Goal: Task Accomplishment & Management: Manage account settings

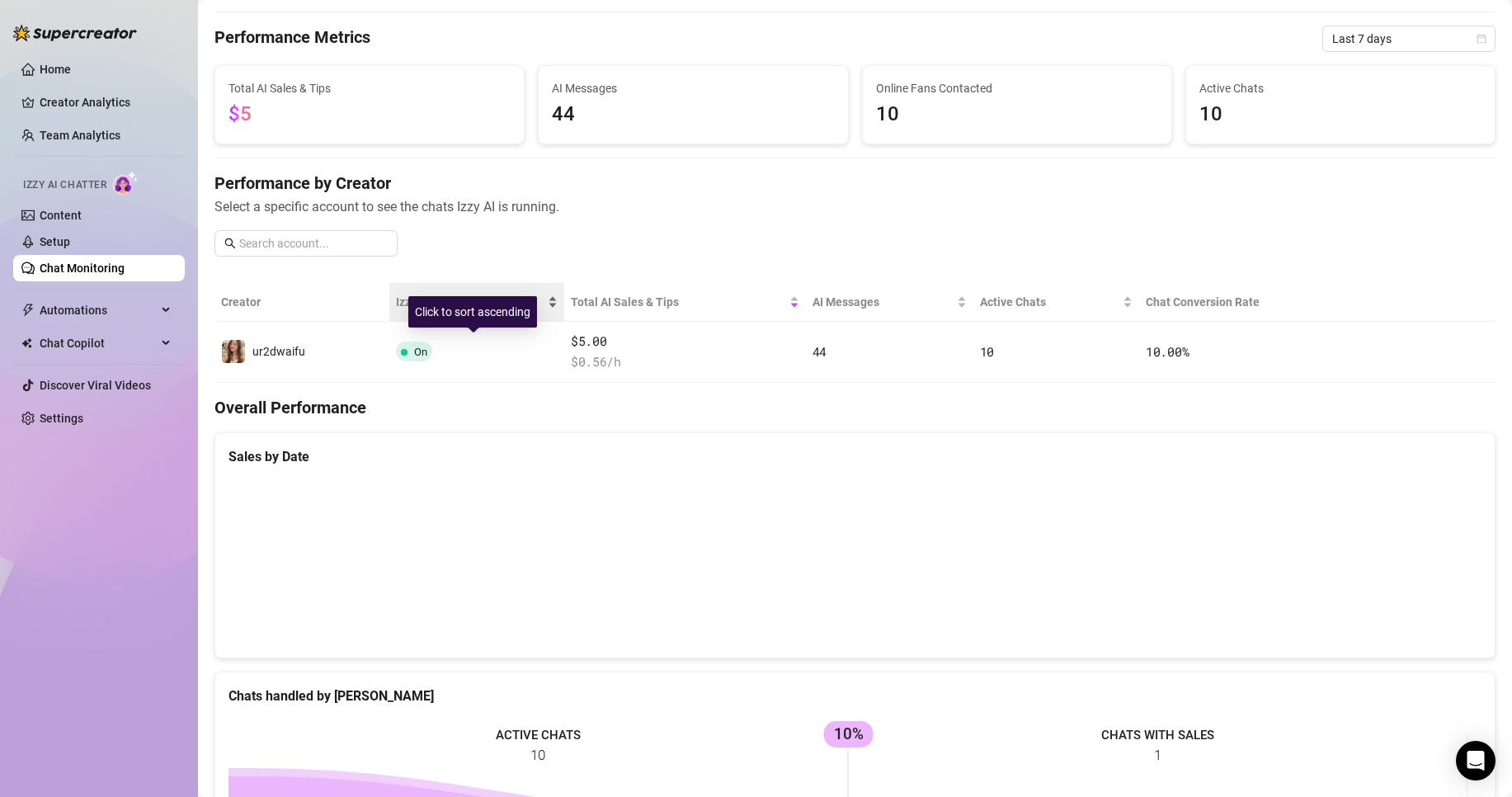
scroll to position [83, 0]
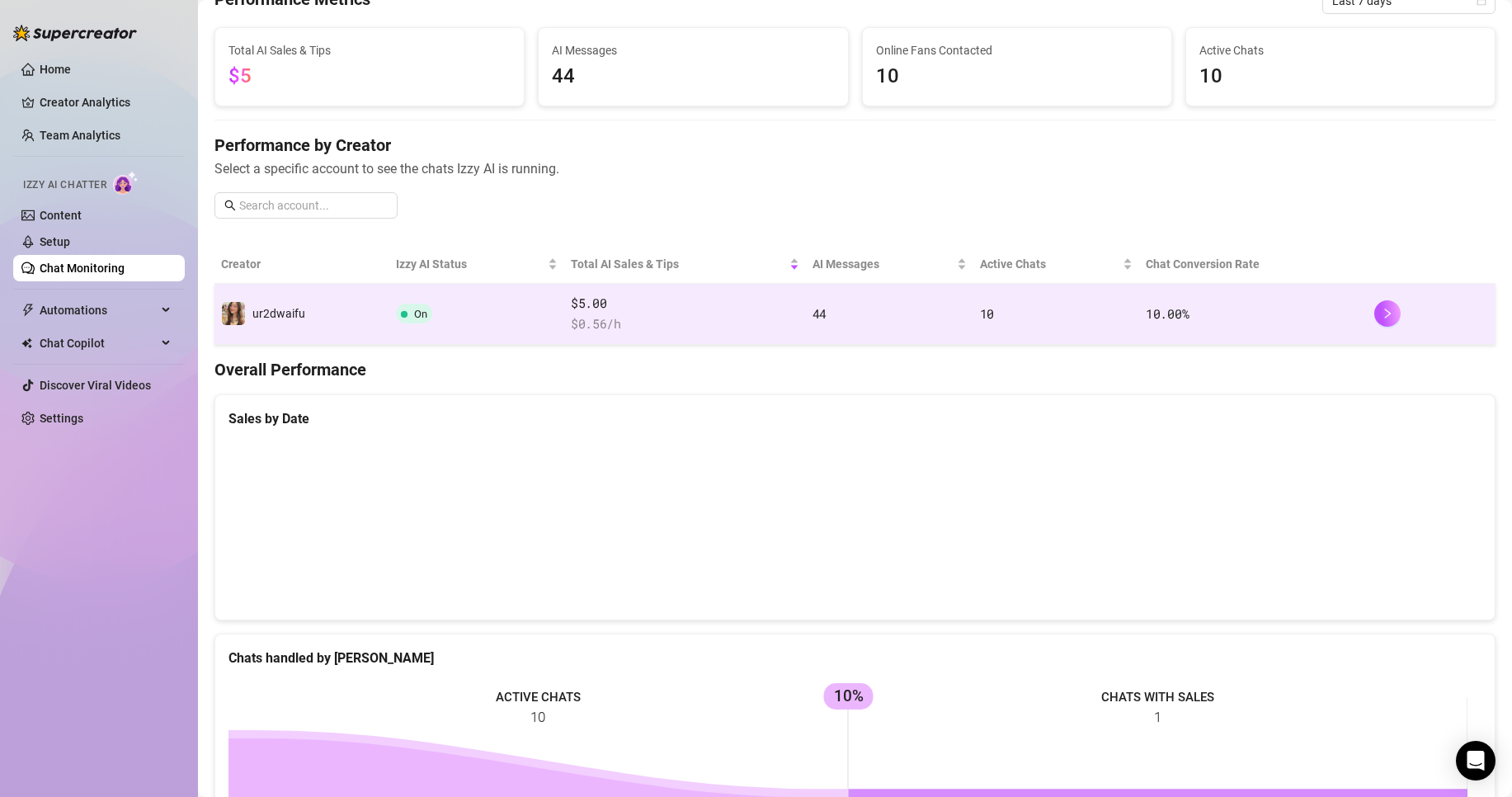
click at [439, 324] on td "On" at bounding box center [476, 314] width 175 height 61
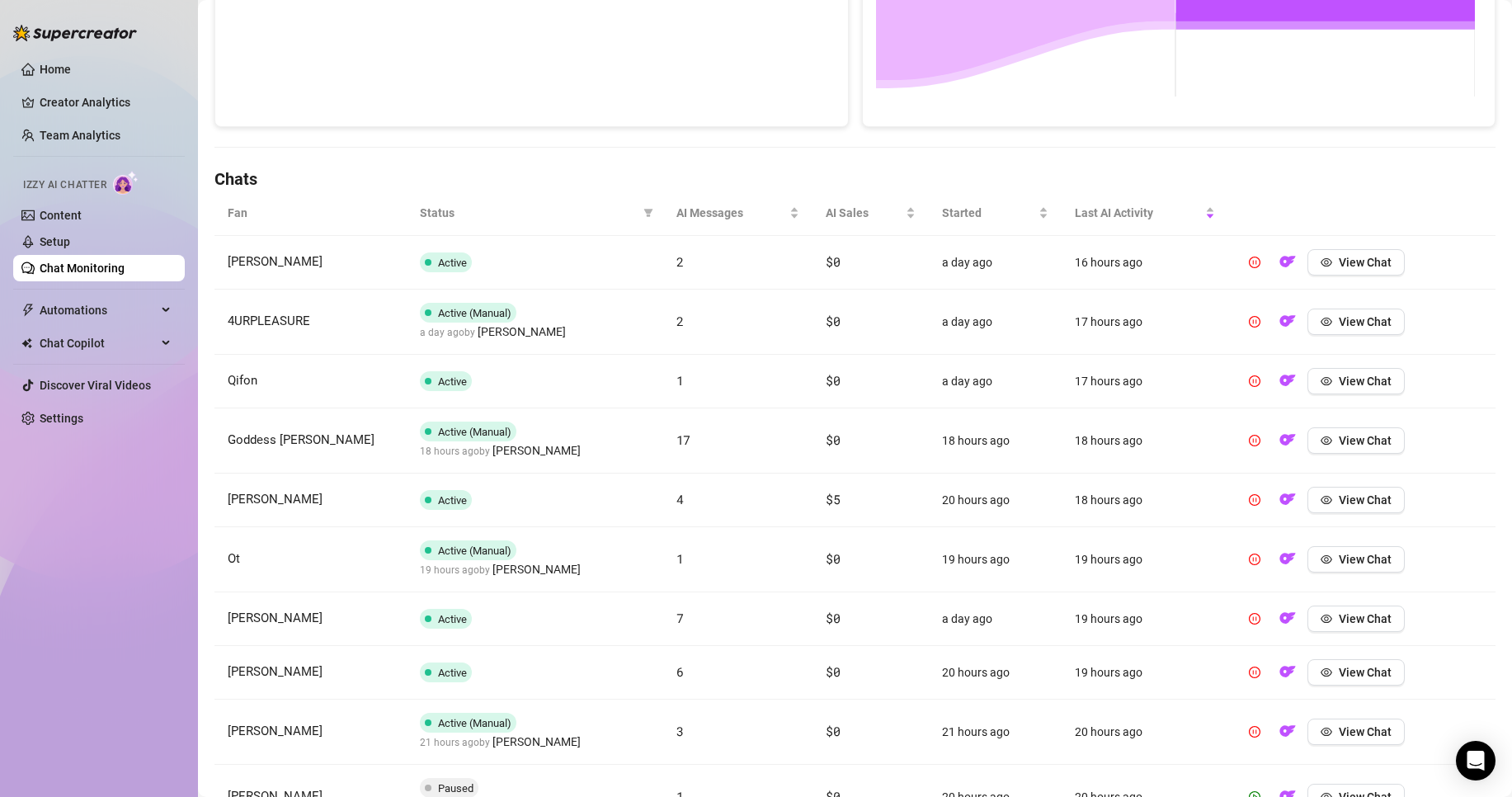
scroll to position [394, 0]
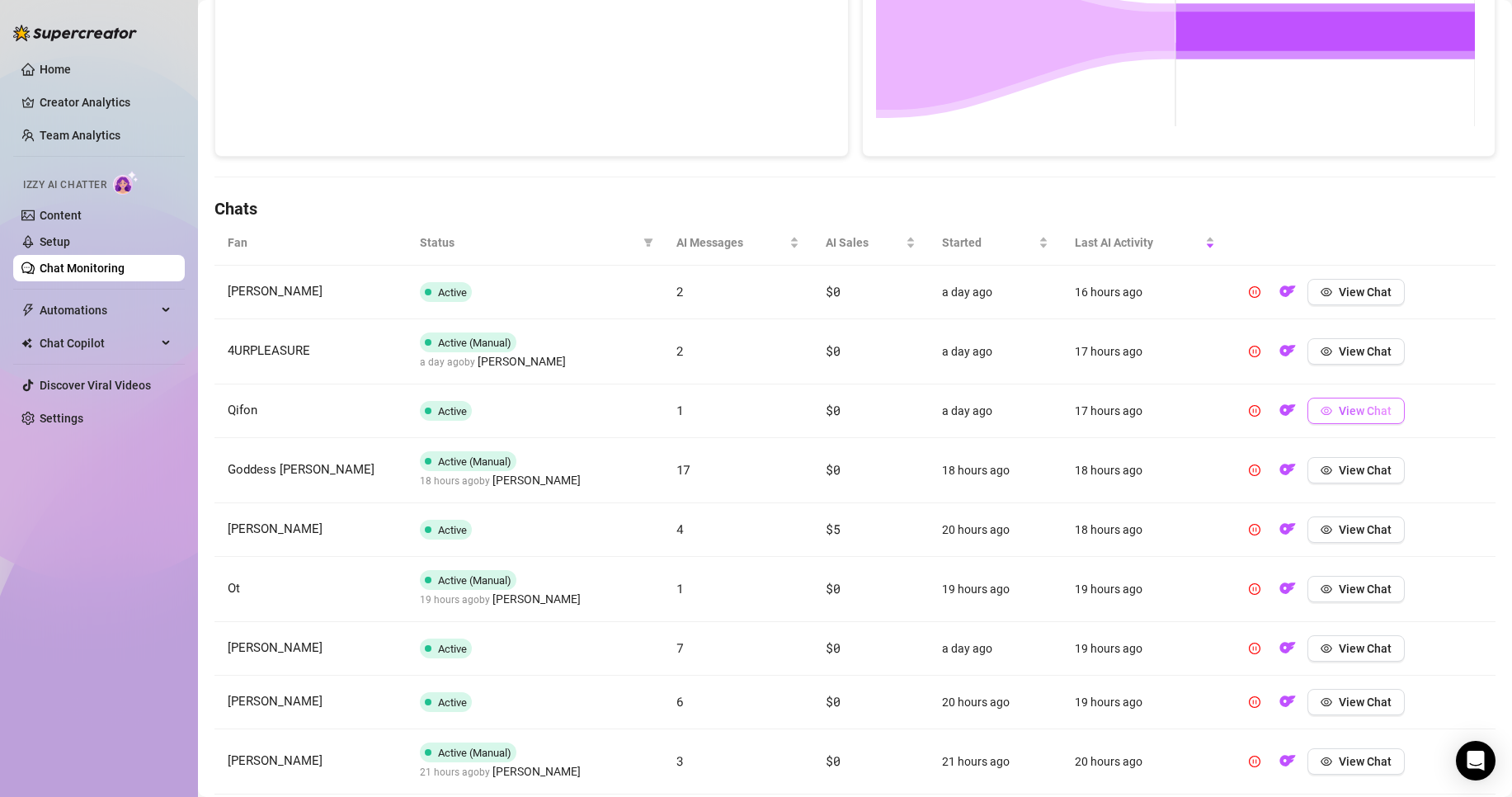
click at [1308, 411] on button "View Chat" at bounding box center [1356, 411] width 98 height 27
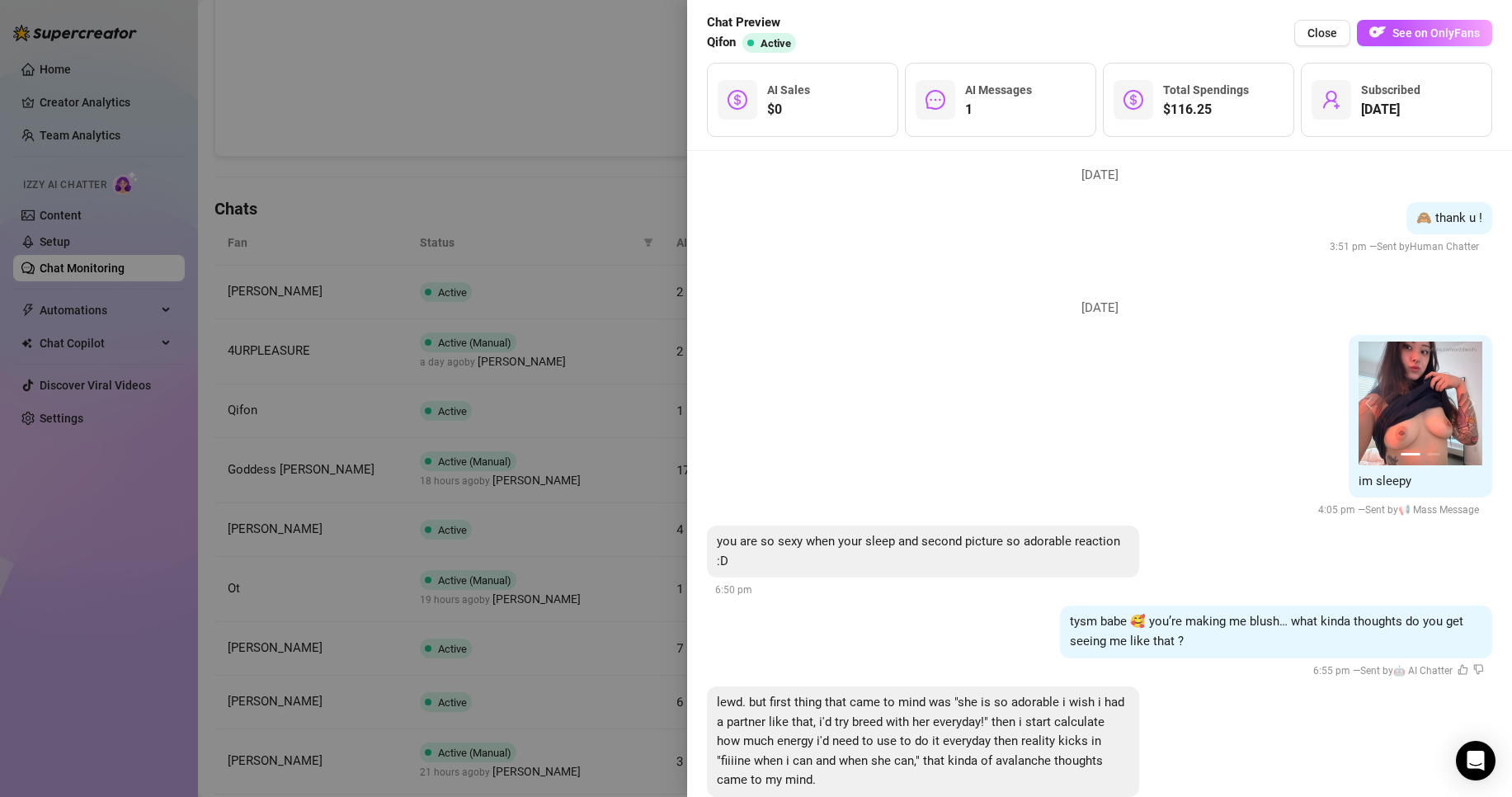
scroll to position [957, 0]
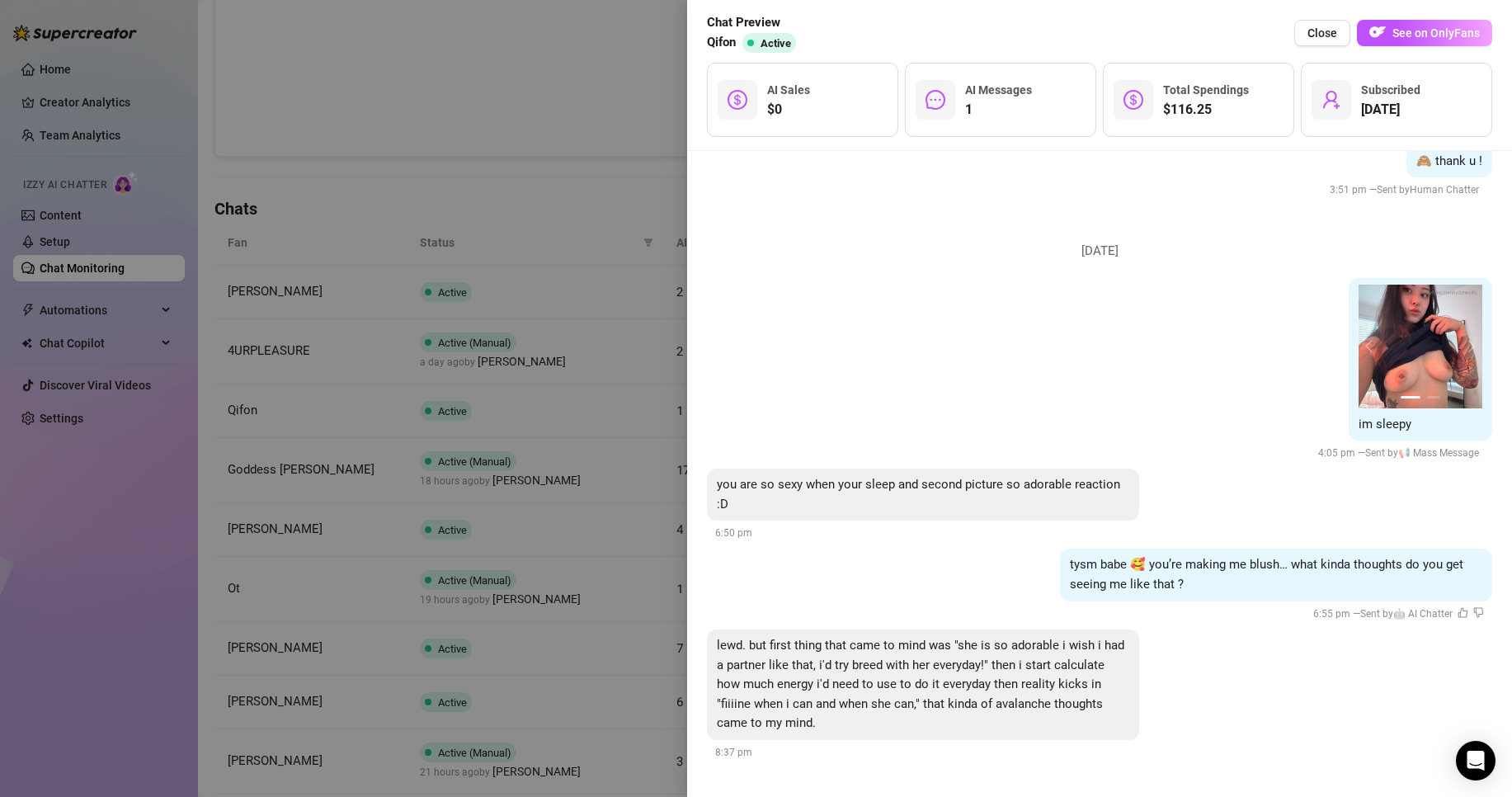
click at [565, 378] on div at bounding box center [756, 398] width 1512 height 797
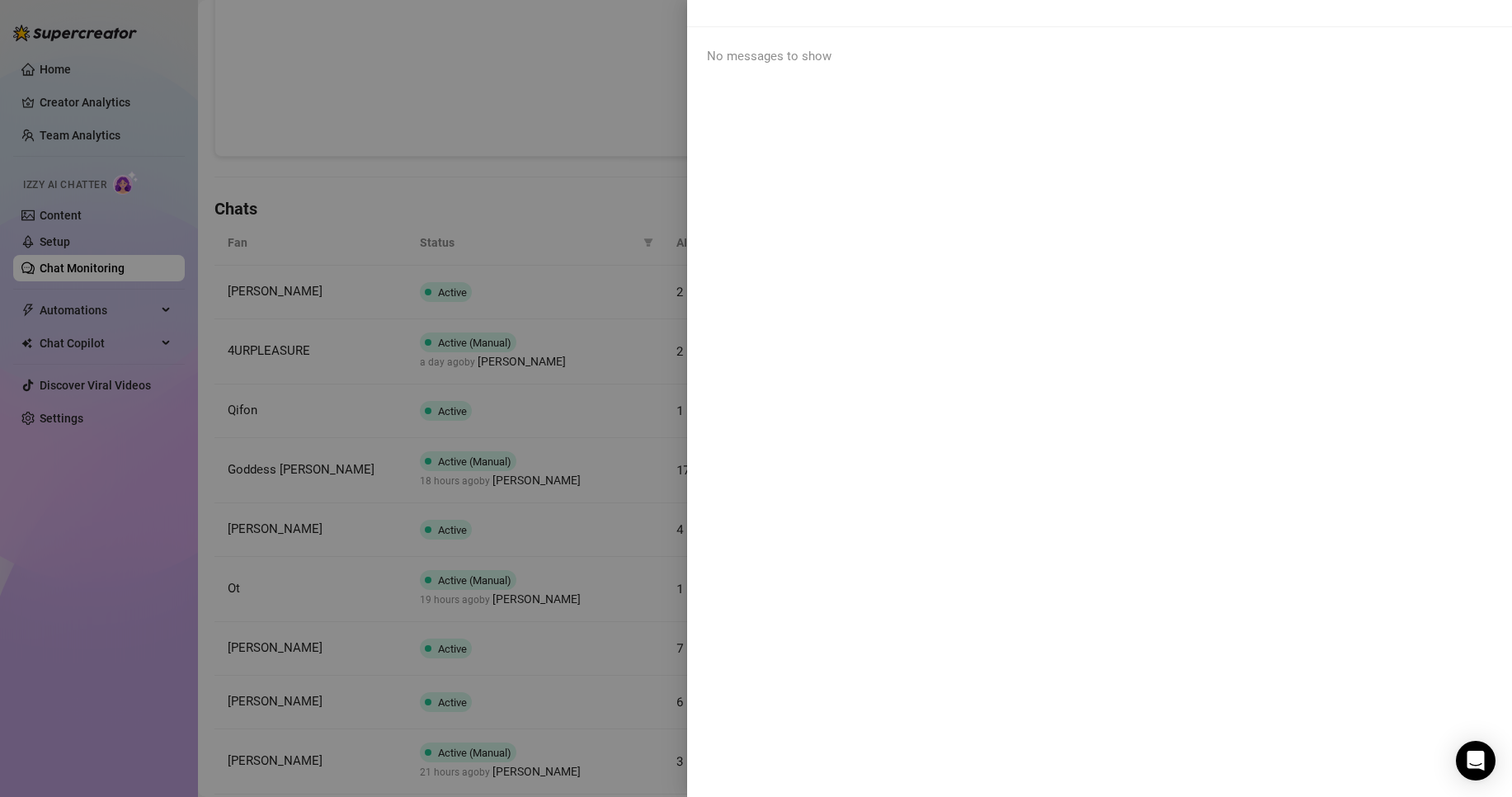
scroll to position [0, 0]
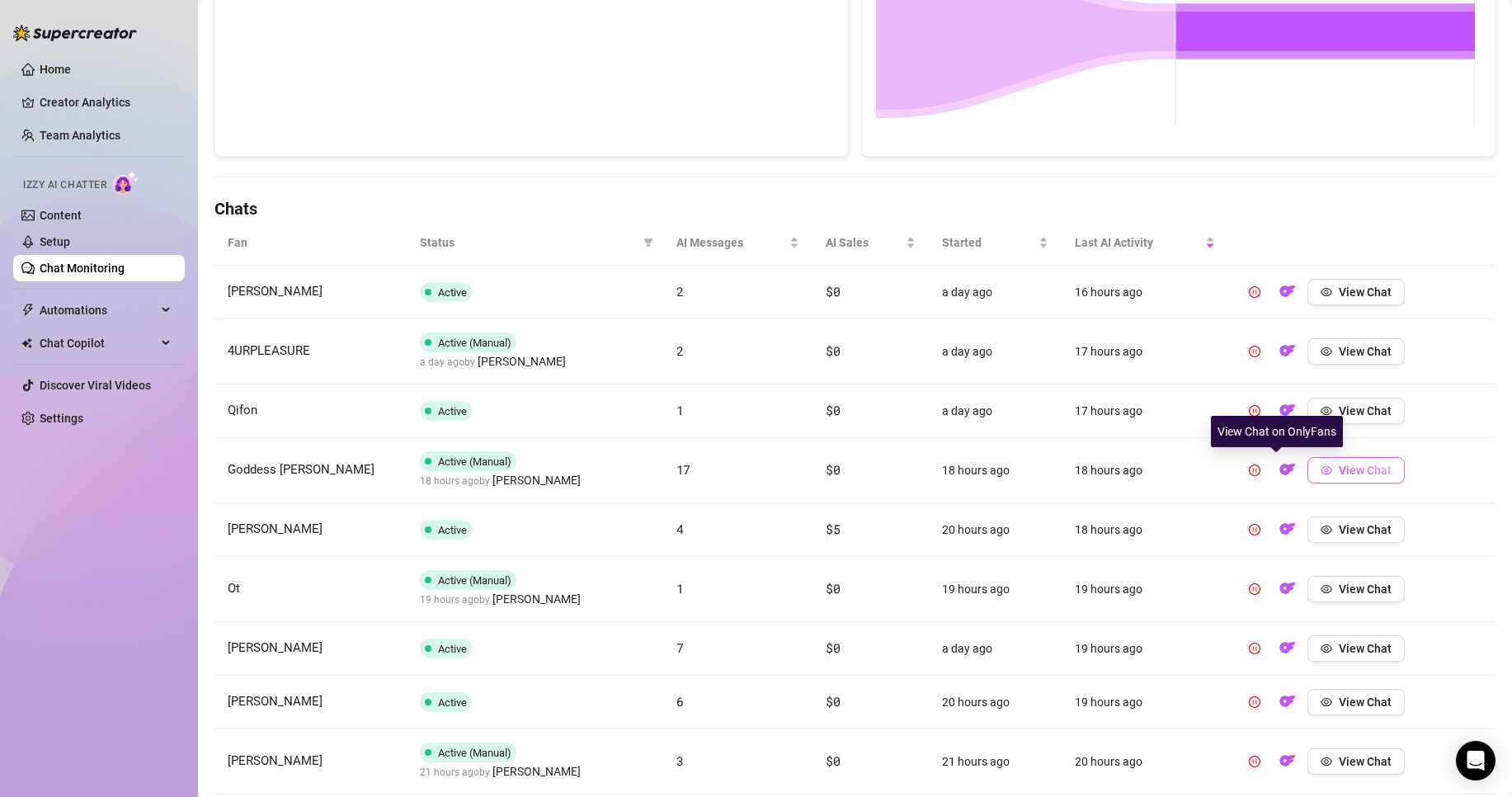
click at [1341, 480] on button "View Chat" at bounding box center [1356, 471] width 98 height 27
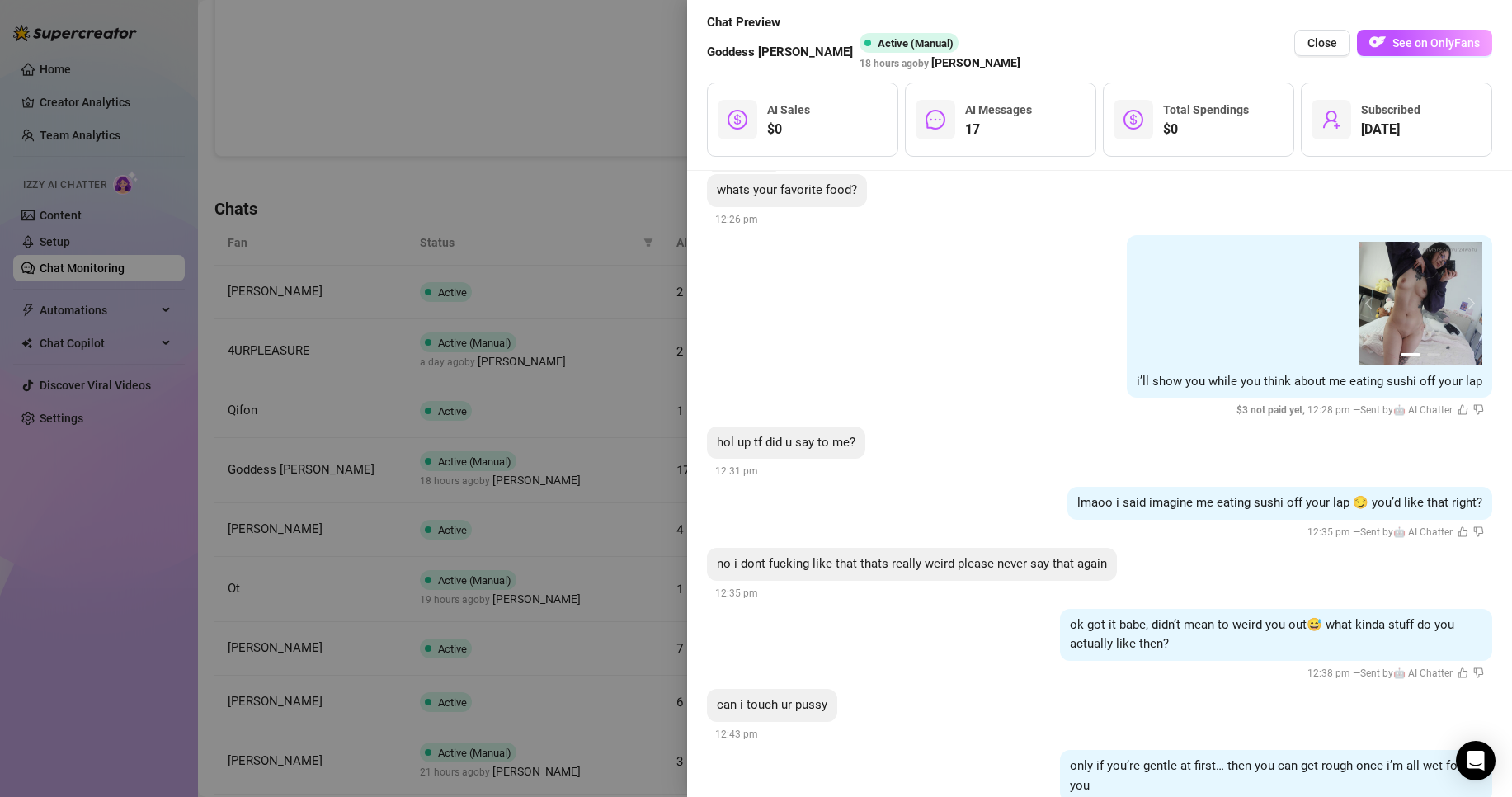
scroll to position [1979, 0]
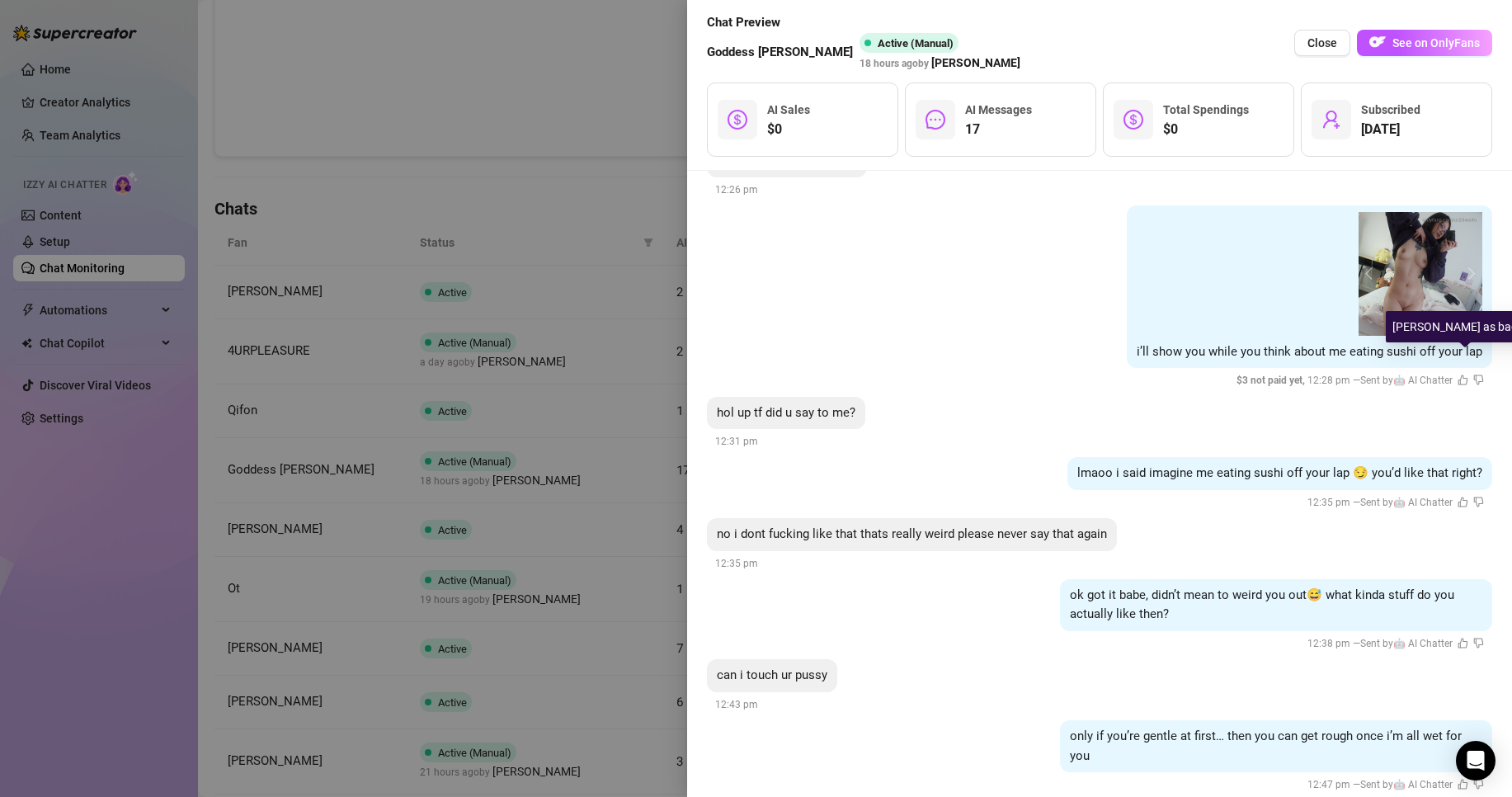
click at [1474, 375] on icon "dislike" at bounding box center [1479, 380] width 10 height 10
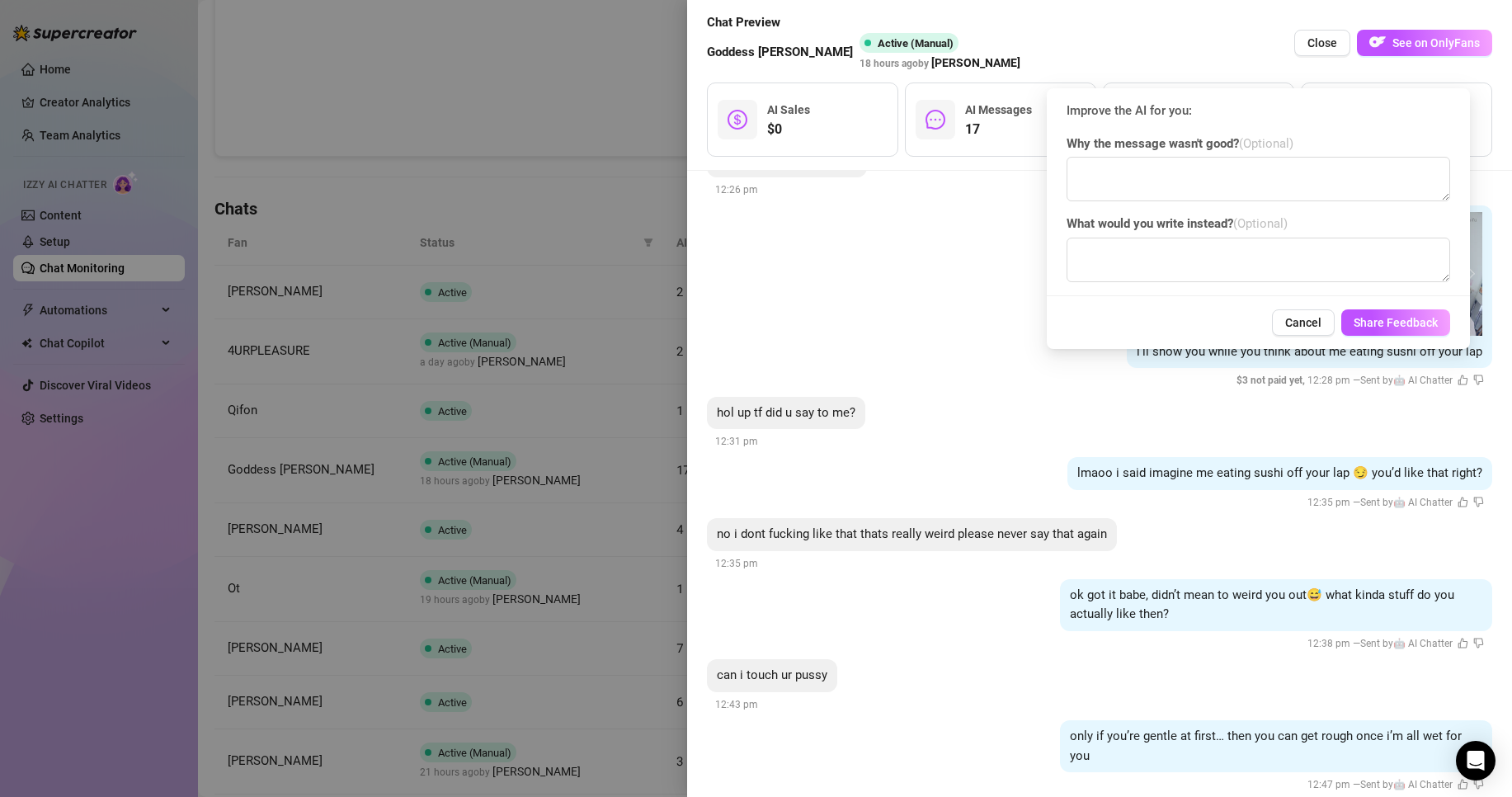
click at [1241, 205] on div "Improve the AI for you: Why the message wasn't good? (Optional) What would you …" at bounding box center [1259, 192] width 383 height 180
click at [1234, 193] on textarea at bounding box center [1259, 178] width 383 height 45
type textarea "this was just kinda weird, why would i eat sushi off their lap?"
click at [1425, 327] on span "Share Feedback" at bounding box center [1396, 323] width 84 height 13
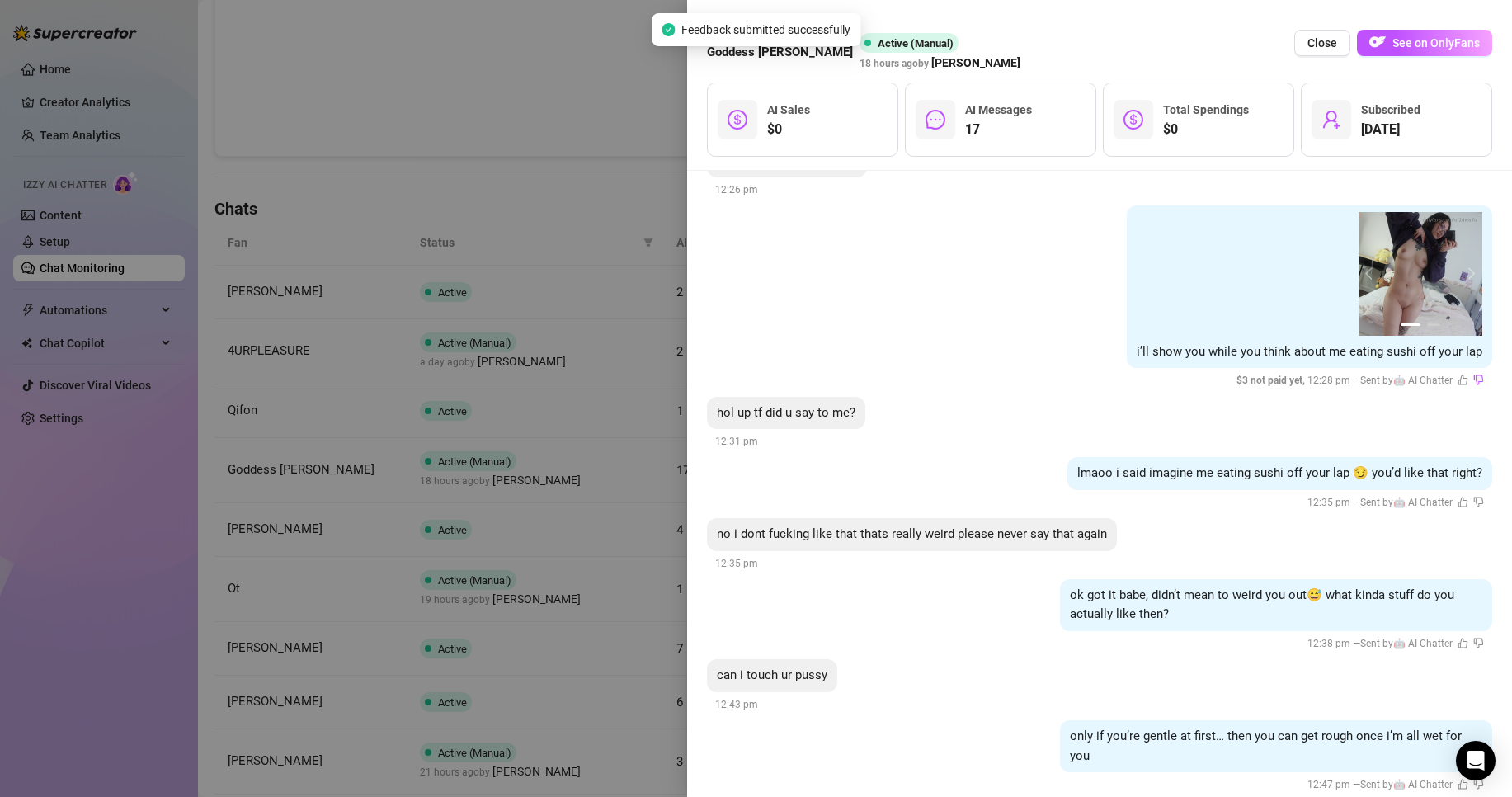
click at [463, 592] on div at bounding box center [756, 398] width 1512 height 797
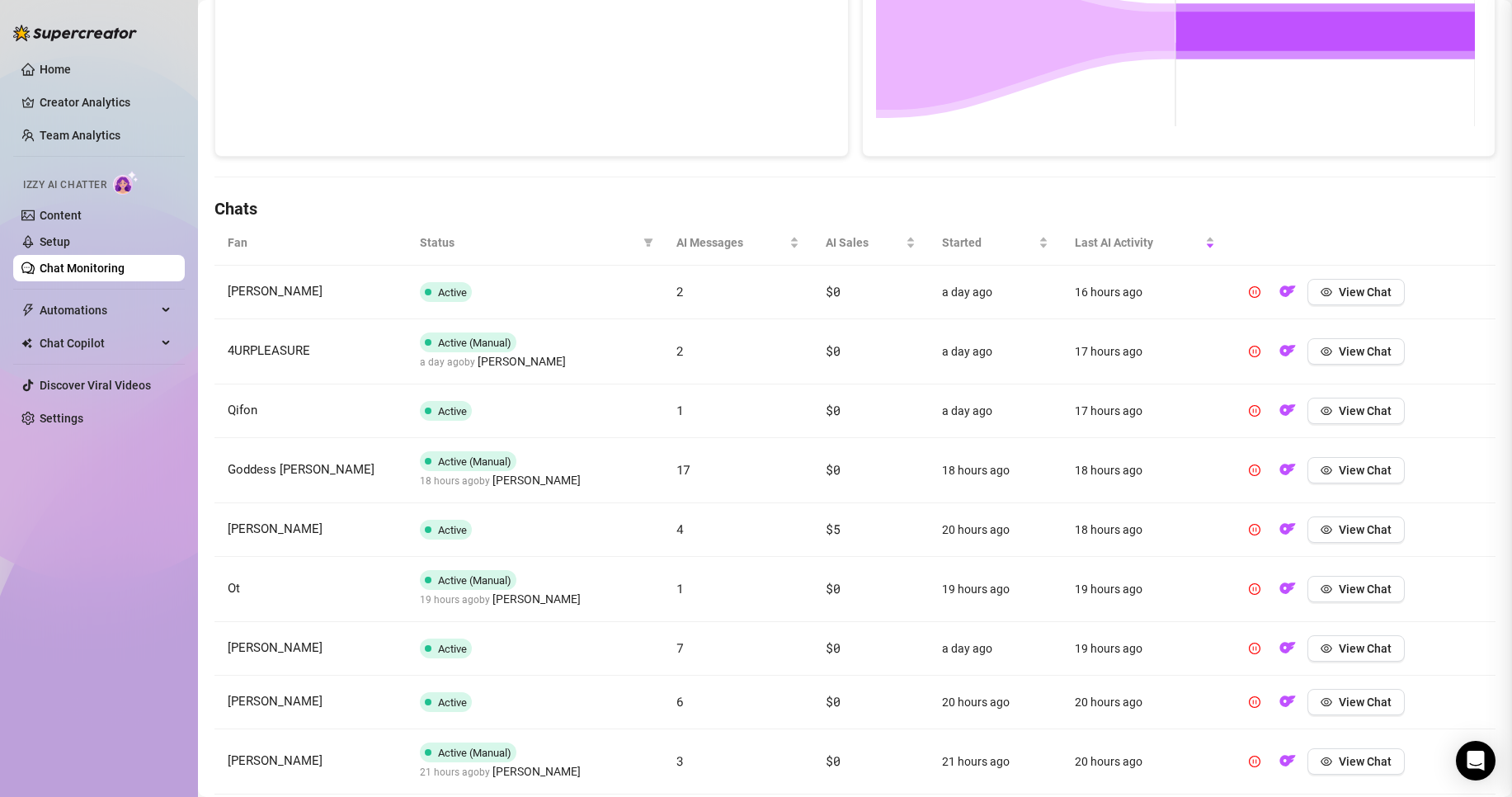
scroll to position [0, 0]
click at [1357, 350] on span "View Chat" at bounding box center [1366, 351] width 53 height 13
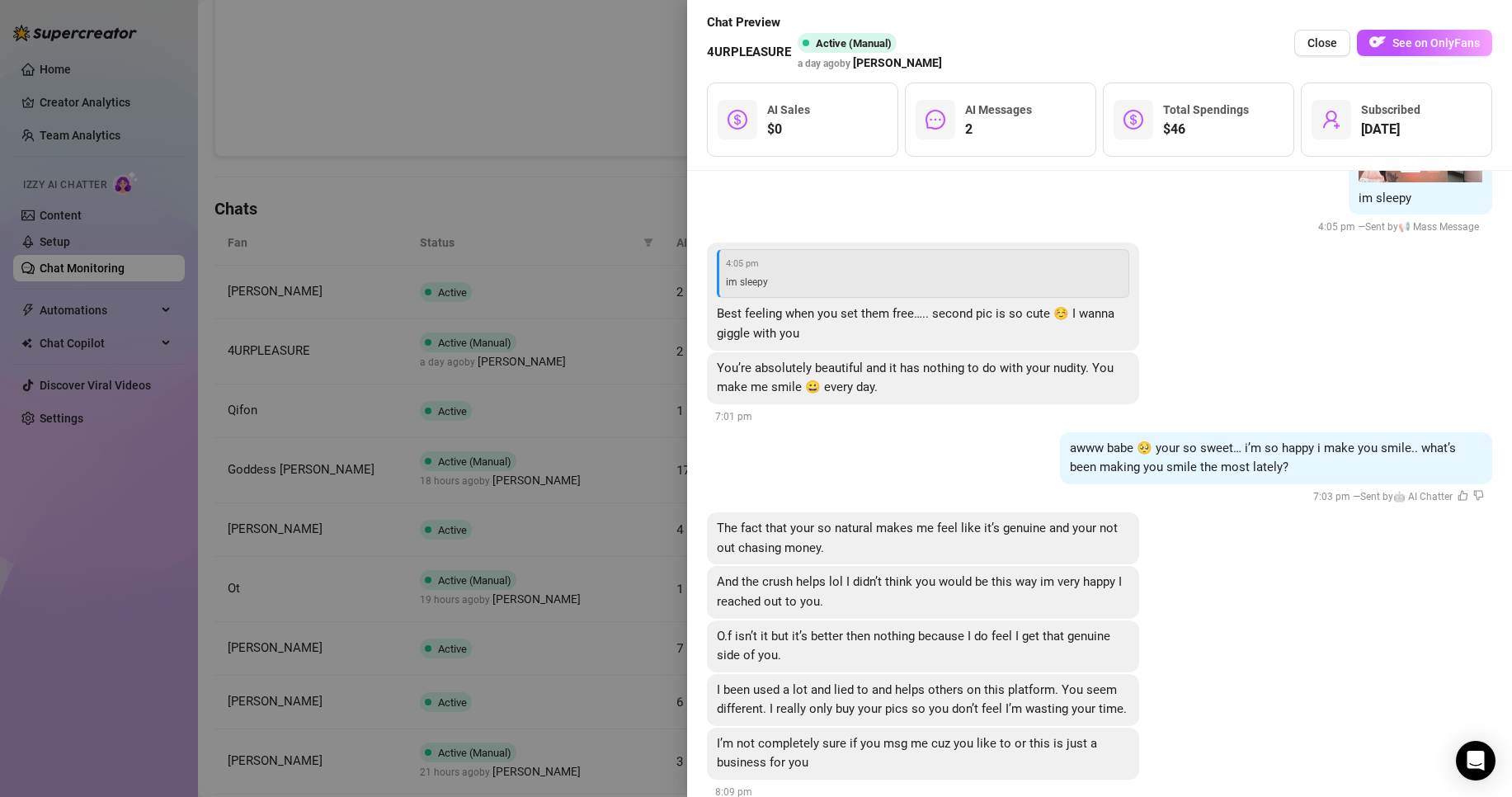
scroll to position [2165, 0]
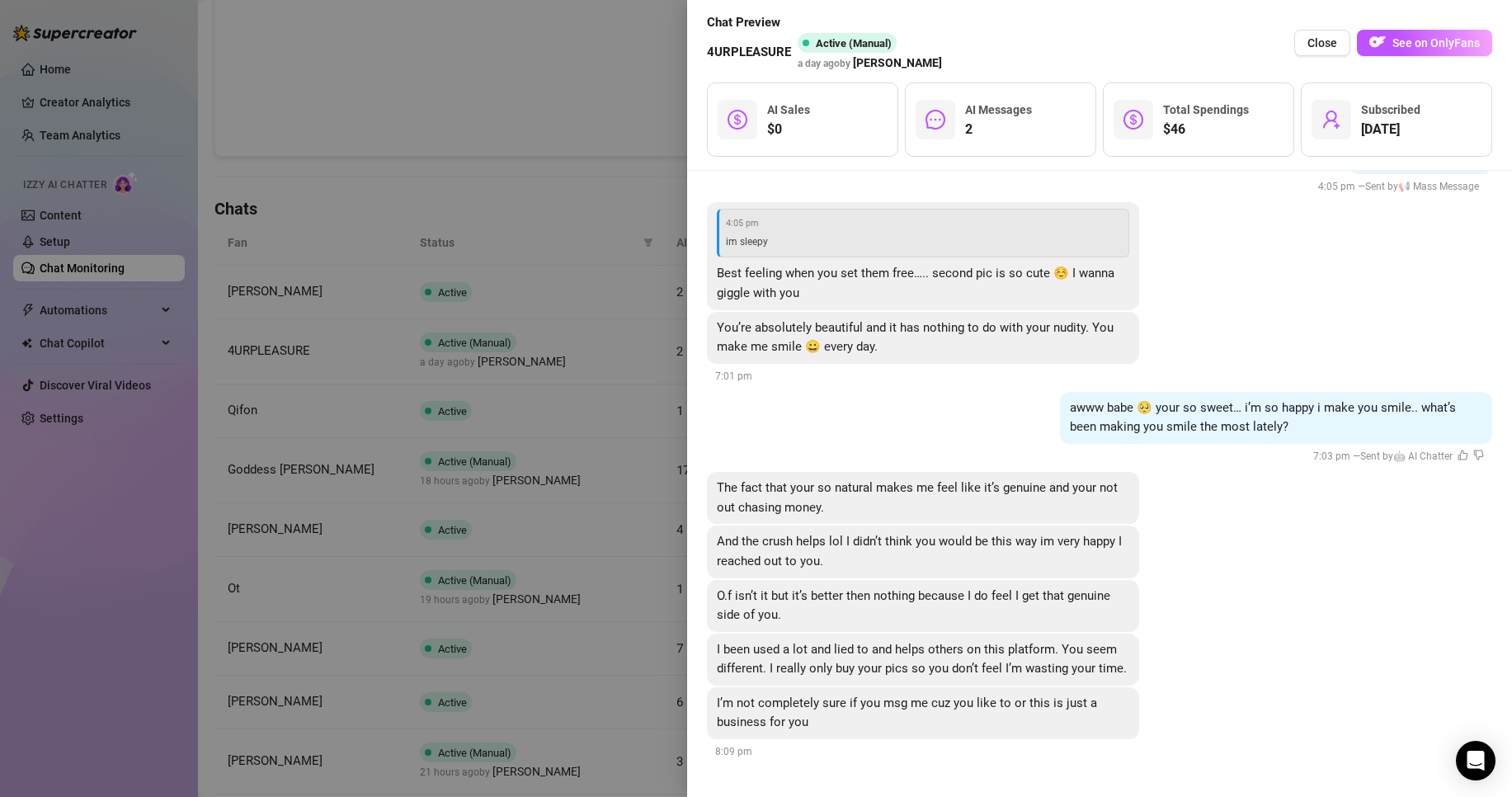
click at [576, 379] on div at bounding box center [756, 398] width 1512 height 797
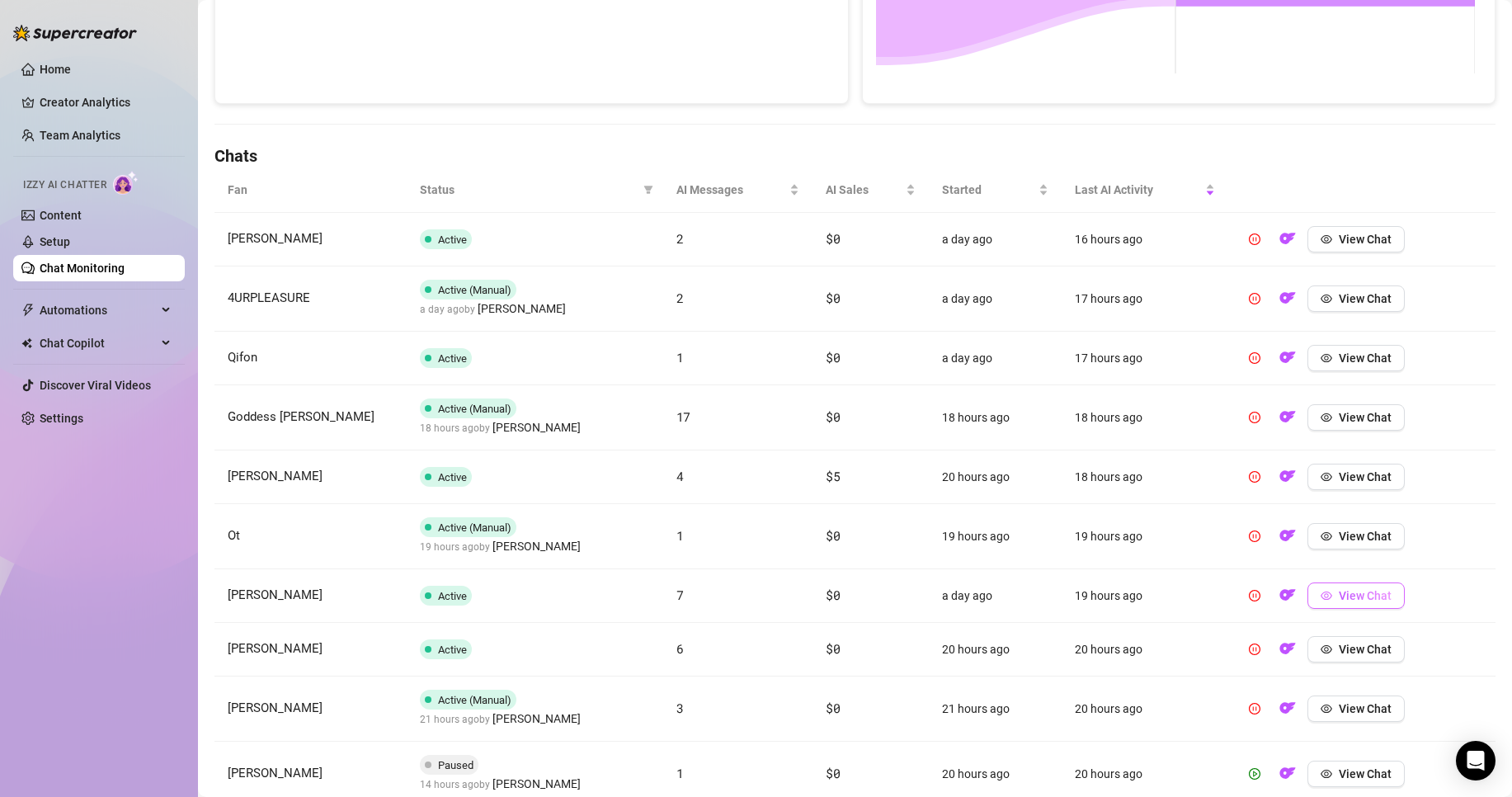
scroll to position [476, 0]
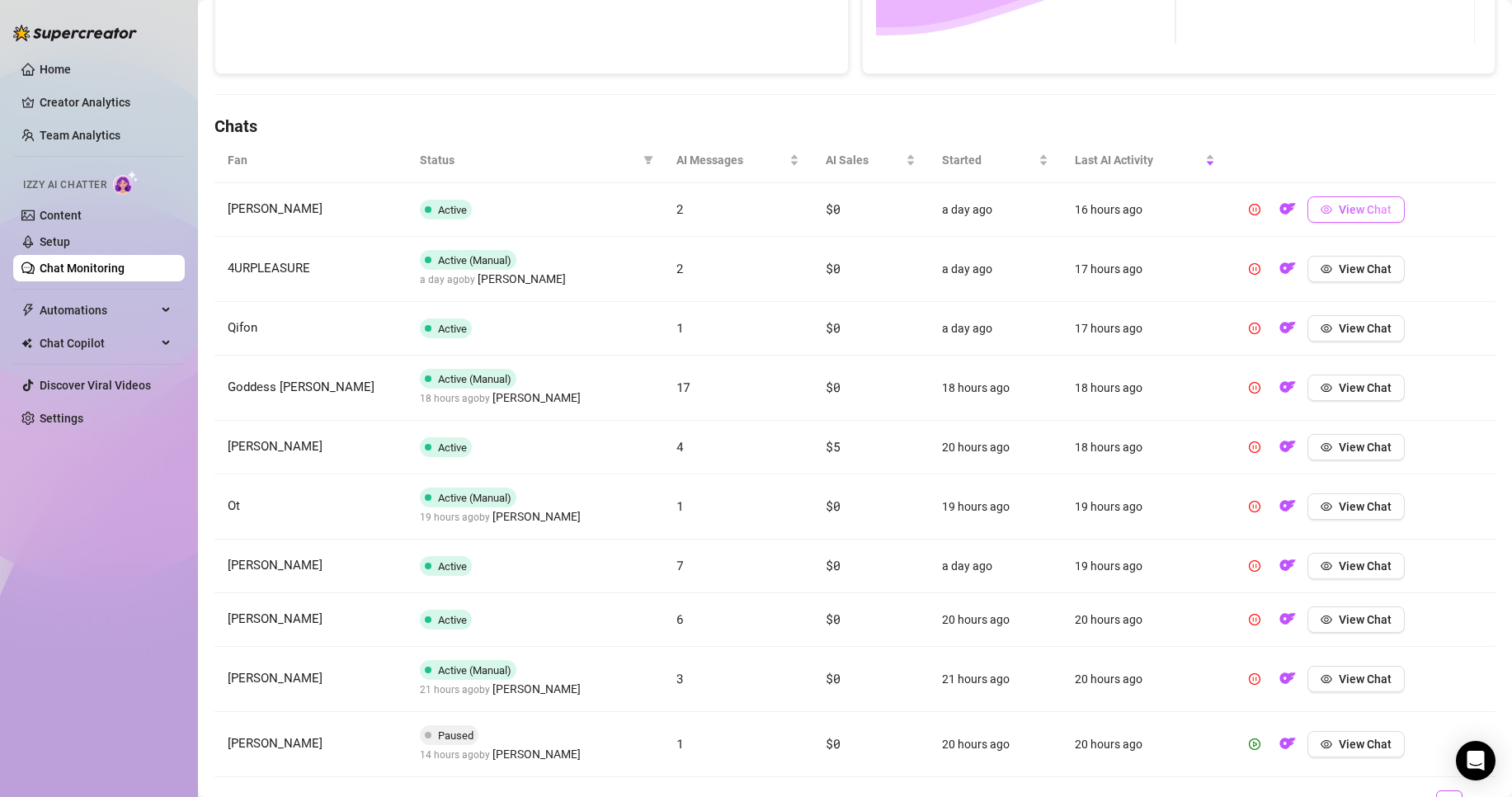
click at [1360, 205] on span "View Chat" at bounding box center [1366, 210] width 53 height 13
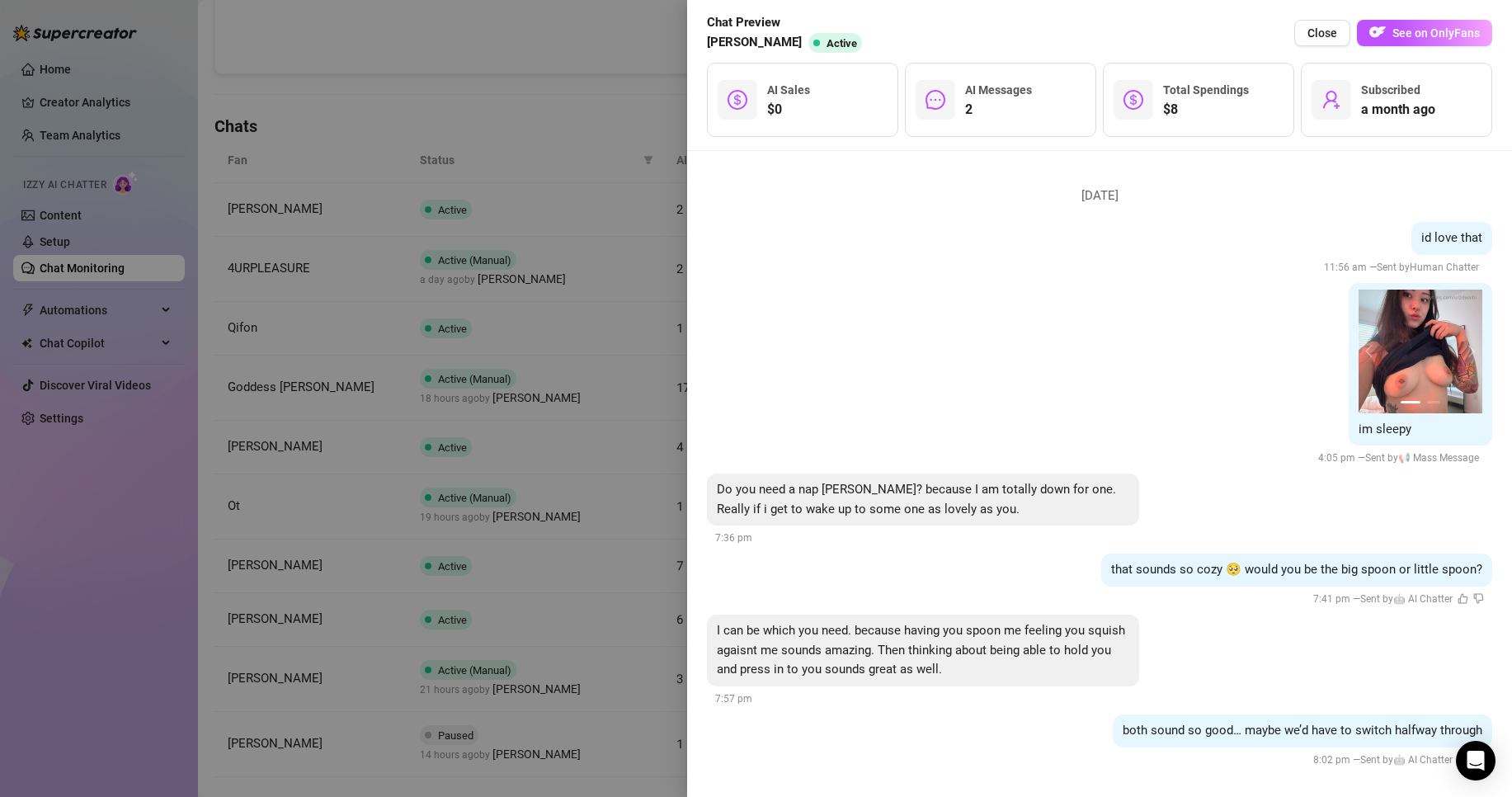
scroll to position [1574, 0]
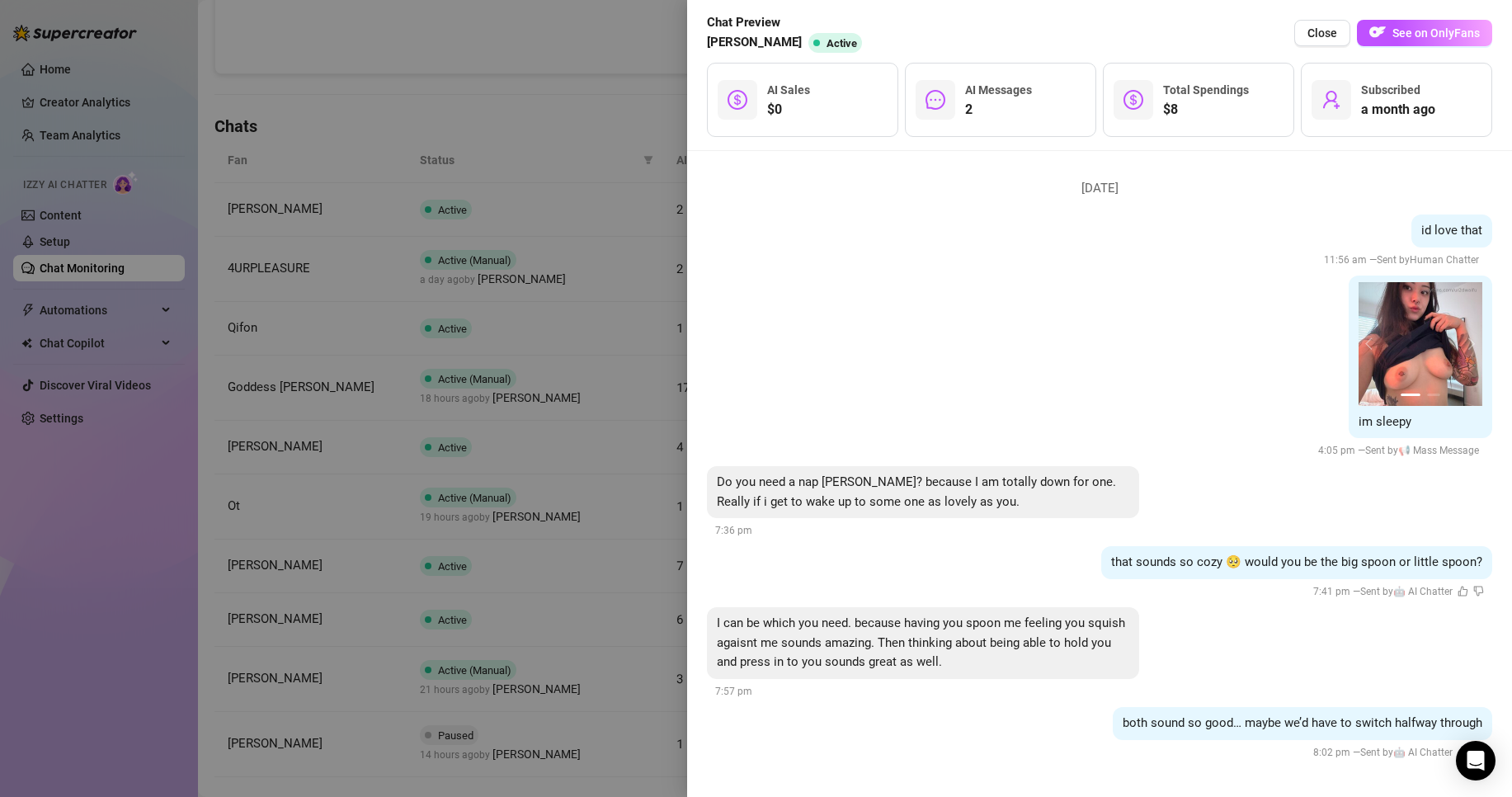
click at [596, 394] on div at bounding box center [756, 398] width 1512 height 797
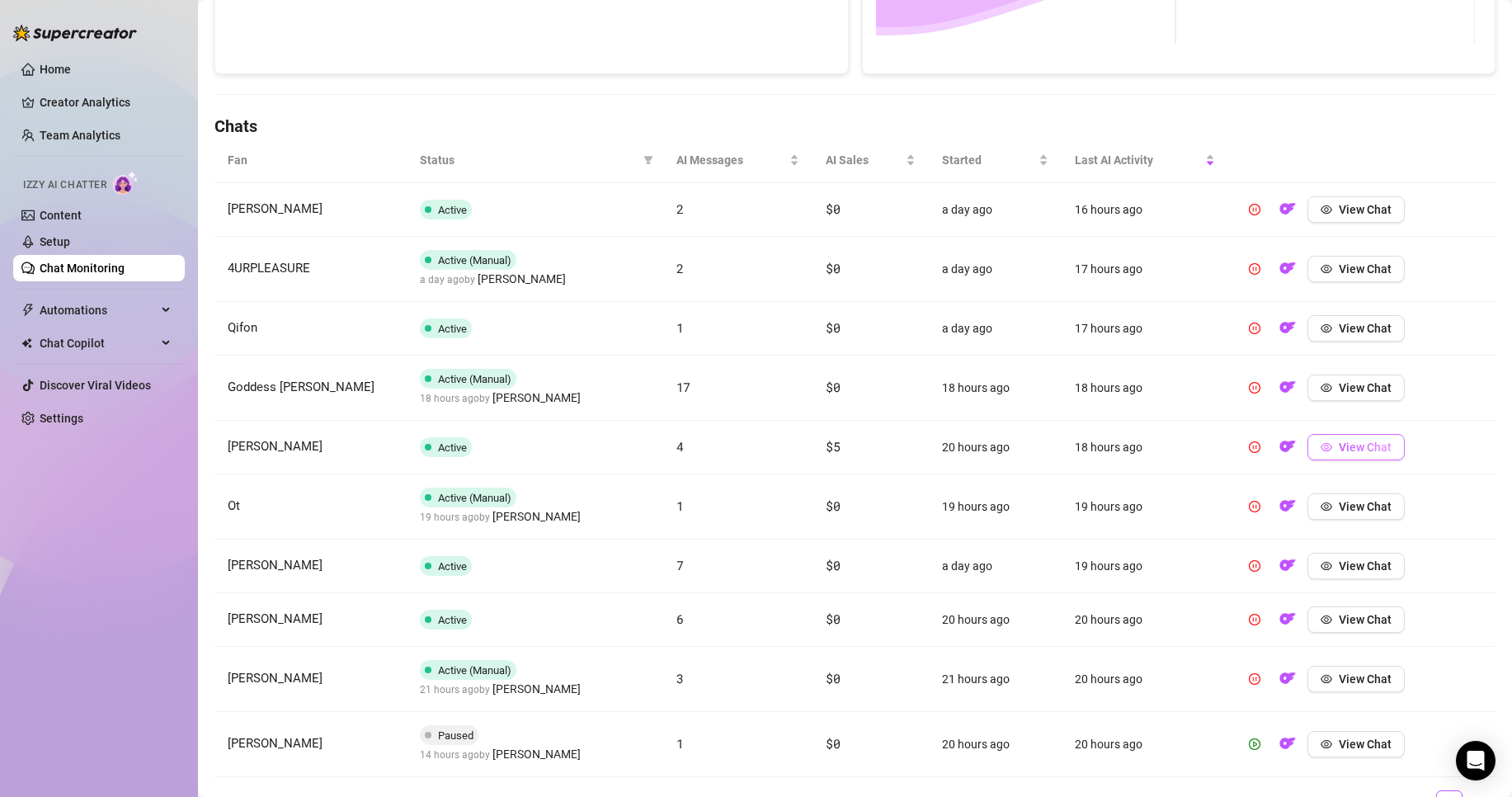
click at [1331, 455] on button "View Chat" at bounding box center [1356, 447] width 98 height 27
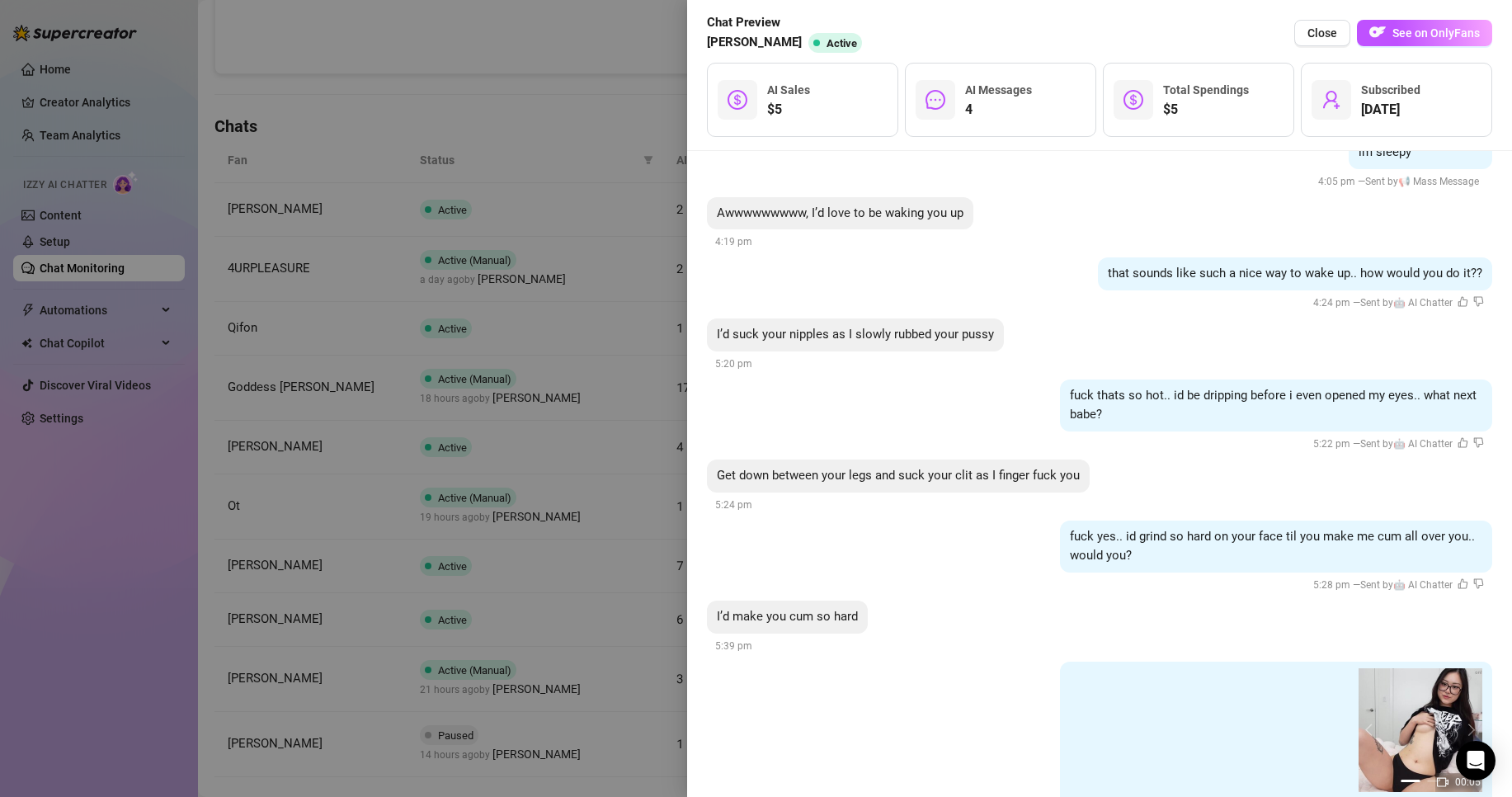
scroll to position [877, 0]
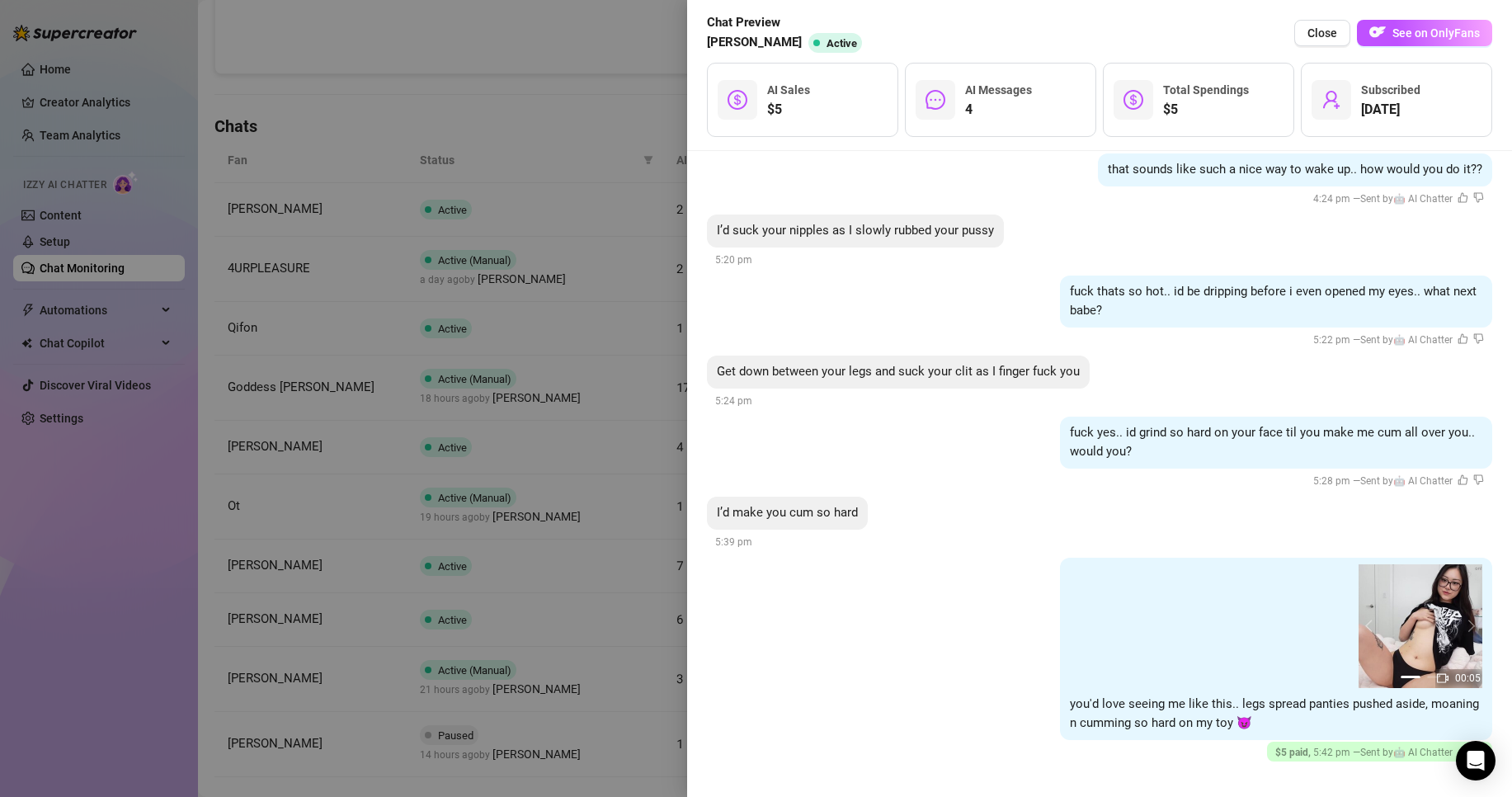
click at [553, 499] on div at bounding box center [756, 398] width 1512 height 797
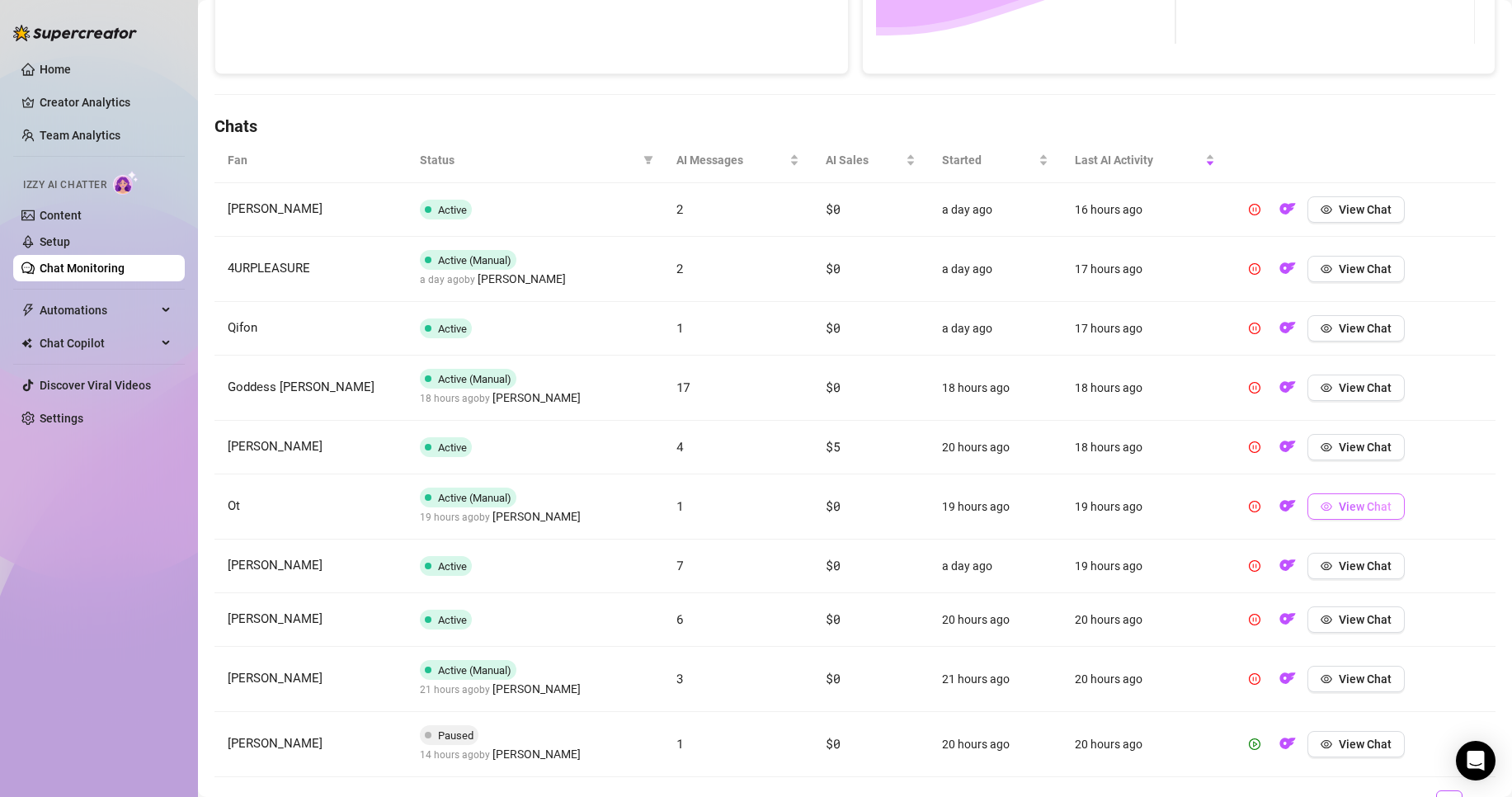
click at [1322, 508] on button "View Chat" at bounding box center [1356, 507] width 98 height 27
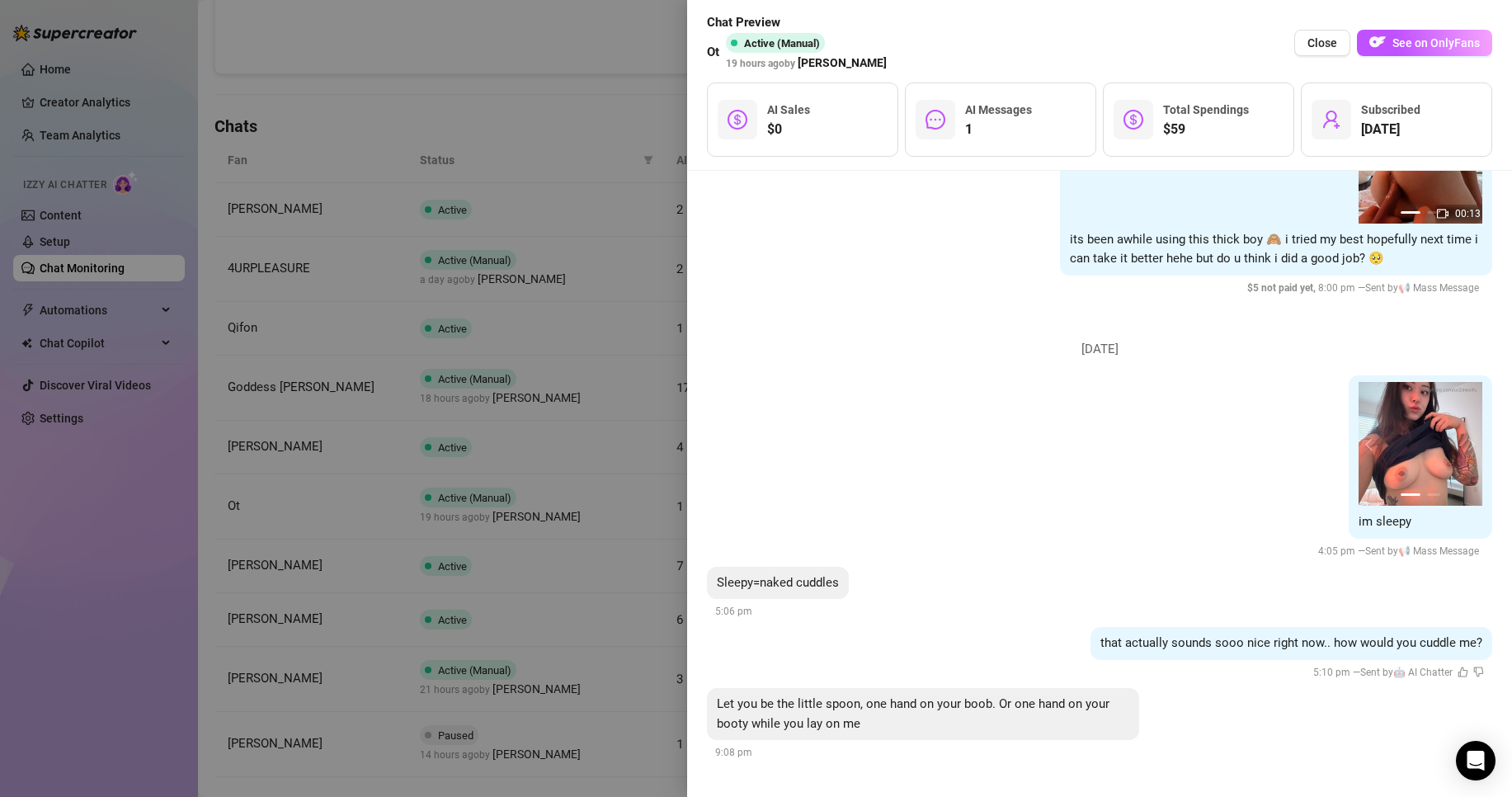
scroll to position [809, 0]
click at [628, 517] on div at bounding box center [756, 398] width 1512 height 797
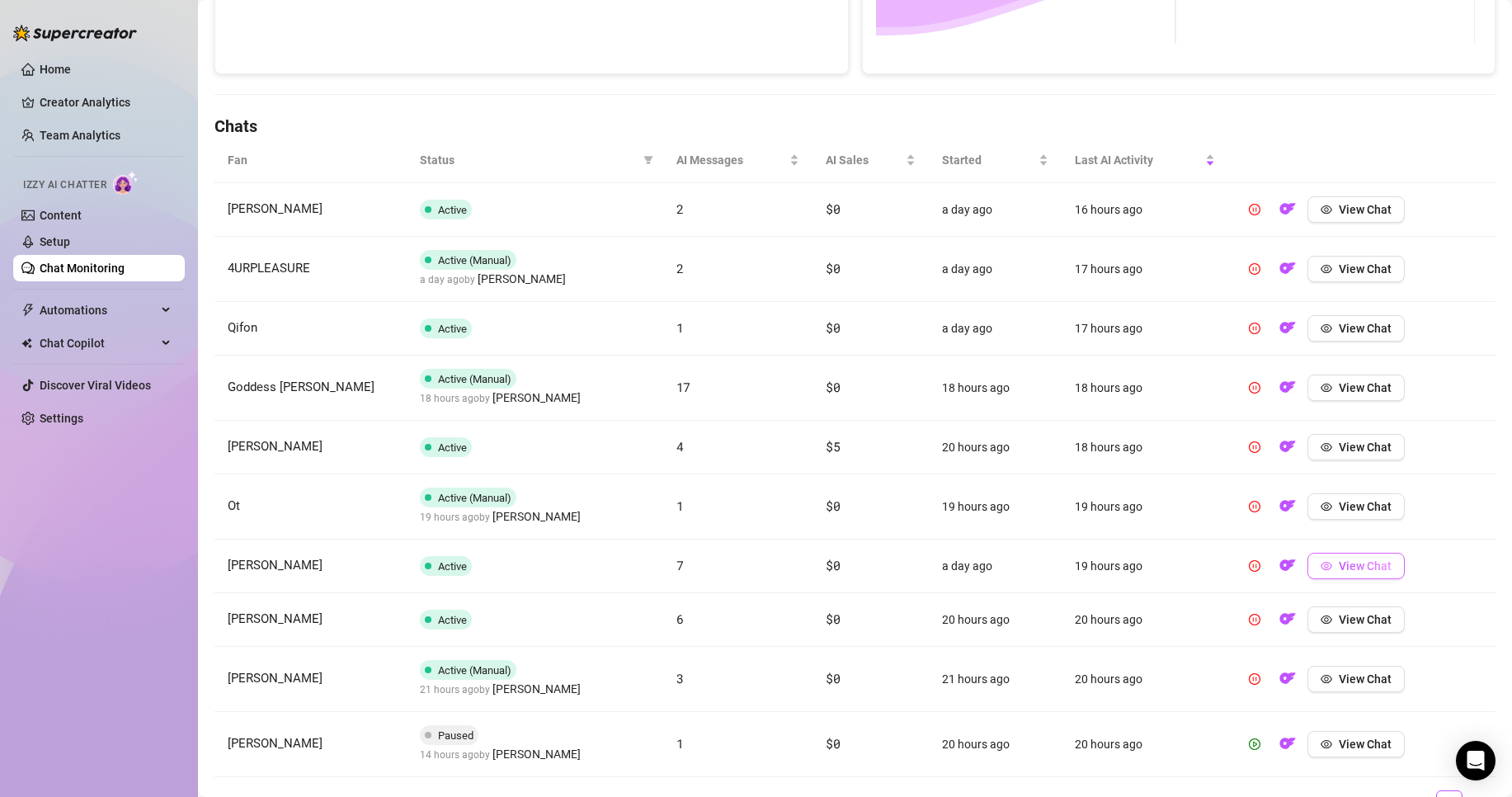
click at [1347, 571] on span "View Chat" at bounding box center [1366, 565] width 53 height 13
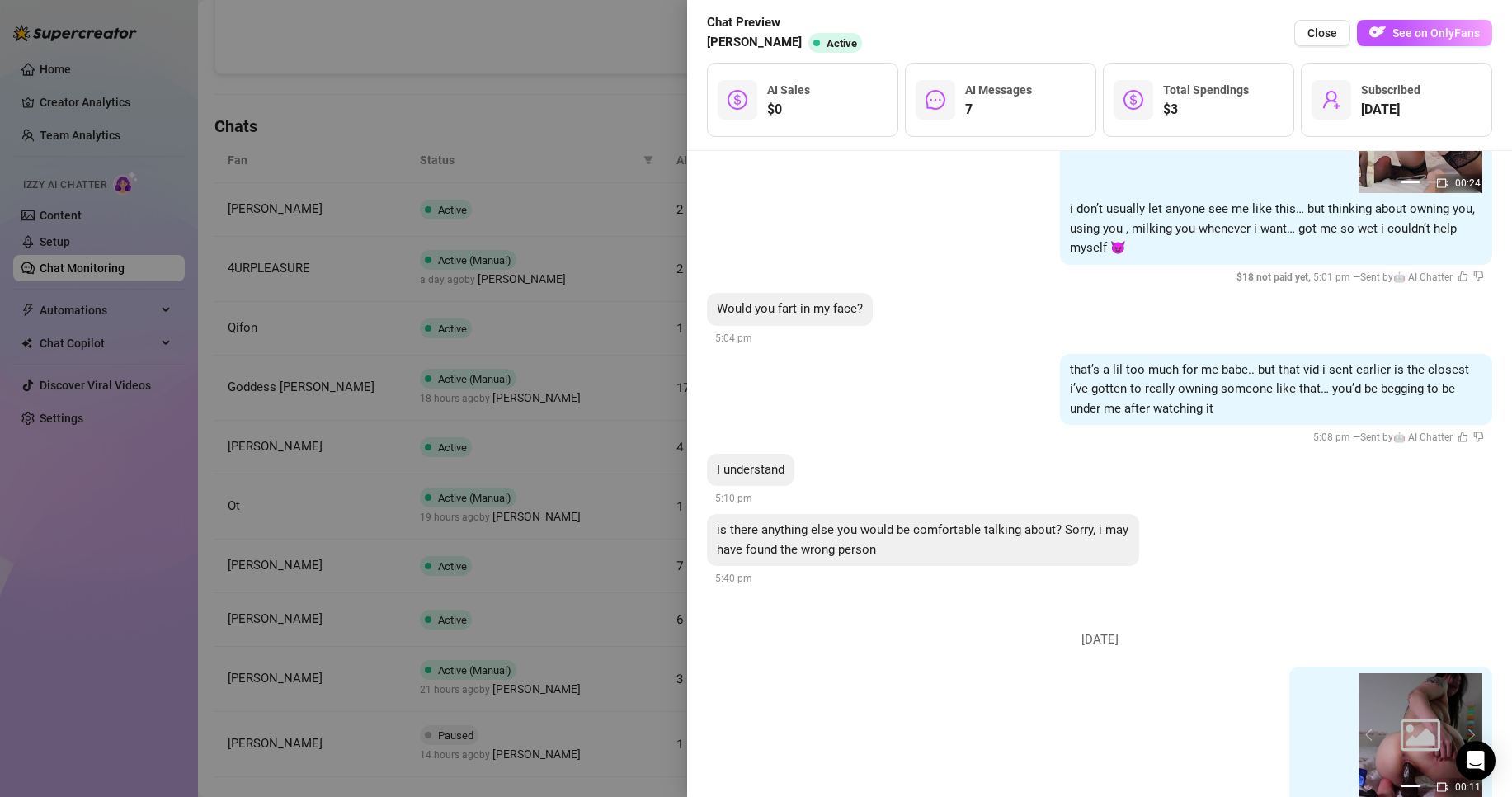
scroll to position [1624, 0]
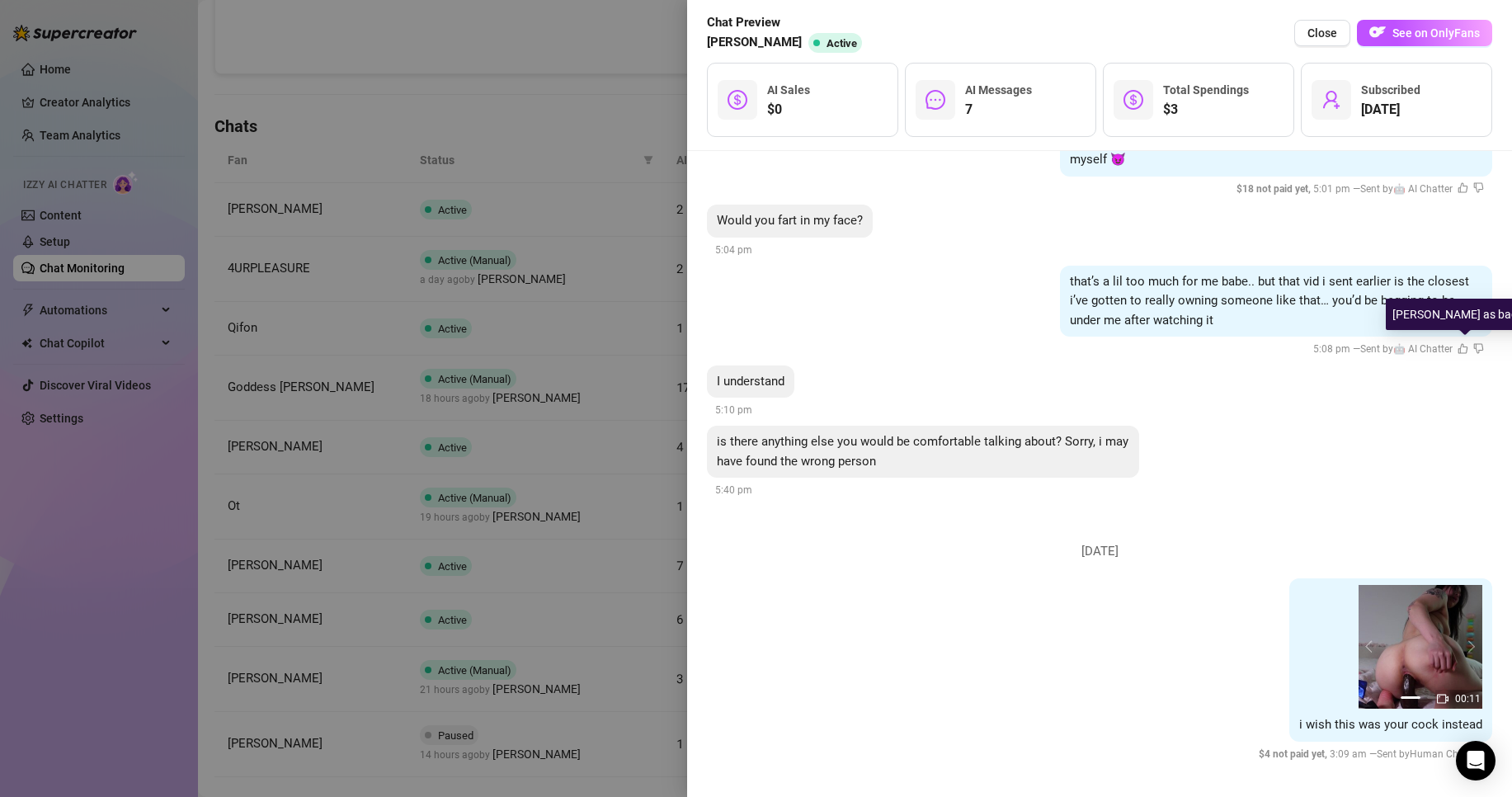
click at [1474, 347] on icon "dislike" at bounding box center [1479, 348] width 10 height 10
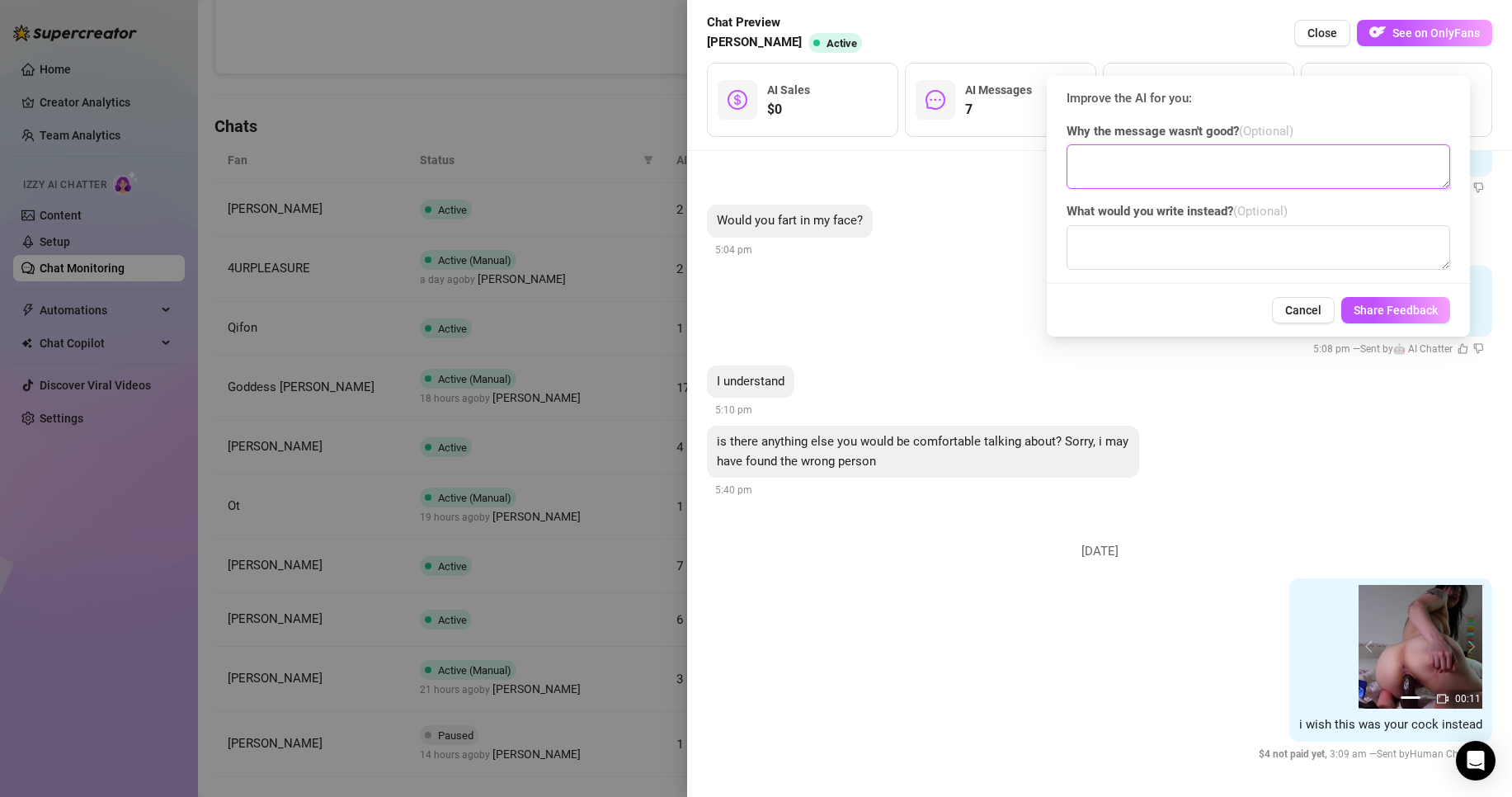
click at [1165, 186] on textarea at bounding box center [1259, 166] width 383 height 45
type textarea "i cater to fart enjoyers"
click at [1342, 322] on div "Cancel Share Feedback" at bounding box center [1259, 310] width 383 height 27
click at [1374, 306] on span "Share Feedback" at bounding box center [1396, 310] width 84 height 13
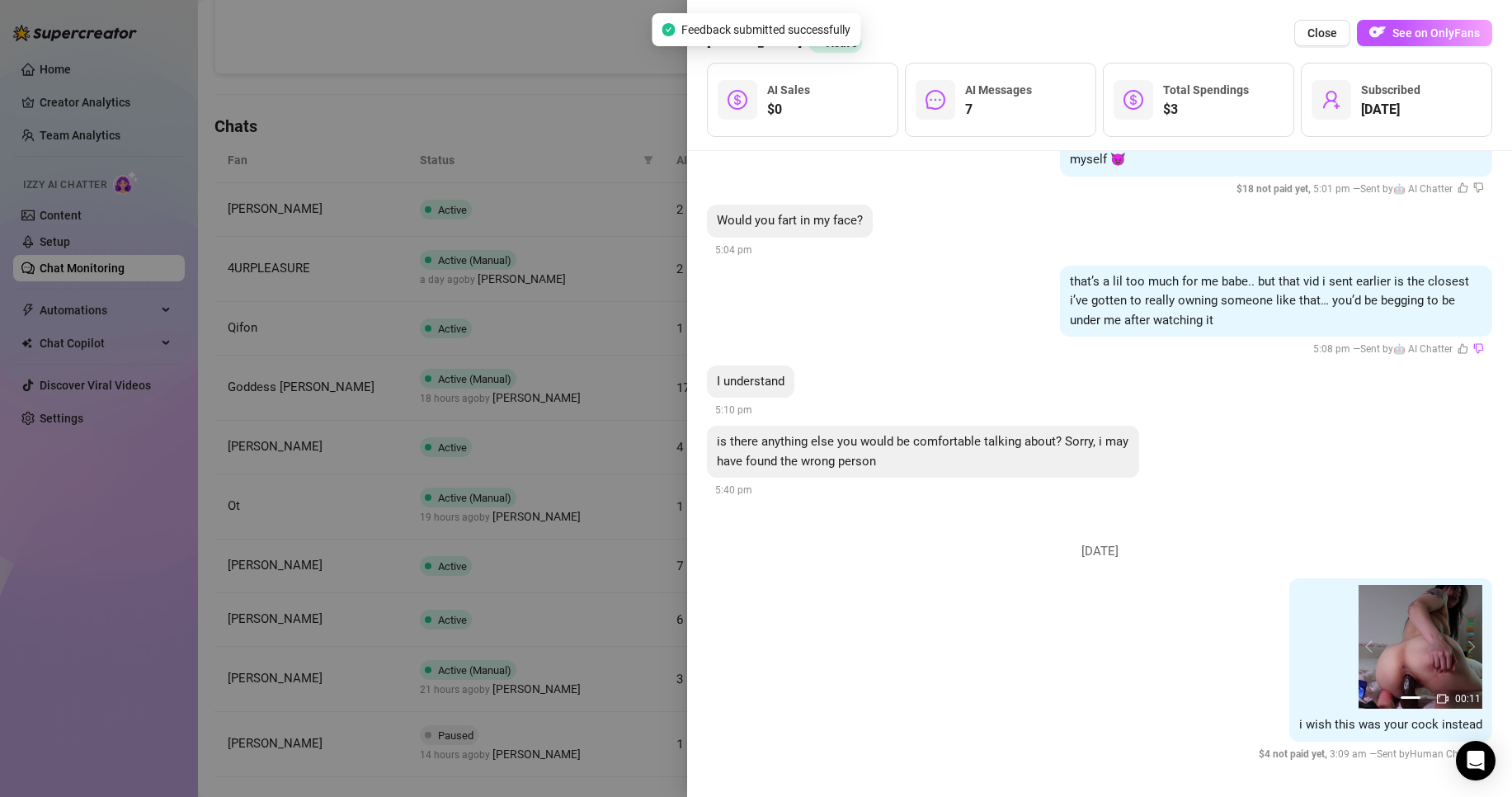
click at [629, 516] on div at bounding box center [756, 398] width 1512 height 797
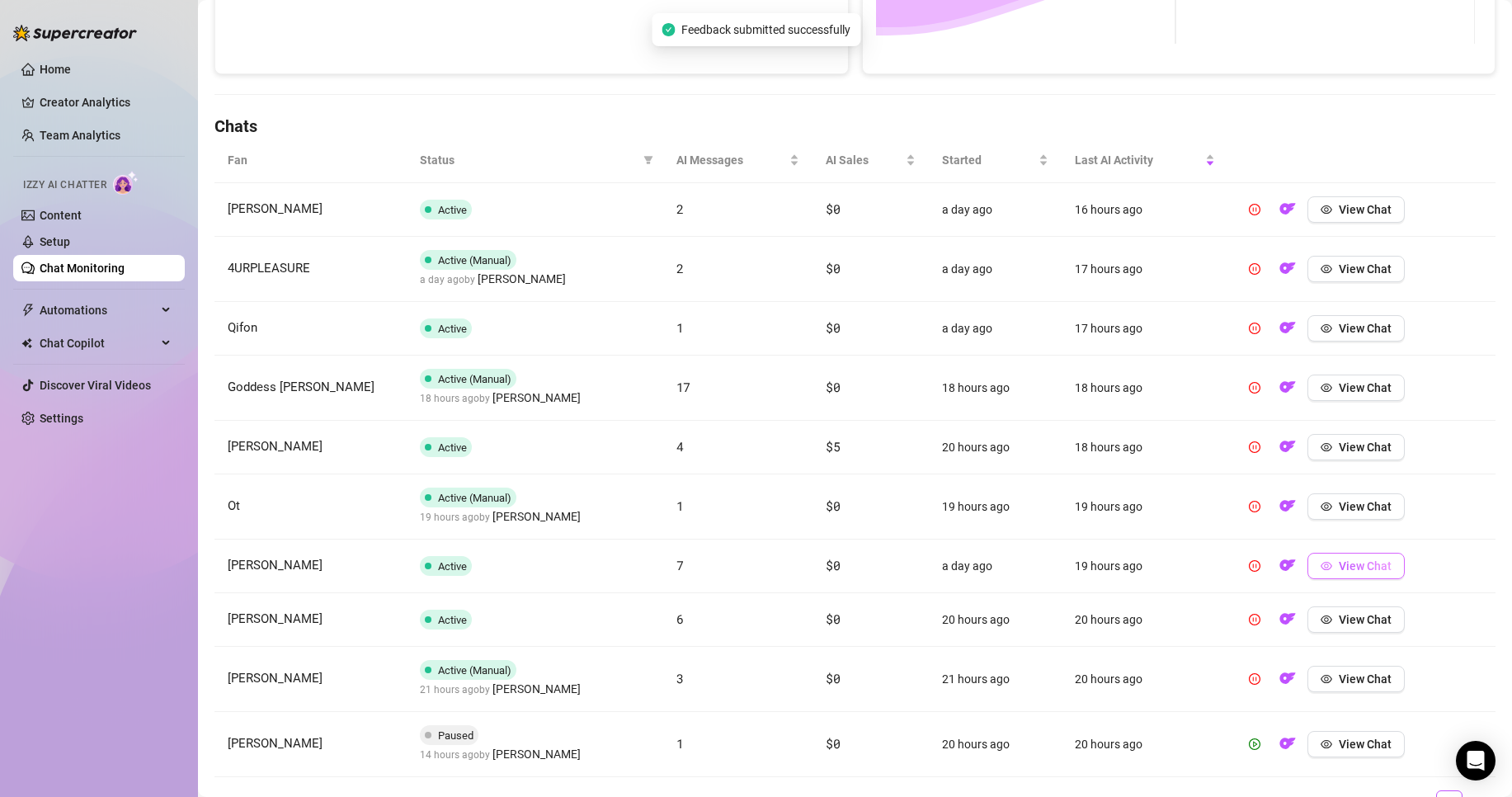
click at [1365, 564] on span "View Chat" at bounding box center [1366, 565] width 53 height 13
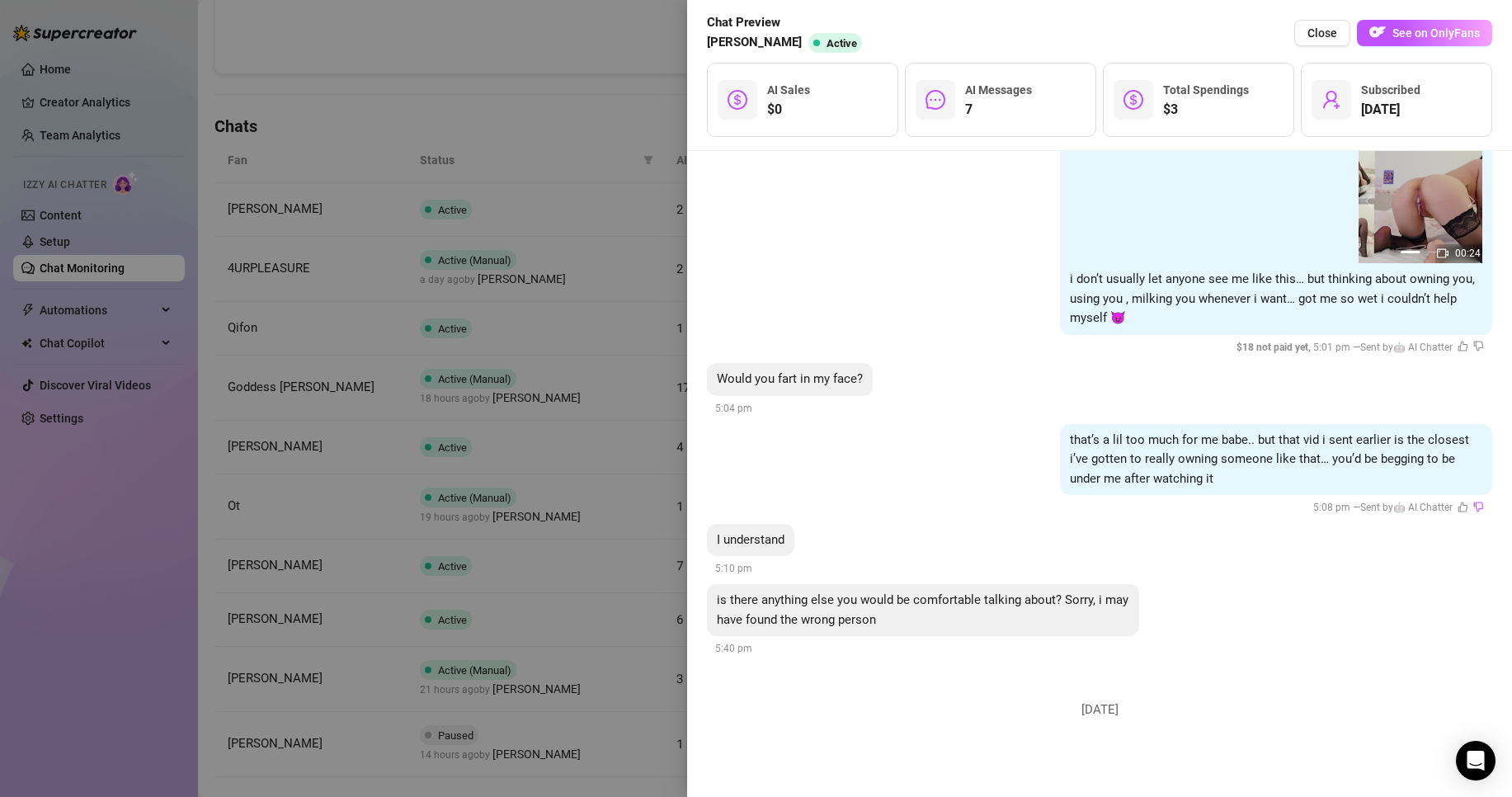
scroll to position [1474, 0]
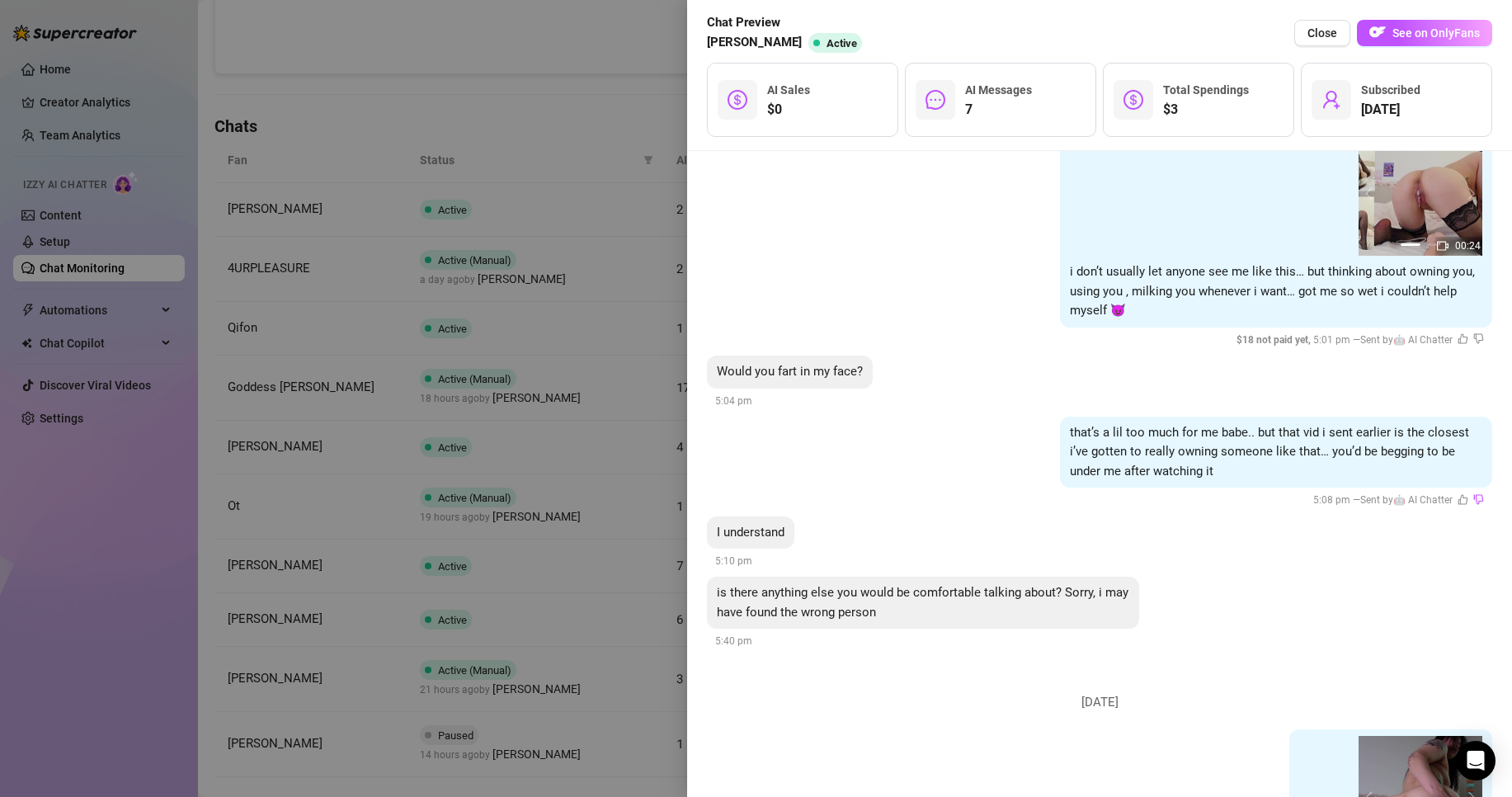
click at [623, 565] on div at bounding box center [756, 398] width 1512 height 797
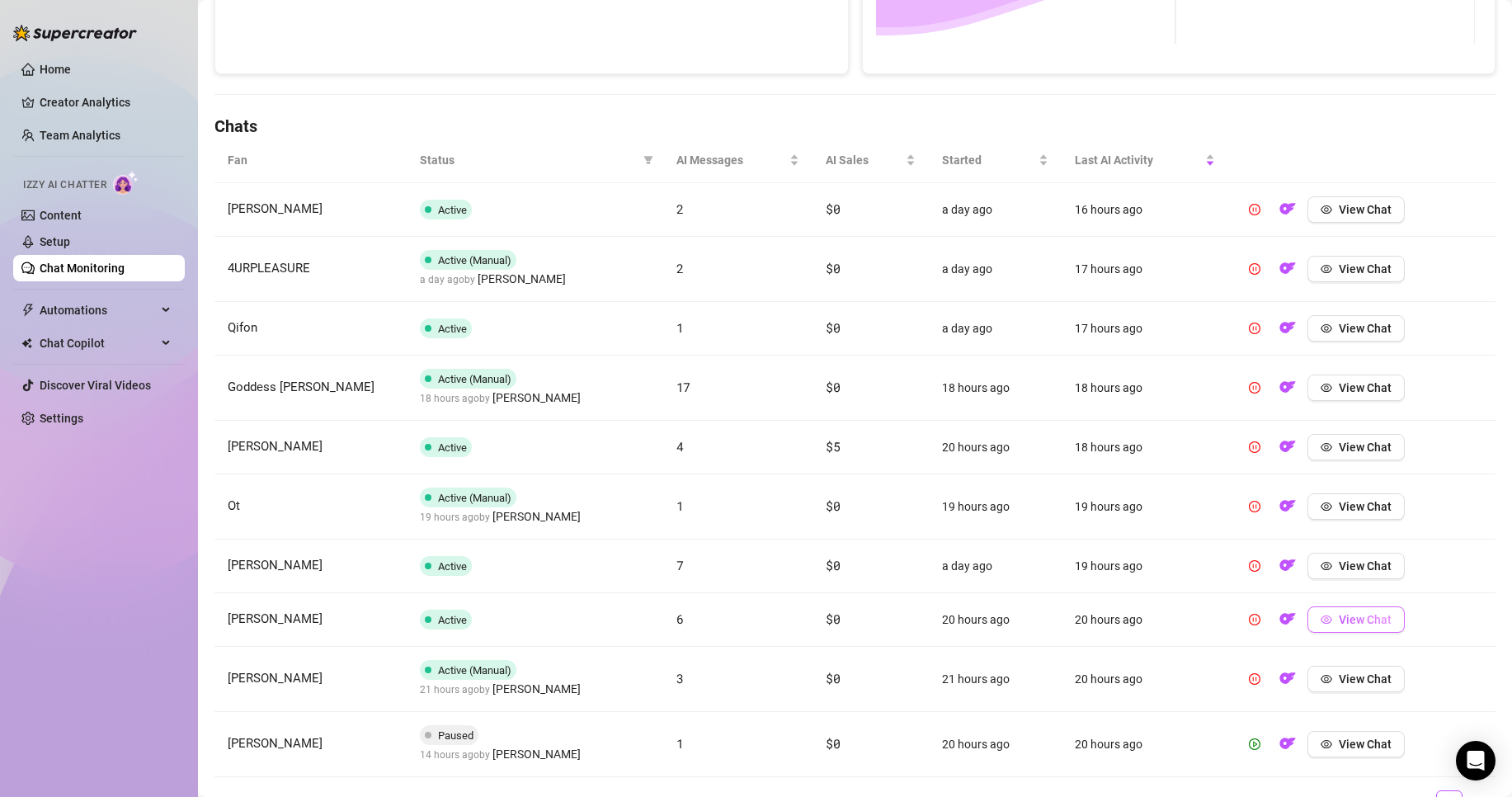
click at [1339, 619] on span "View Chat" at bounding box center [1366, 620] width 53 height 13
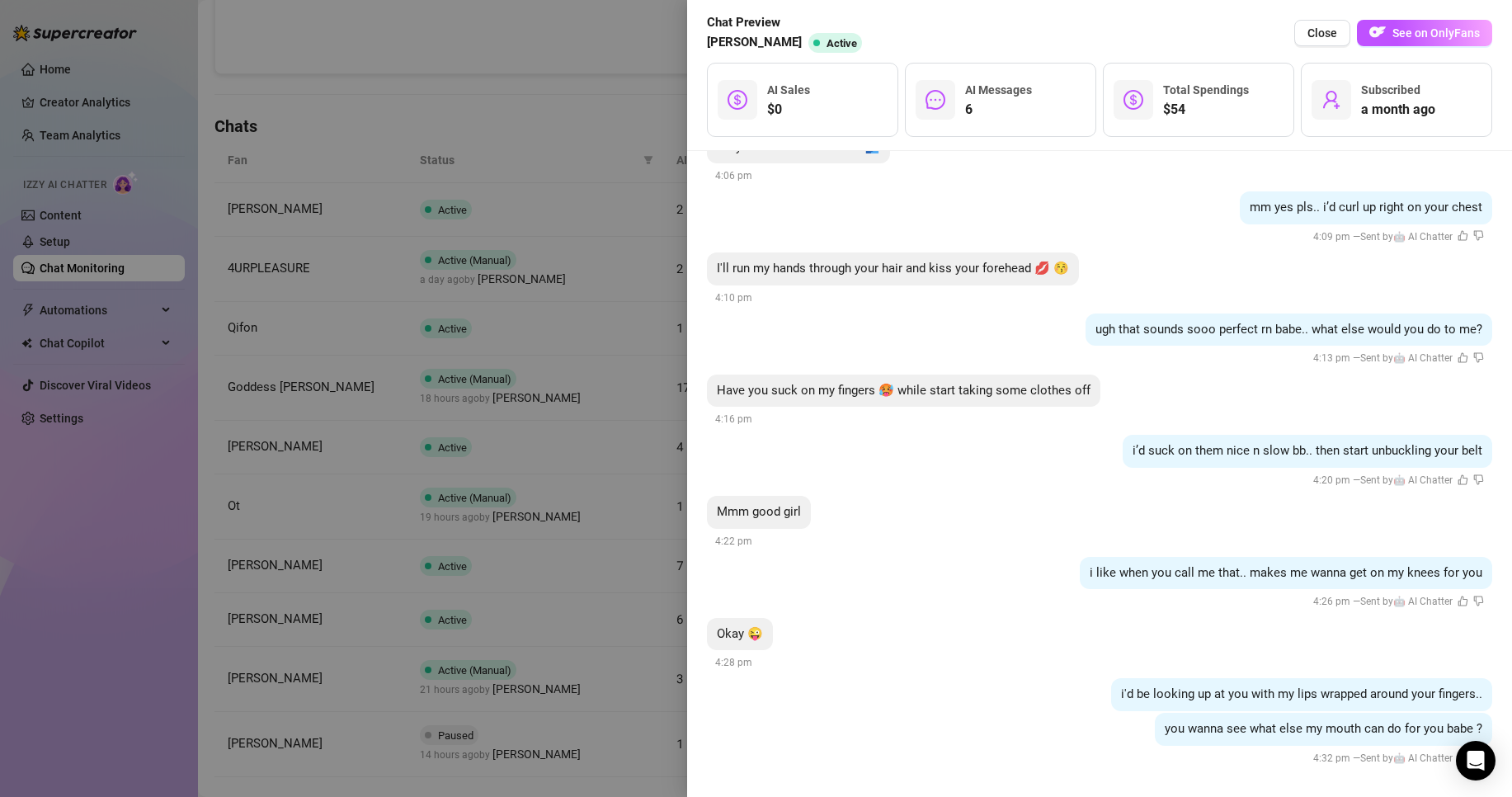
scroll to position [298, 0]
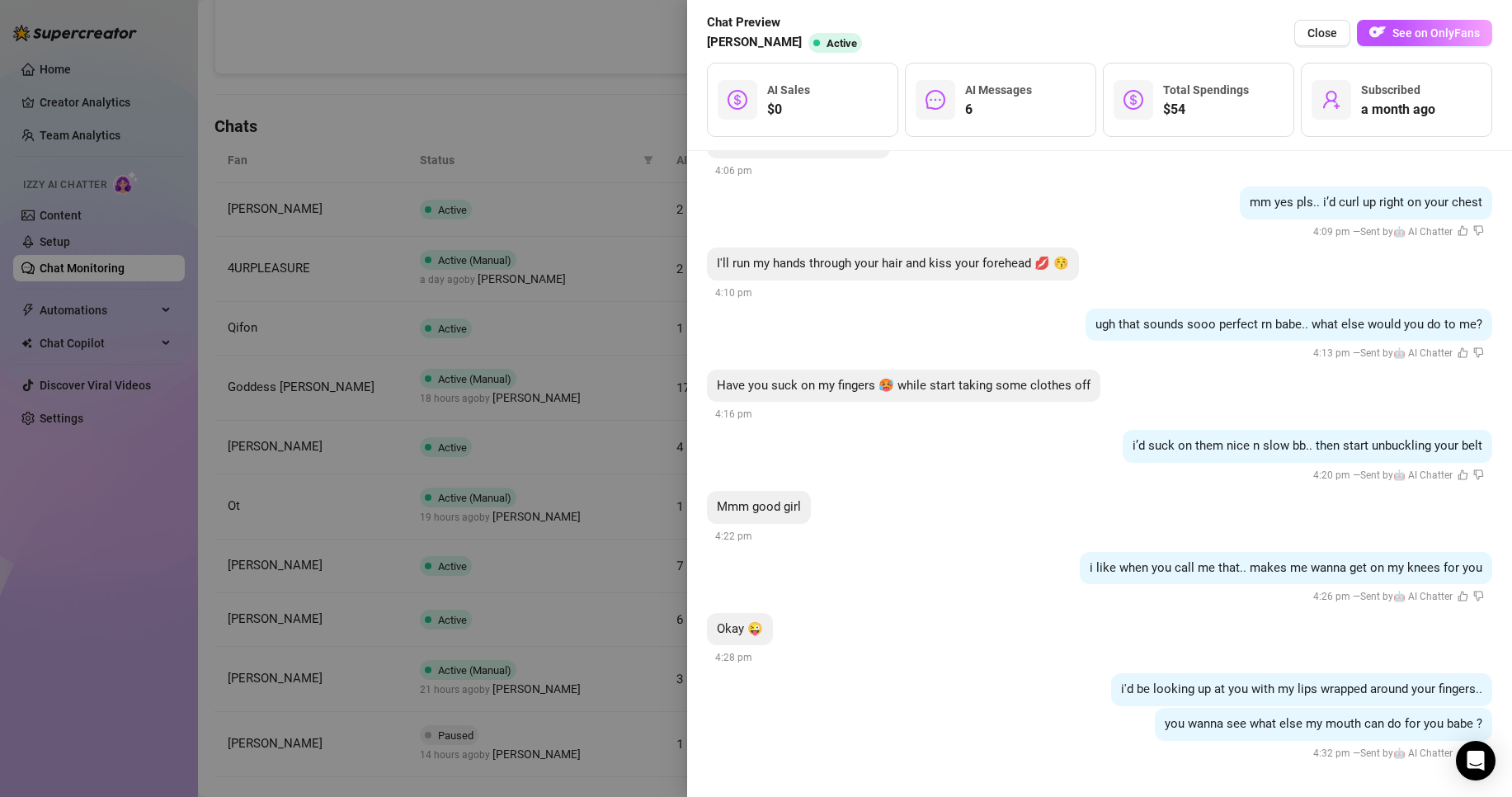
click at [643, 618] on div at bounding box center [756, 398] width 1512 height 797
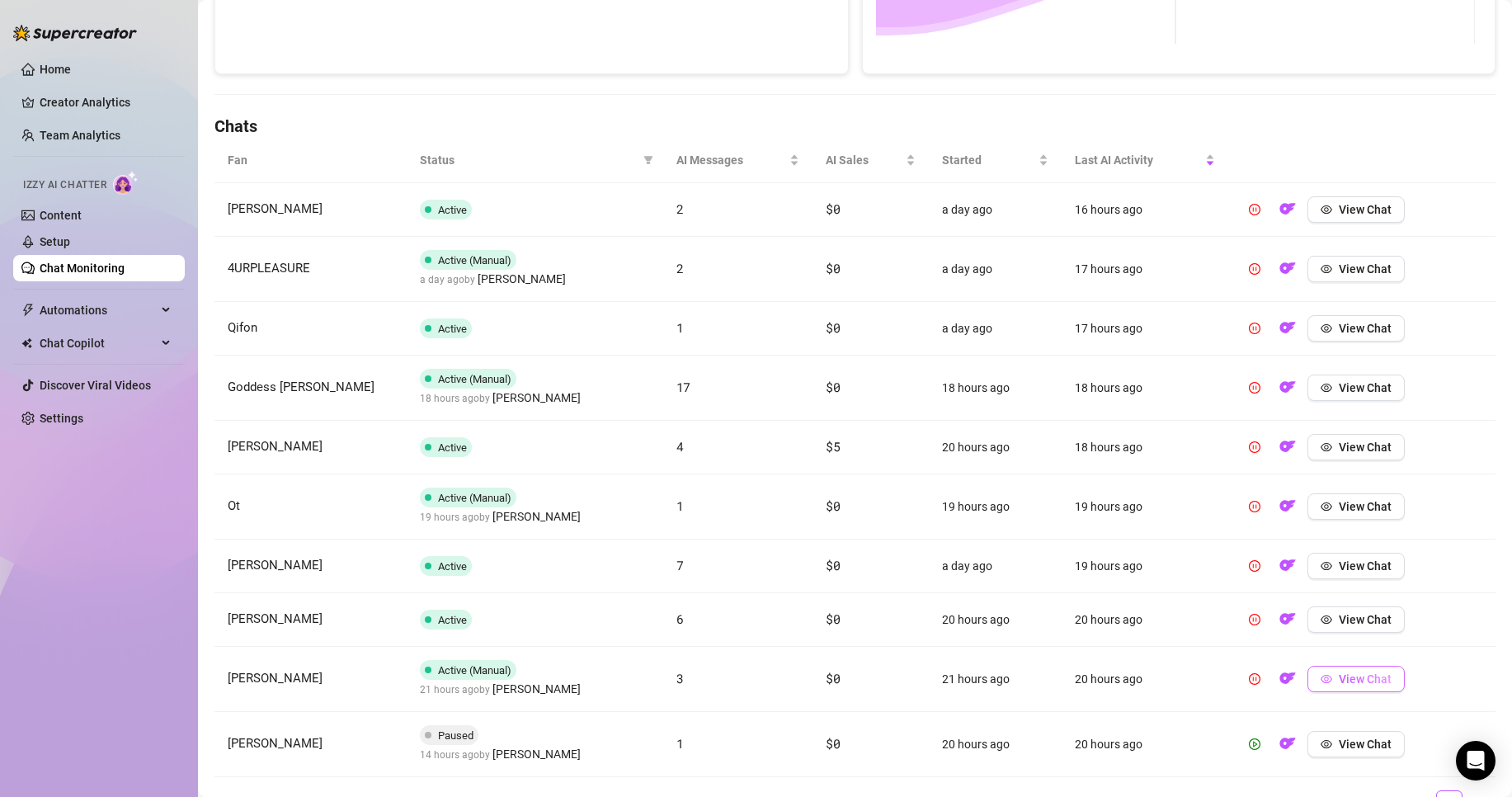
click at [1329, 666] on button "View Chat" at bounding box center [1356, 679] width 98 height 27
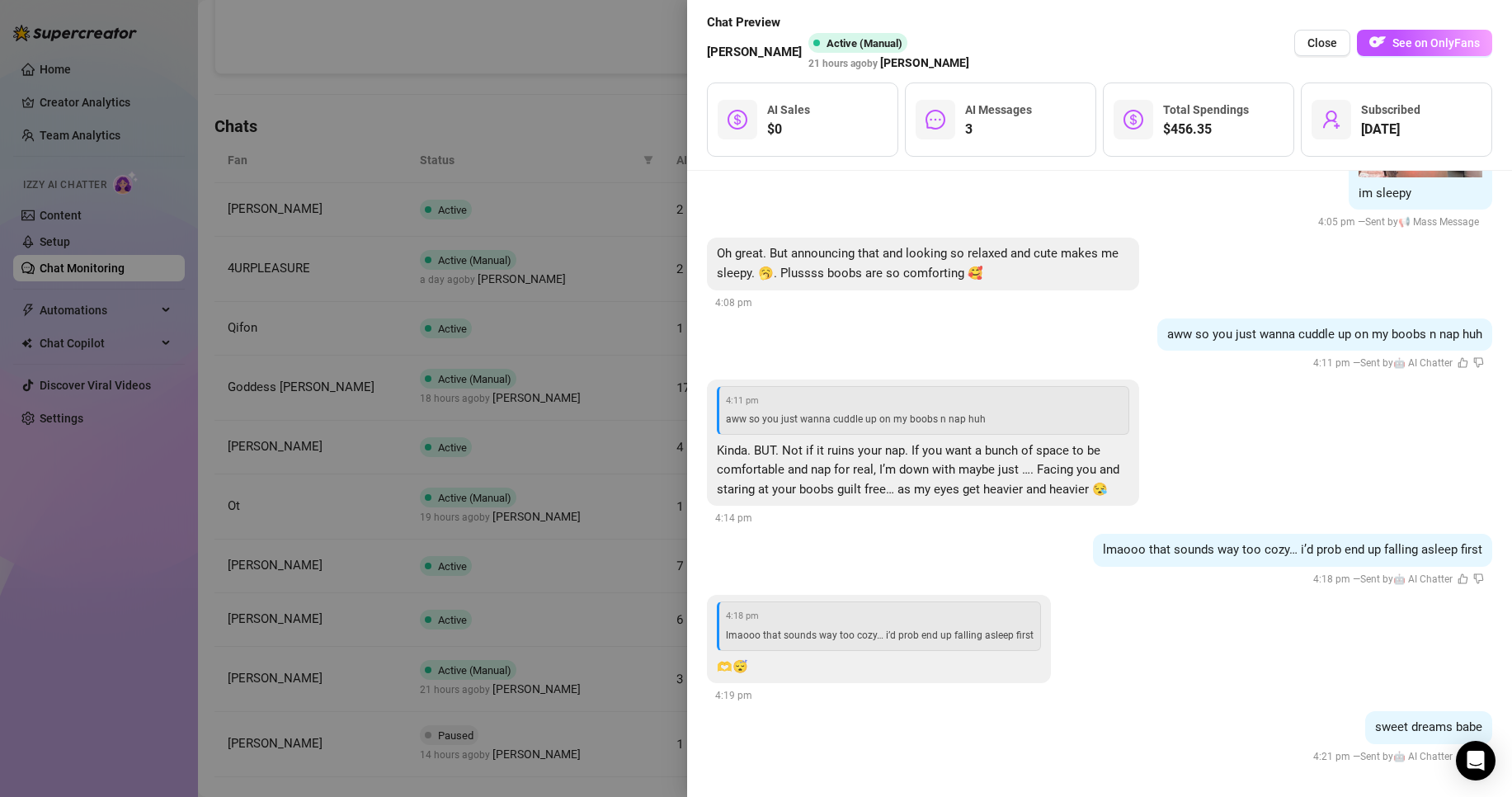
scroll to position [1718, 0]
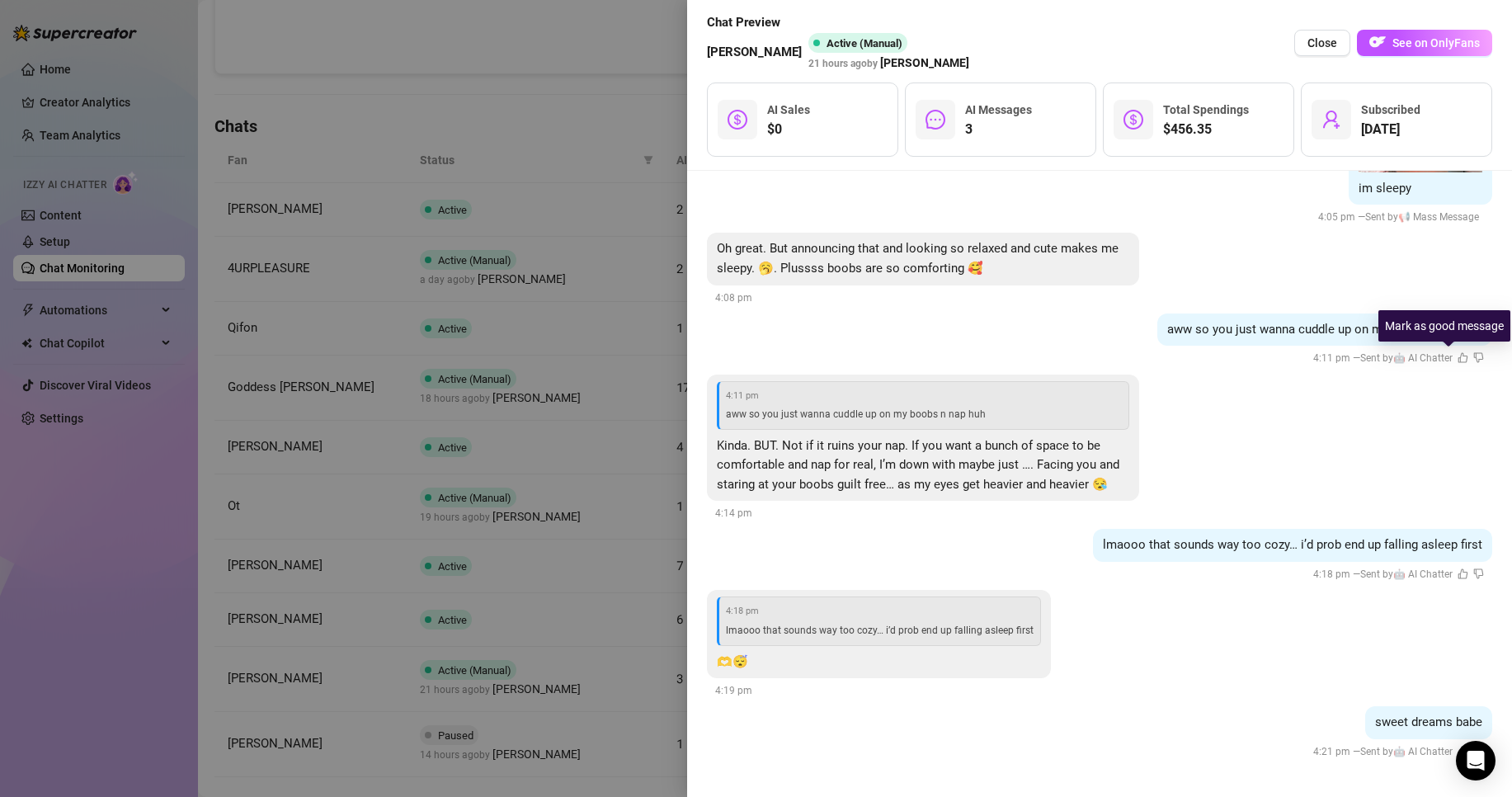
click at [1459, 353] on icon "like" at bounding box center [1464, 357] width 9 height 9
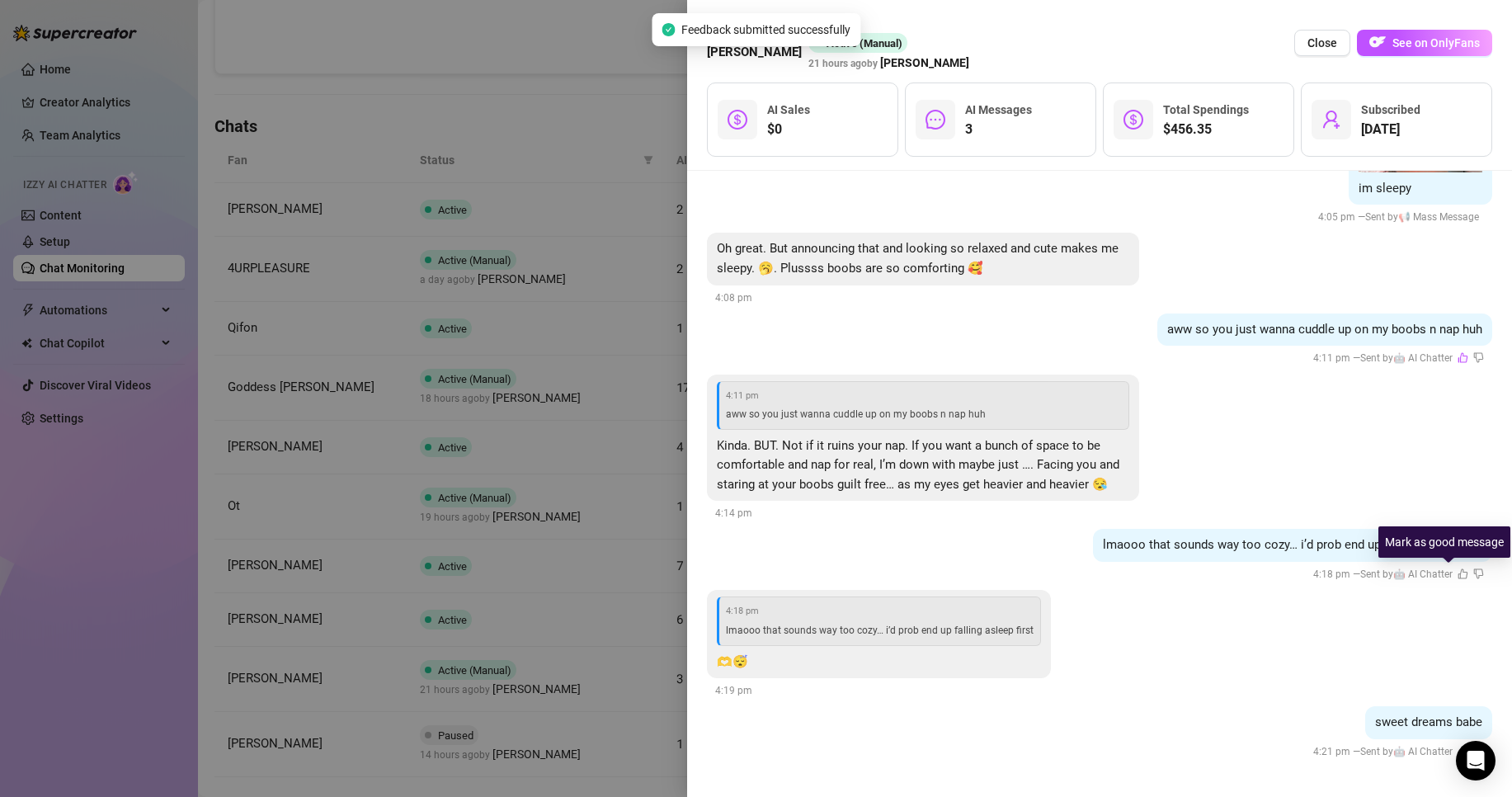
click at [1458, 571] on icon "like" at bounding box center [1463, 573] width 10 height 10
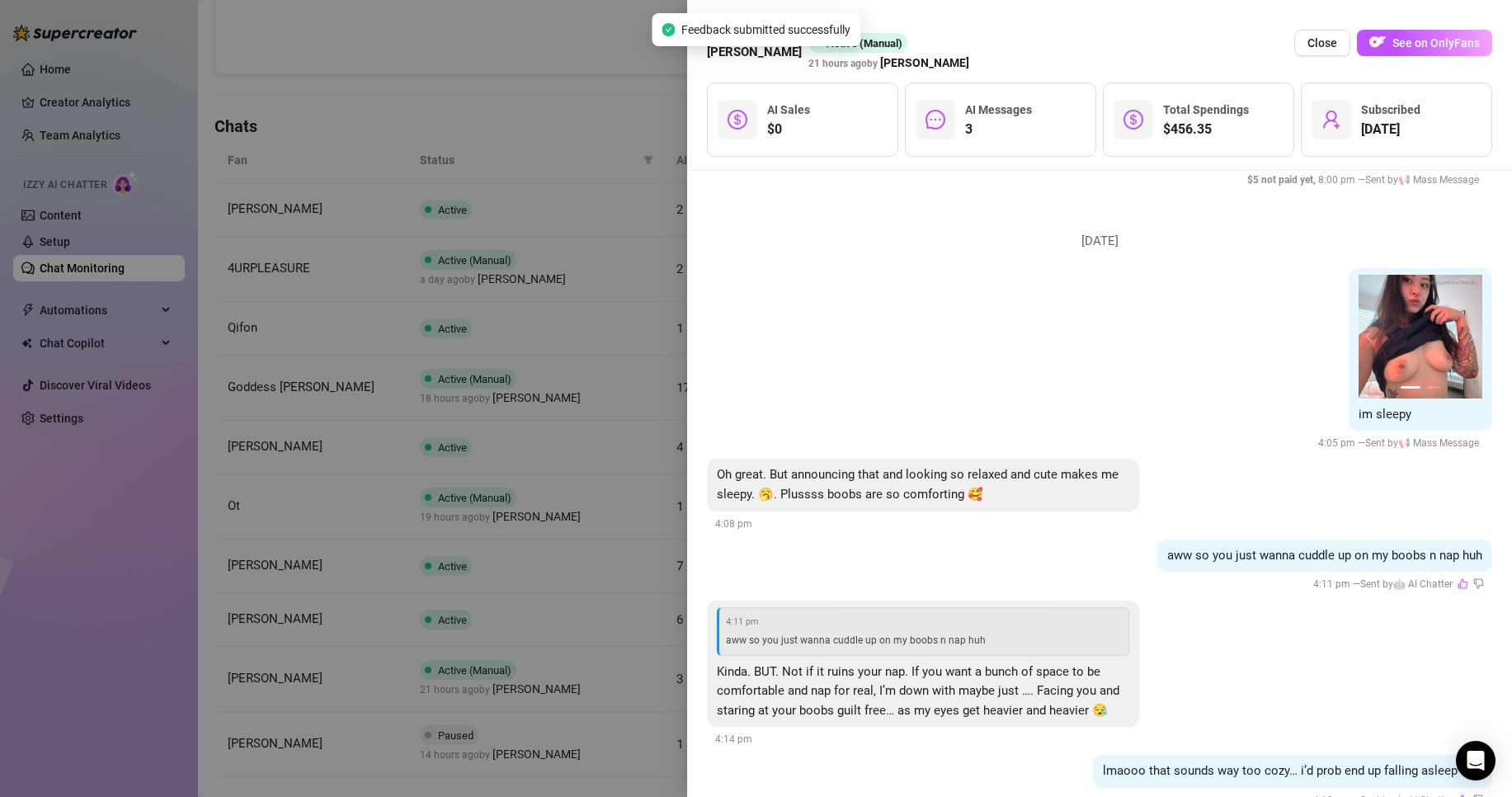
scroll to position [1553, 0]
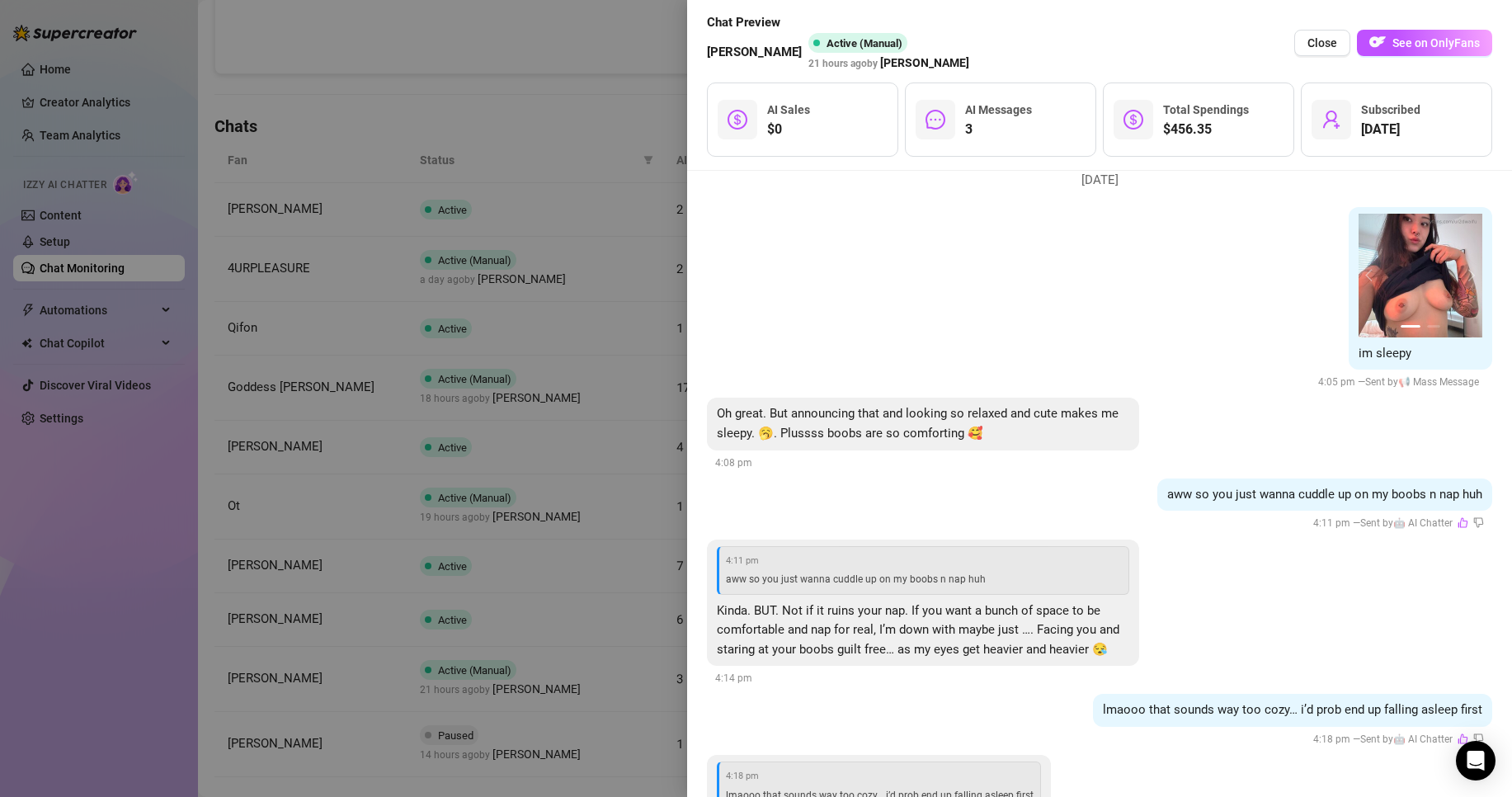
click at [428, 380] on div at bounding box center [756, 398] width 1512 height 797
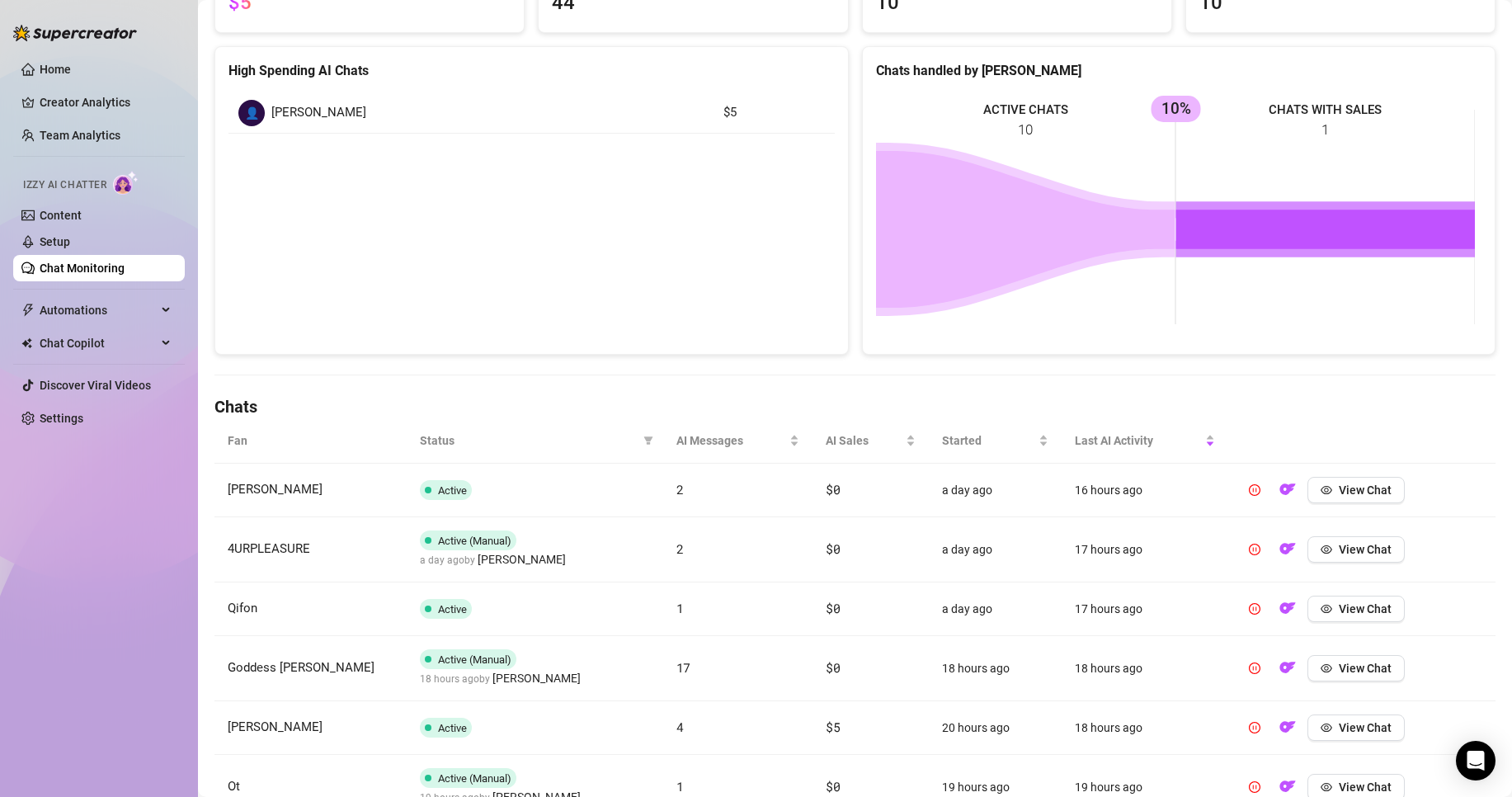
scroll to position [0, 0]
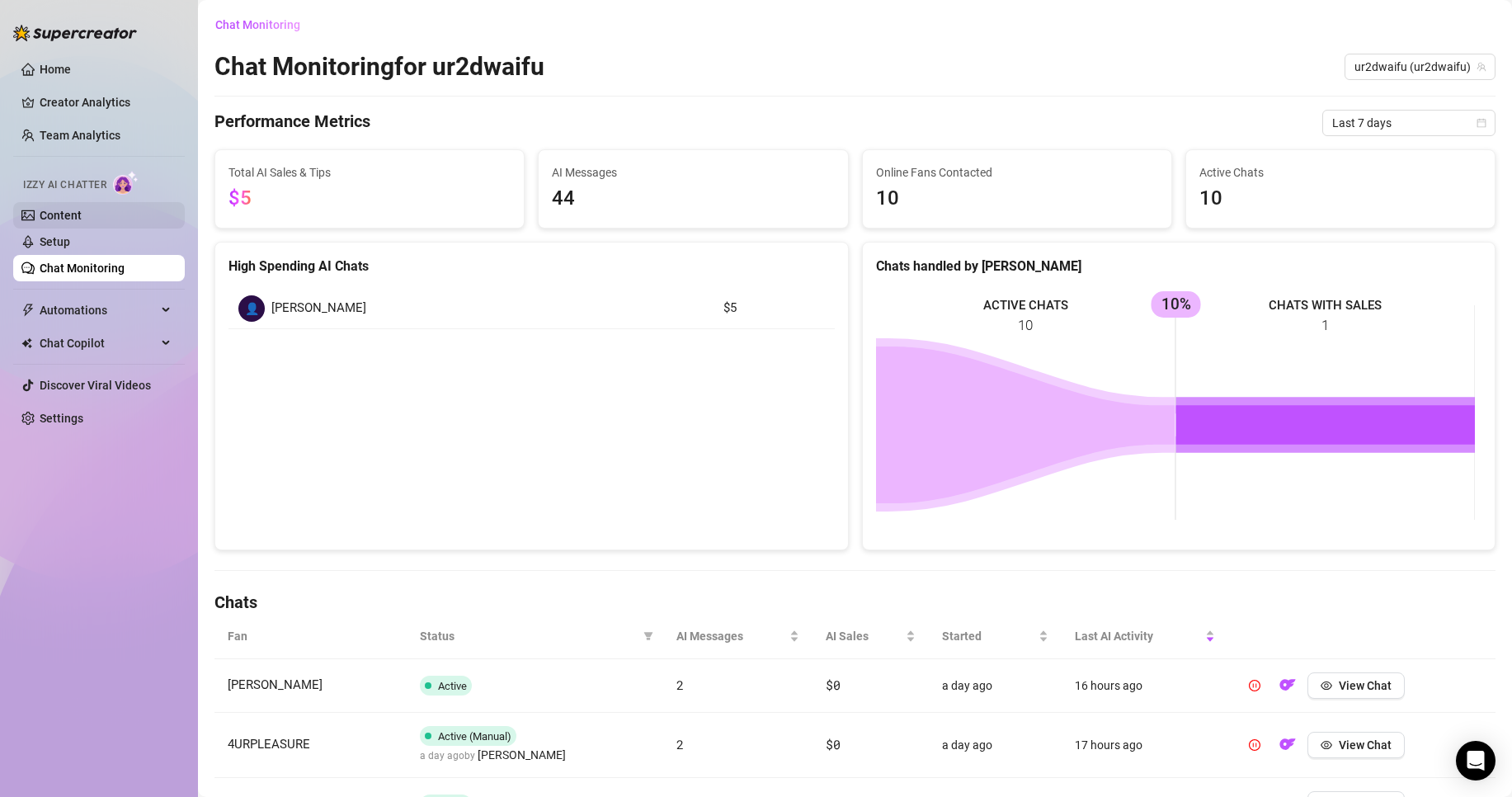
click at [82, 217] on link "Content" at bounding box center [61, 215] width 42 height 13
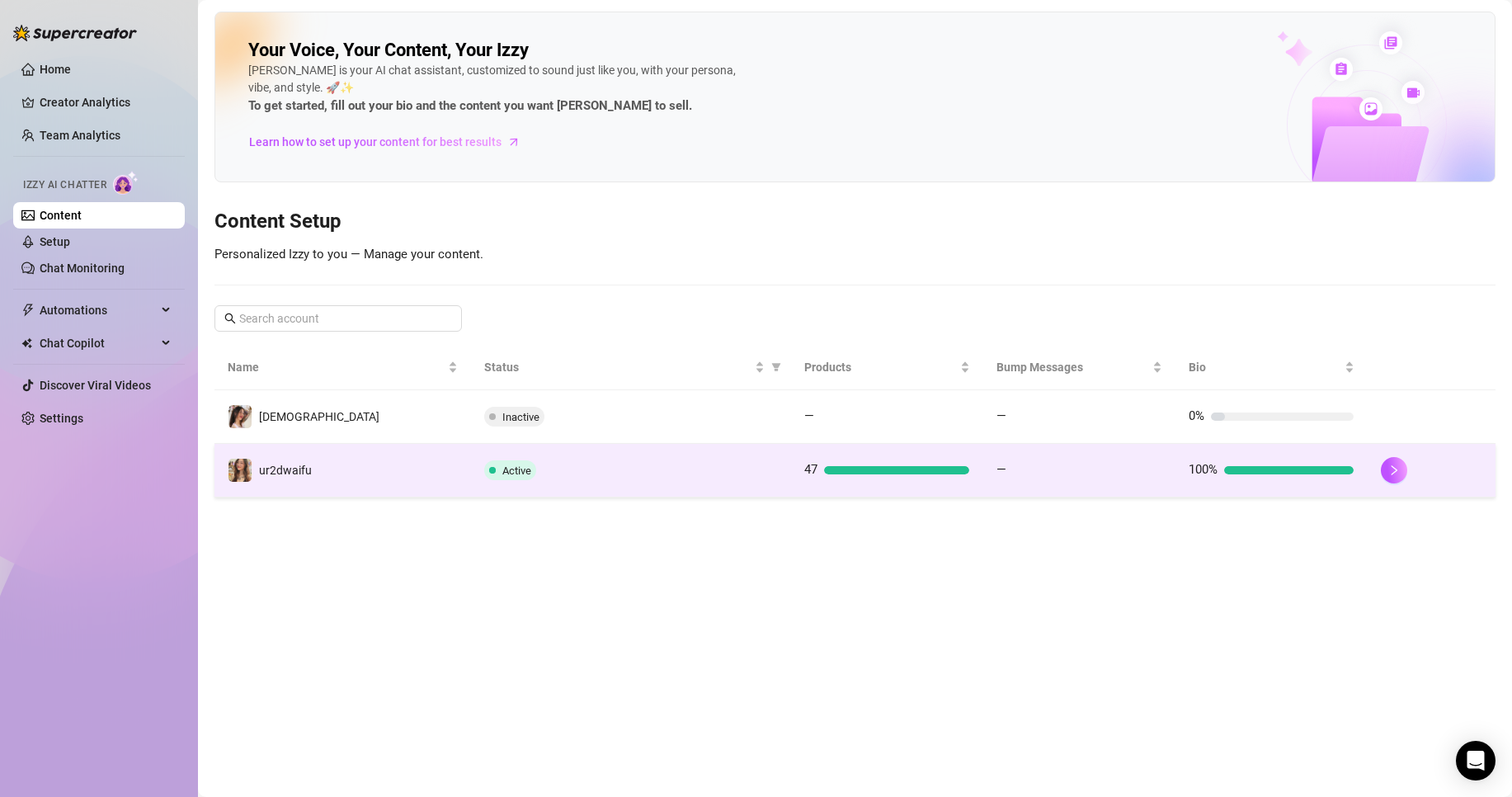
click at [697, 489] on td "Active" at bounding box center [630, 471] width 320 height 54
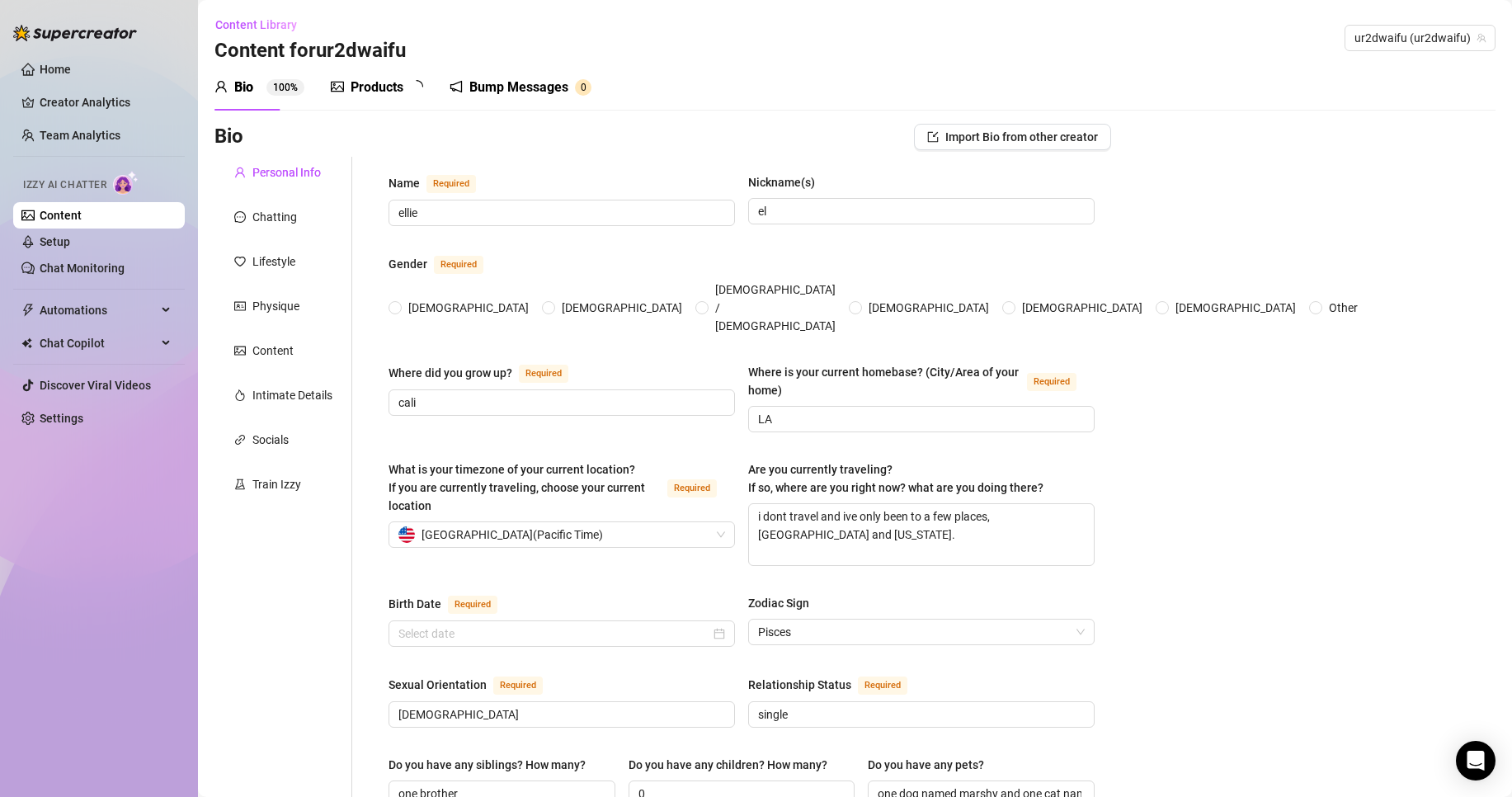
radio input "true"
type input "[DATE]"
click at [70, 242] on link "Setup" at bounding box center [55, 242] width 30 height 13
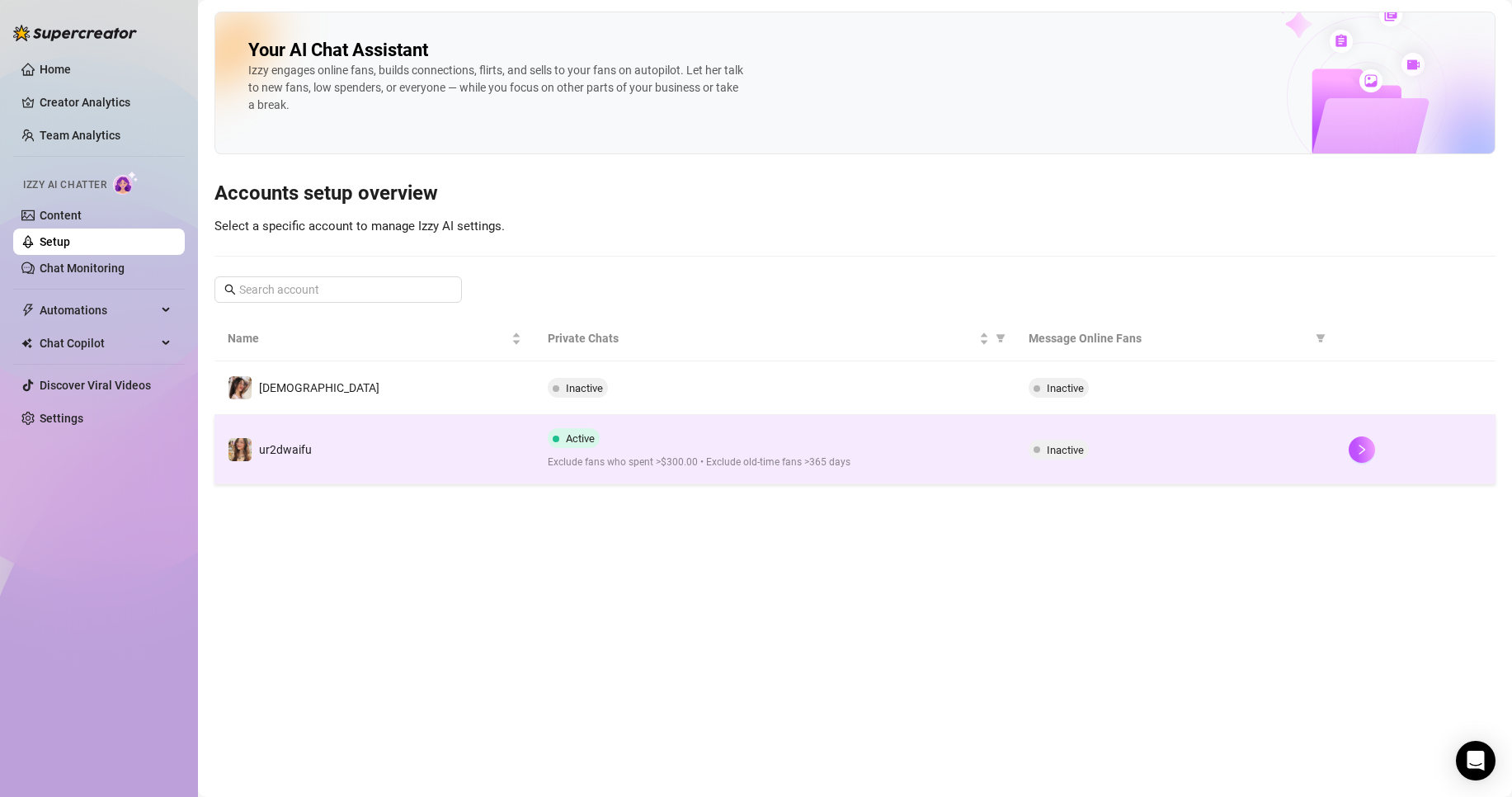
click at [379, 441] on td "ur2dwaifu" at bounding box center [374, 449] width 320 height 69
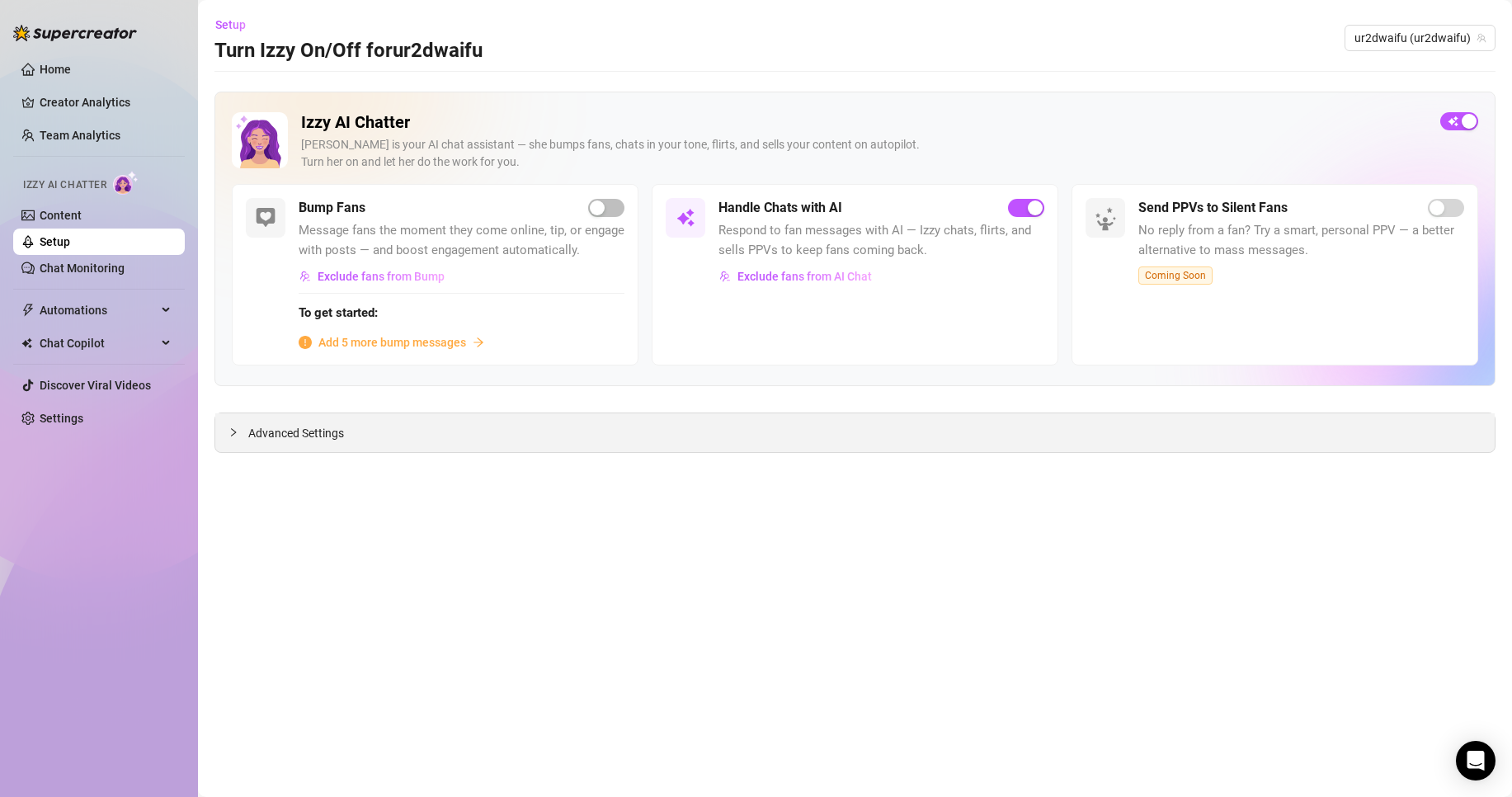
click at [258, 420] on div "Advanced Settings" at bounding box center [855, 433] width 1279 height 39
click at [254, 436] on span "Advanced Settings" at bounding box center [296, 433] width 96 height 18
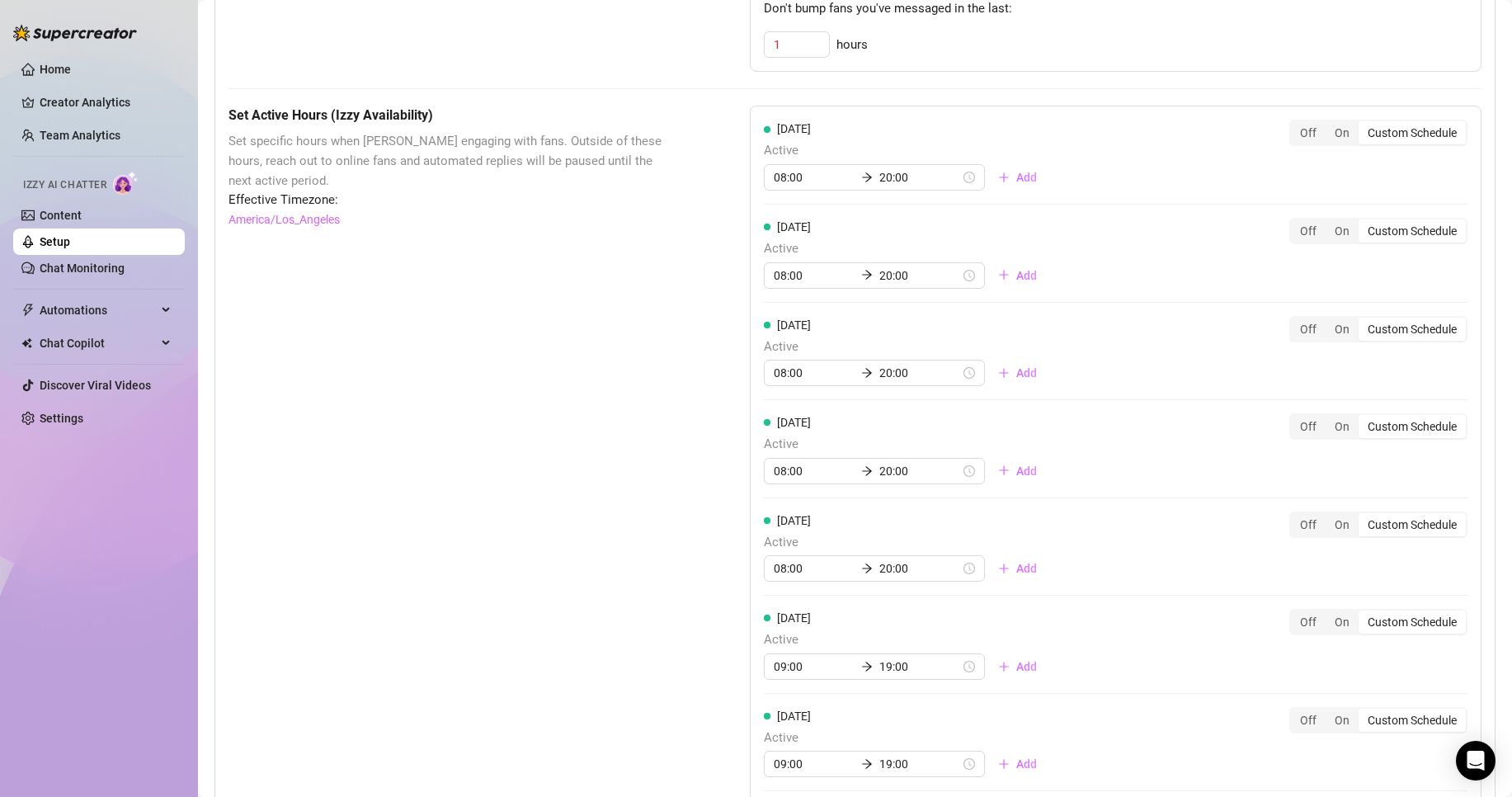
scroll to position [1042, 0]
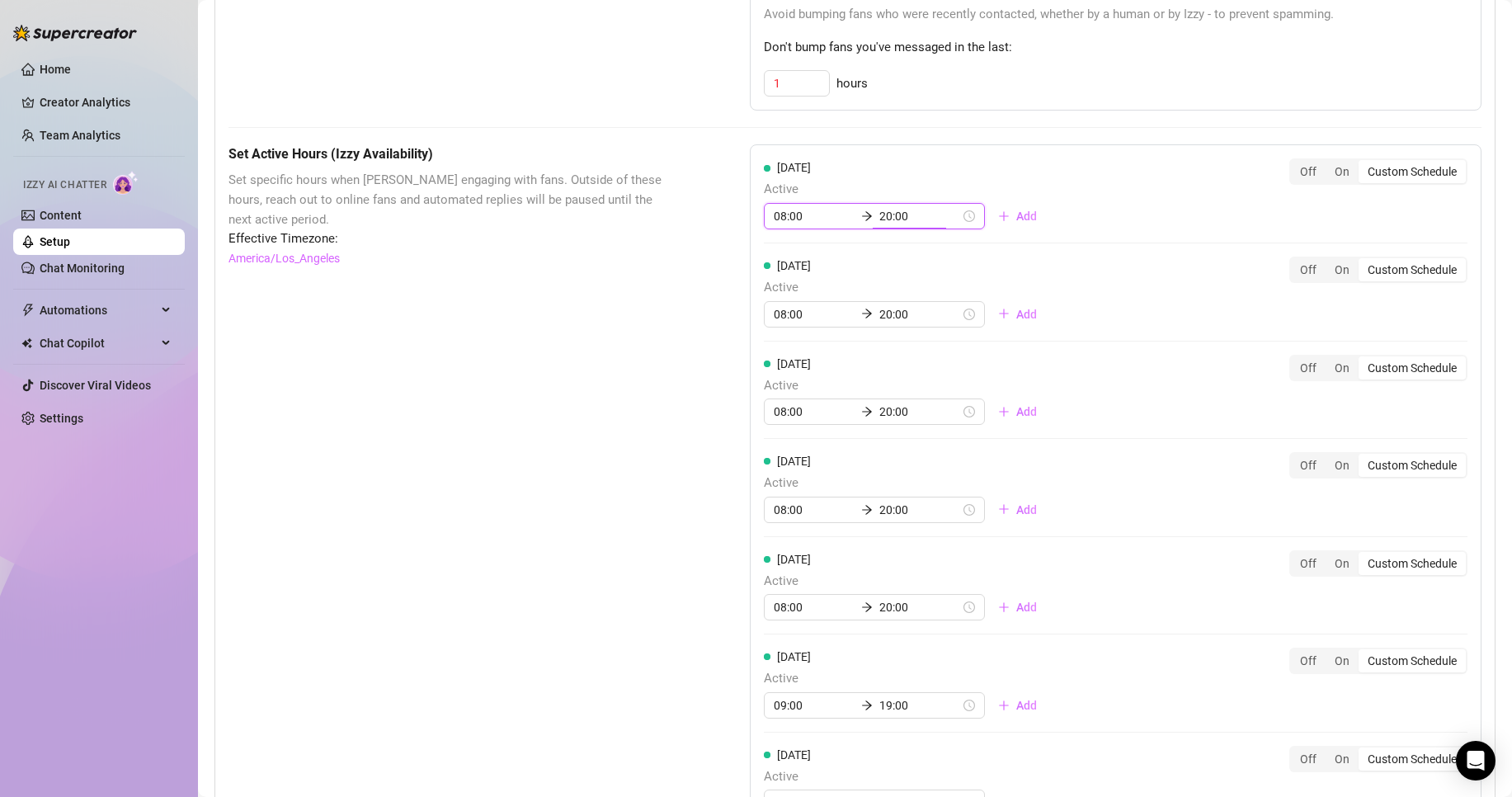
click at [900, 225] on input "20:00" at bounding box center [920, 215] width 81 height 18
type input "20:00"
click at [1359, 183] on div "Custom Schedule" at bounding box center [1412, 172] width 107 height 23
click at [1363, 162] on input "Custom Schedule" at bounding box center [1363, 162] width 0 height 0
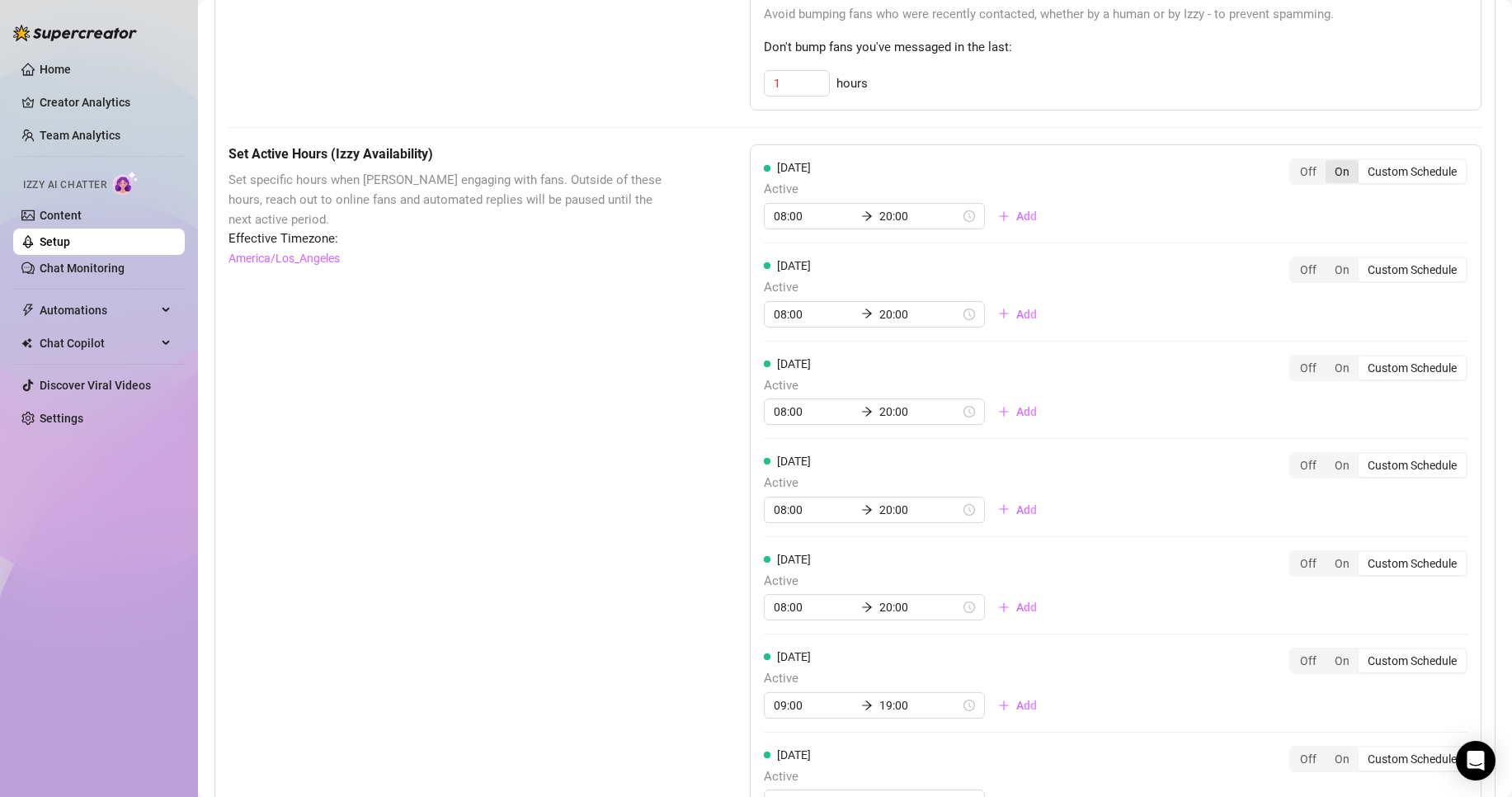
click at [1326, 183] on div "On" at bounding box center [1342, 172] width 33 height 23
click at [1330, 162] on input "On" at bounding box center [1330, 162] width 0 height 0
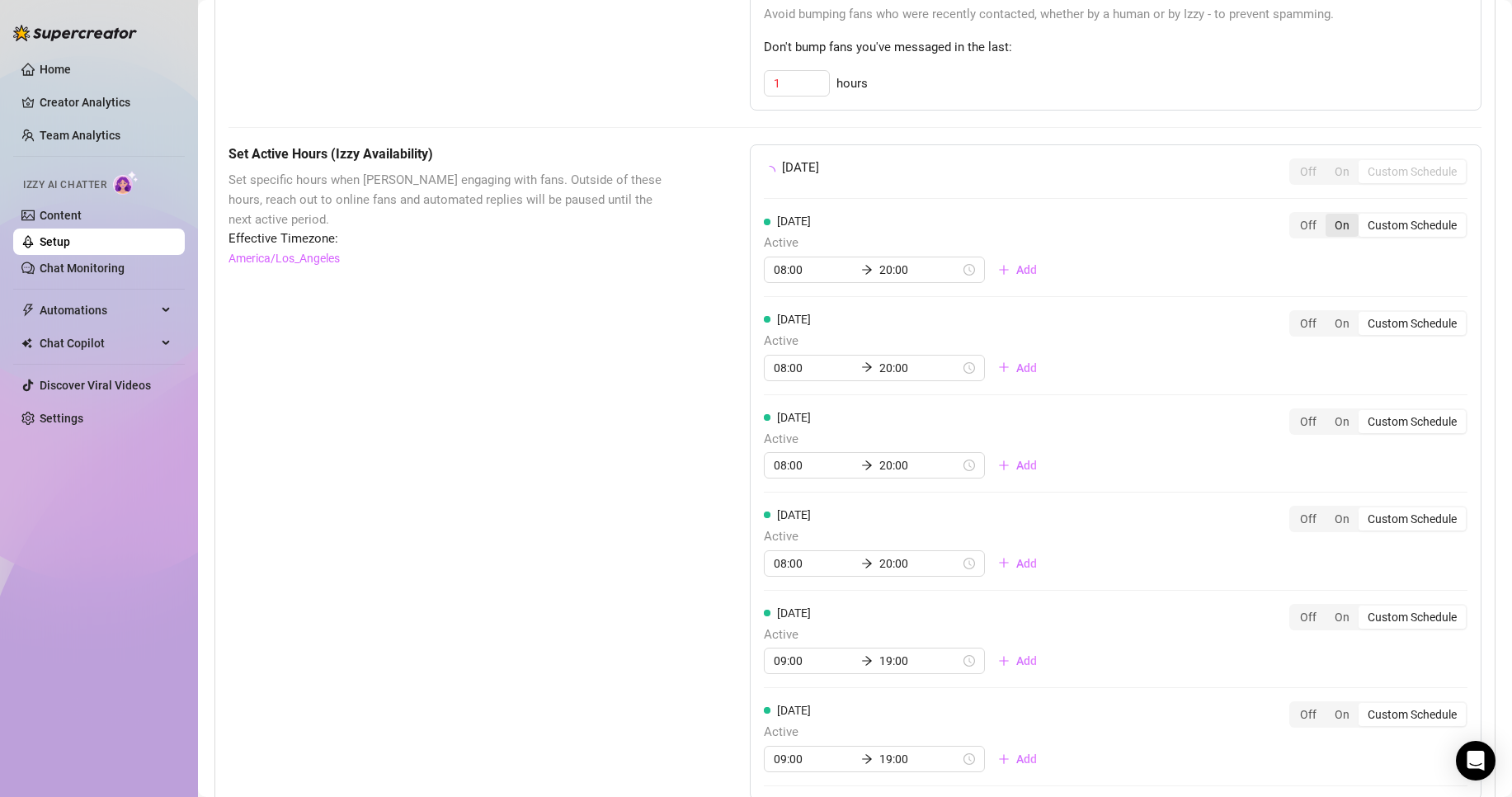
click at [1336, 236] on div "On" at bounding box center [1342, 225] width 33 height 23
click at [1330, 216] on input "On" at bounding box center [1330, 216] width 0 height 0
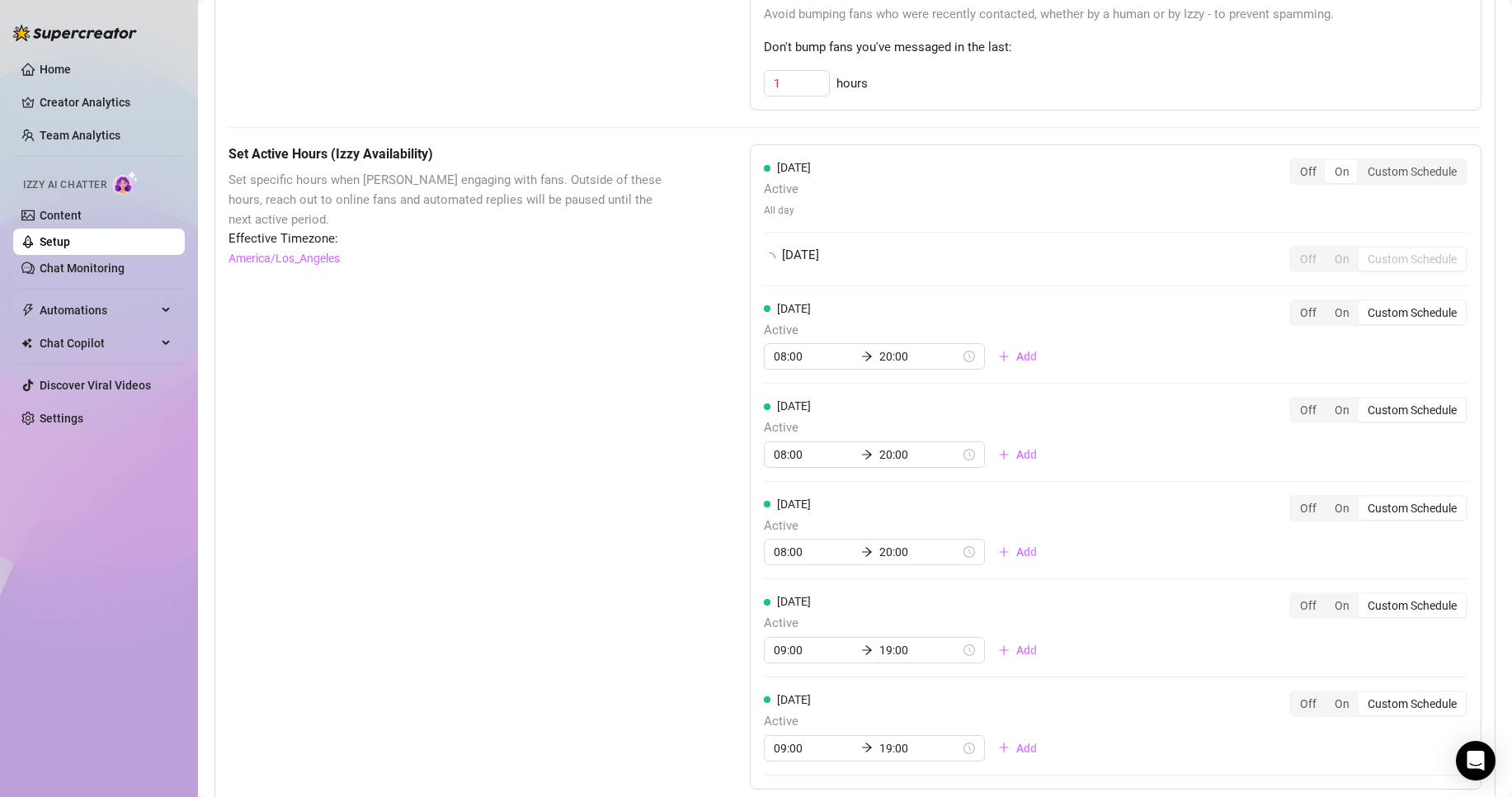
click at [1333, 270] on div "On" at bounding box center [1342, 259] width 33 height 23
click at [1330, 250] on input "On" at bounding box center [1330, 250] width 0 height 0
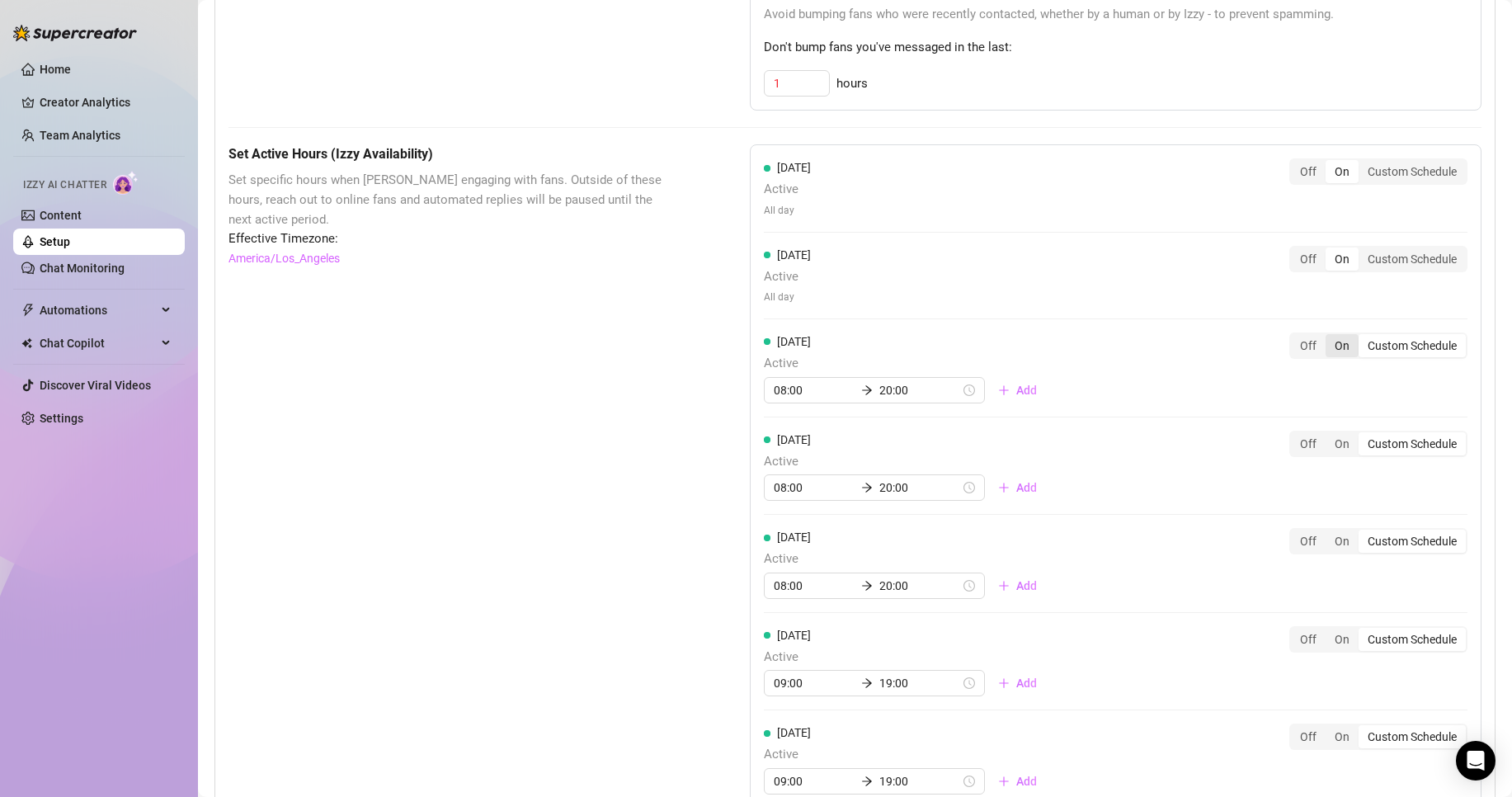
click at [1336, 357] on div "On" at bounding box center [1342, 345] width 33 height 23
click at [1330, 337] on input "On" at bounding box center [1330, 337] width 0 height 0
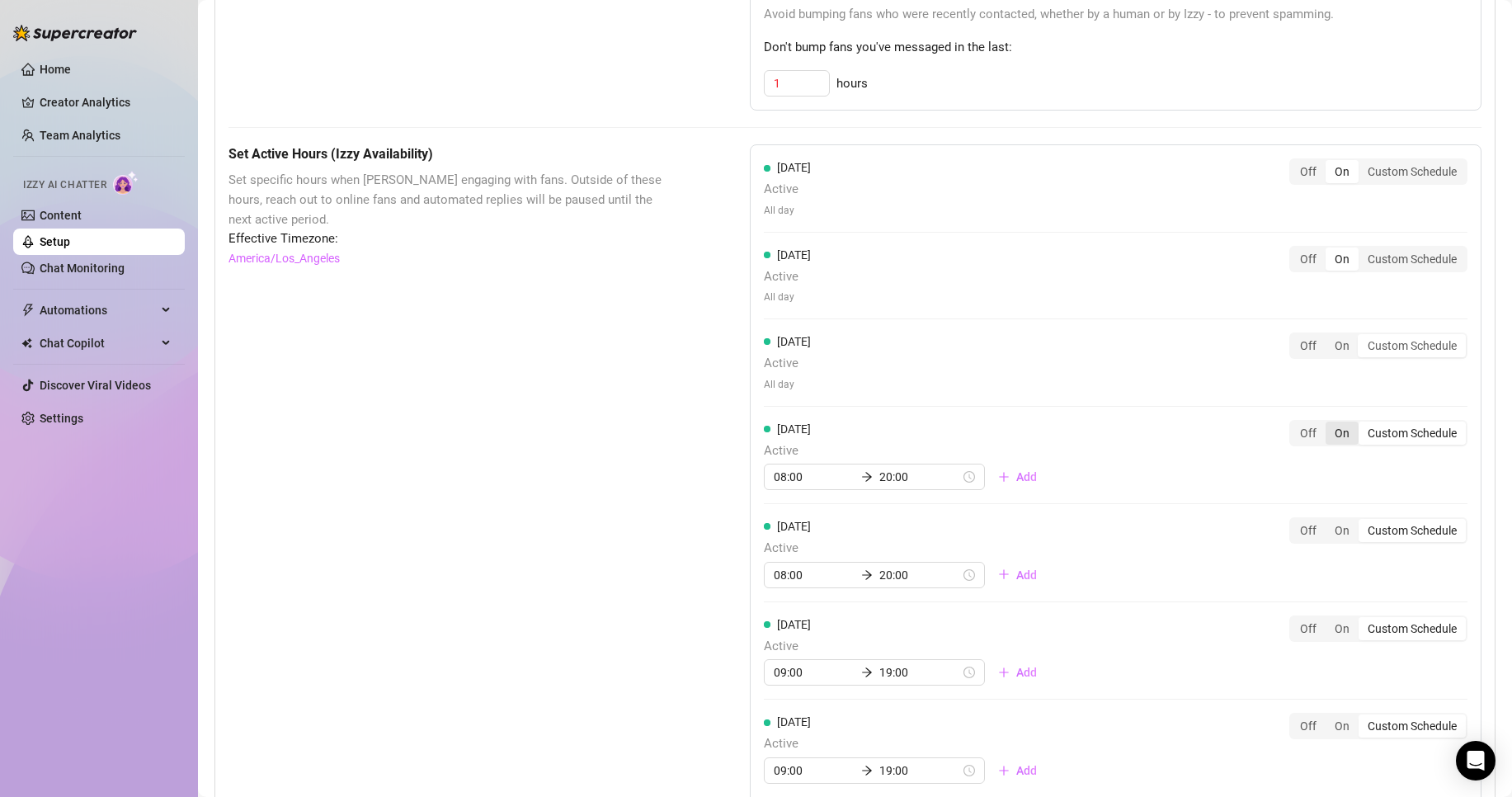
click at [1340, 406] on div "[DATE] Active All day Off On Custom Schedule" at bounding box center [1116, 368] width 704 height 73
click at [1339, 445] on div "On" at bounding box center [1342, 433] width 33 height 23
click at [1330, 424] on input "On" at bounding box center [1330, 424] width 0 height 0
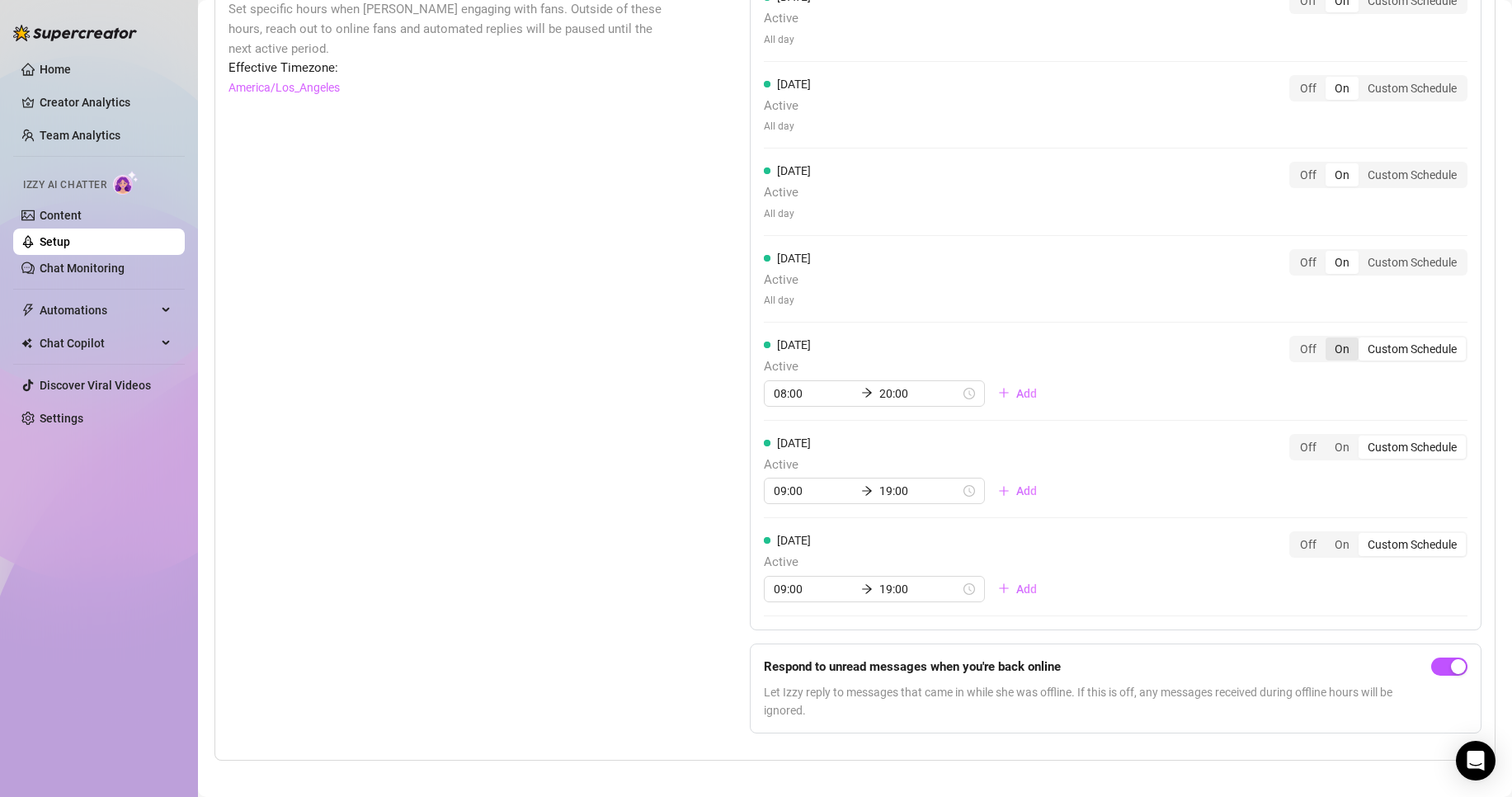
click at [1332, 361] on div "On" at bounding box center [1342, 349] width 33 height 23
click at [1330, 340] on input "On" at bounding box center [1330, 340] width 0 height 0
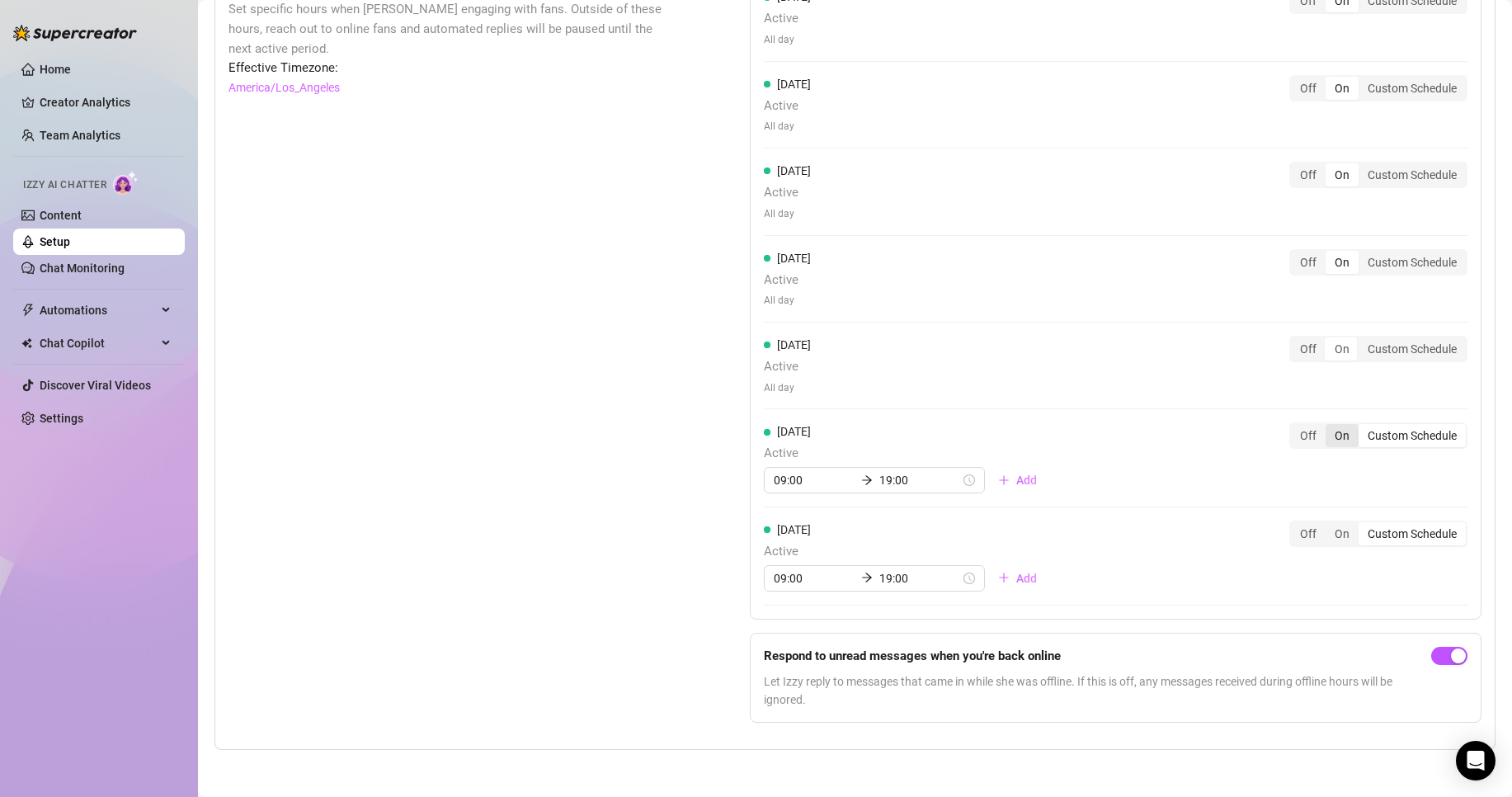
click at [1335, 447] on div "On" at bounding box center [1342, 436] width 33 height 23
click at [1330, 426] on input "On" at bounding box center [1330, 426] width 0 height 0
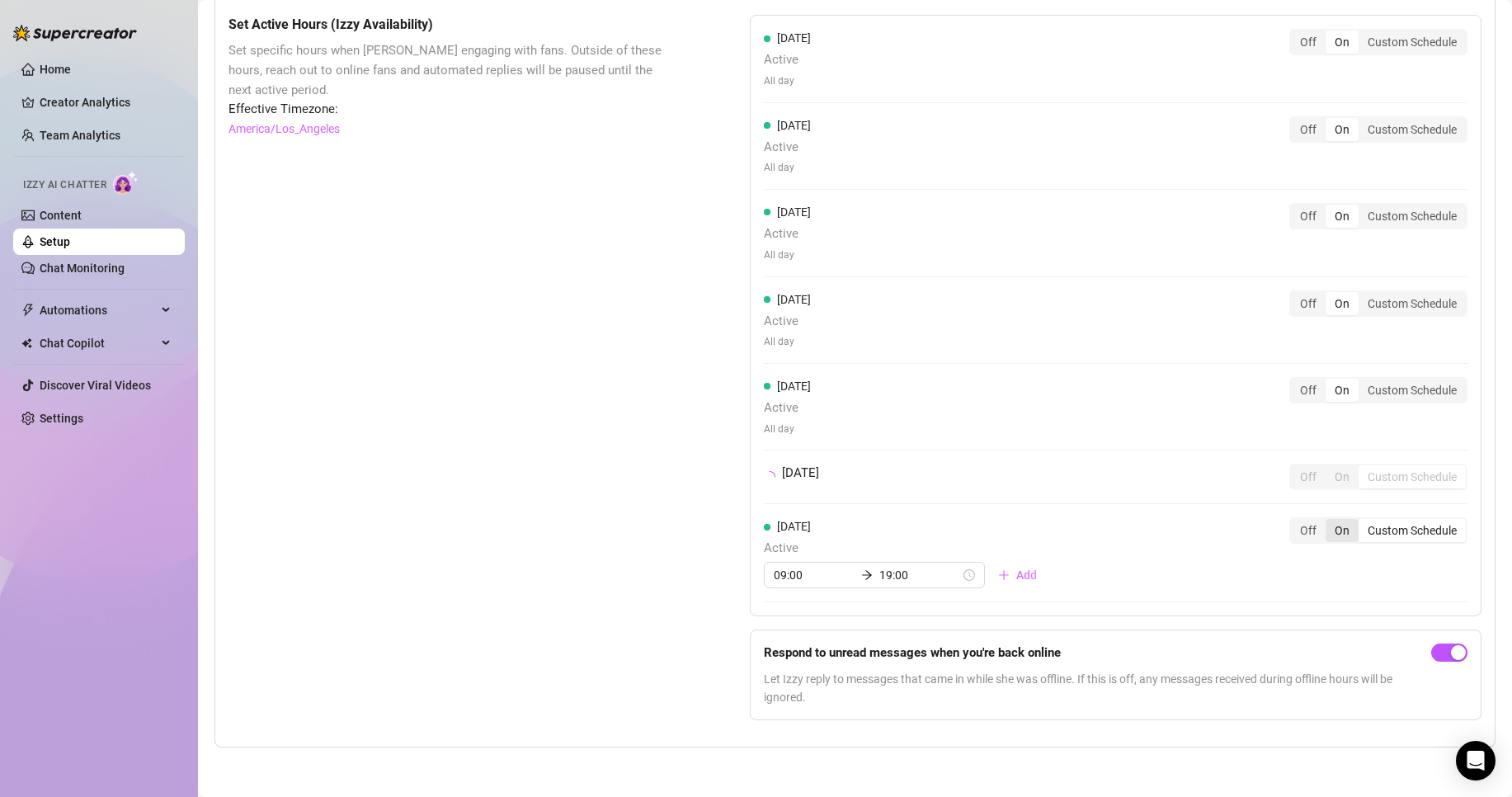
click at [1335, 525] on div "On" at bounding box center [1342, 530] width 33 height 23
click at [1330, 521] on input "On" at bounding box center [1330, 521] width 0 height 0
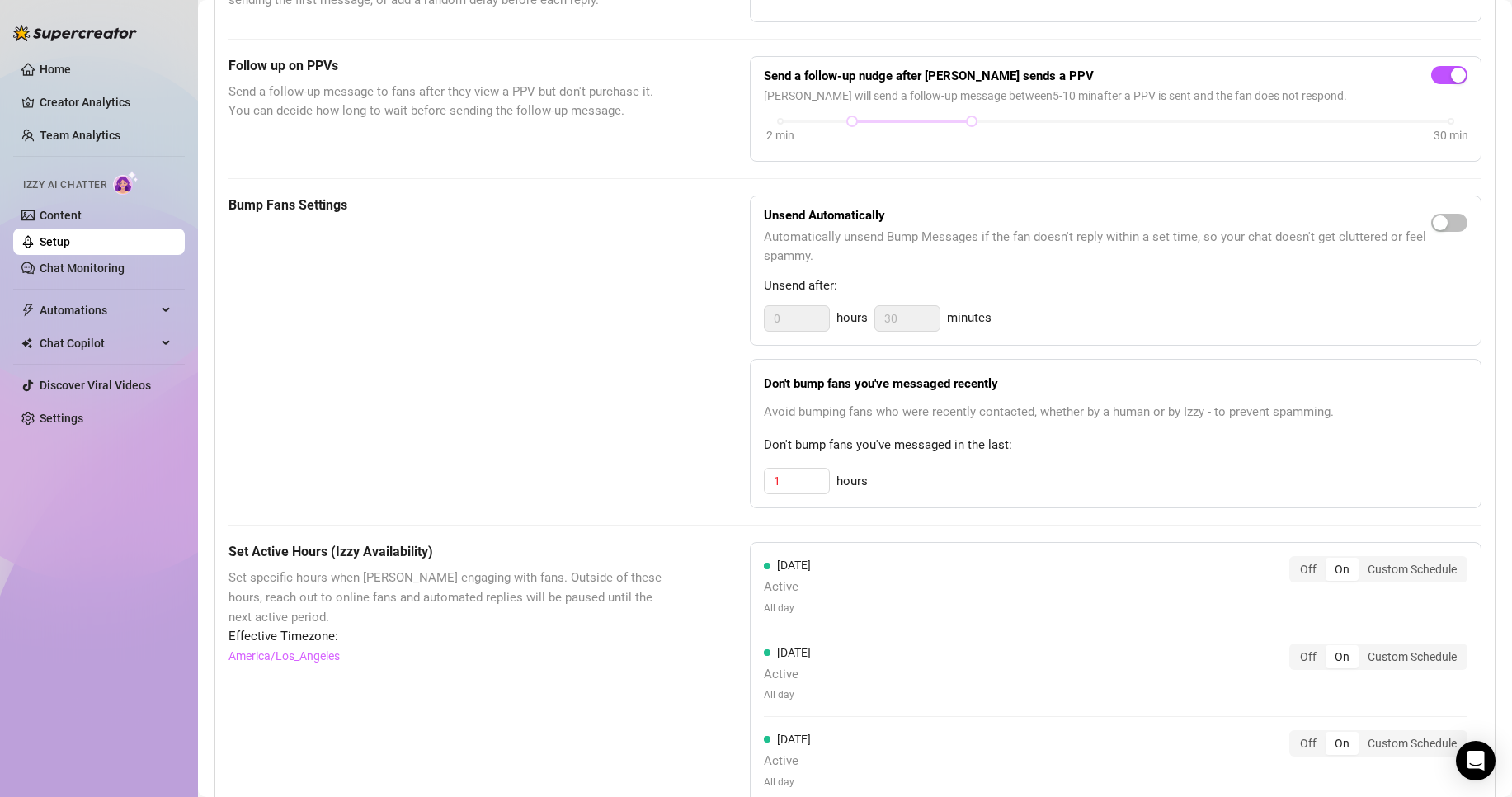
scroll to position [553, 0]
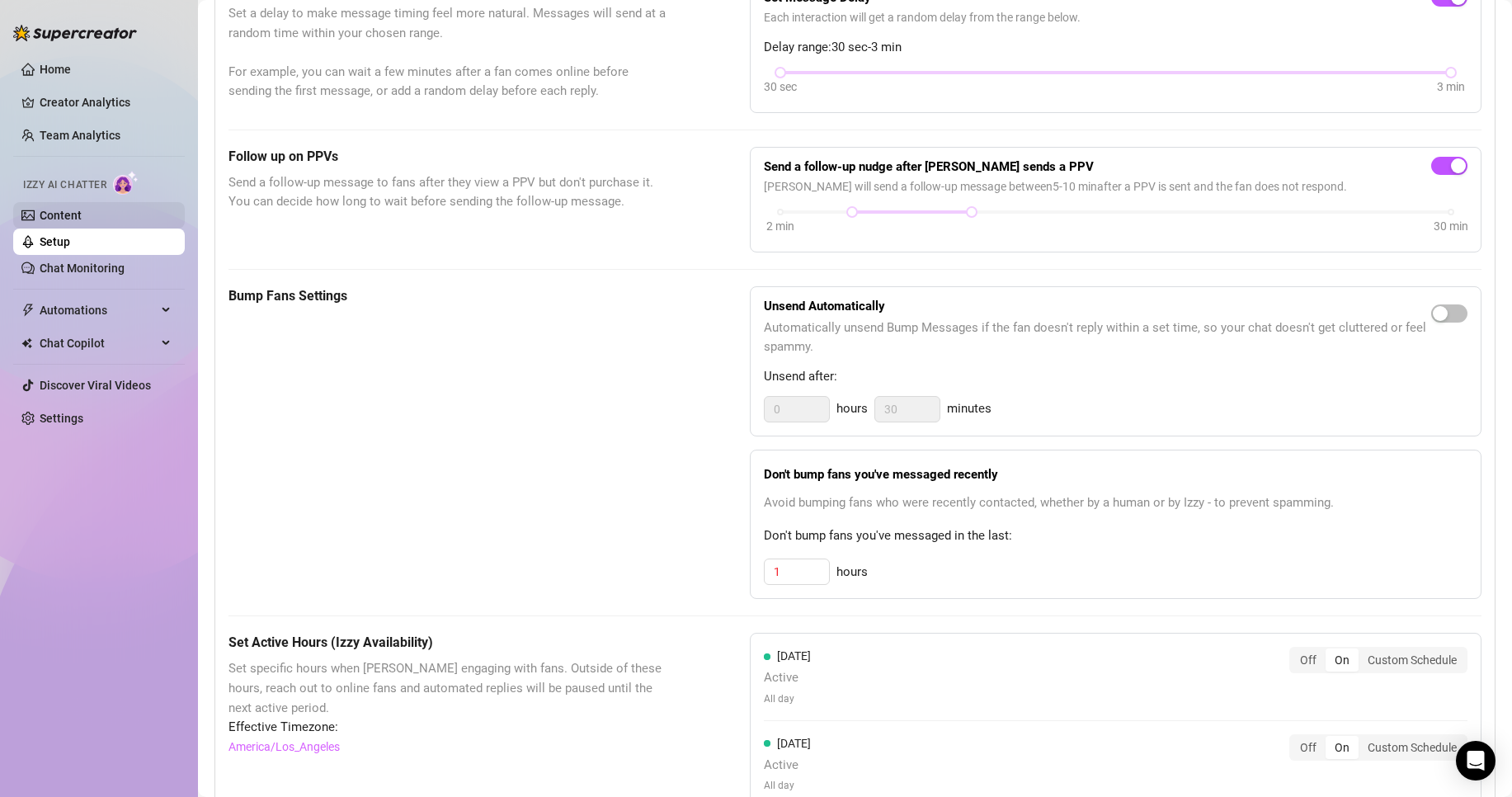
click at [82, 217] on link "Content" at bounding box center [61, 215] width 42 height 13
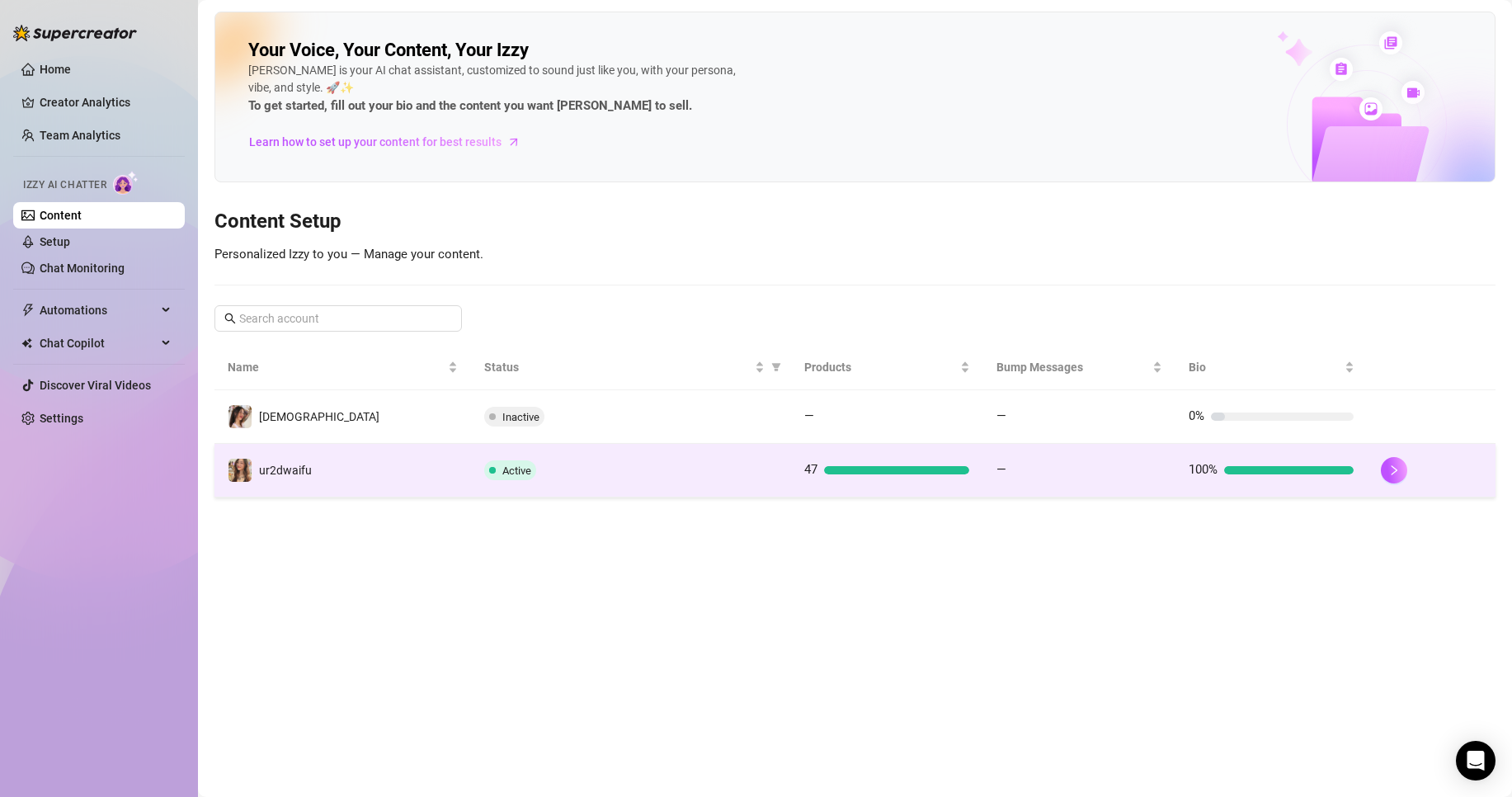
click at [397, 464] on td "ur2dwaifu" at bounding box center [343, 471] width 256 height 54
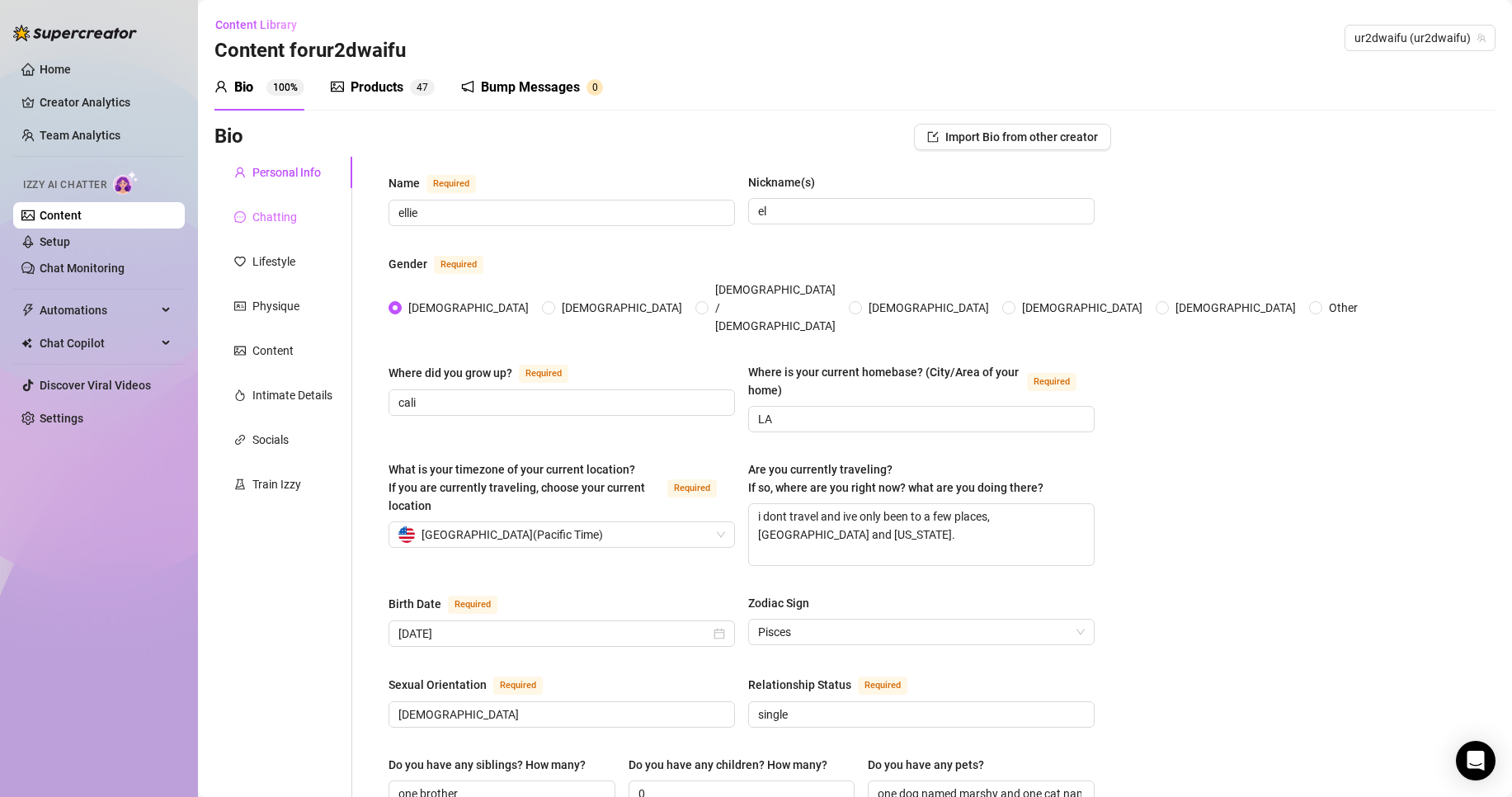
click at [319, 213] on div "Chatting" at bounding box center [283, 216] width 138 height 31
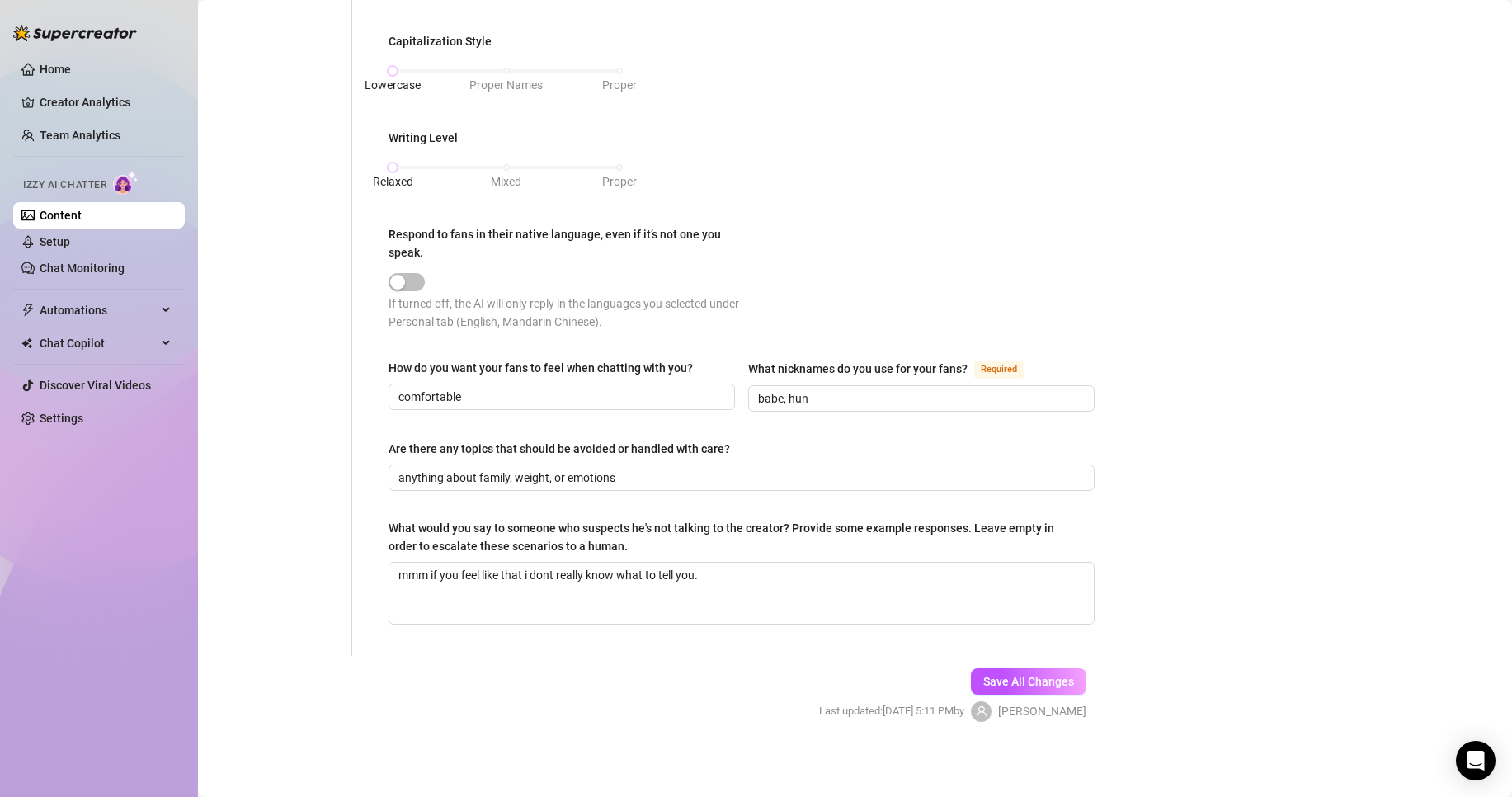
scroll to position [585, 0]
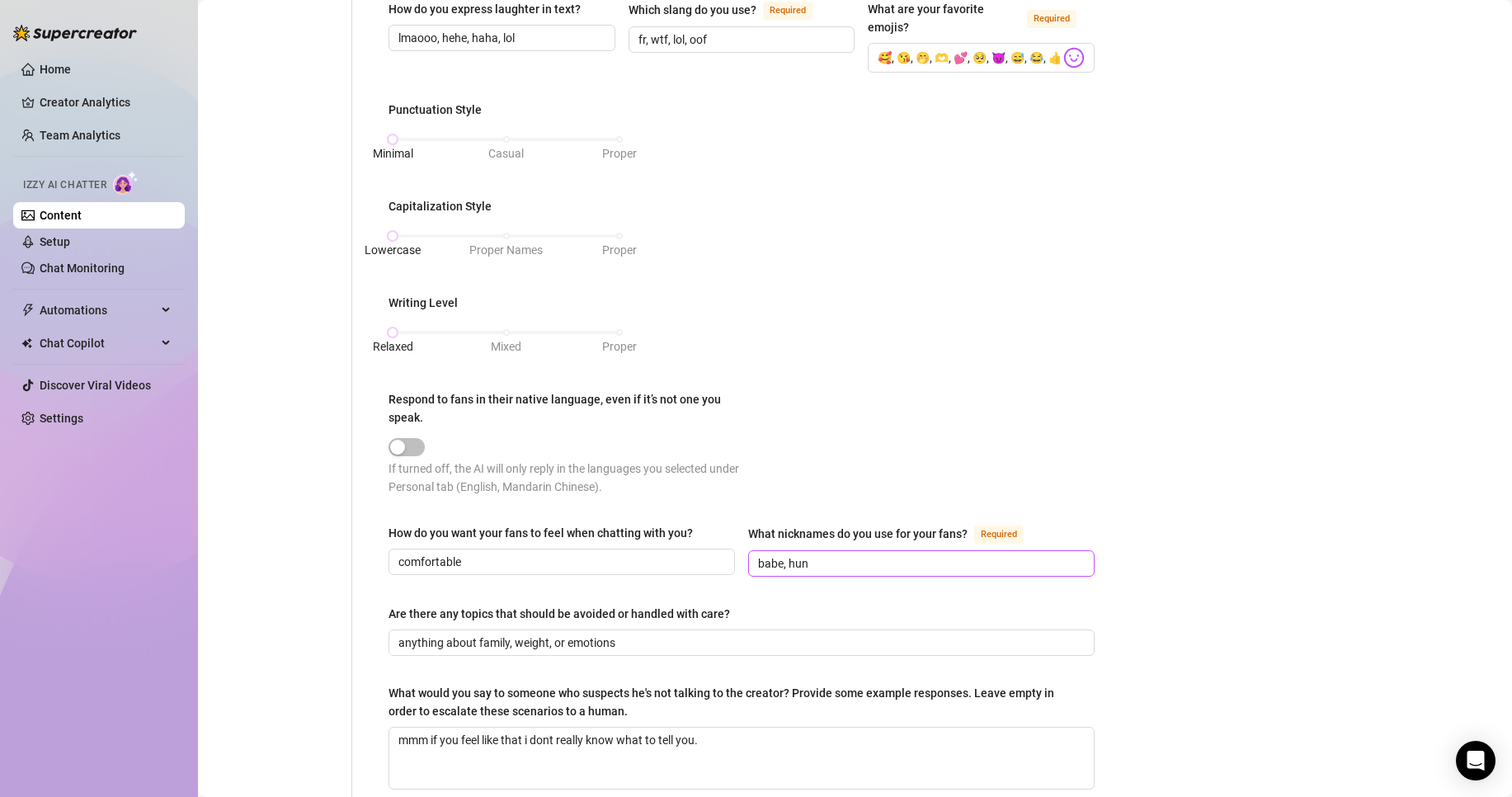
click at [874, 550] on span "babe, hun" at bounding box center [921, 564] width 346 height 27
type input "babe, hun, love"
drag, startPoint x: 901, startPoint y: 414, endPoint x: 910, endPoint y: 414, distance: 9.0
click at [903, 414] on div "Punctuation Style Minimal Casual Proper Capitalization Style Lowercase Proper N…" at bounding box center [741, 306] width 706 height 410
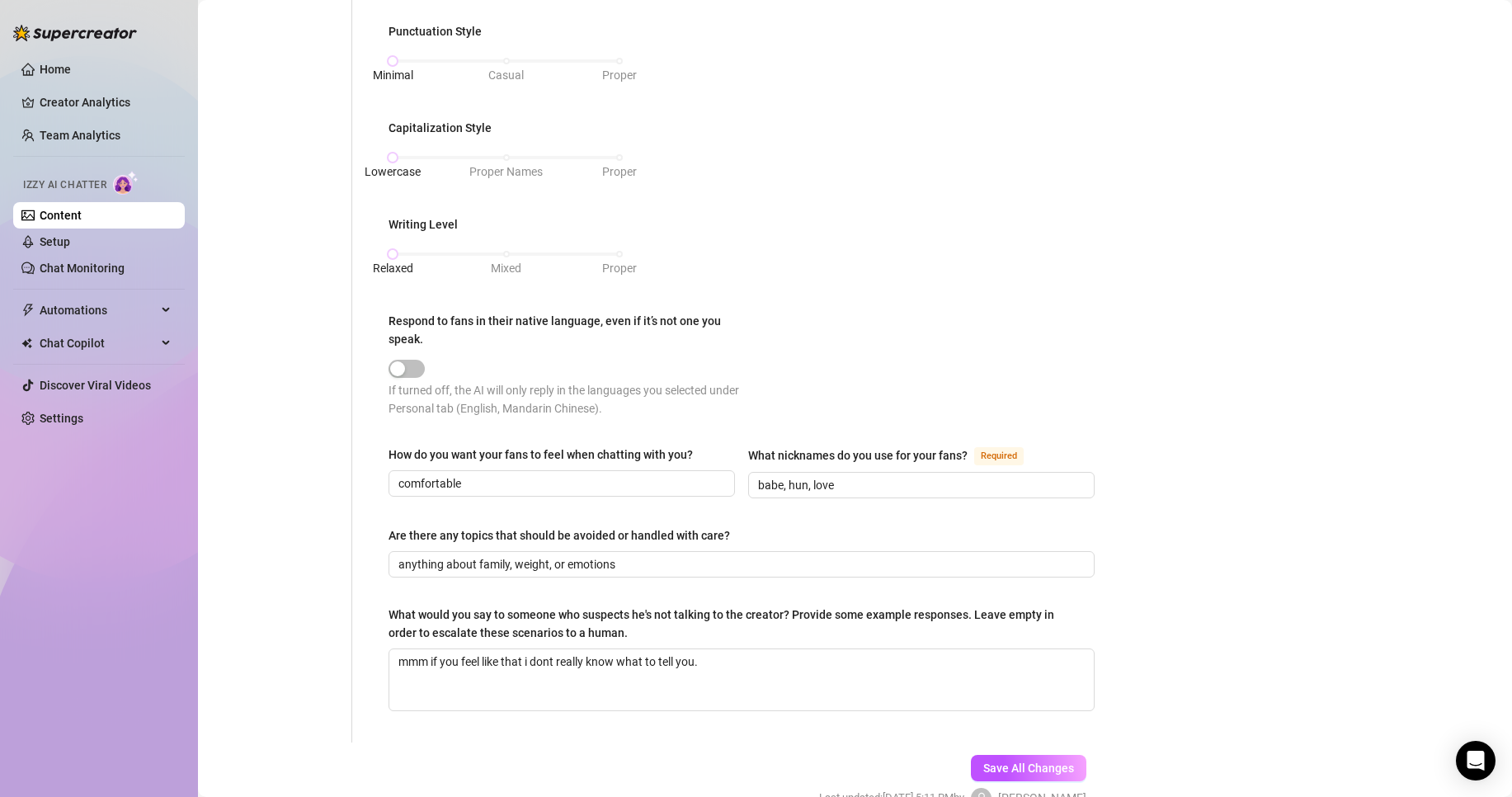
scroll to position [751, 0]
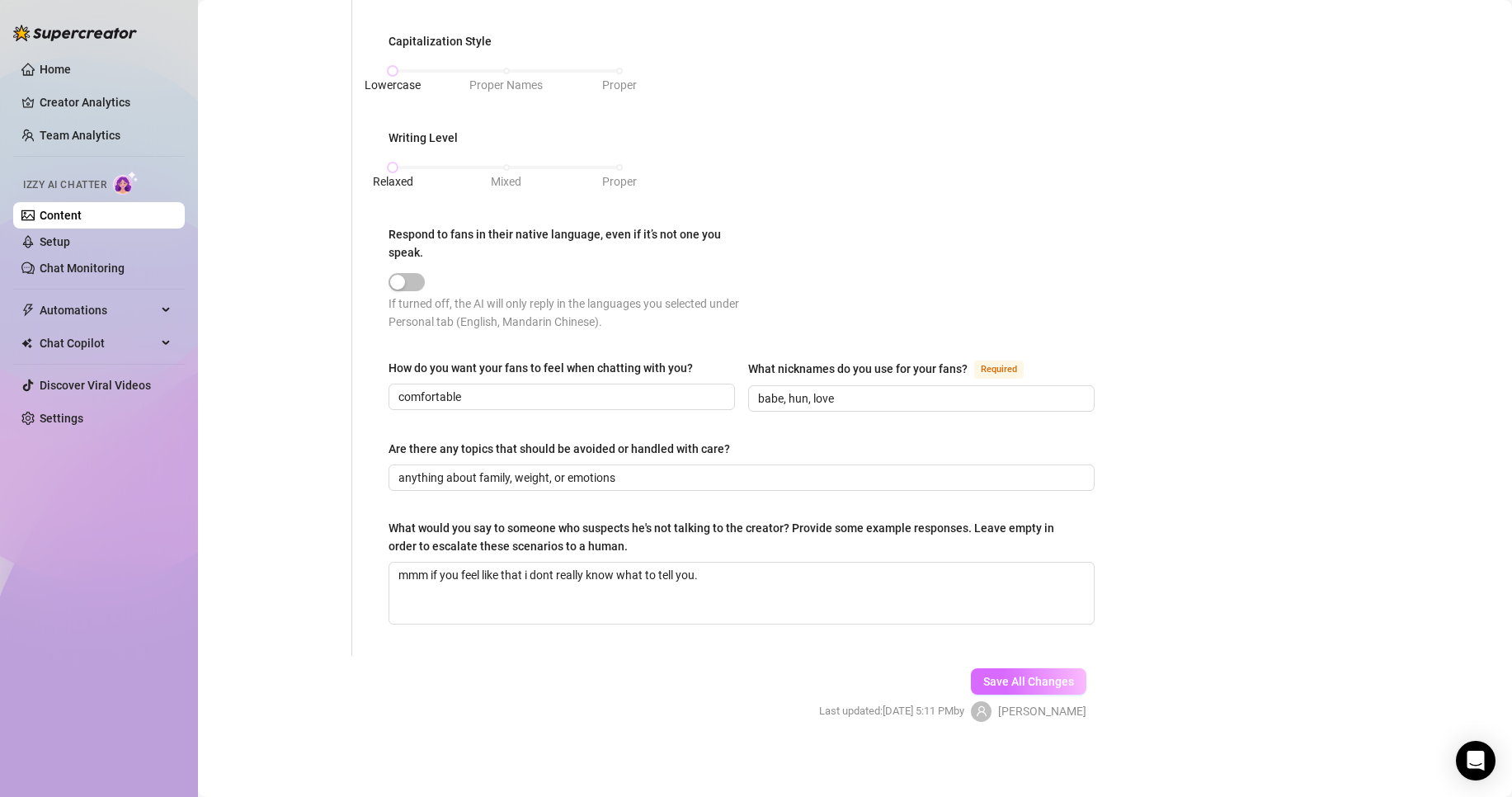
click at [1046, 678] on span "Save All Changes" at bounding box center [1029, 681] width 91 height 13
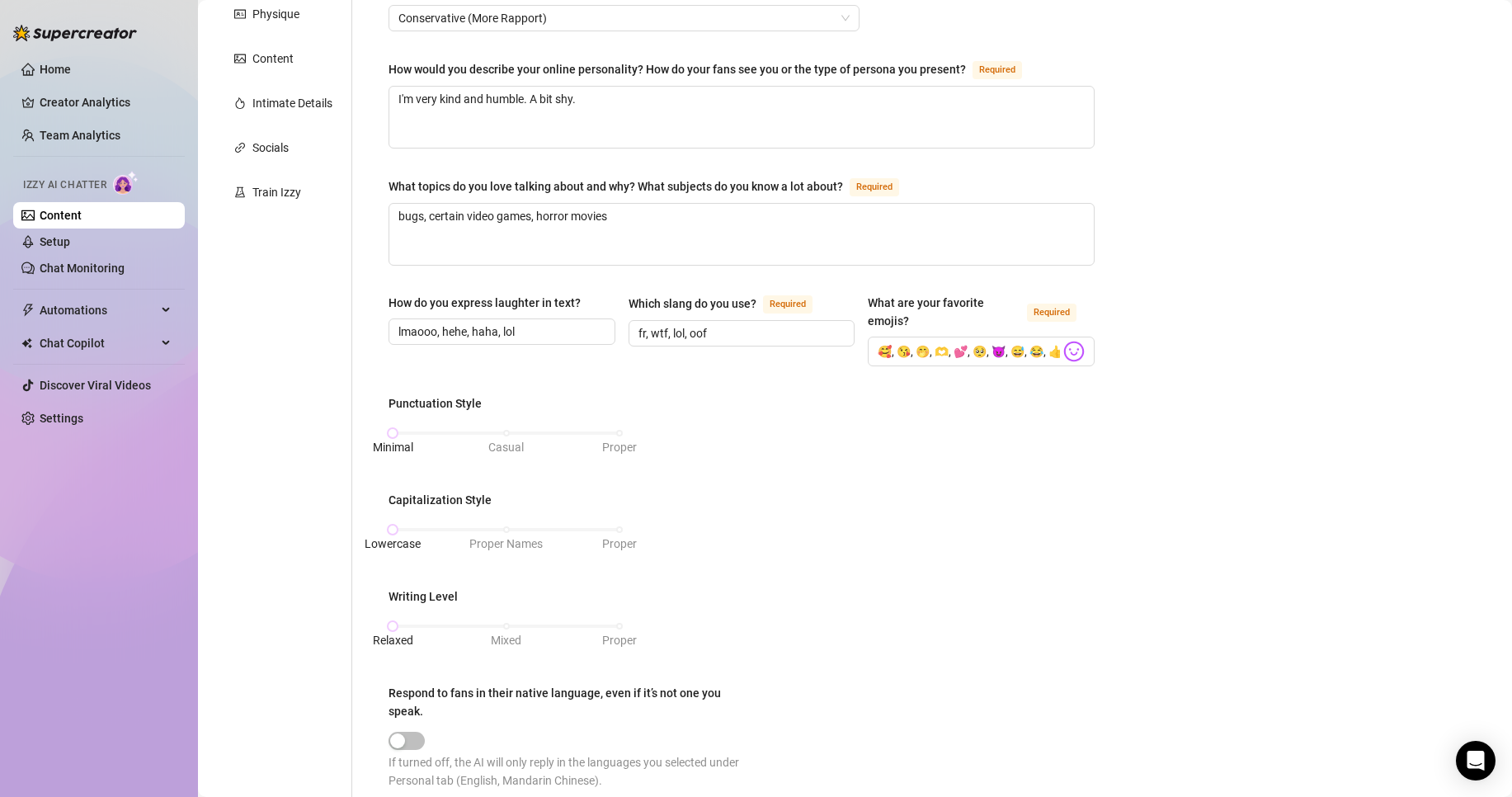
scroll to position [91, 0]
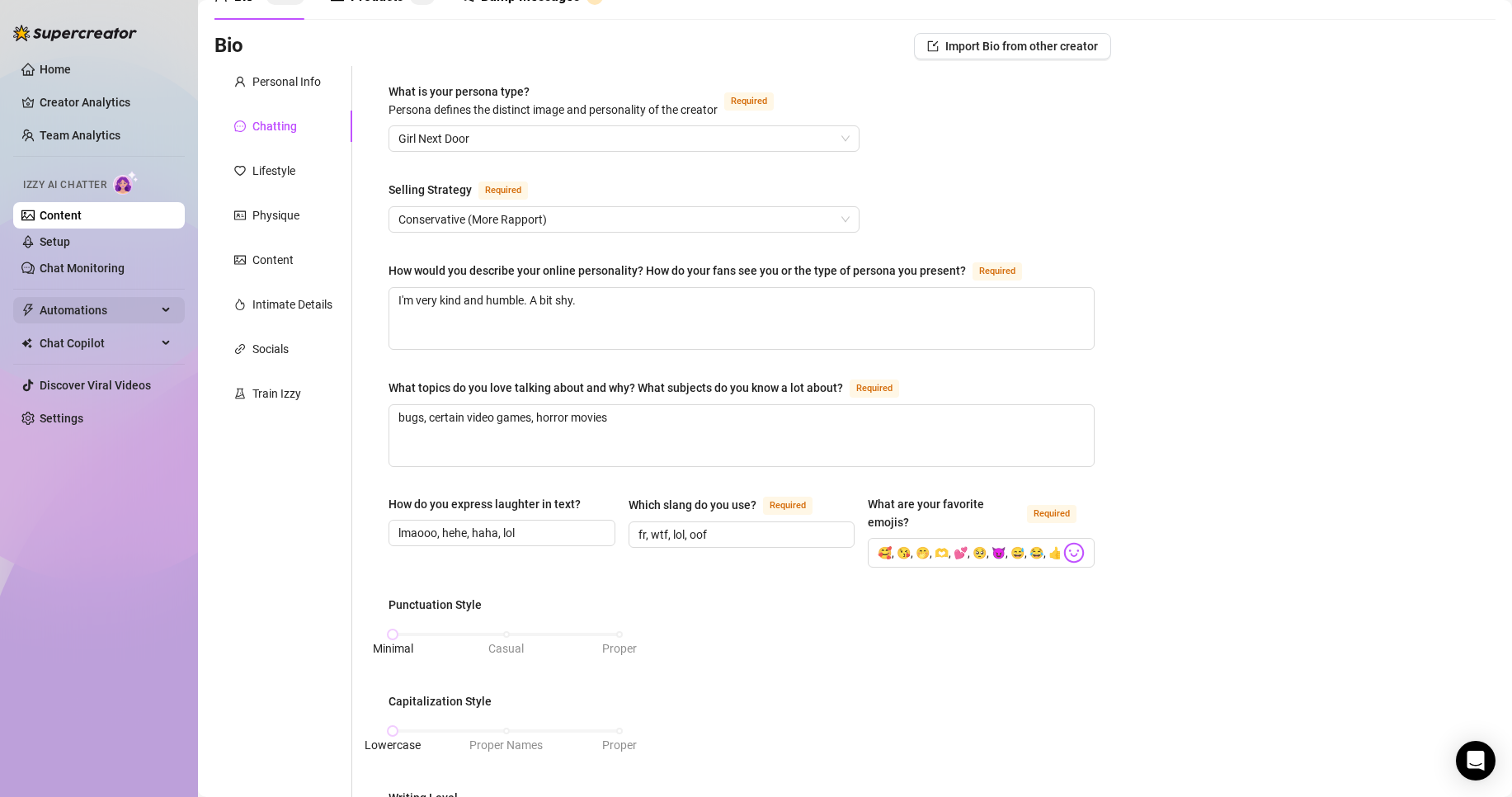
click at [103, 319] on span "Automations" at bounding box center [98, 310] width 117 height 27
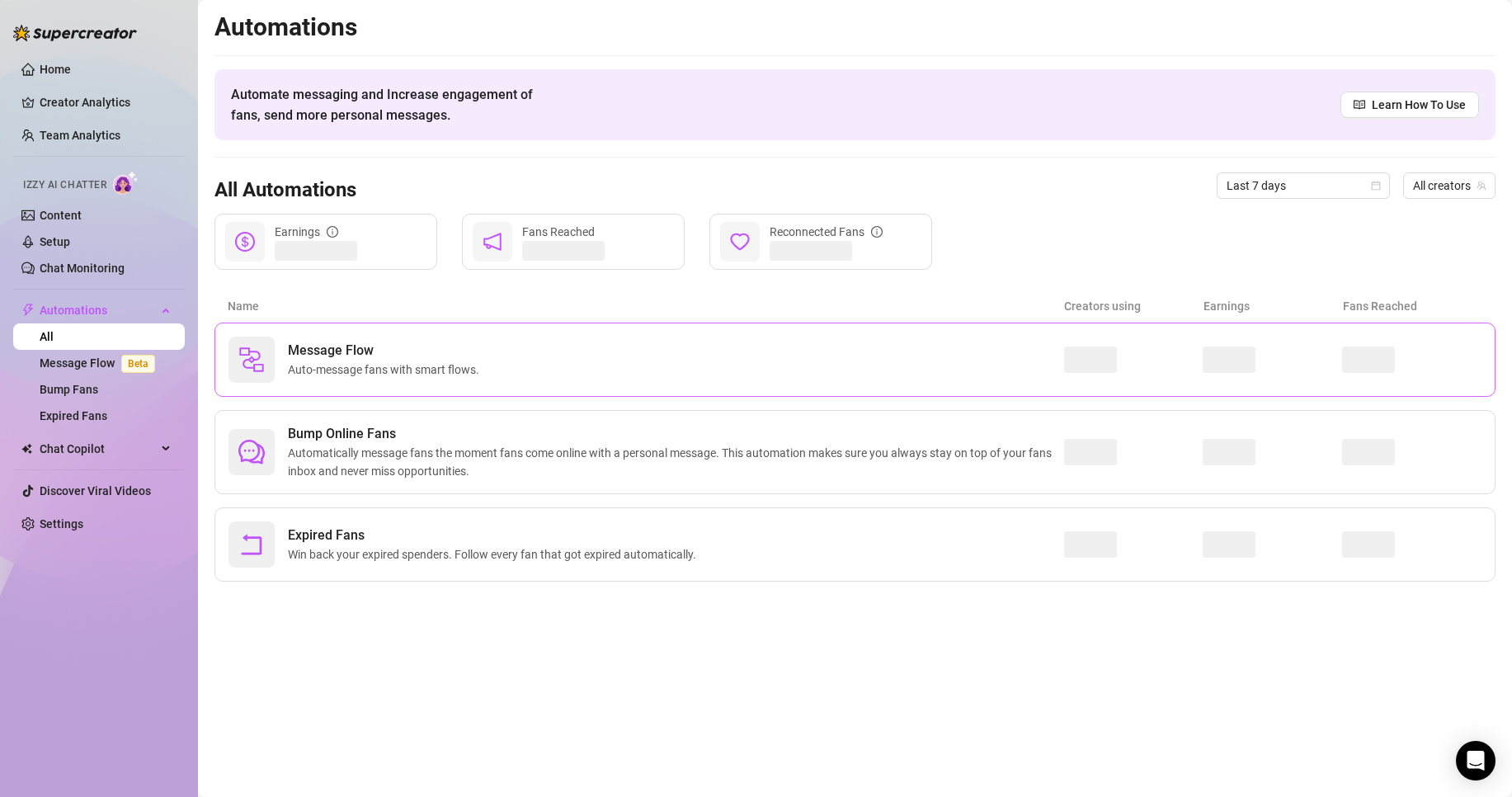
click at [405, 360] on span "Message Flow" at bounding box center [386, 350] width 198 height 20
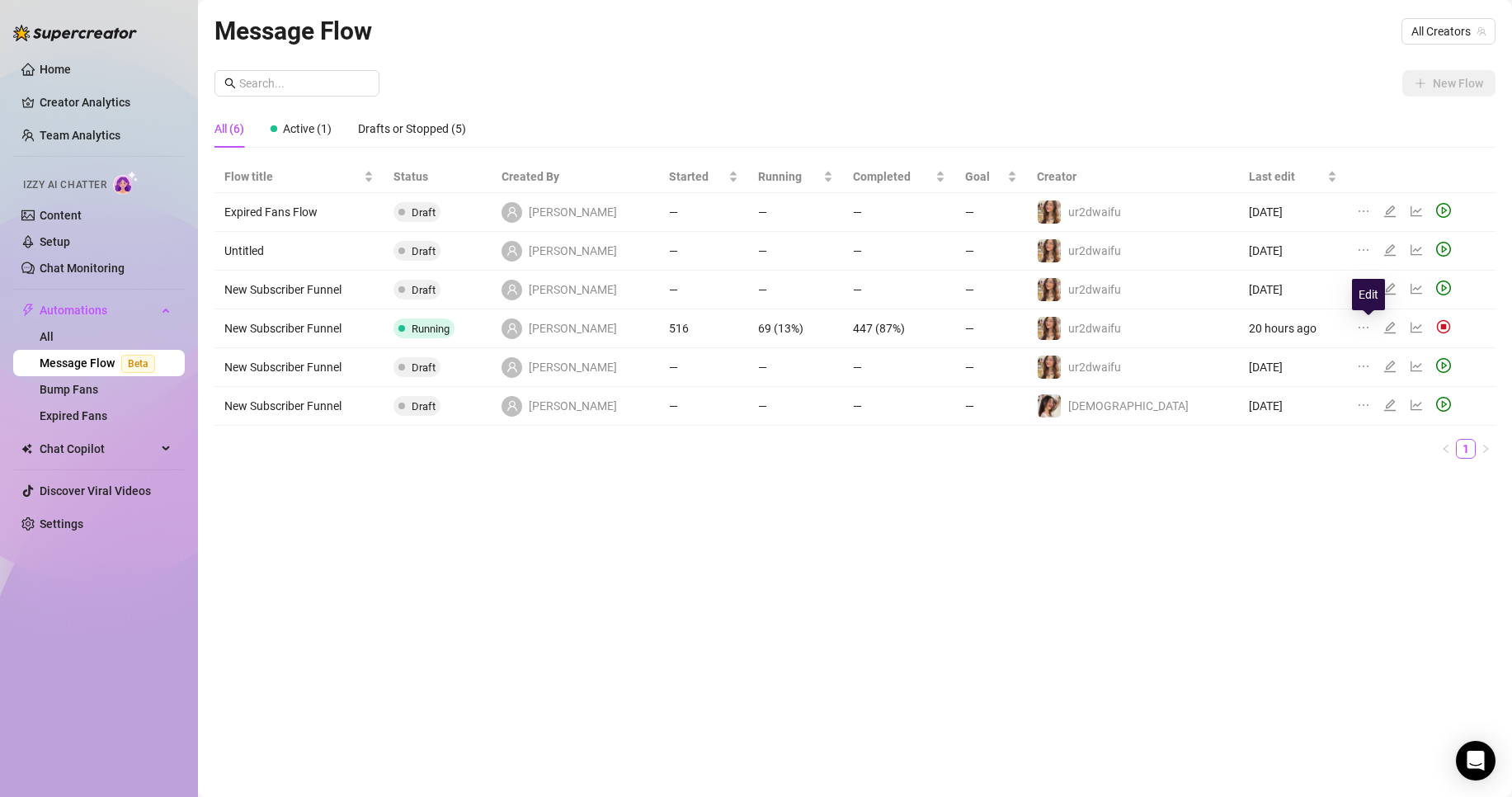
click at [1384, 331] on icon "edit" at bounding box center [1391, 327] width 13 height 13
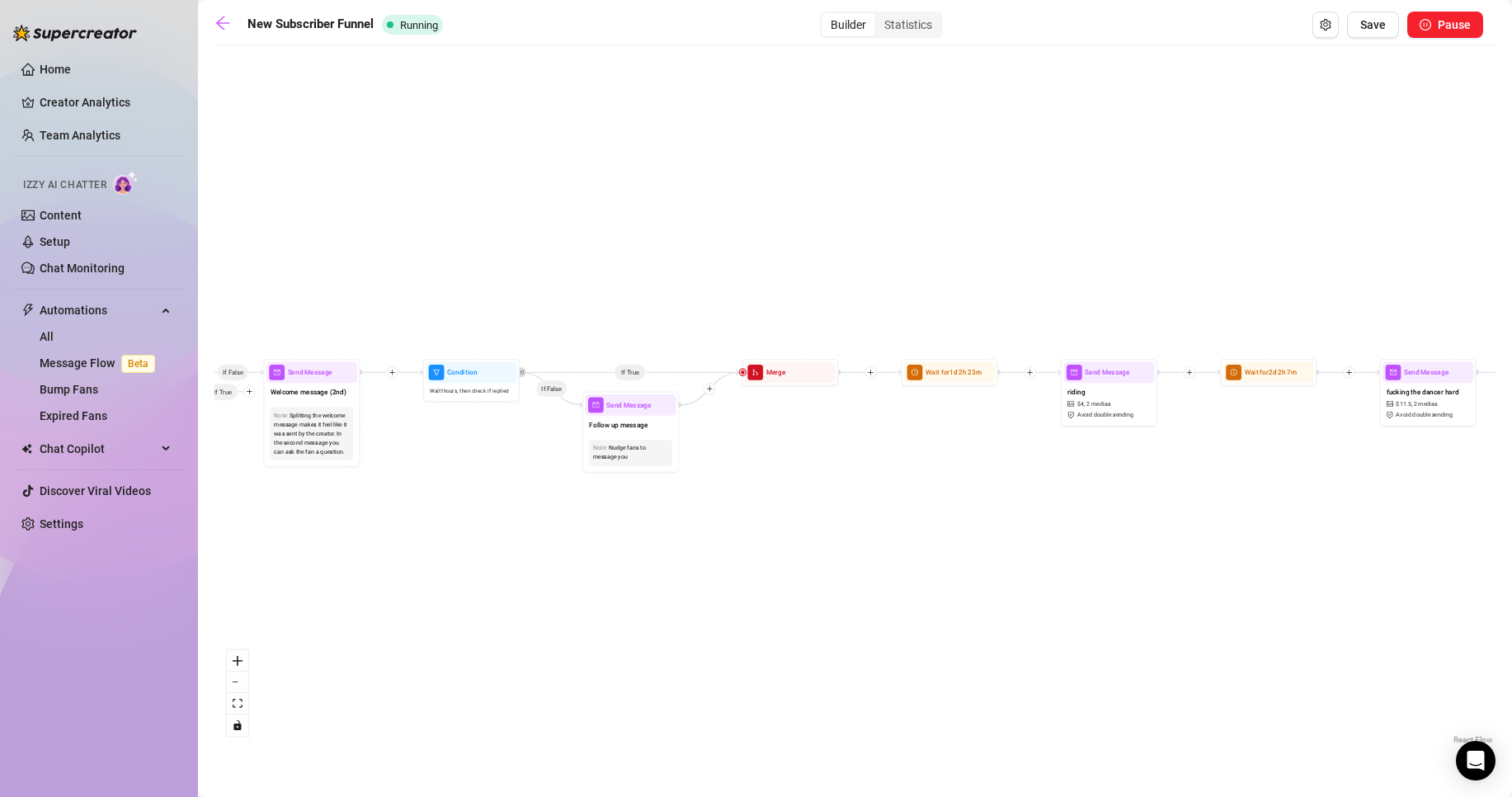
drag, startPoint x: 698, startPoint y: 428, endPoint x: 655, endPoint y: 432, distance: 43.2
click at [735, 430] on div "If False If True If True If False If False Send Message riding $ 4 , 2 medias A…" at bounding box center [855, 401] width 1281 height 695
click at [654, 432] on div "Follow up message" at bounding box center [627, 428] width 91 height 21
type textarea "hopefully Im able to get to know you better 👉👈 I want to make sure you have a g…"
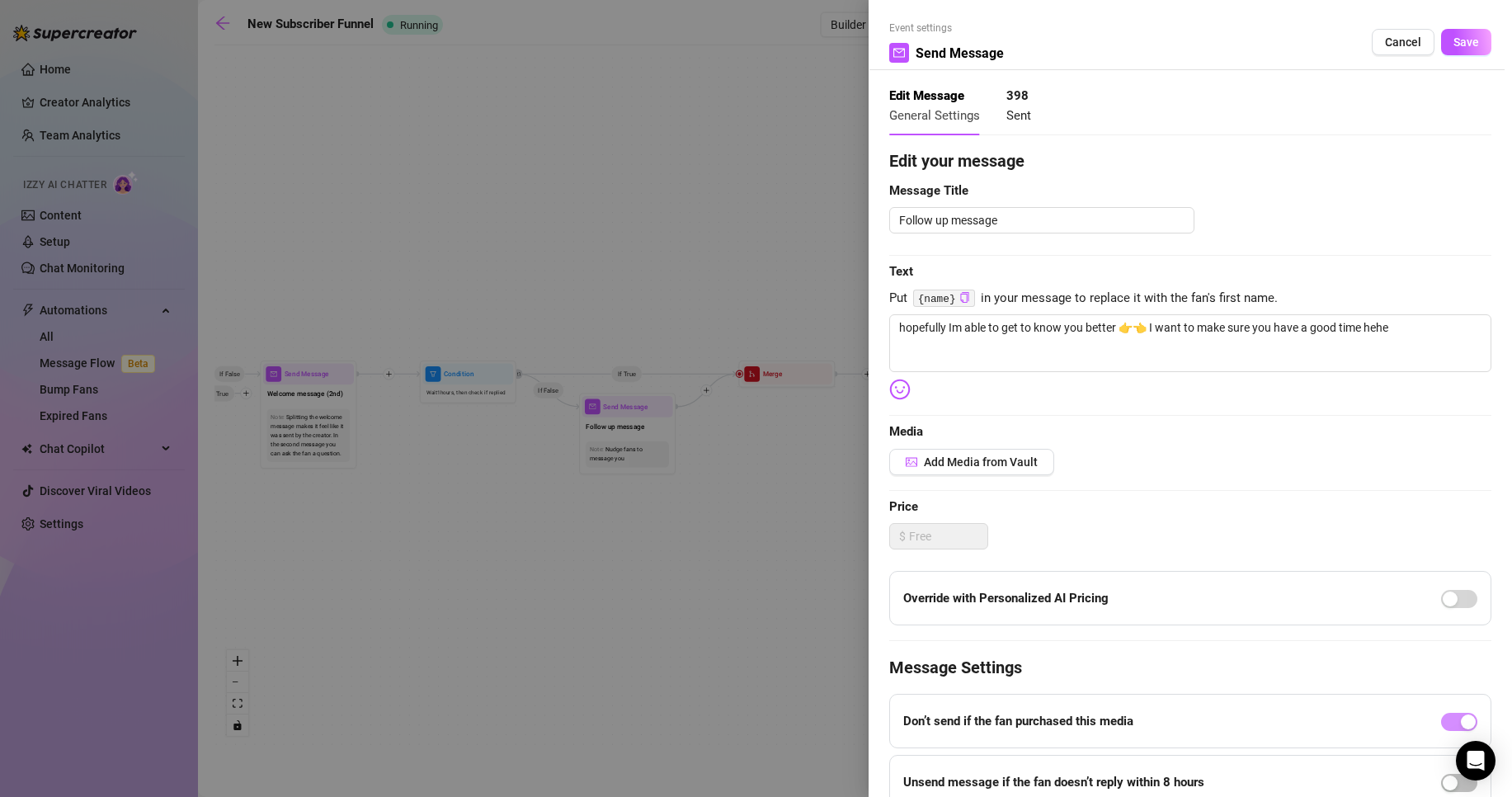
click at [653, 431] on div at bounding box center [756, 398] width 1512 height 797
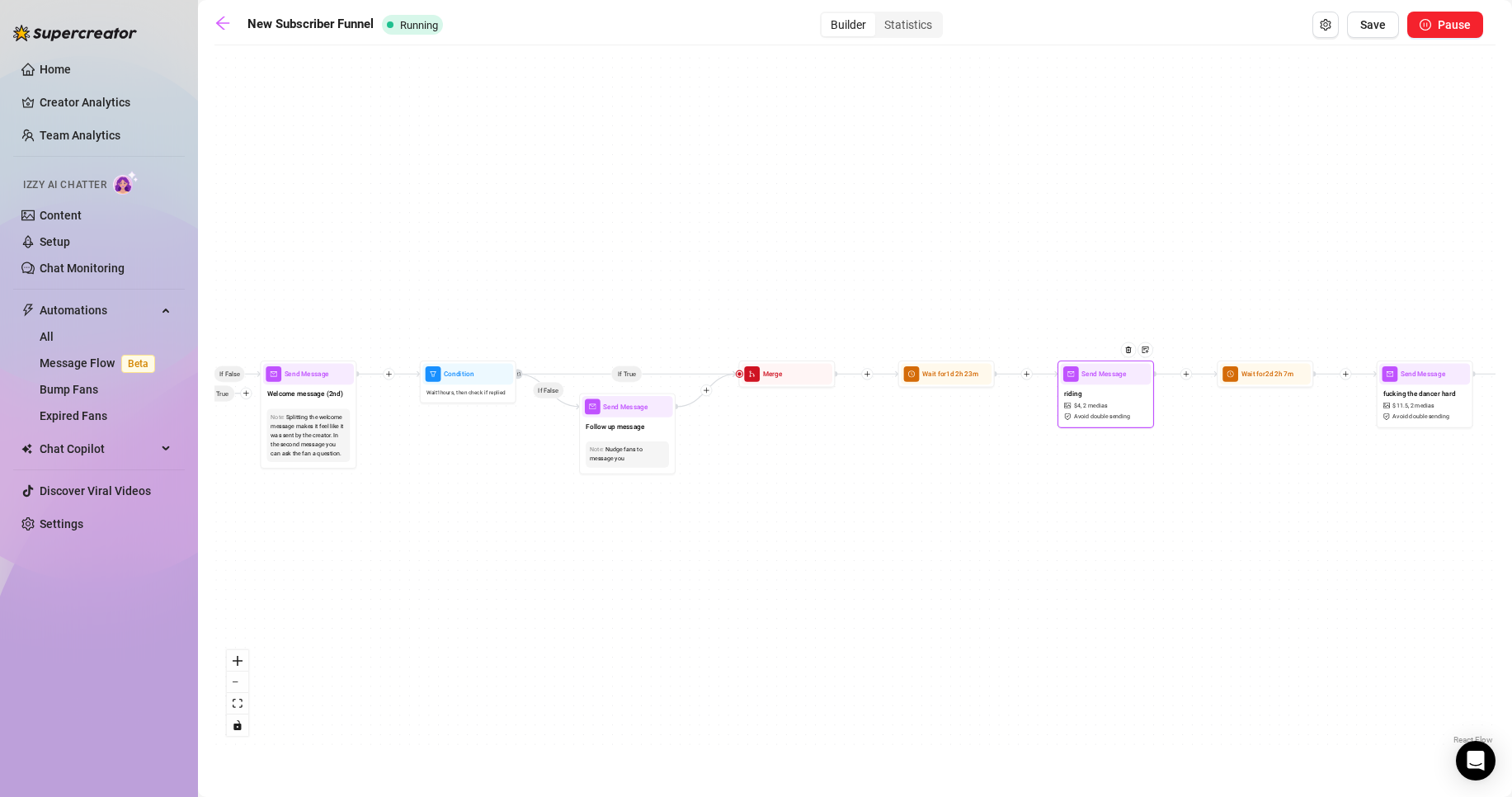
click at [1089, 415] on span "Avoid double sending" at bounding box center [1103, 417] width 57 height 9
type textarea "i wish this was your cock instead"
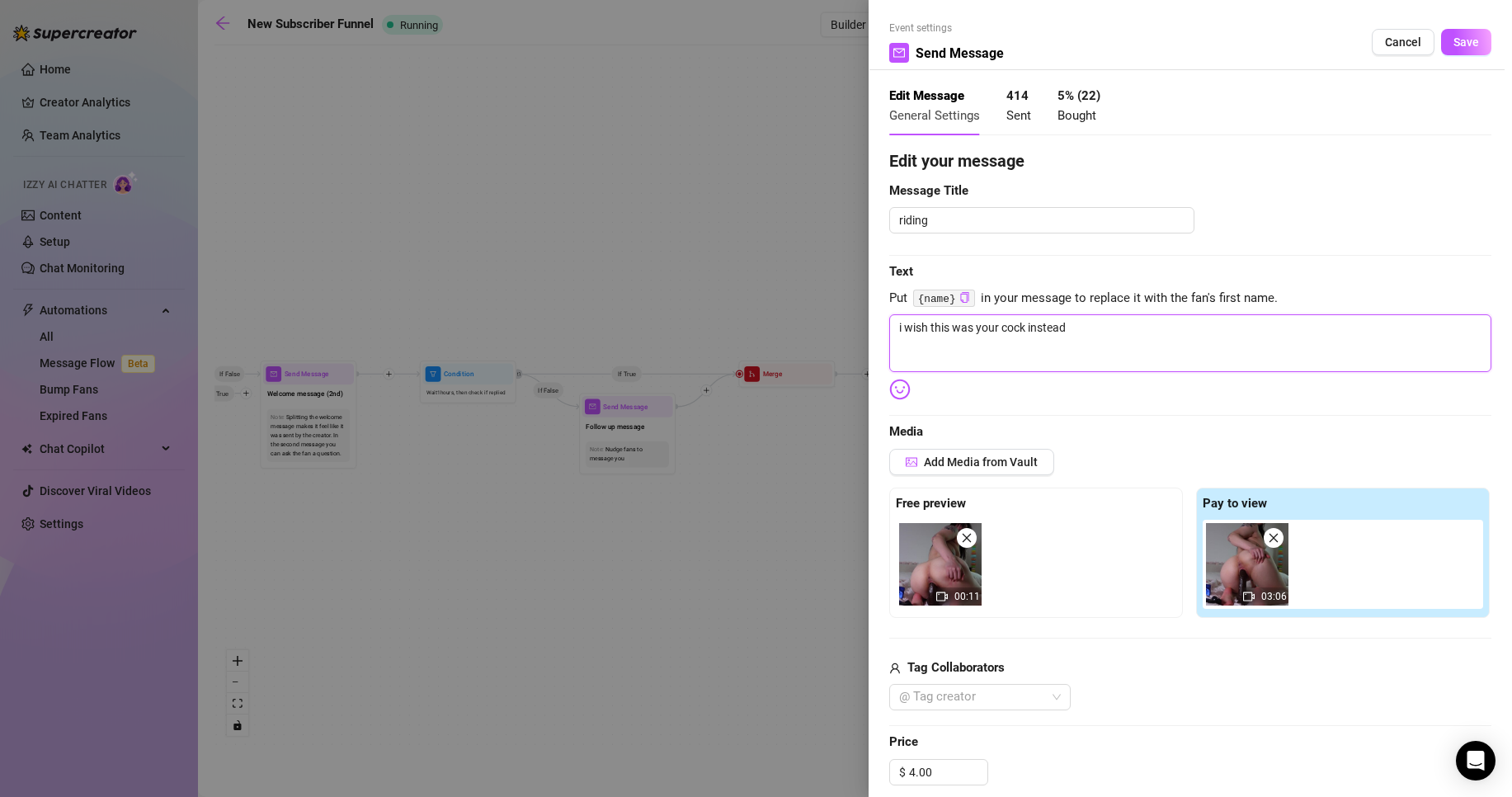
click at [1089, 352] on textarea "i wish this was your cock instead" at bounding box center [1190, 343] width 603 height 58
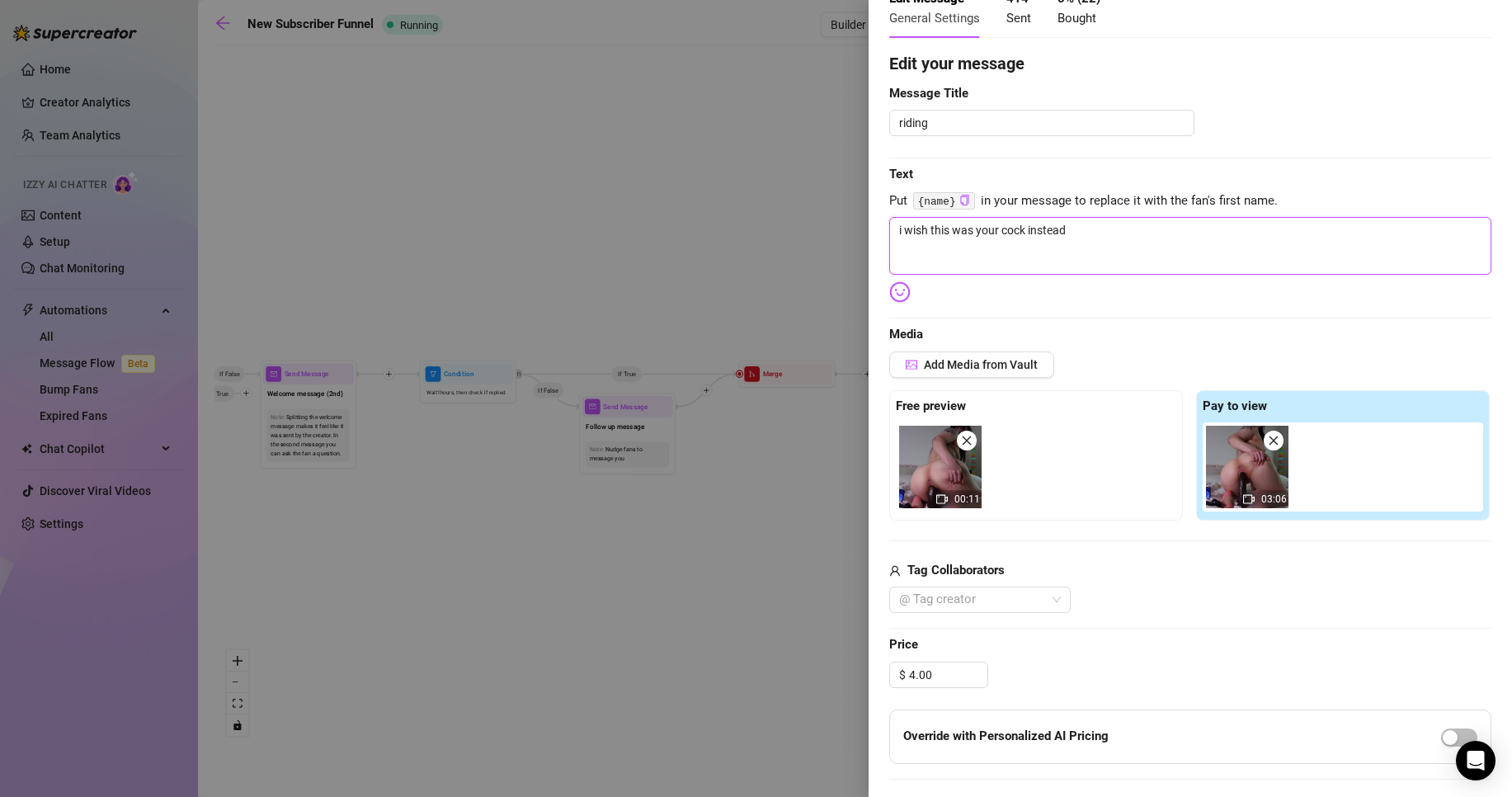
scroll to position [165, 0]
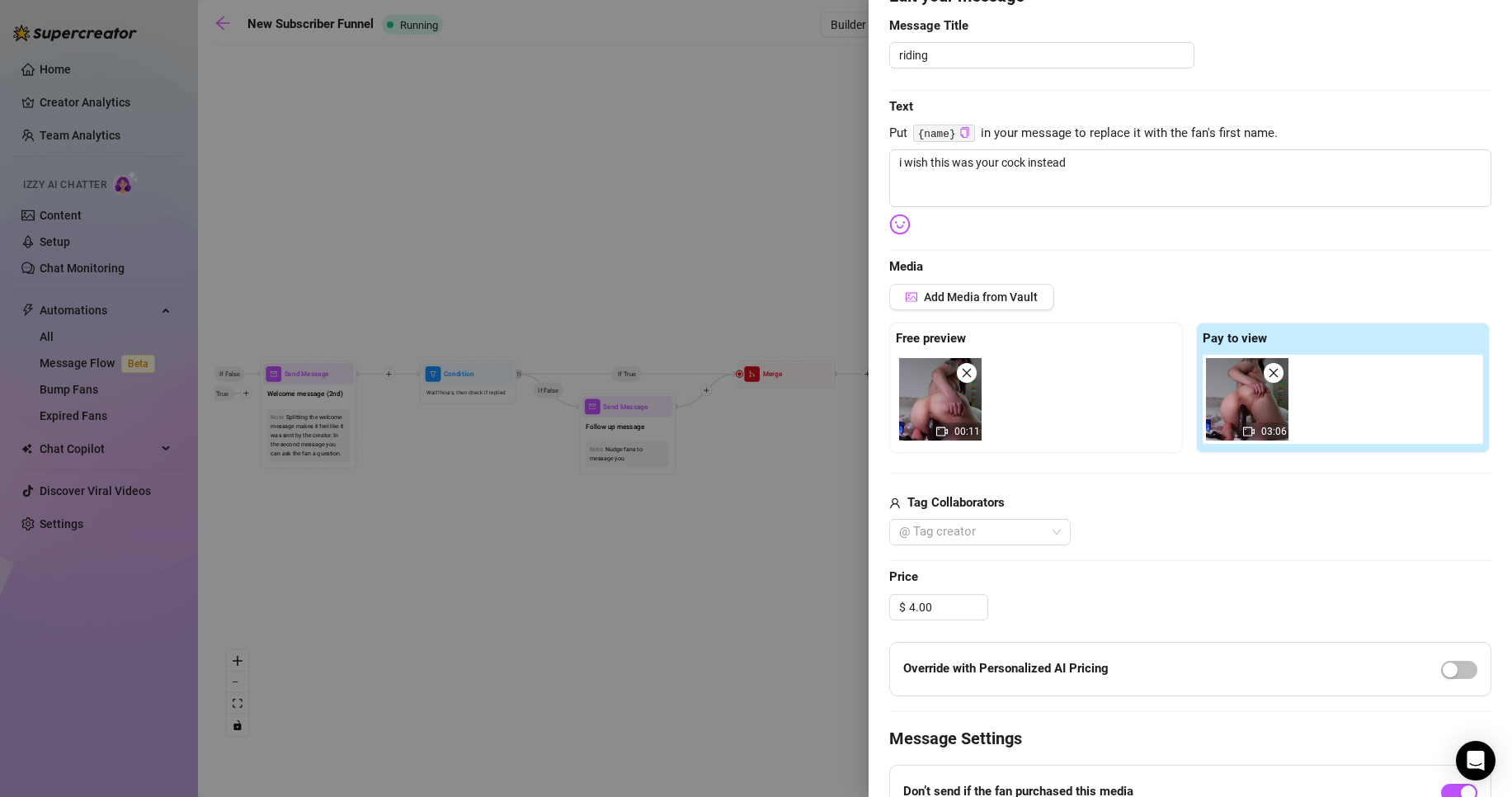
click at [770, 451] on div at bounding box center [756, 398] width 1512 height 797
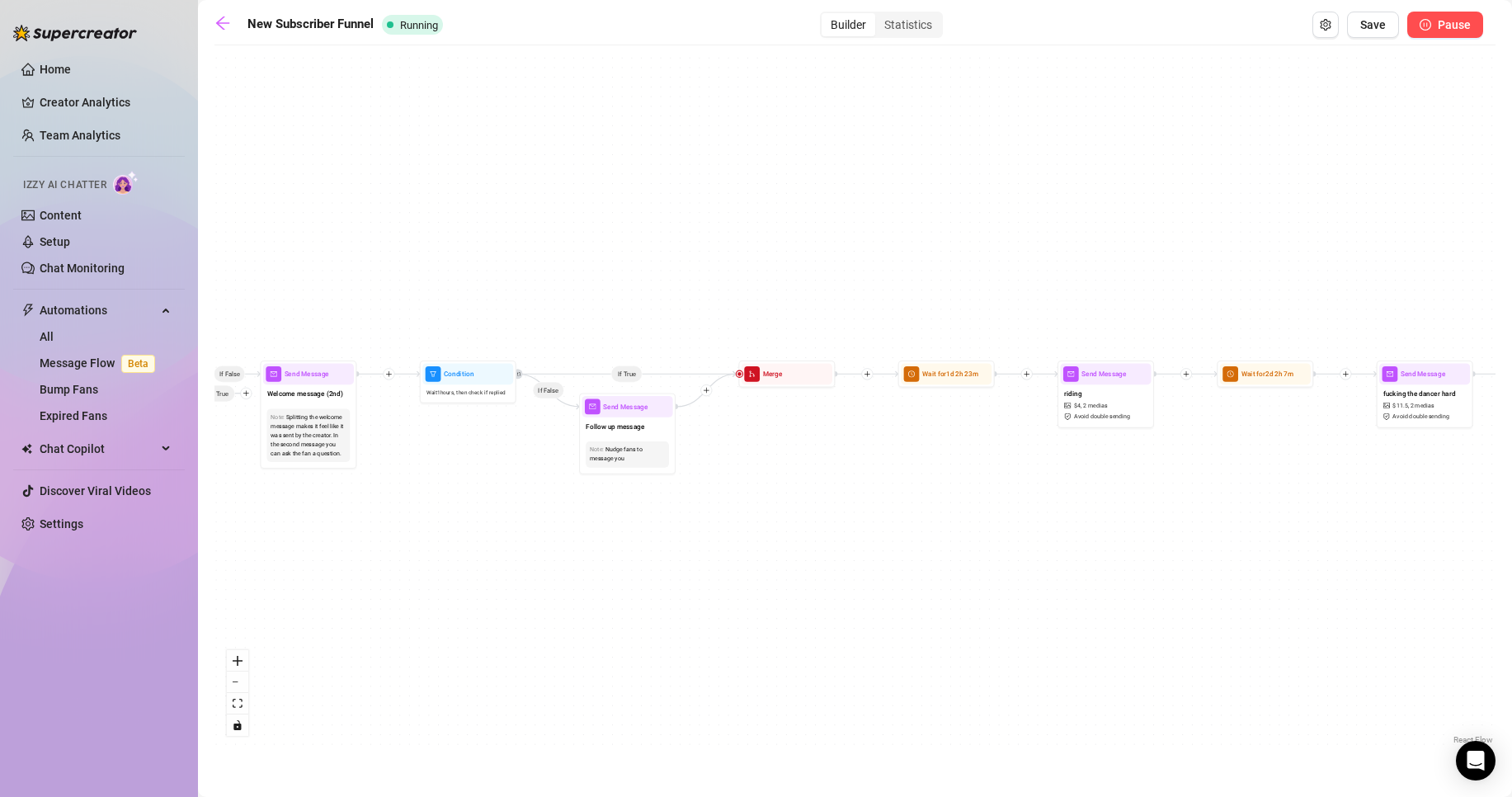
click at [1453, 34] on button "Pause" at bounding box center [1446, 25] width 76 height 27
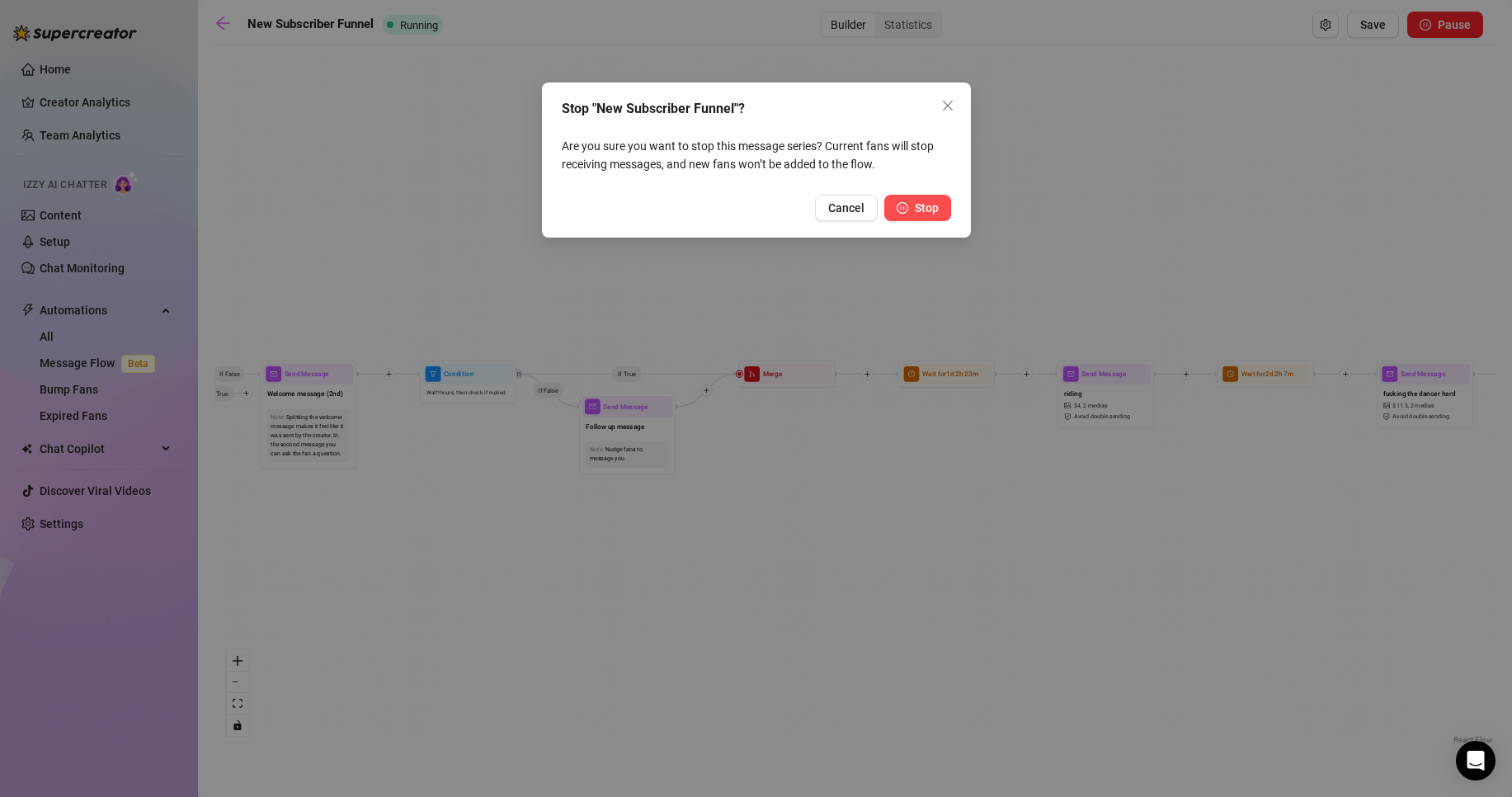
click at [910, 204] on button "Stop" at bounding box center [918, 208] width 66 height 27
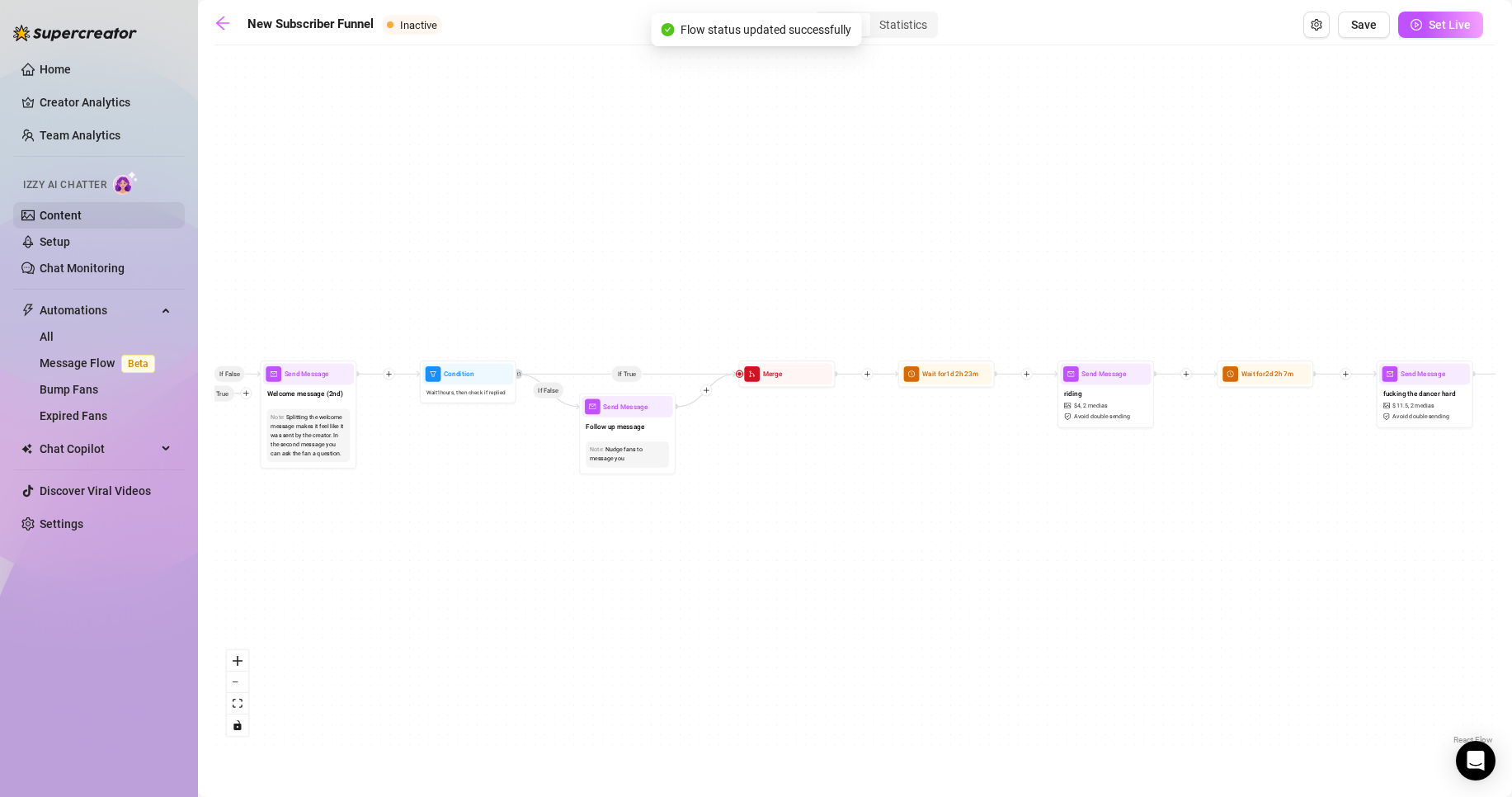
click at [82, 213] on link "Content" at bounding box center [61, 215] width 42 height 13
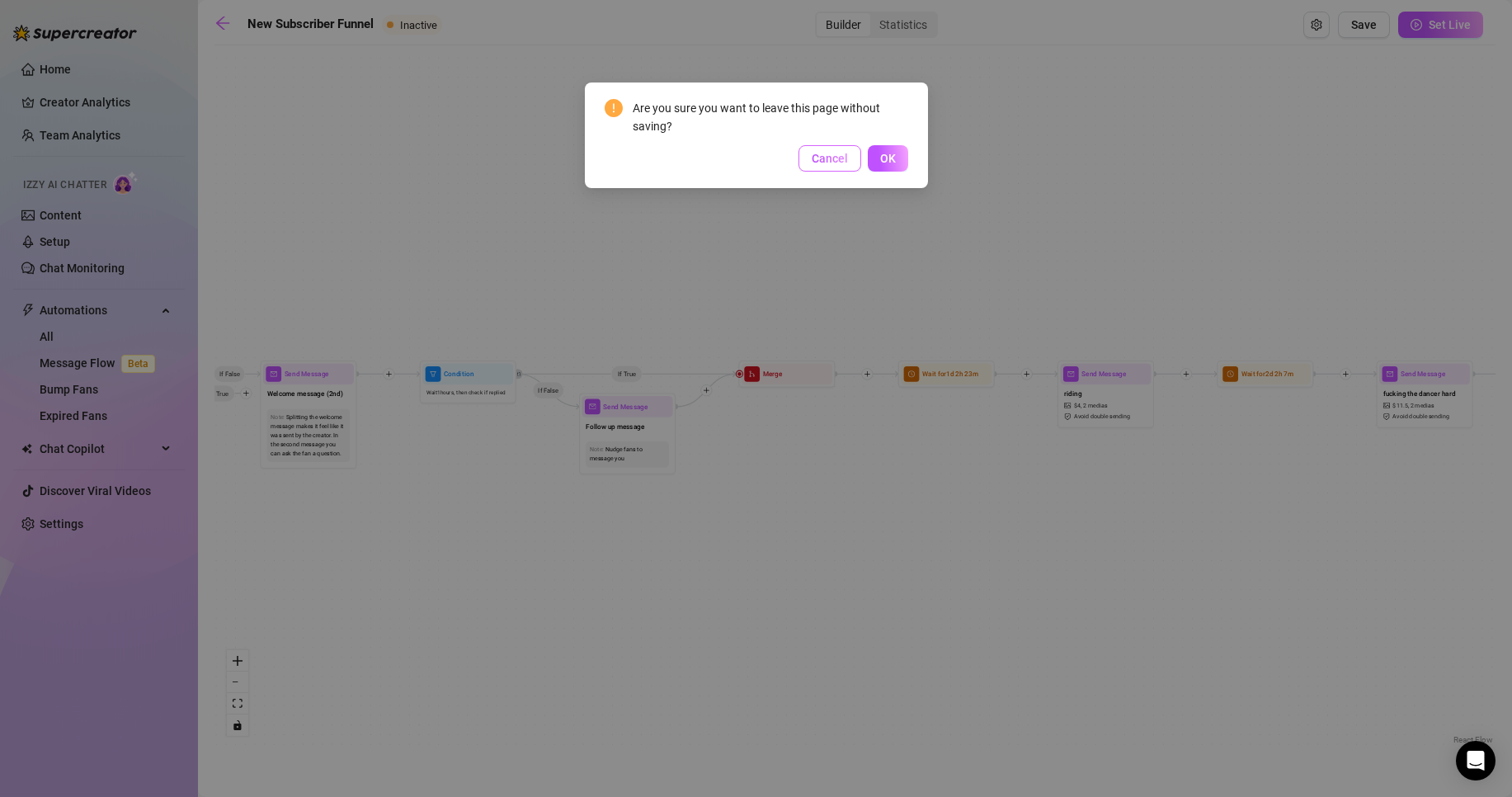
click at [846, 160] on span "Cancel" at bounding box center [830, 158] width 36 height 13
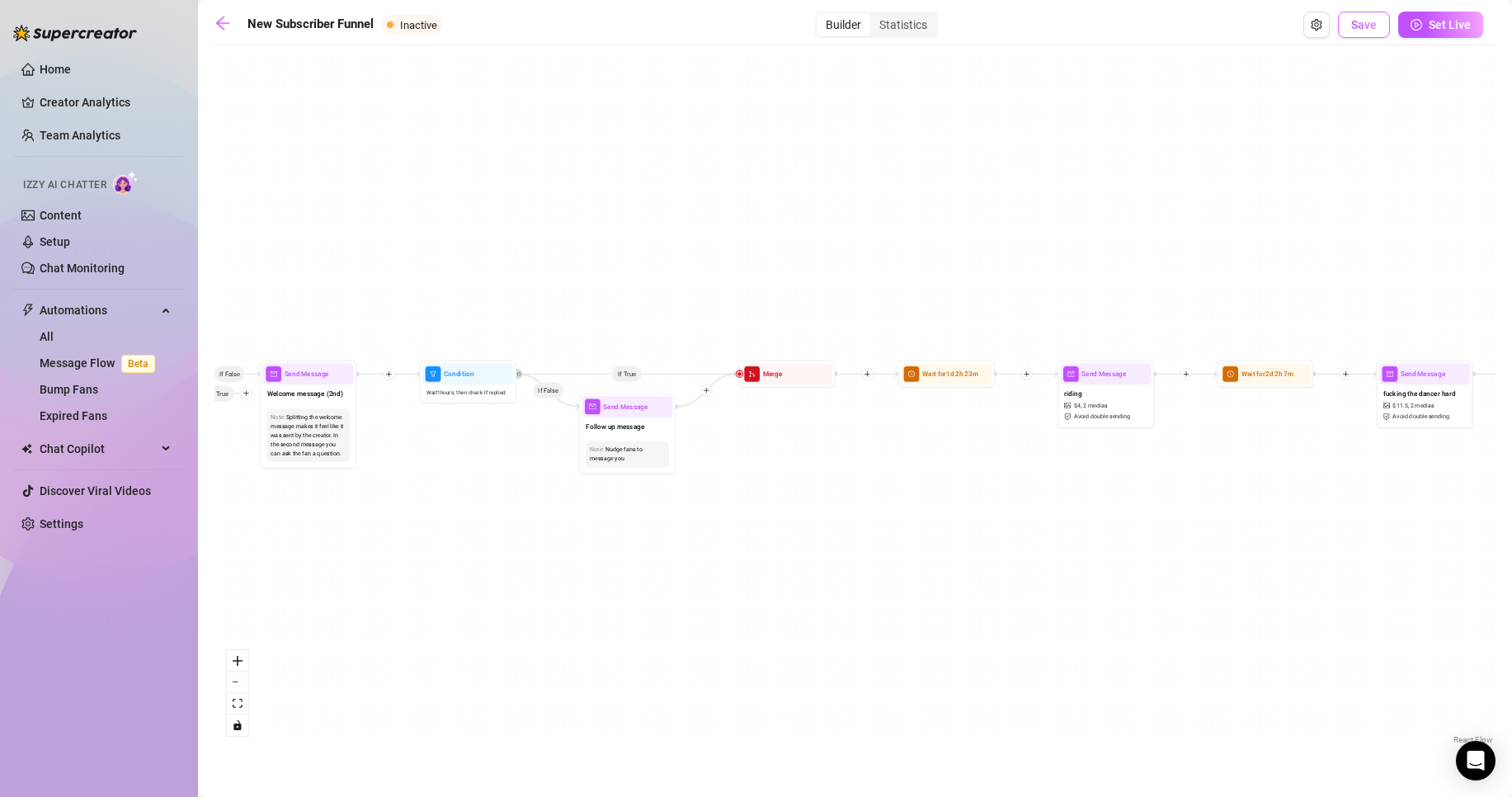
click at [1361, 28] on span "Save" at bounding box center [1364, 25] width 26 height 13
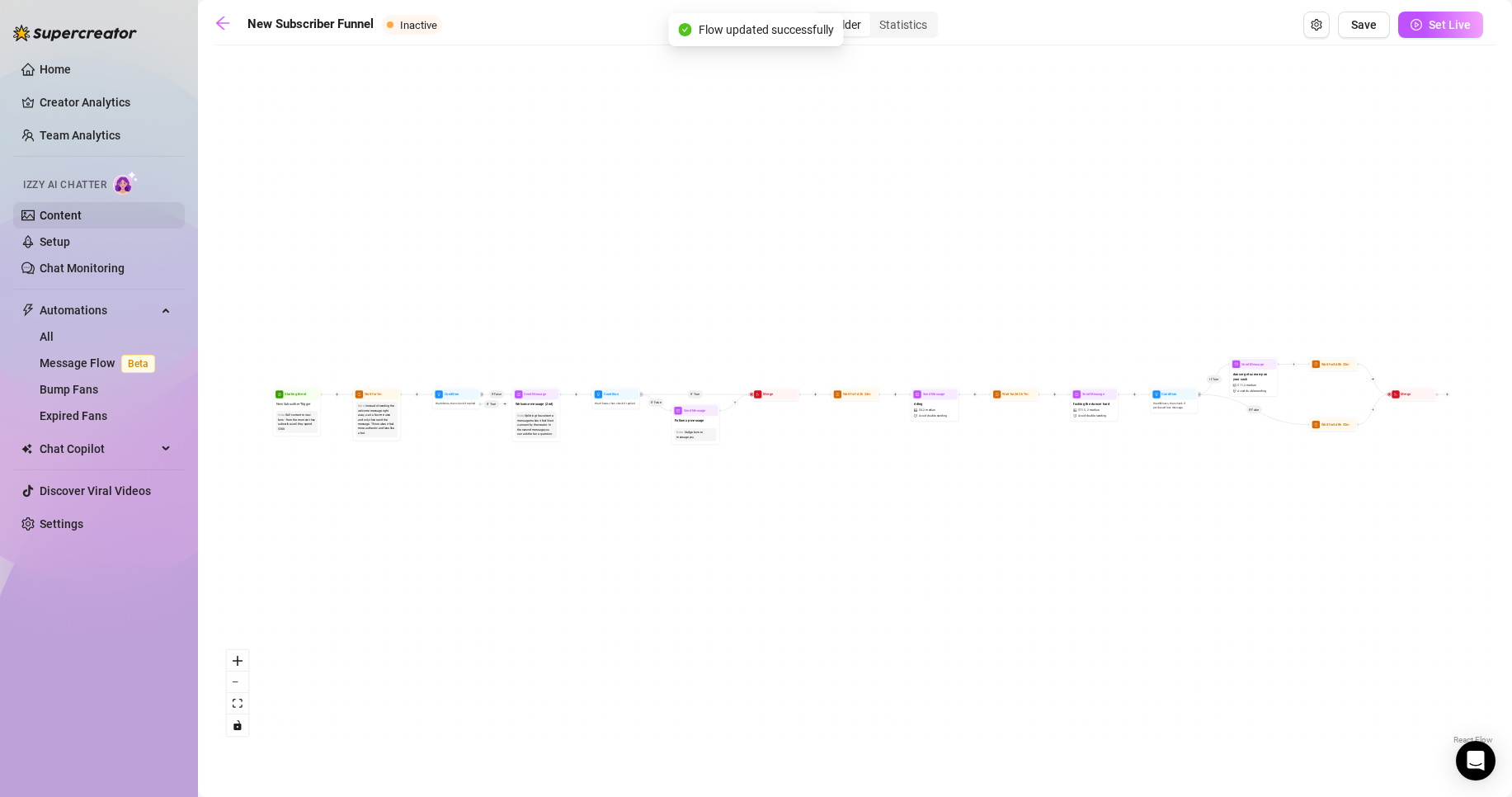
click at [82, 218] on link "Content" at bounding box center [61, 215] width 42 height 13
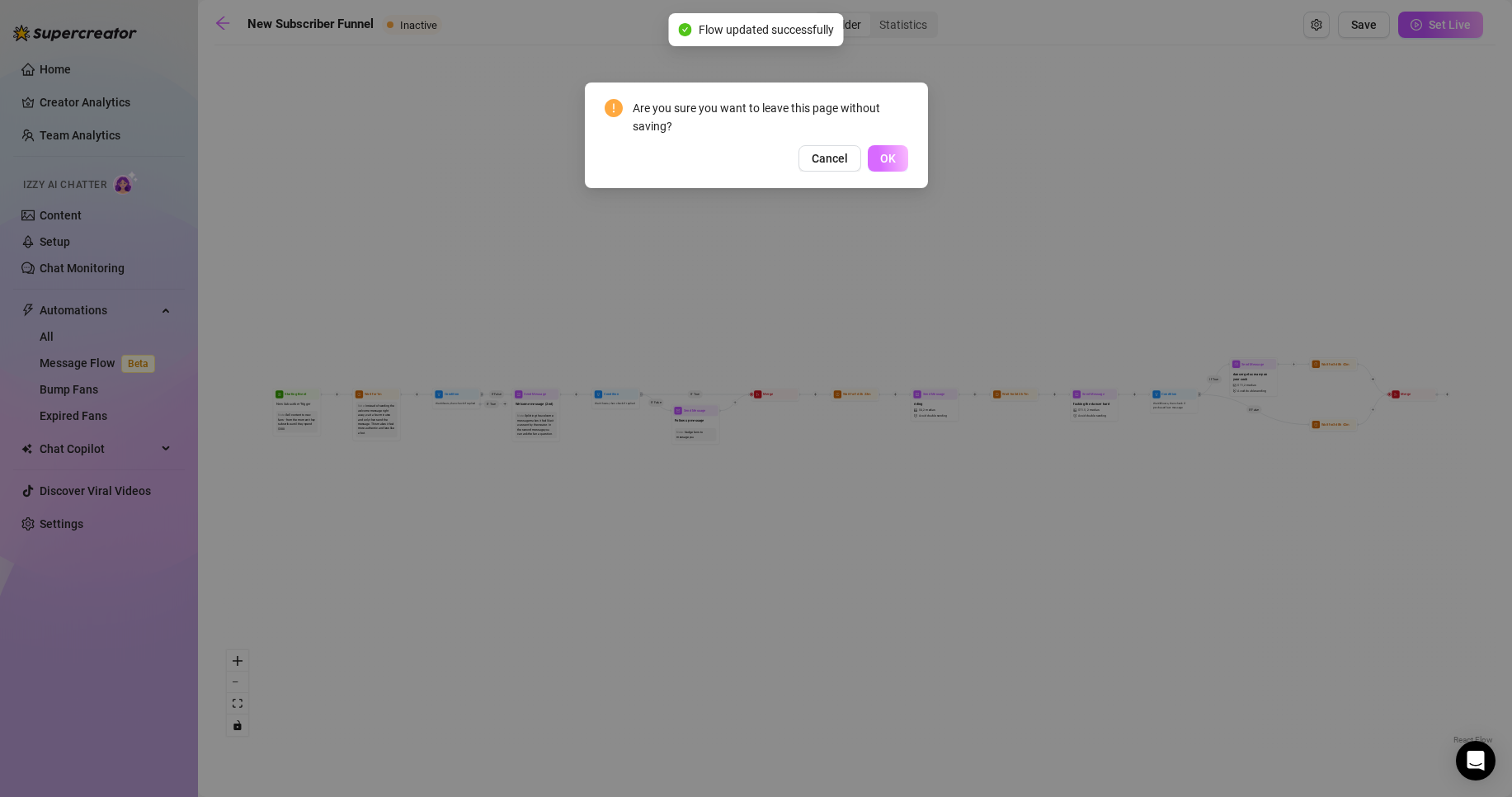
click at [880, 165] on button "OK" at bounding box center [888, 158] width 41 height 27
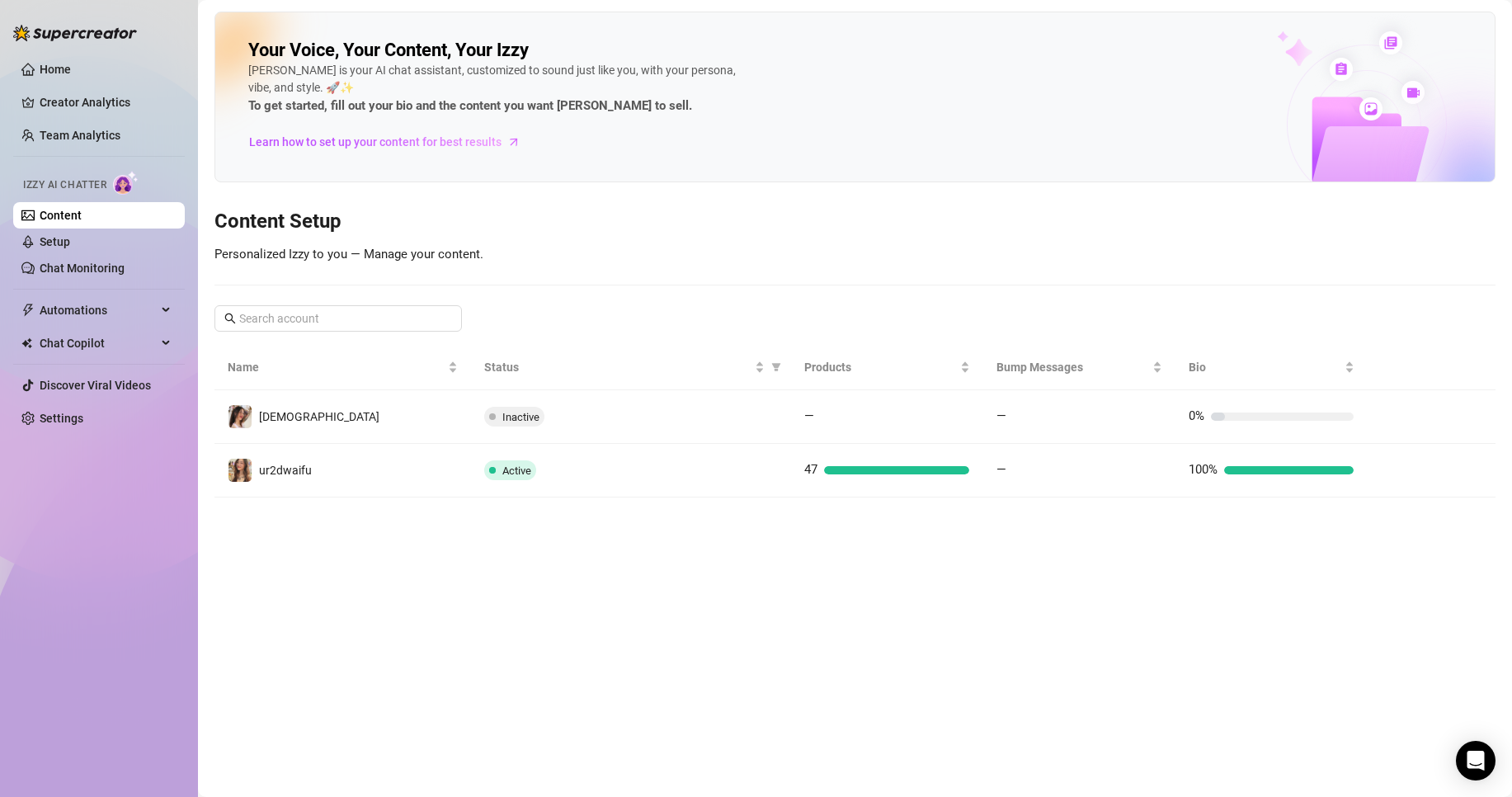
click at [571, 567] on main "Your Voice, Your Content, Your [PERSON_NAME] is your AI chat assistant, customi…" at bounding box center [855, 398] width 1315 height 797
click at [93, 309] on span "Automations" at bounding box center [98, 310] width 117 height 27
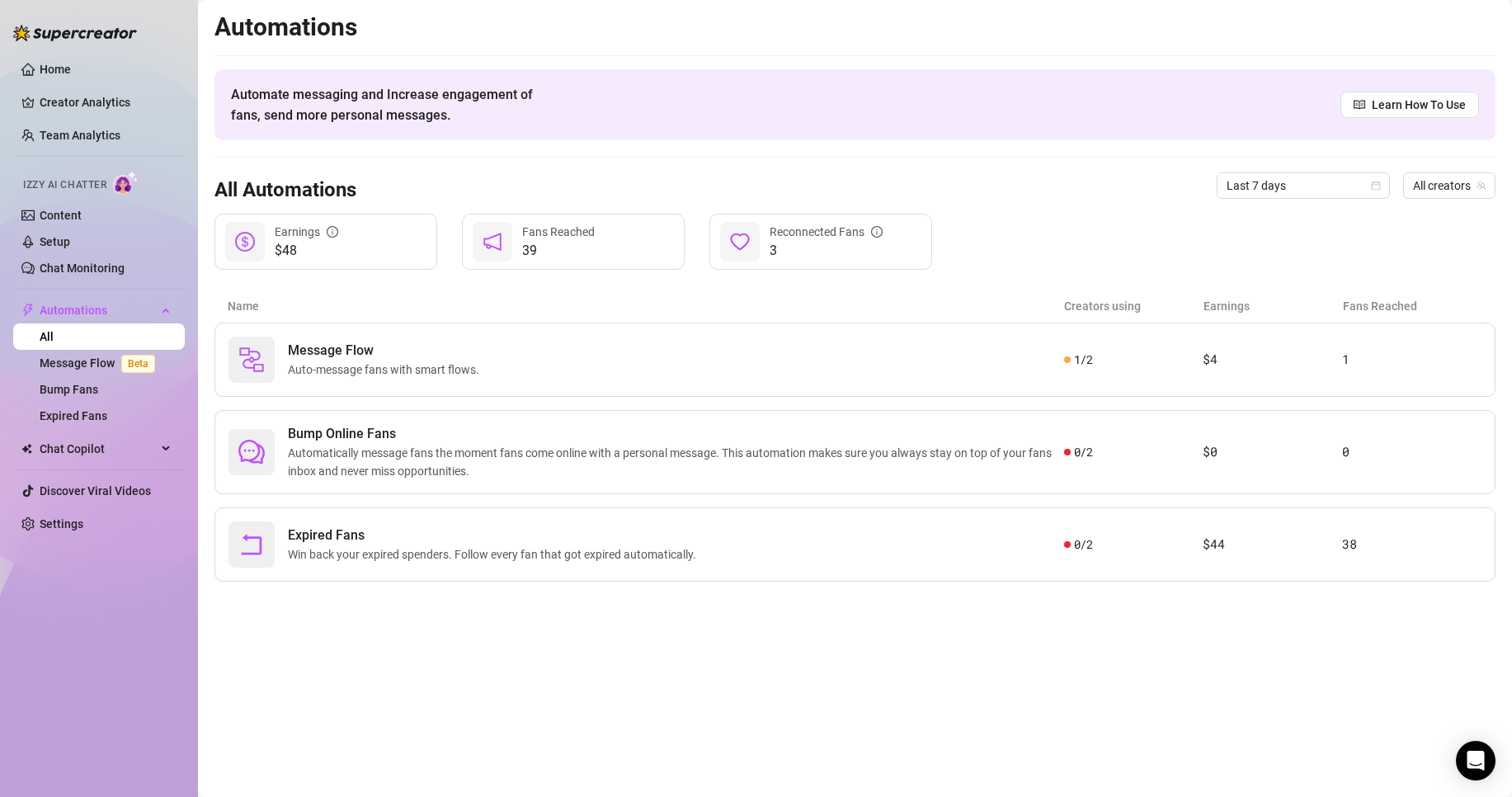
click at [447, 407] on div "Message Flow Auto-message fans with smart flows. 1 / 2 $4 1 Bump Online Fans Au…" at bounding box center [855, 452] width 1281 height 259
click at [445, 376] on span "Auto-message fans with smart flows." at bounding box center [386, 369] width 198 height 18
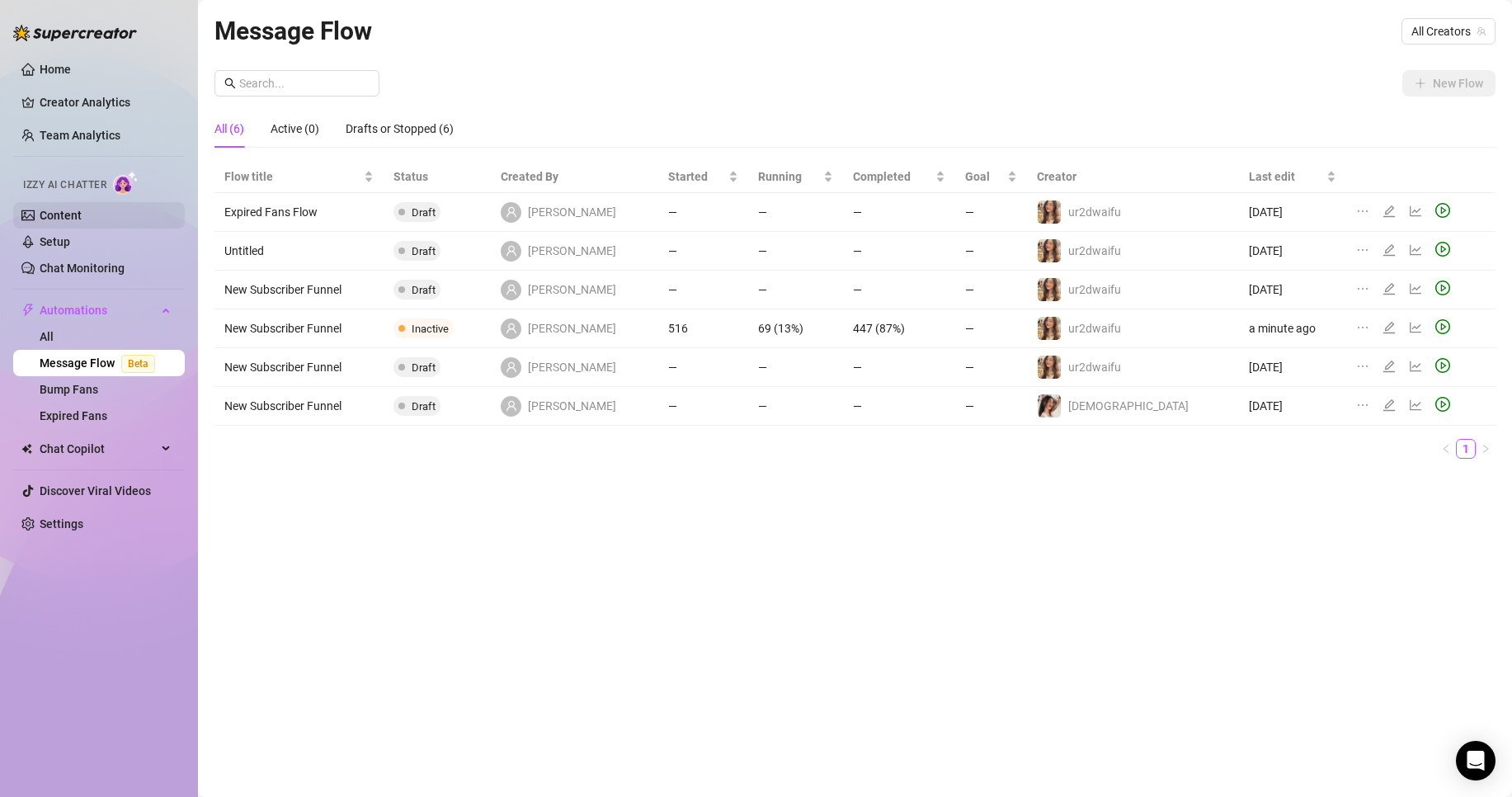
click at [82, 219] on link "Content" at bounding box center [61, 215] width 42 height 13
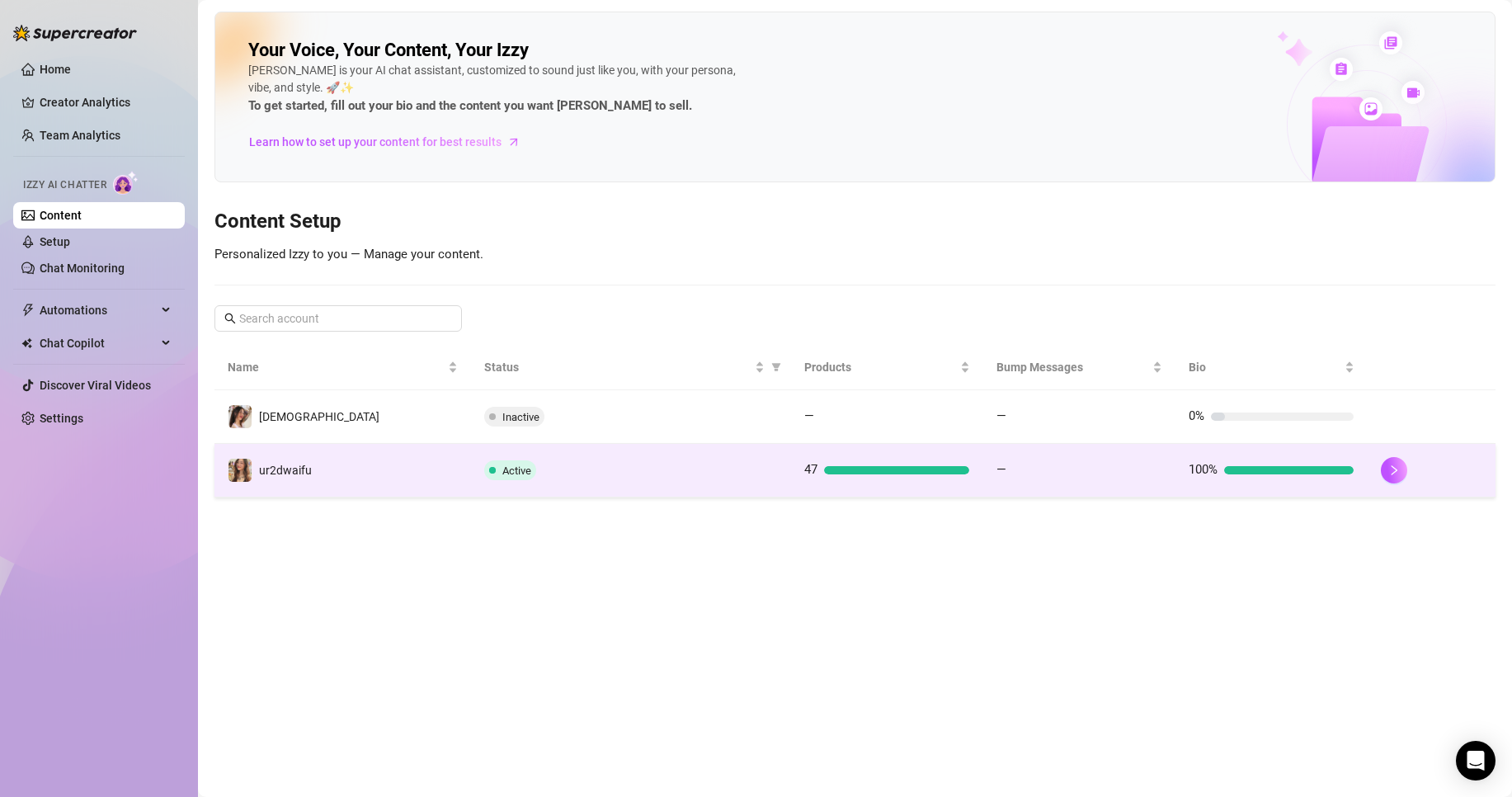
click at [568, 458] on td "Active" at bounding box center [630, 471] width 320 height 54
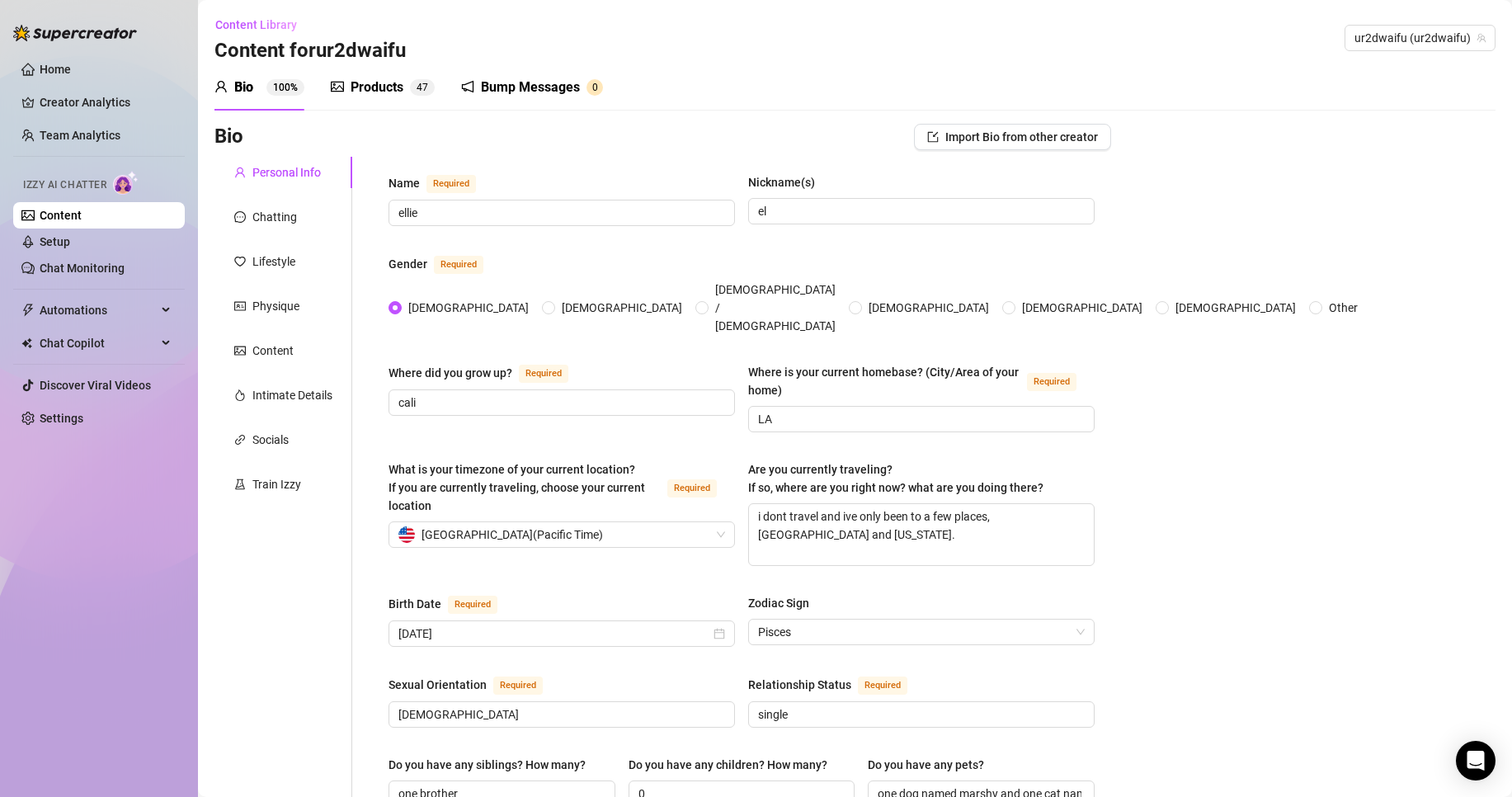
click at [372, 91] on div "Products" at bounding box center [377, 87] width 53 height 20
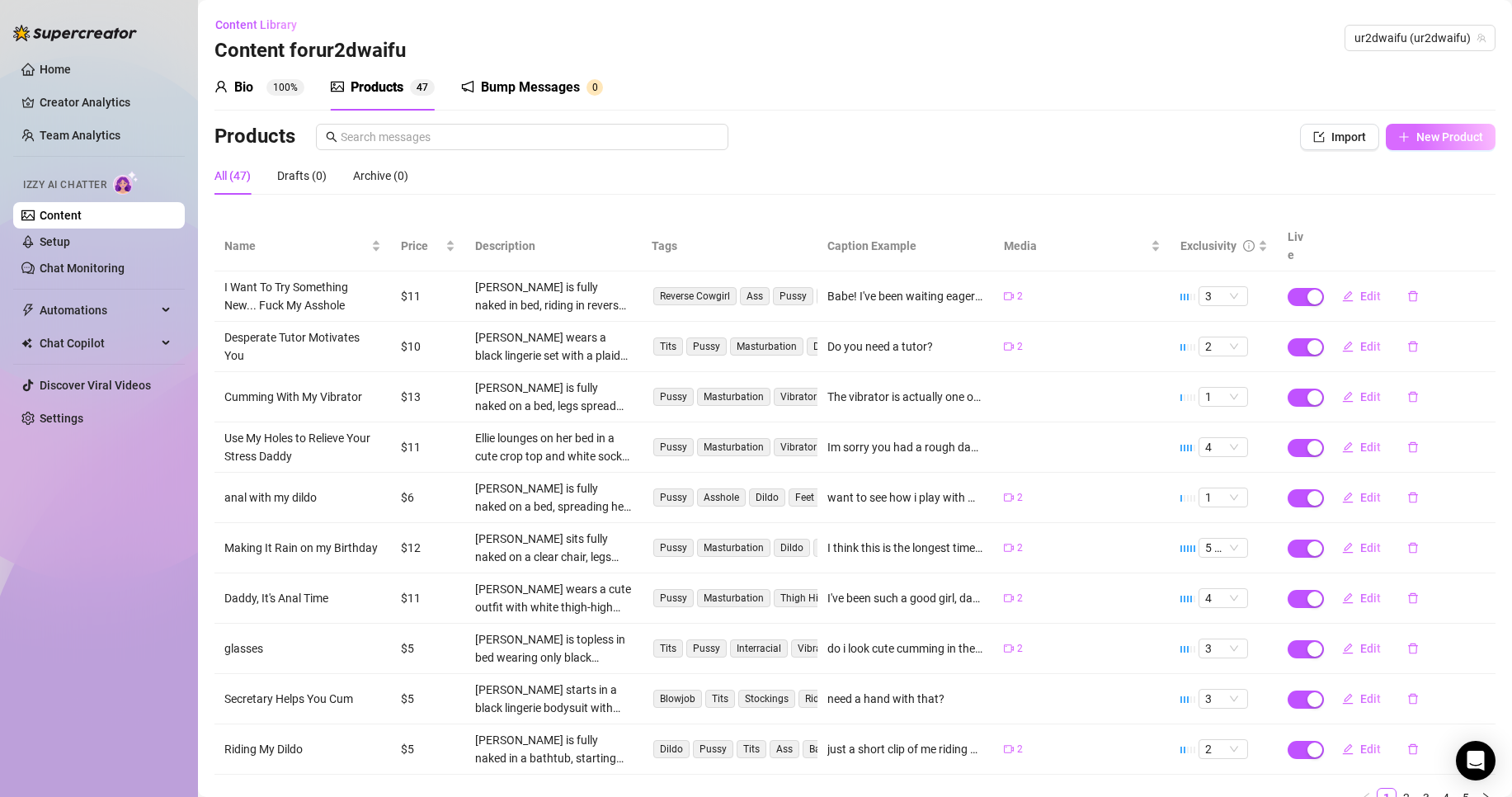
click at [1398, 137] on icon "plus" at bounding box center [1404, 137] width 11 height 11
type textarea "Type your message here..."
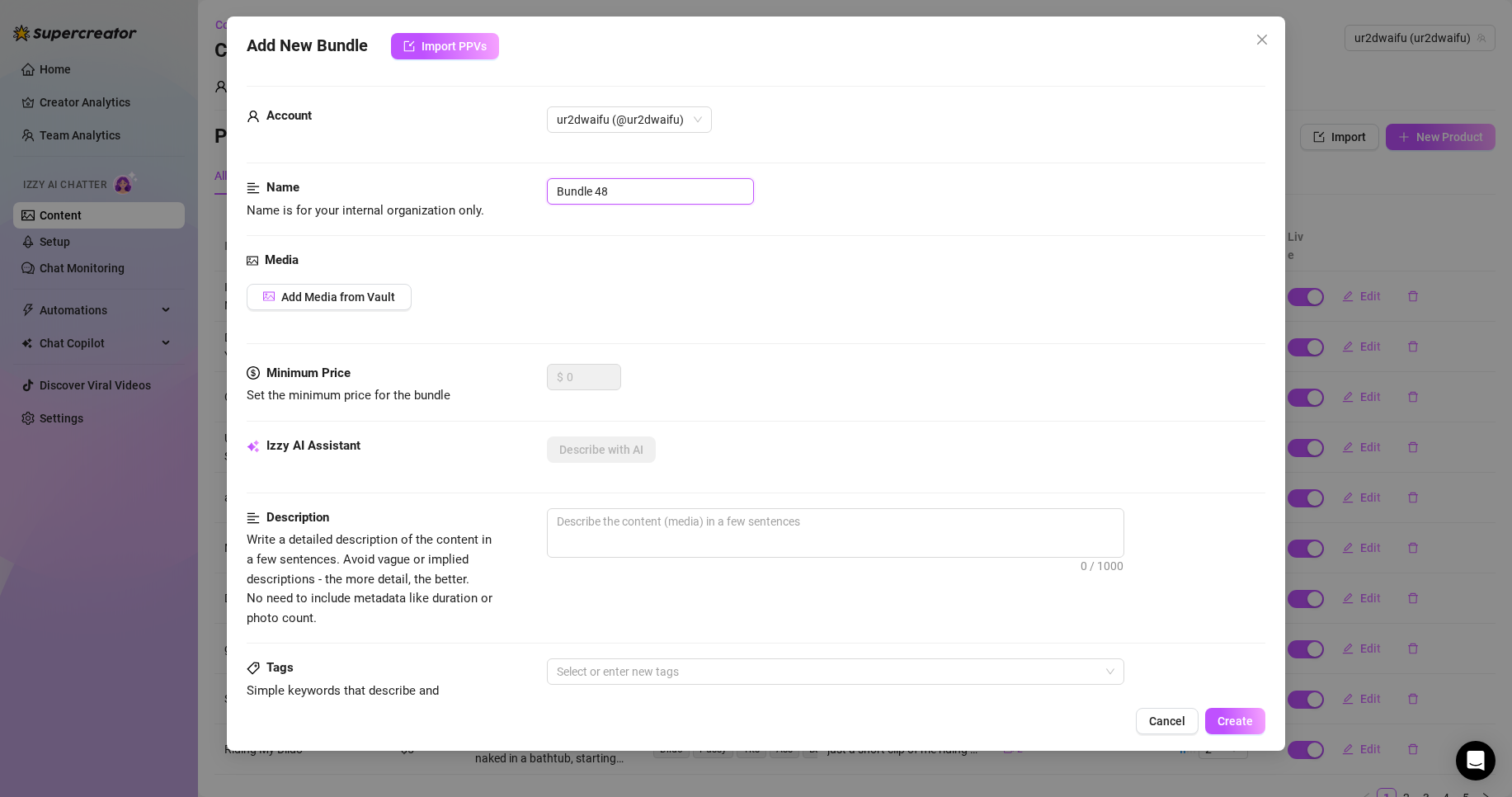
drag, startPoint x: 673, startPoint y: 190, endPoint x: 503, endPoint y: 181, distance: 170.2
click at [502, 180] on div "Name Name is for your internal organization only. Bundle 48" at bounding box center [756, 199] width 1019 height 42
type input "riding"
click at [672, 27] on div "Add New Bundle Import PPVs Account ur2dwaifu (@ur2dwaifu) Name Name is for your…" at bounding box center [756, 383] width 1058 height 734
click at [290, 305] on button "Add Media from Vault" at bounding box center [329, 297] width 165 height 27
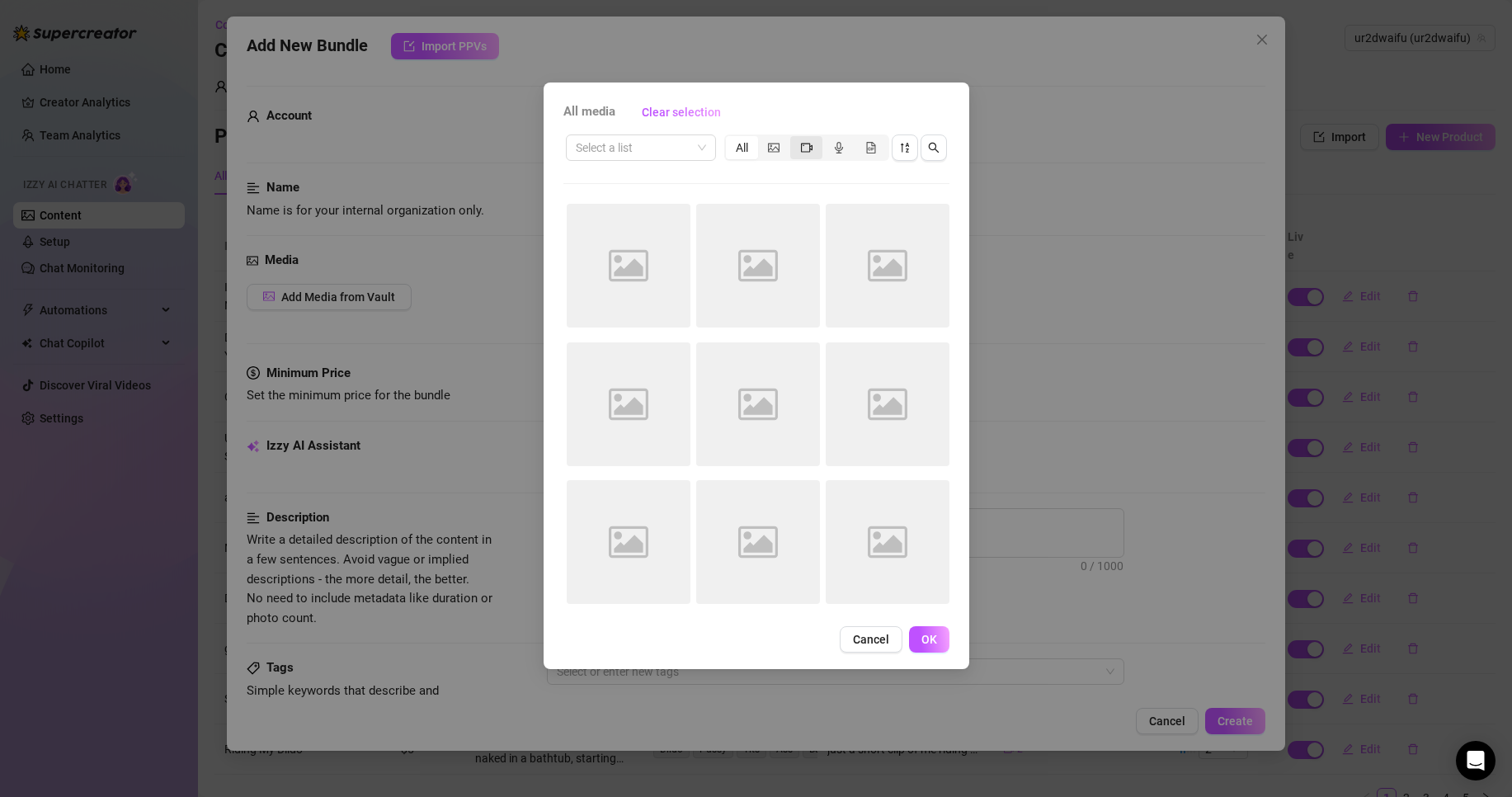
click at [807, 155] on div "segmented control" at bounding box center [807, 147] width 32 height 23
click at [794, 139] on input "segmented control" at bounding box center [794, 139] width 0 height 0
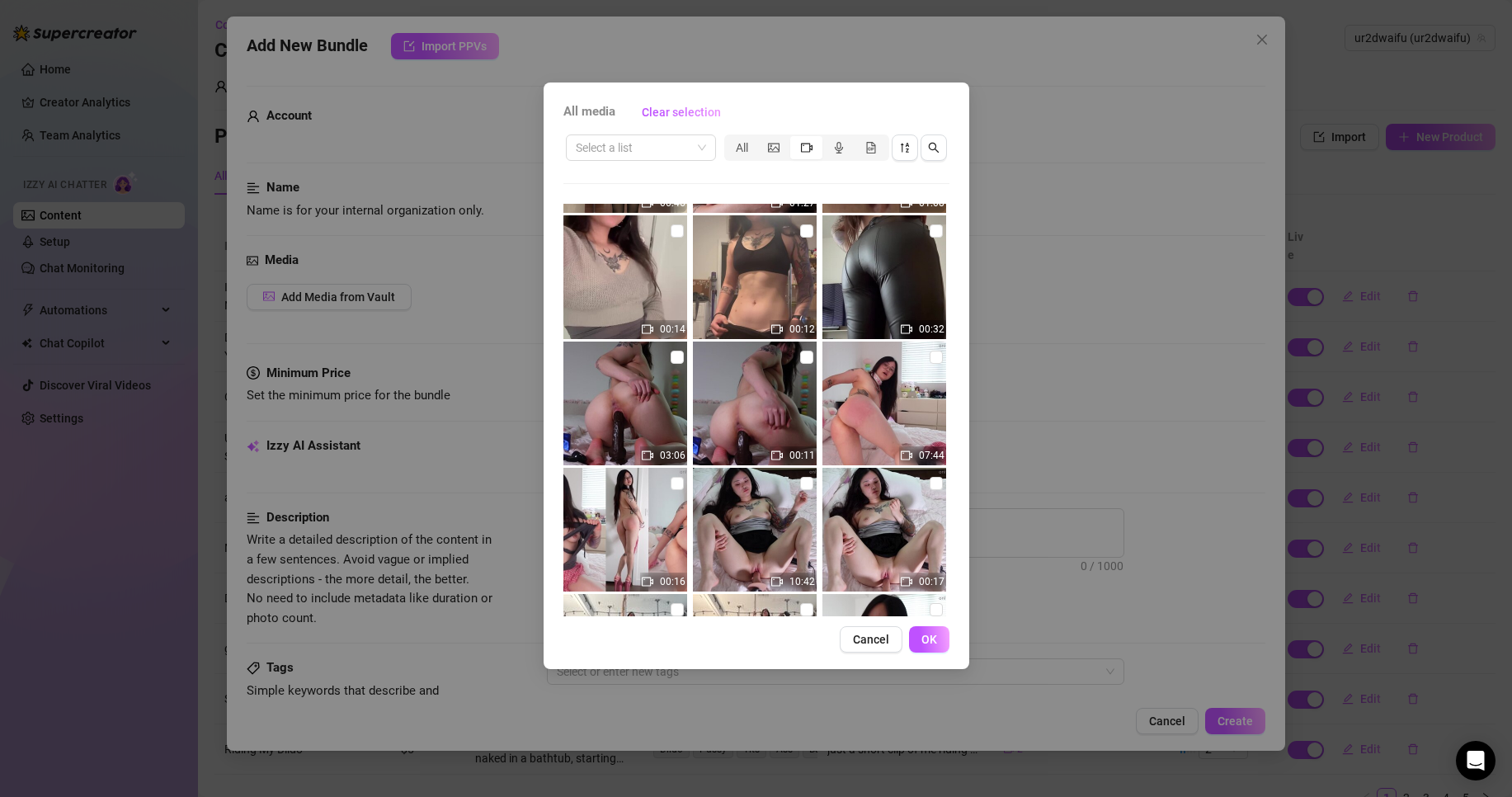
scroll to position [4145, 0]
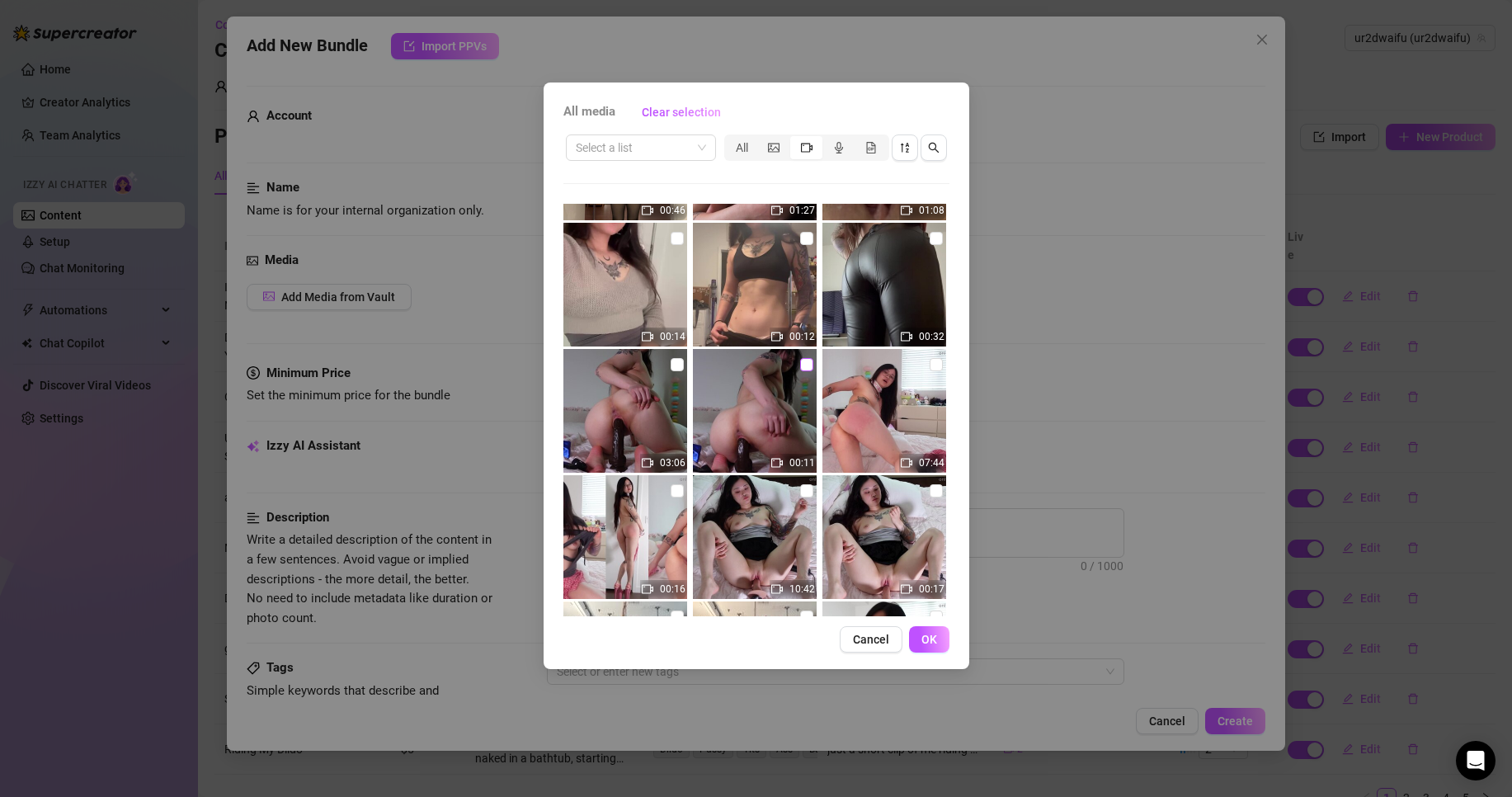
click at [806, 372] on label at bounding box center [807, 364] width 13 height 18
click at [806, 371] on input "checkbox" at bounding box center [807, 364] width 13 height 13
checkbox input "true"
click at [671, 362] on input "checkbox" at bounding box center [678, 364] width 13 height 13
checkbox input "true"
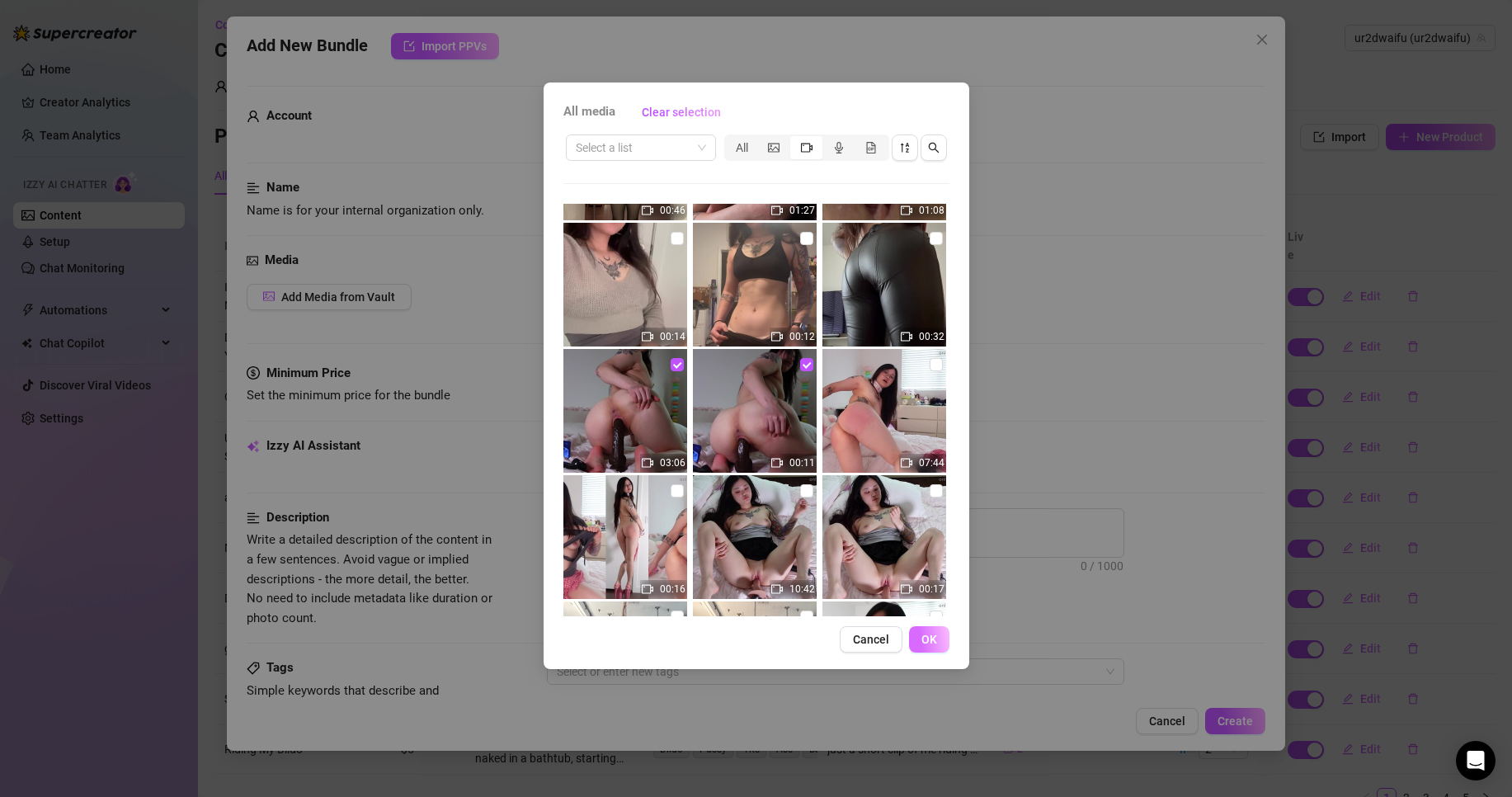
click at [929, 626] on button "OK" at bounding box center [929, 639] width 41 height 27
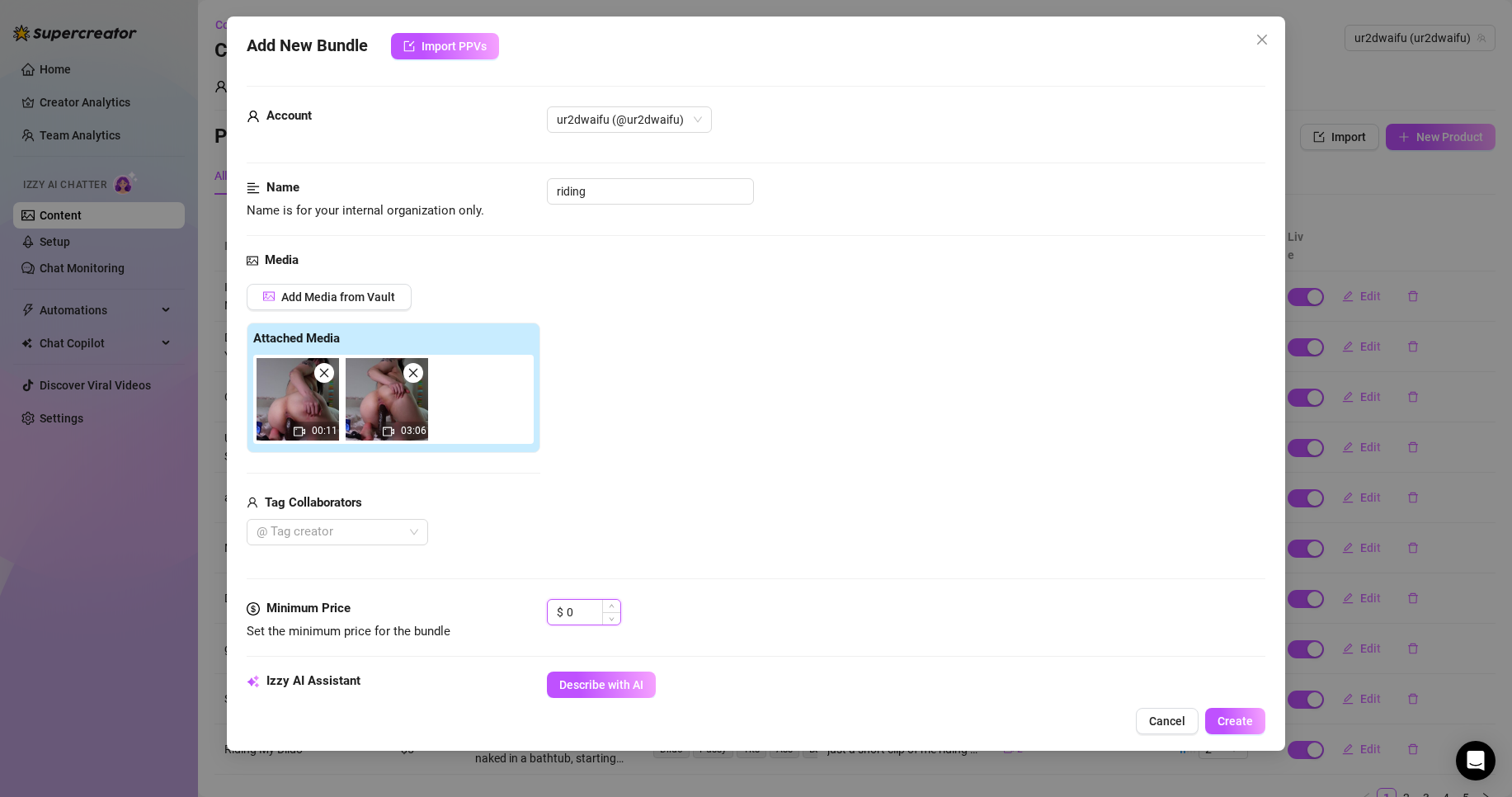
drag, startPoint x: 590, startPoint y: 608, endPoint x: 550, endPoint y: 607, distance: 40.0
click at [550, 607] on div "$ 0" at bounding box center [584, 612] width 74 height 27
click at [617, 606] on span "Increase Value" at bounding box center [611, 607] width 18 height 15
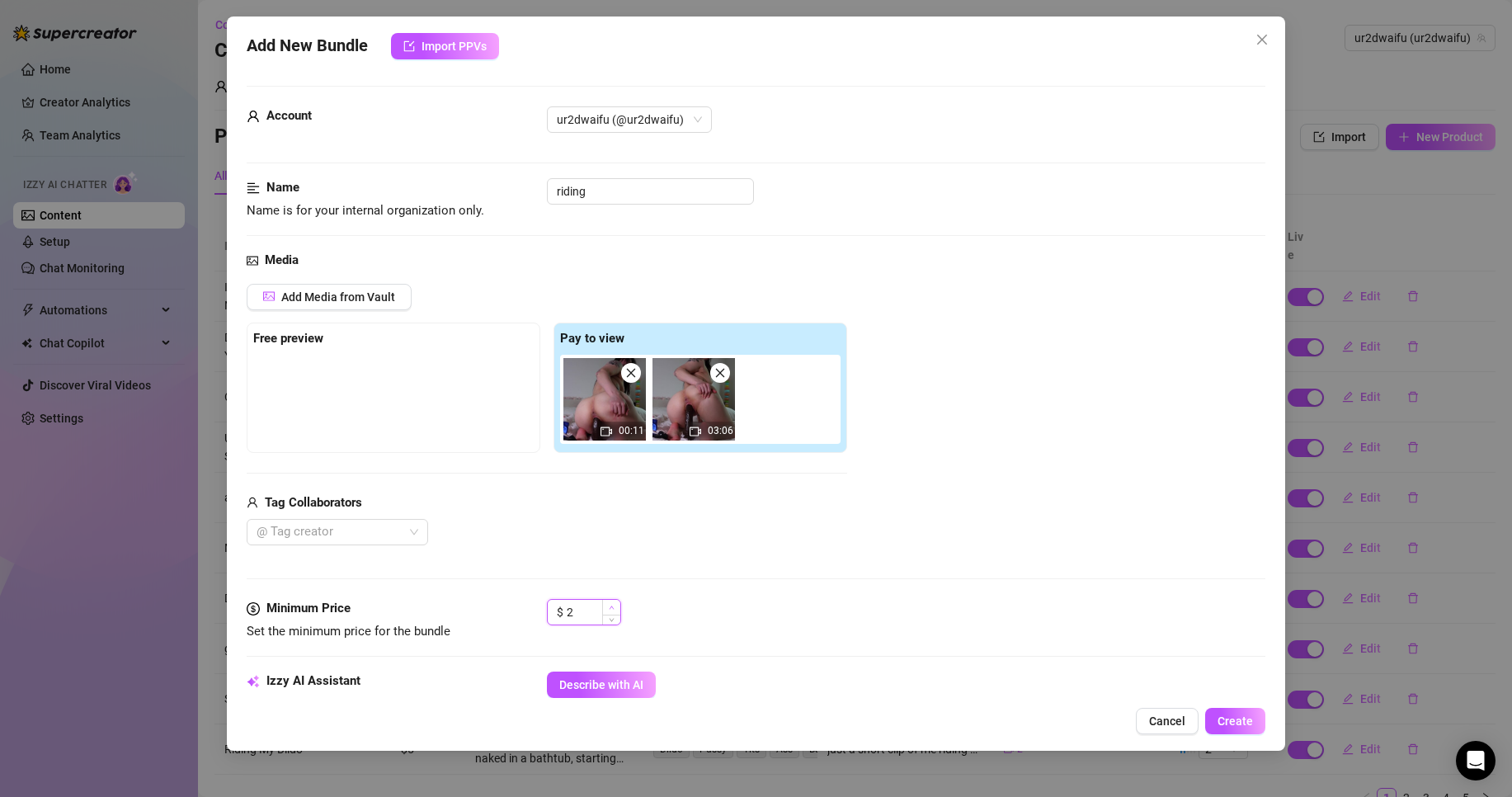
click at [617, 606] on span "Increase Value" at bounding box center [611, 607] width 18 height 15
type input "4"
click at [617, 606] on span "Increase Value" at bounding box center [611, 607] width 18 height 15
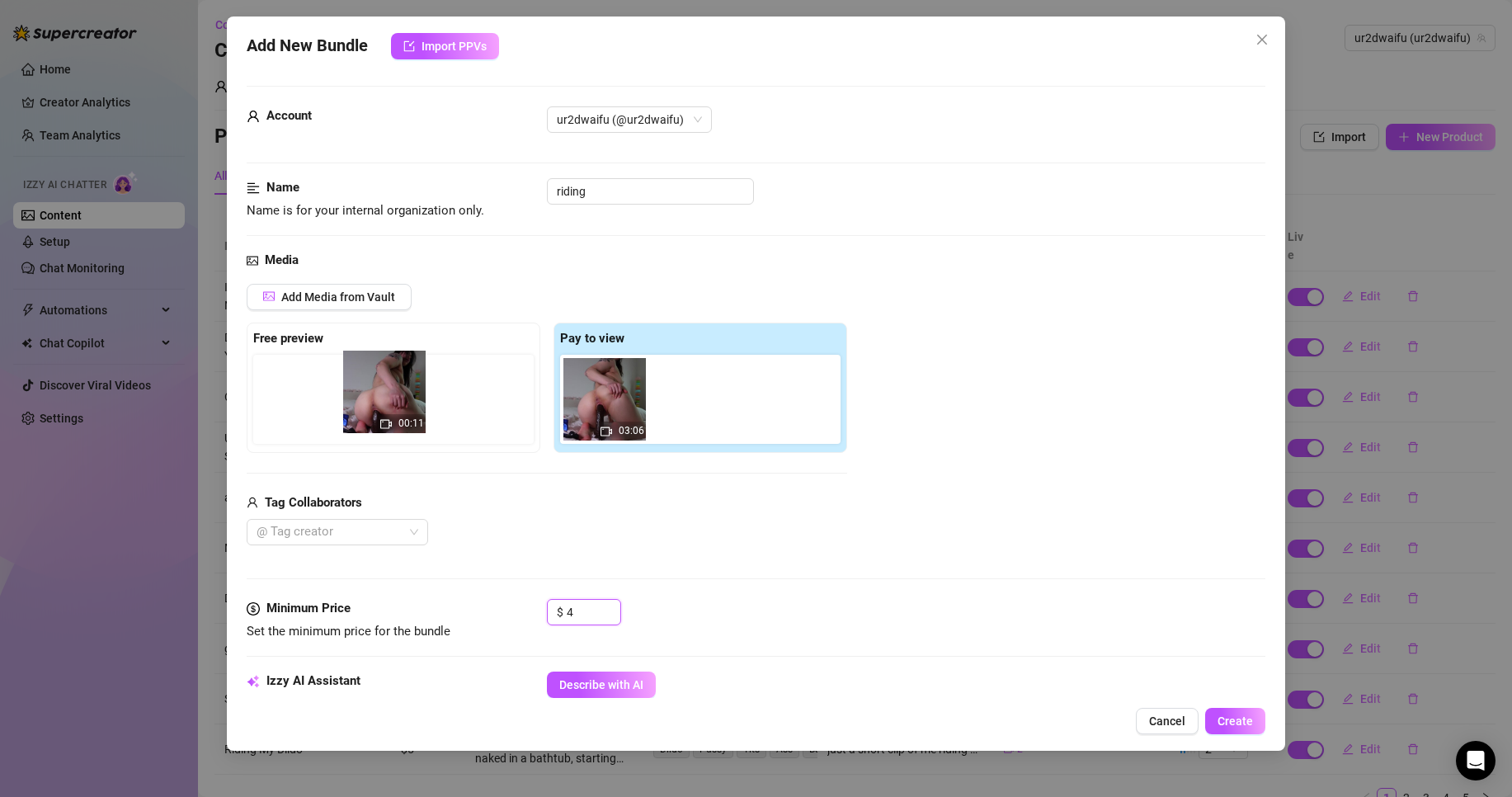
drag, startPoint x: 617, startPoint y: 420, endPoint x: 394, endPoint y: 414, distance: 223.1
click at [394, 414] on div "Free preview Pay to view 00:11 03:06" at bounding box center [547, 387] width 601 height 130
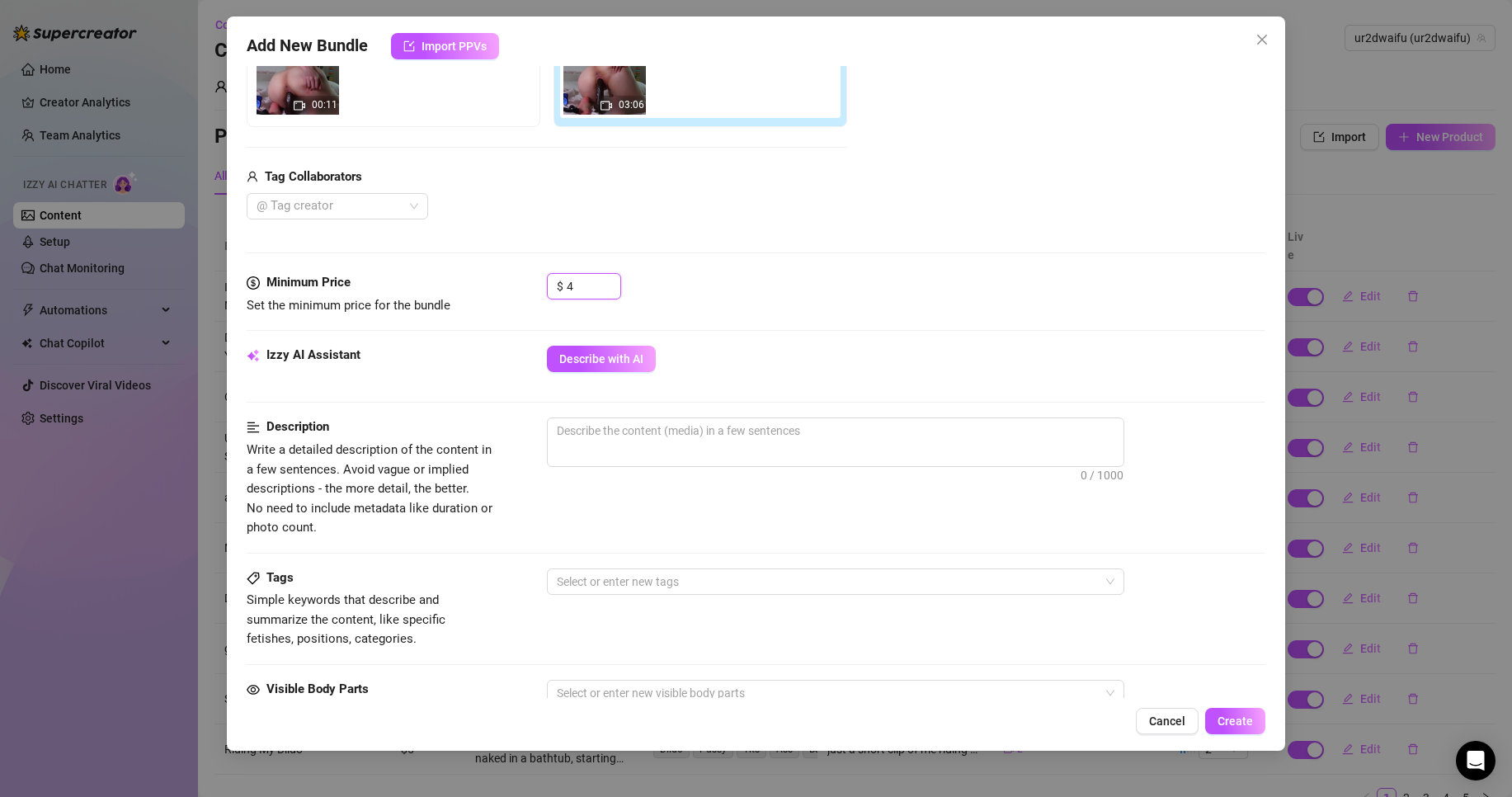
scroll to position [330, 0]
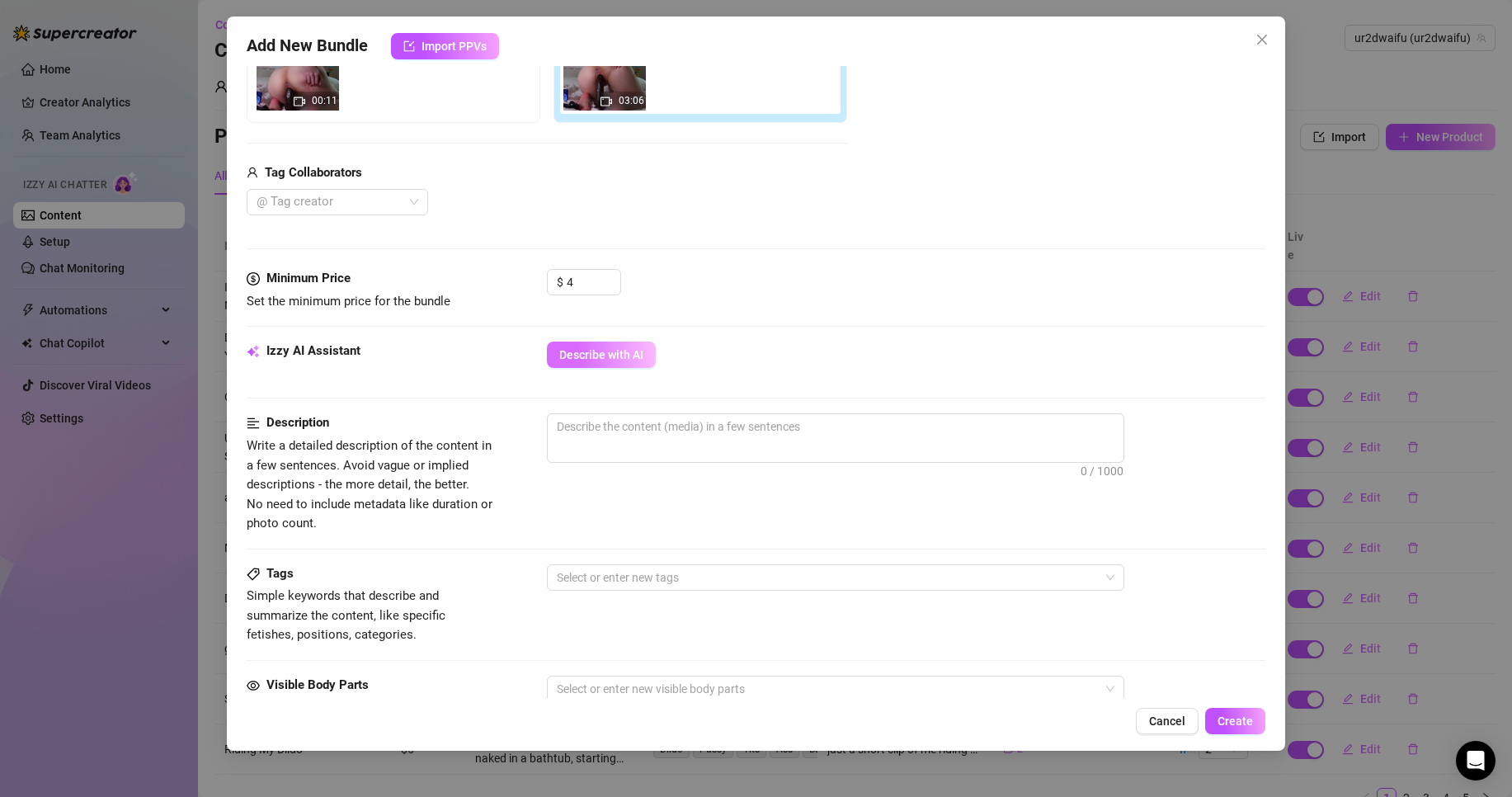
click at [621, 363] on button "Describe with AI" at bounding box center [601, 355] width 109 height 27
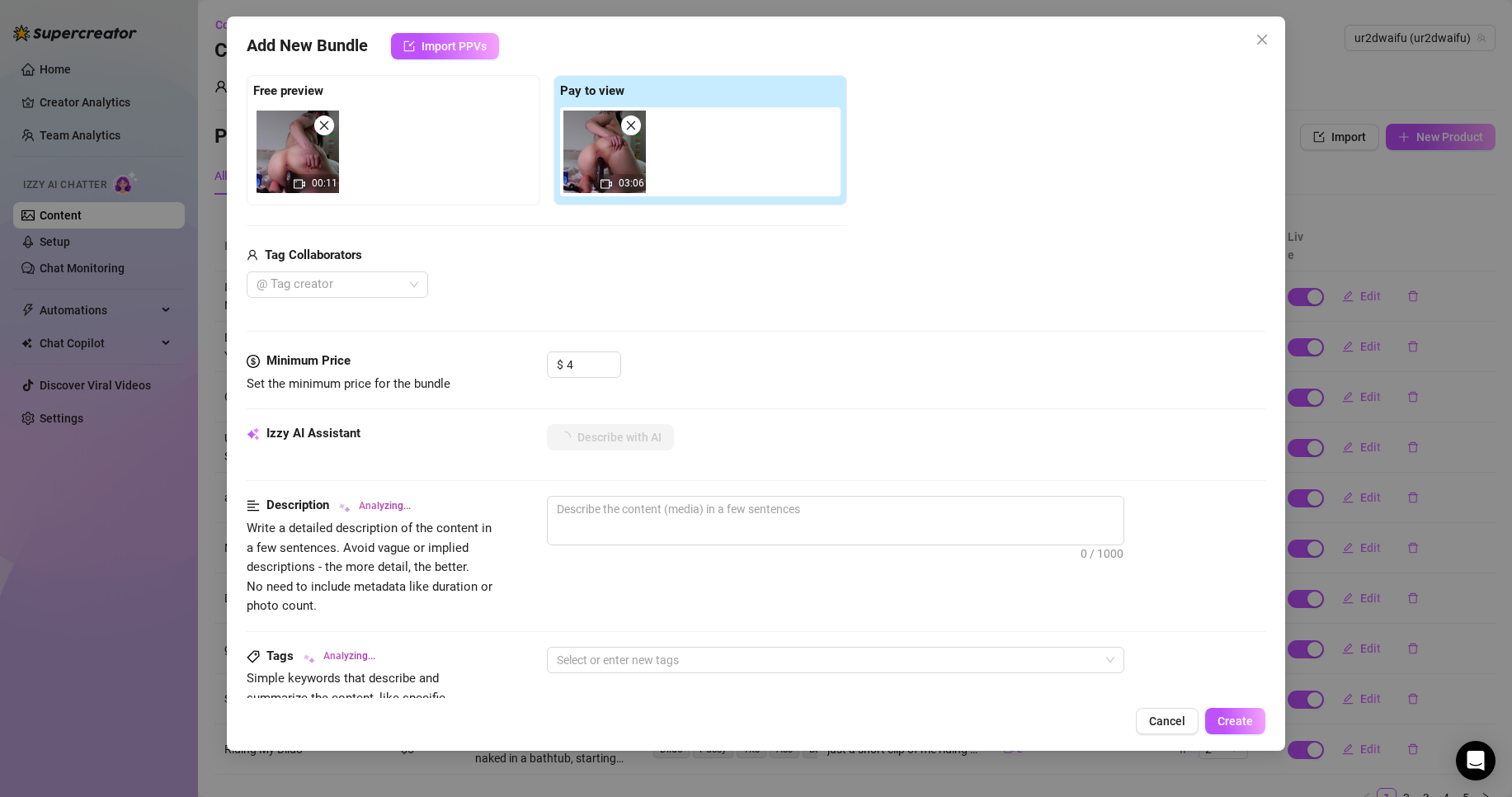
scroll to position [578, 0]
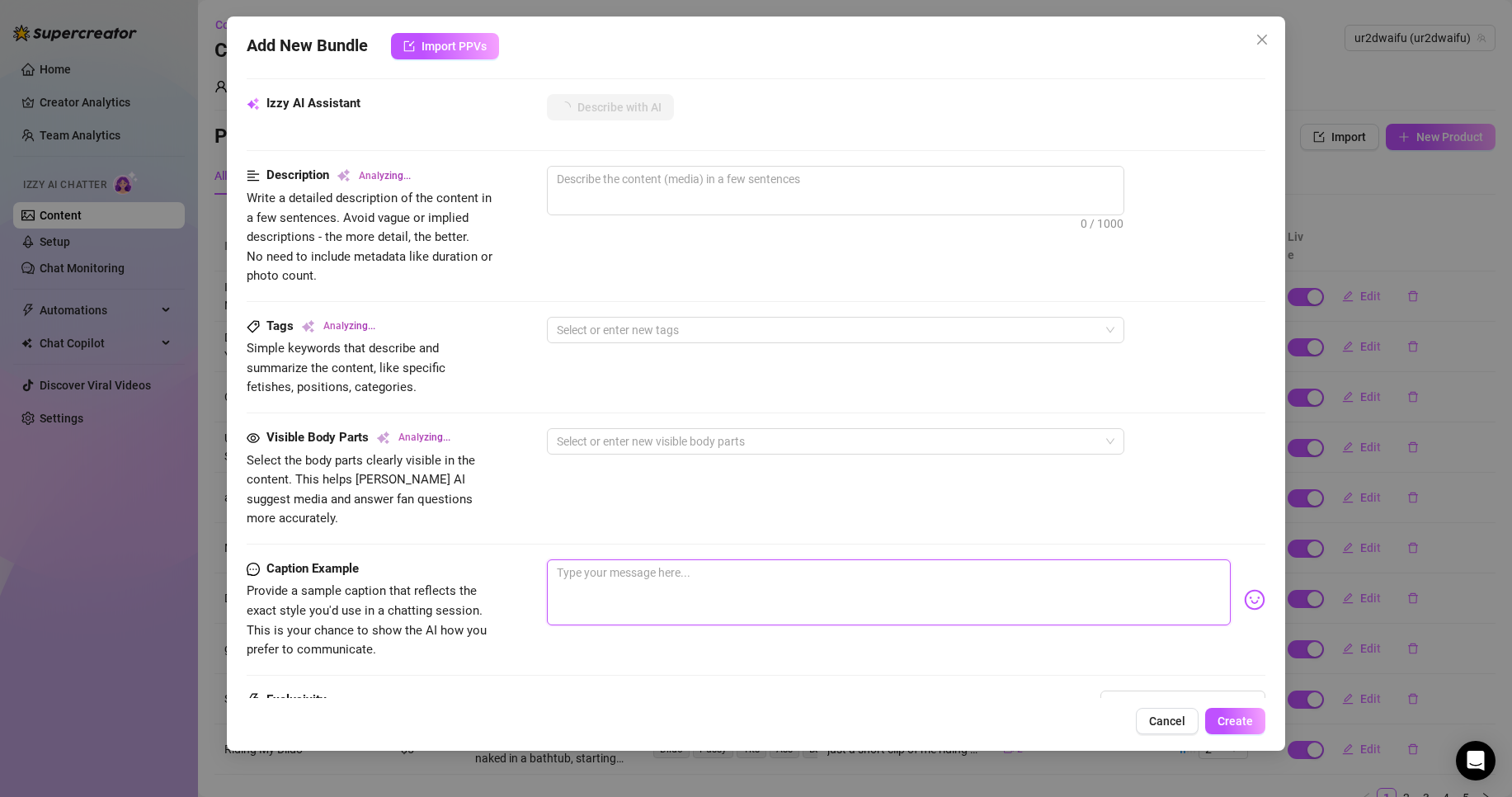
click at [647, 559] on textarea at bounding box center [888, 592] width 684 height 66
paste textarea "i wish this was your cock instead"
type textarea "i wish this was your cock instead"
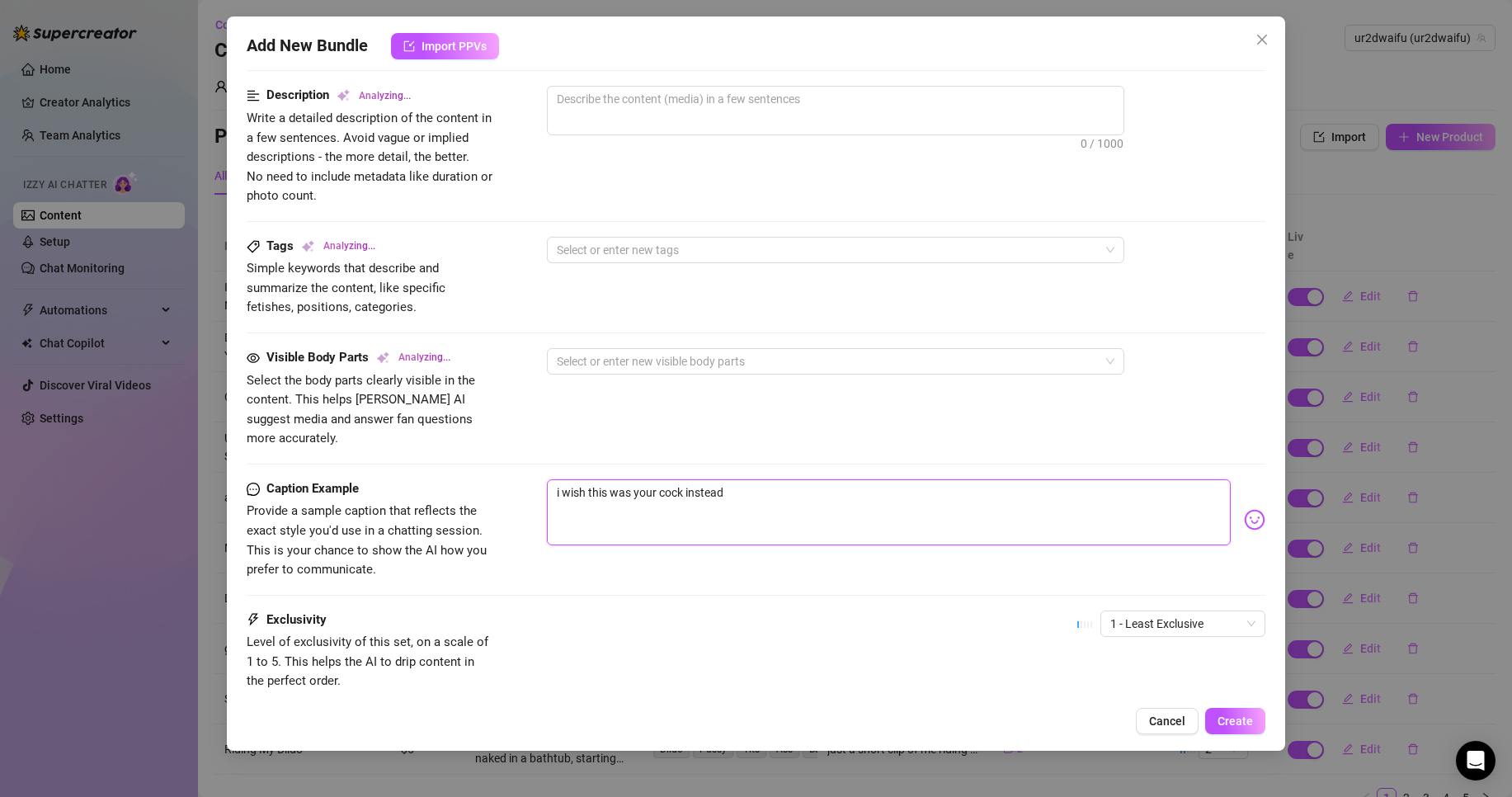
scroll to position [754, 0]
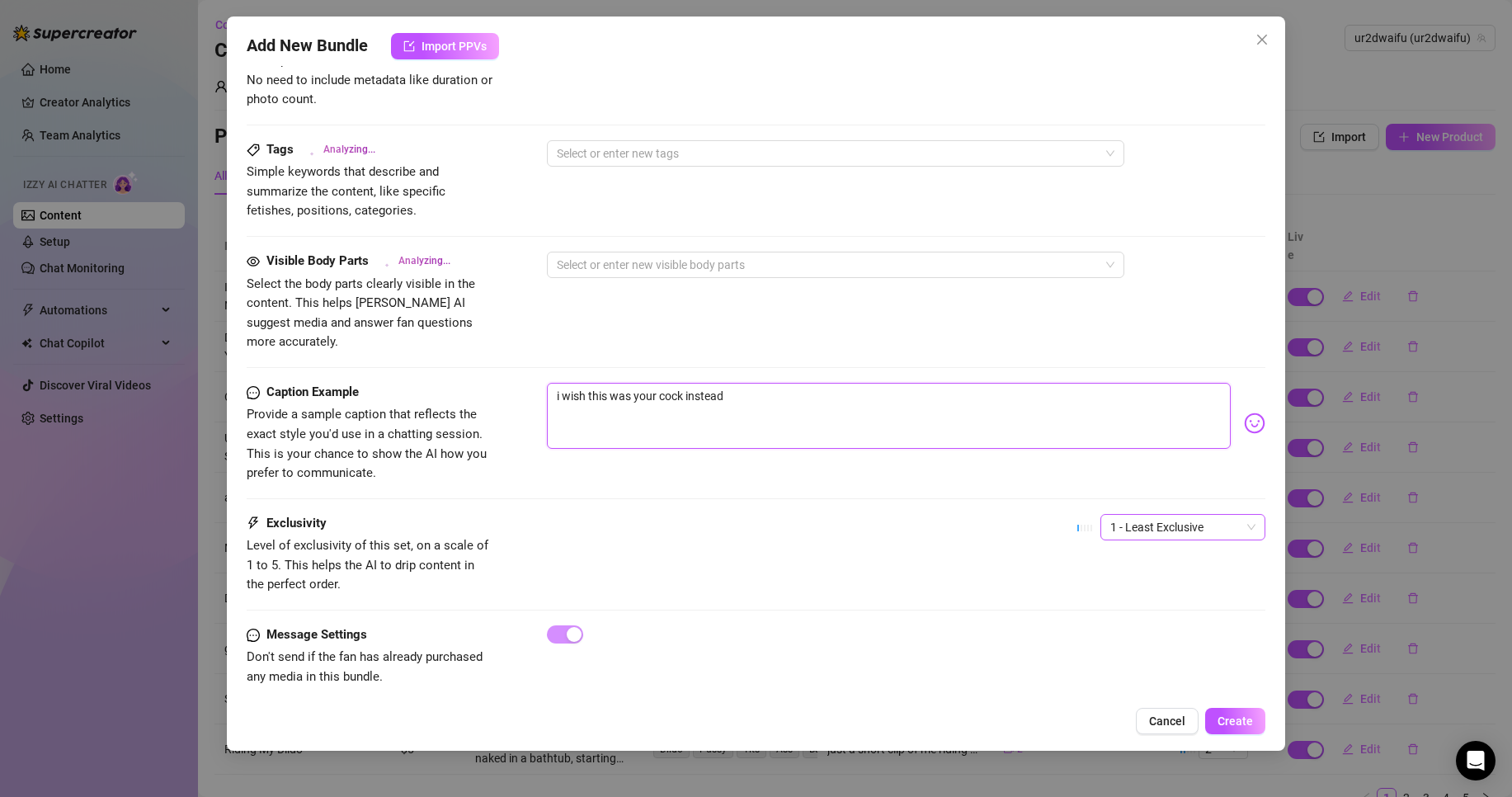
click at [1131, 514] on span "1 - Least Exclusive" at bounding box center [1183, 527] width 145 height 25
type textarea "i wish this was your cock instead"
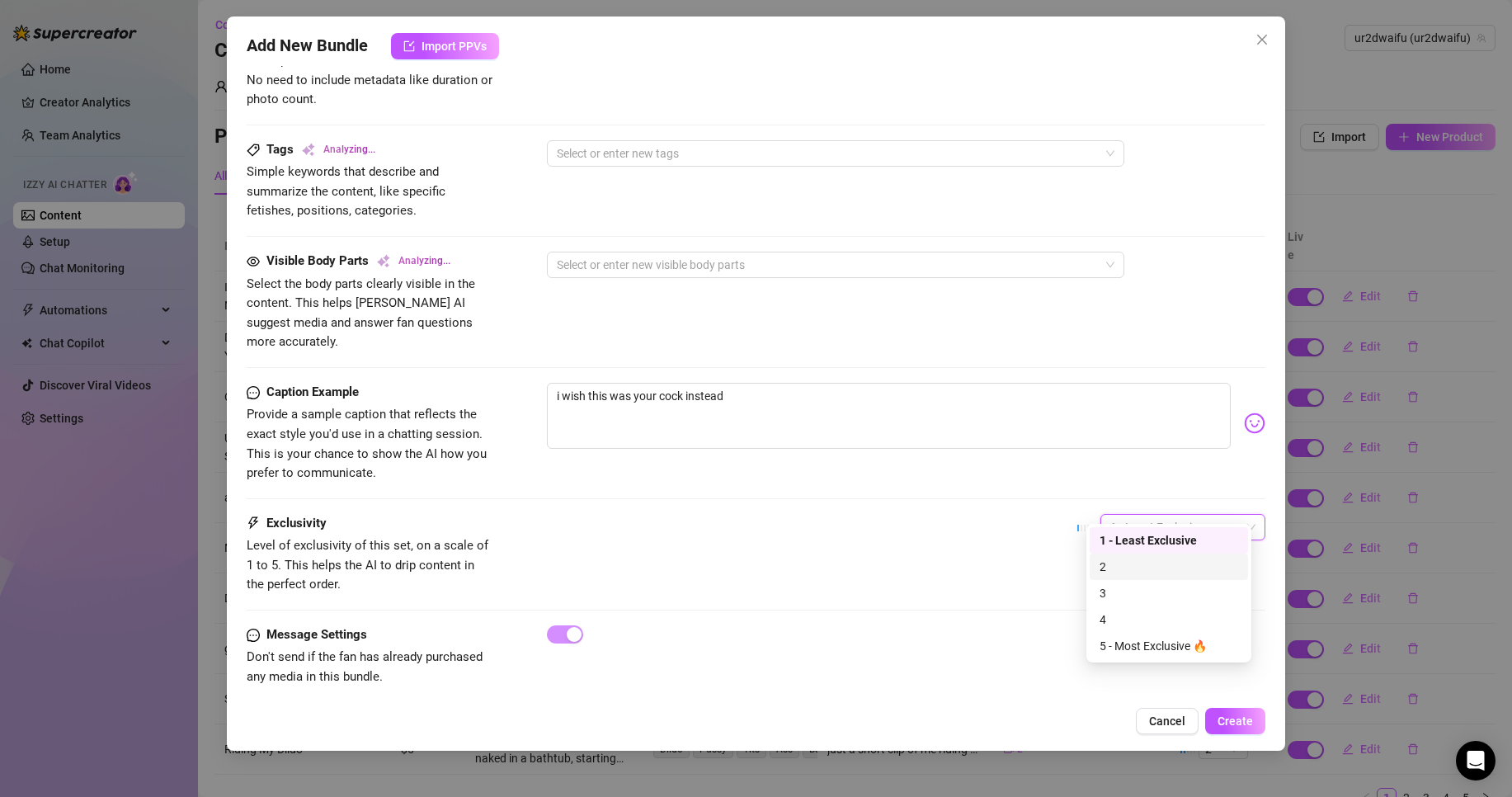
click at [1138, 560] on div "2" at bounding box center [1169, 566] width 139 height 18
click at [1158, 514] on span "2" at bounding box center [1183, 527] width 145 height 25
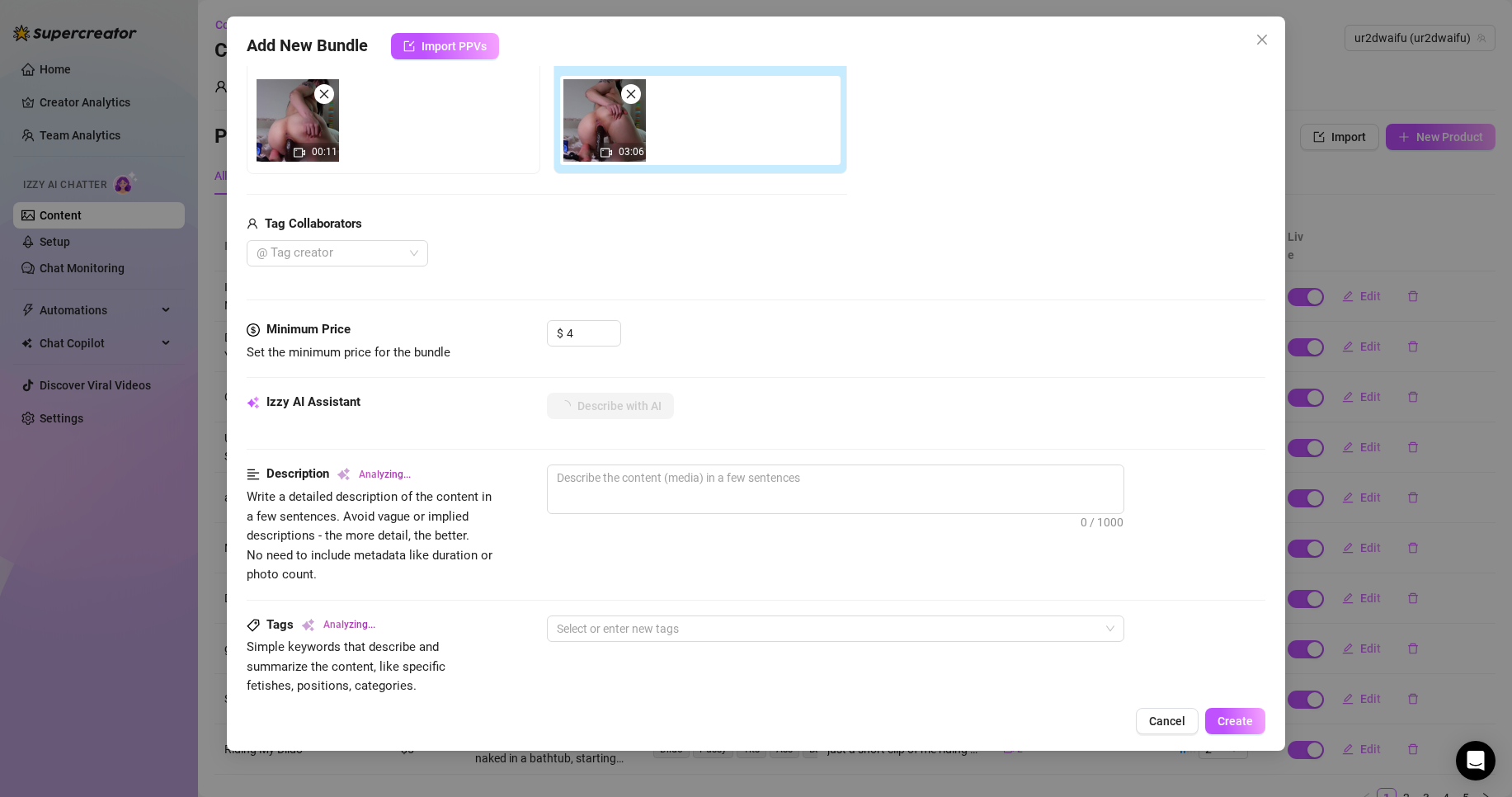
scroll to position [259, 0]
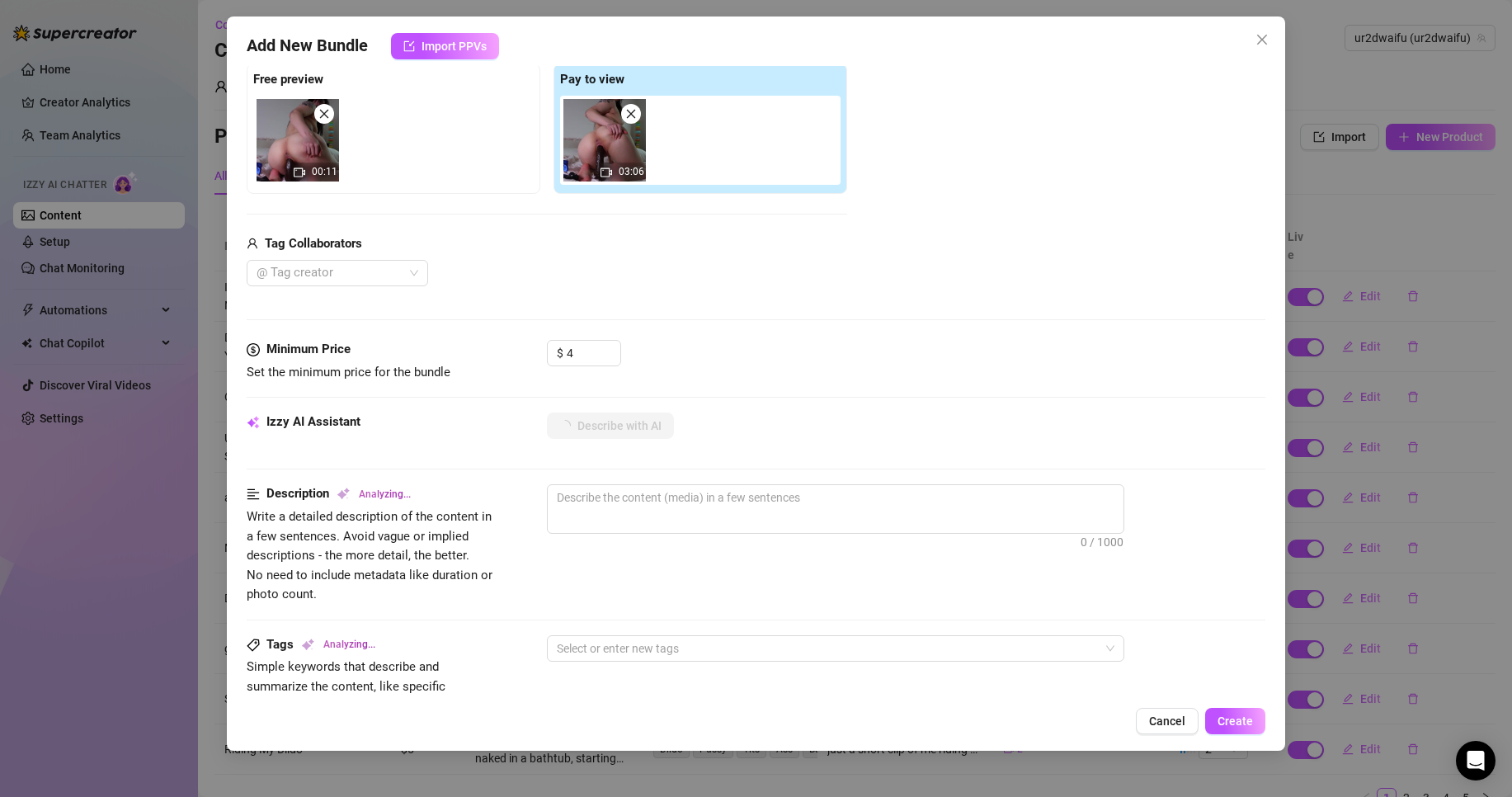
type textarea "[PERSON_NAME]"
type textarea "[PERSON_NAME] is"
type textarea "[PERSON_NAME] is fully"
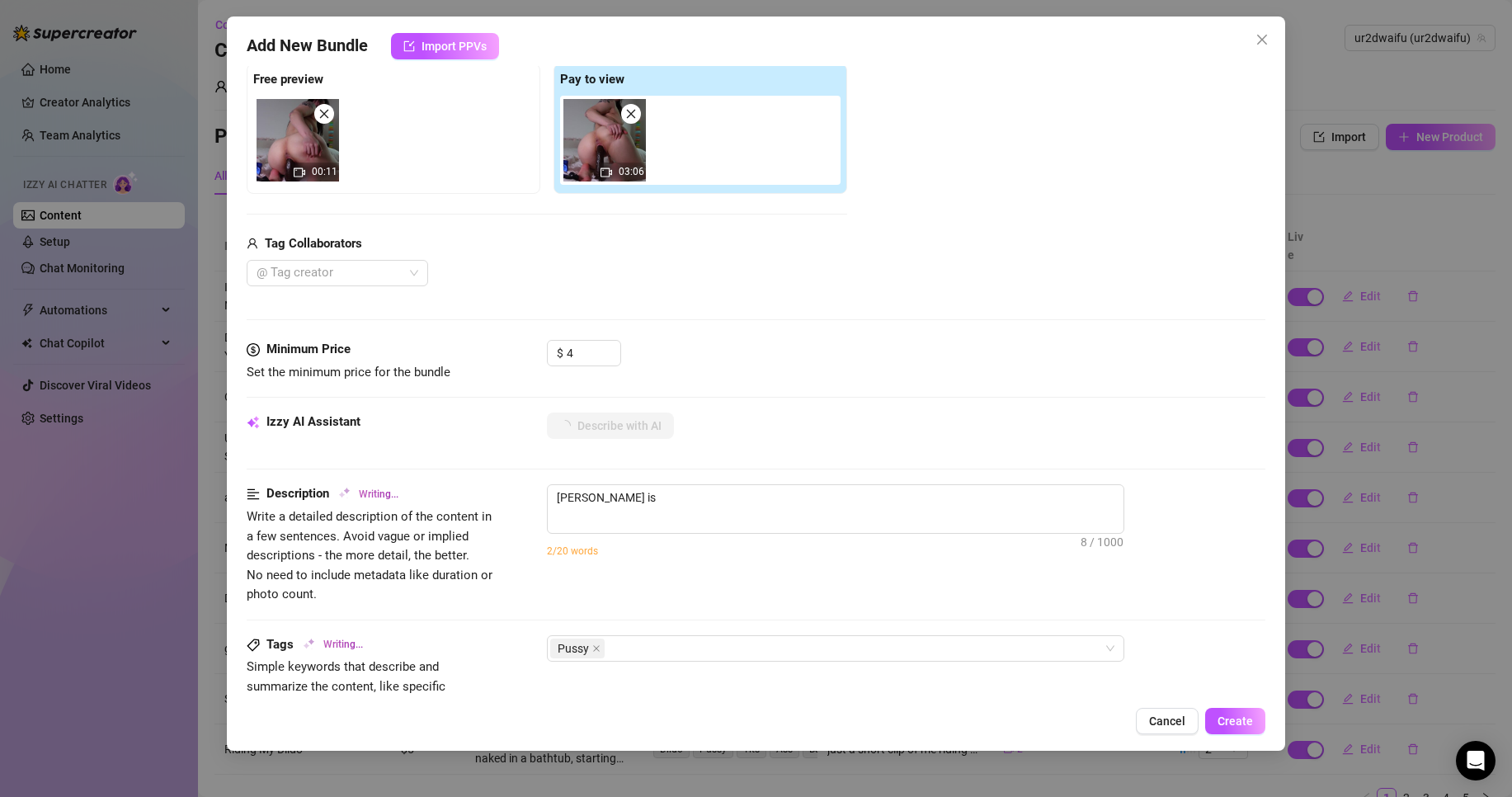
type textarea "[PERSON_NAME] is fully"
type textarea "[PERSON_NAME] is fully naked"
type textarea "[PERSON_NAME] is fully naked on"
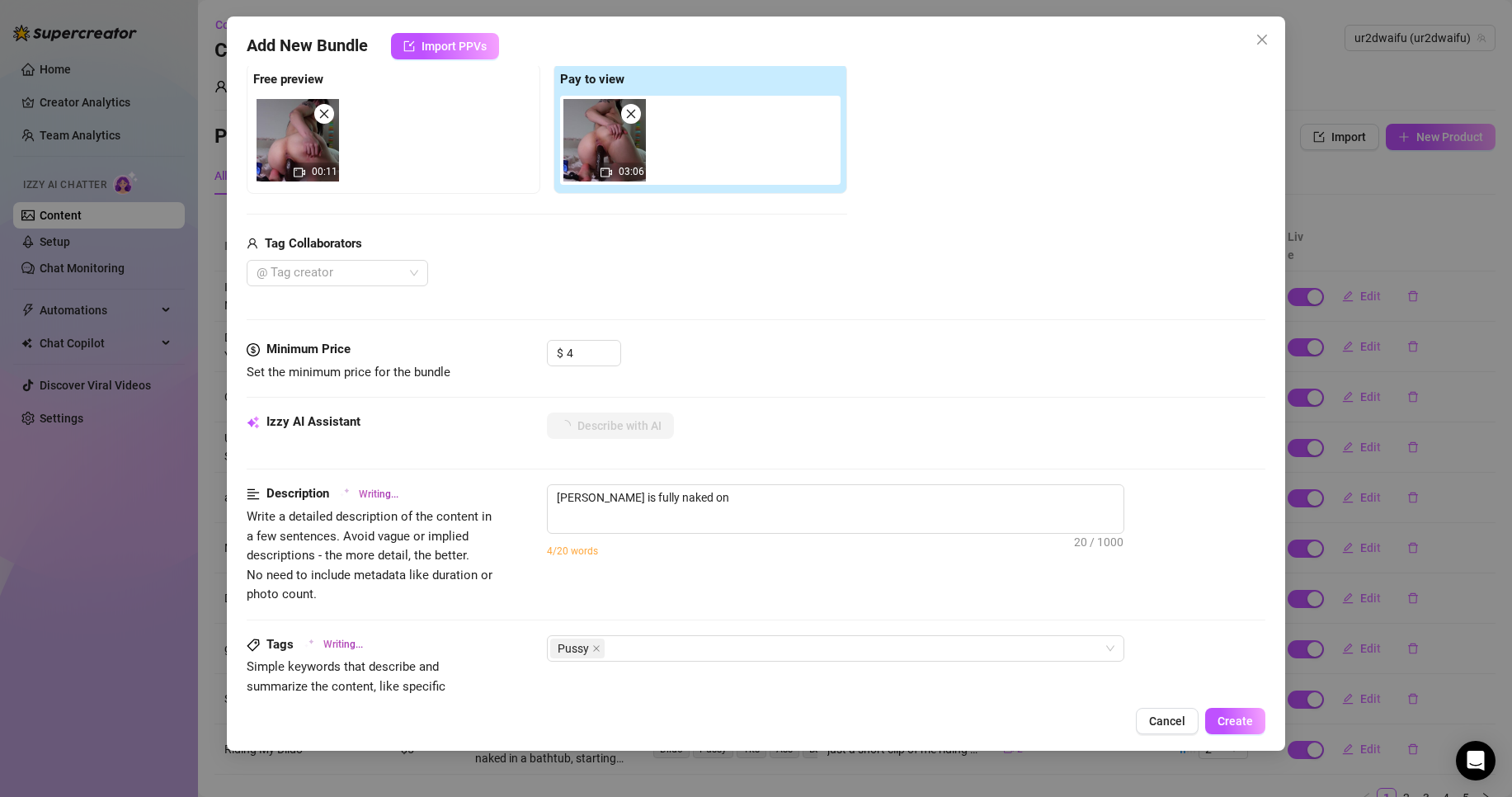
type textarea "[PERSON_NAME] is fully naked on a"
type textarea "[PERSON_NAME] is fully naked on a bed,"
type textarea "[PERSON_NAME] is fully naked on a bed, riding"
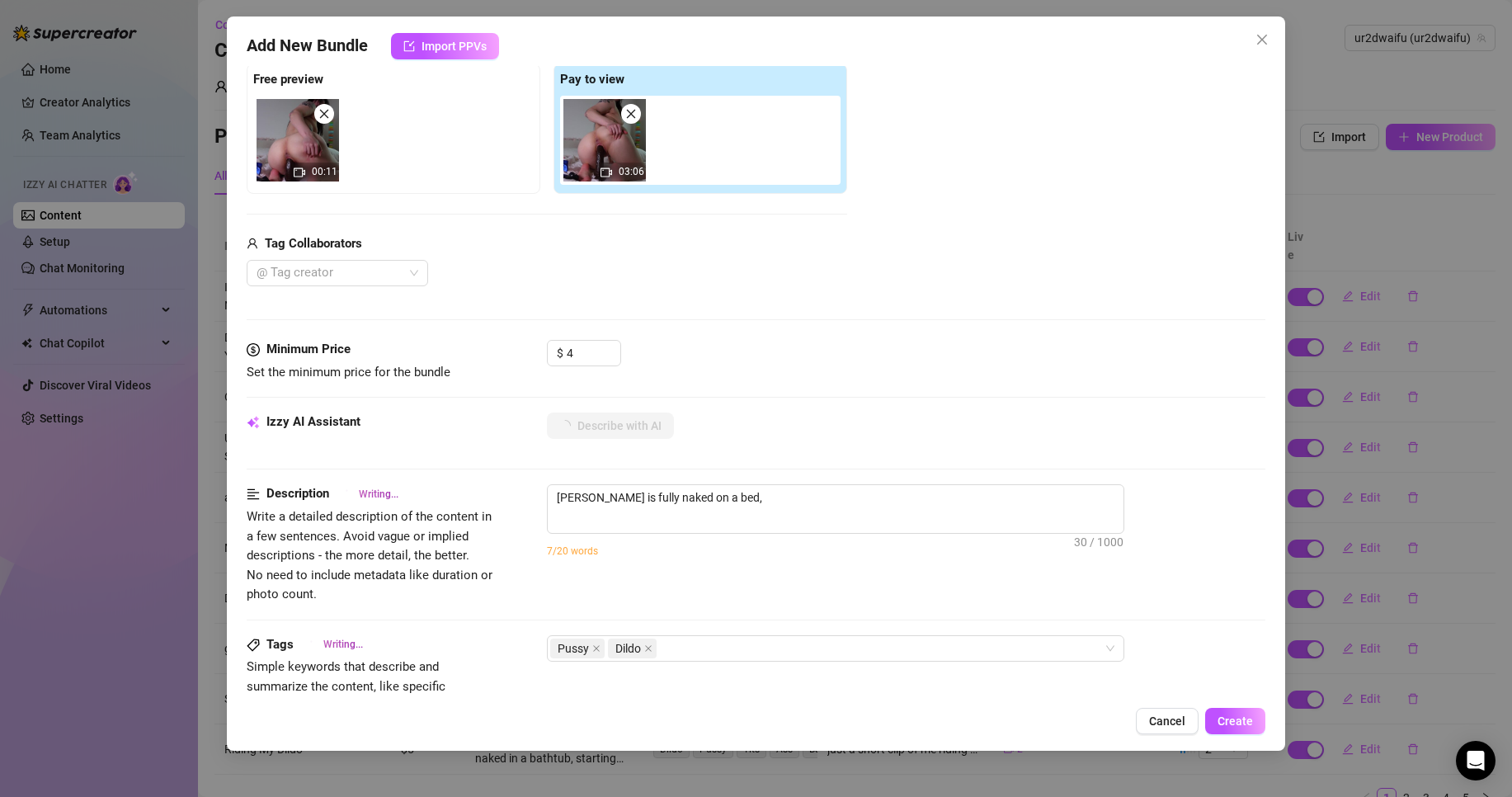
type textarea "[PERSON_NAME] is fully naked on a bed, riding"
type textarea "[PERSON_NAME] is fully naked on a bed, riding a"
type textarea "[PERSON_NAME] is fully naked on a bed, riding a massive"
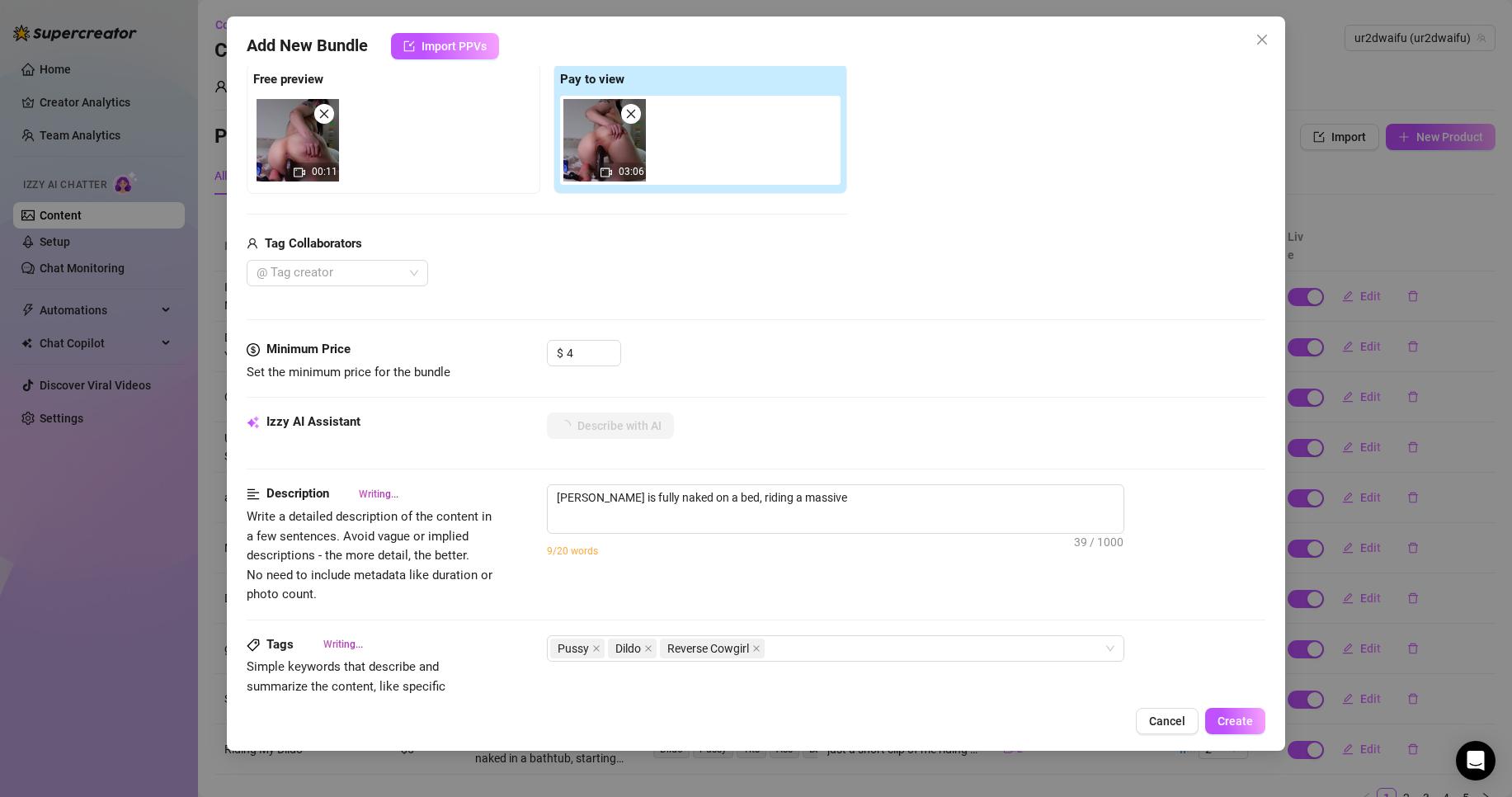
type textarea "[PERSON_NAME] is fully naked on a bed, riding a massive black"
type textarea "[PERSON_NAME] is fully naked on a bed, riding a massive black dildo"
type textarea "[PERSON_NAME] is fully naked on a bed, riding a massive black dildo in"
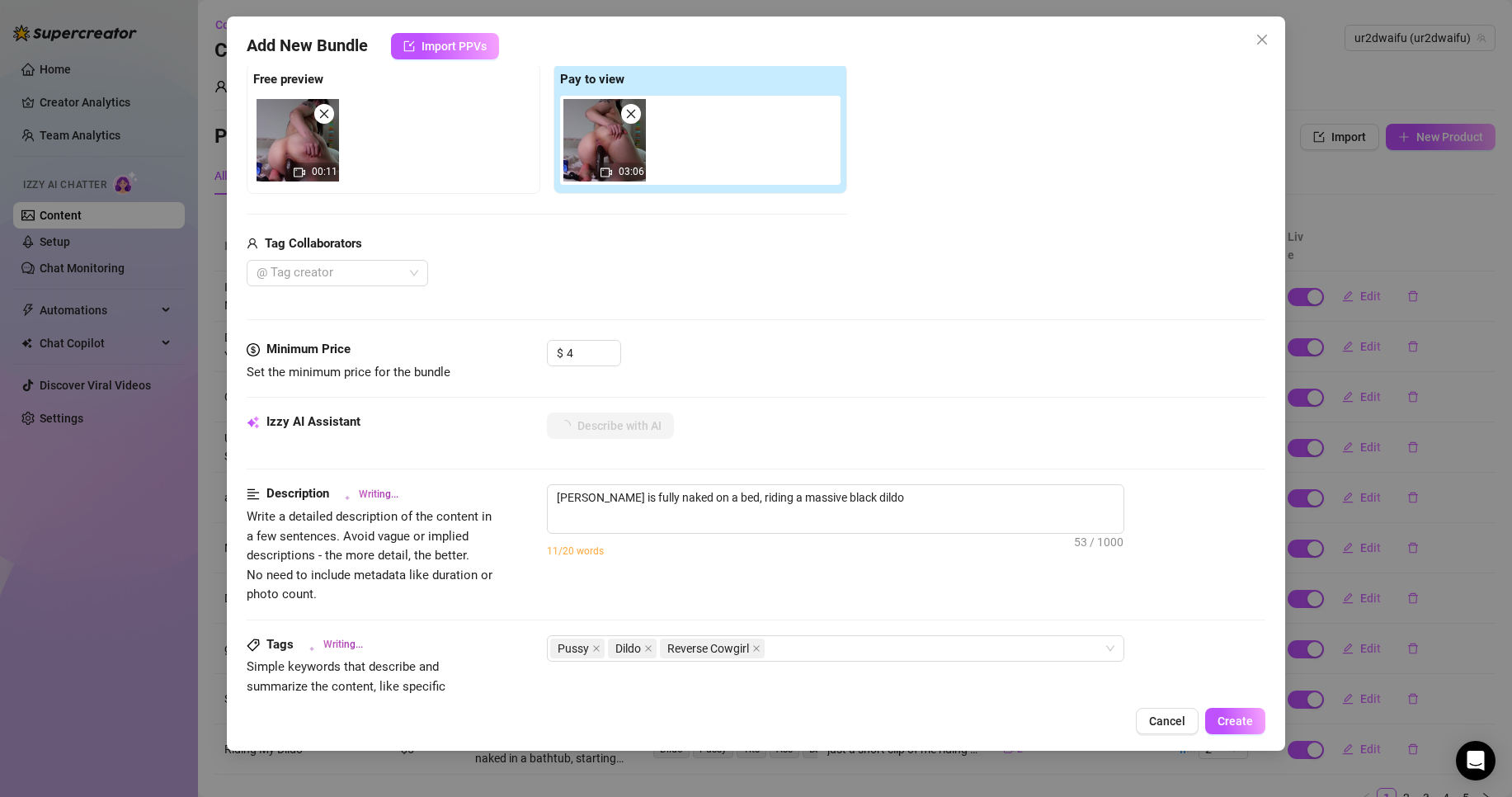
type textarea "[PERSON_NAME] is fully naked on a bed, riding a massive black dildo in"
type textarea "[PERSON_NAME] is fully naked on a bed, riding a massive black dildo in reverse"
type textarea "[PERSON_NAME] is fully naked on a bed, riding a massive black dildo in reverse …"
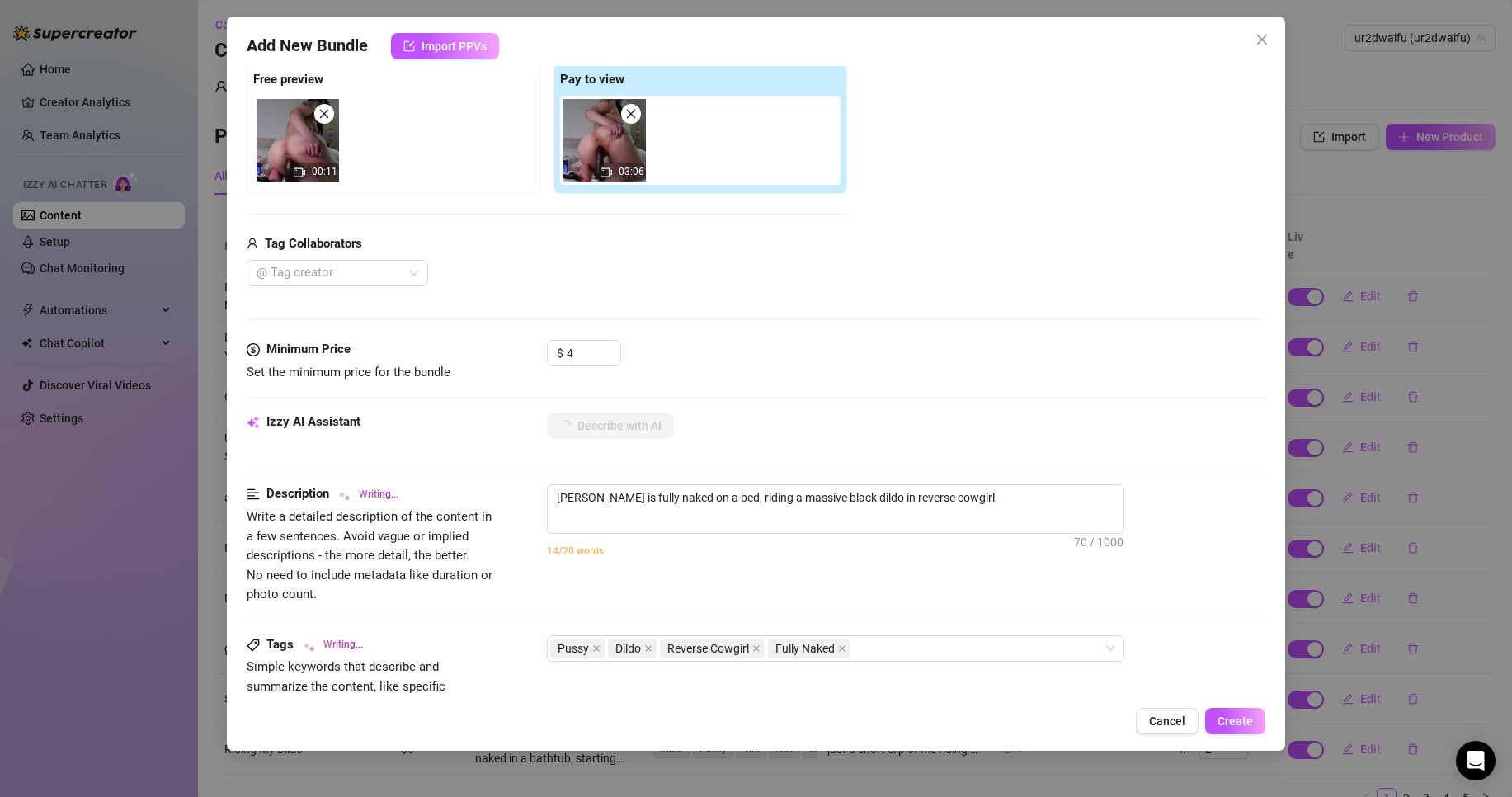
type textarea "[PERSON_NAME] is fully naked on a bed, riding a massive black dildo in reverse …"
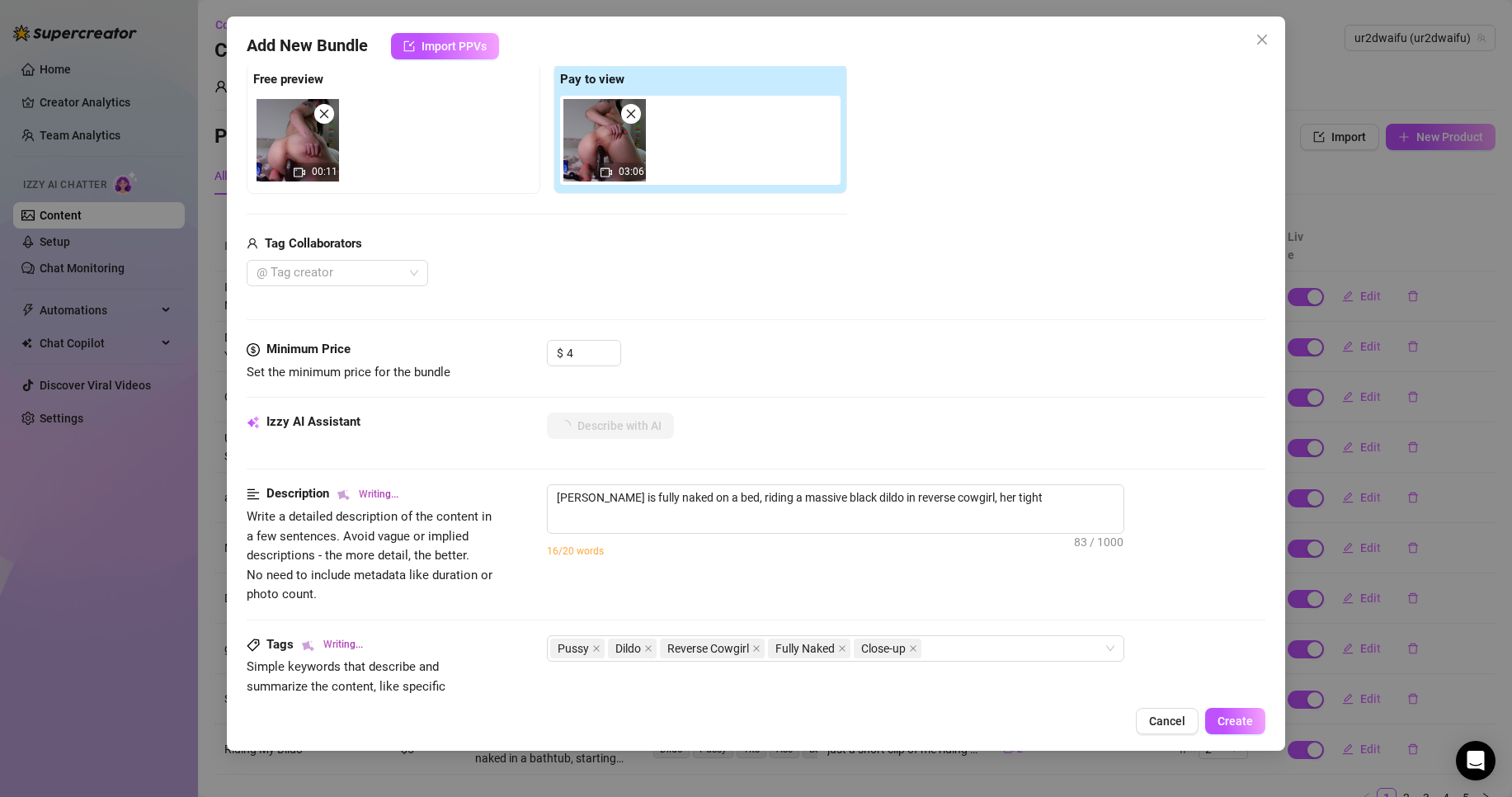
type textarea "[PERSON_NAME] is fully naked on a bed, riding a massive black dildo in reverse …"
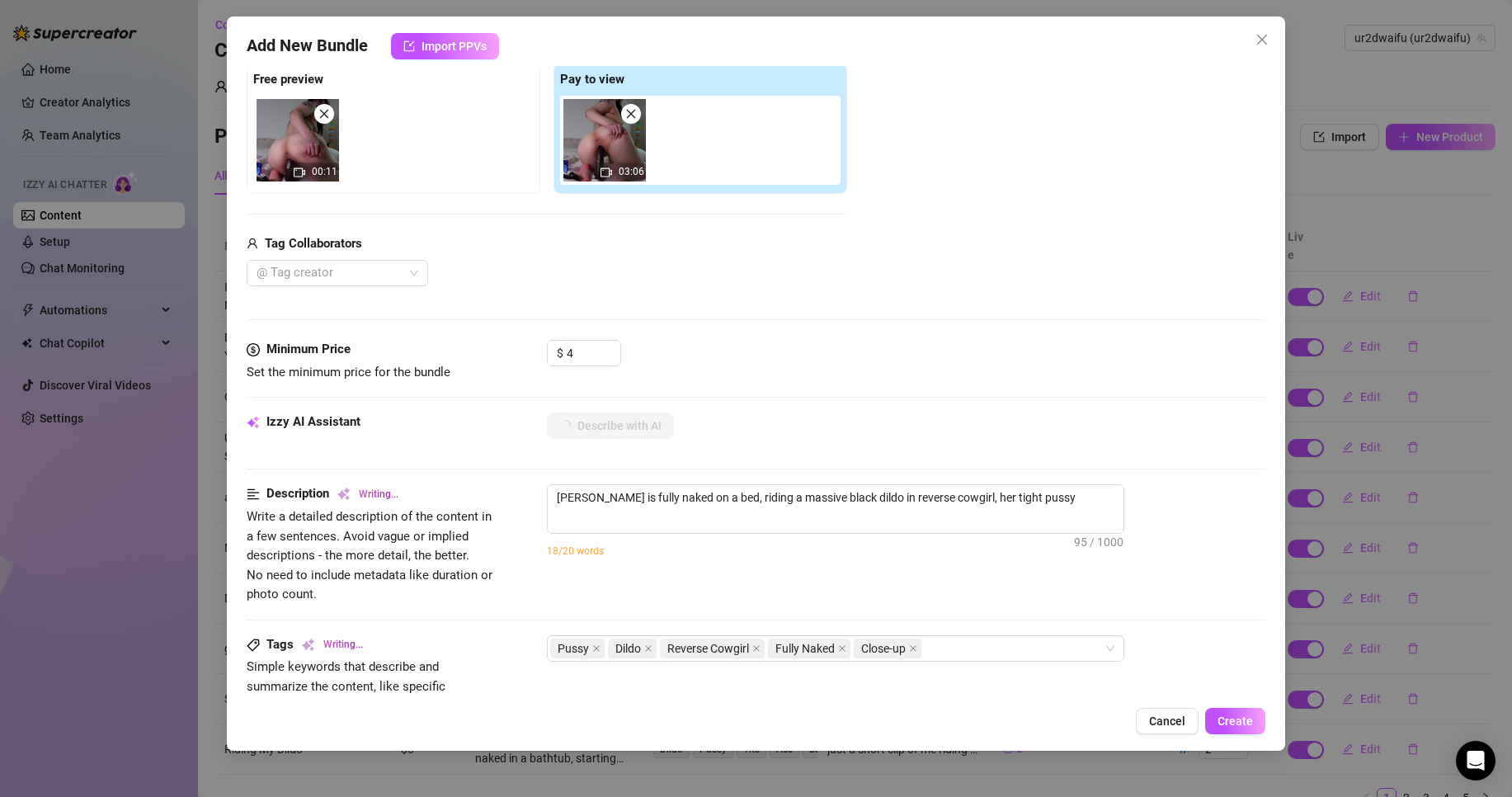
type textarea "[PERSON_NAME] is fully naked on a bed, riding a massive black dildo in reverse …"
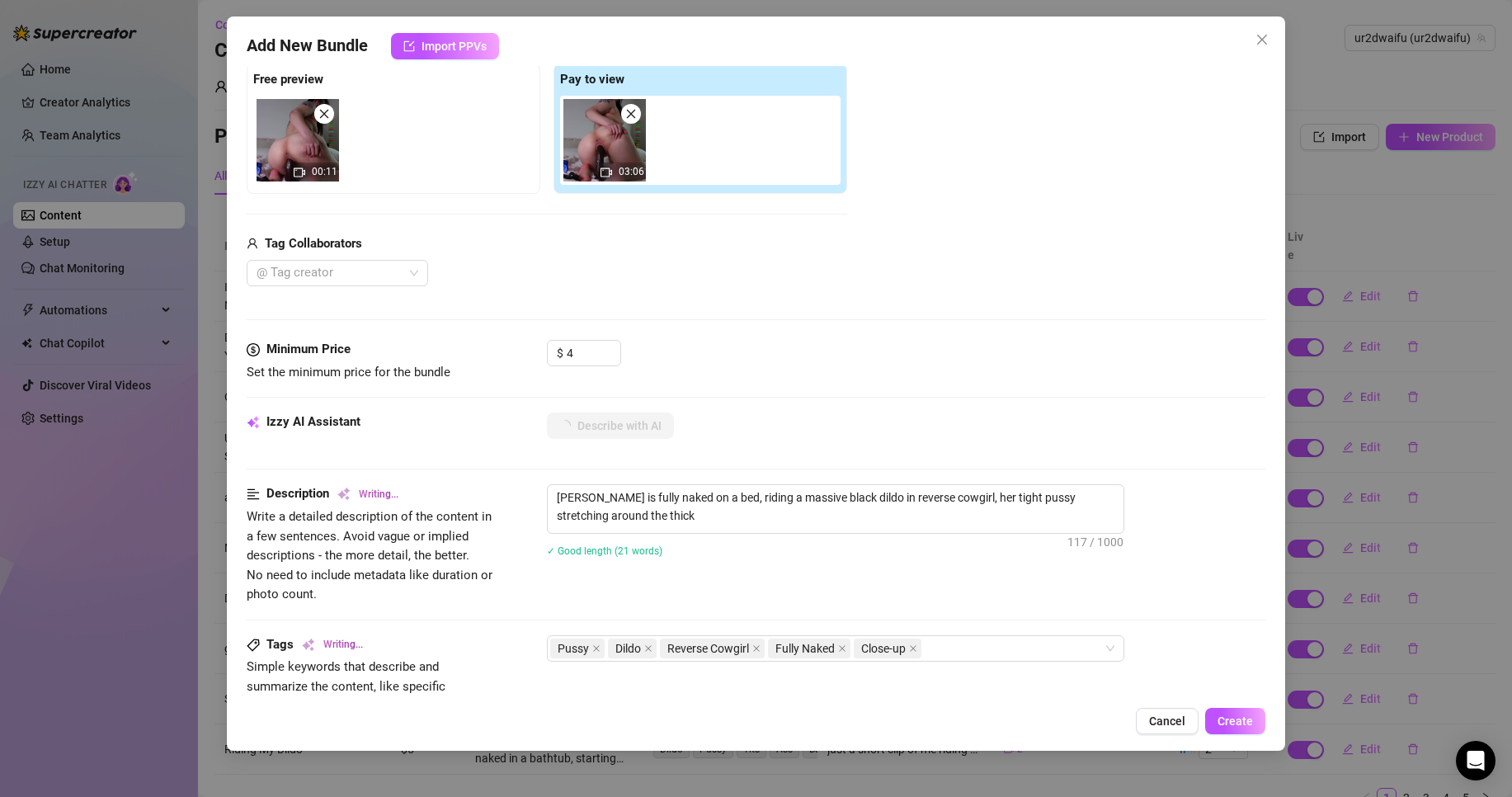
type textarea "[PERSON_NAME] is fully naked on a bed, riding a massive black dildo in reverse …"
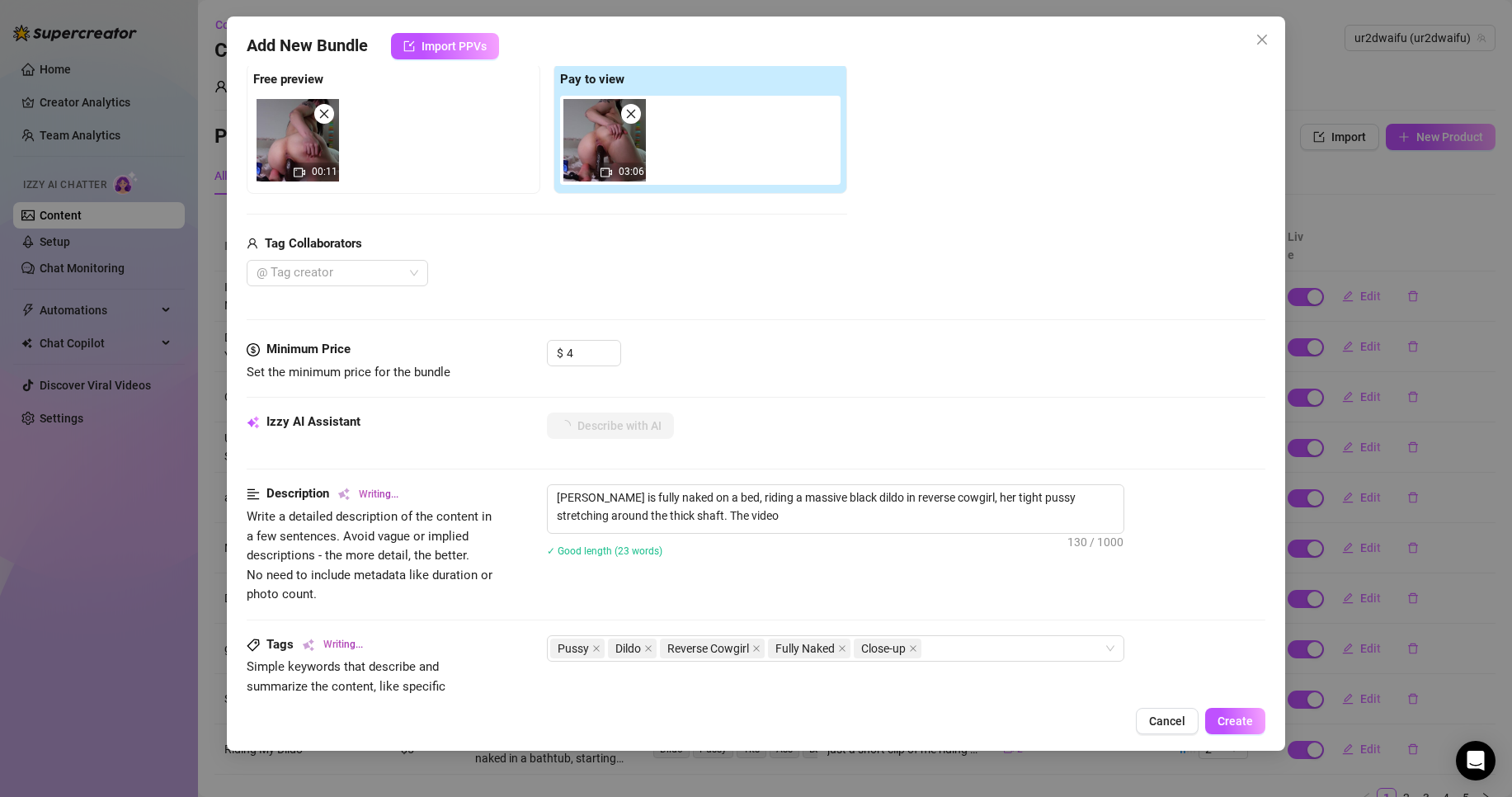
type textarea "[PERSON_NAME] is fully naked on a bed, riding a massive black dildo in reverse …"
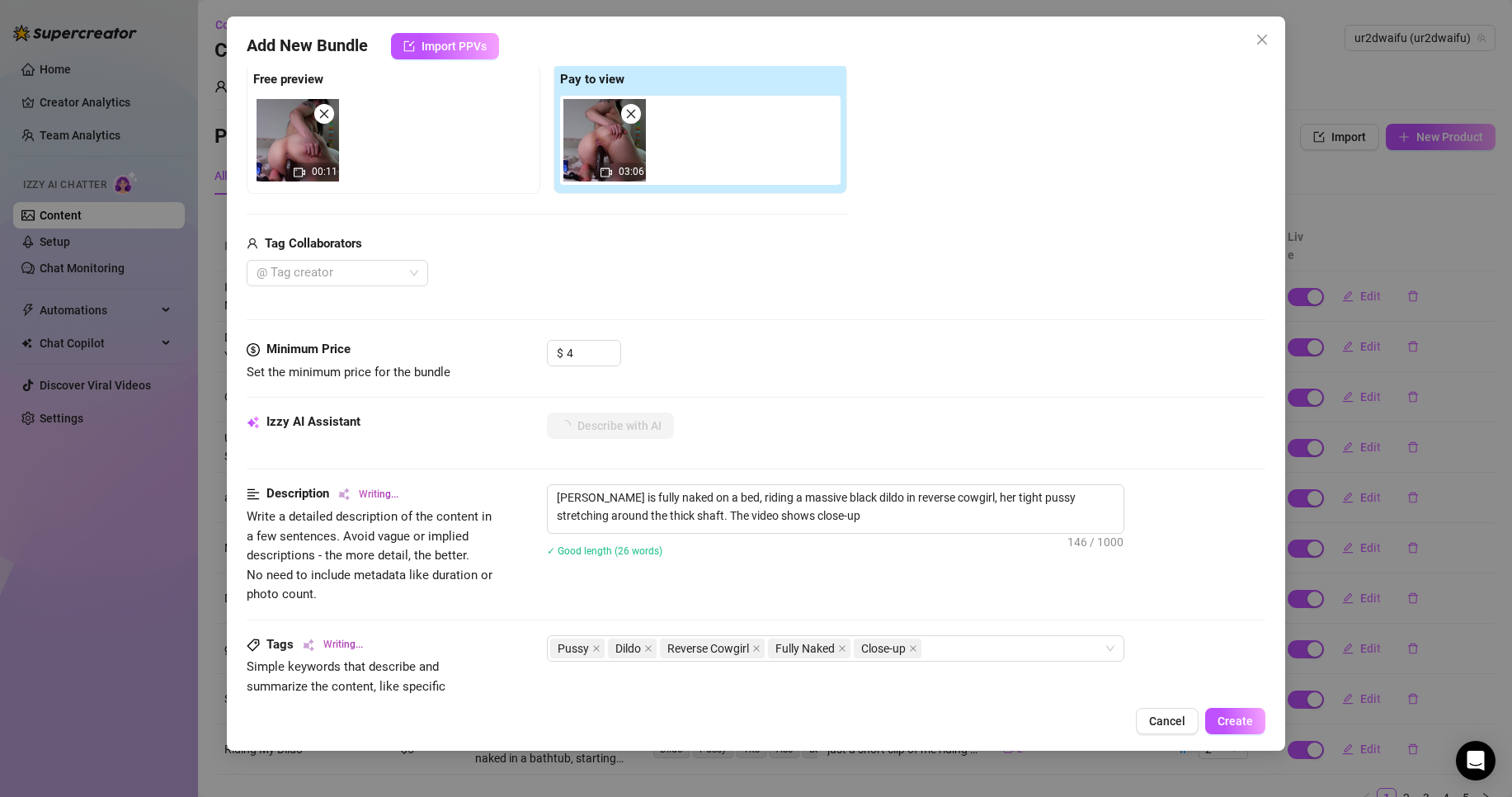
type textarea "[PERSON_NAME] is fully naked on a bed, riding a massive black dildo in reverse …"
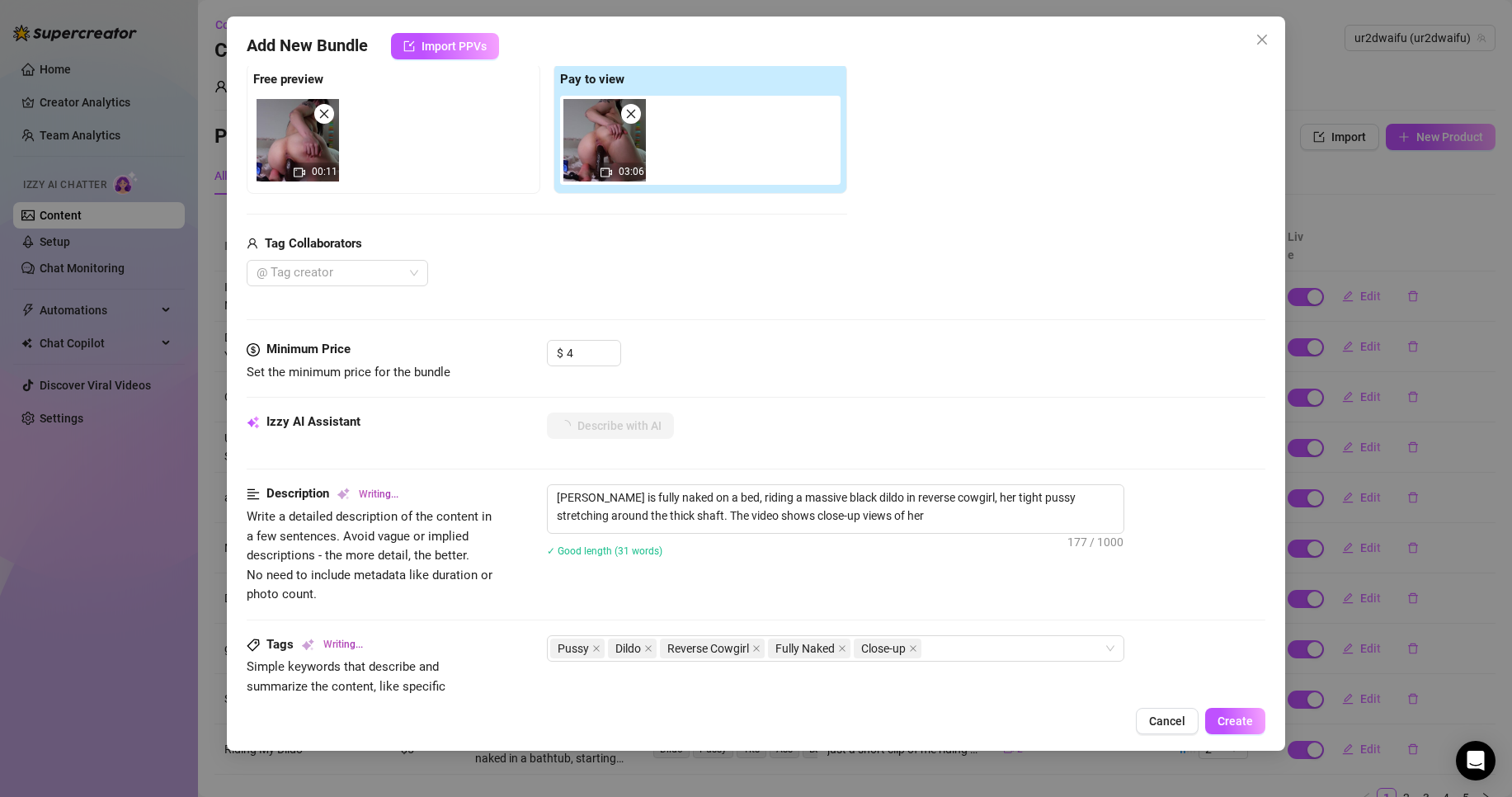
type textarea "[PERSON_NAME] is fully naked on a bed, riding a massive black dildo in reverse …"
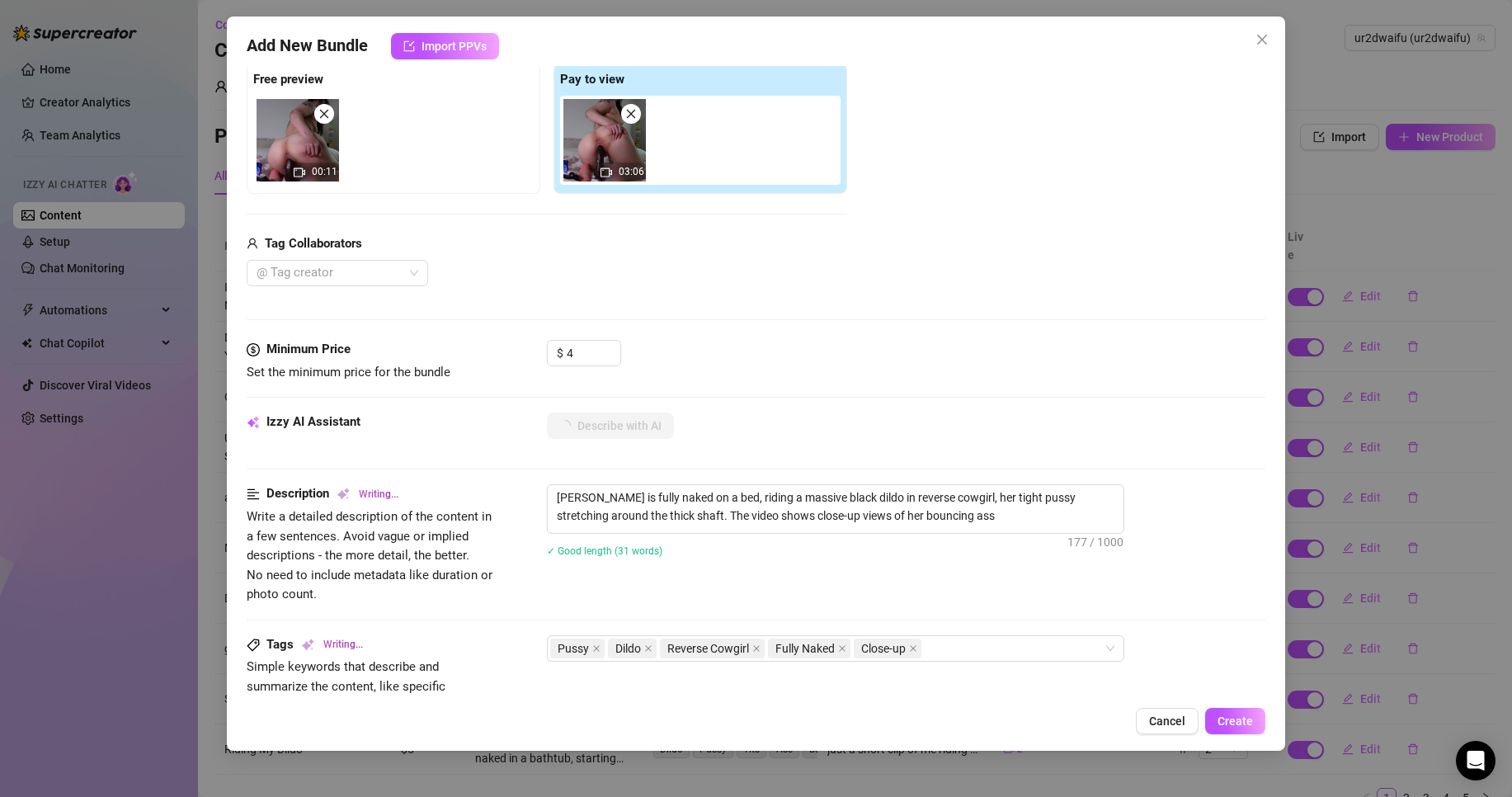
type textarea "[PERSON_NAME] is fully naked on a bed, riding a massive black dildo in reverse …"
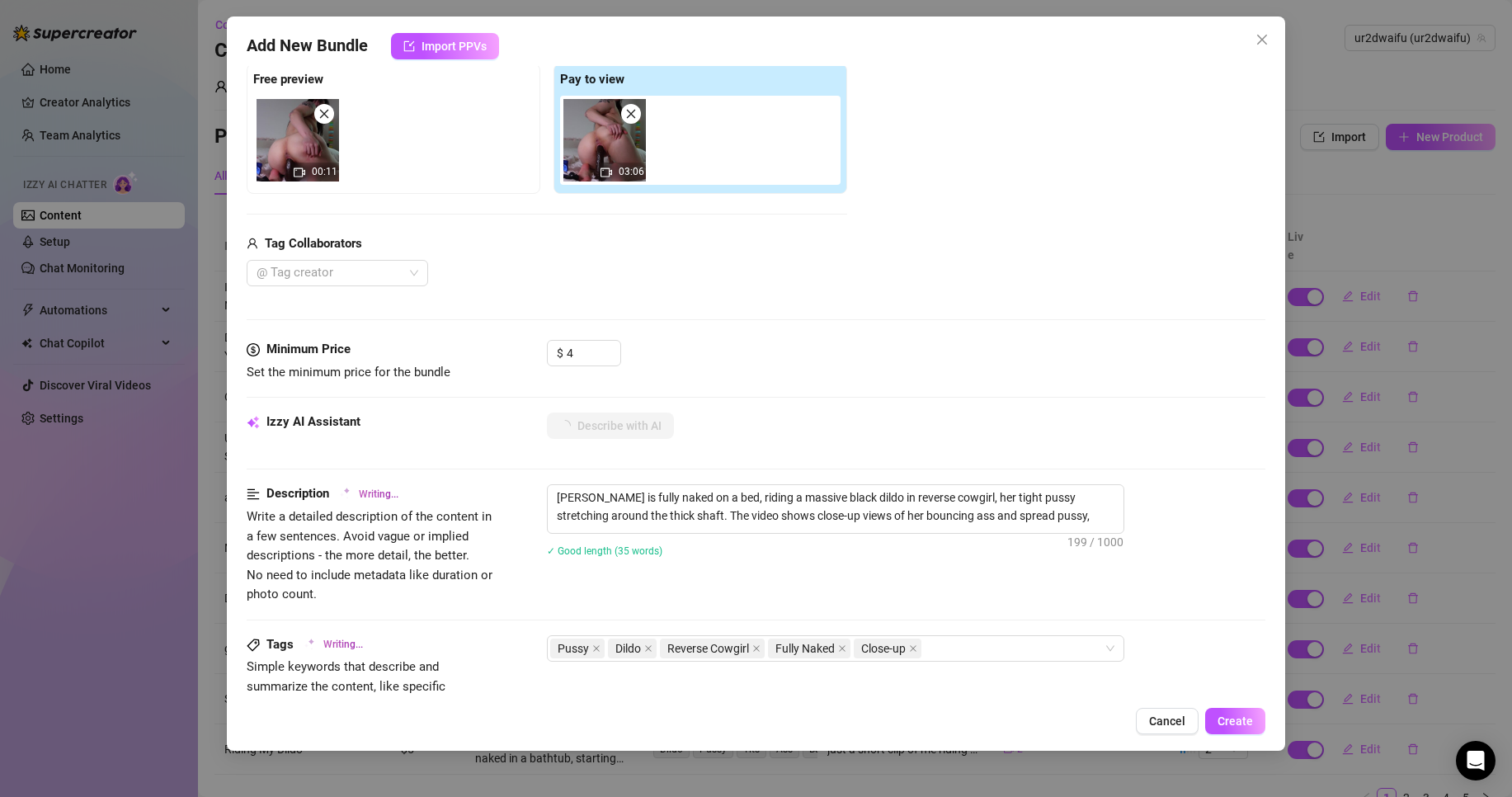
type textarea "[PERSON_NAME] is fully naked on a bed, riding a massive black dildo in reverse …"
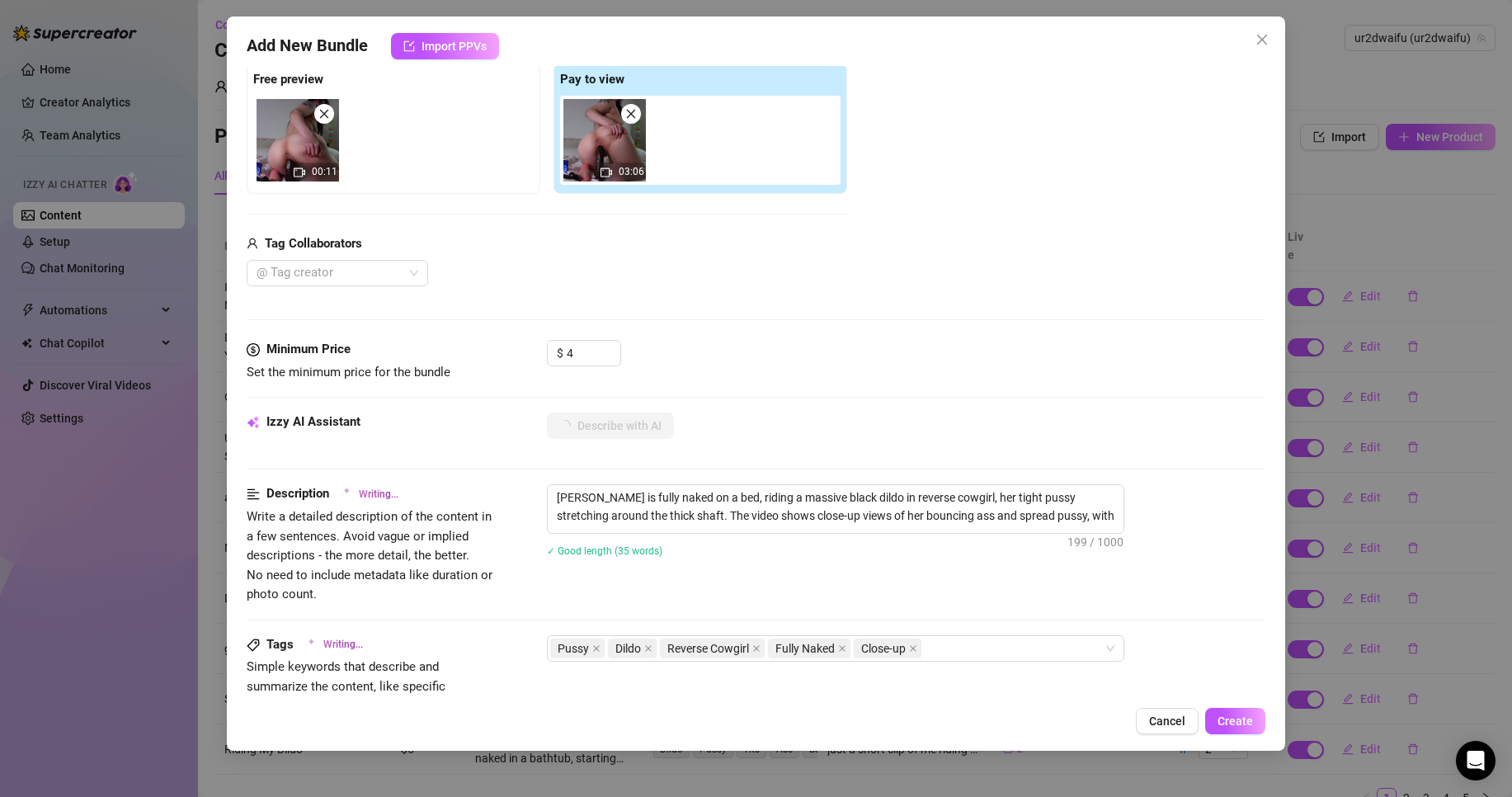
type textarea "[PERSON_NAME] is fully naked on a bed, riding a massive black dildo in reverse …"
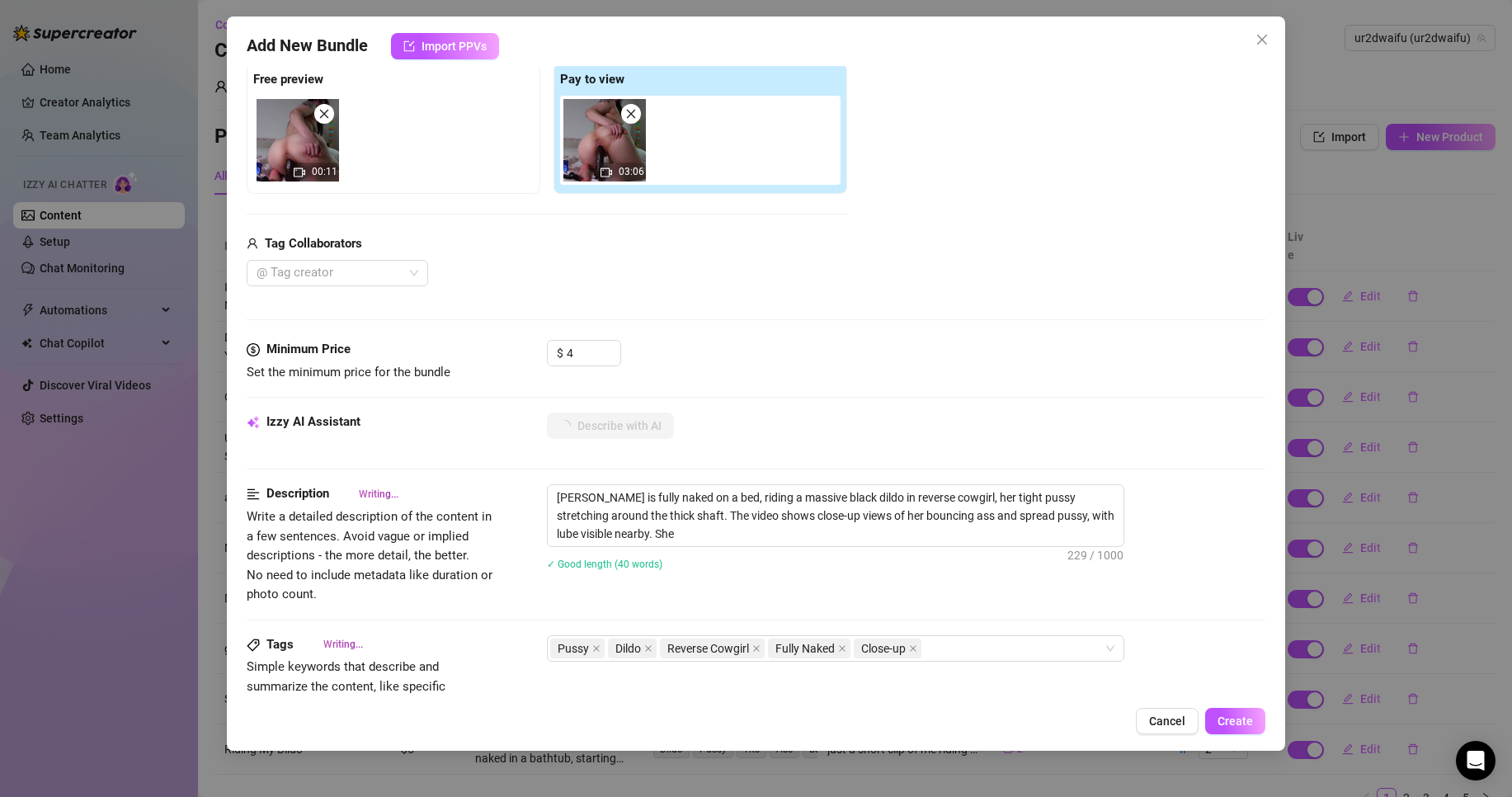
type textarea "[PERSON_NAME] is fully naked on a bed, riding a massive black dildo in reverse …"
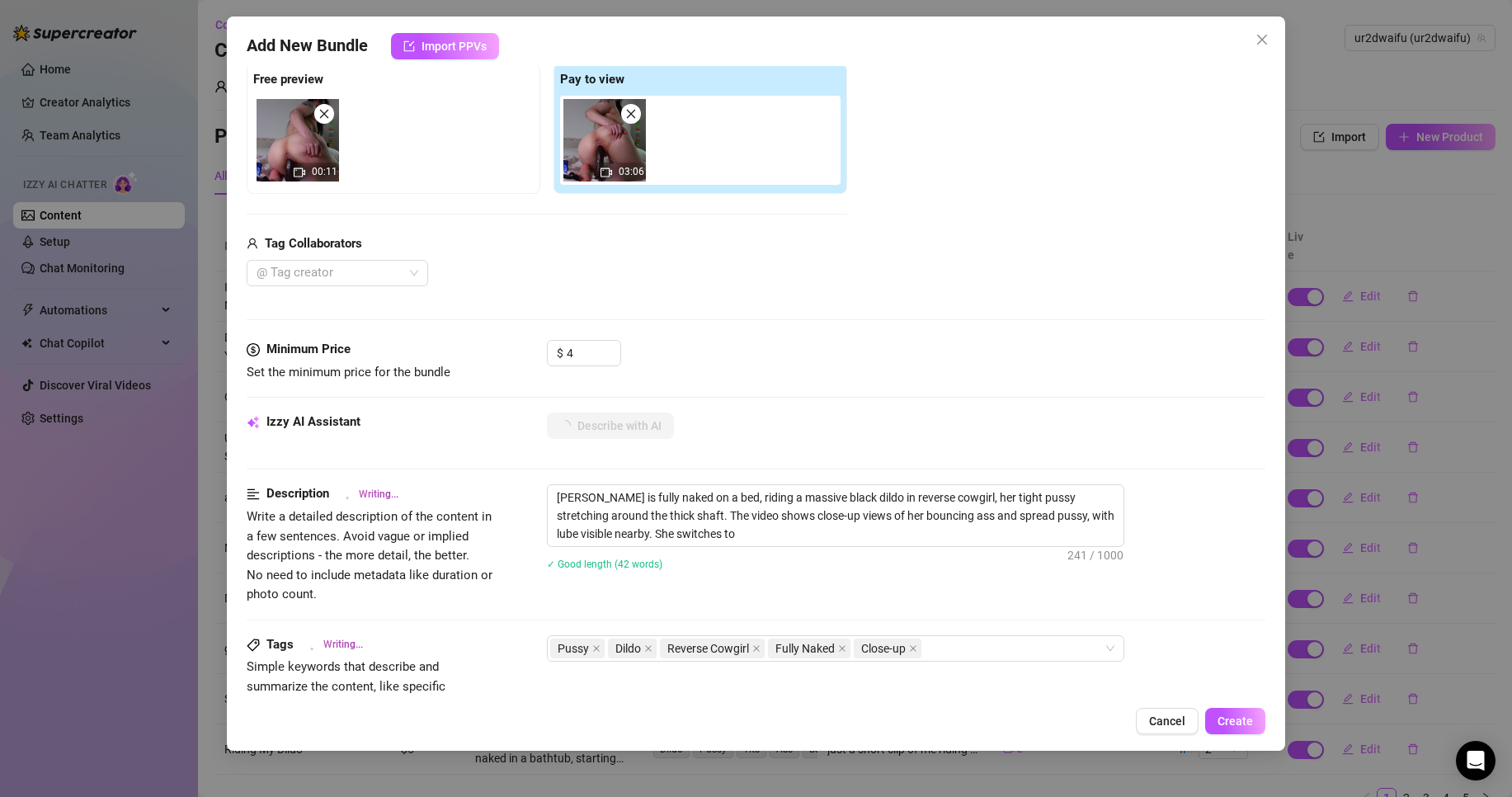
type textarea "[PERSON_NAME] is fully naked on a bed, riding a massive black dildo in reverse …"
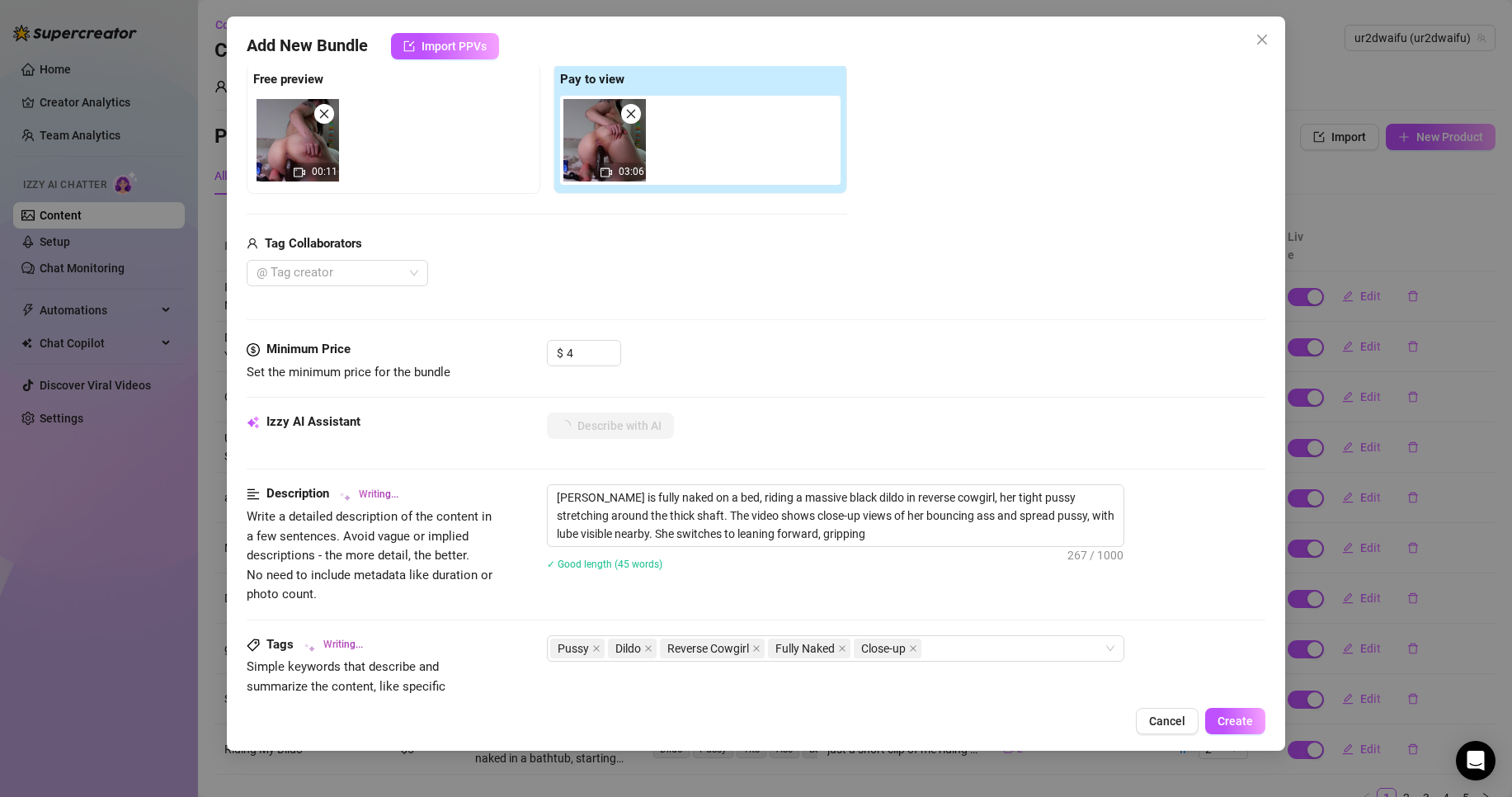
type textarea "[PERSON_NAME] is fully naked on a bed, riding a massive black dildo in reverse …"
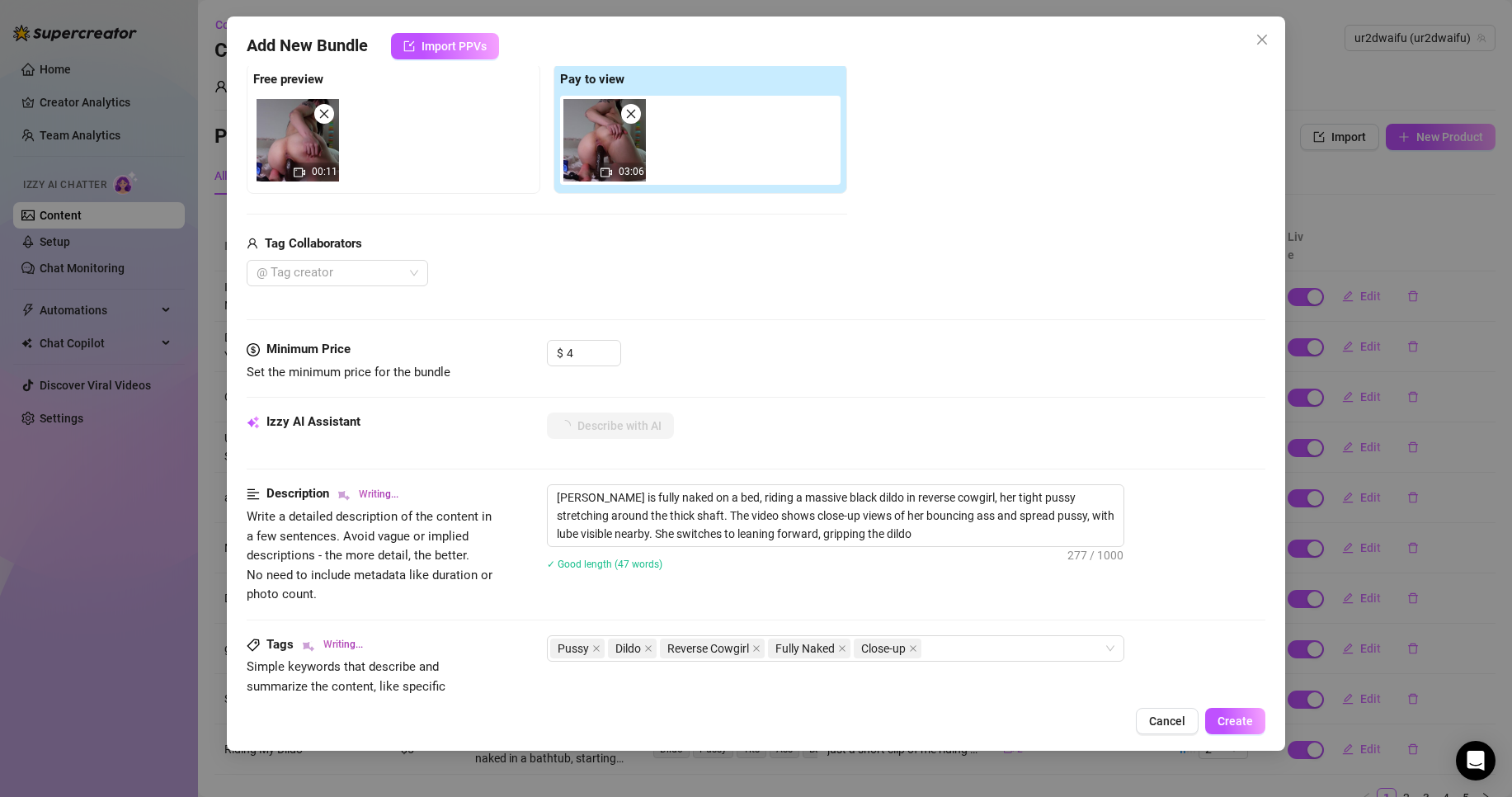
type textarea "[PERSON_NAME] is fully naked on a bed, riding a massive black dildo in reverse …"
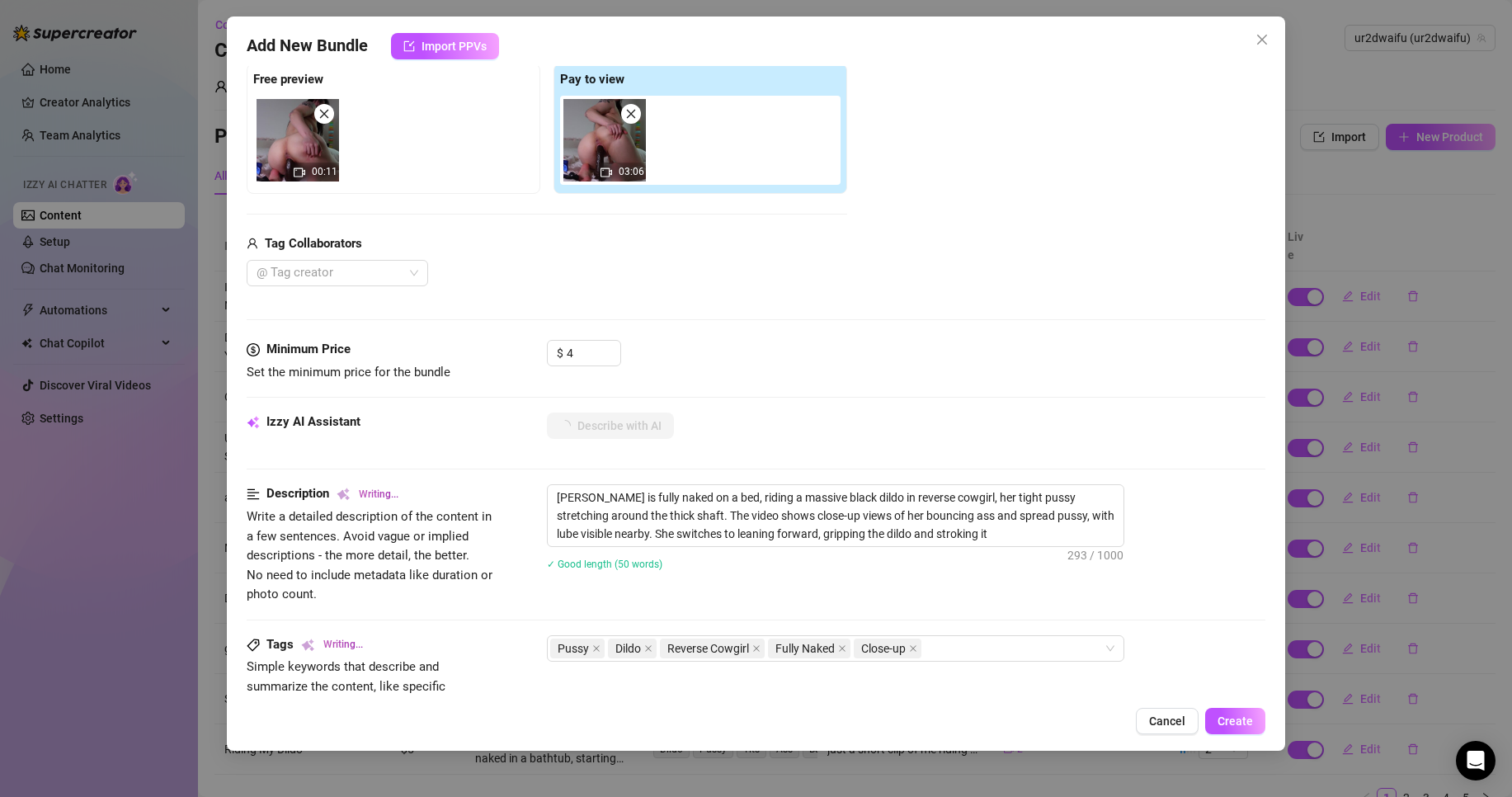
type textarea "[PERSON_NAME] is fully naked on a bed, riding a massive black dildo in reverse …"
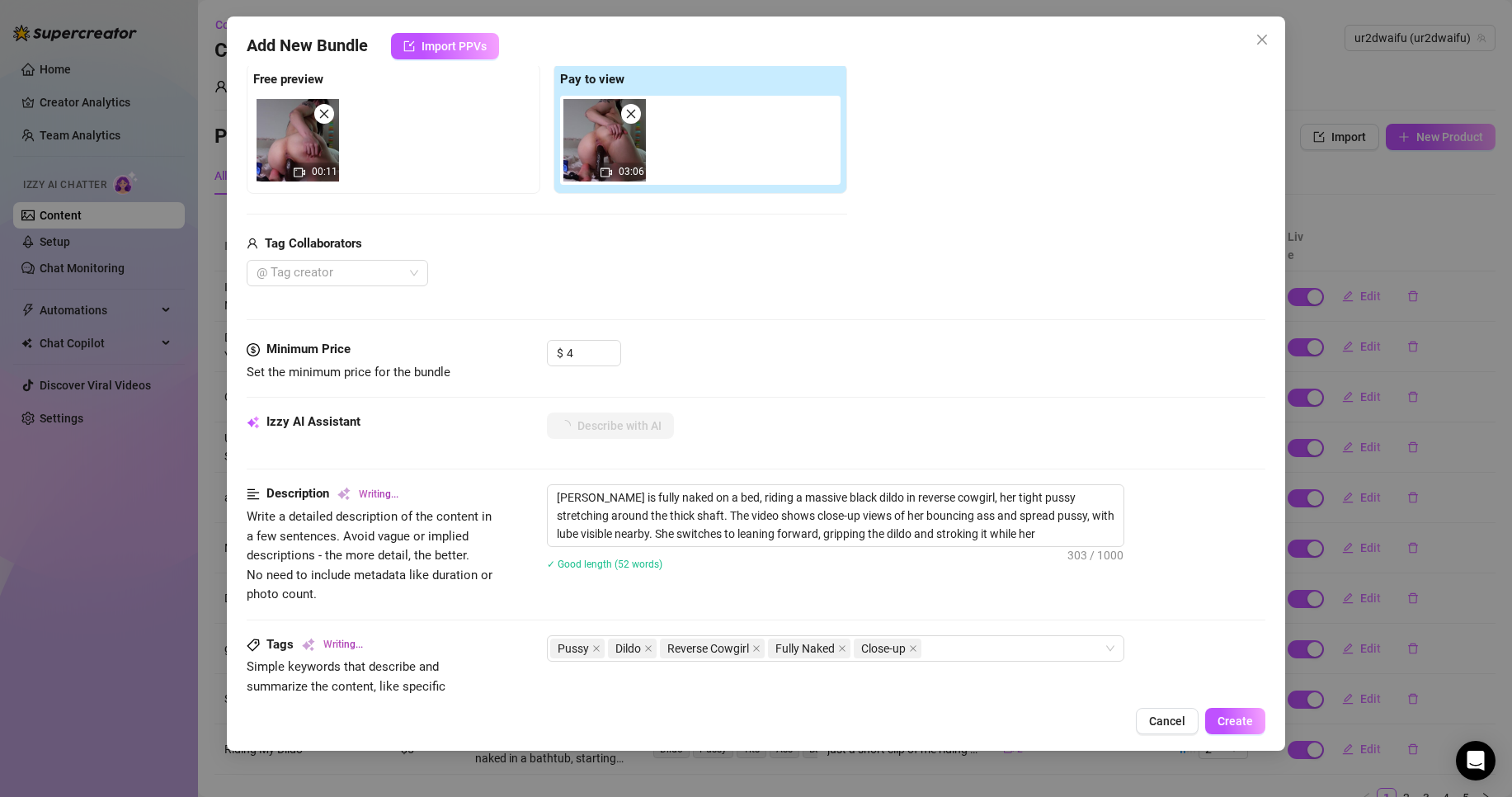
type textarea "[PERSON_NAME] is fully naked on a bed, riding a massive black dildo in reverse …"
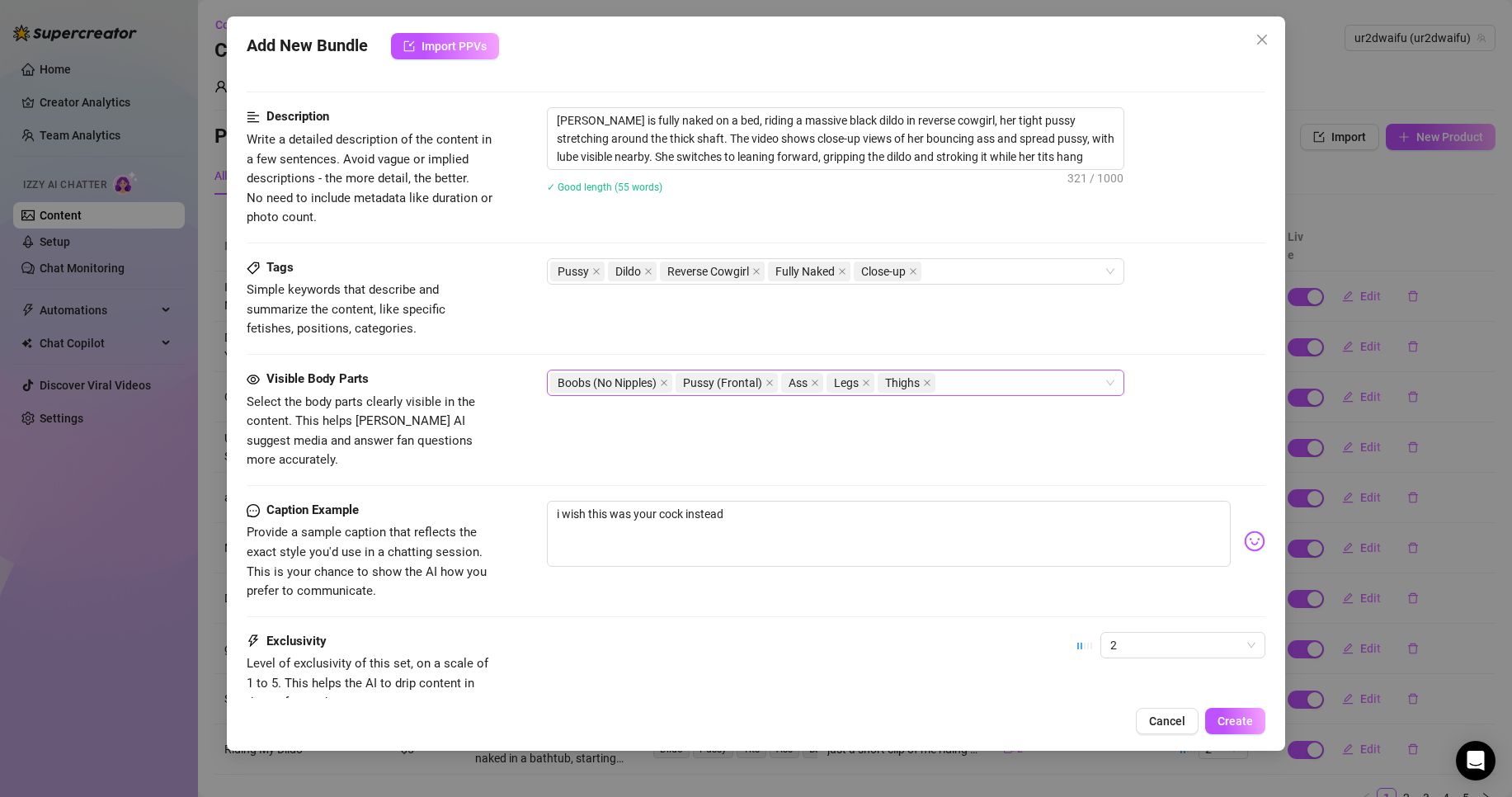
scroll to position [754, 0]
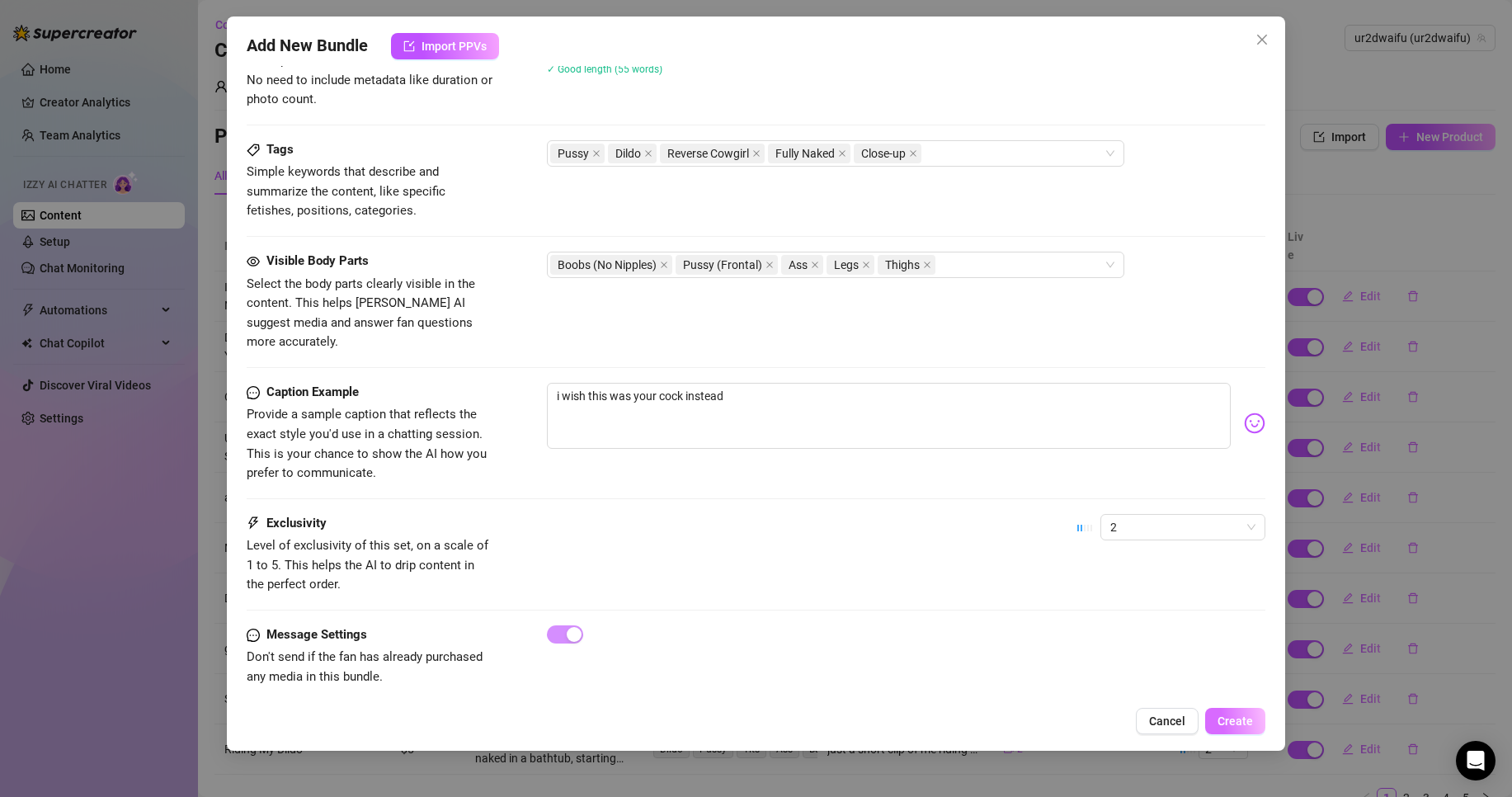
click at [1241, 714] on span "Create" at bounding box center [1235, 721] width 35 height 13
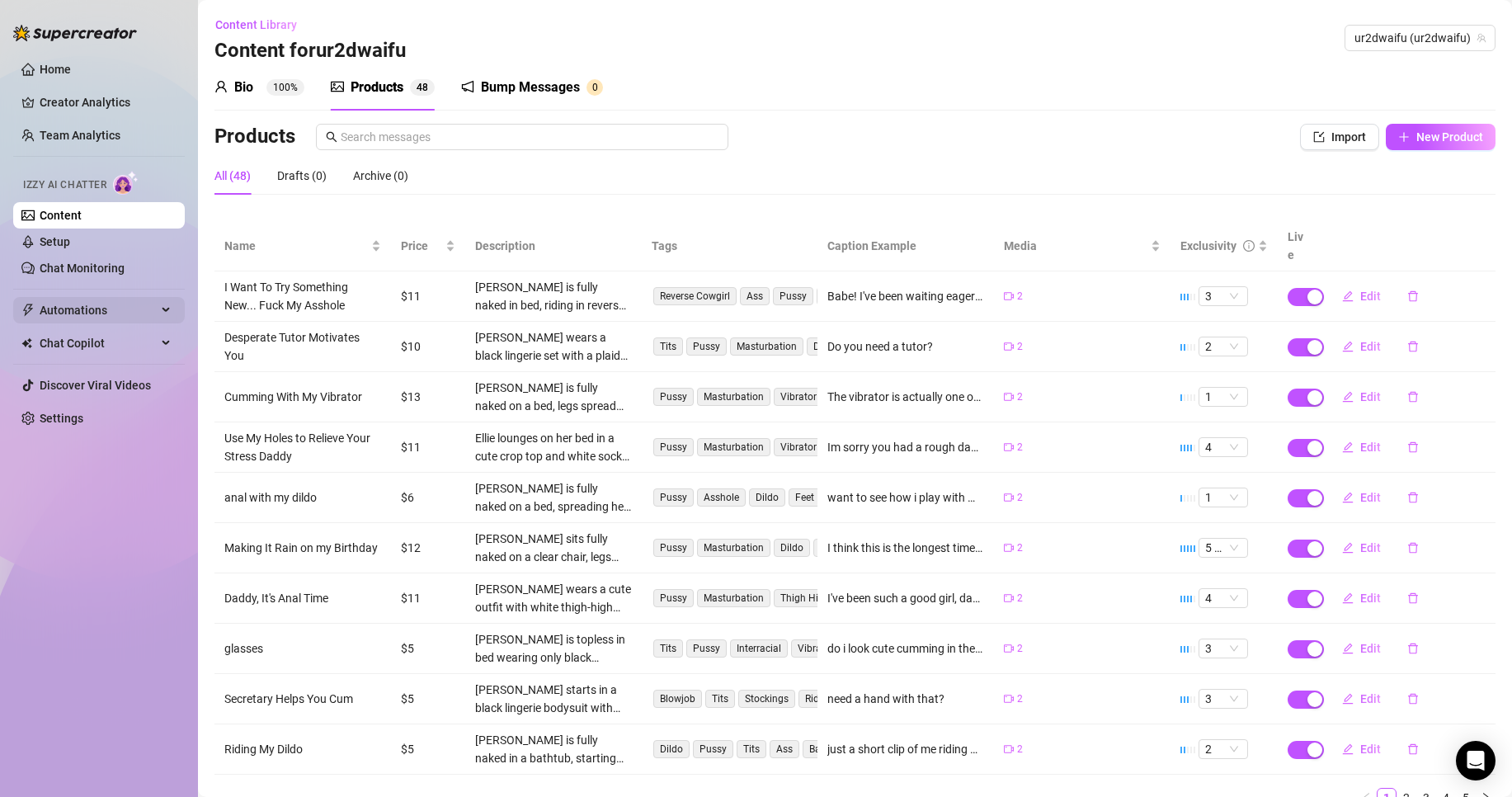
click at [91, 319] on span "Automations" at bounding box center [98, 310] width 117 height 27
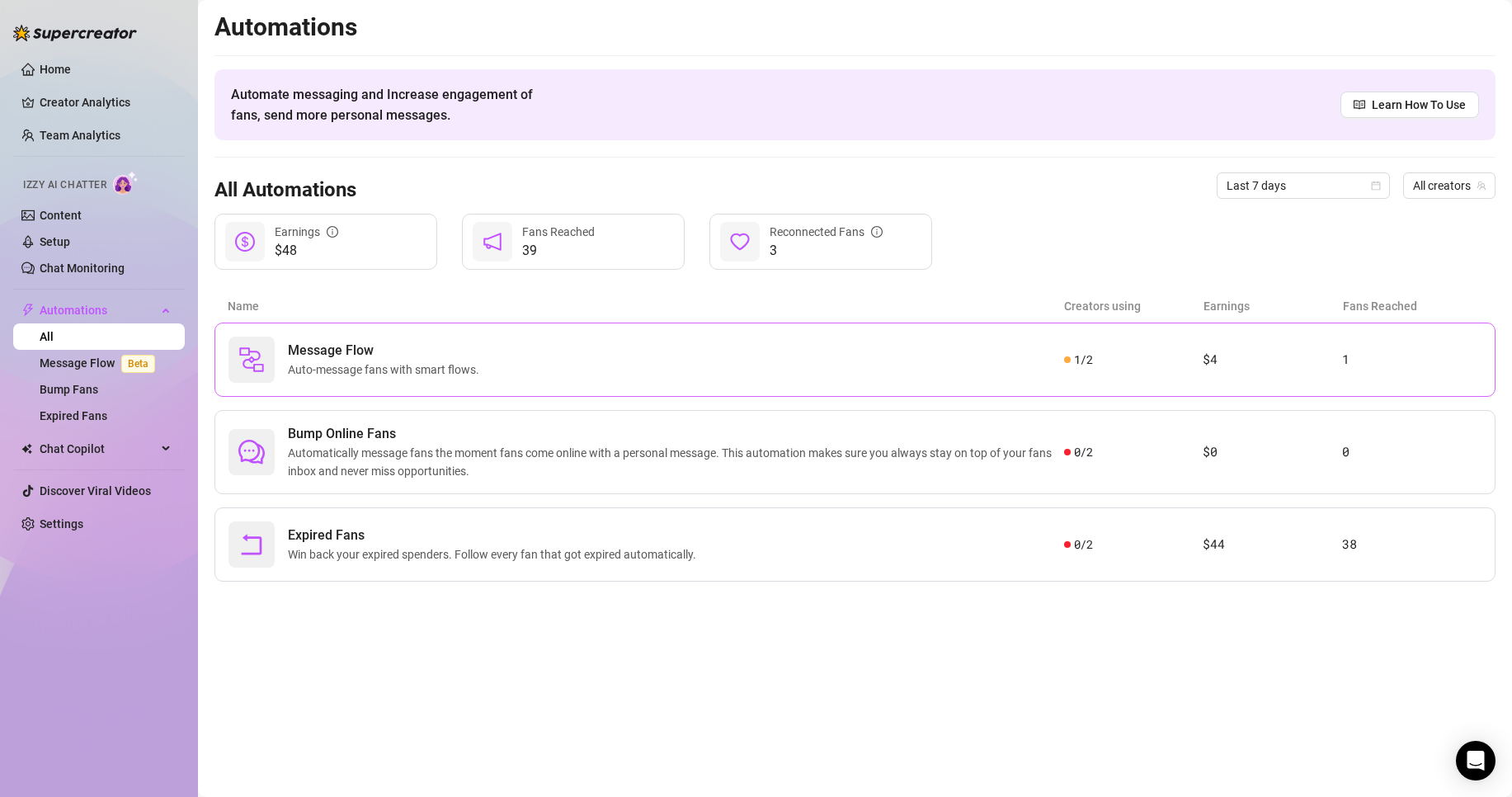
click at [392, 357] on span "Message Flow" at bounding box center [386, 350] width 198 height 20
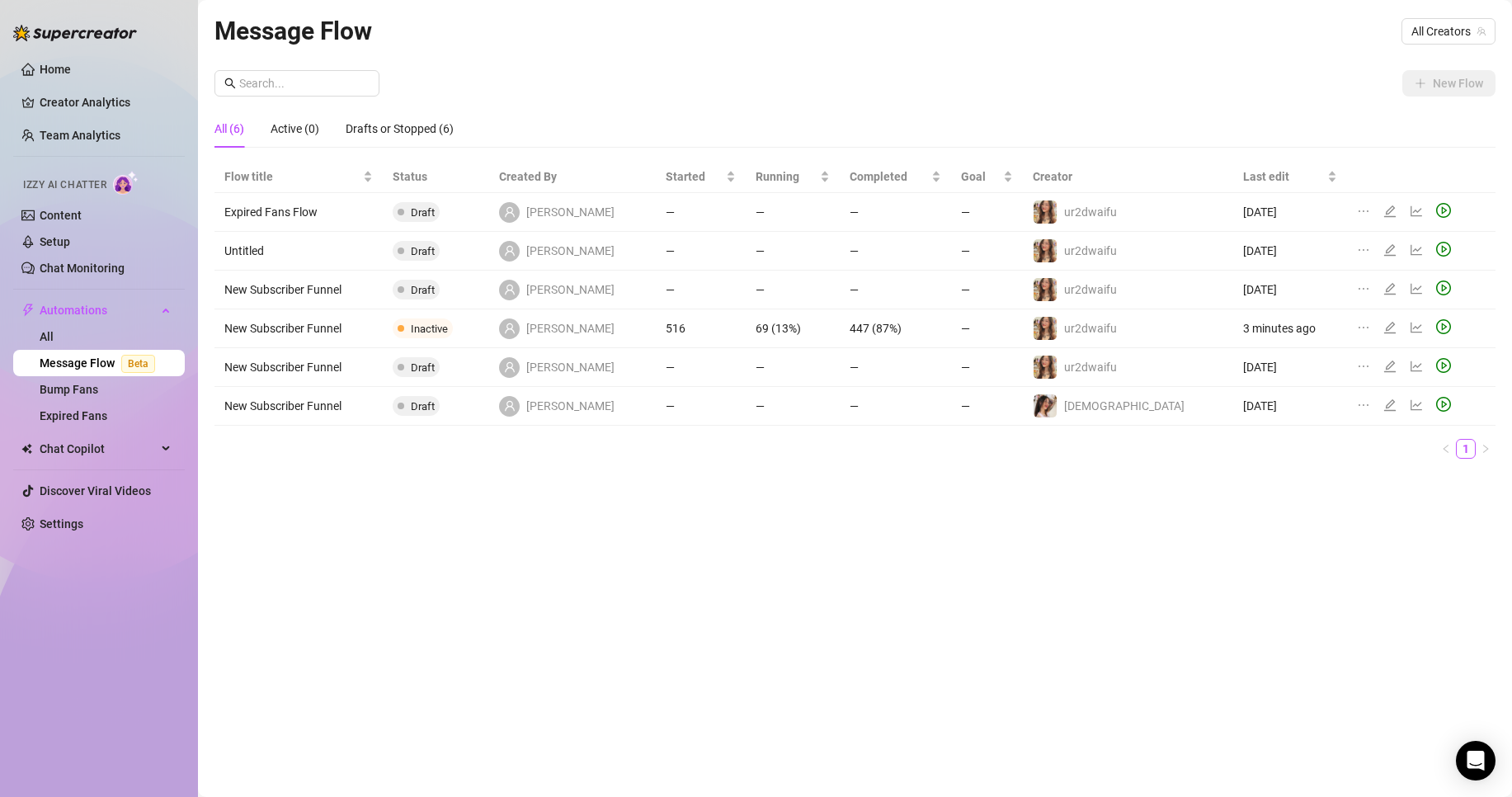
click at [1384, 330] on icon "edit" at bounding box center [1391, 327] width 13 height 13
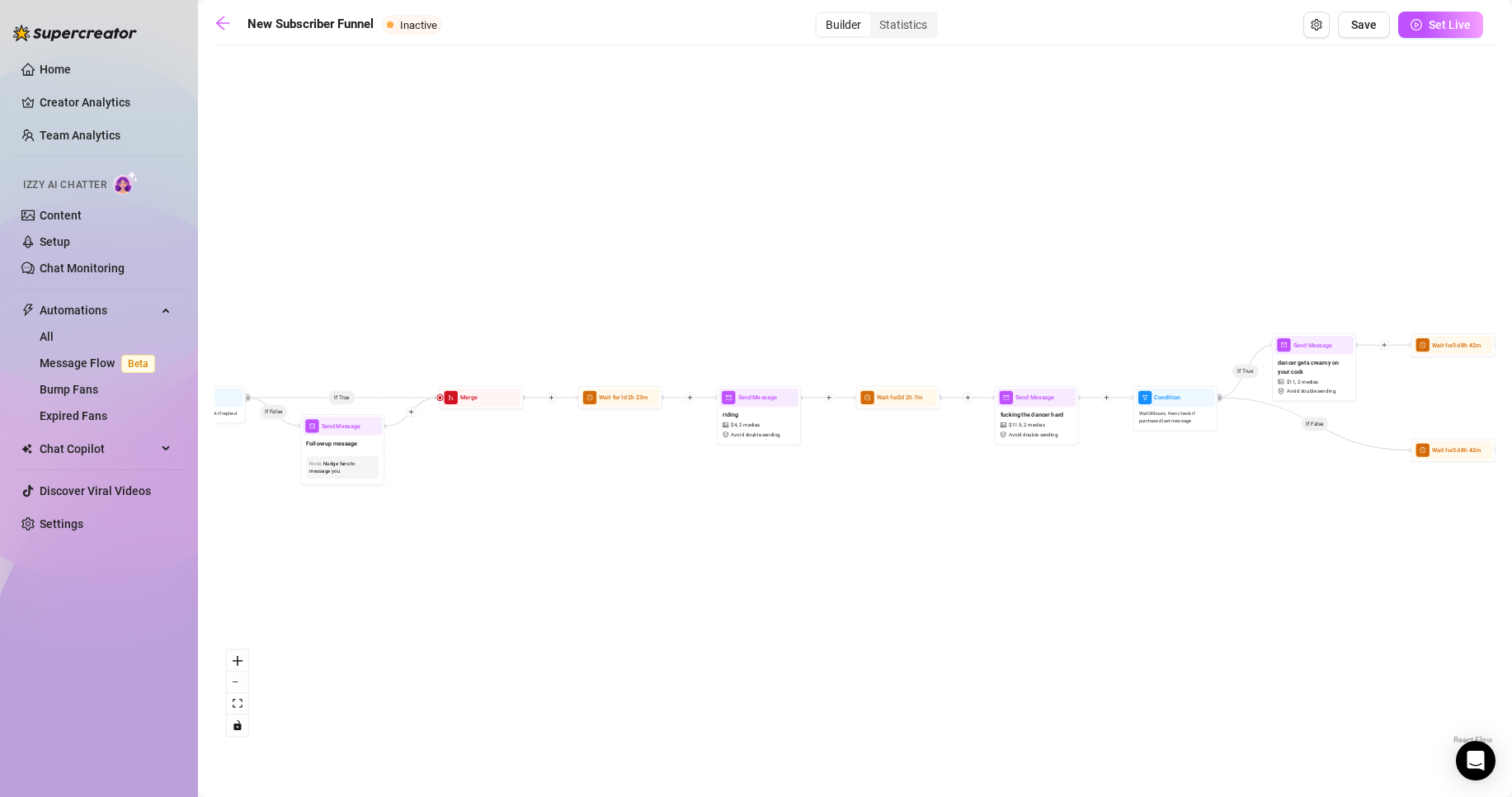
drag, startPoint x: 1097, startPoint y: 457, endPoint x: 805, endPoint y: 449, distance: 292.1
click at [804, 450] on div "If False If True If True If False If False Send Message riding $ 4 , 2 medias A…" at bounding box center [855, 401] width 1281 height 695
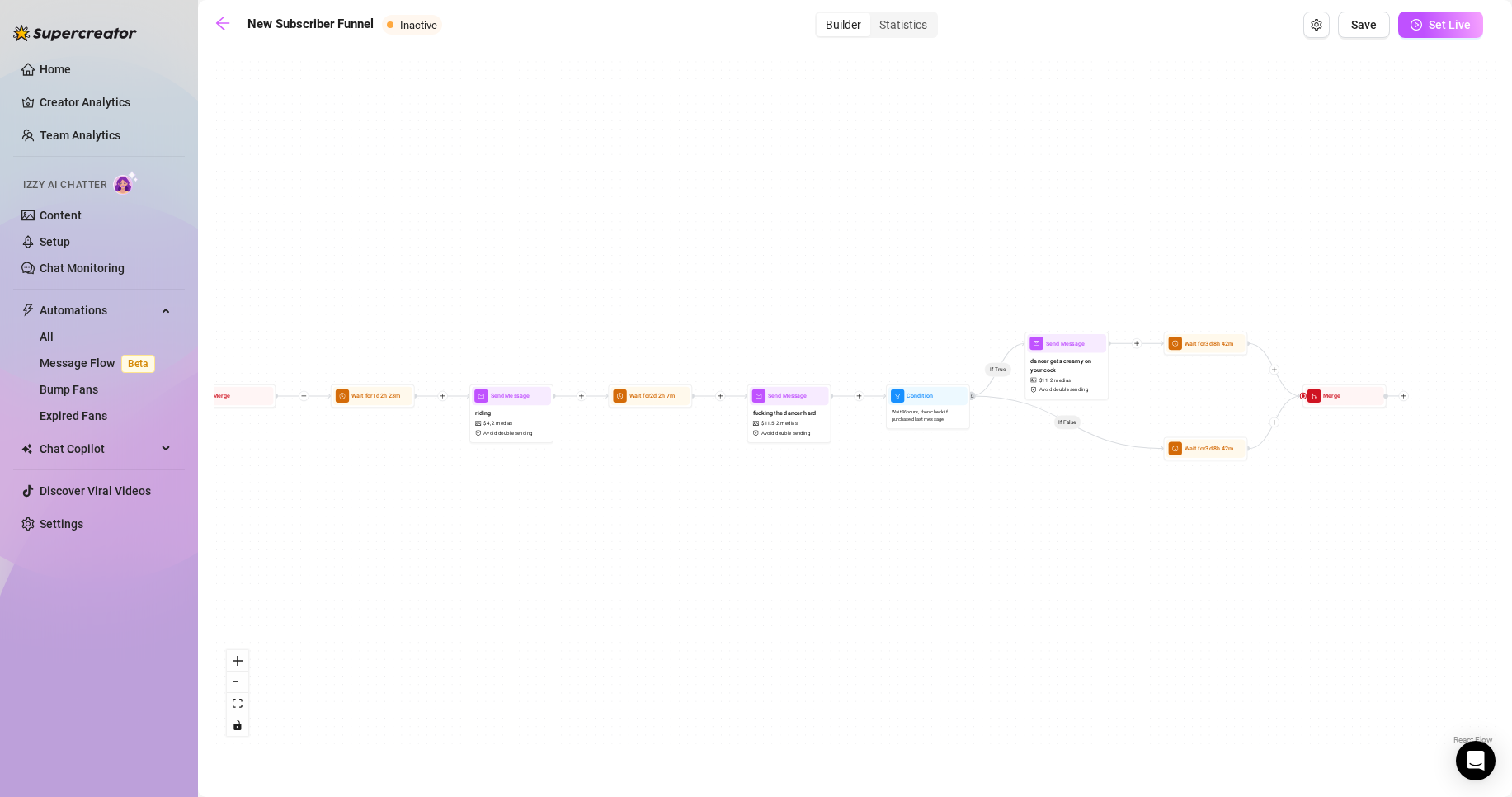
drag, startPoint x: 1108, startPoint y: 478, endPoint x: 943, endPoint y: 477, distance: 165.0
click at [943, 477] on div "If False If True If True If False If False Send Message riding $ 4 , 2 medias A…" at bounding box center [855, 401] width 1281 height 695
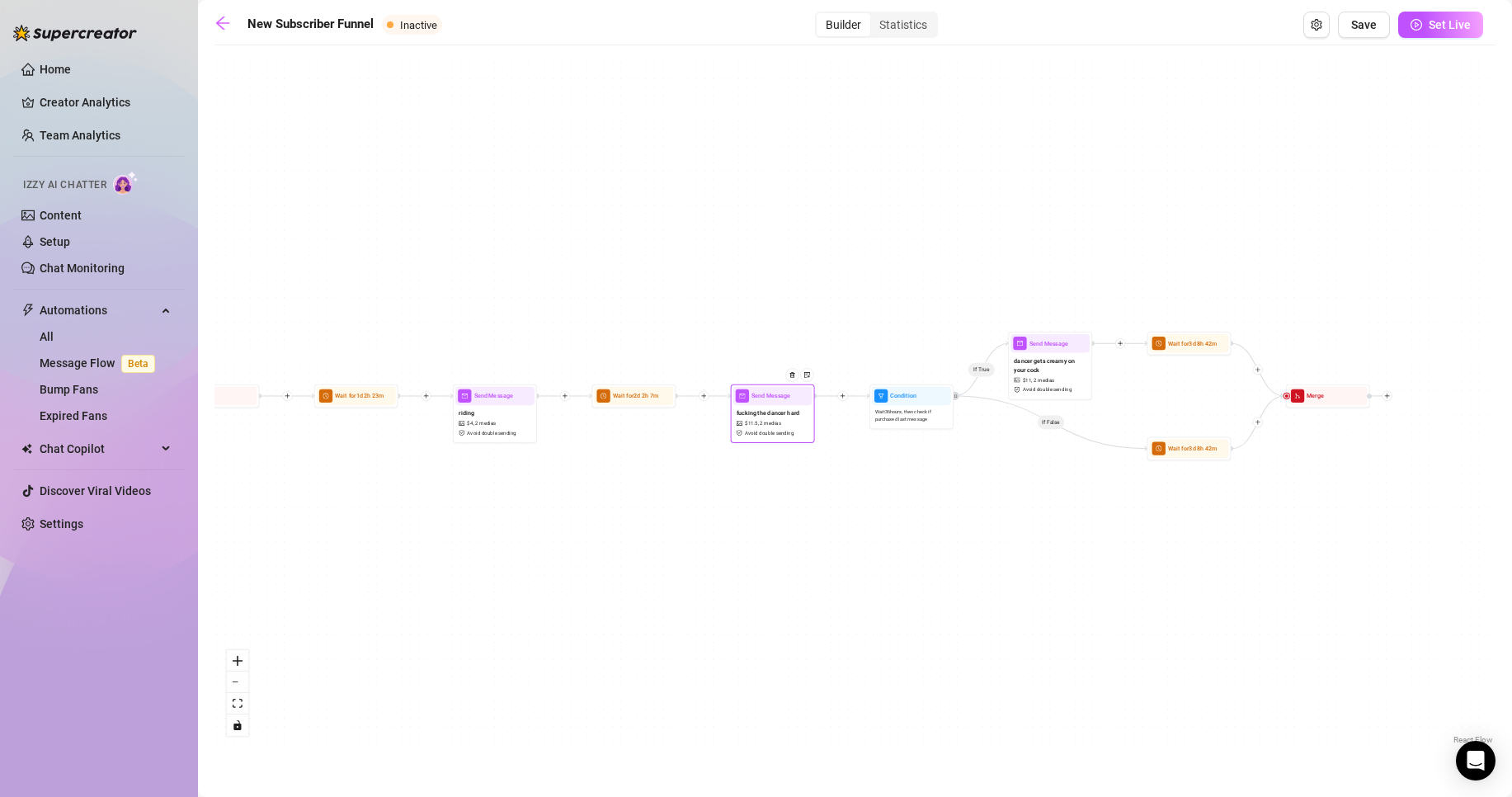
click at [745, 419] on span "$ 11.5 ," at bounding box center [752, 423] width 14 height 9
type textarea "Maybe this one is something youll like better 😈 I definitely had a lot more fun…"
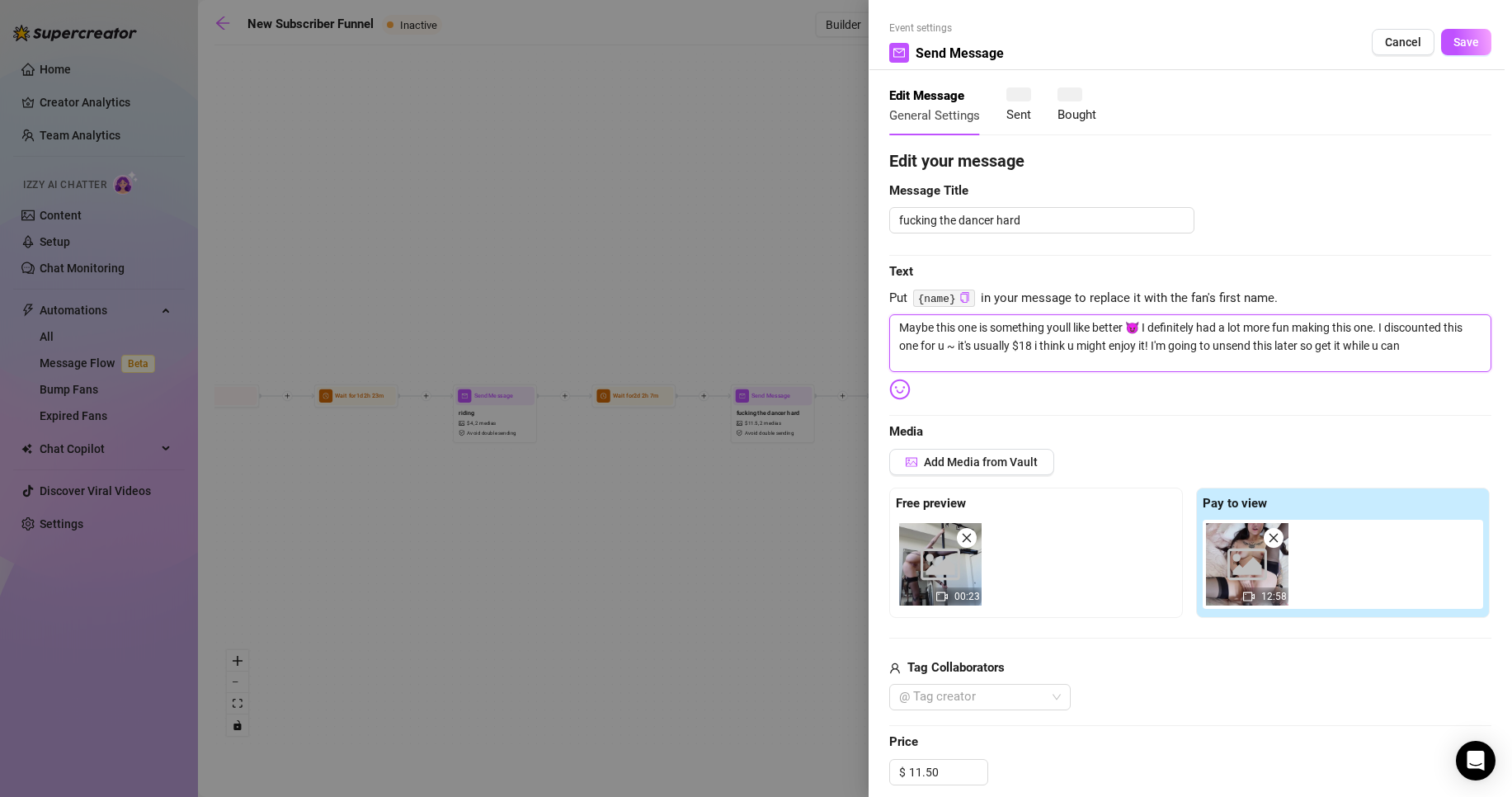
click at [1258, 364] on textarea "Maybe this one is something youll like better 😈 I definitely had a lot more fun…" at bounding box center [1190, 343] width 603 height 58
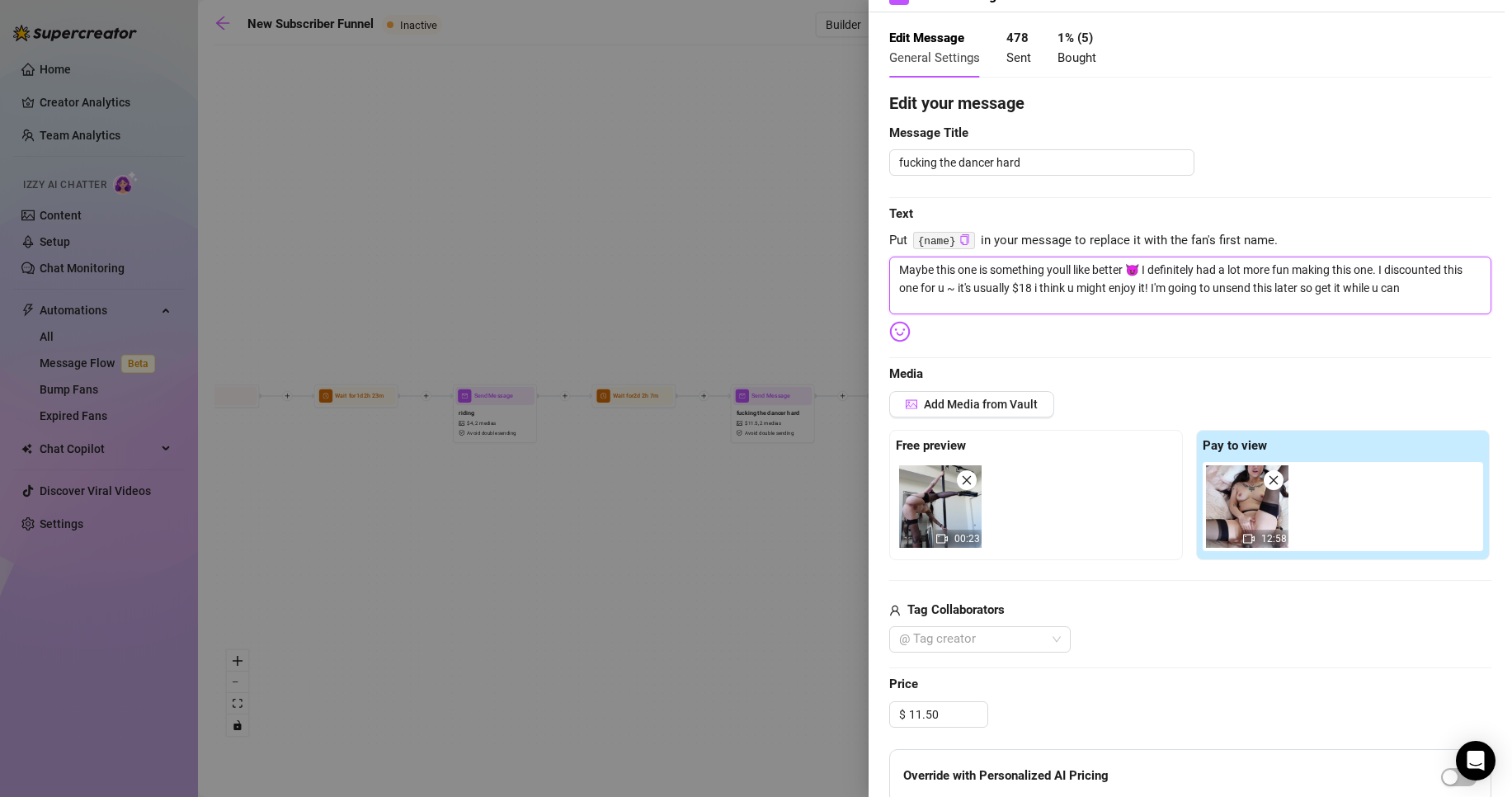
scroll to position [83, 0]
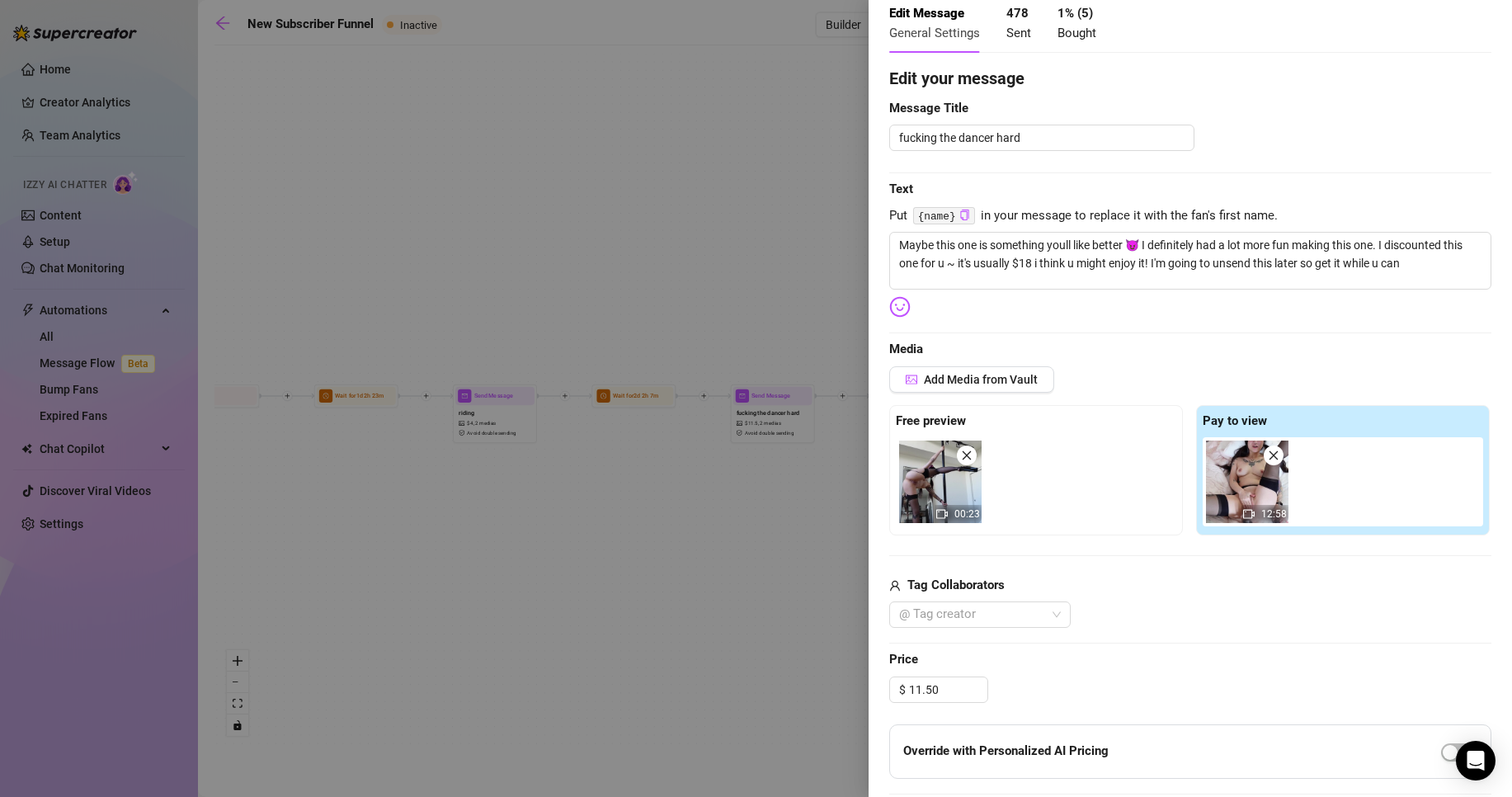
click at [495, 299] on div at bounding box center [756, 398] width 1512 height 797
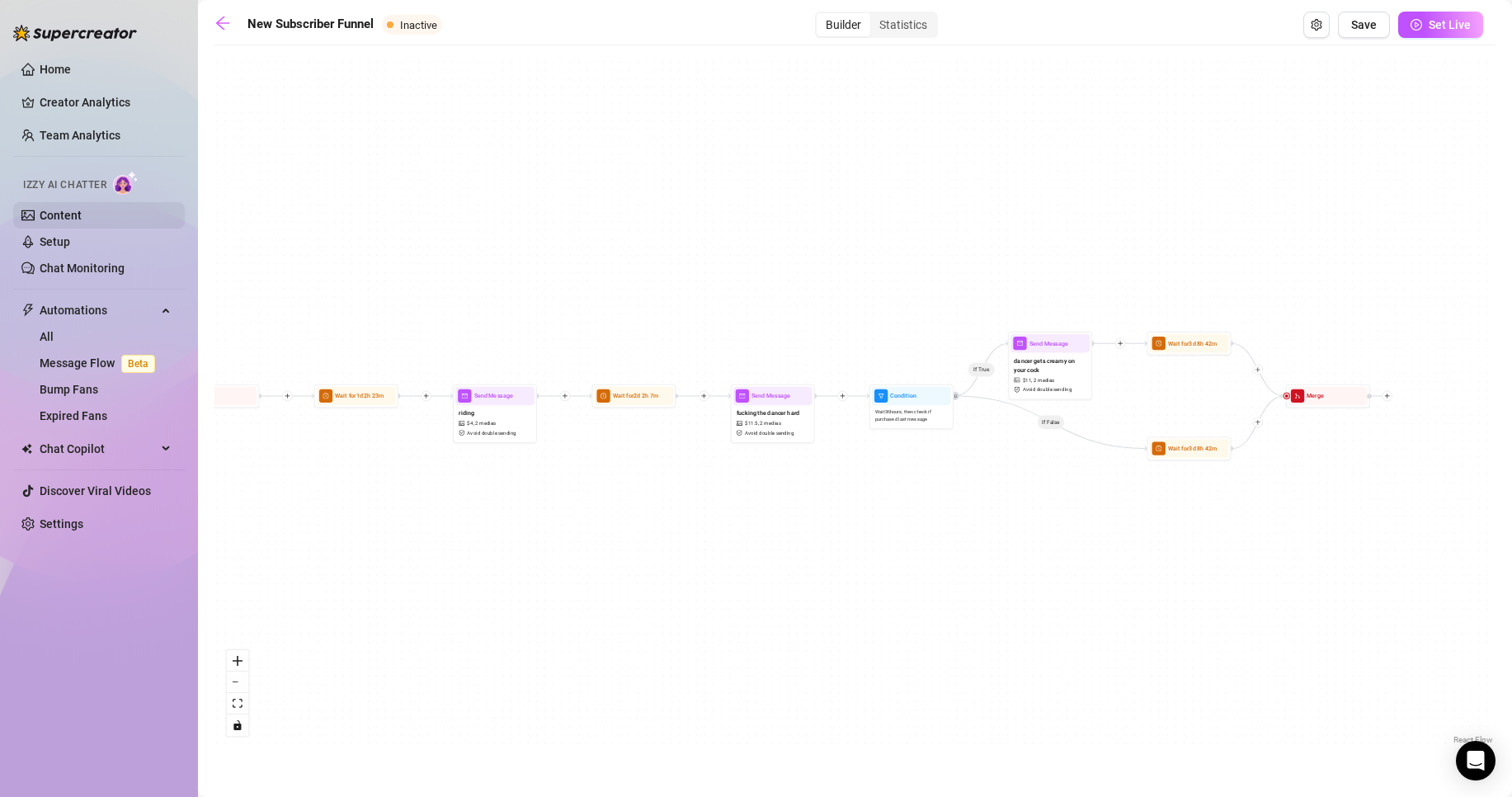
click at [69, 217] on link "Content" at bounding box center [61, 215] width 42 height 13
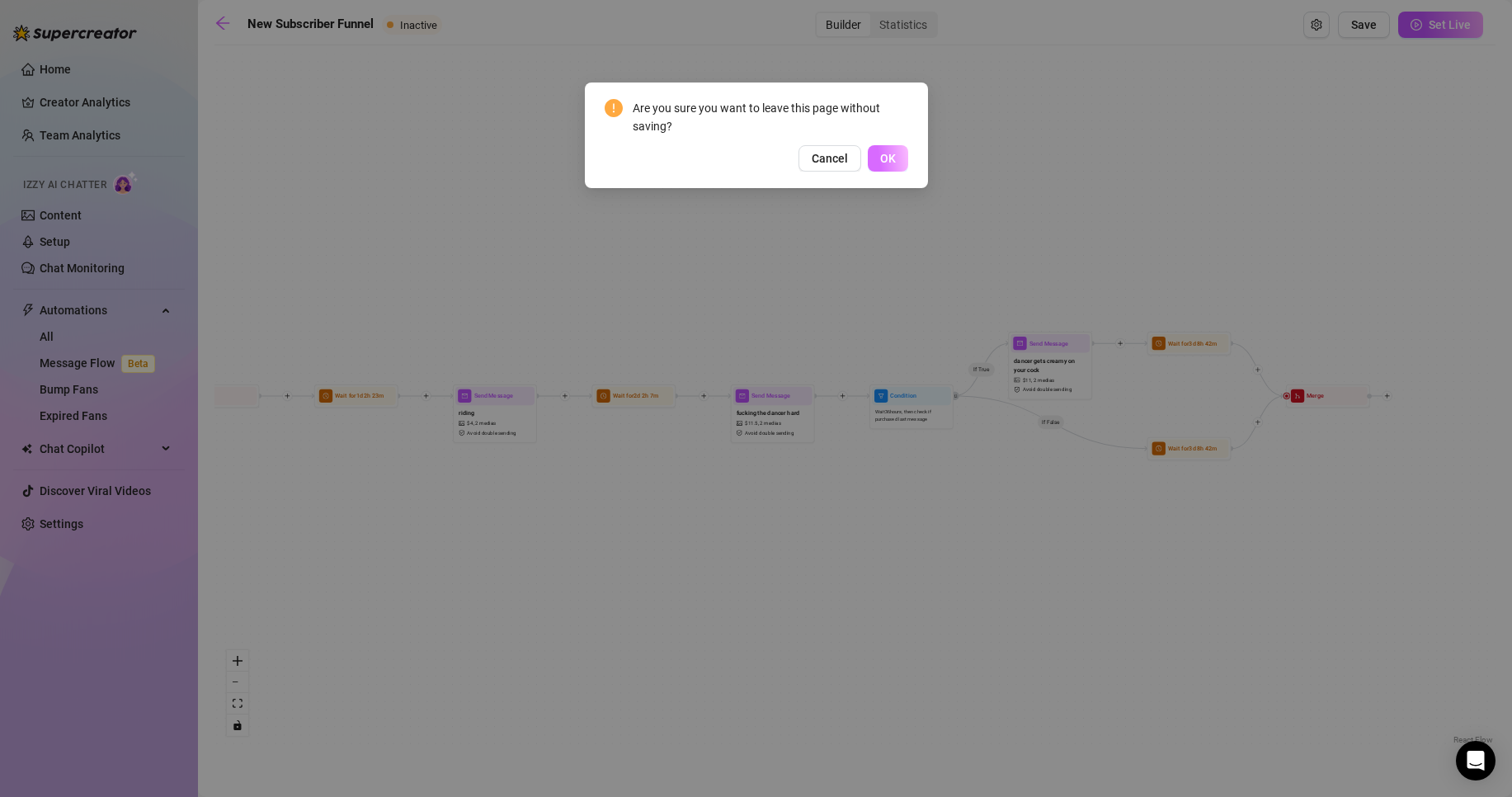
click at [893, 169] on button "OK" at bounding box center [888, 158] width 41 height 27
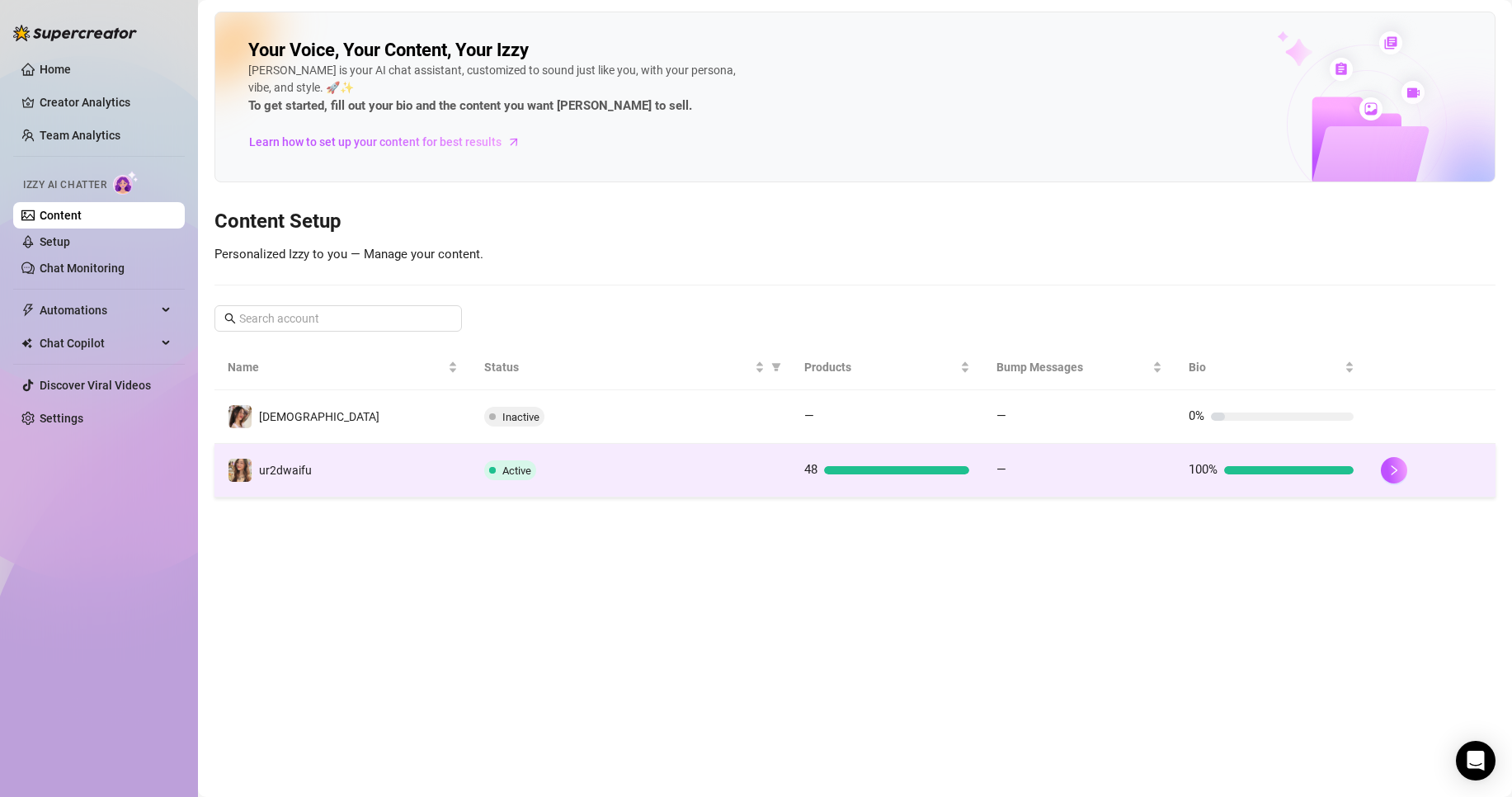
click at [1051, 464] on div "—" at bounding box center [1079, 470] width 165 height 20
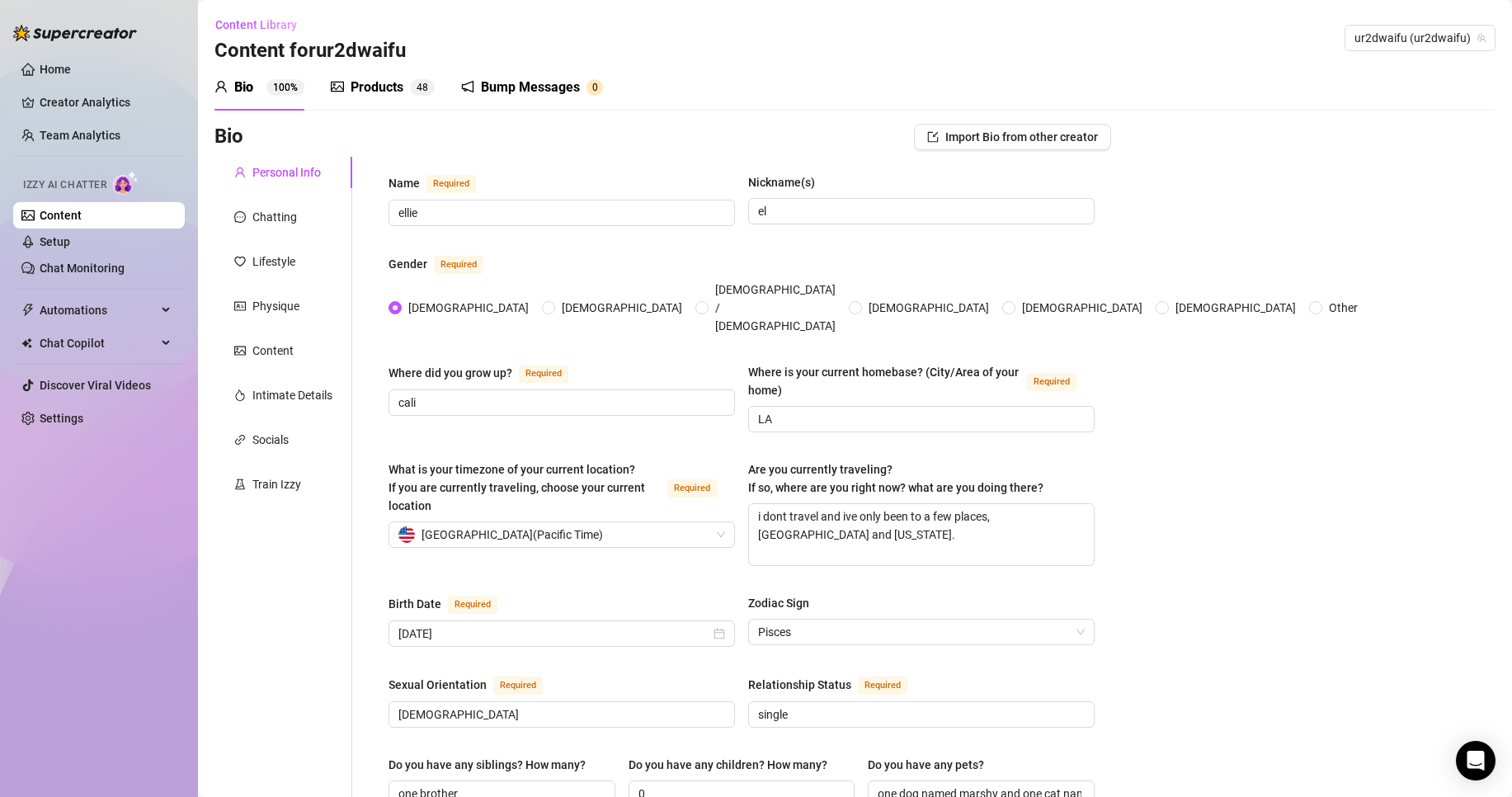
click at [408, 83] on div "Products 4 8" at bounding box center [383, 87] width 104 height 20
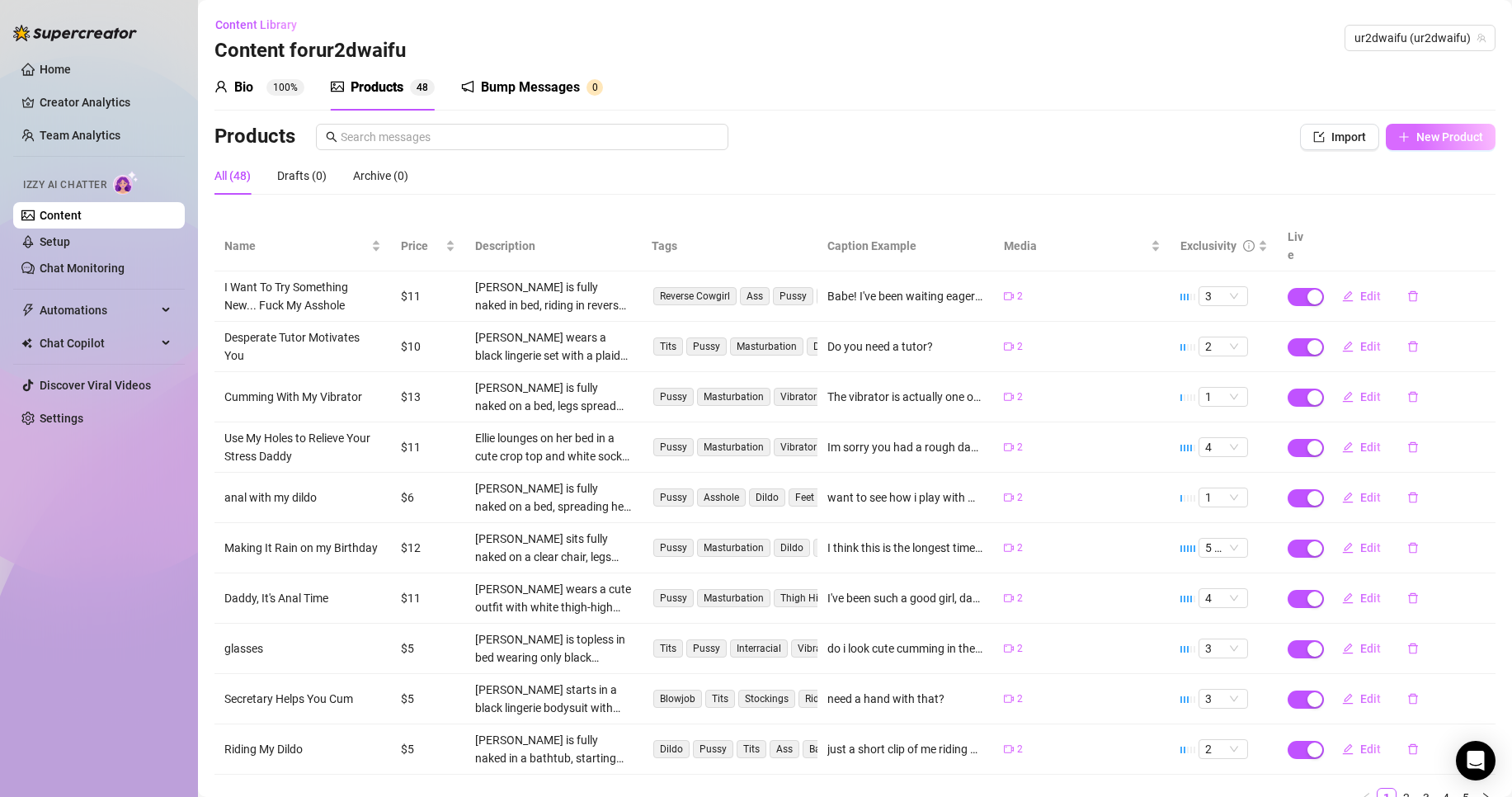
click at [1398, 133] on icon "plus" at bounding box center [1404, 137] width 11 height 11
type textarea "Type your message here..."
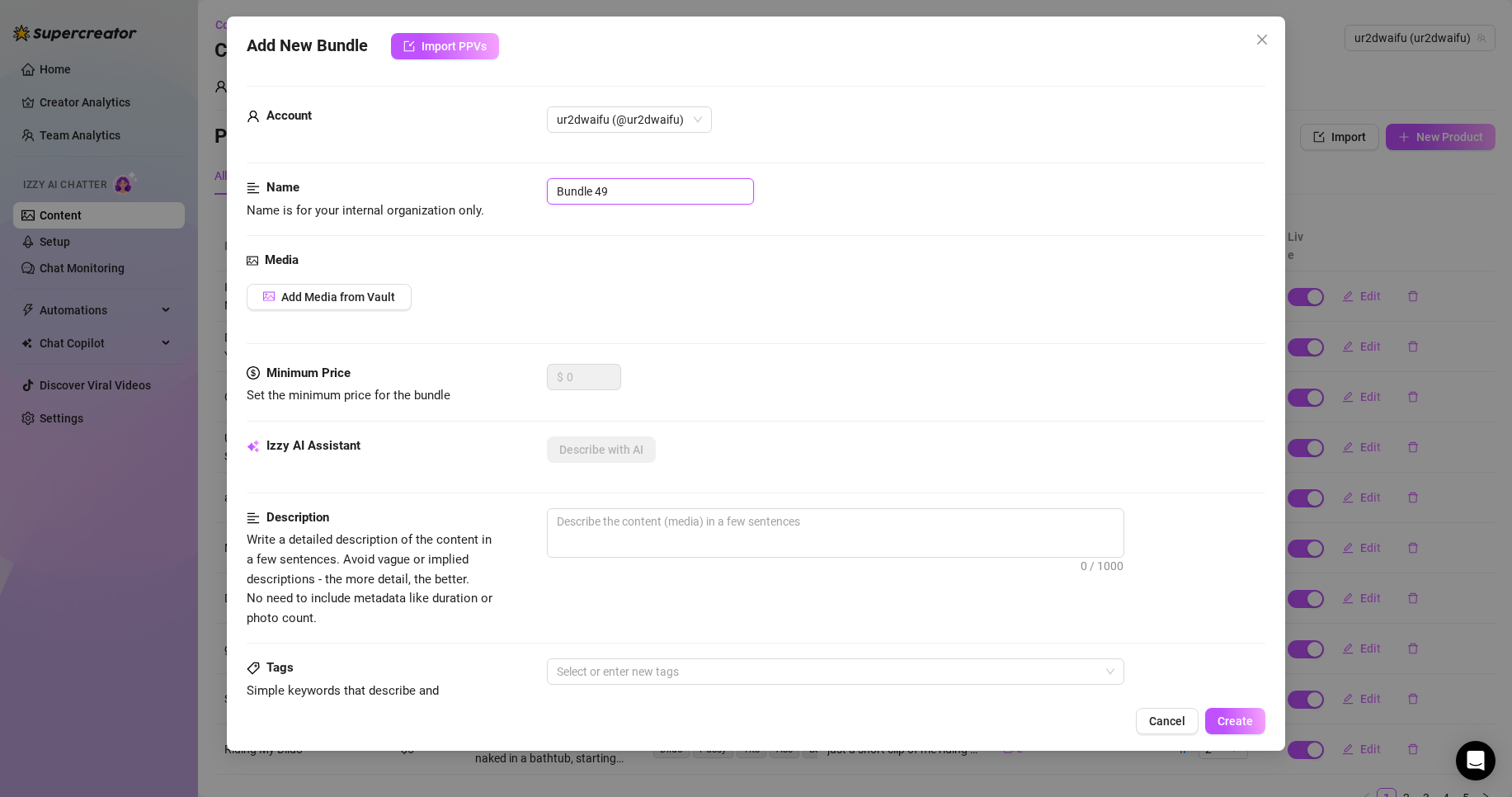
drag, startPoint x: 612, startPoint y: 194, endPoint x: 408, endPoint y: 195, distance: 204.0
click at [409, 194] on div "Name Name is for your internal organization only. Bundle 49" at bounding box center [756, 199] width 1019 height 42
type input "fucking the dancer hard"
click at [358, 282] on div "Media Add Media from Vault" at bounding box center [756, 306] width 1019 height 113
click at [363, 295] on span "Add Media from Vault" at bounding box center [338, 297] width 114 height 13
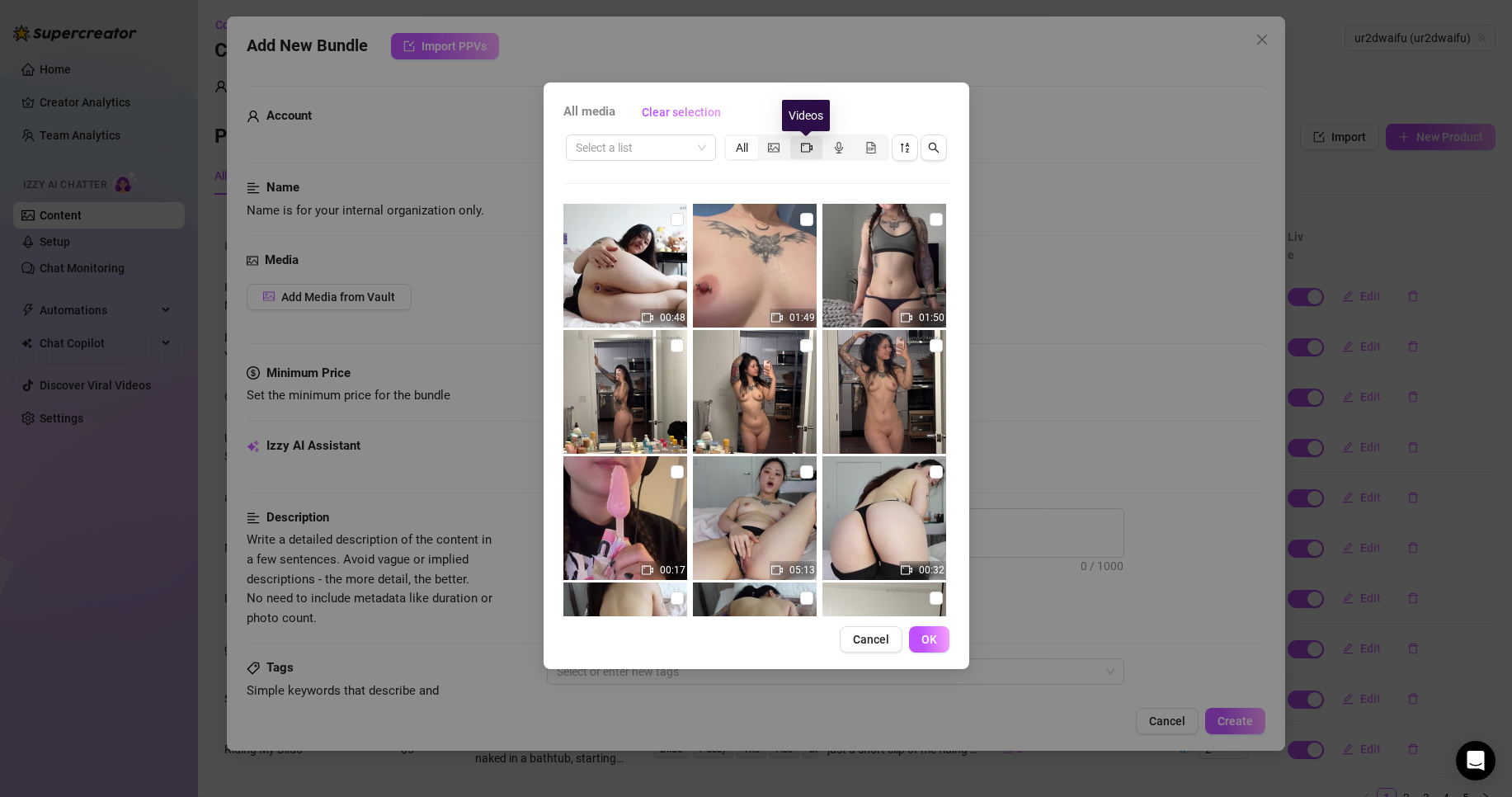
click at [812, 145] on icon "video-camera" at bounding box center [807, 147] width 11 height 9
click at [794, 139] on input "segmented control" at bounding box center [794, 139] width 0 height 0
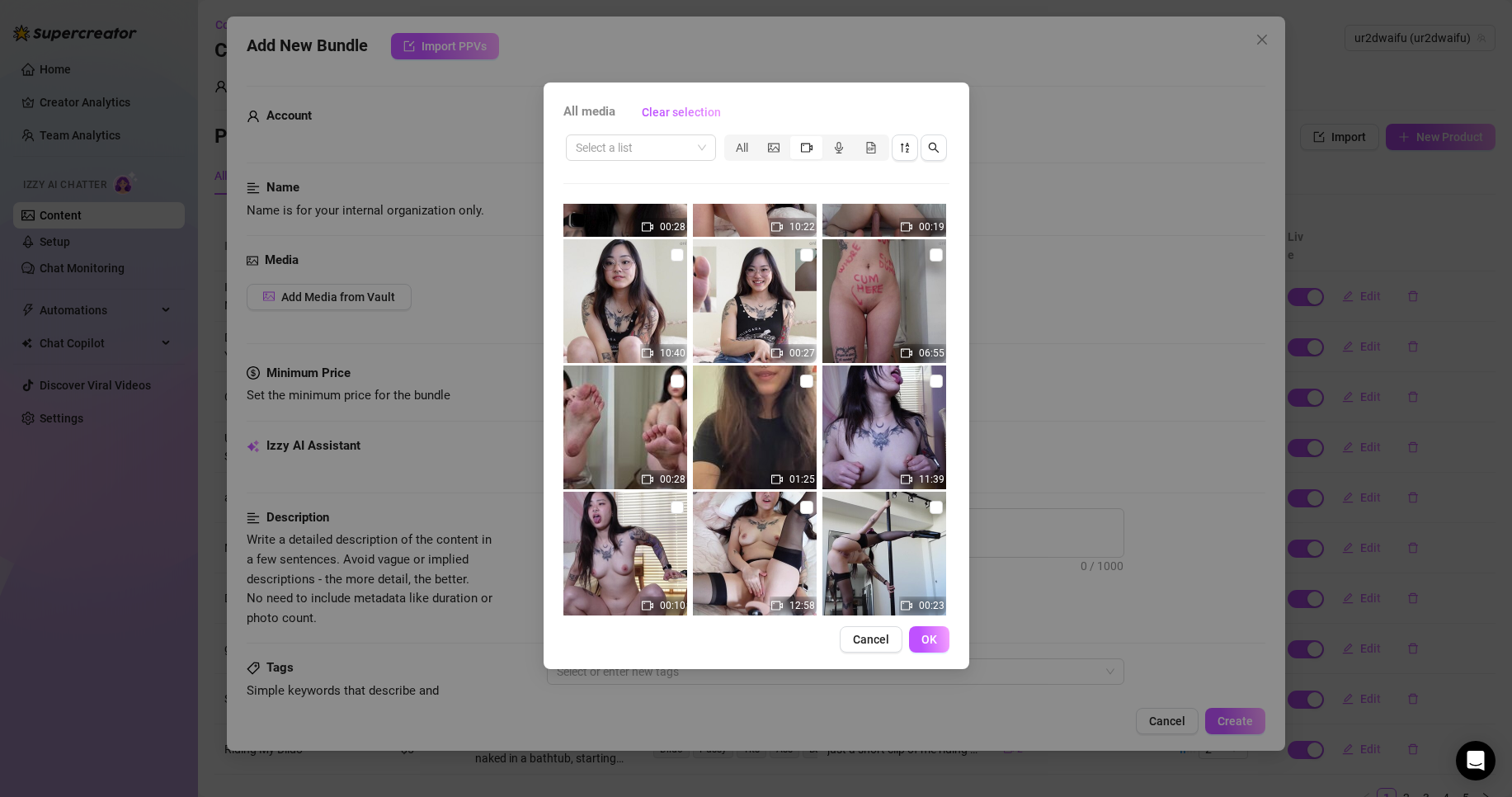
scroll to position [7689, 0]
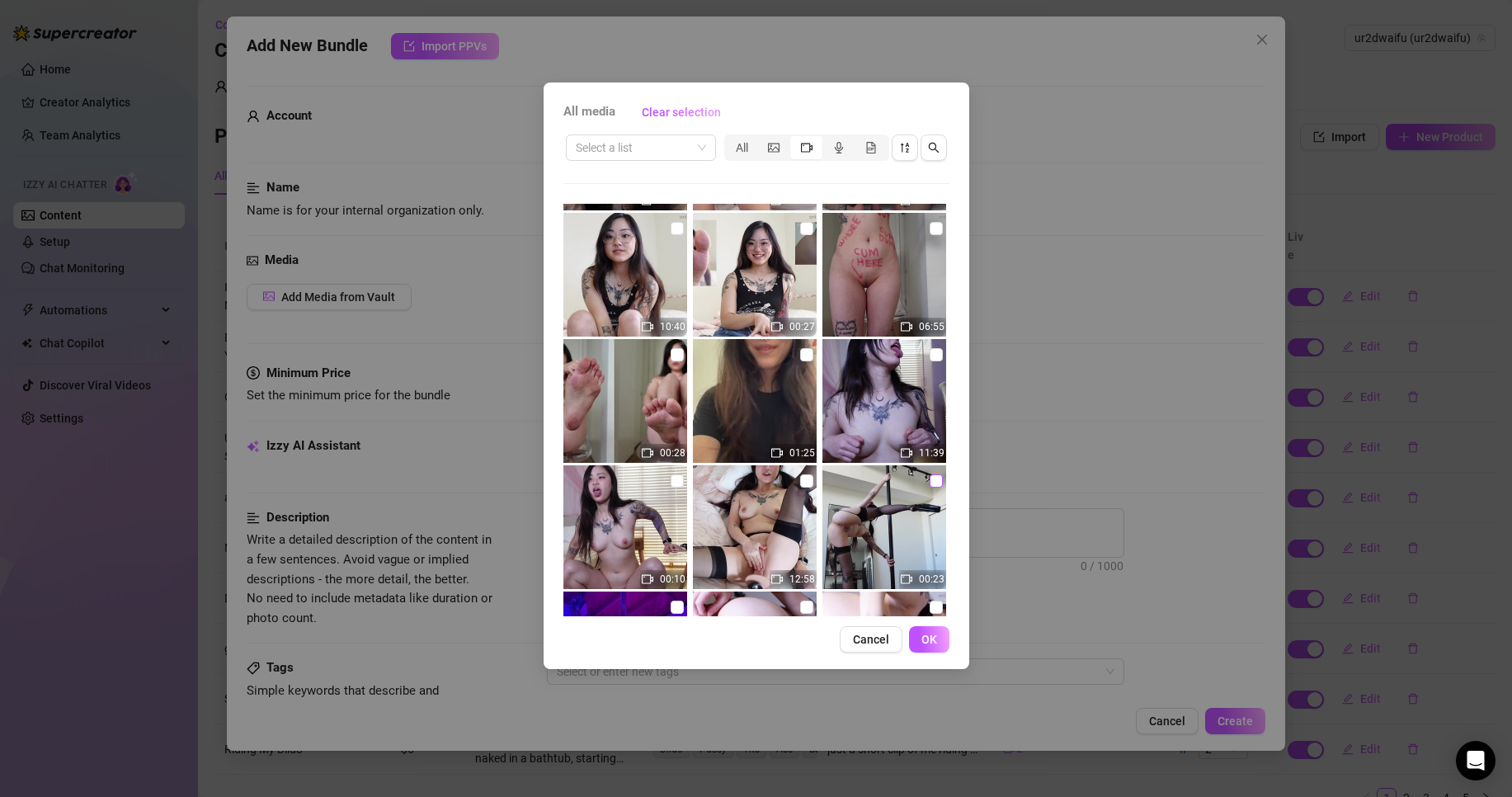
drag, startPoint x: 927, startPoint y: 476, endPoint x: 800, endPoint y: 478, distance: 127.0
click at [930, 476] on input "checkbox" at bounding box center [937, 481] width 13 height 13
checkbox input "true"
click at [805, 483] on input "checkbox" at bounding box center [807, 481] width 13 height 13
checkbox input "true"
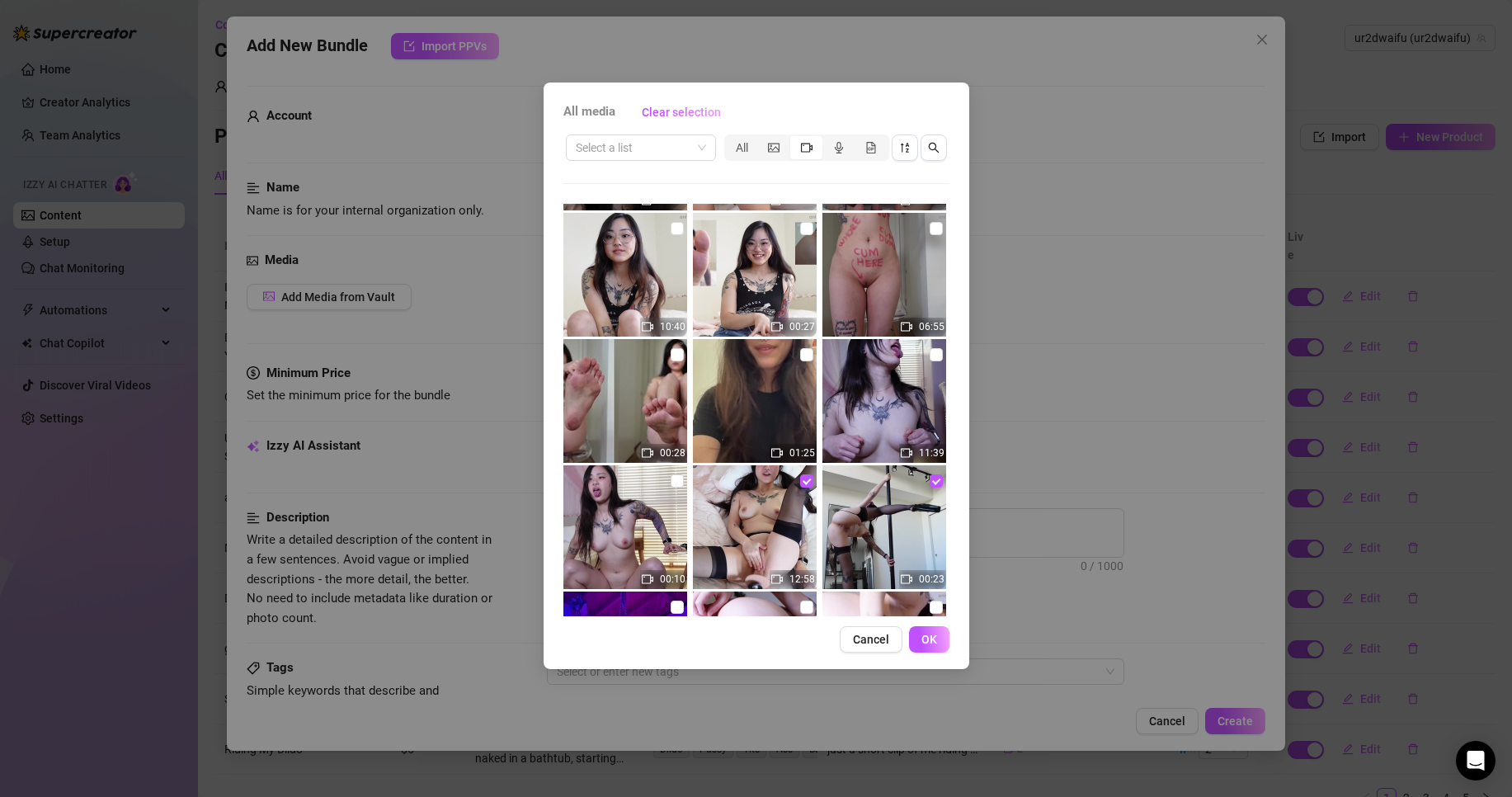
click at [928, 634] on span "OK" at bounding box center [929, 639] width 16 height 13
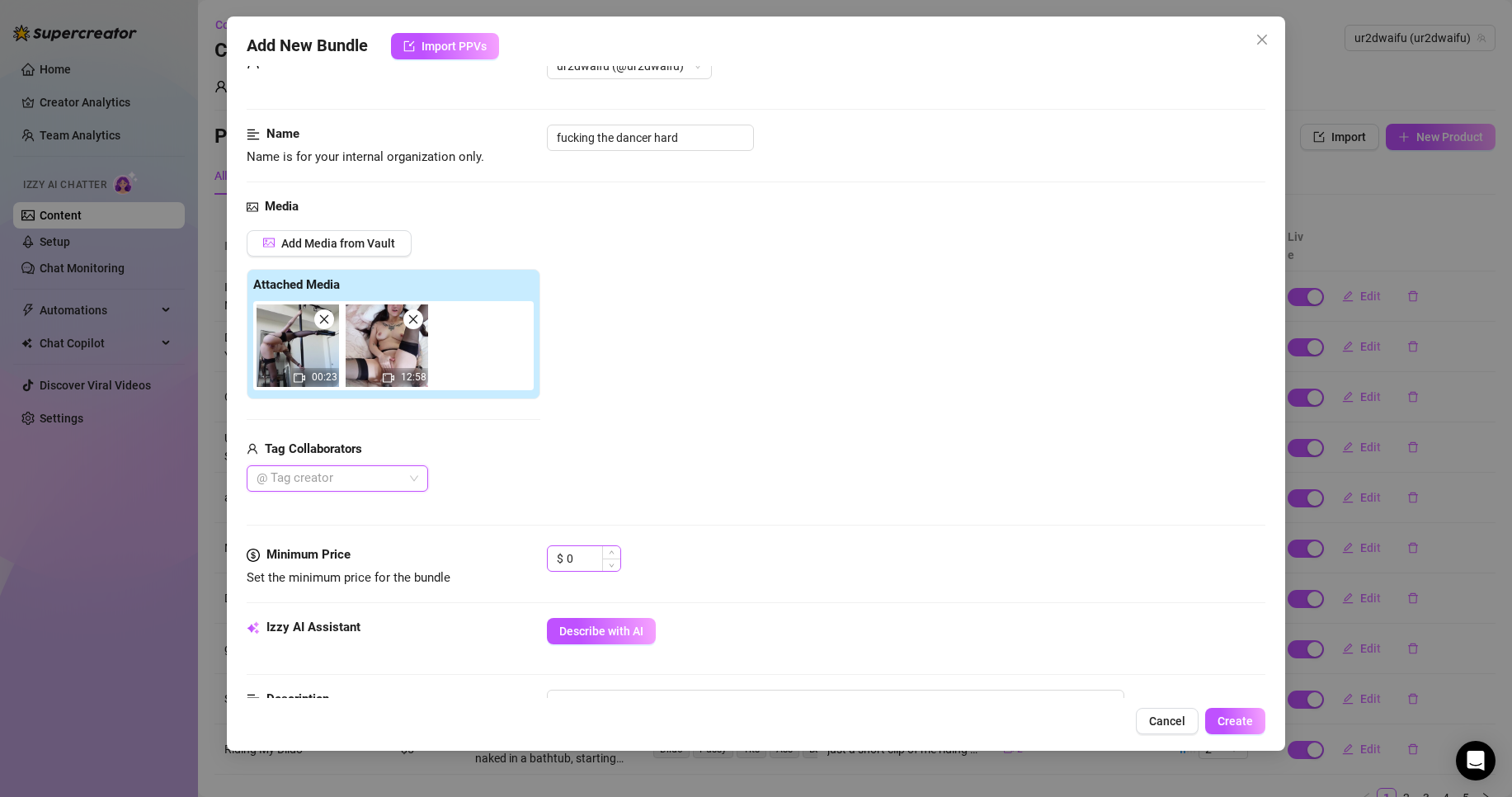
scroll to position [83, 0]
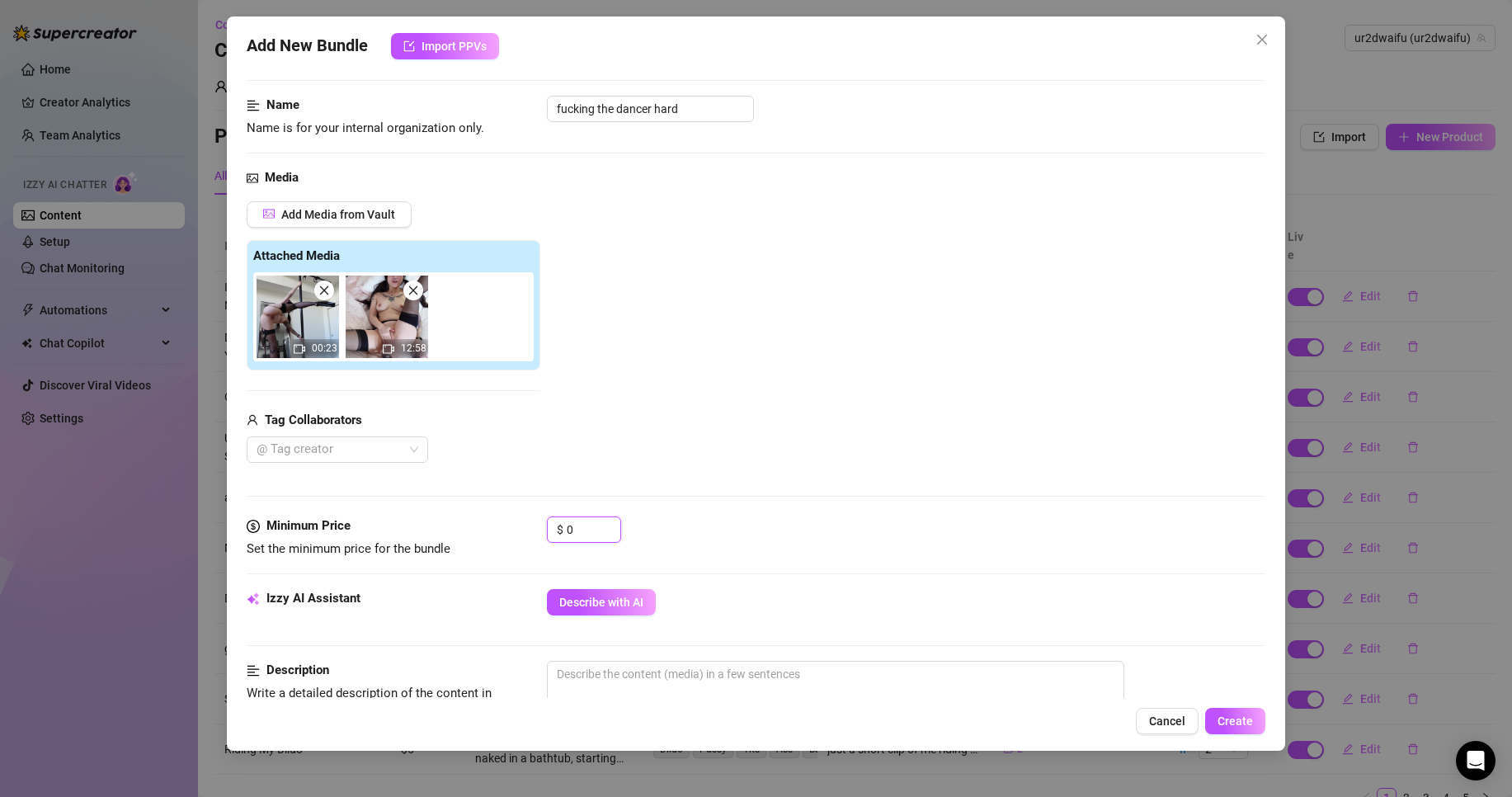
drag, startPoint x: 584, startPoint y: 528, endPoint x: 535, endPoint y: 528, distance: 49.0
click at [535, 528] on div "Minimum Price Set the minimum price for the bundle $ 0" at bounding box center [756, 537] width 1019 height 42
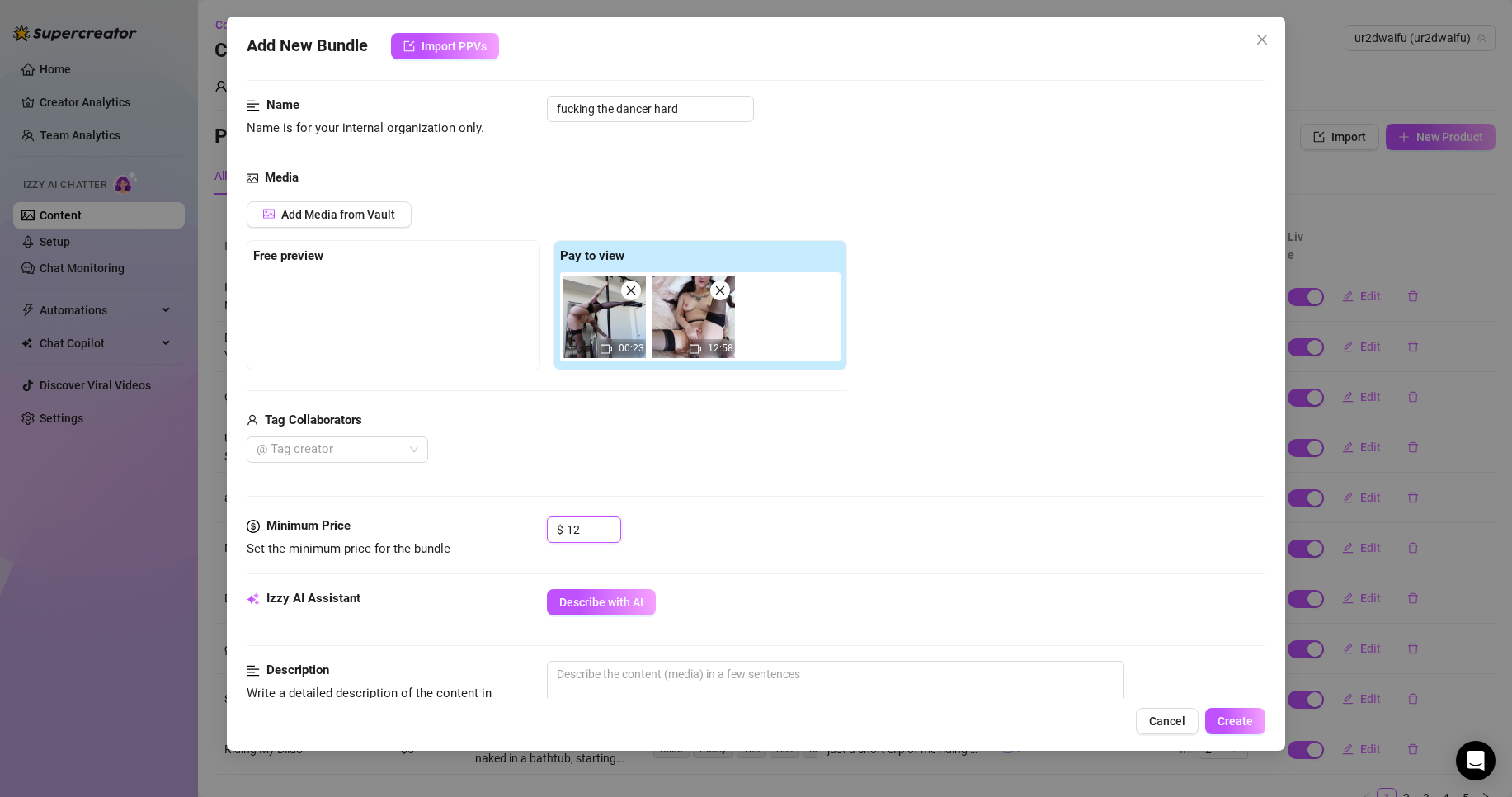
type input "12"
click at [587, 477] on div "Media Add Media from Vault Free preview Pay to view 00:23 12:58 Tag Collaborato…" at bounding box center [756, 342] width 1019 height 348
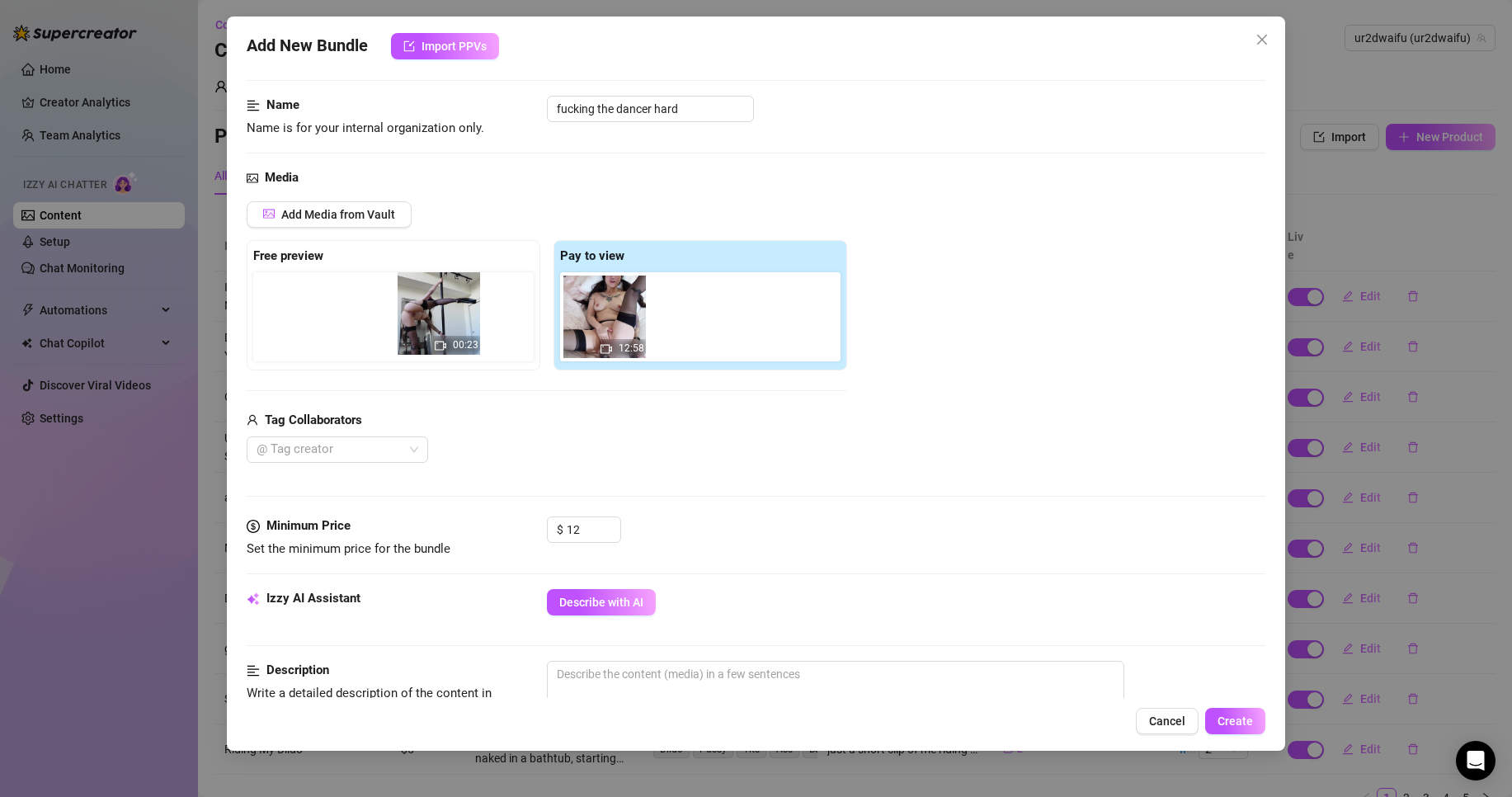
drag, startPoint x: 609, startPoint y: 342, endPoint x: 422, endPoint y: 335, distance: 187.1
click at [422, 335] on div "Free preview Pay to view 00:23 12:58" at bounding box center [547, 305] width 601 height 130
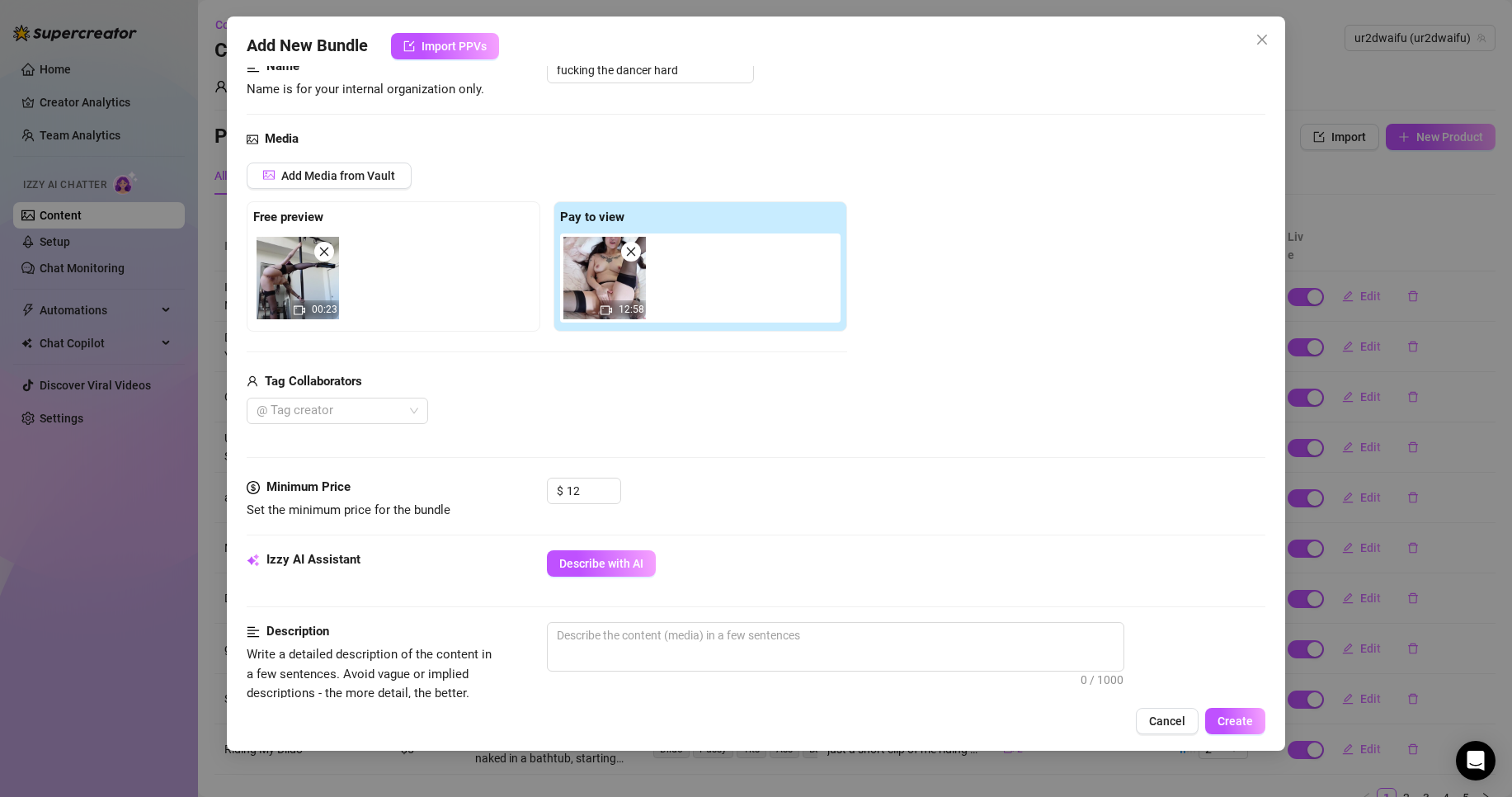
scroll to position [248, 0]
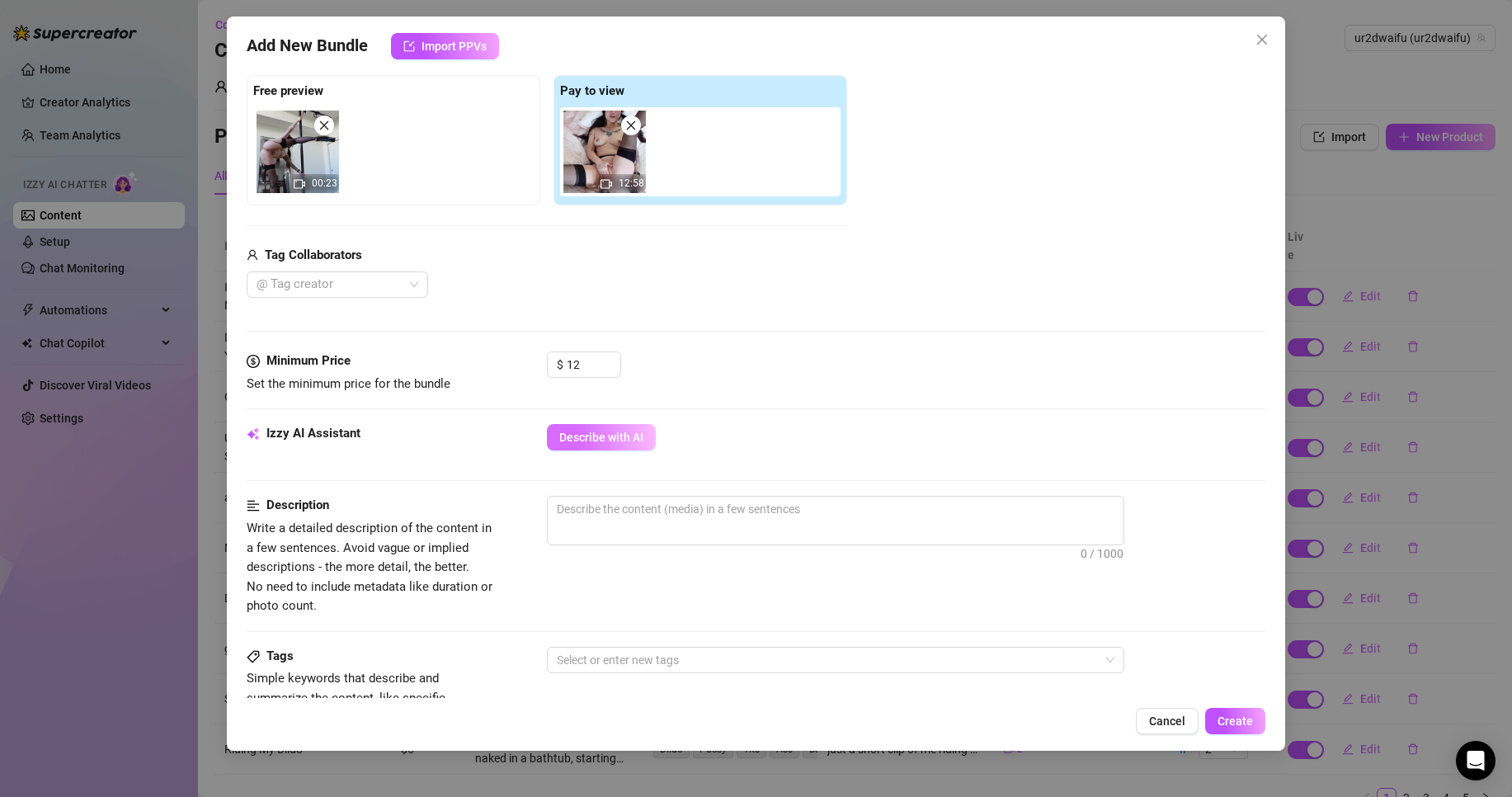
click at [588, 429] on button "Describe with AI" at bounding box center [601, 437] width 109 height 27
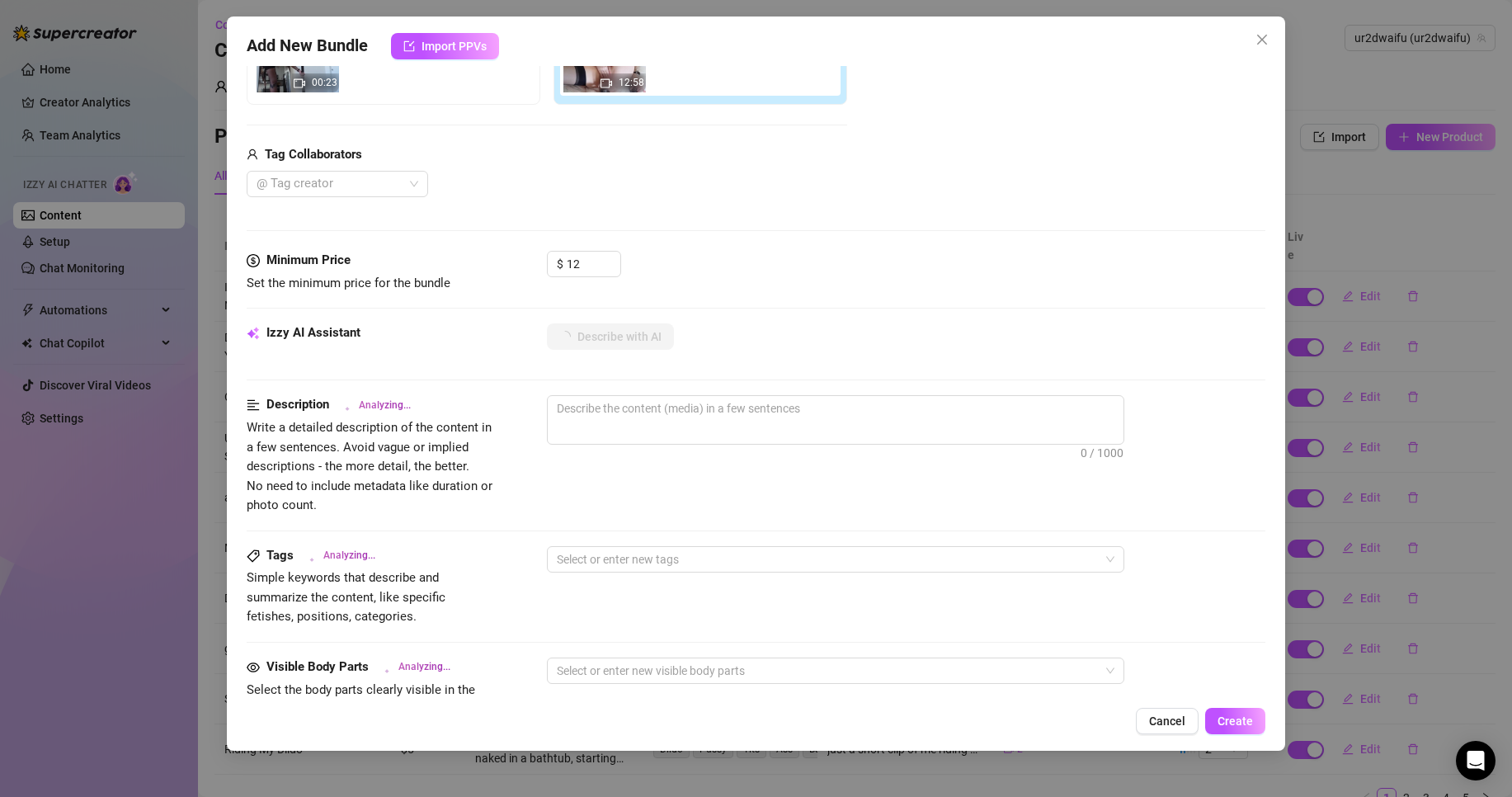
scroll to position [578, 0]
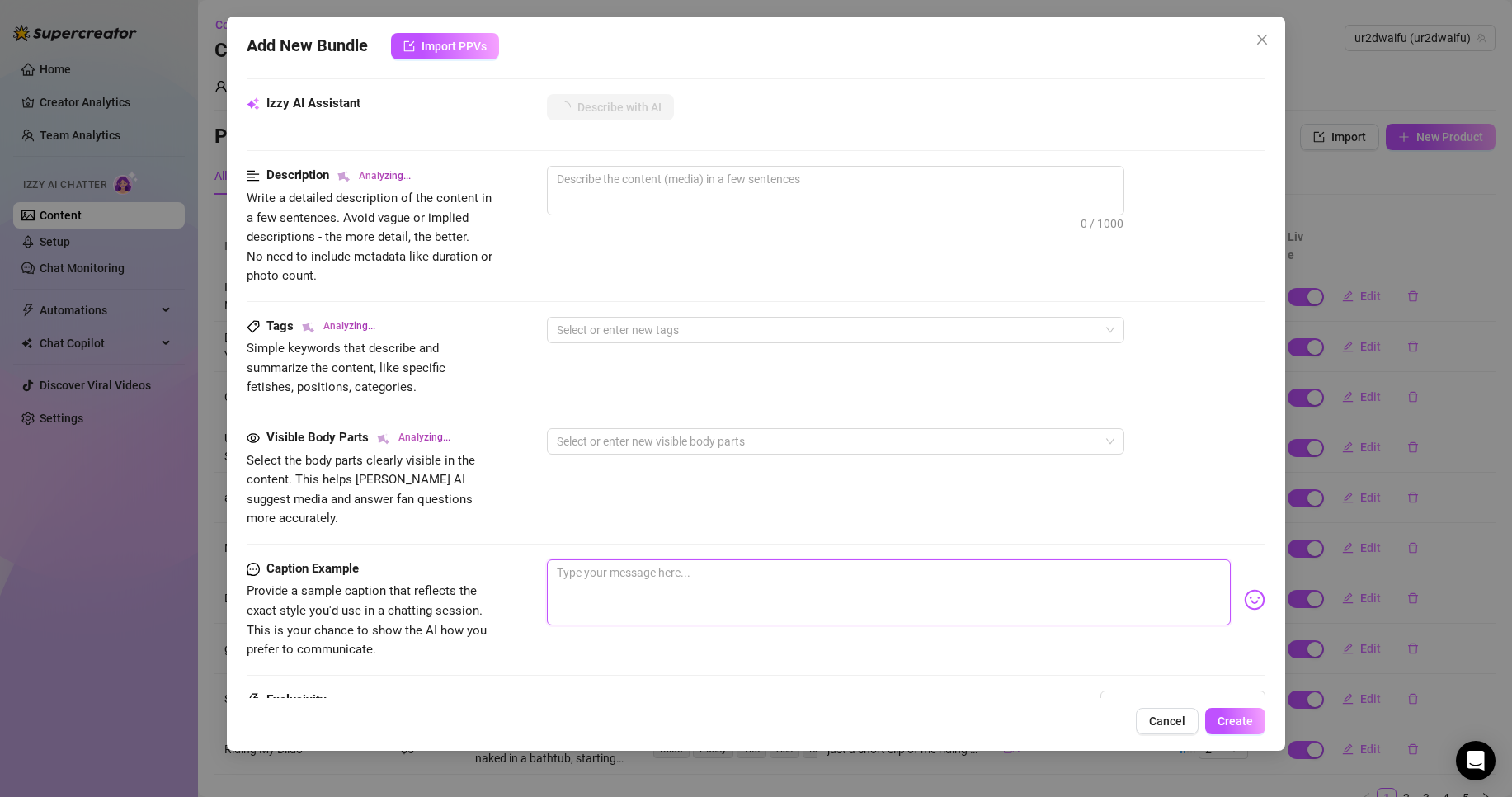
click at [653, 559] on textarea at bounding box center [888, 592] width 684 height 66
type textarea "i"
type textarea "if"
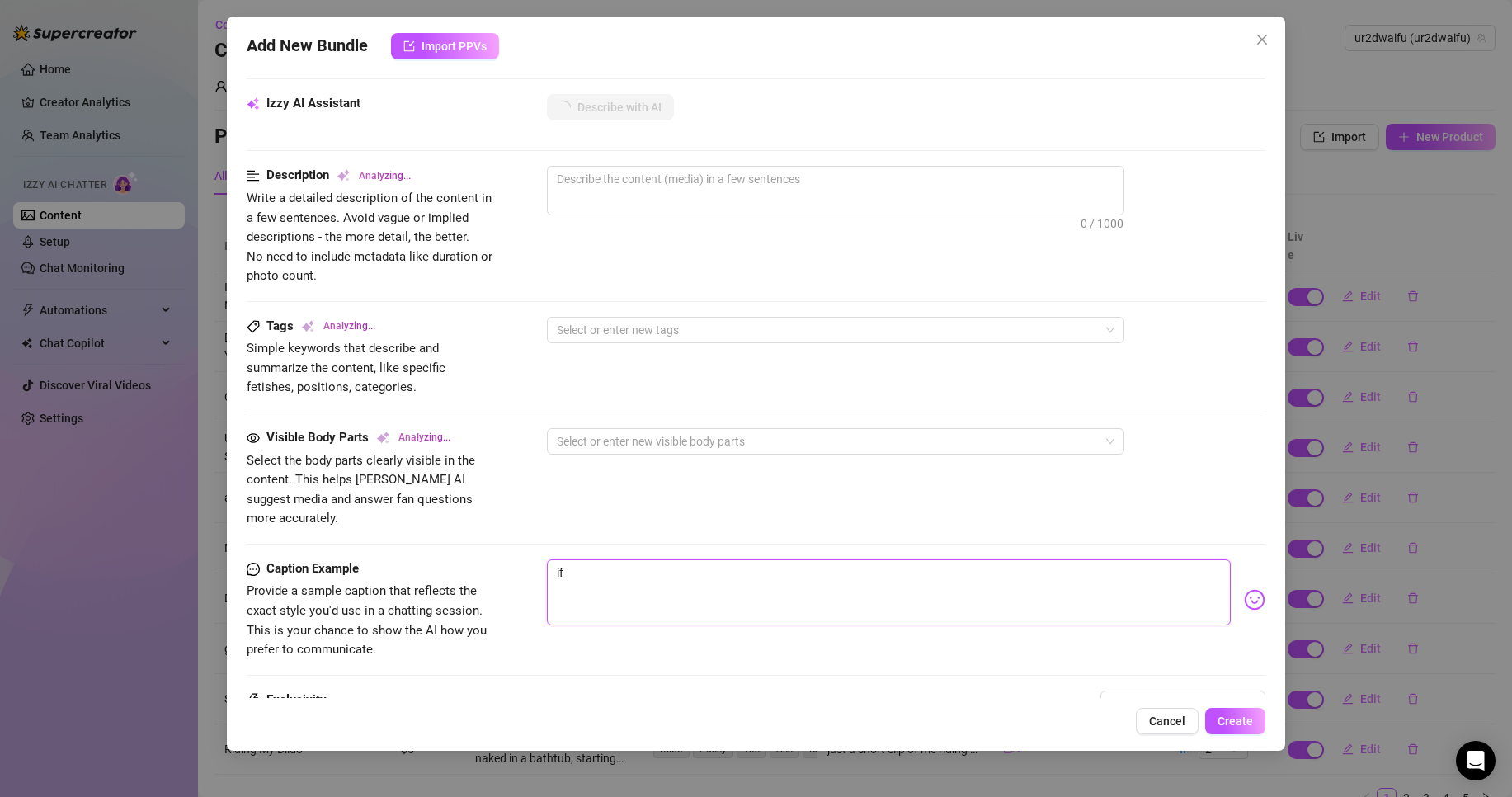
type textarea "if"
type textarea "if i"
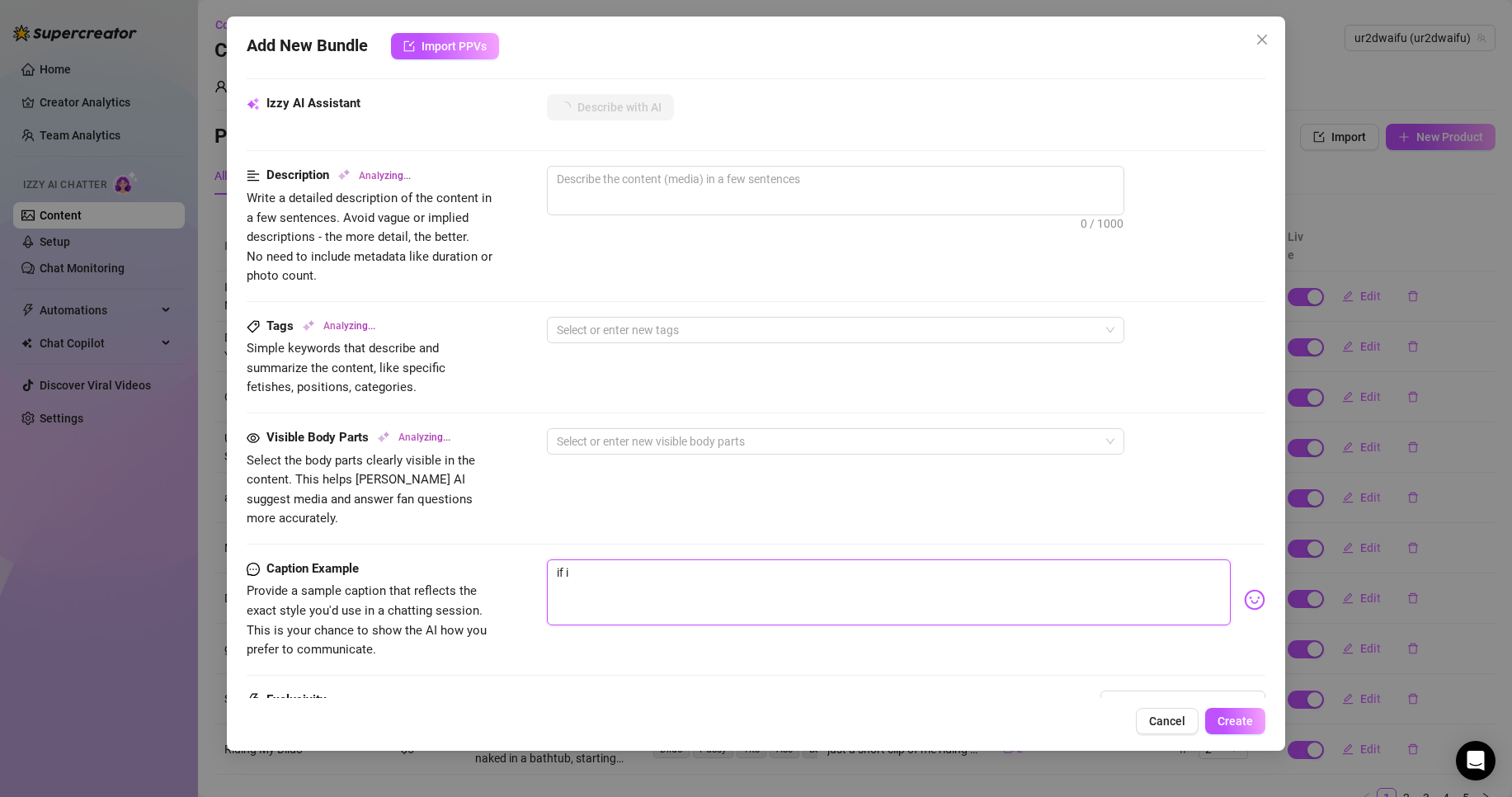
type textarea "if i"
type textarea "if i w"
type textarea "if i wa"
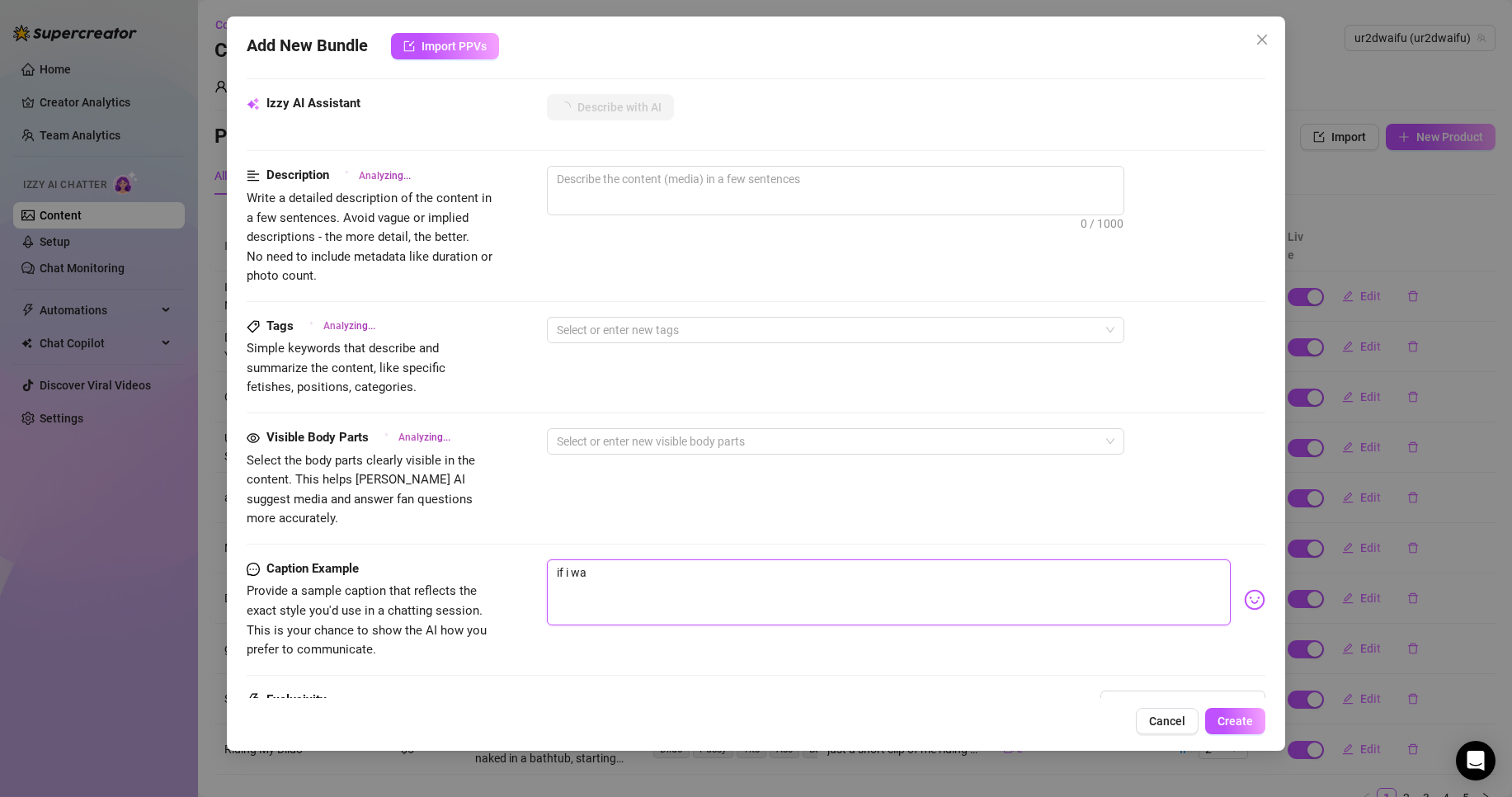
type textarea "if i was"
type textarea "if i was y"
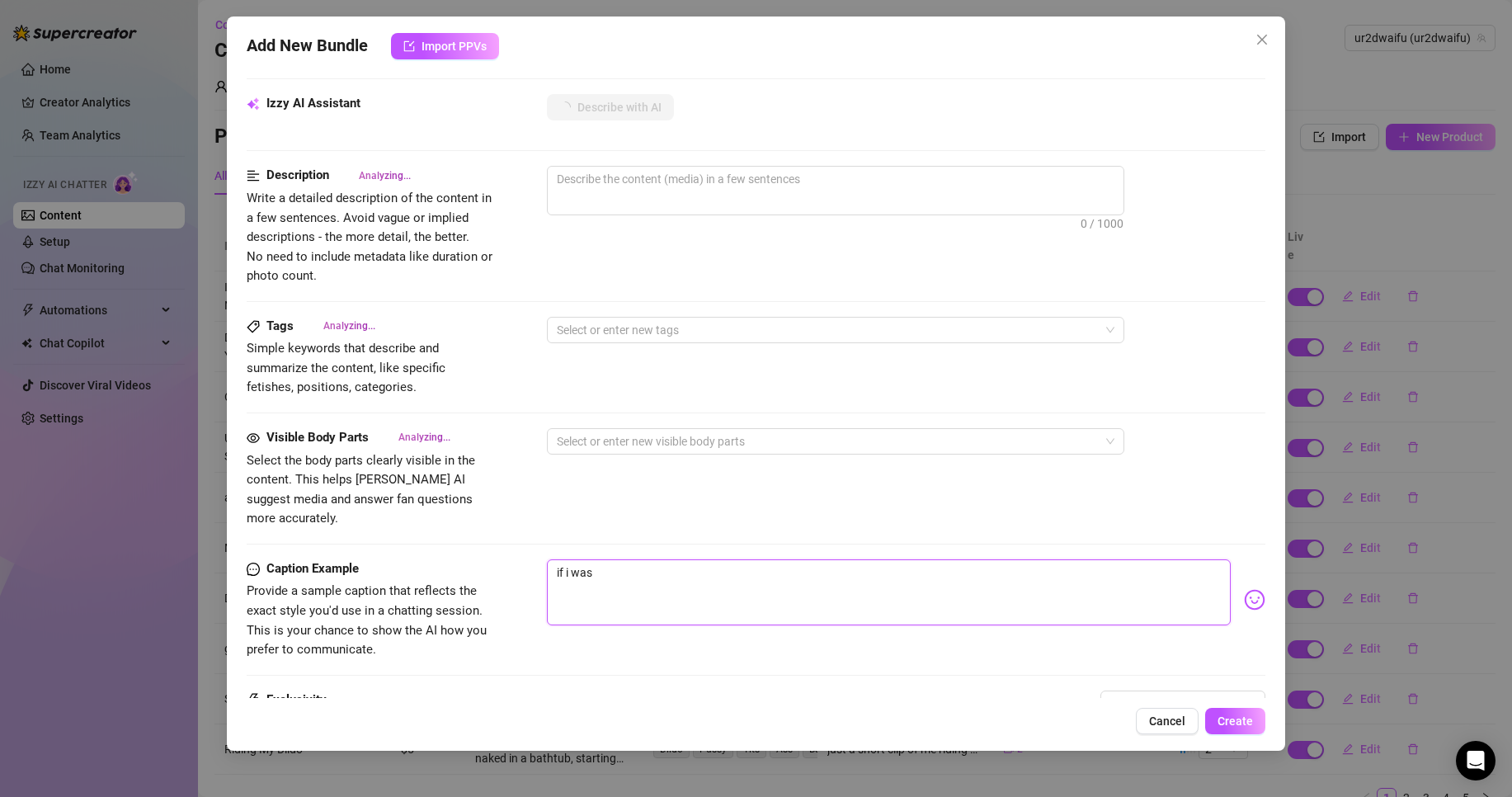
type textarea "if i was y"
type textarea "if i was yo"
type textarea "if i was you"
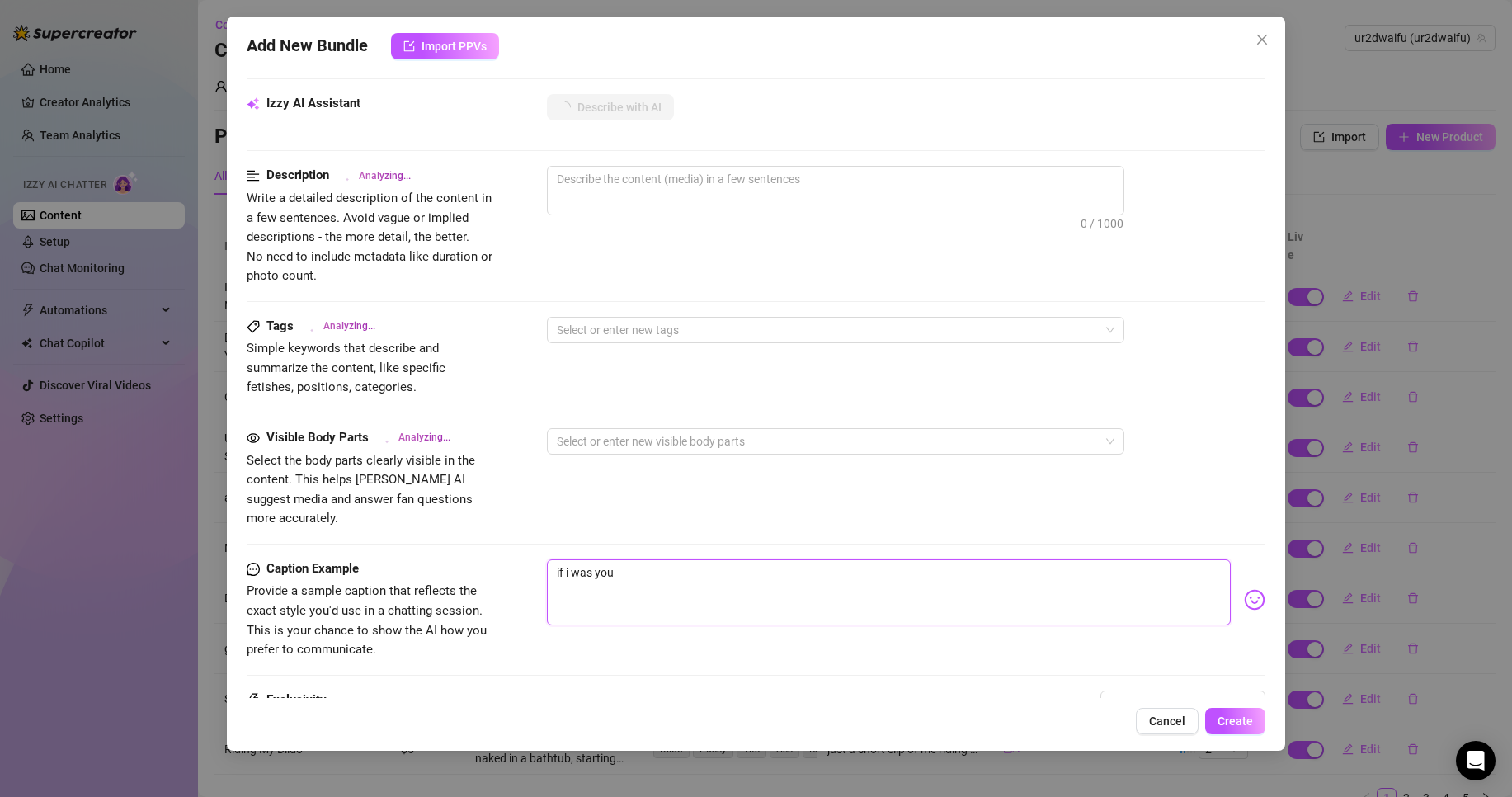
type textarea "if i was your"
type textarea "if i was your d"
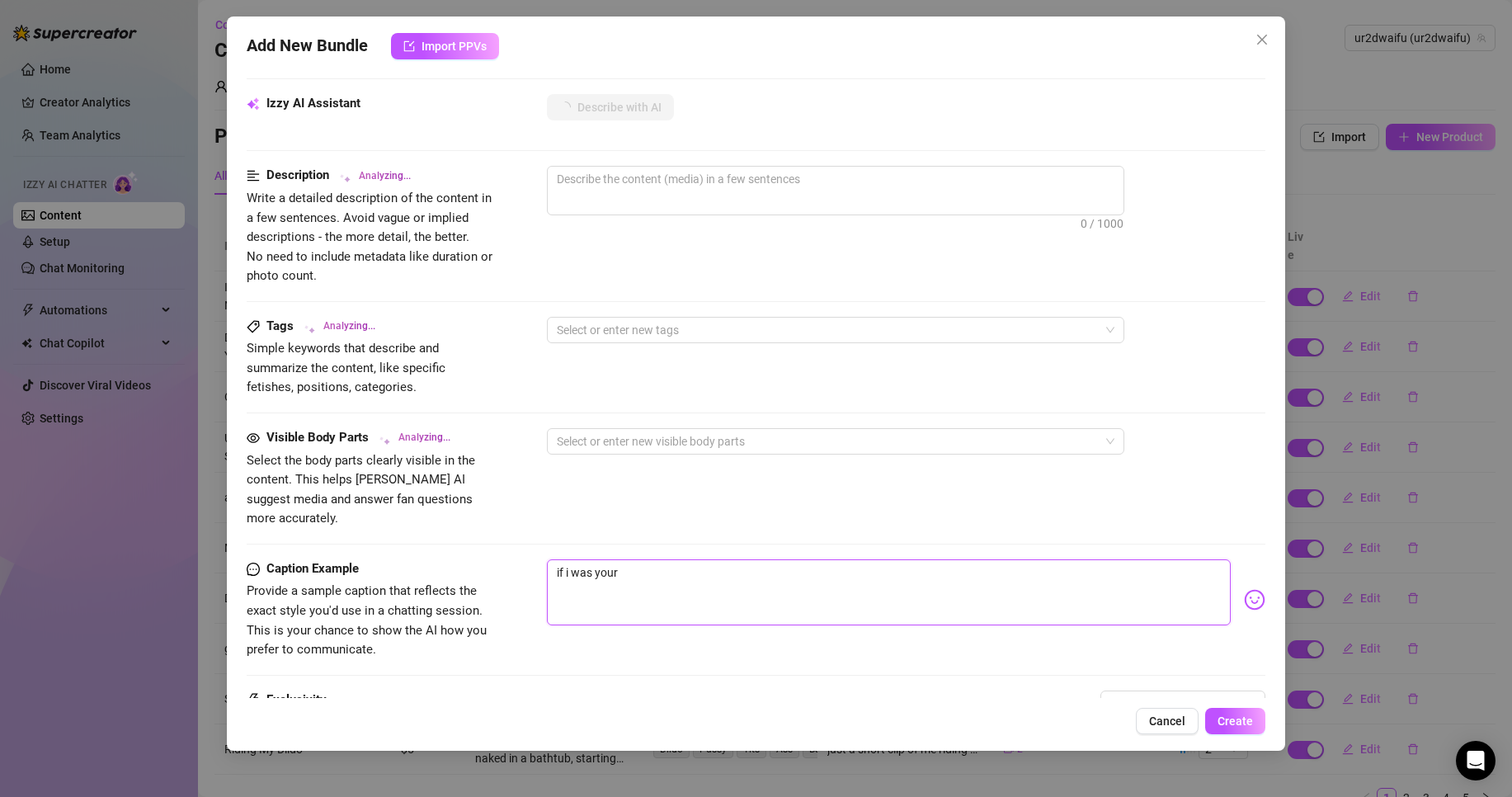
type textarea "if i was your d"
type textarea "if i was your da"
type textarea "if i was your [PERSON_NAME]"
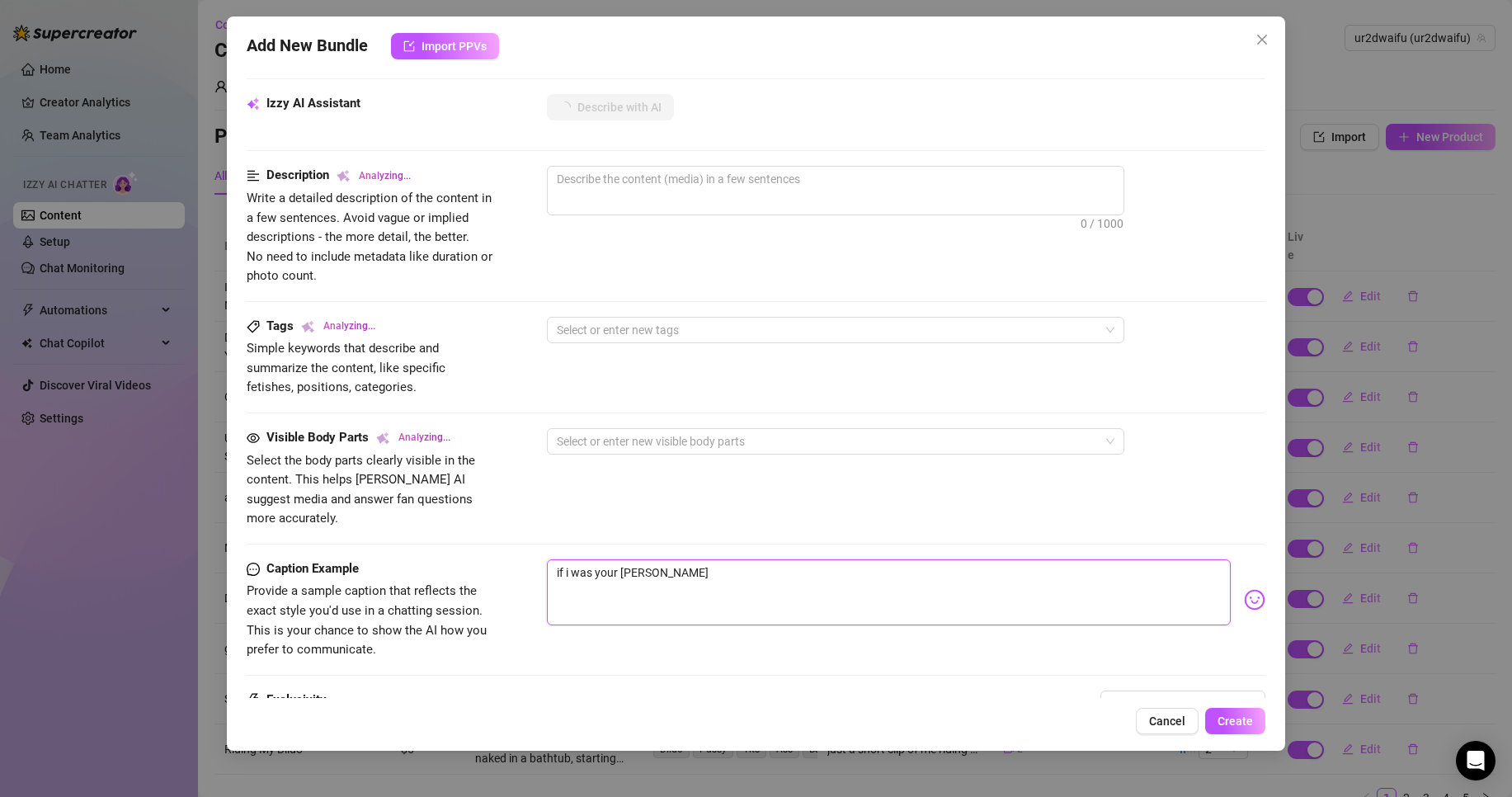
type textarea "if i was your danc"
type textarea "if i was your dance"
type textarea "if i was your dancer"
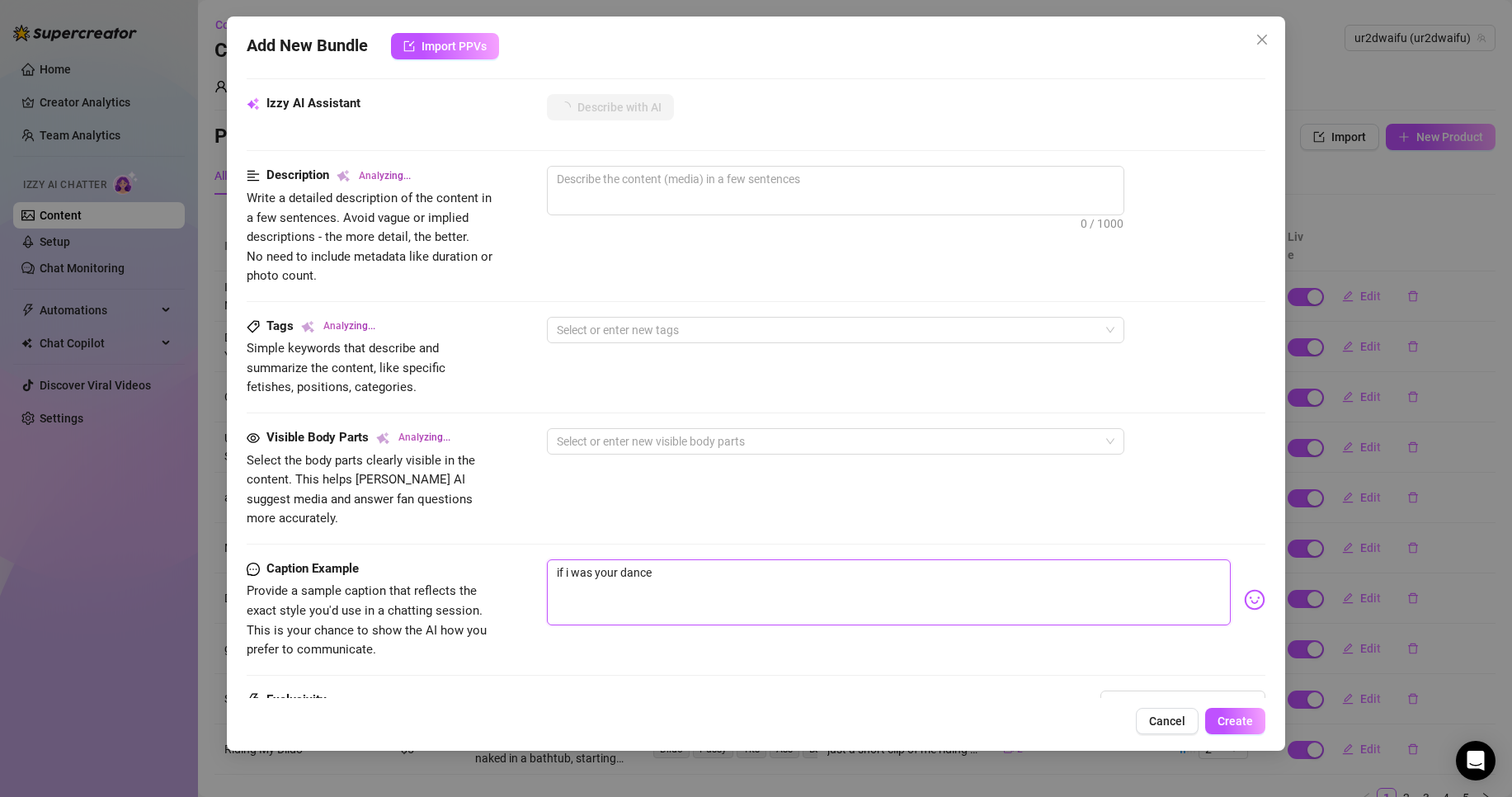
type textarea "if i was your dancer"
type textarea "if i was your dancer w"
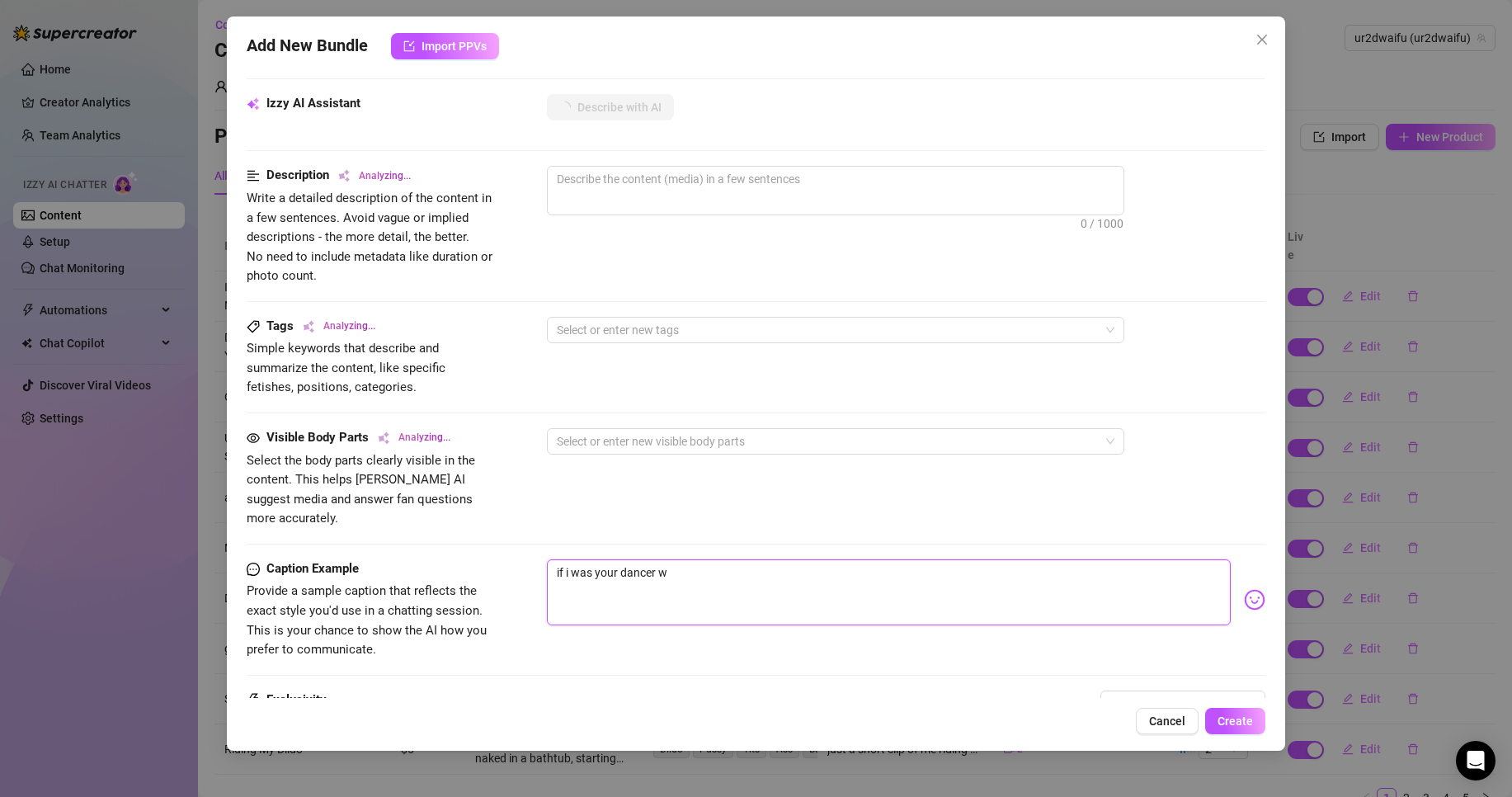
type textarea "if i was your dancer"
type textarea "if i was your dance"
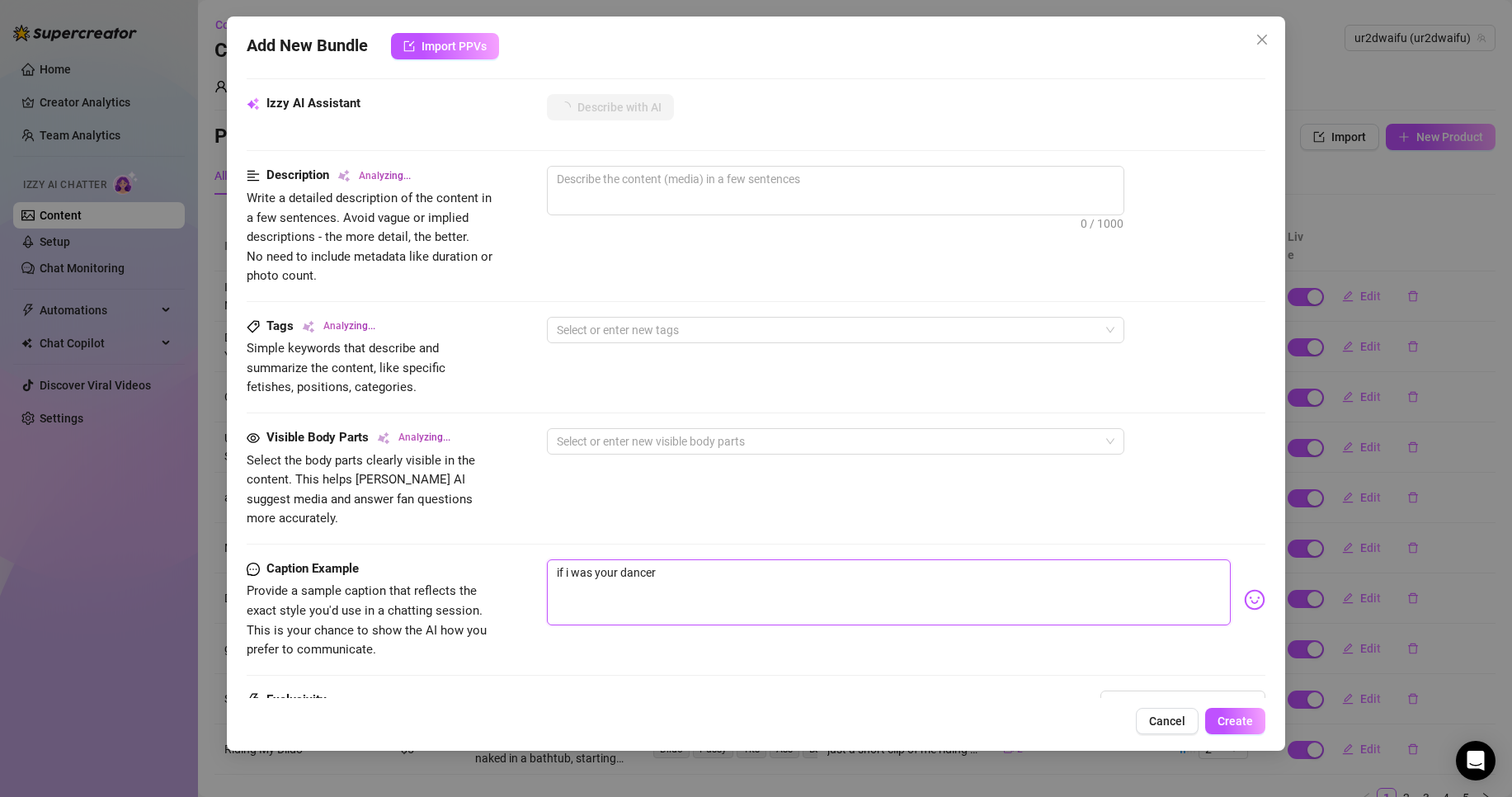
type textarea "if i was your dance"
type textarea "if i was your dancer"
type textarea "if i was your dancerm"
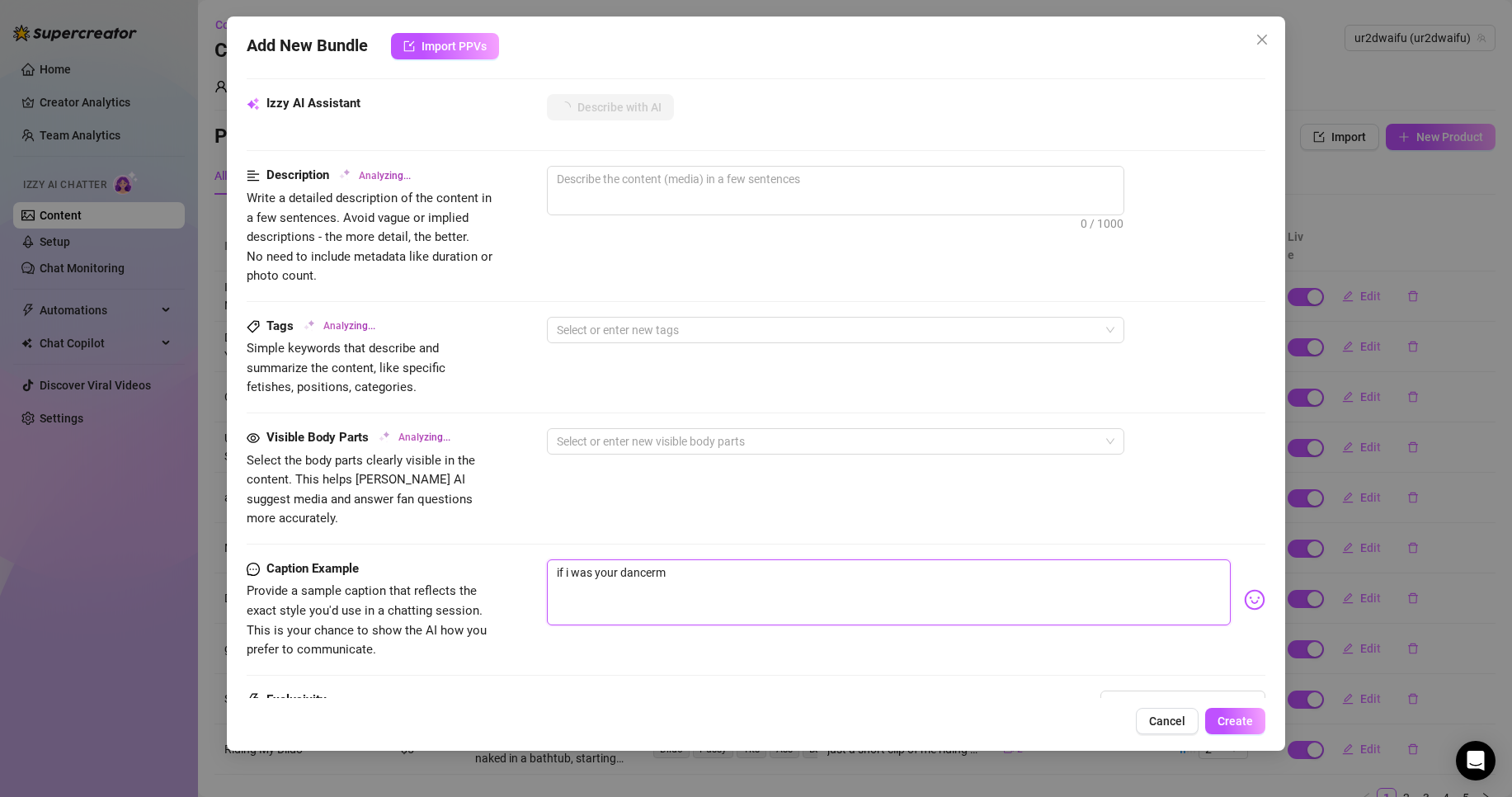
type textarea "if i was your dancerm"
type textarea "if i was your dancerm w"
type textarea "if i was your dancerm wo"
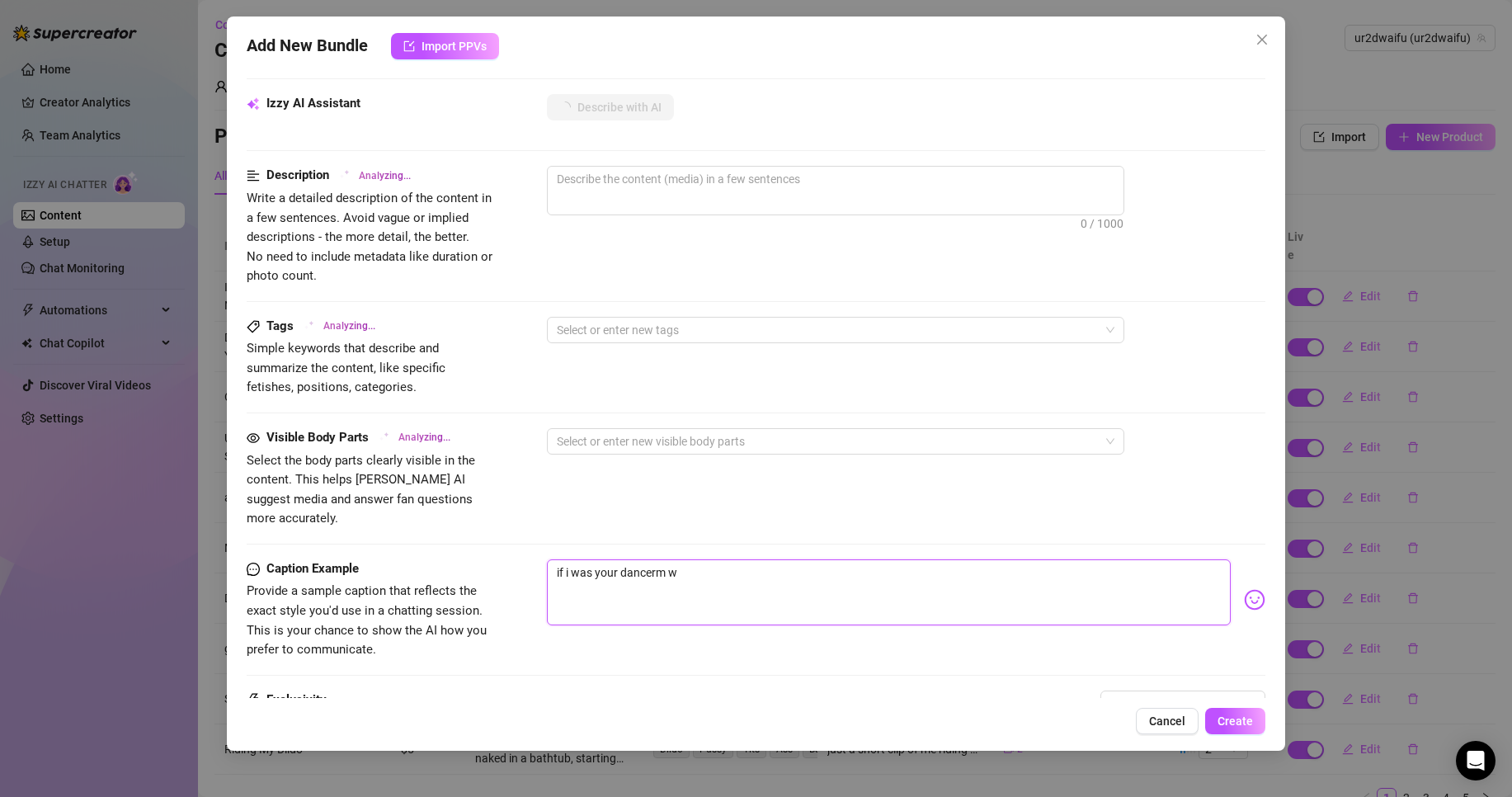
type textarea "if i was your dancerm wo"
type textarea "if i was your dancerm w"
type textarea "if i was your dancerm"
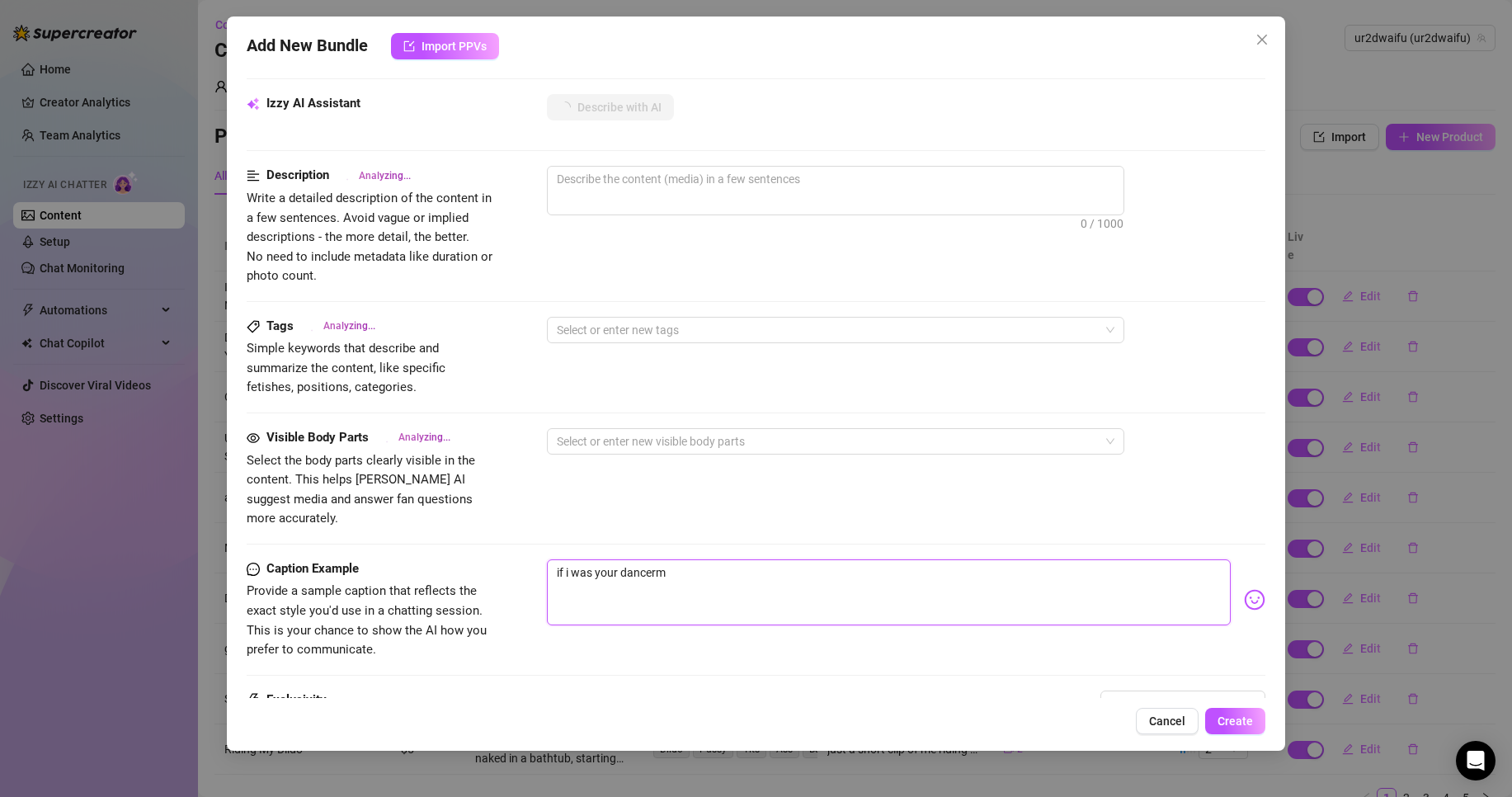
type textarea "if i was your dancerm"
type textarea "if i was your dancer"
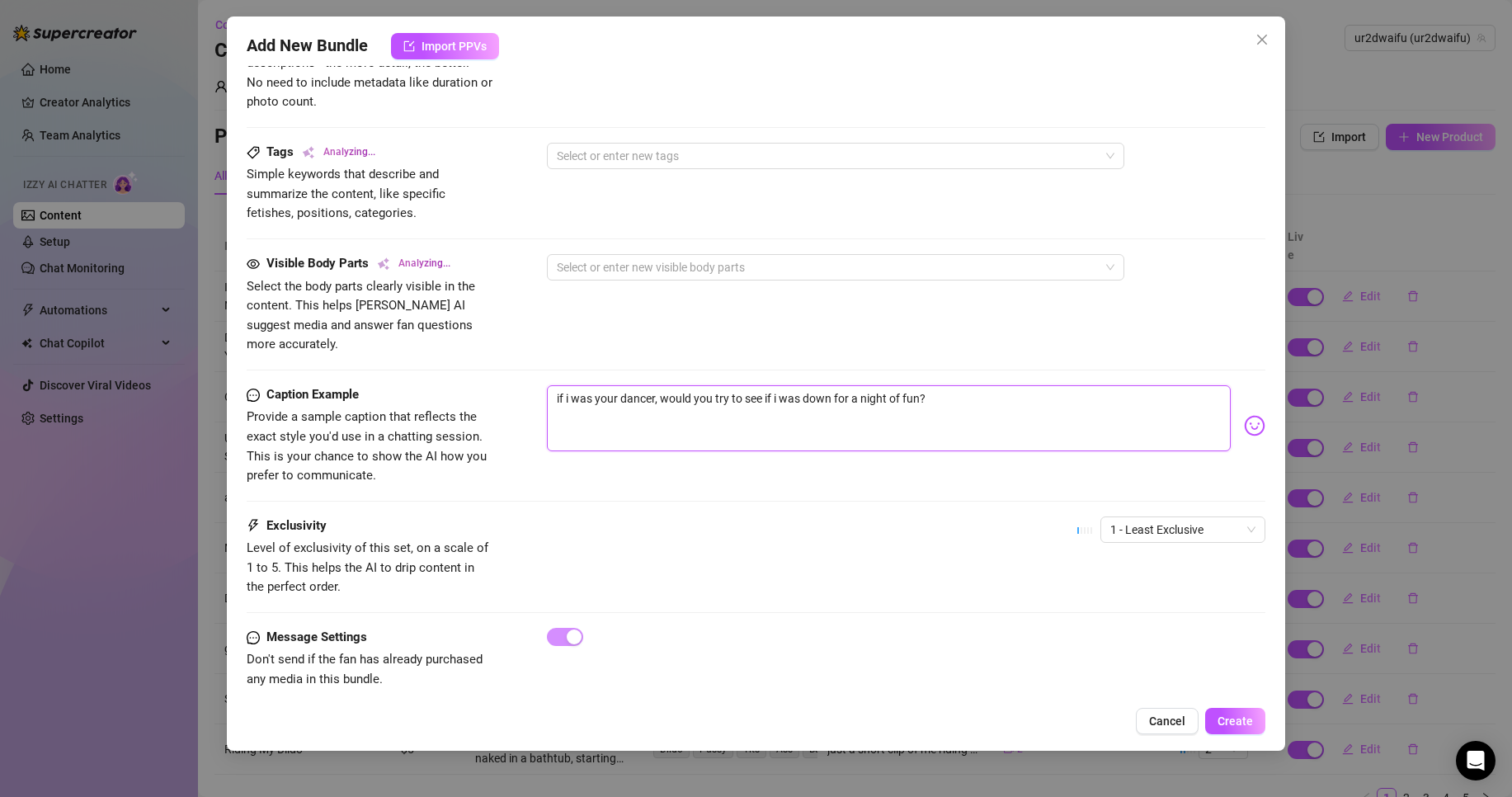
scroll to position [754, 0]
click at [1168, 514] on span "1 - Least Exclusive" at bounding box center [1183, 527] width 145 height 25
click at [1160, 552] on div "1 - Least Exclusive" at bounding box center [1168, 540] width 159 height 27
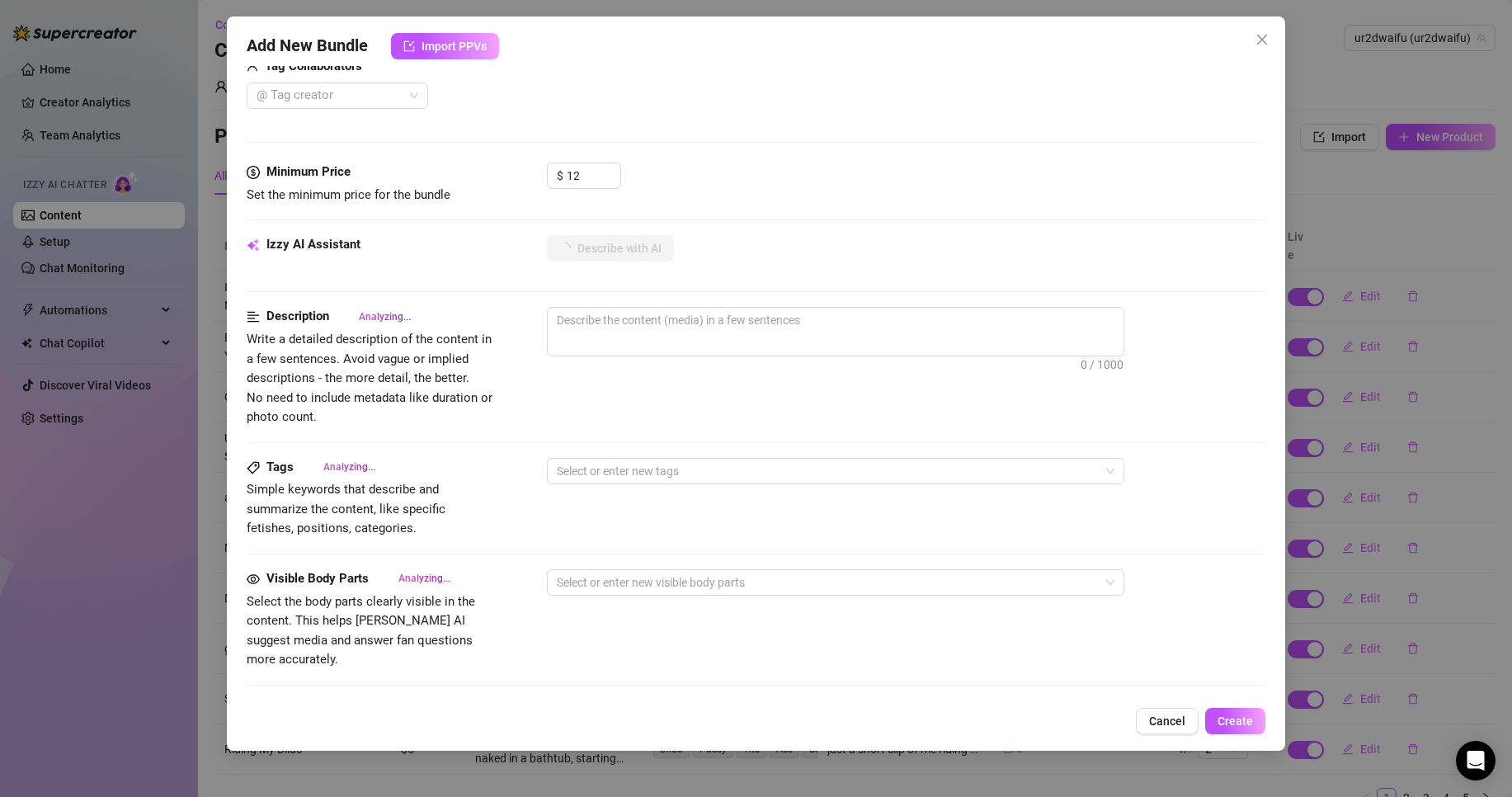
scroll to position [424, 0]
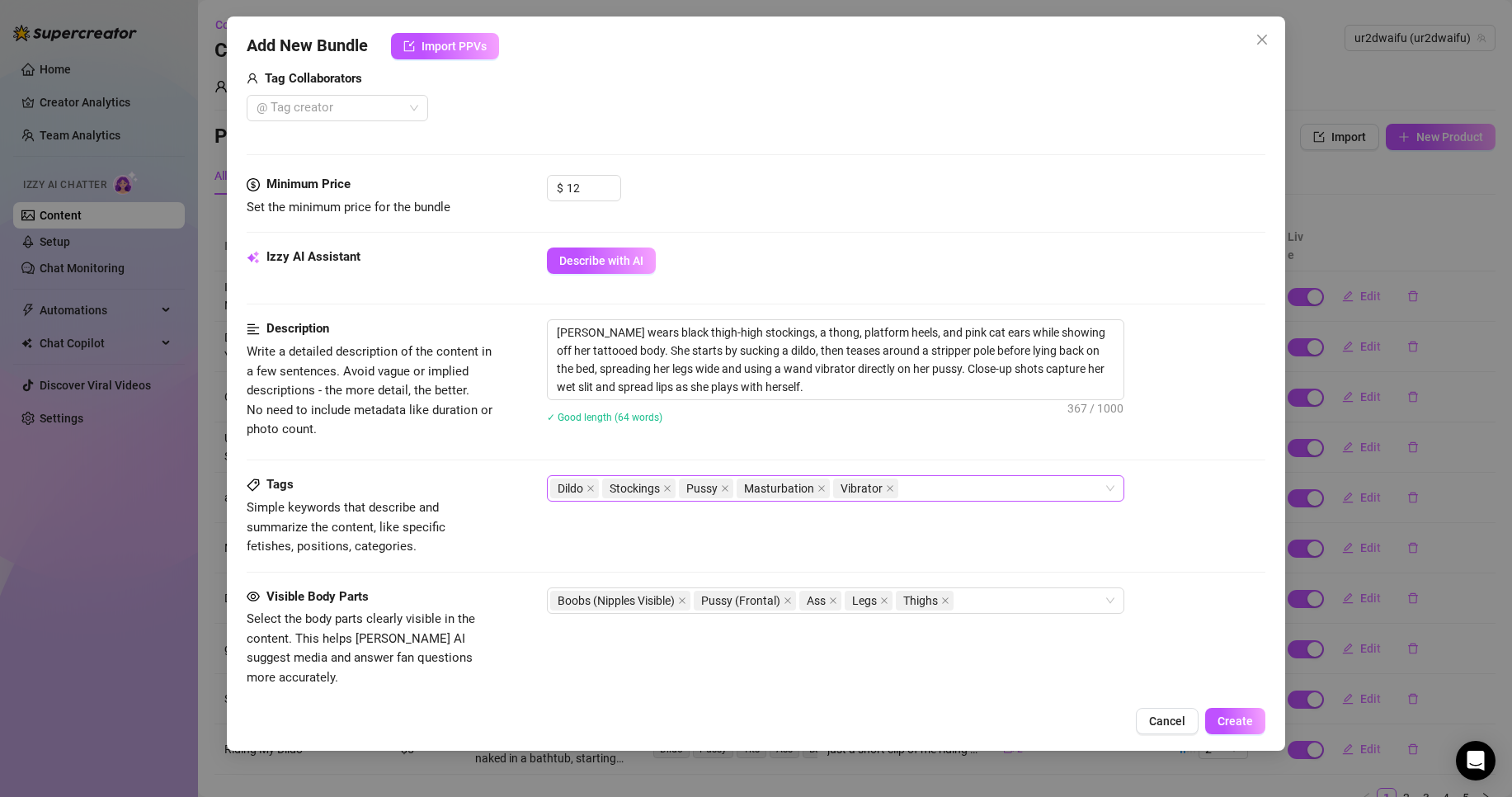
click at [961, 489] on div "Dildo Stockings Pussy Masturbation Vibrator" at bounding box center [827, 488] width 553 height 23
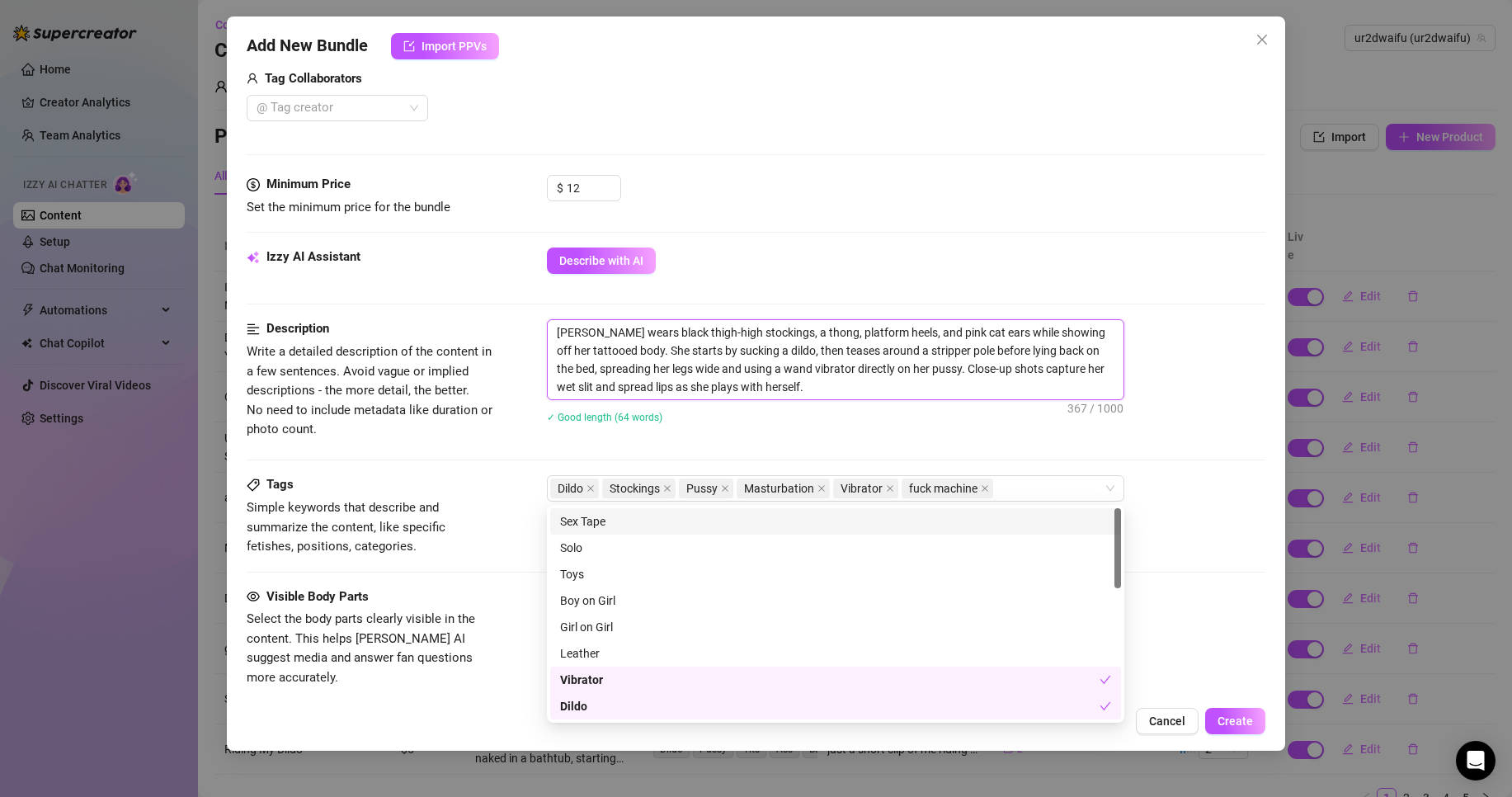
click at [889, 397] on textarea "[PERSON_NAME] wears black thigh-high stockings, a thong, platform heels, and pi…" at bounding box center [835, 359] width 576 height 79
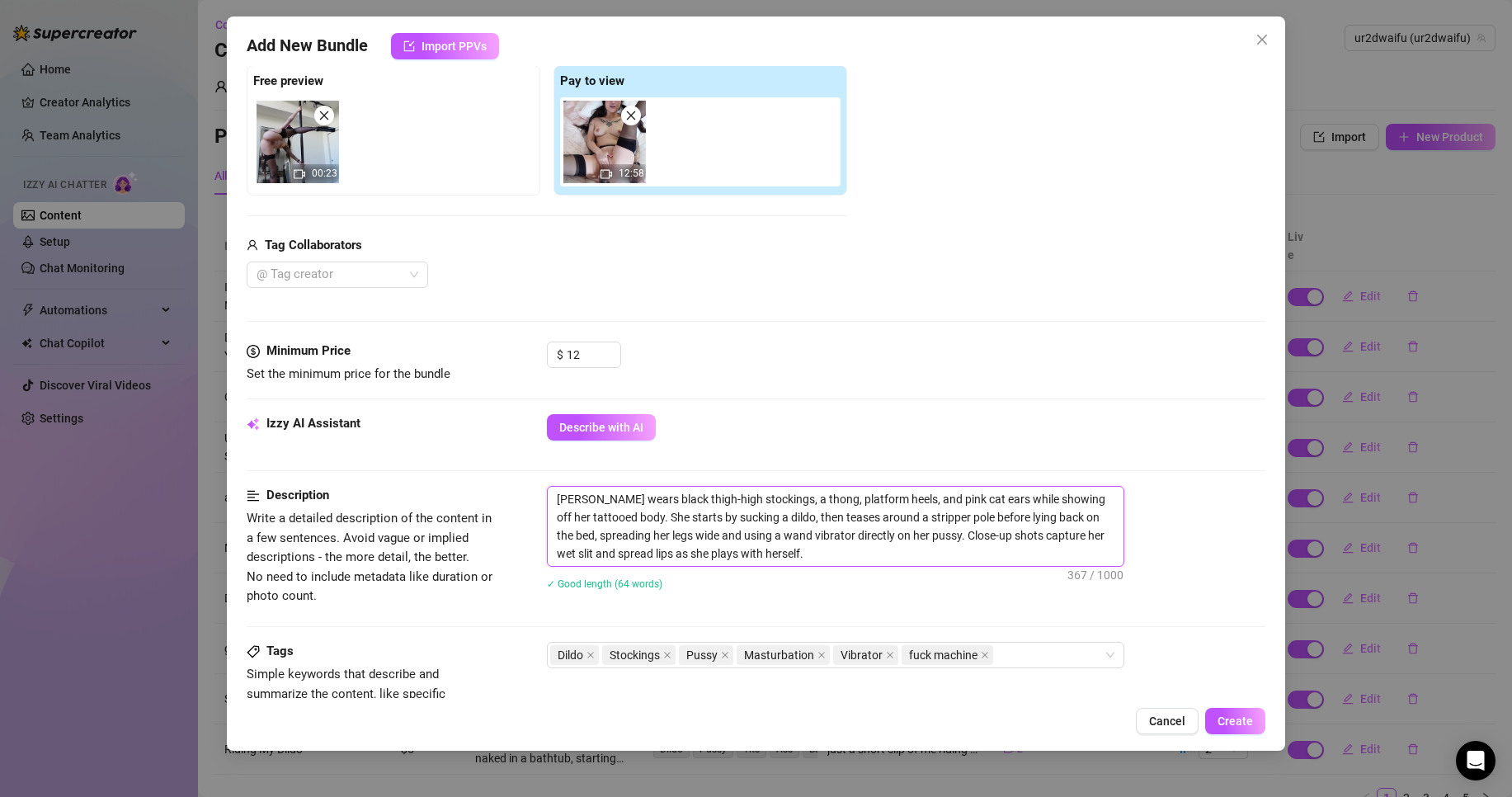
scroll to position [176, 0]
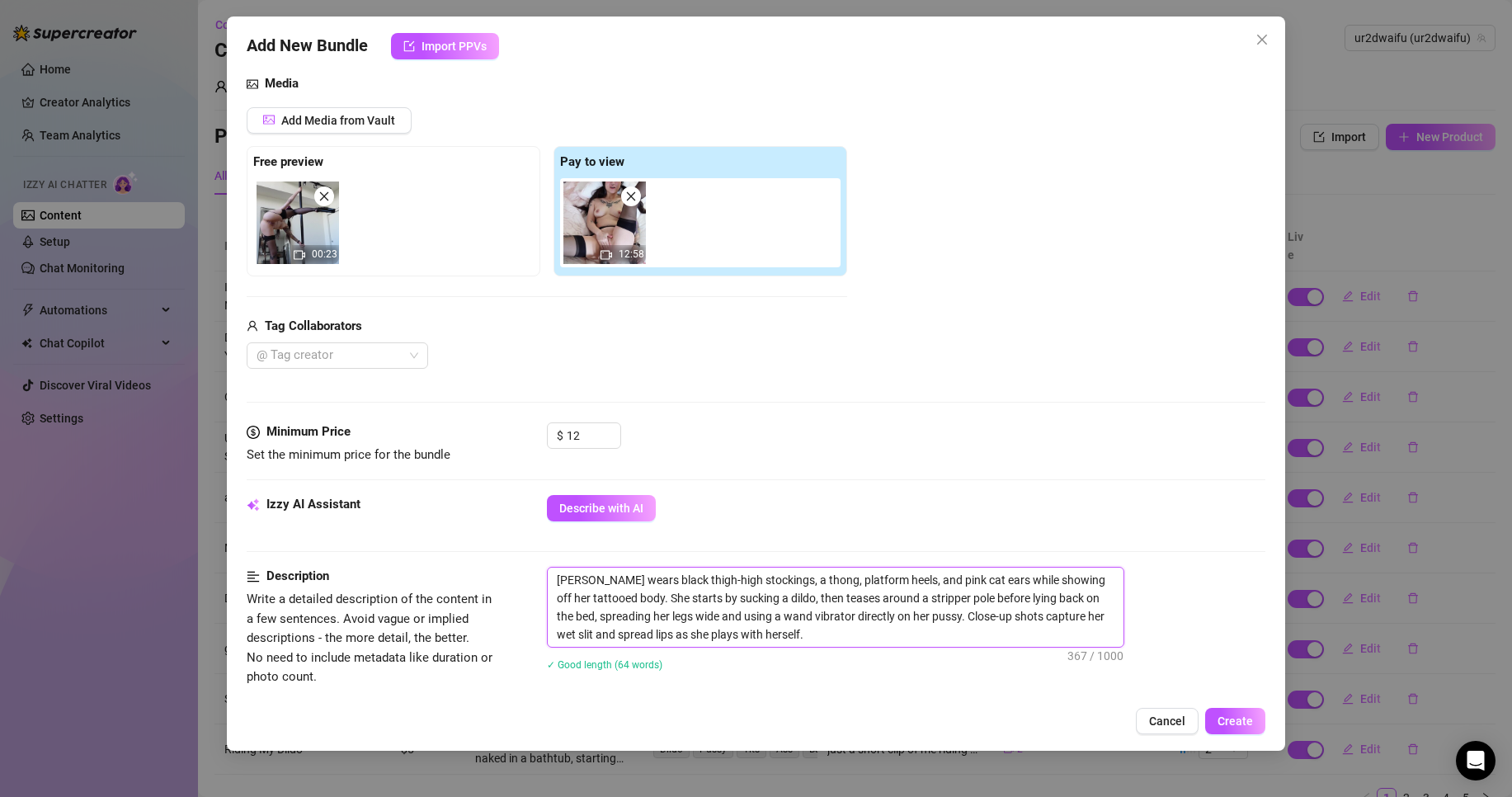
click at [617, 222] on img at bounding box center [605, 222] width 83 height 83
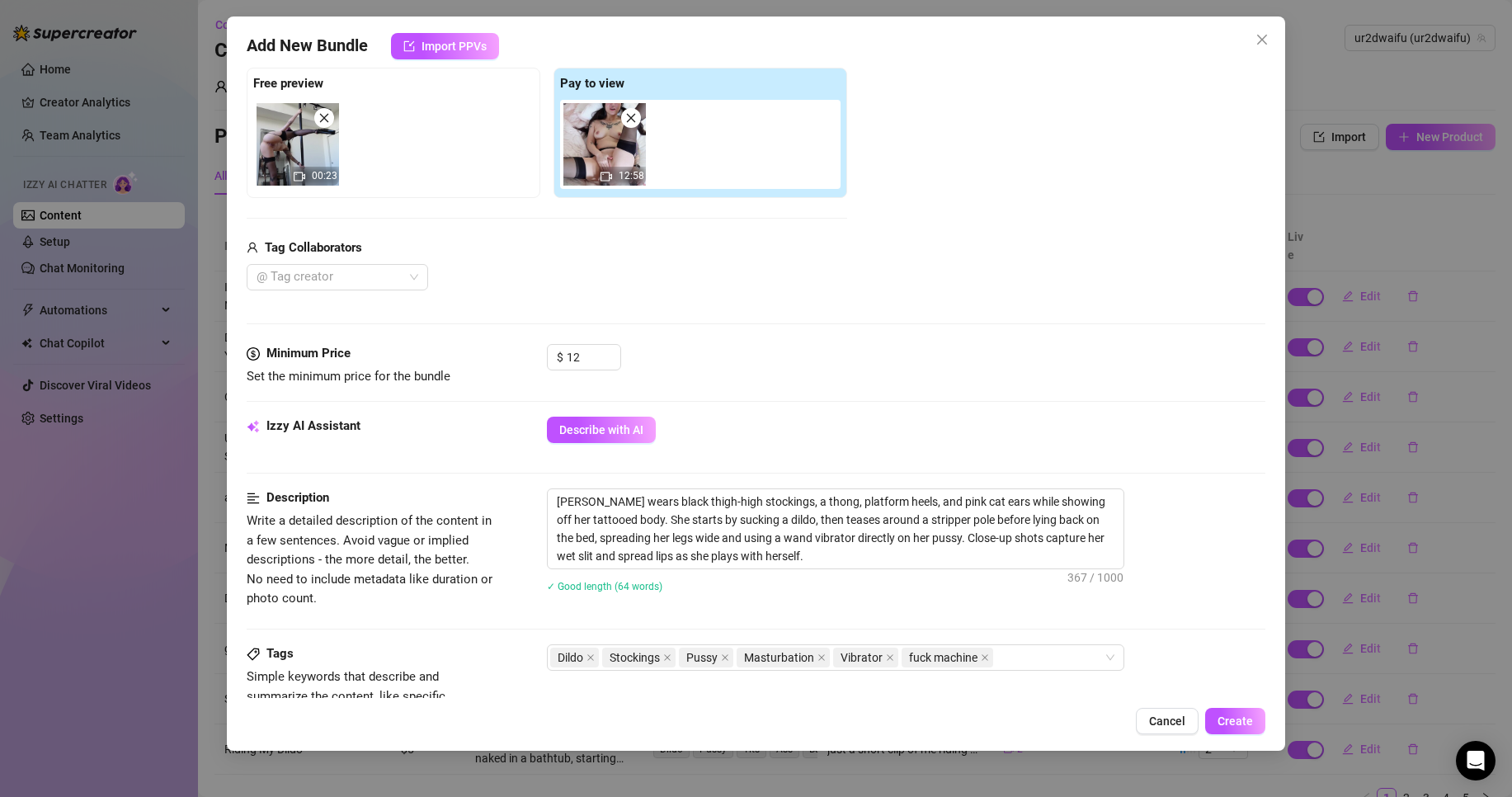
scroll to position [259, 0]
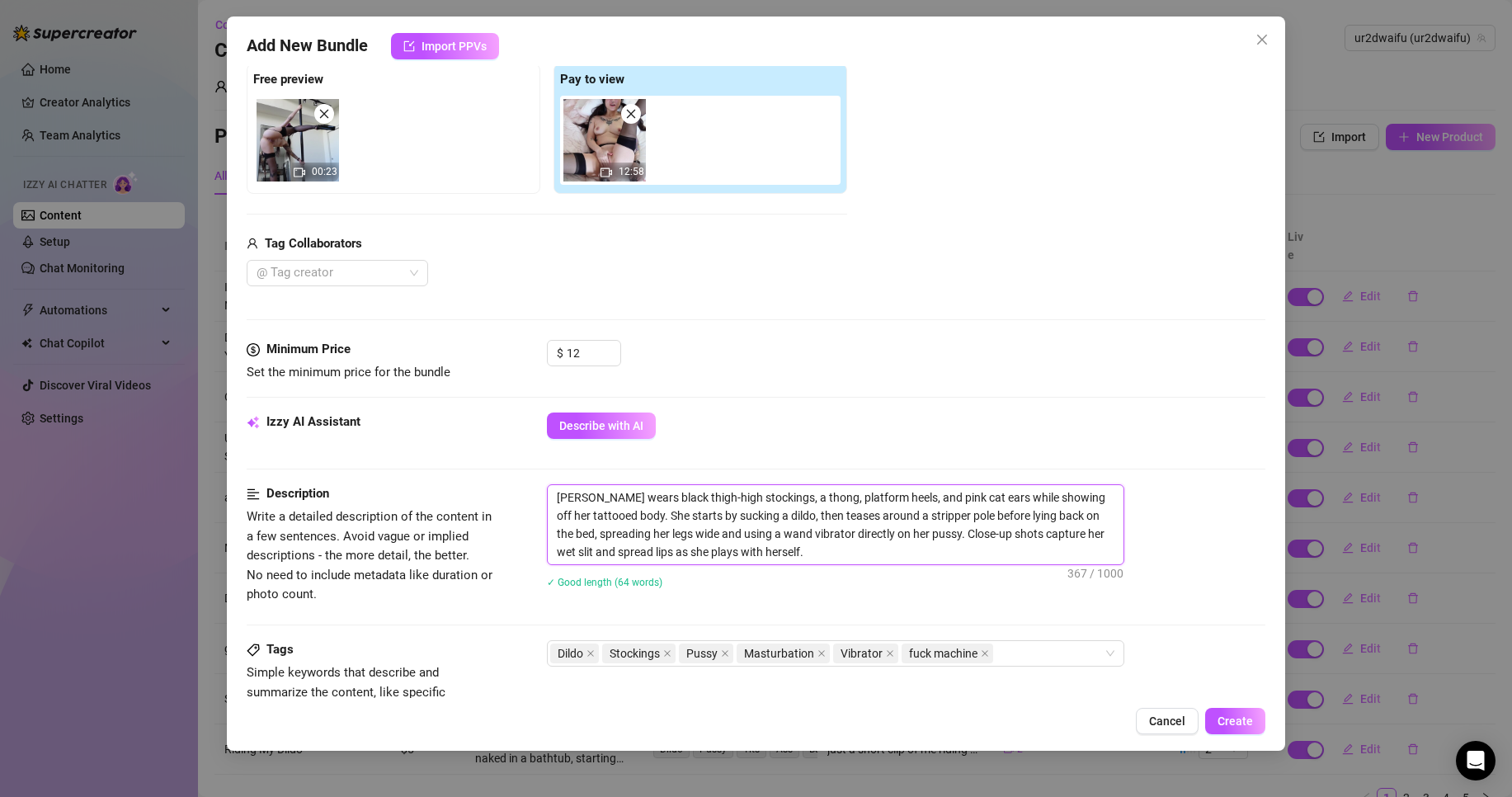
click at [882, 522] on textarea "[PERSON_NAME] wears black thigh-high stockings, a thong, platform heels, and pi…" at bounding box center [835, 524] width 576 height 79
click at [887, 546] on textarea "[PERSON_NAME] wears black thigh-high stockings, a thong, platform heels, and pi…" at bounding box center [835, 524] width 576 height 79
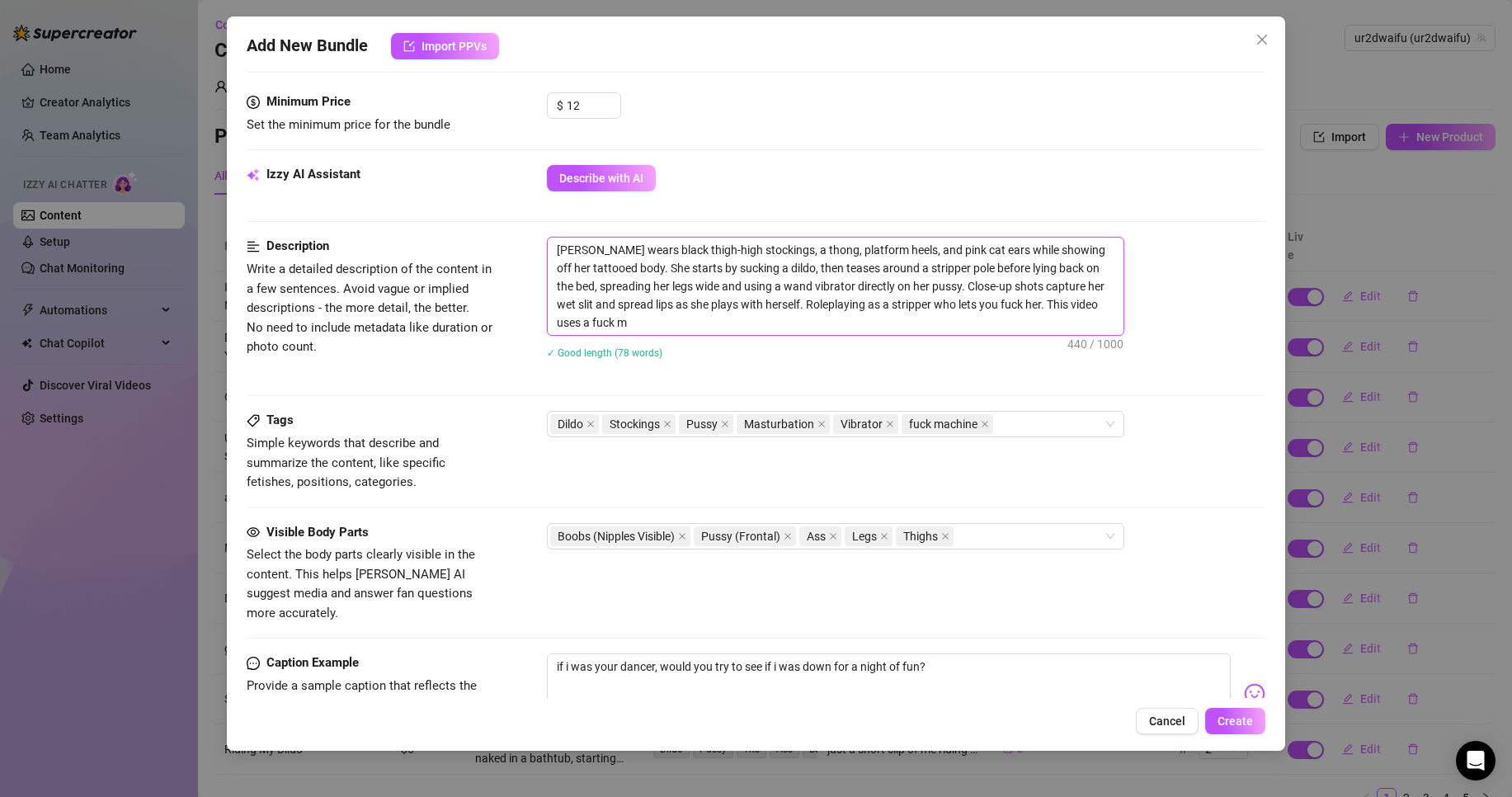
scroll to position [0, 0]
click at [1232, 729] on button "Create" at bounding box center [1235, 721] width 60 height 27
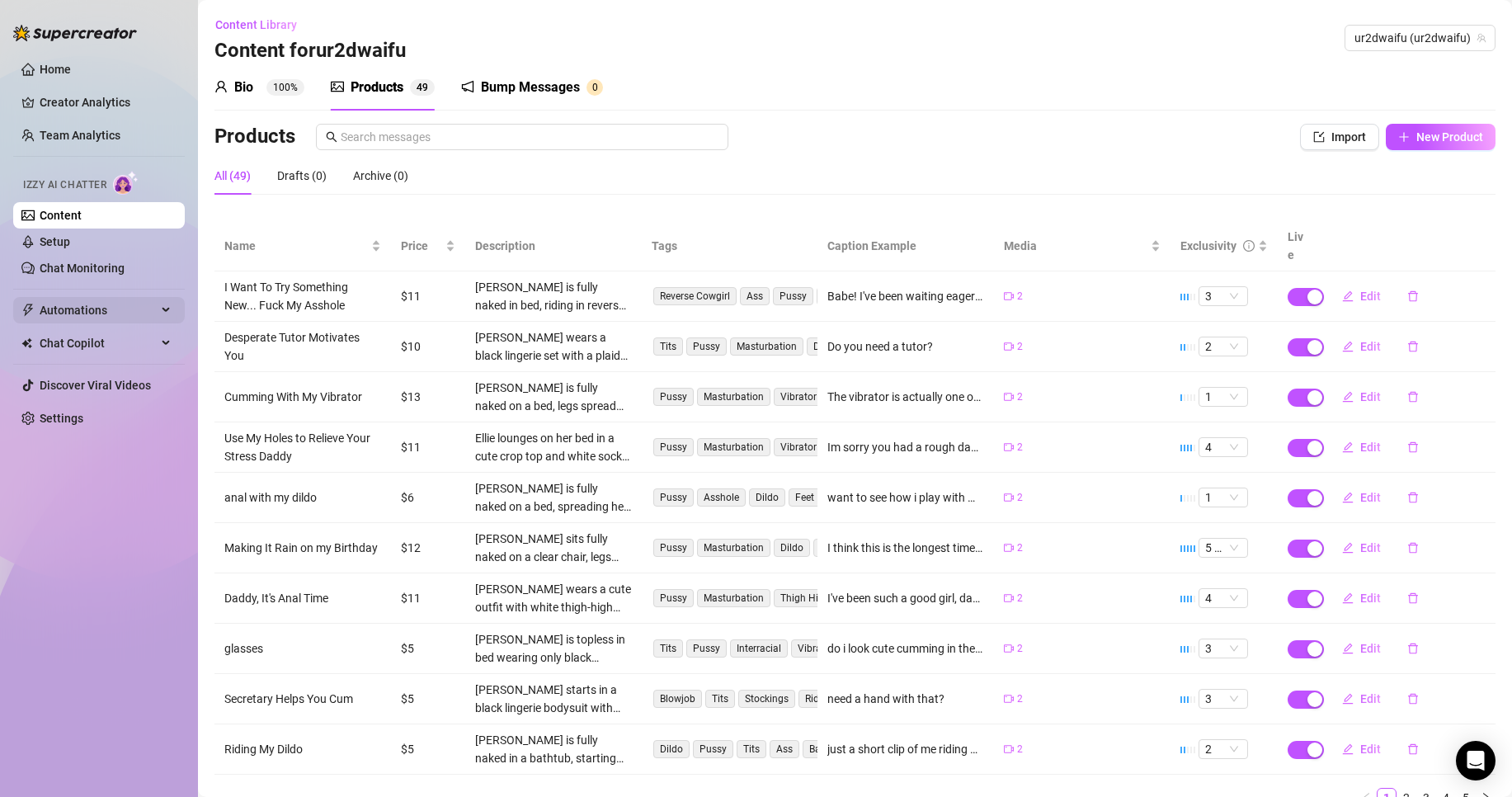
click at [53, 306] on span "Automations" at bounding box center [98, 310] width 117 height 27
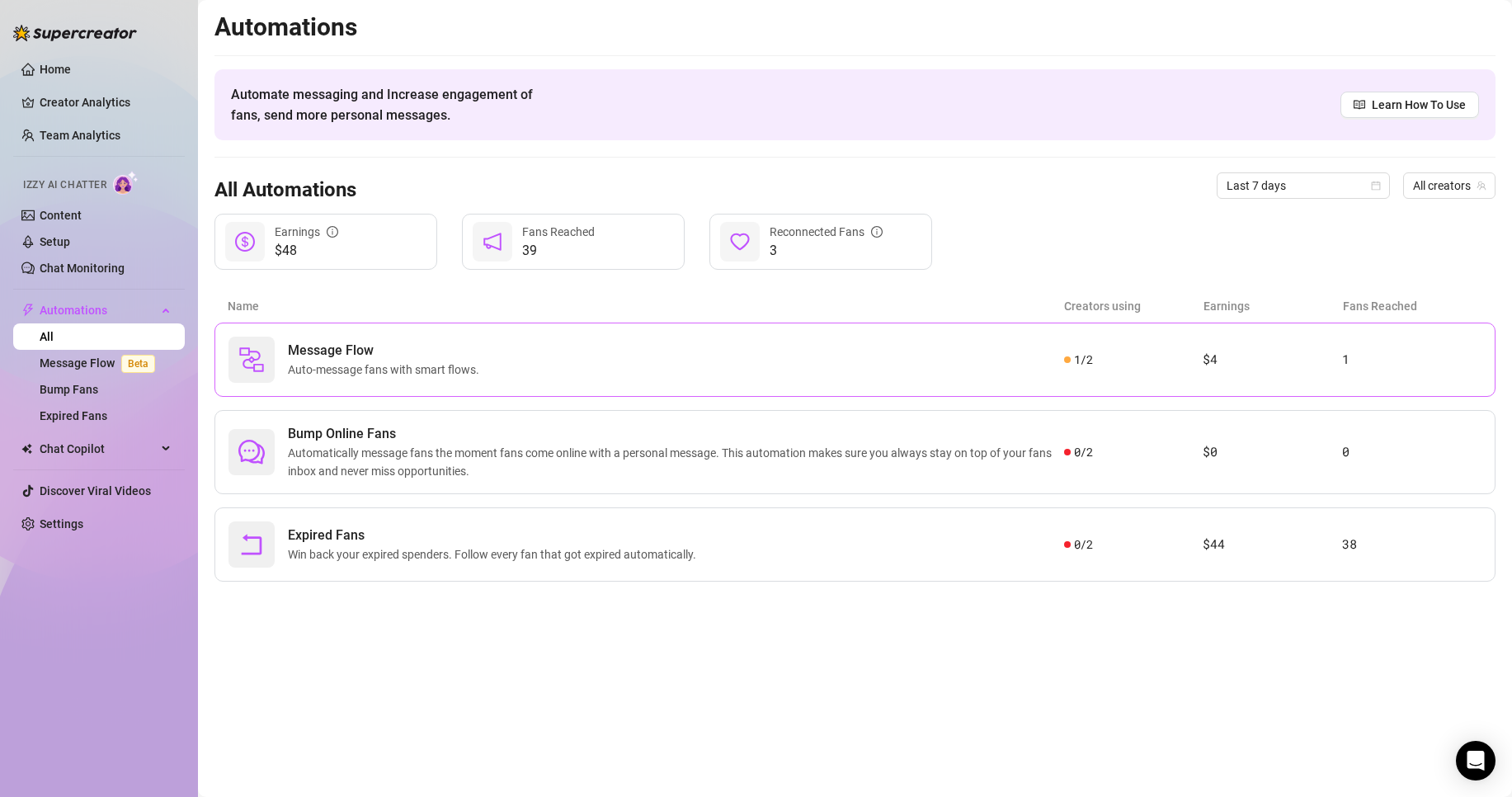
click at [520, 373] on div "Message Flow Auto-message fans with smart flows." at bounding box center [646, 360] width 836 height 46
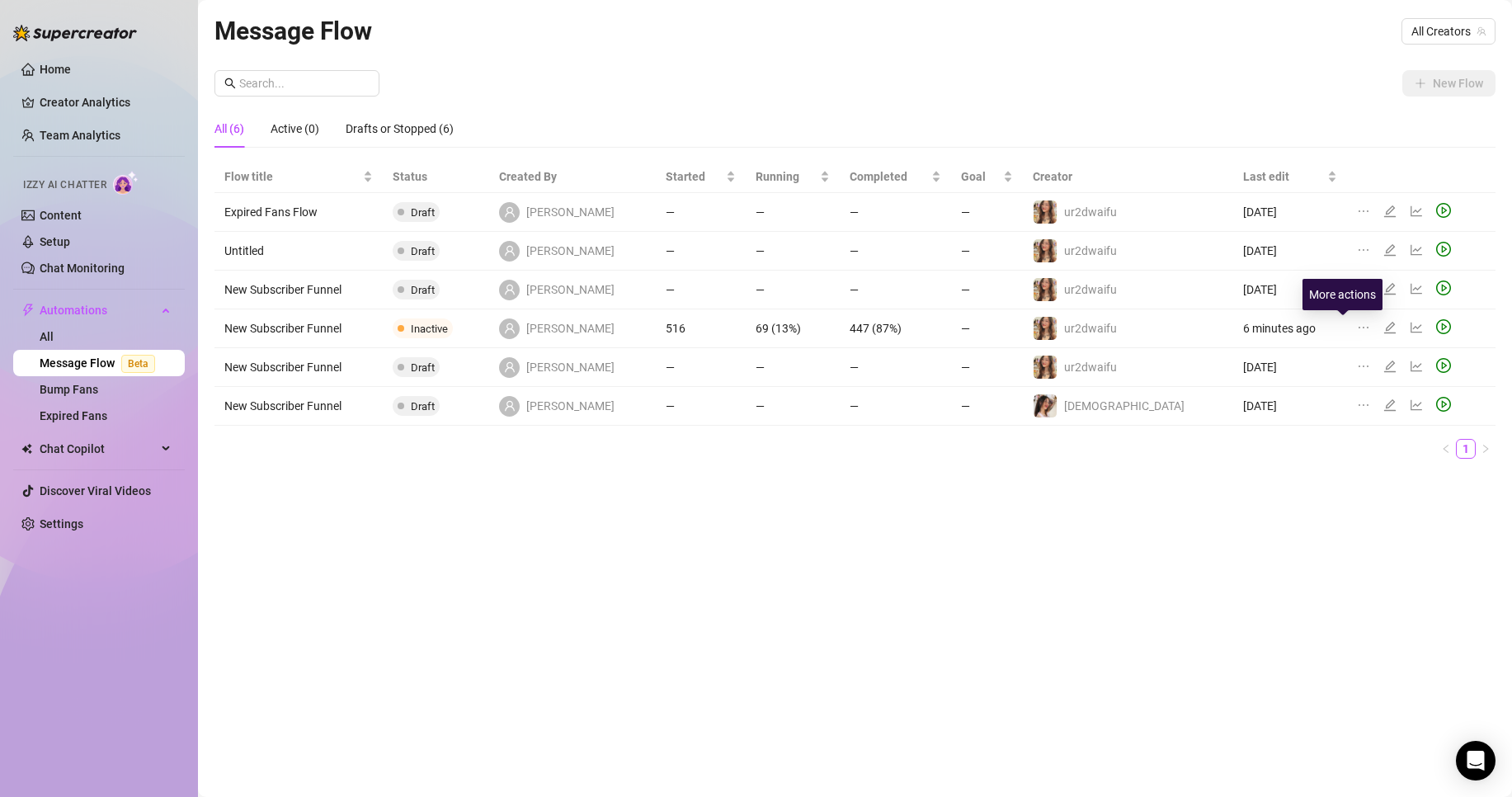
click at [1384, 328] on icon "edit" at bounding box center [1391, 327] width 13 height 13
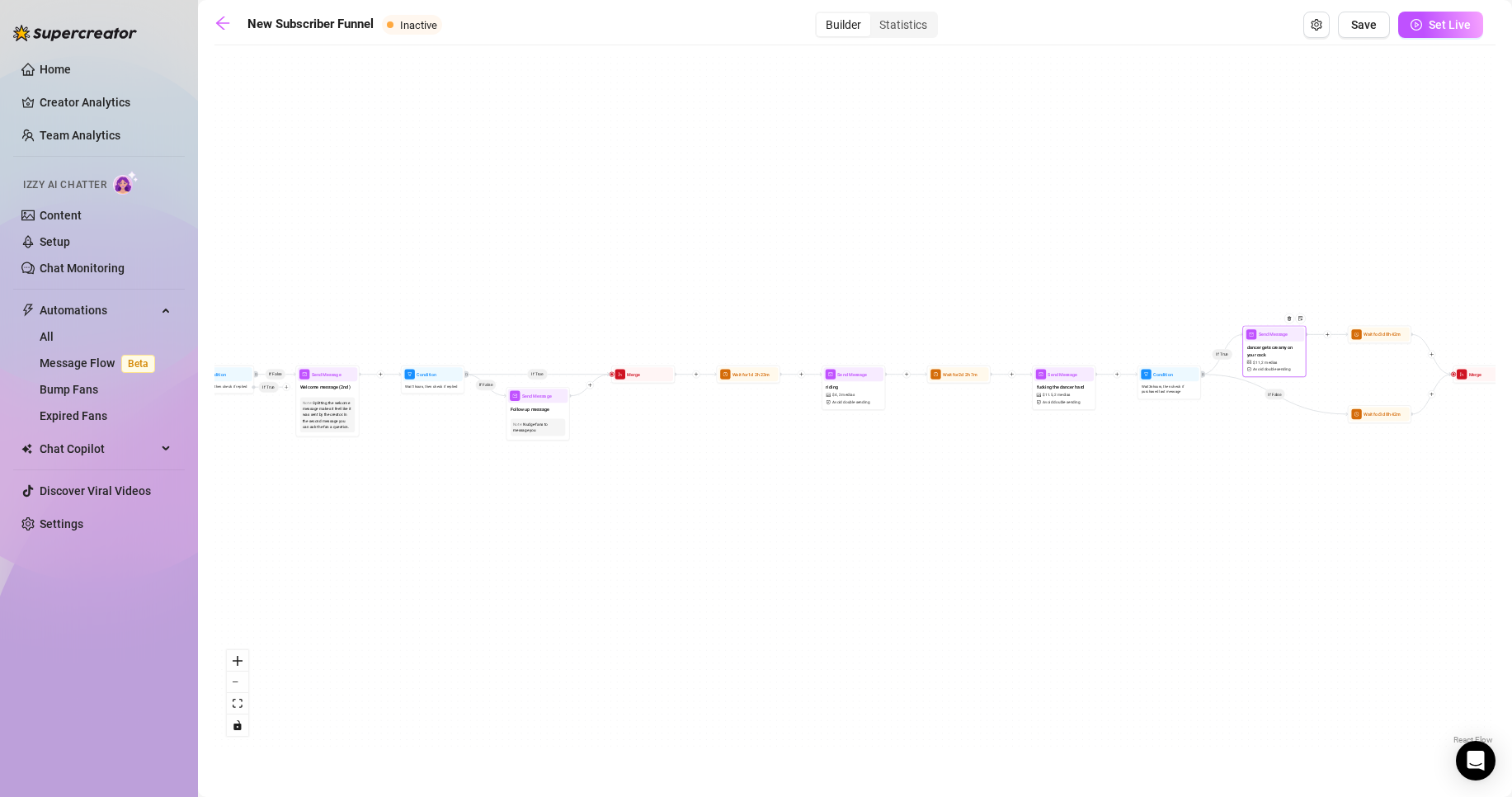
click at [1281, 367] on span "Avoid double sending" at bounding box center [1271, 369] width 37 height 6
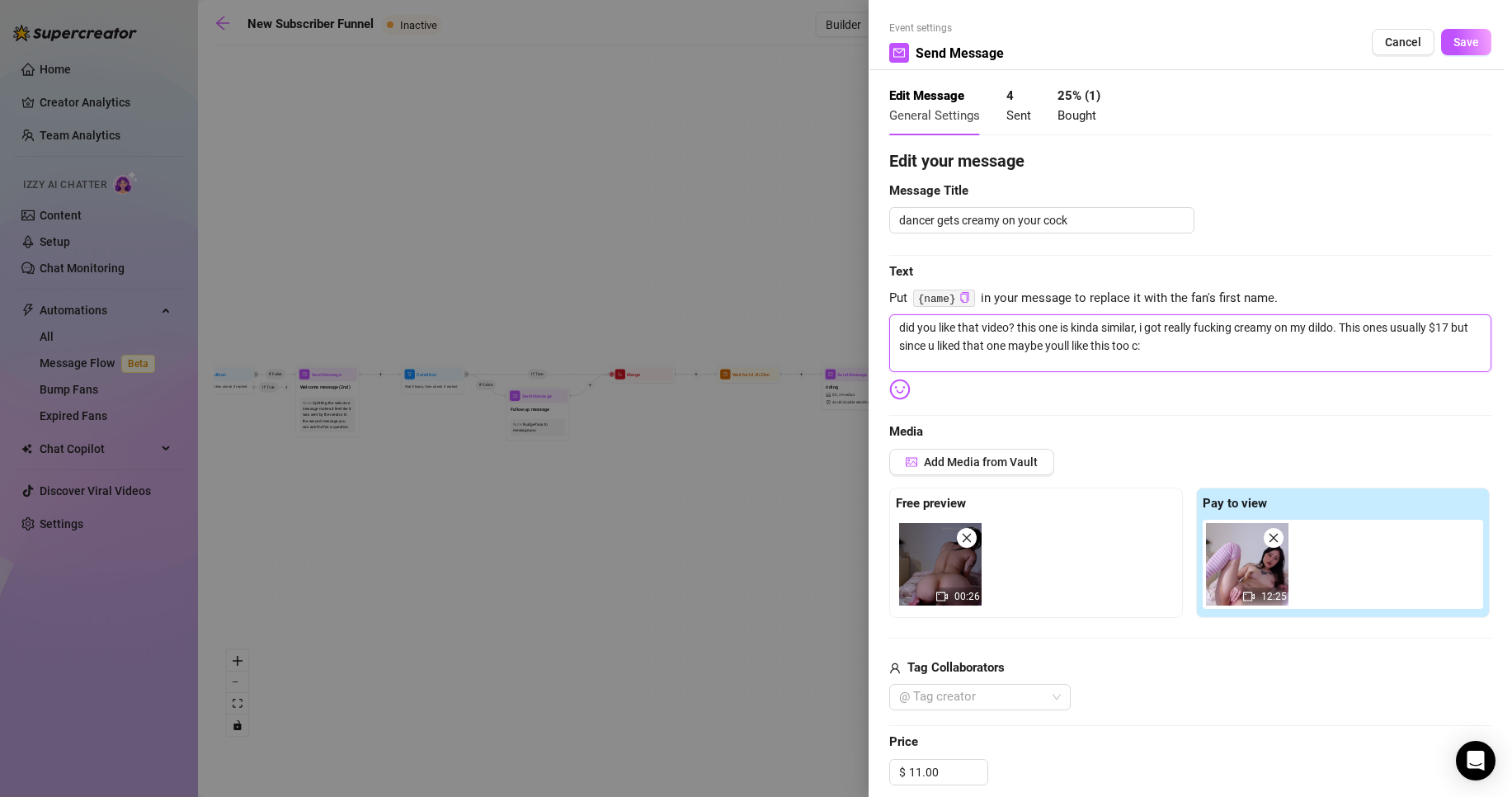
click at [1222, 360] on textarea "did you like that video? this one is kinda similar, i got really fucking creamy…" at bounding box center [1190, 343] width 603 height 58
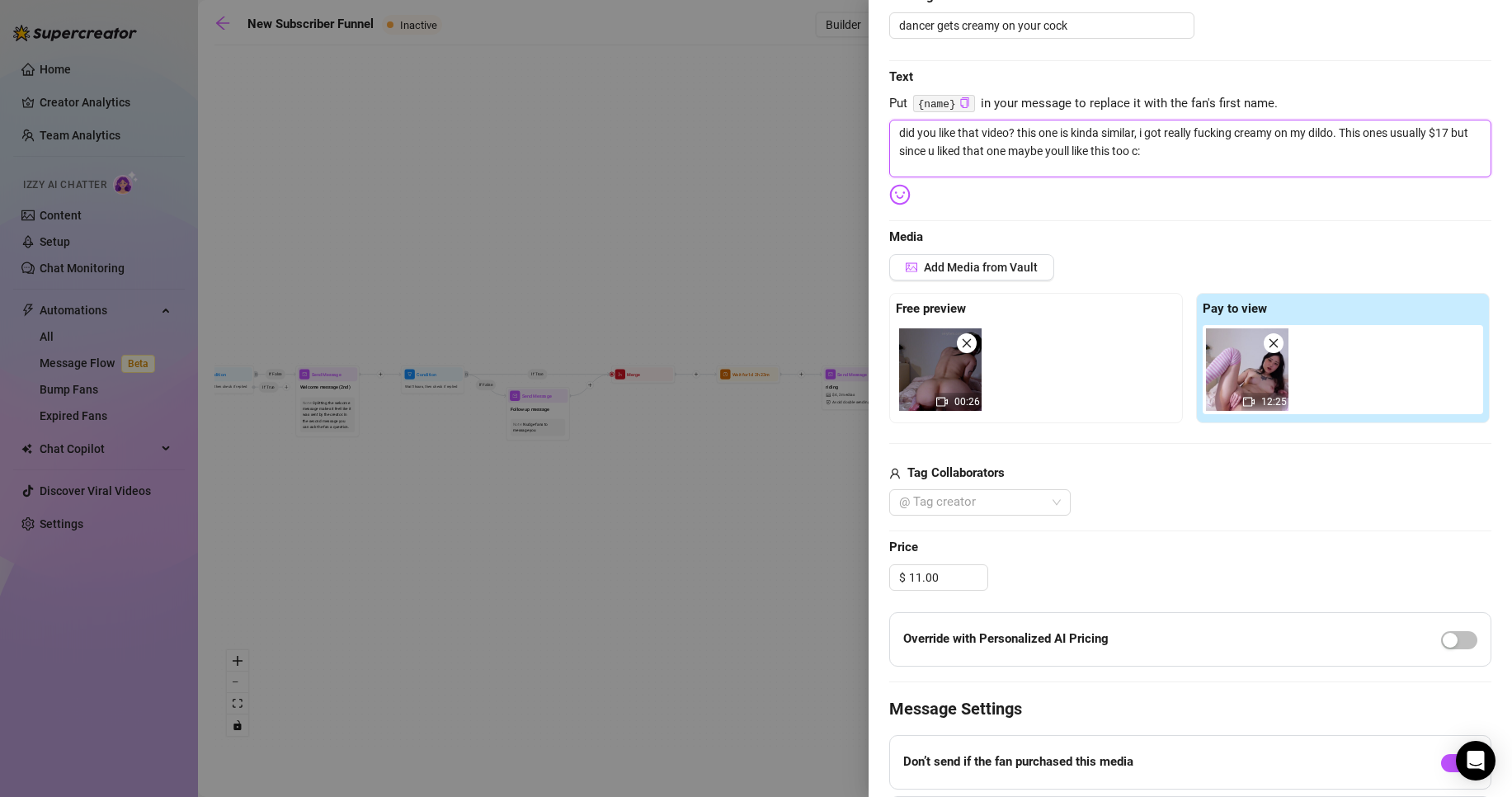
scroll to position [165, 0]
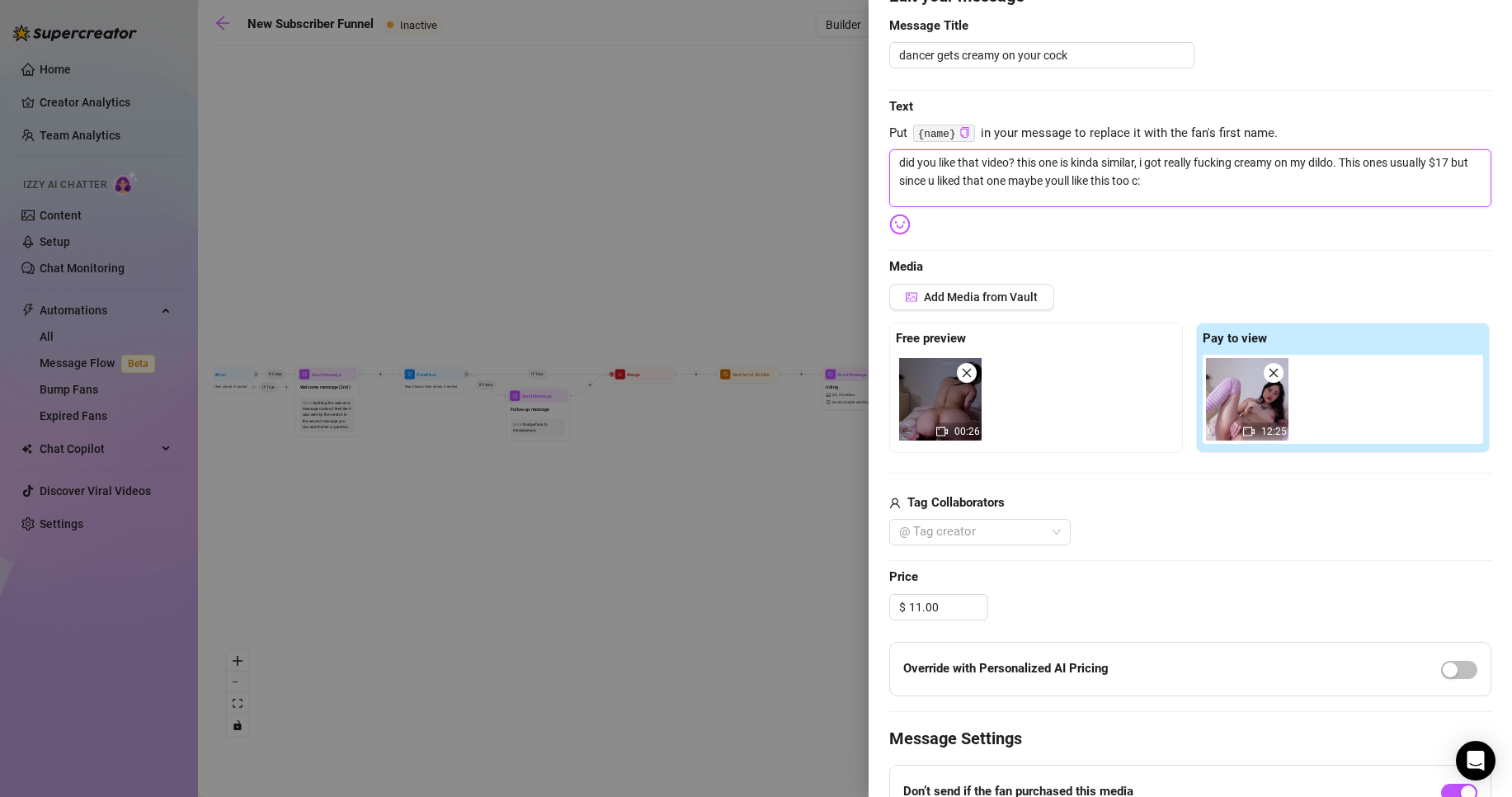
drag, startPoint x: 1339, startPoint y: 160, endPoint x: 1143, endPoint y: 159, distance: 196.0
click at [1143, 159] on textarea "did you like that video? this one is kinda similar, i got really fucking creamy…" at bounding box center [1190, 177] width 603 height 58
click at [579, 431] on div at bounding box center [756, 398] width 1512 height 797
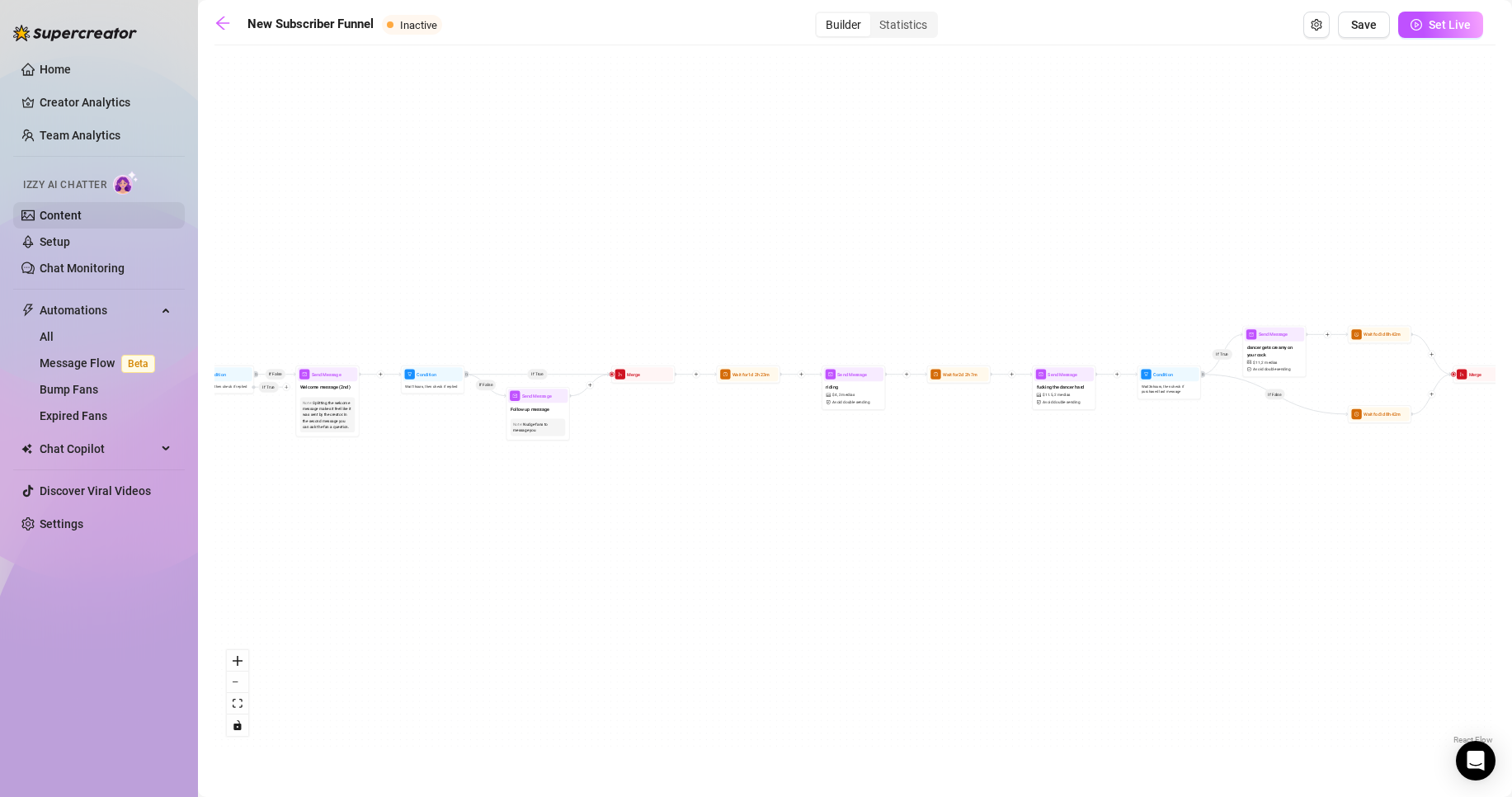
click at [82, 216] on link "Content" at bounding box center [61, 215] width 42 height 13
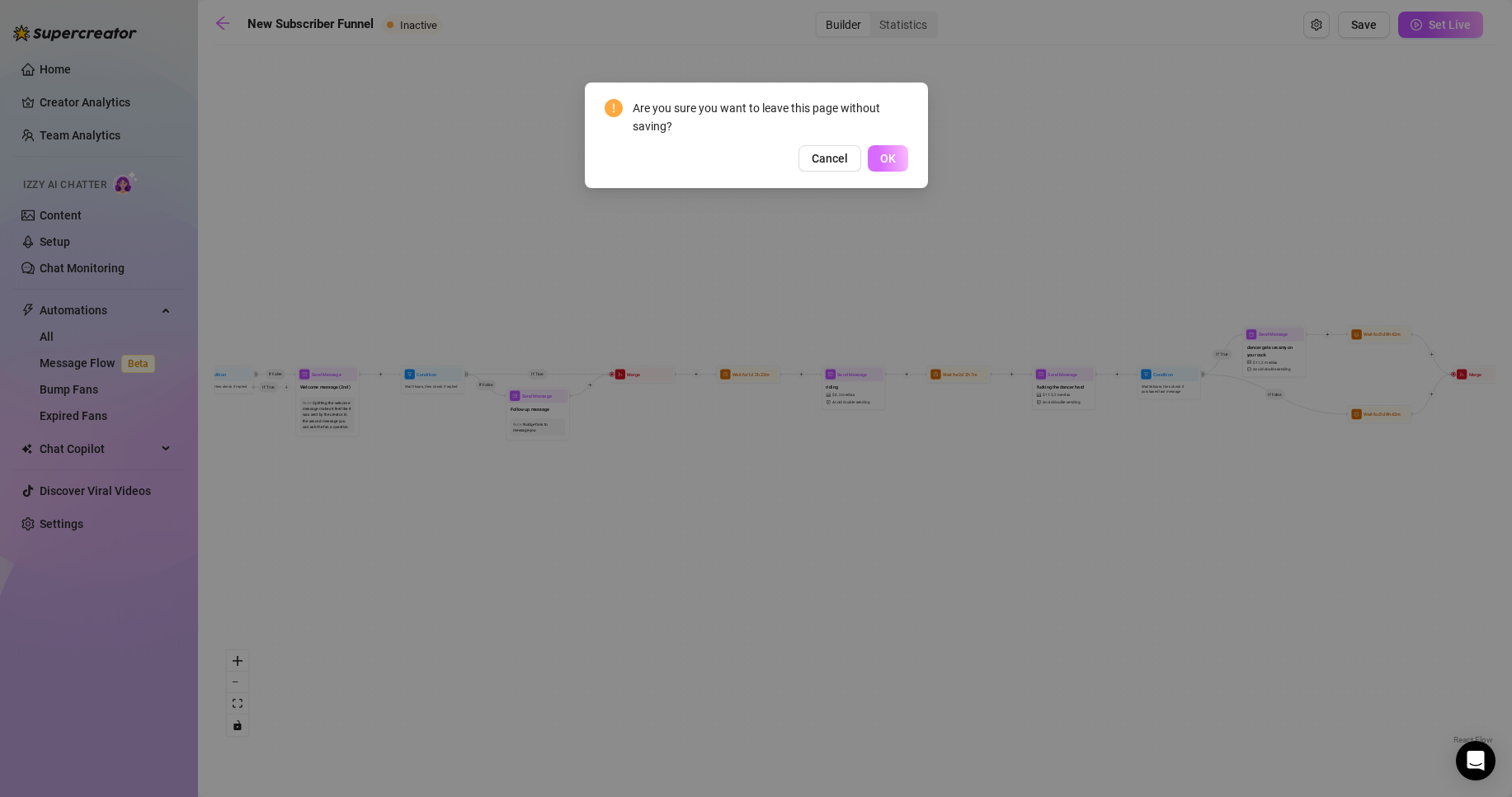
click at [881, 161] on span "OK" at bounding box center [888, 158] width 16 height 13
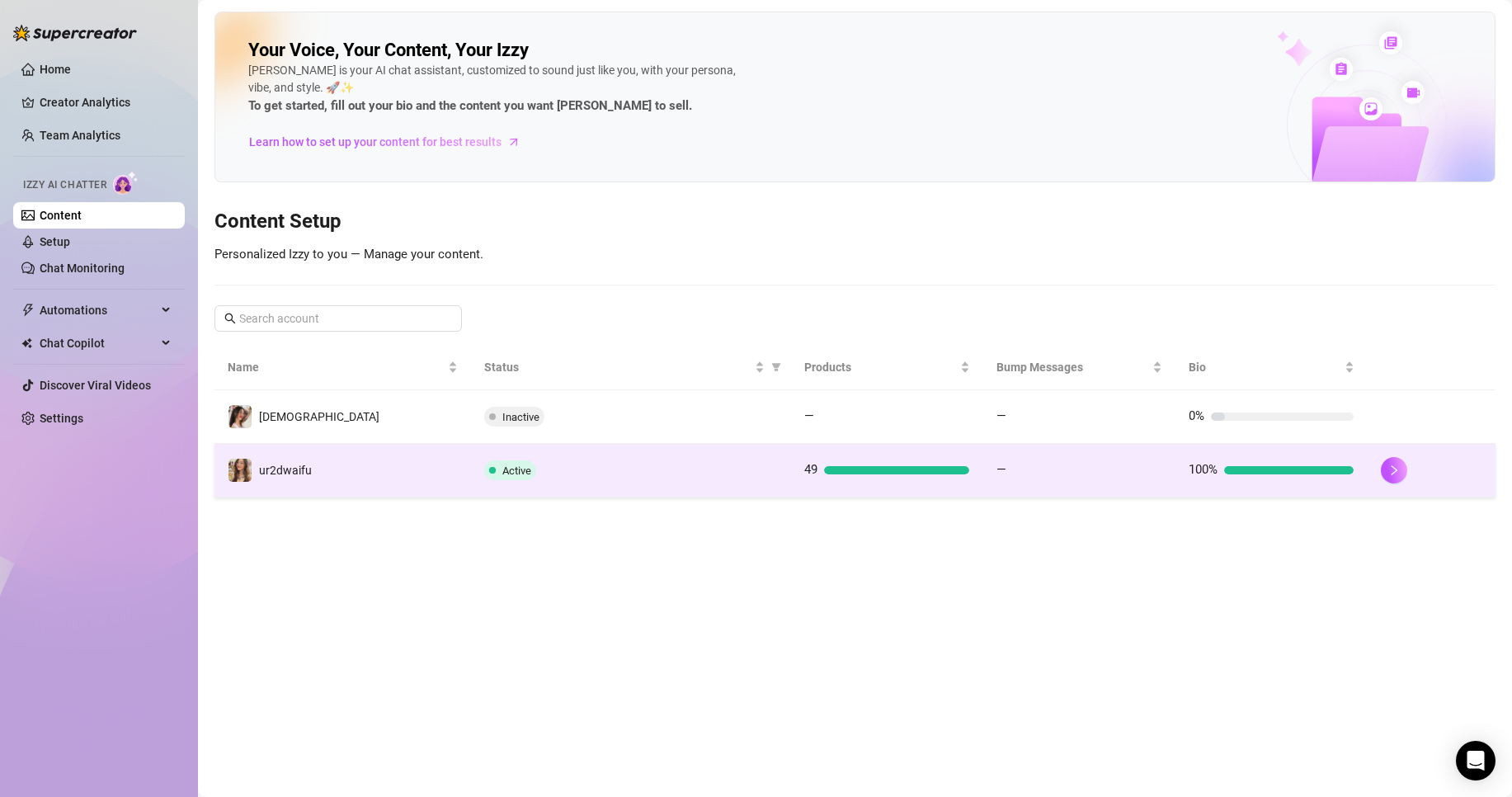
click at [685, 460] on div "Active" at bounding box center [630, 470] width 293 height 20
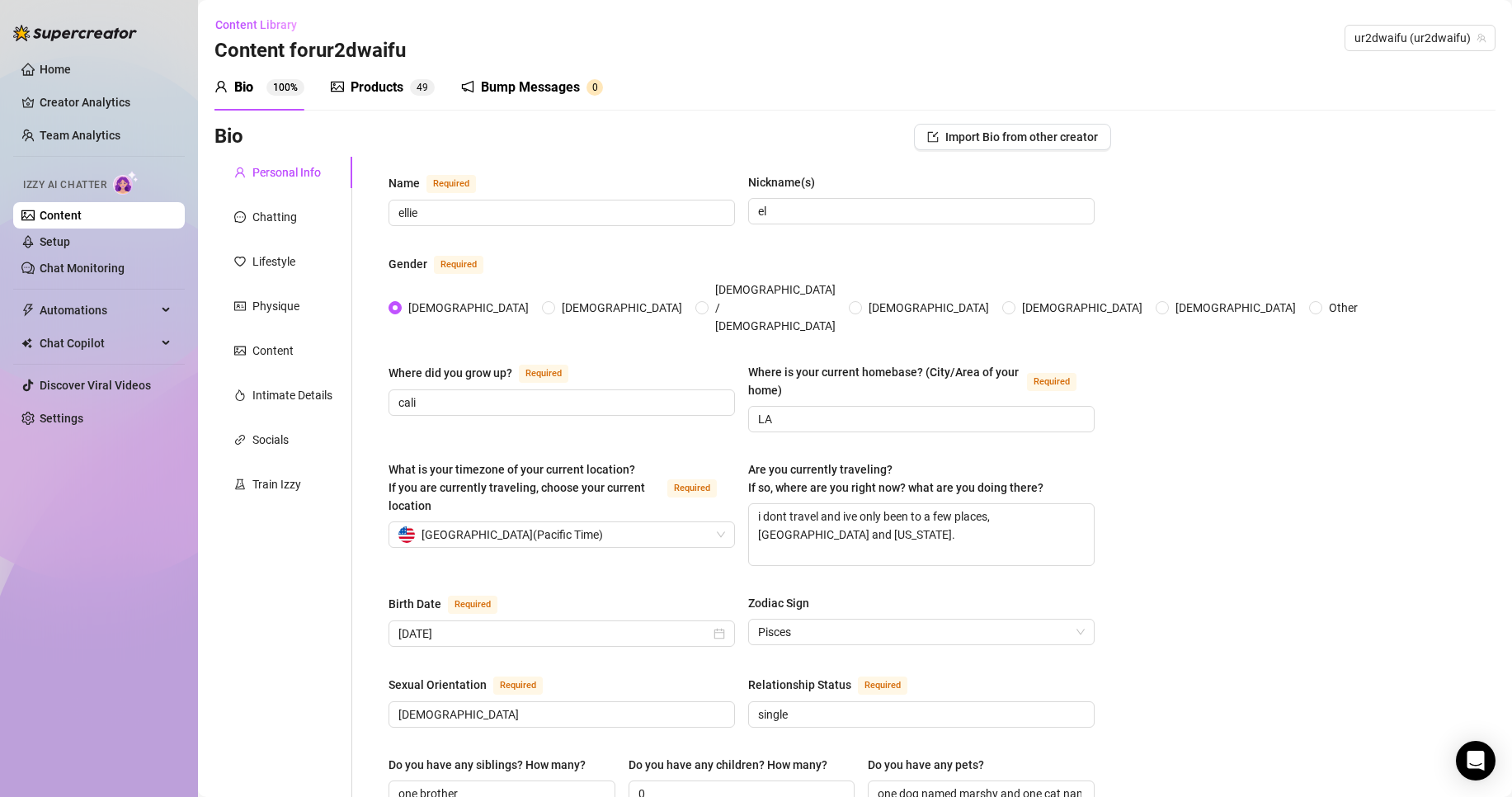
click at [385, 95] on div "Products" at bounding box center [377, 87] width 53 height 20
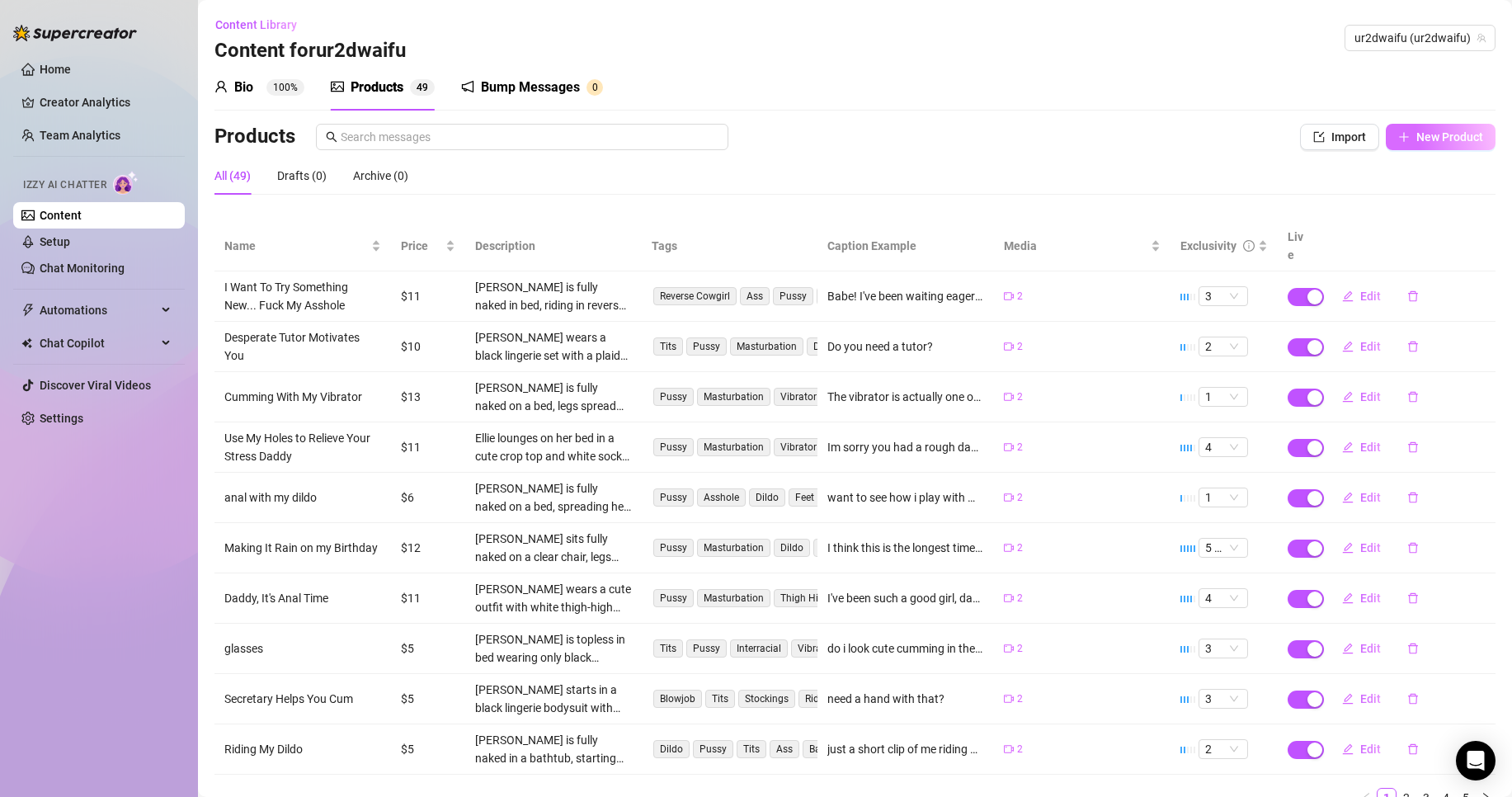
click at [1419, 133] on span "New Product" at bounding box center [1450, 137] width 66 height 13
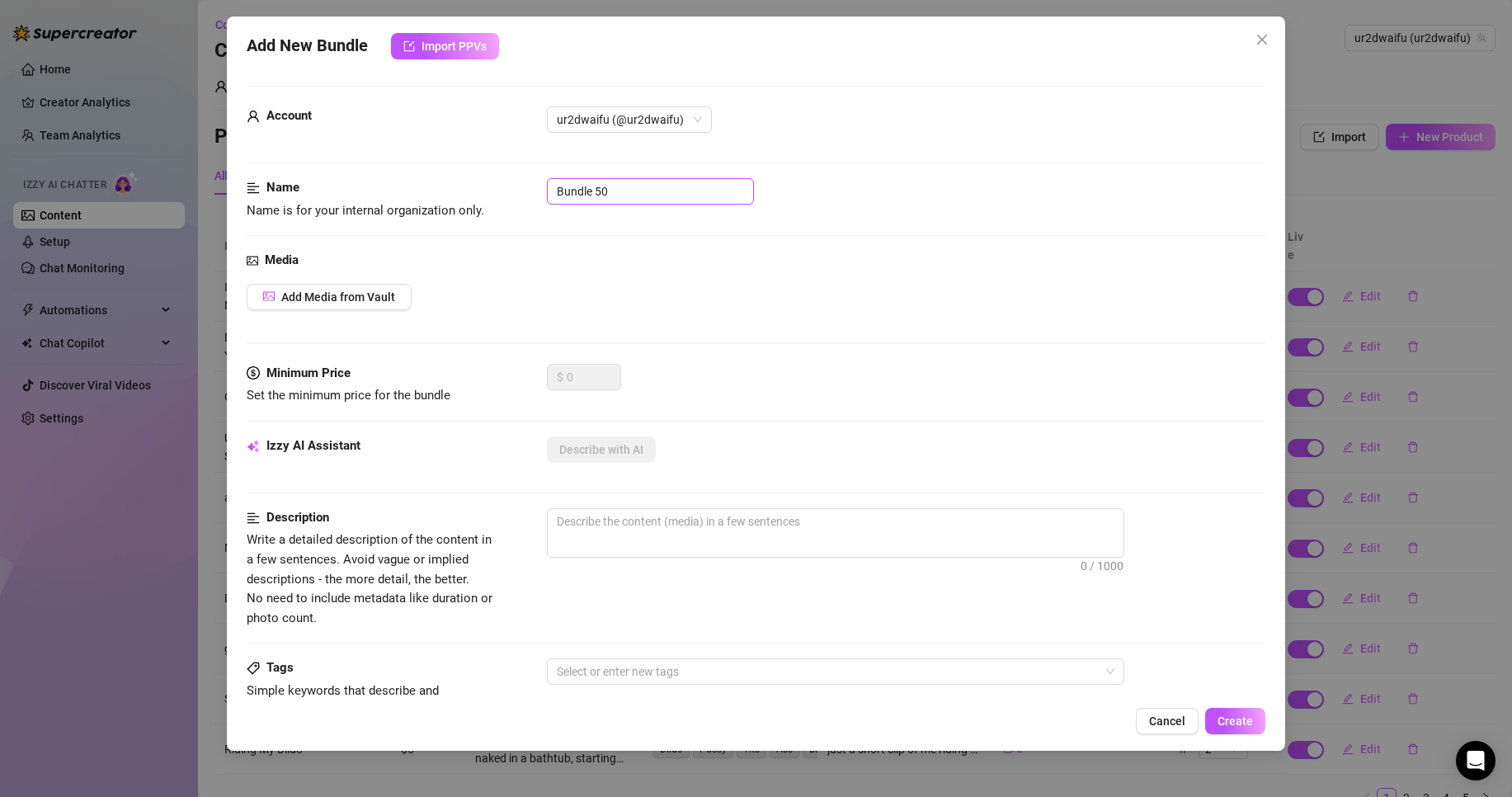
drag, startPoint x: 653, startPoint y: 201, endPoint x: 536, endPoint y: 194, distance: 117.2
click at [536, 194] on div "Name Name is for your internal organization only. Bundle 50" at bounding box center [756, 199] width 1019 height 42
click at [348, 291] on span "Add Media from Vault" at bounding box center [338, 297] width 114 height 13
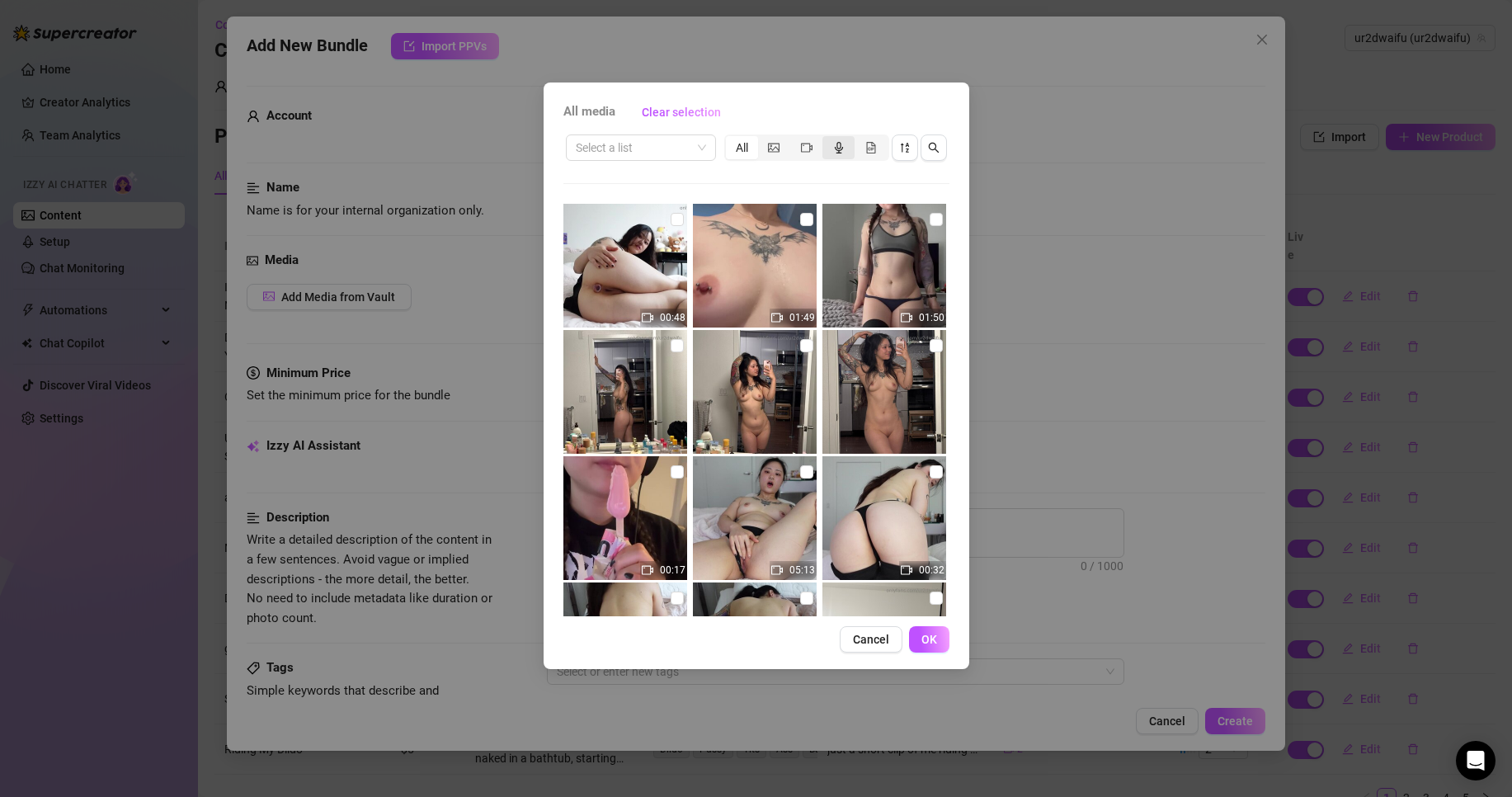
click at [833, 148] on icon "audio" at bounding box center [839, 148] width 11 height 11
click at [827, 139] on input "segmented control" at bounding box center [827, 139] width 0 height 0
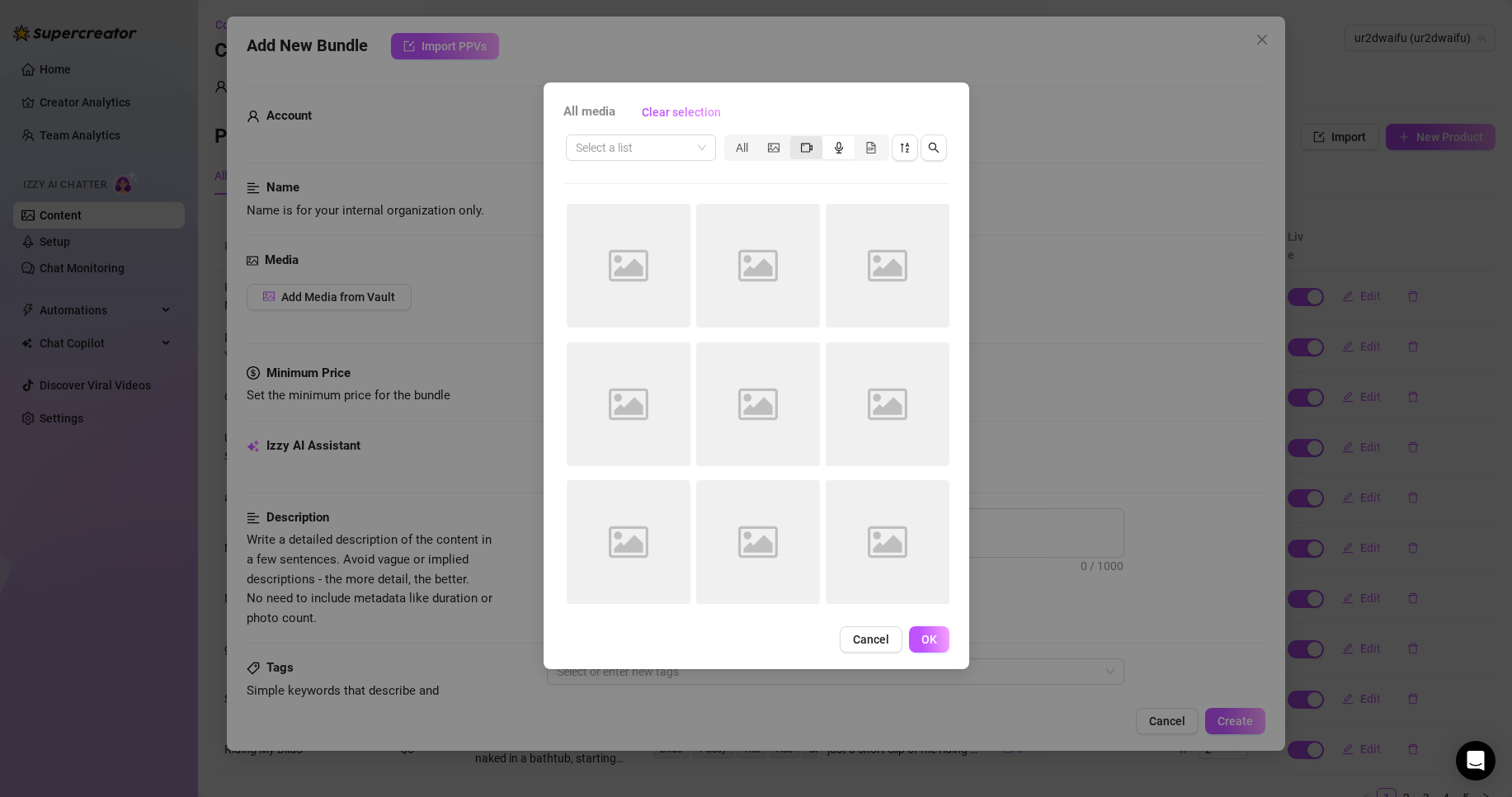
click at [809, 145] on icon "video-camera" at bounding box center [807, 148] width 11 height 11
click at [794, 139] on input "segmented control" at bounding box center [794, 139] width 0 height 0
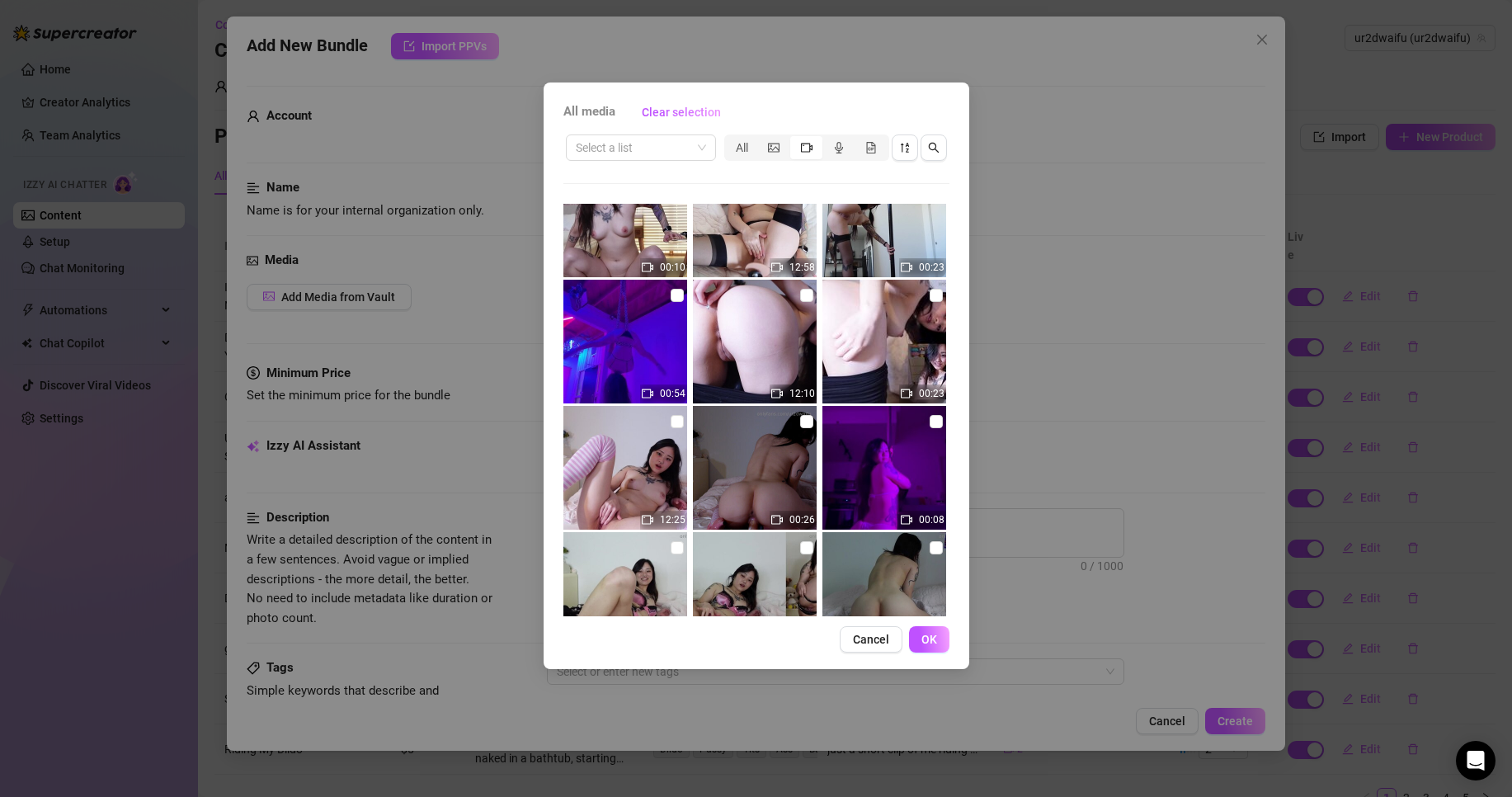
scroll to position [8083, 0]
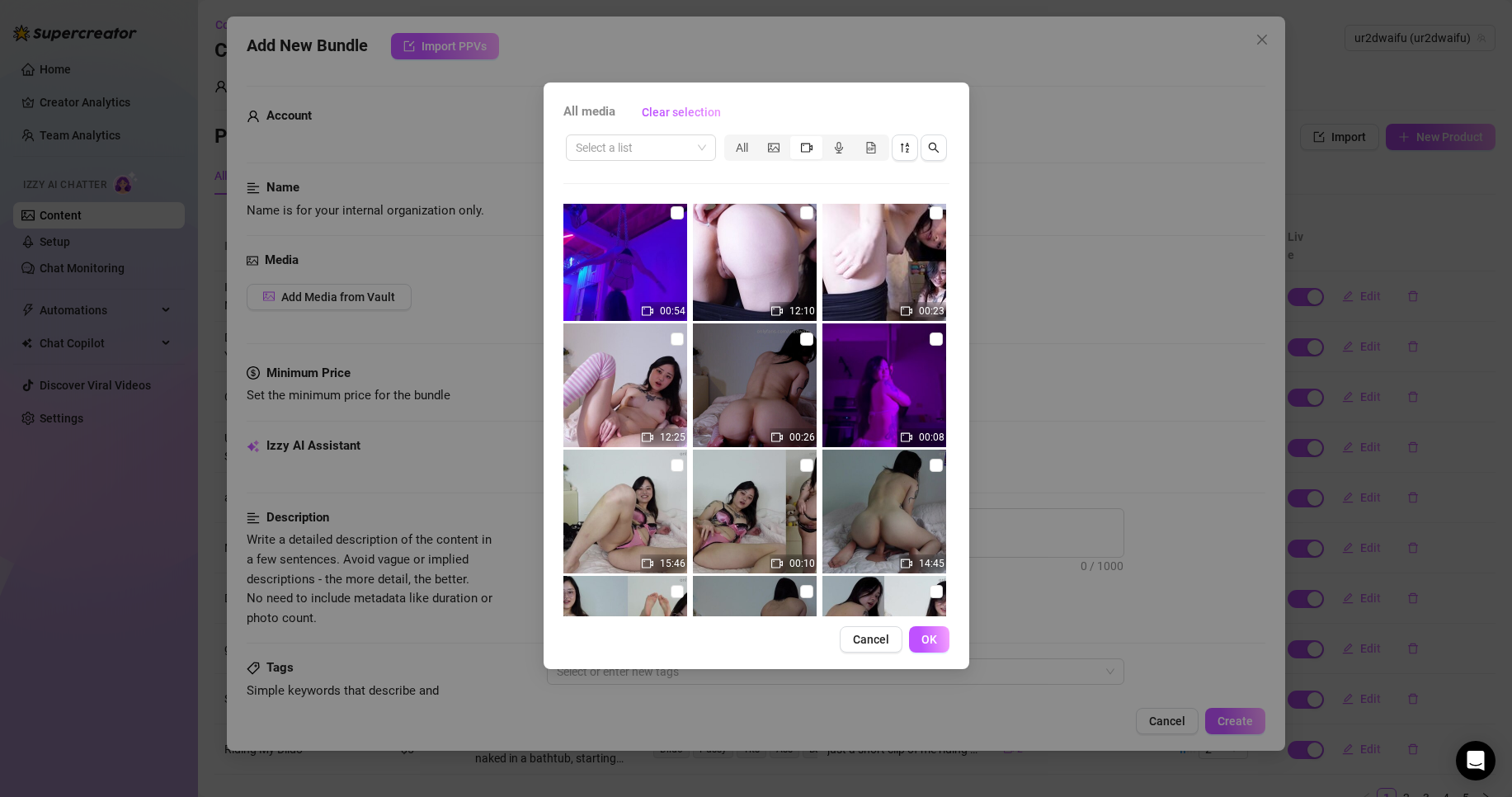
click at [807, 340] on img at bounding box center [755, 385] width 123 height 123
click at [800, 340] on input "checkbox" at bounding box center [807, 339] width 13 height 13
click at [673, 341] on input "checkbox" at bounding box center [678, 339] width 13 height 13
click at [916, 636] on button "OK" at bounding box center [929, 639] width 41 height 27
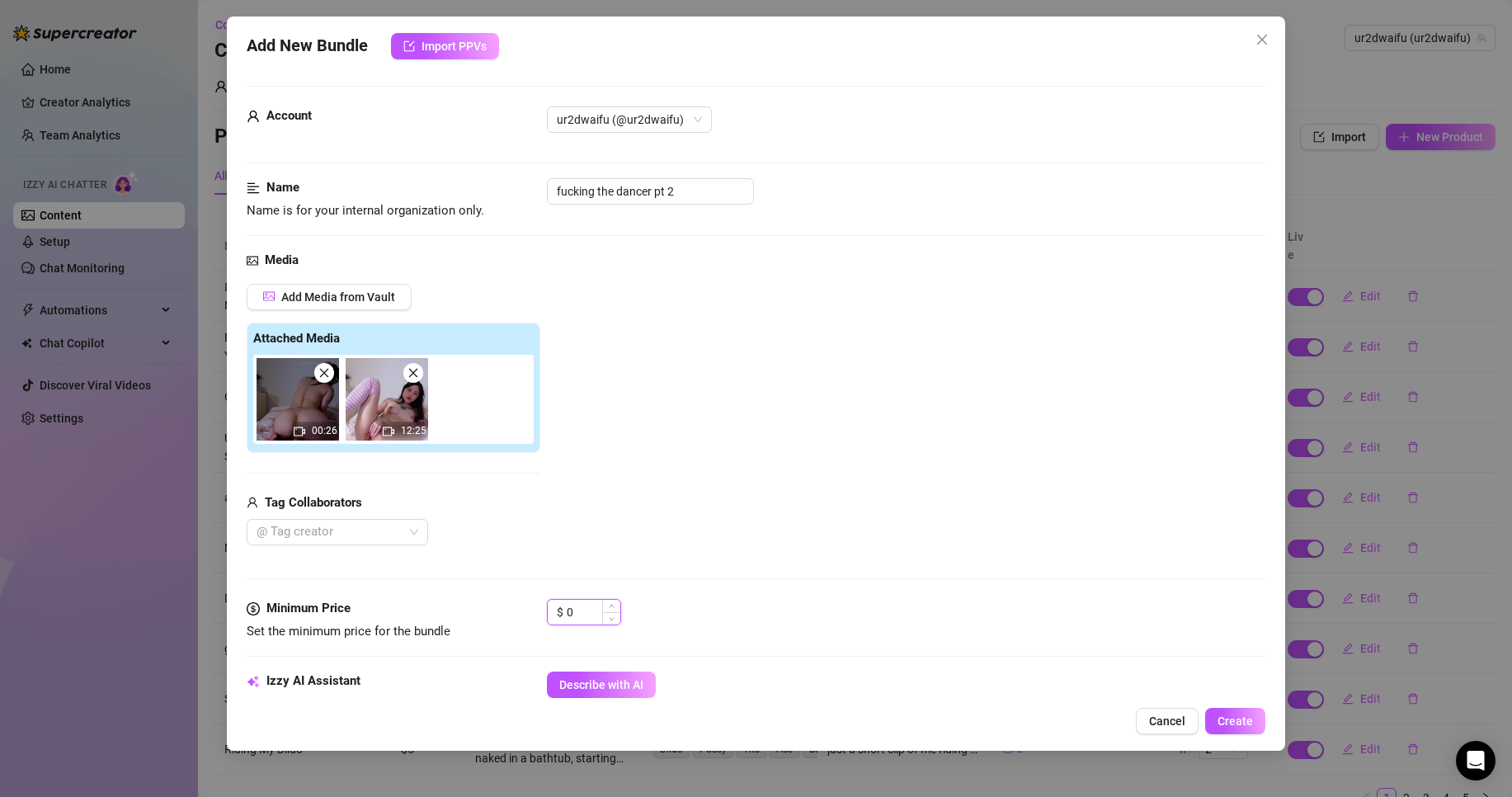
click at [585, 619] on input "0" at bounding box center [593, 612] width 54 height 25
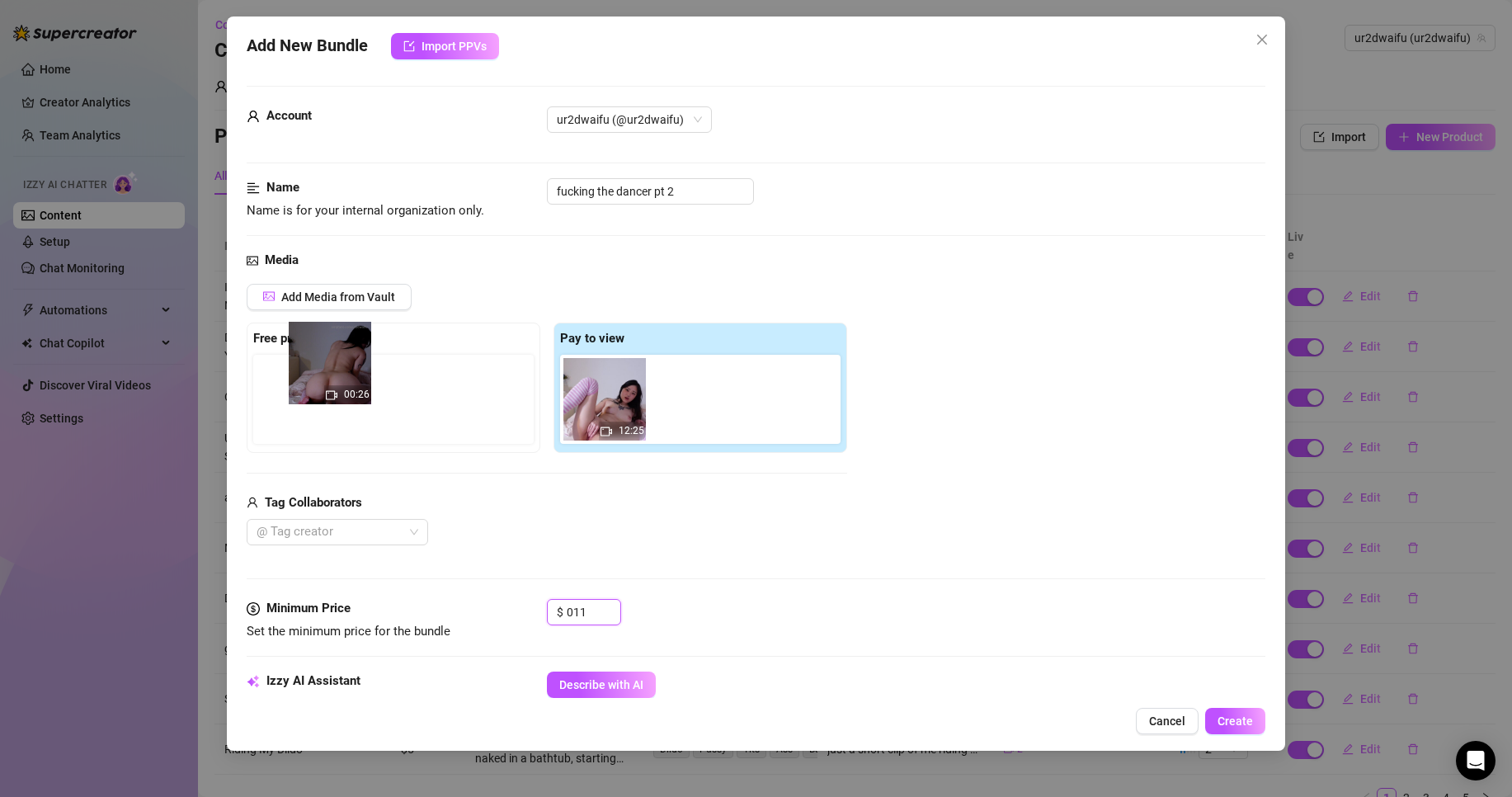
drag, startPoint x: 621, startPoint y: 427, endPoint x: 338, endPoint y: 415, distance: 283.3
click at [338, 415] on div "Free preview Pay to view 00:26 12:25" at bounding box center [547, 387] width 601 height 130
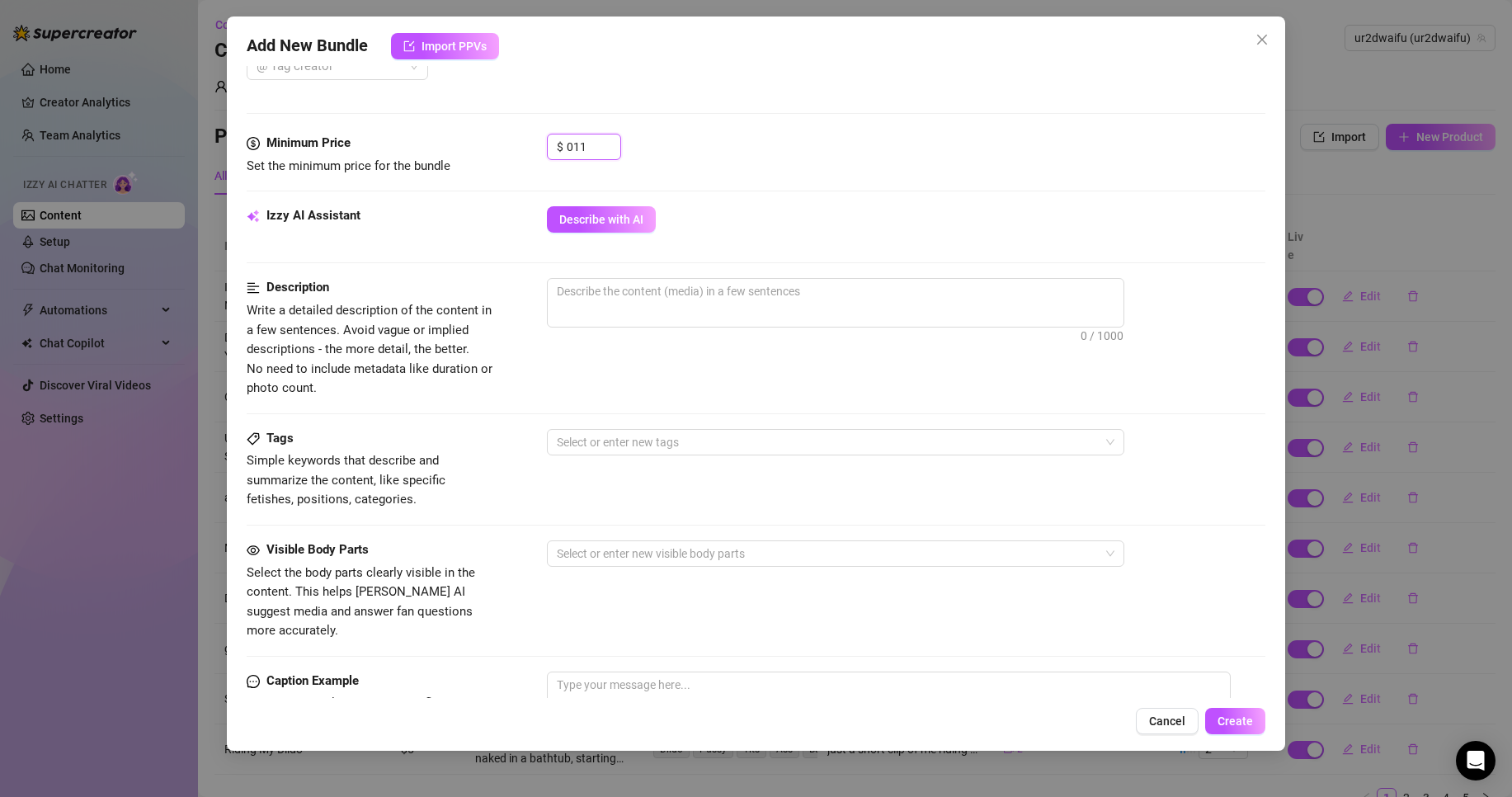
scroll to position [495, 0]
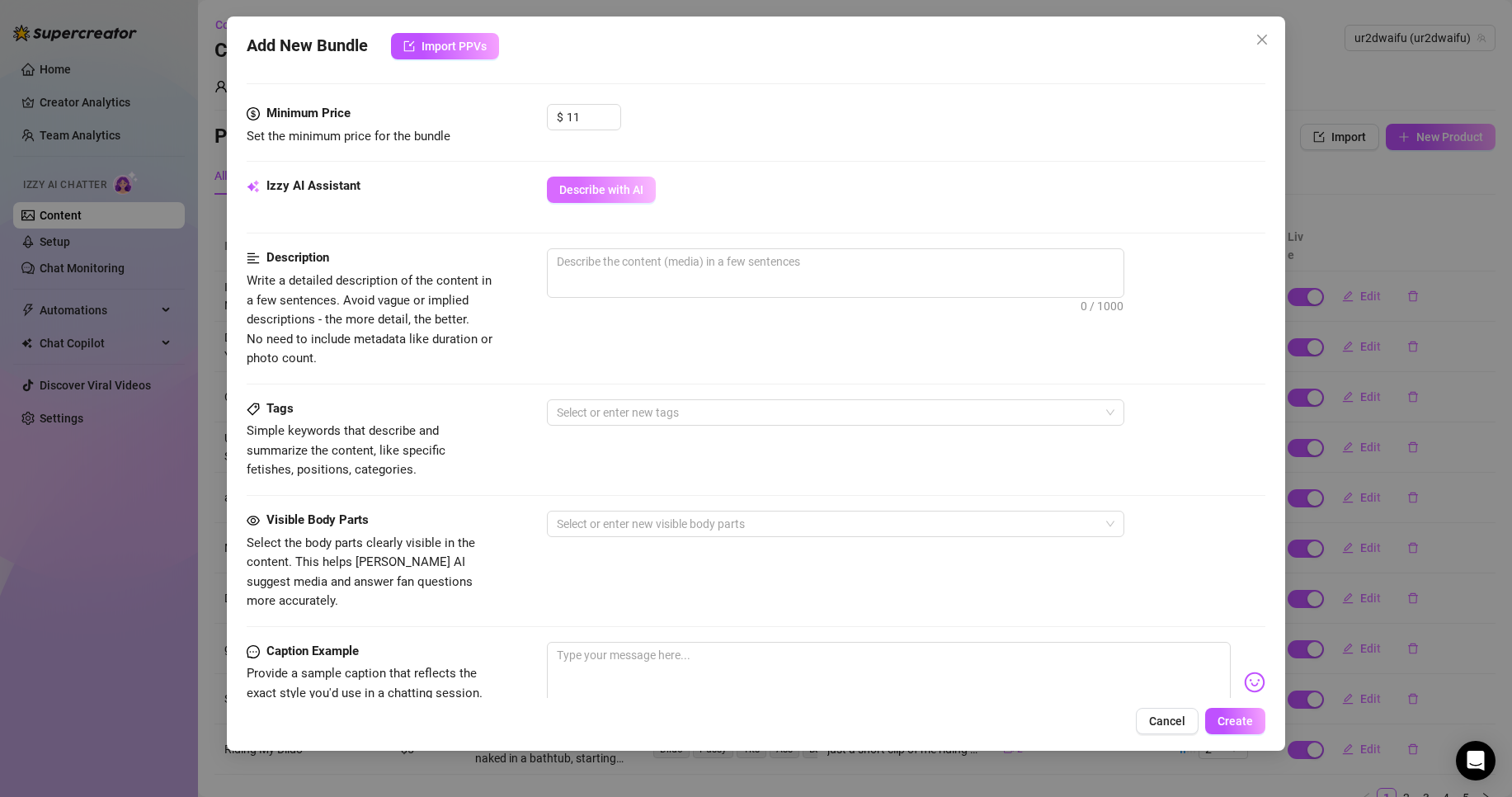
click at [597, 195] on span "Describe with AI" at bounding box center [601, 190] width 84 height 13
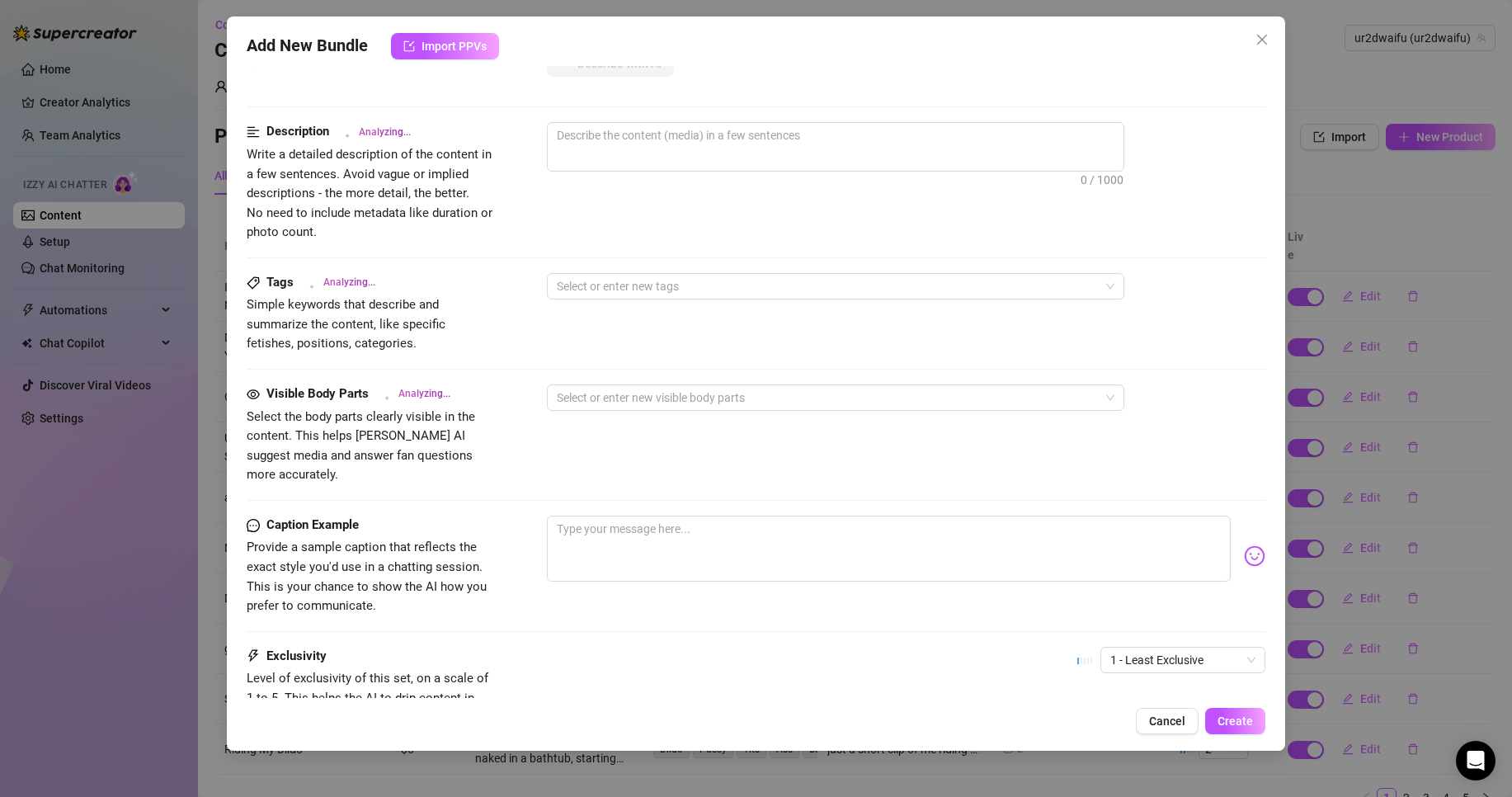
scroll to position [742, 0]
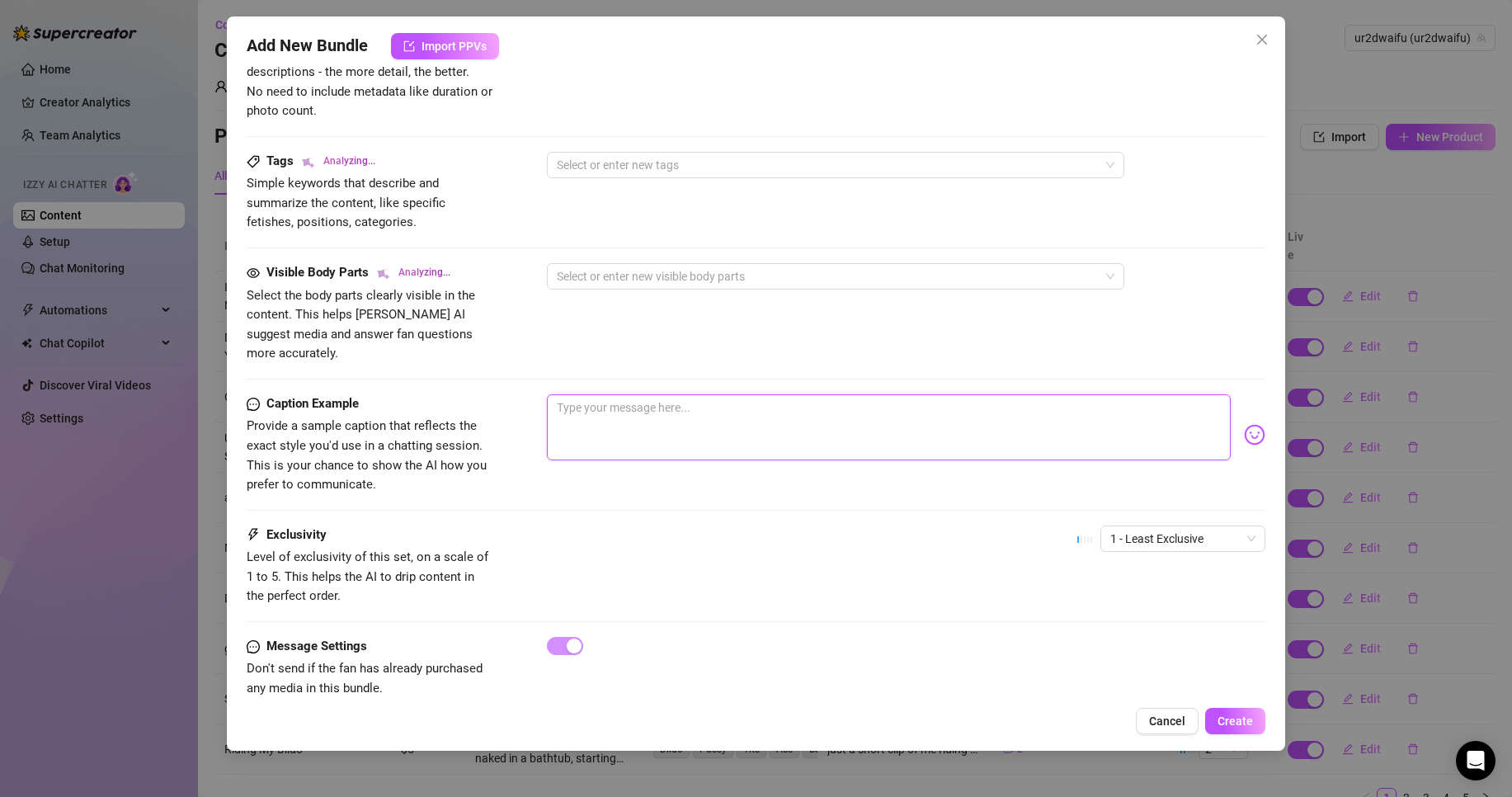
click at [650, 428] on textarea at bounding box center [888, 428] width 684 height 66
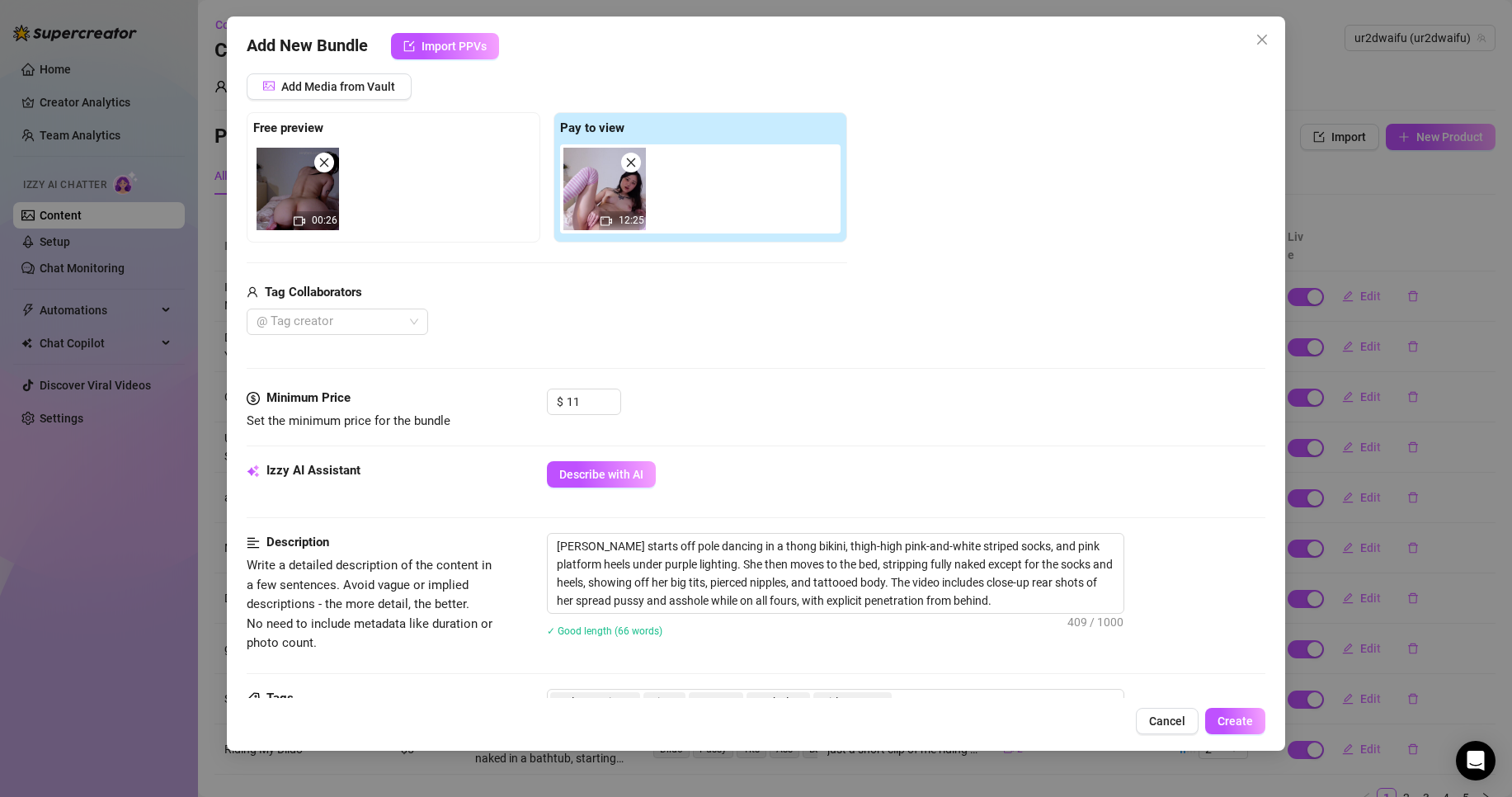
scroll to position [165, 0]
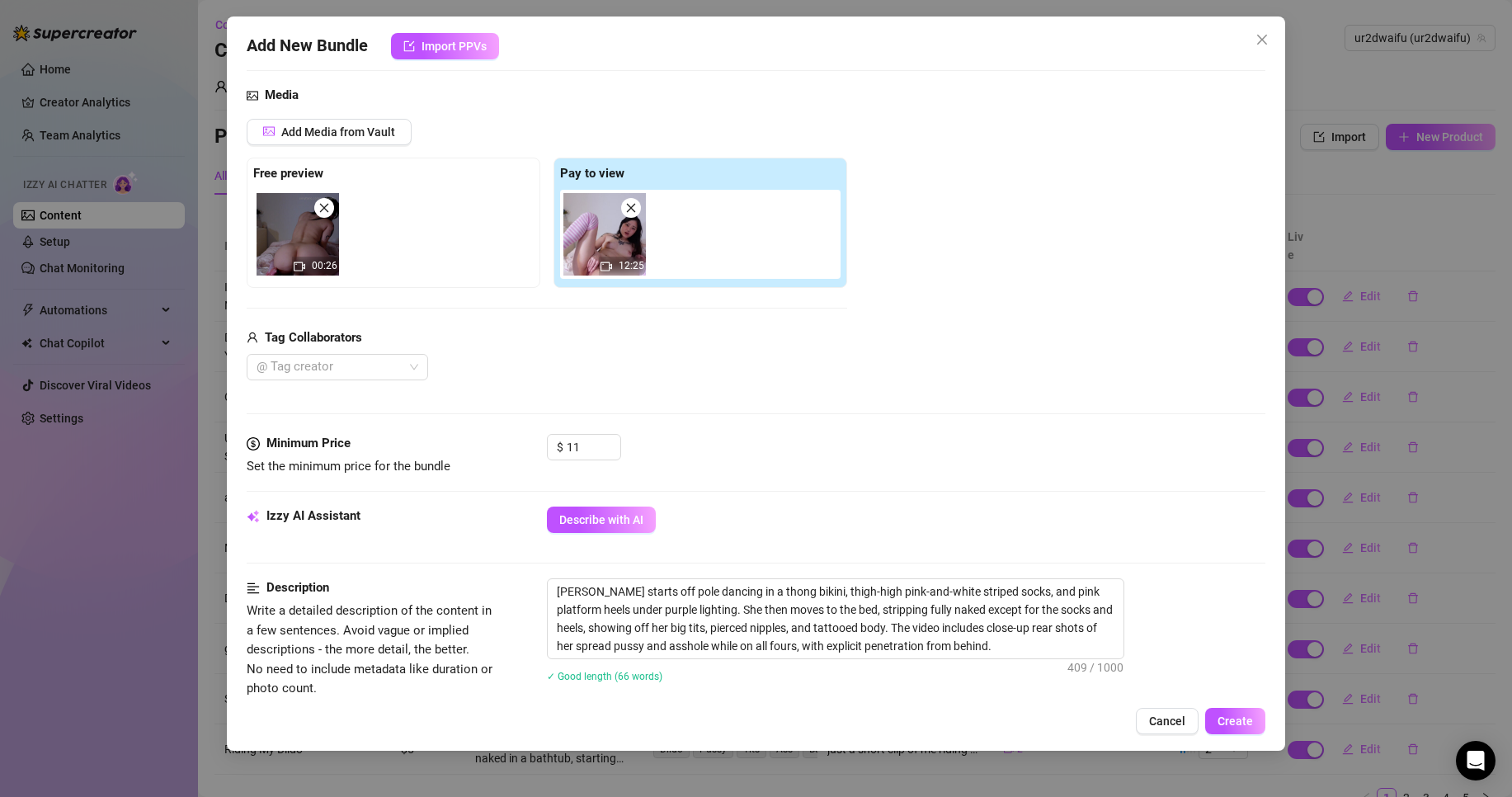
click at [597, 251] on img at bounding box center [605, 233] width 83 height 83
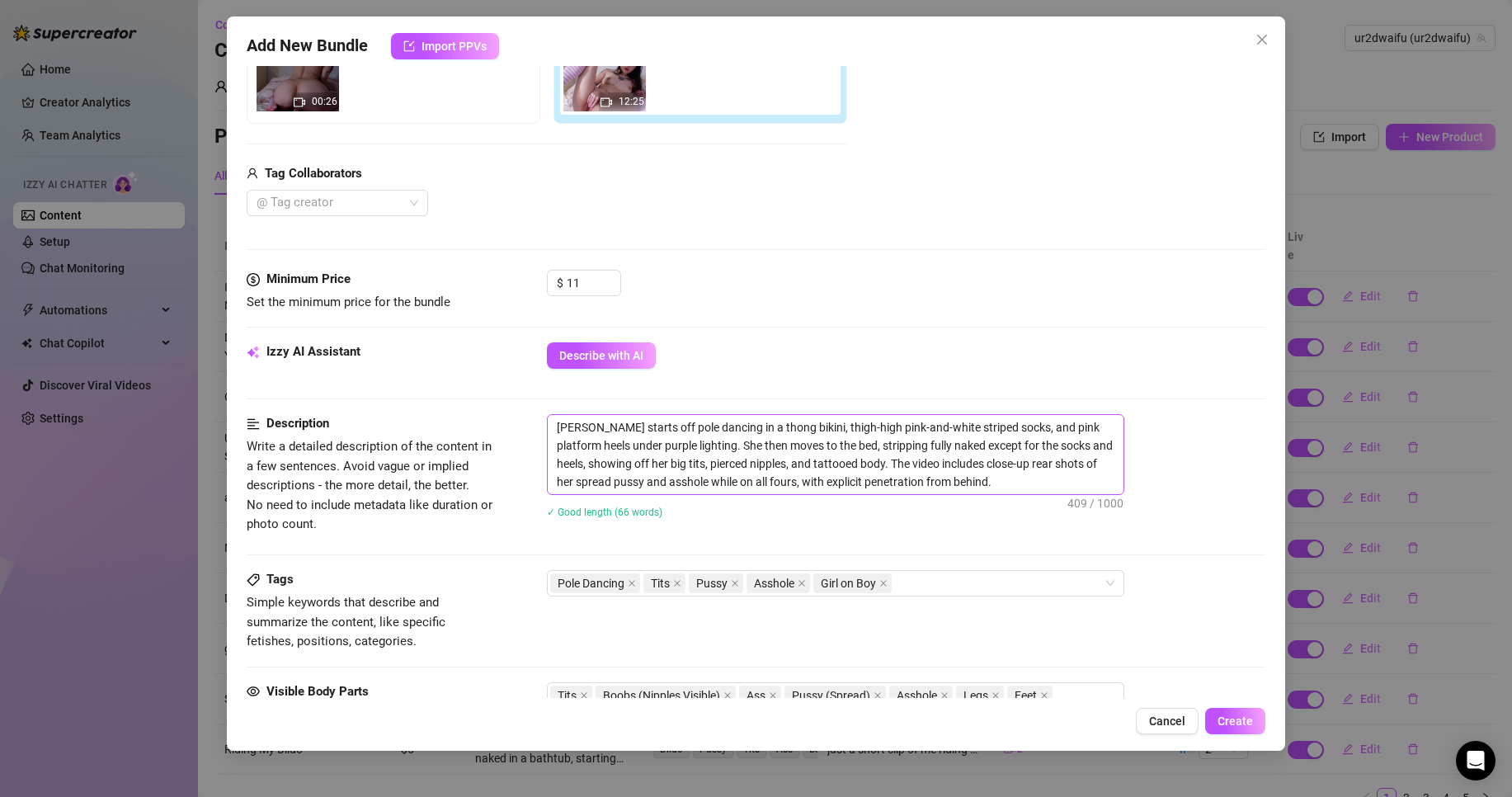
scroll to position [330, 0]
click at [1247, 726] on span "Create" at bounding box center [1235, 721] width 35 height 13
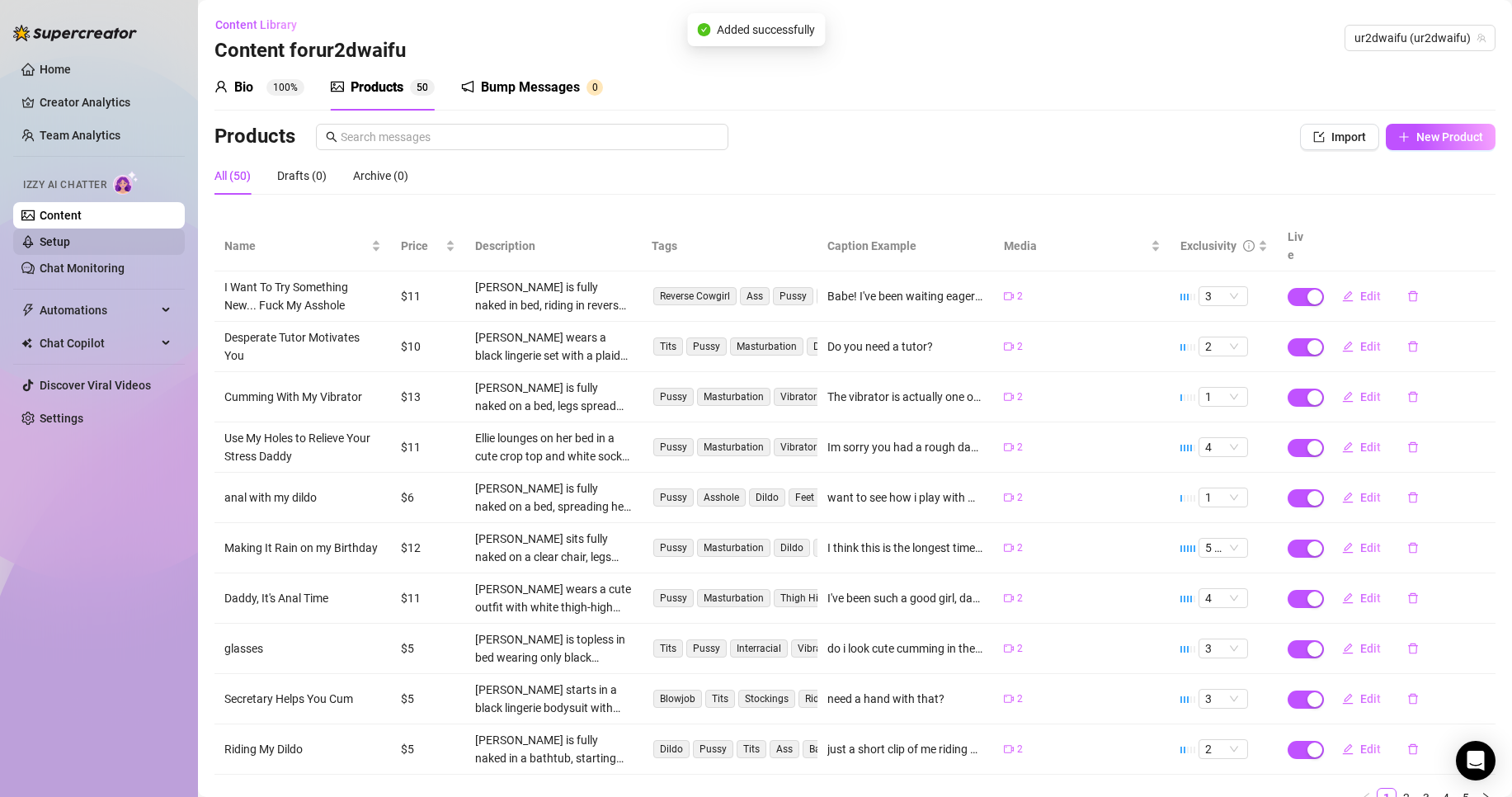
click at [70, 248] on link "Setup" at bounding box center [55, 242] width 30 height 13
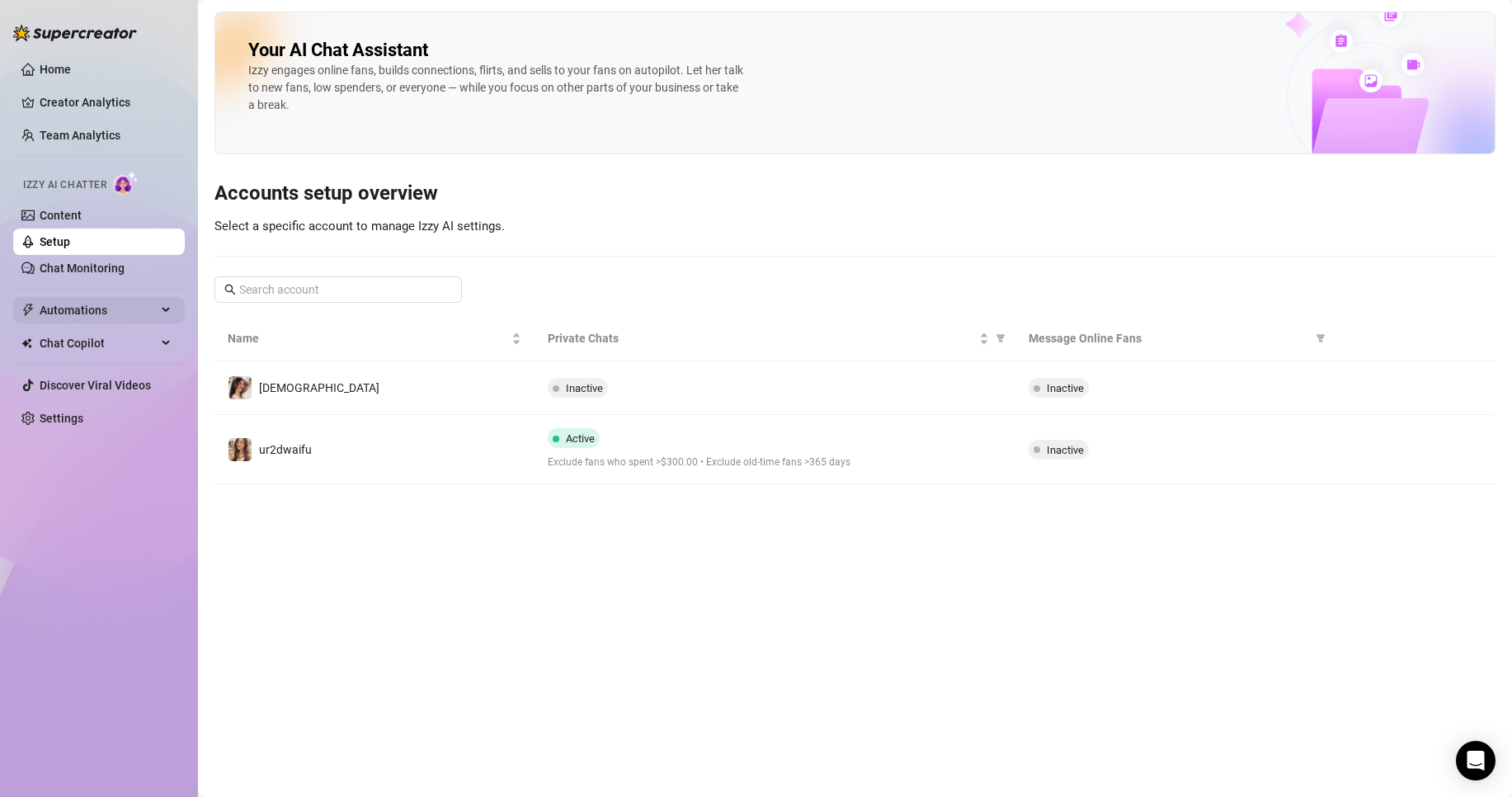
click at [98, 302] on span "Automations" at bounding box center [98, 310] width 117 height 27
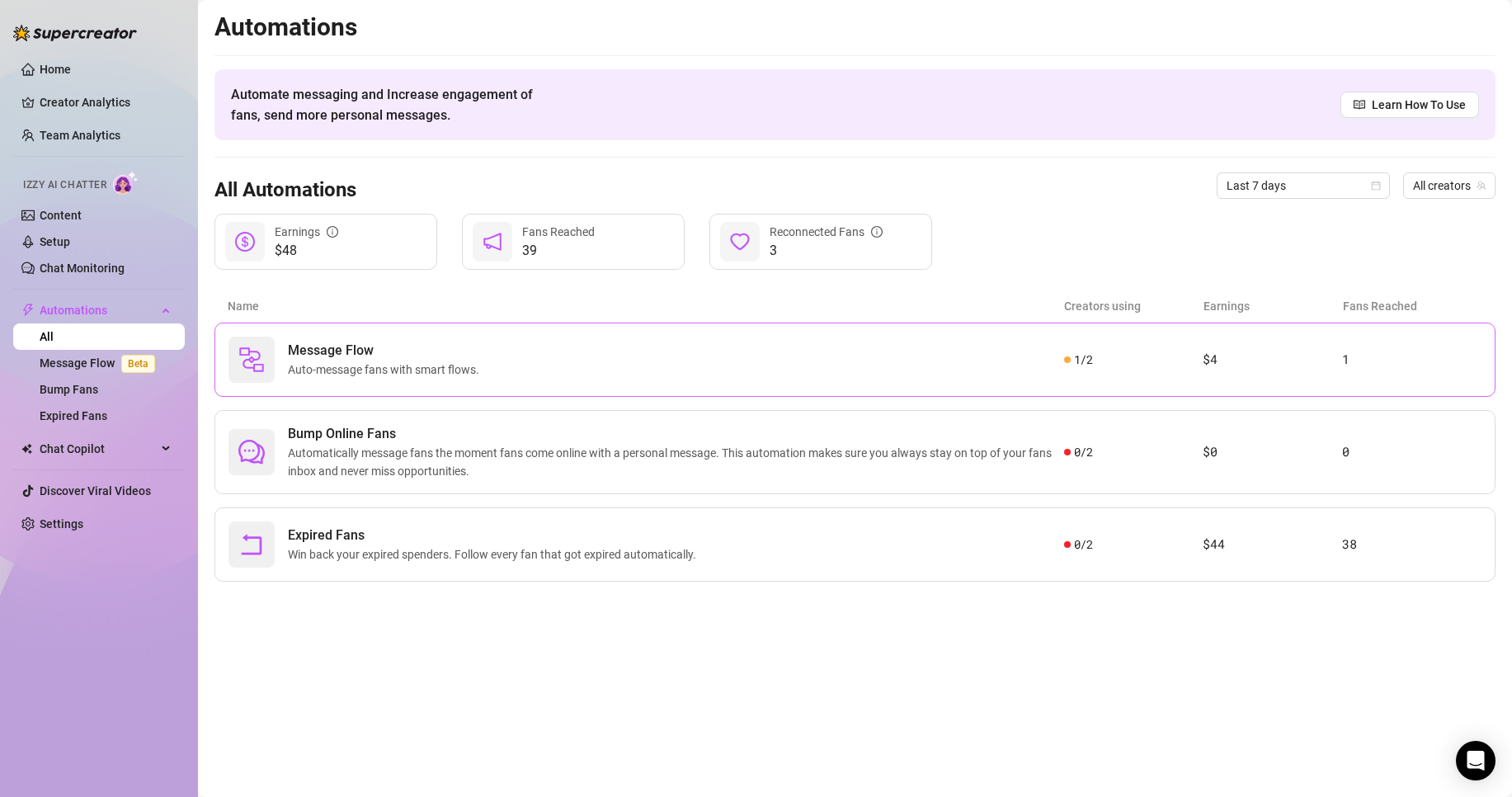
click at [350, 360] on span "Message Flow" at bounding box center [386, 350] width 198 height 20
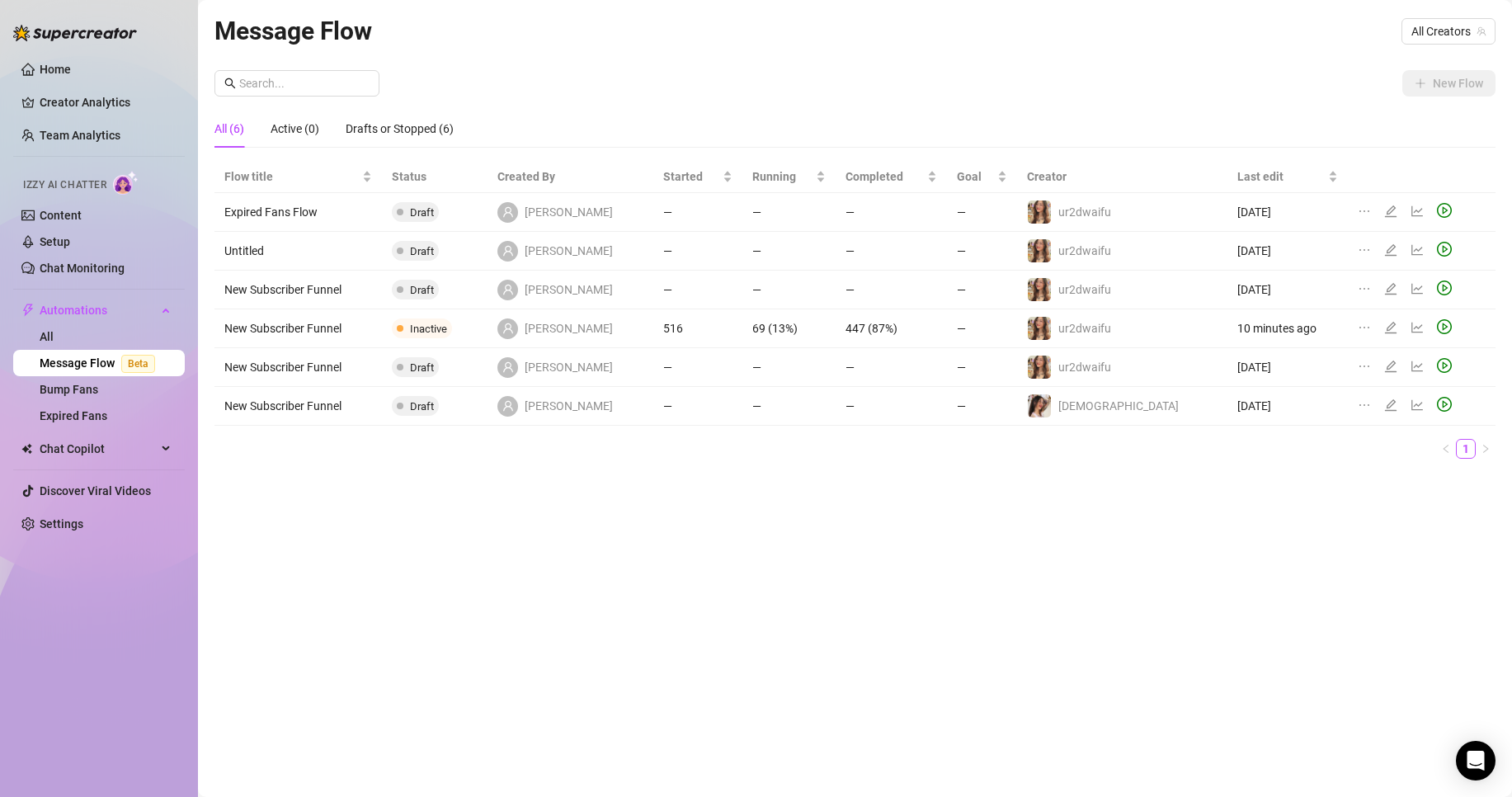
click at [1385, 324] on icon "edit" at bounding box center [1391, 327] width 13 height 13
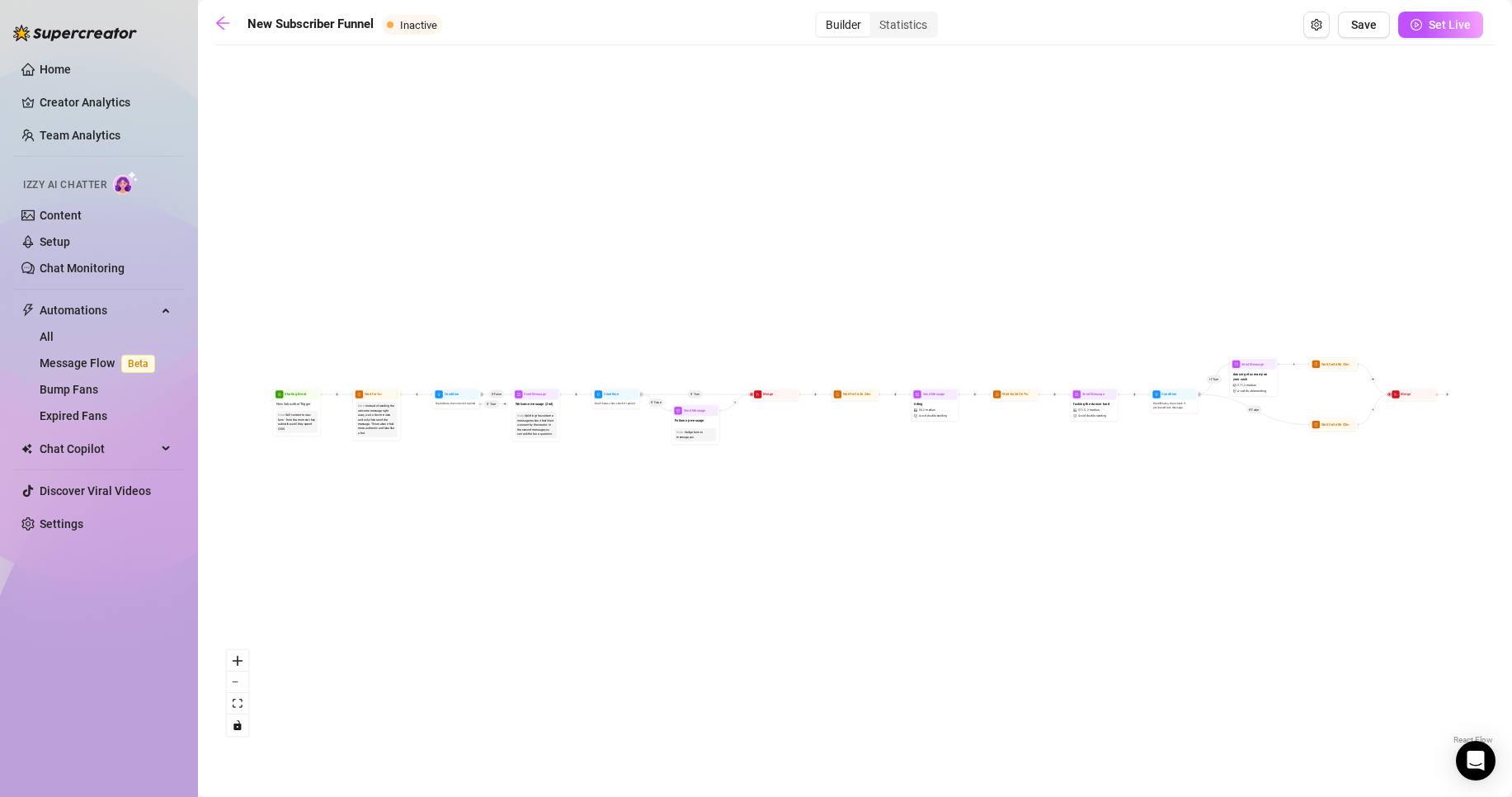
click at [1266, 387] on div "dancer gets creamy on your cock $ 11 , 2 medias Avoid double sending" at bounding box center [1254, 381] width 46 height 26
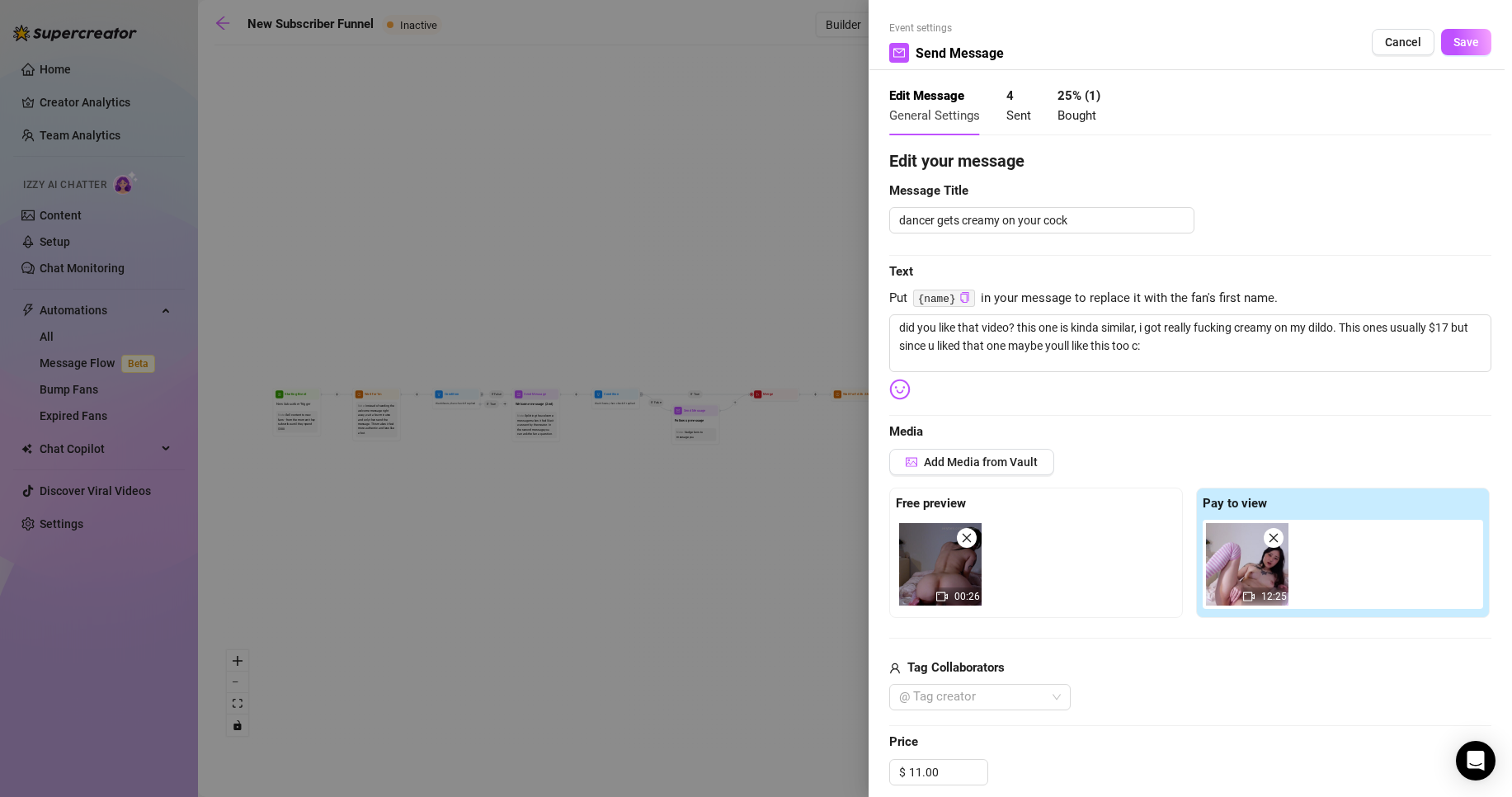
click at [1247, 571] on img at bounding box center [1247, 564] width 83 height 83
click at [1261, 576] on img at bounding box center [1247, 564] width 83 height 83
click at [690, 447] on div at bounding box center [756, 398] width 1512 height 797
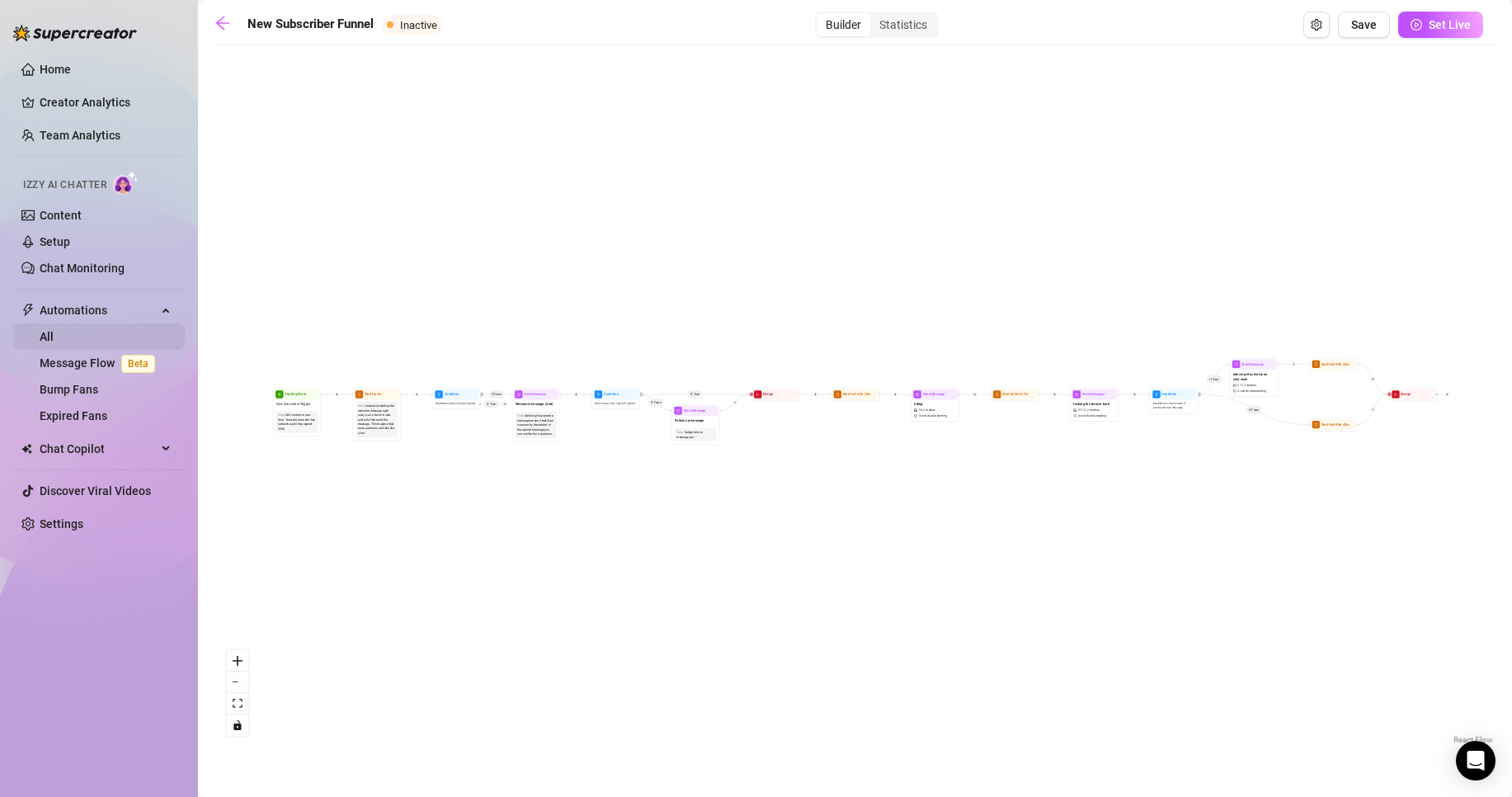
click at [54, 334] on link "All" at bounding box center [47, 337] width 14 height 13
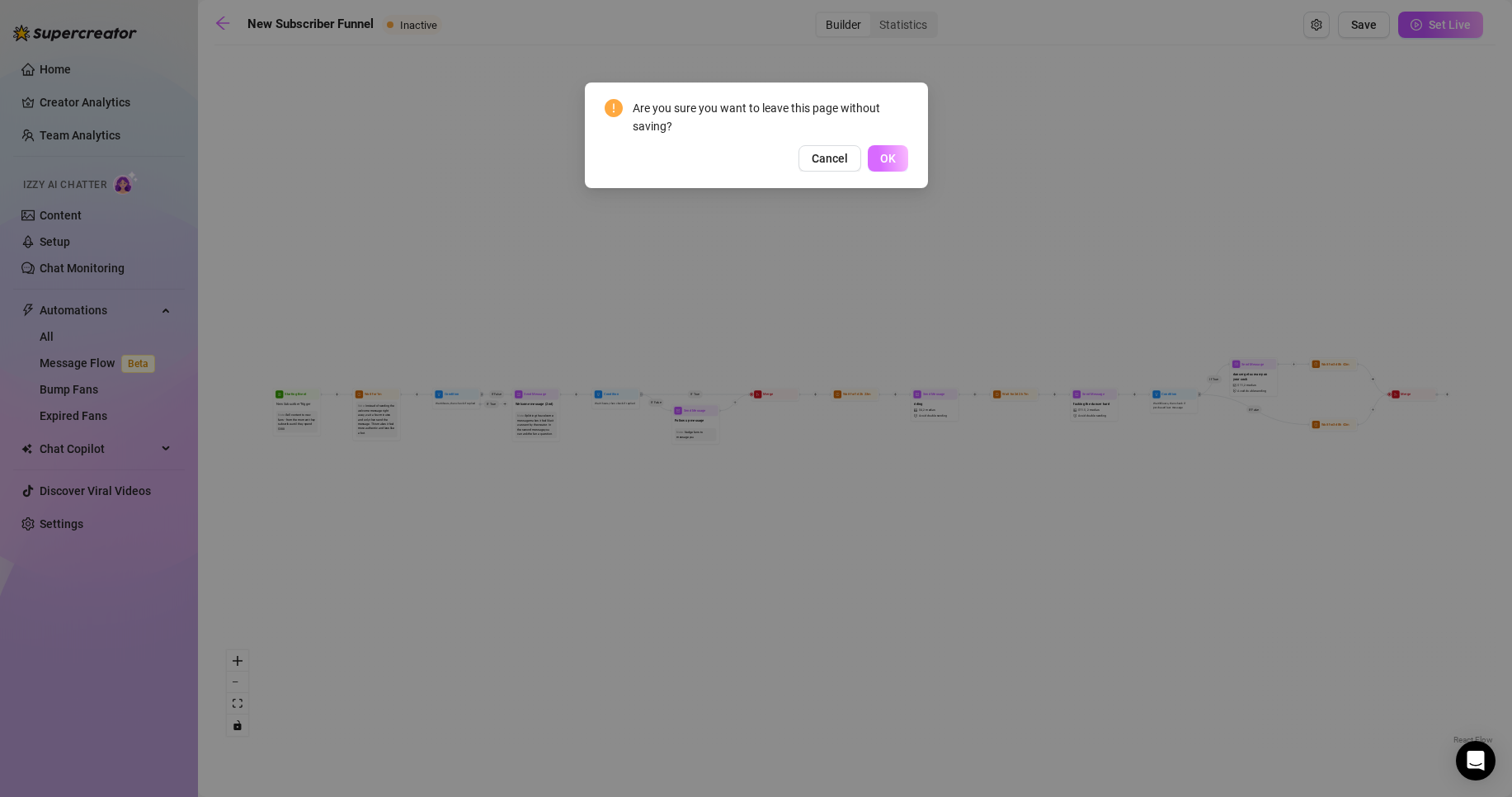
click at [881, 158] on span "OK" at bounding box center [888, 158] width 16 height 13
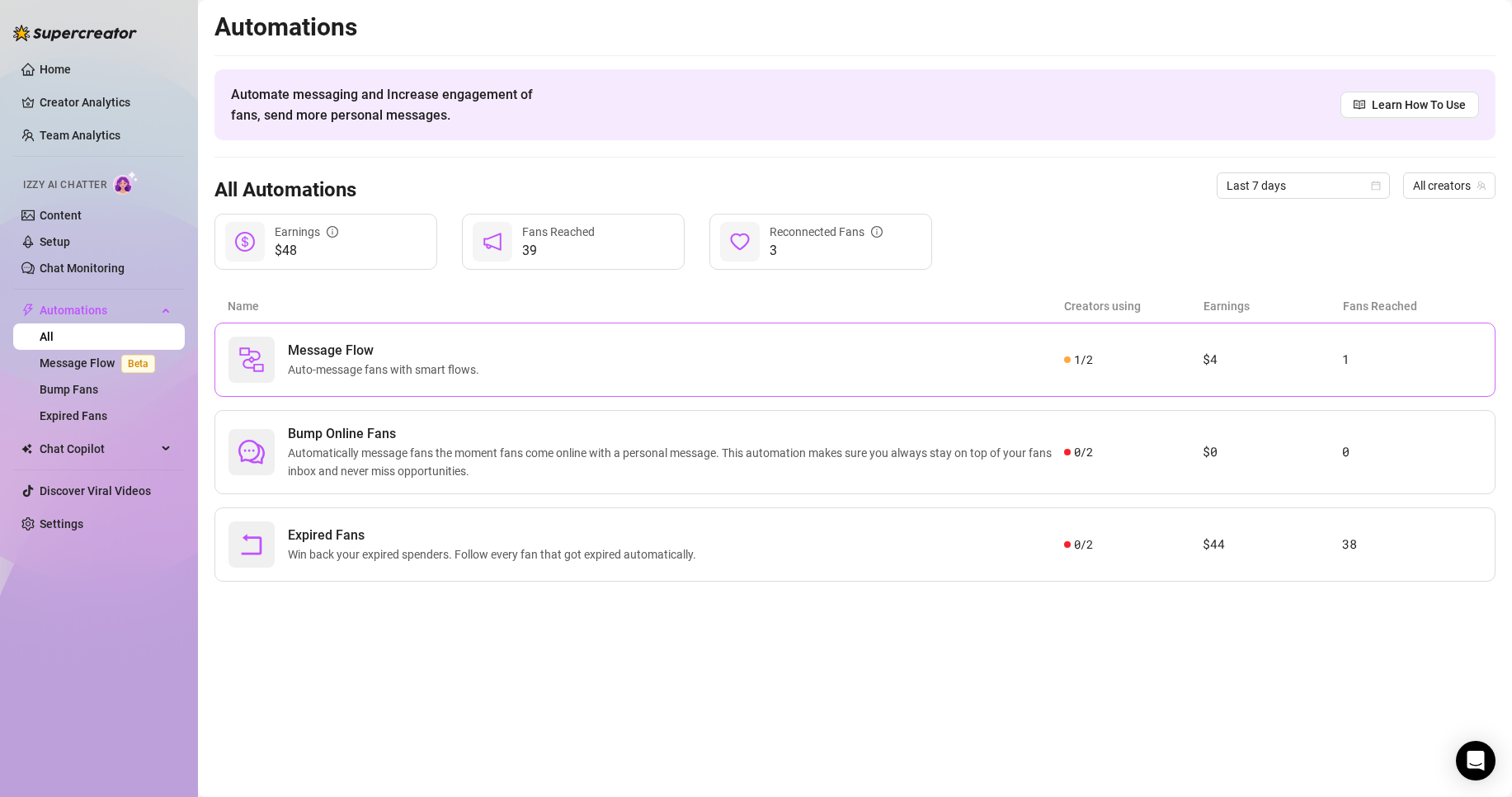
click at [833, 343] on div "Message Flow Auto-message fans with smart flows." at bounding box center [646, 360] width 836 height 46
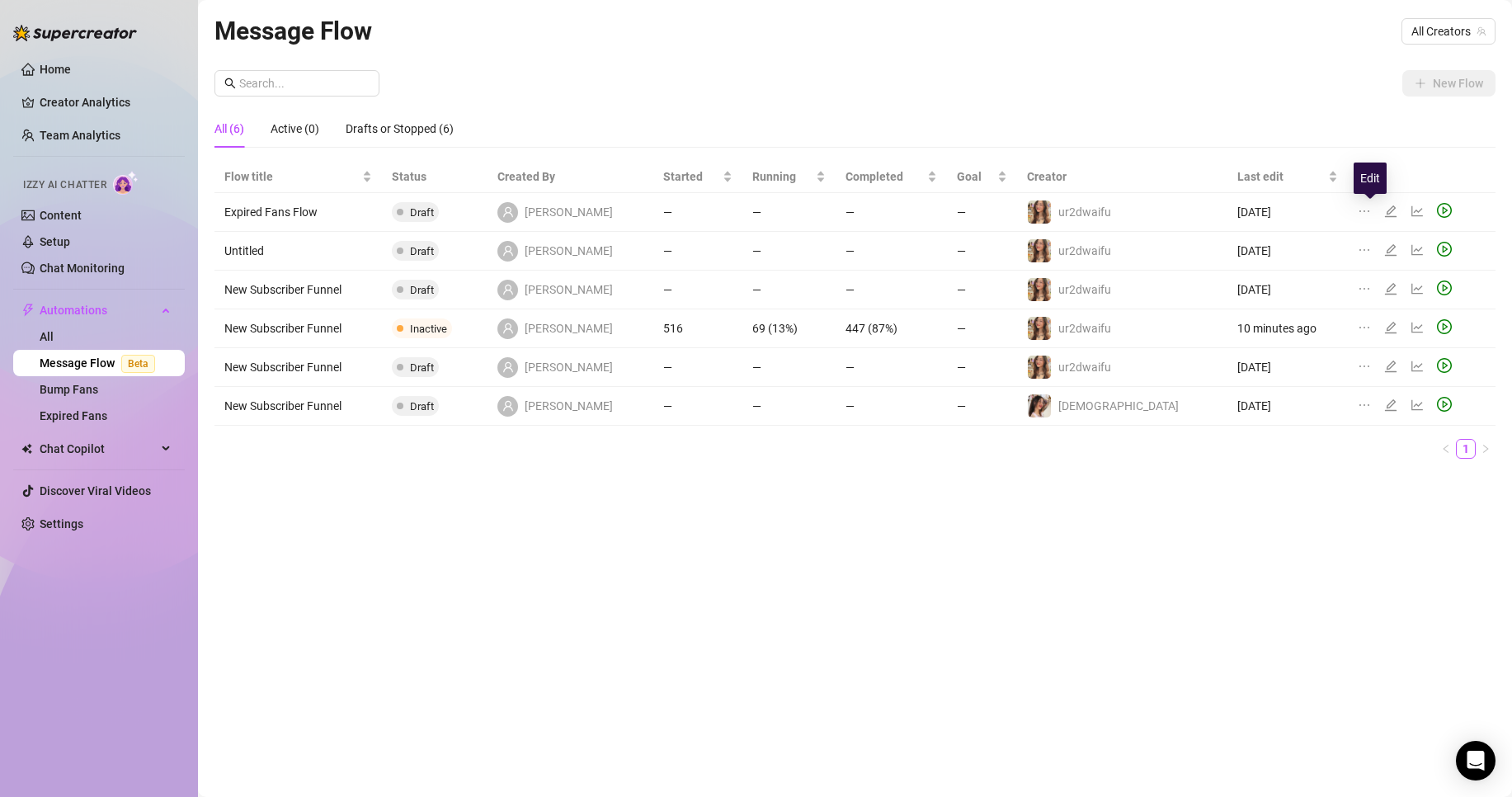
click at [1358, 212] on div at bounding box center [1368, 212] width 20 height 18
click at [1360, 211] on icon "ellipsis" at bounding box center [1365, 212] width 9 height 2
click at [1360, 279] on li "Delete" at bounding box center [1423, 289] width 163 height 27
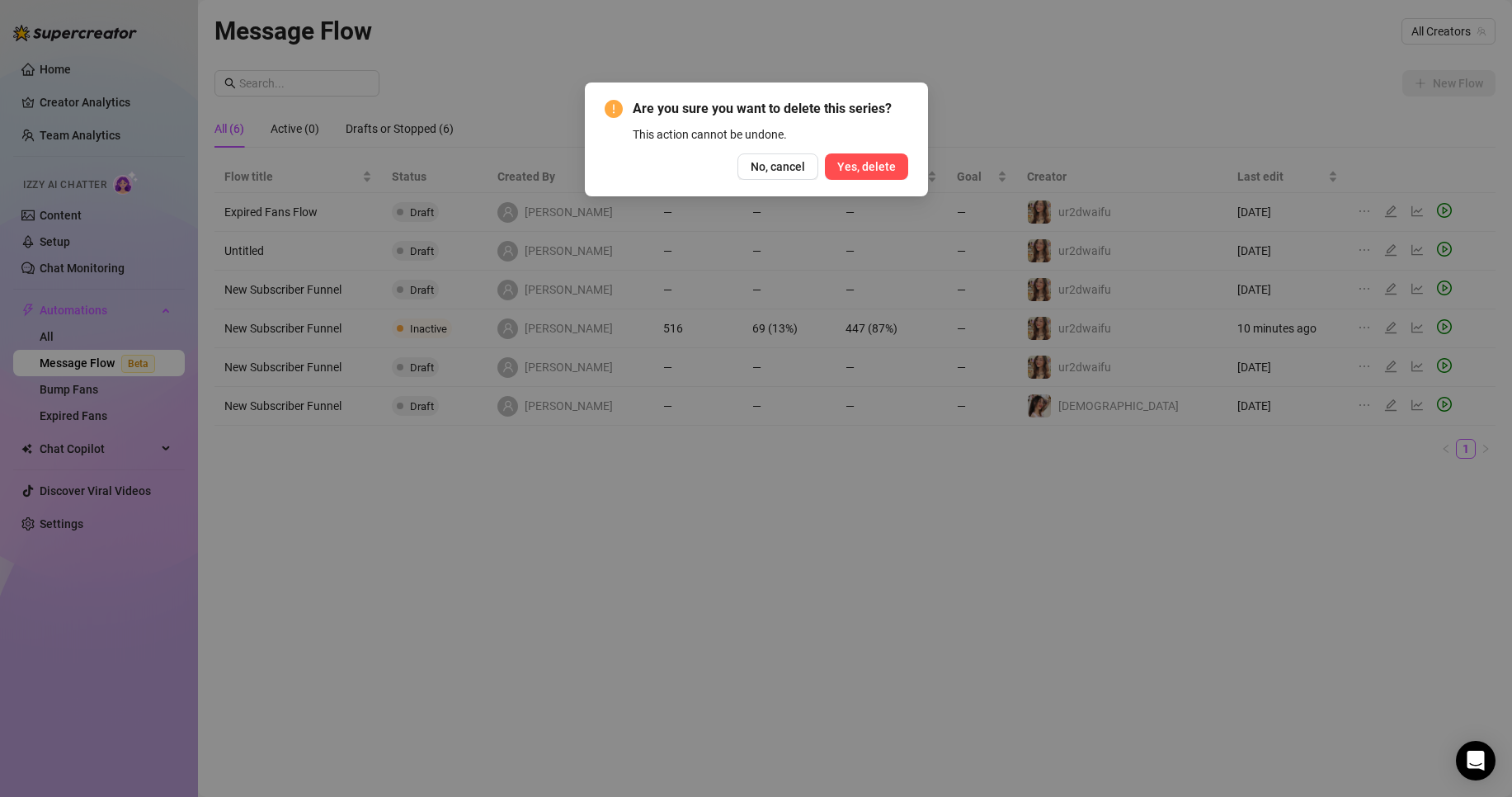
click at [831, 156] on button "Yes, delete" at bounding box center [867, 167] width 84 height 27
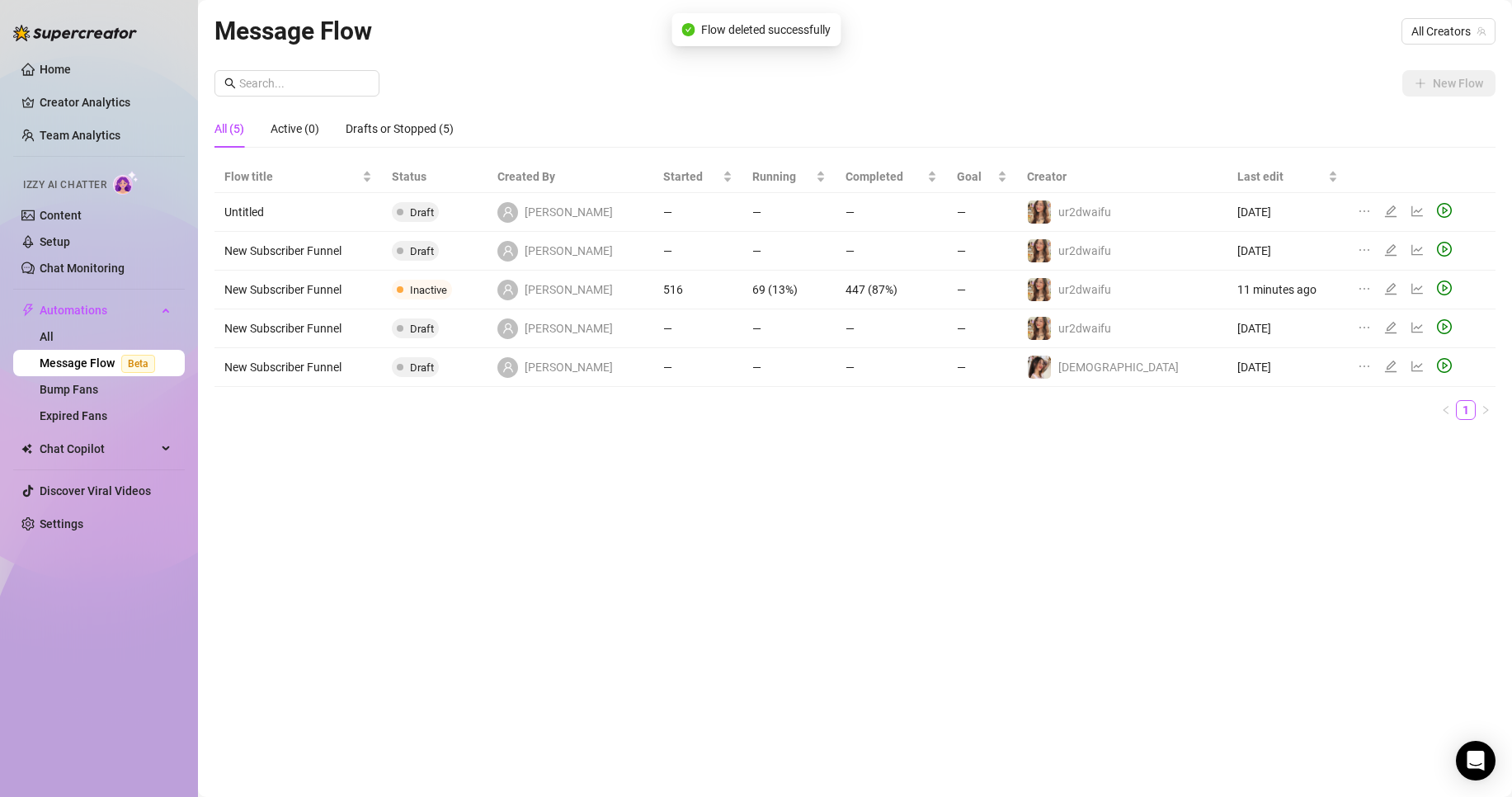
click at [1358, 217] on icon "ellipsis" at bounding box center [1365, 212] width 13 height 13
click at [1362, 280] on li "Delete" at bounding box center [1423, 289] width 163 height 27
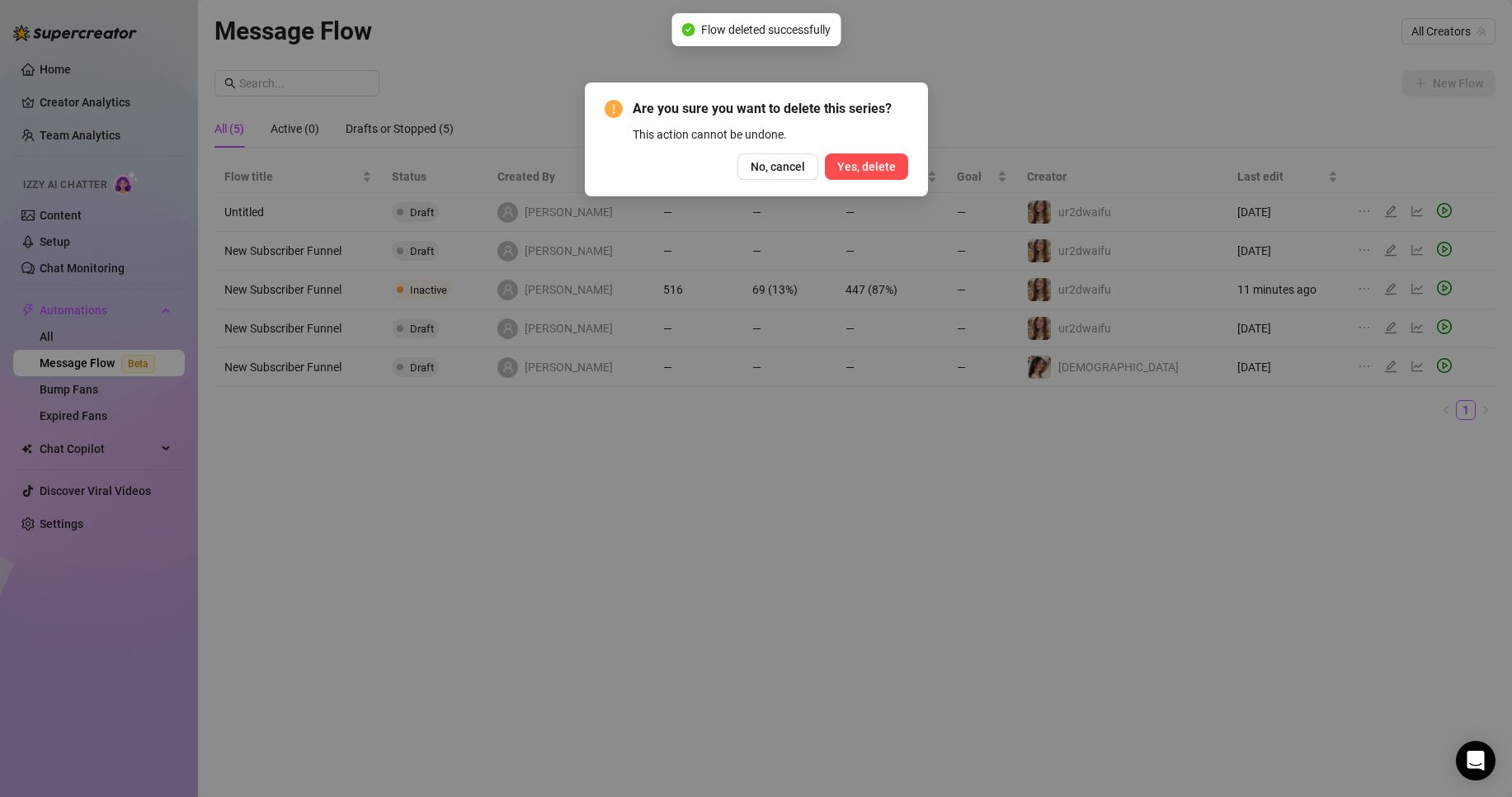
click at [892, 165] on span "Yes, delete" at bounding box center [867, 167] width 59 height 13
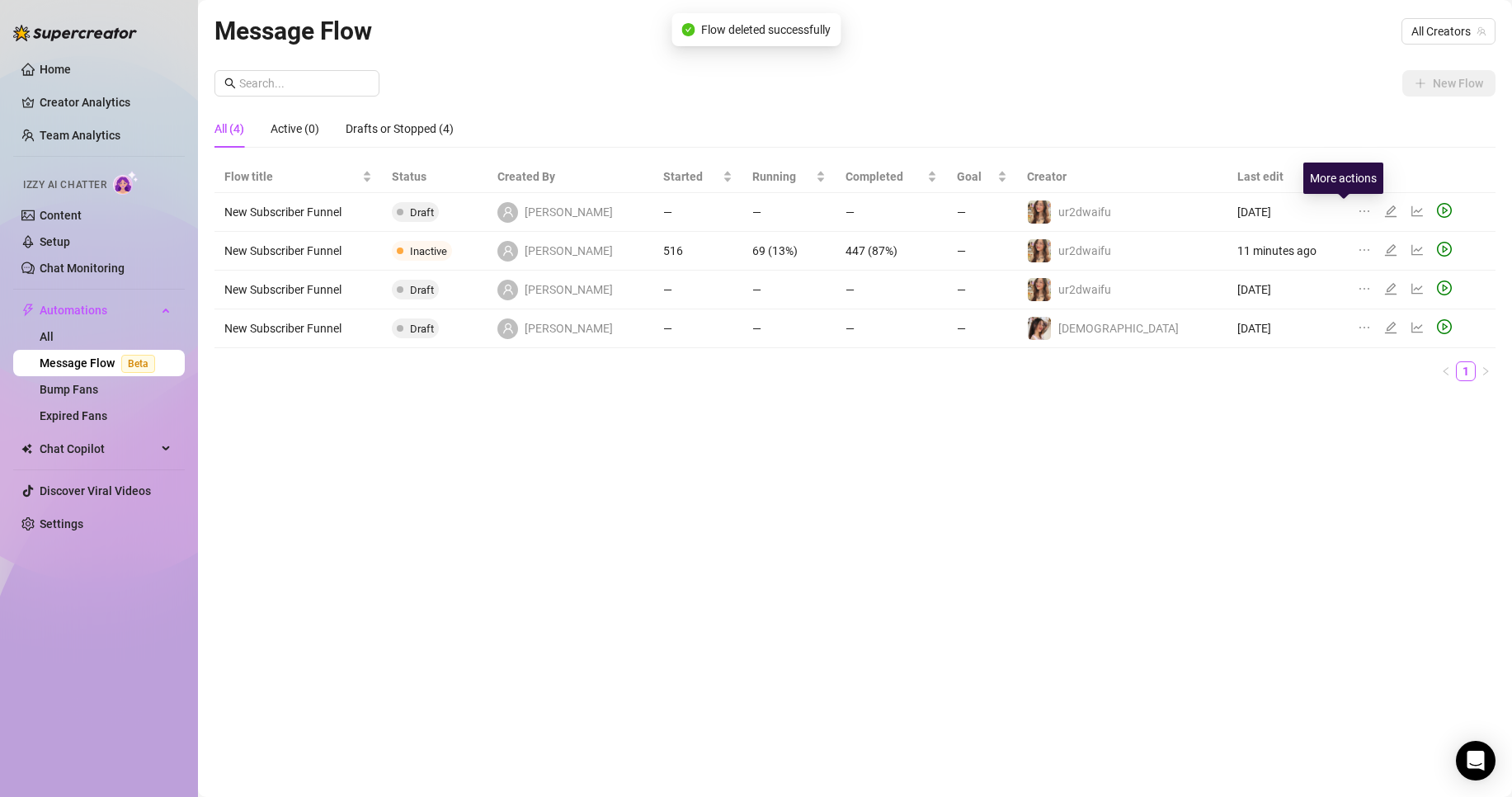
click at [1358, 209] on icon "ellipsis" at bounding box center [1365, 212] width 13 height 13
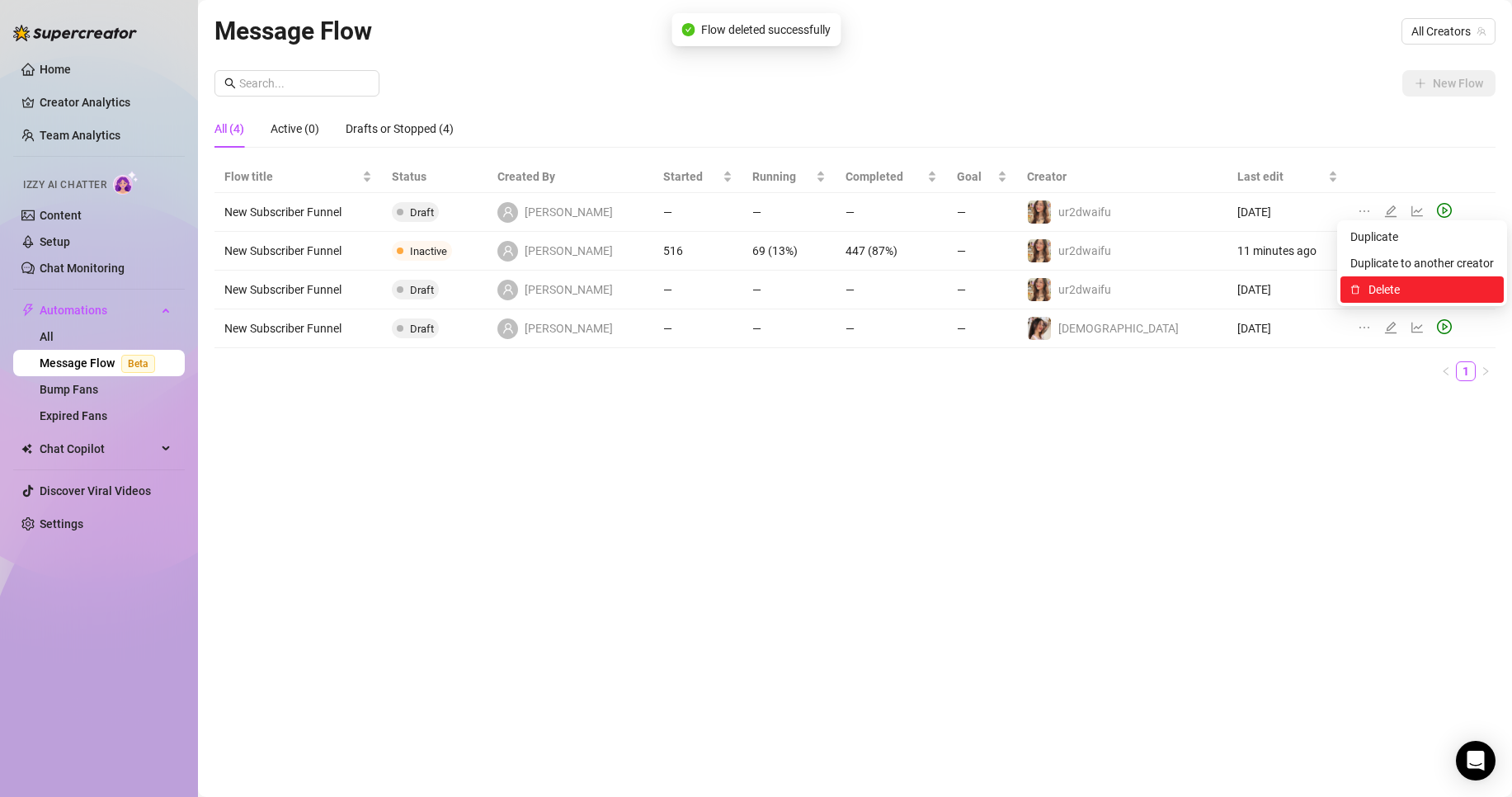
click at [1391, 286] on span "Delete" at bounding box center [1431, 289] width 125 height 18
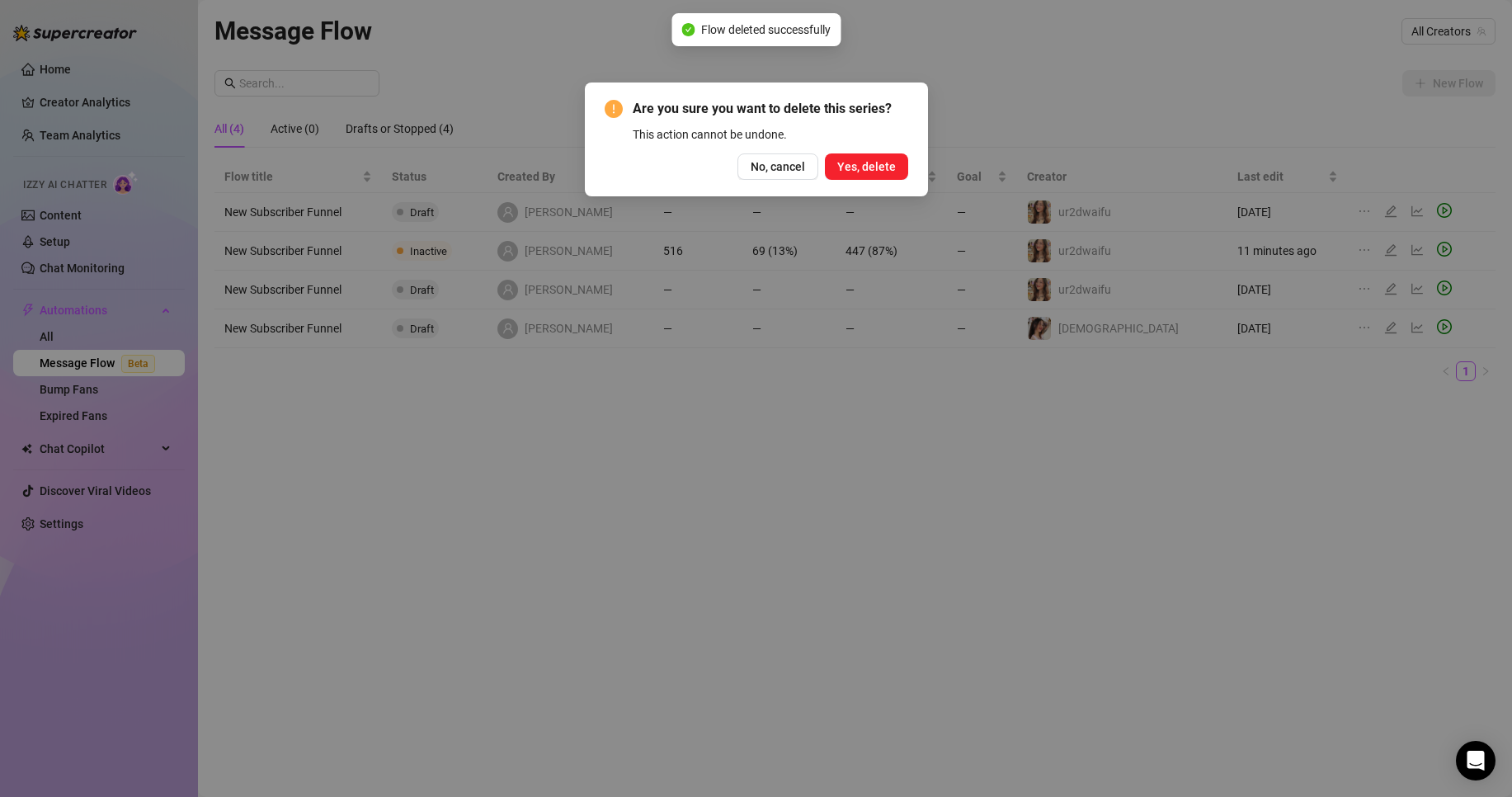
drag, startPoint x: 887, startPoint y: 163, endPoint x: 1203, endPoint y: 185, distance: 316.8
click at [887, 163] on span "Yes, delete" at bounding box center [867, 167] width 59 height 13
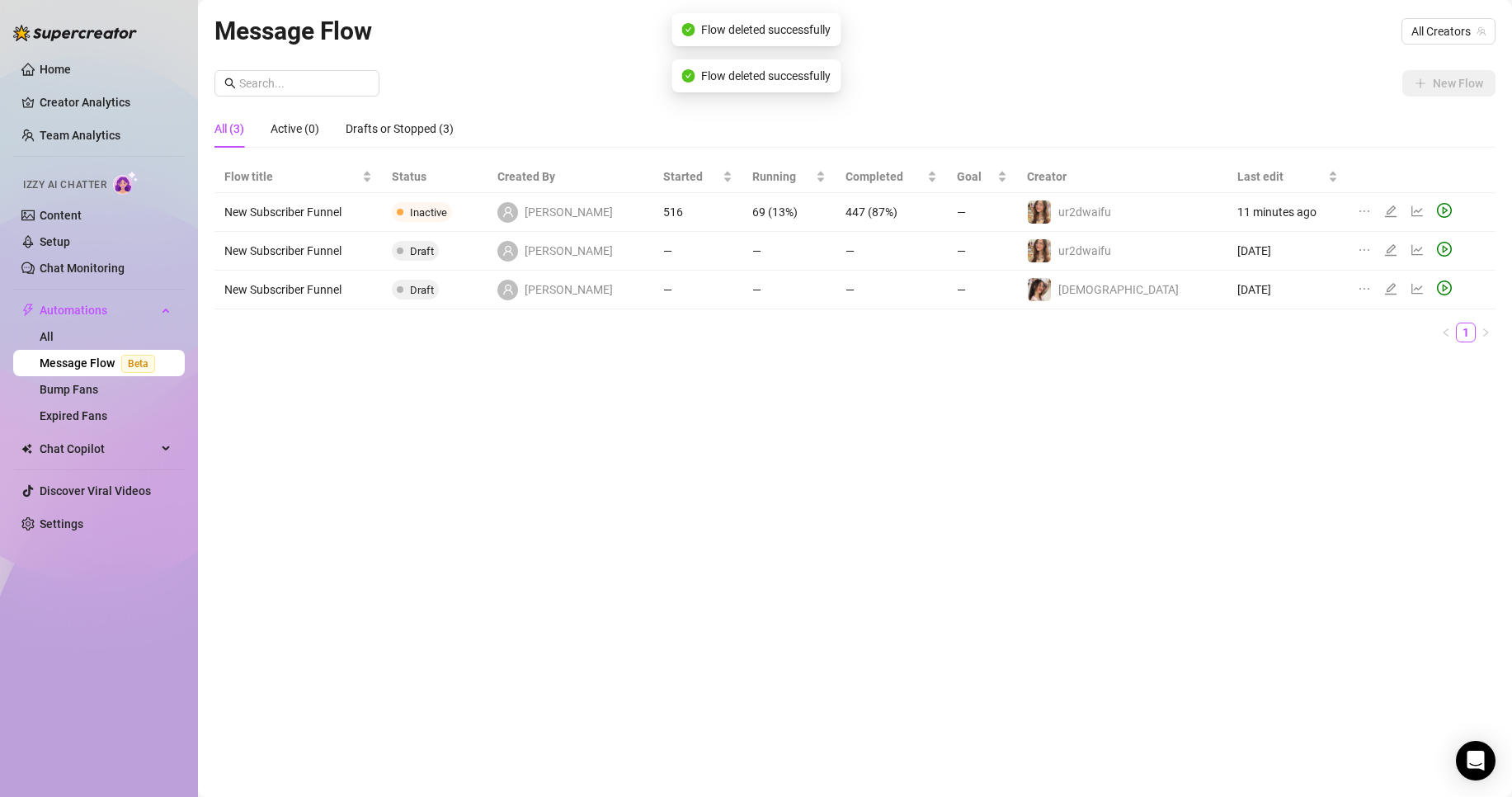
click at [1358, 209] on icon "ellipsis" at bounding box center [1365, 212] width 13 height 13
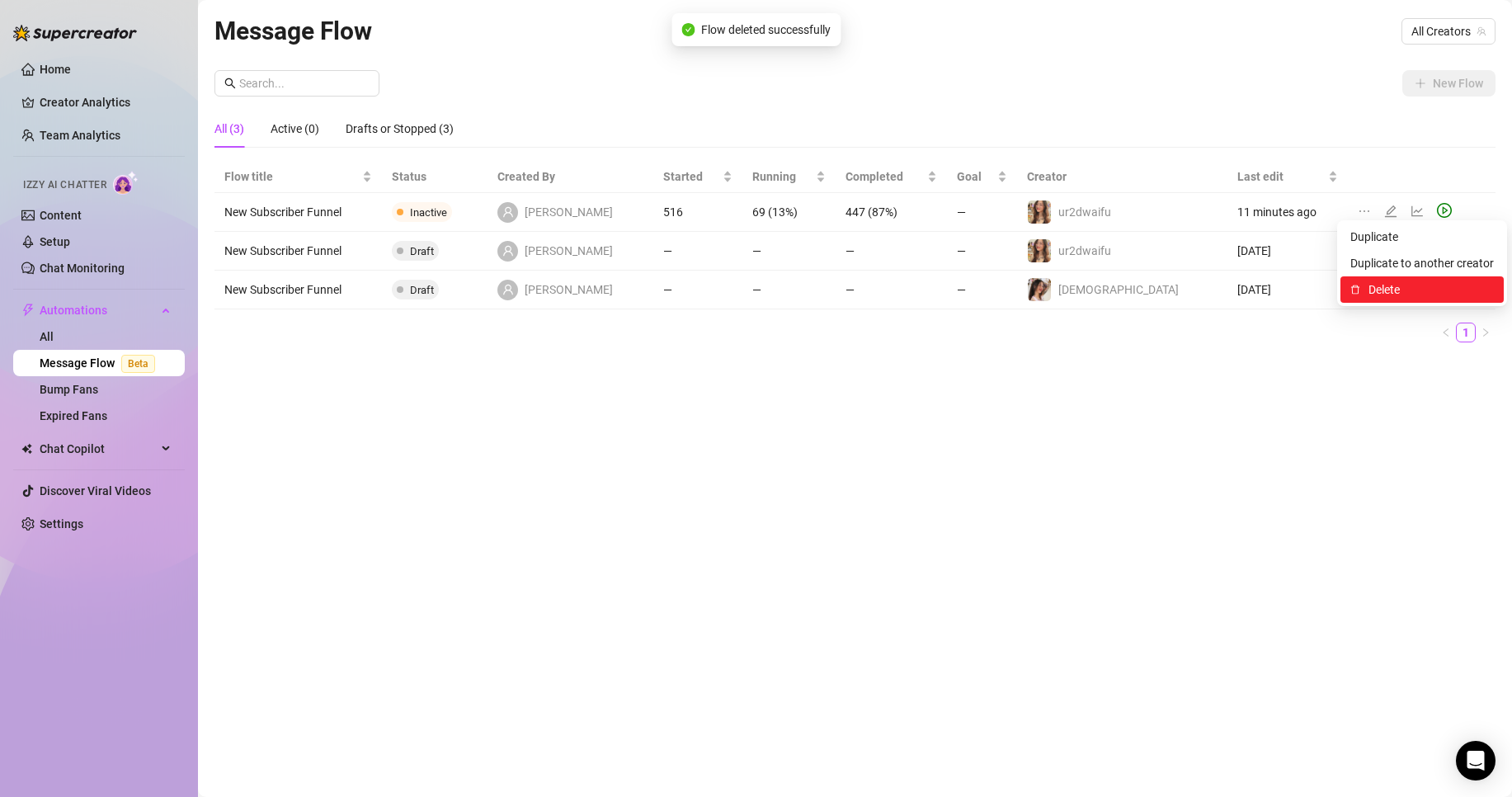
click at [1374, 286] on span "Delete" at bounding box center [1431, 289] width 125 height 18
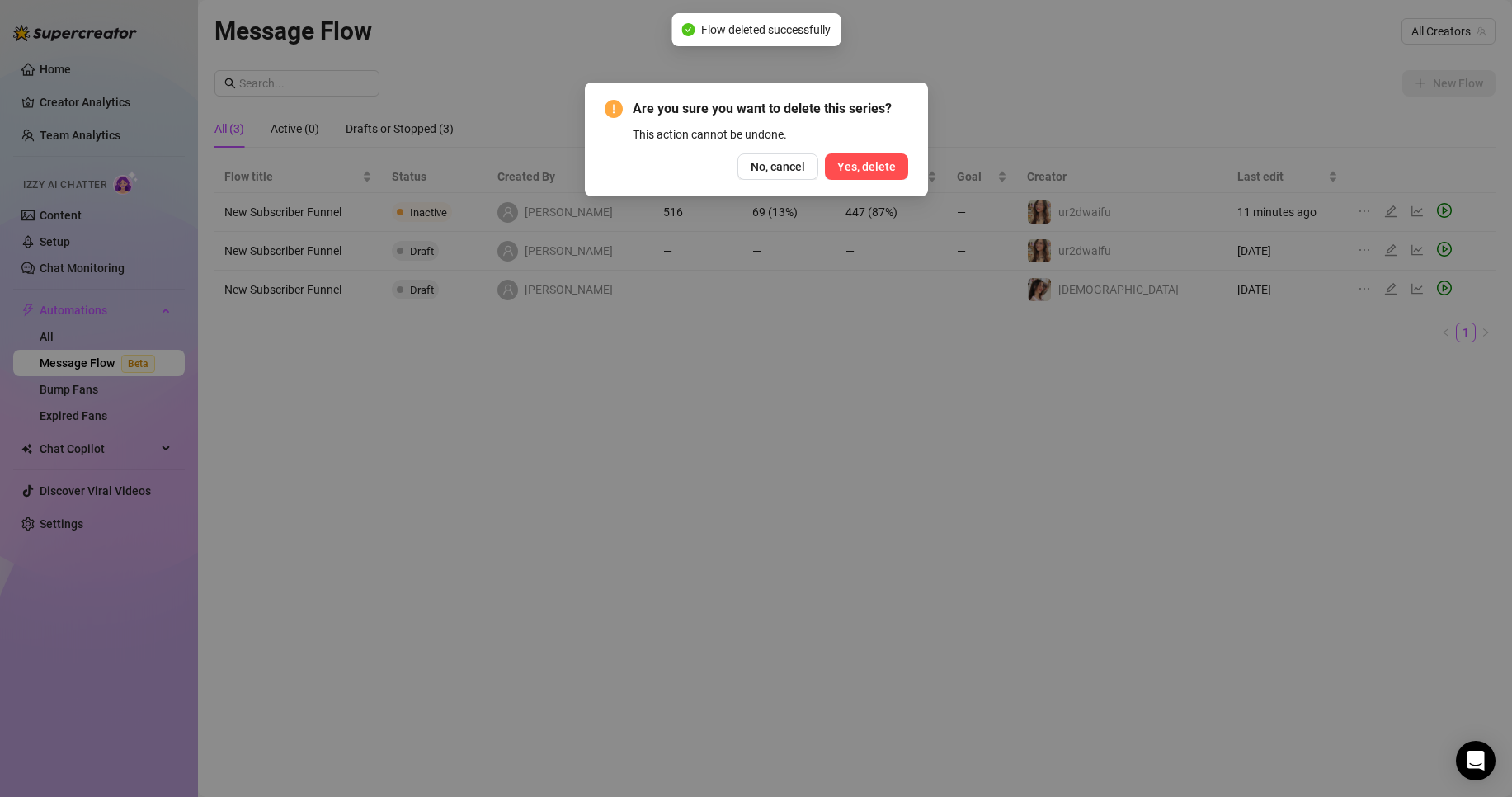
click at [895, 173] on span "Yes, delete" at bounding box center [867, 167] width 59 height 13
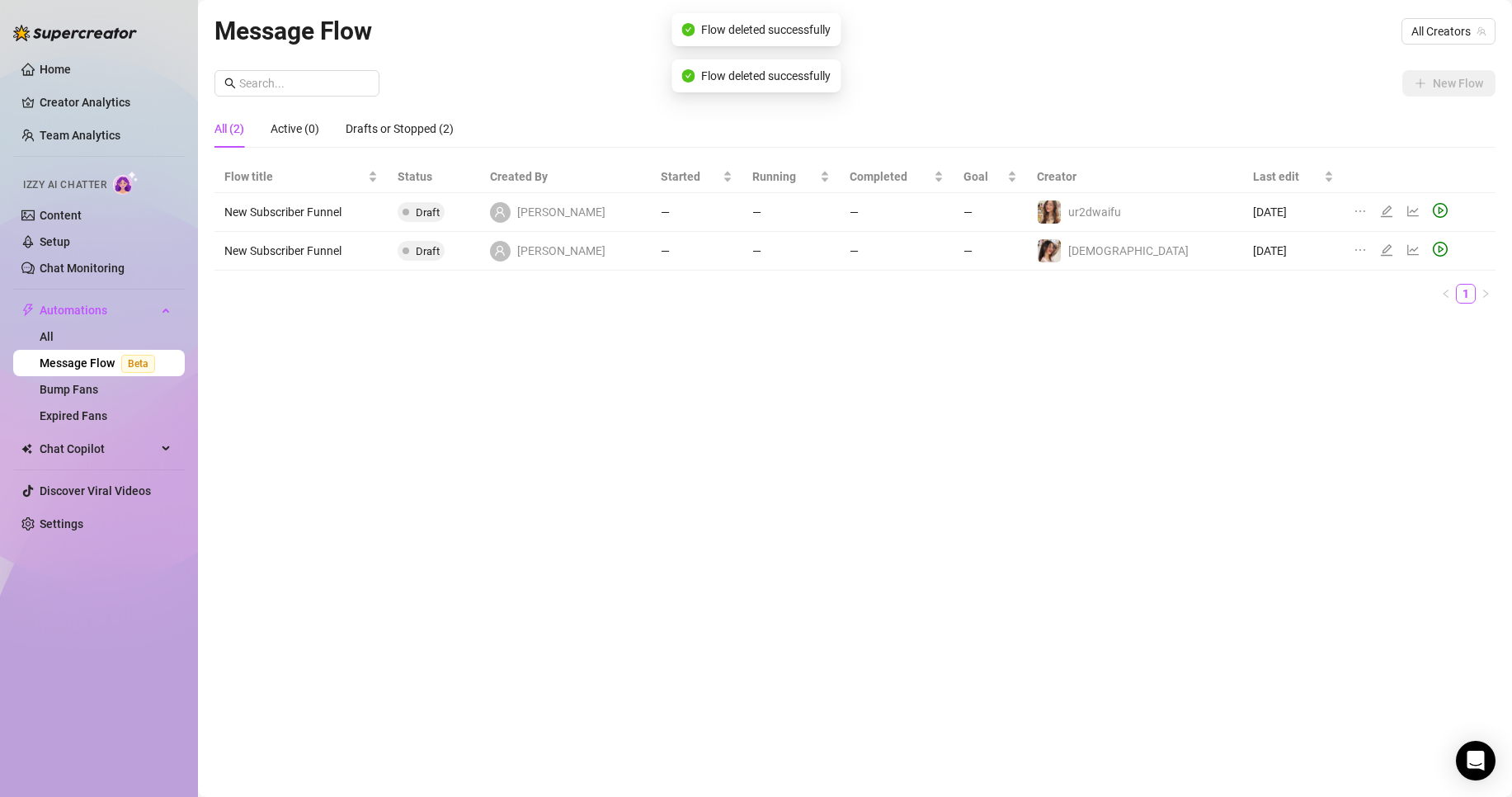
click at [1354, 206] on icon "ellipsis" at bounding box center [1361, 212] width 13 height 13
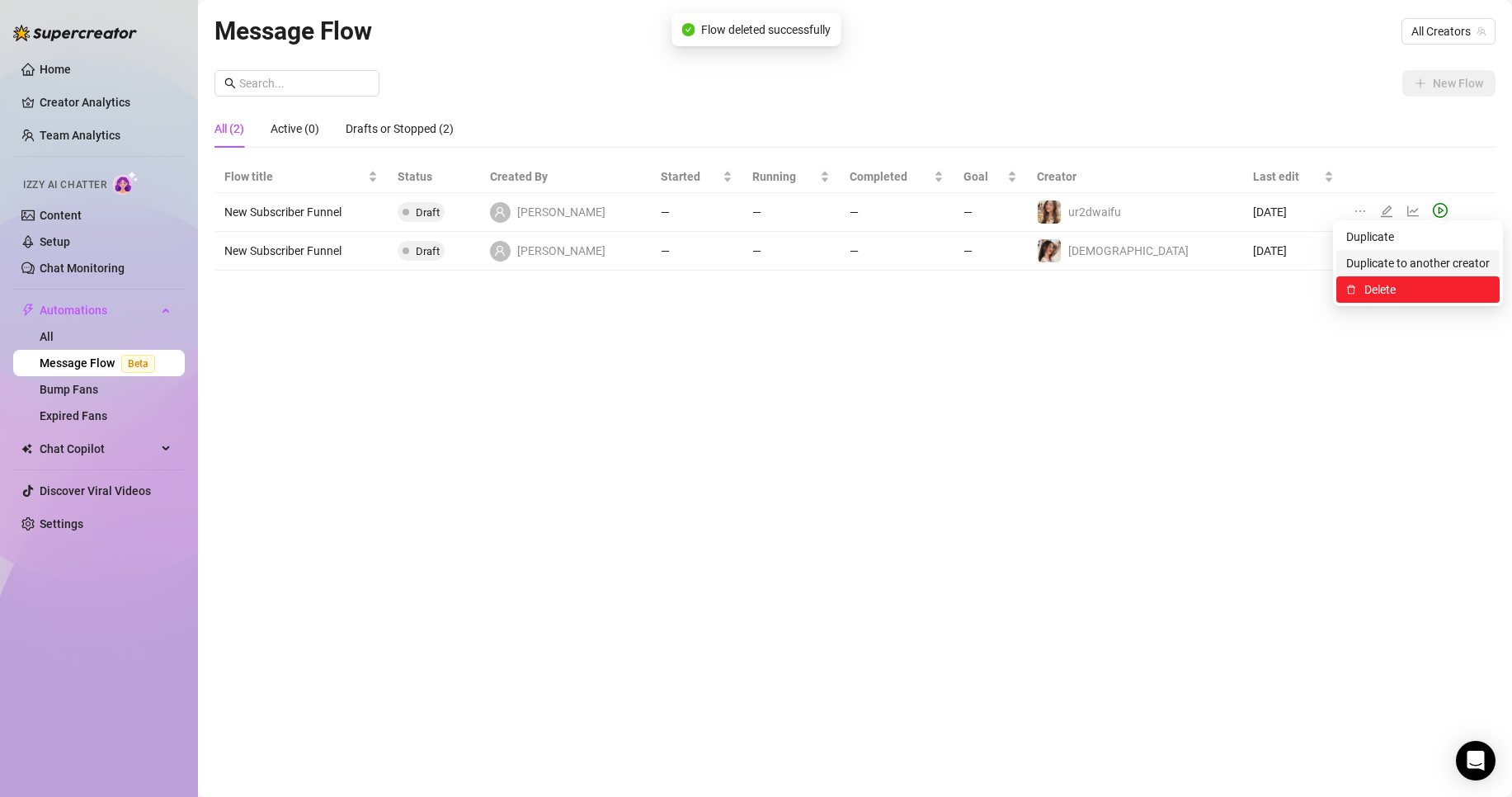
click at [1379, 283] on span "Delete" at bounding box center [1428, 289] width 125 height 18
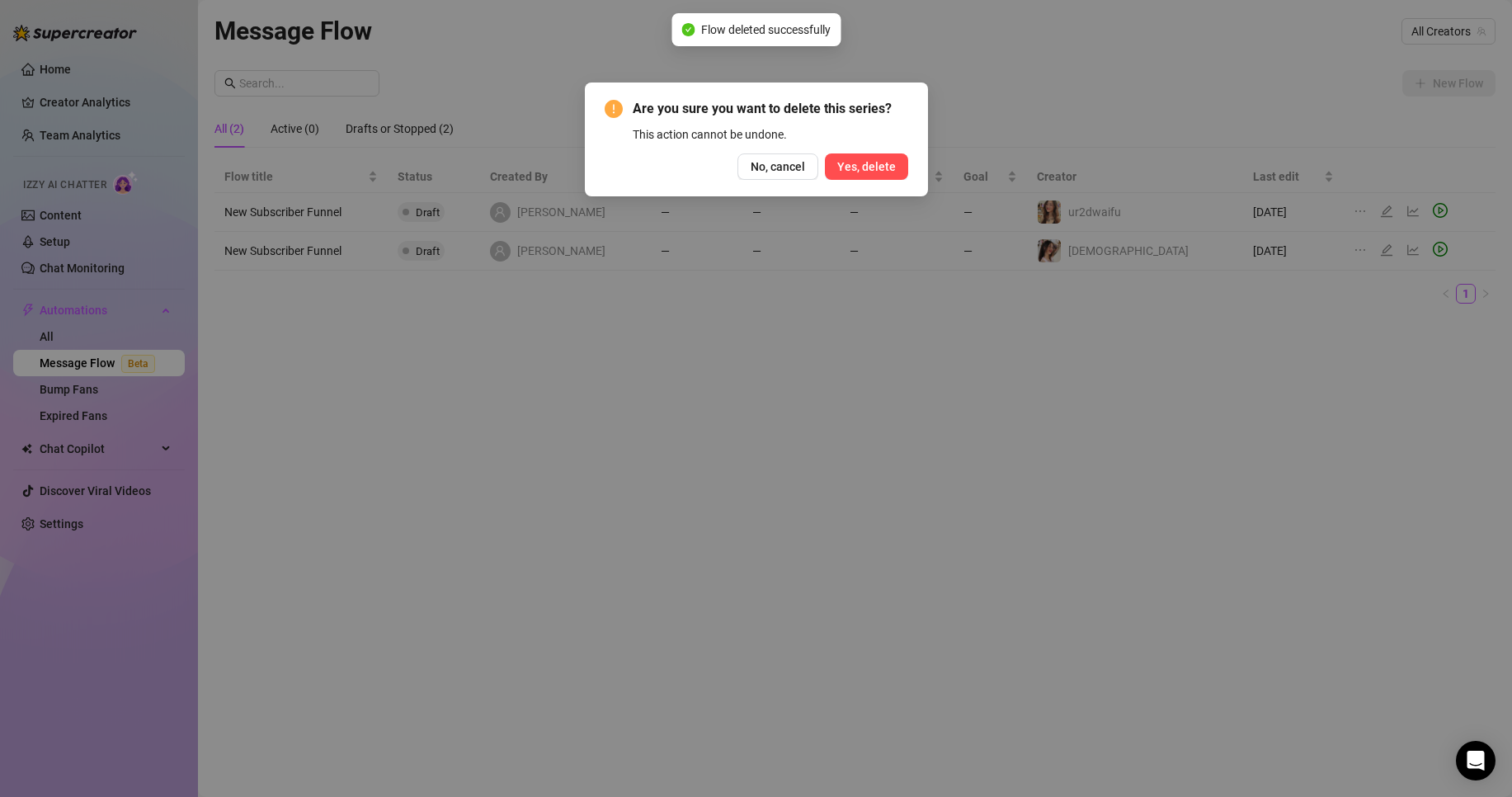
click at [905, 173] on button "Yes, delete" at bounding box center [867, 167] width 84 height 27
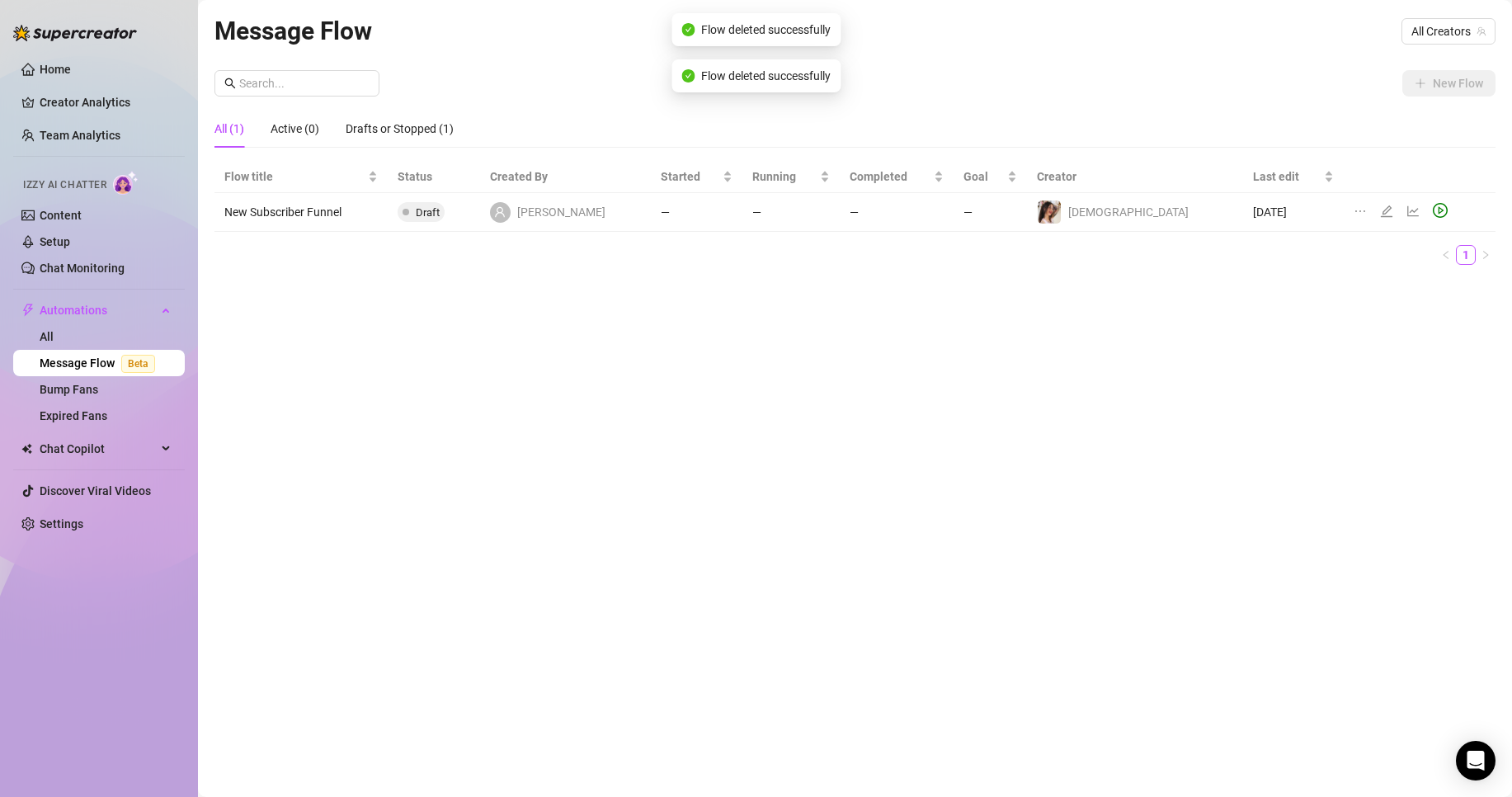
click at [1354, 208] on icon "ellipsis" at bounding box center [1361, 212] width 13 height 13
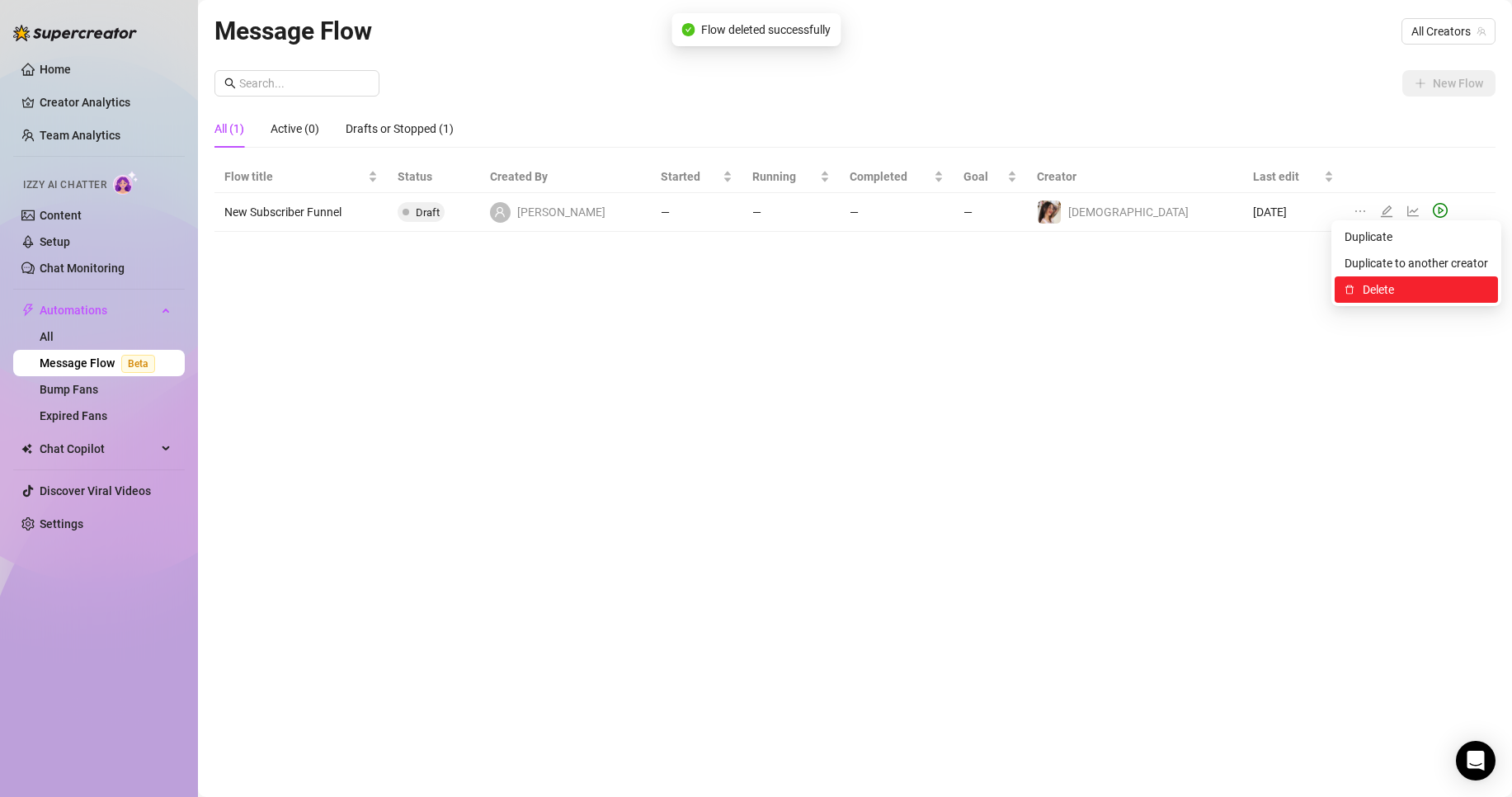
click at [1373, 280] on li "Delete" at bounding box center [1417, 289] width 163 height 27
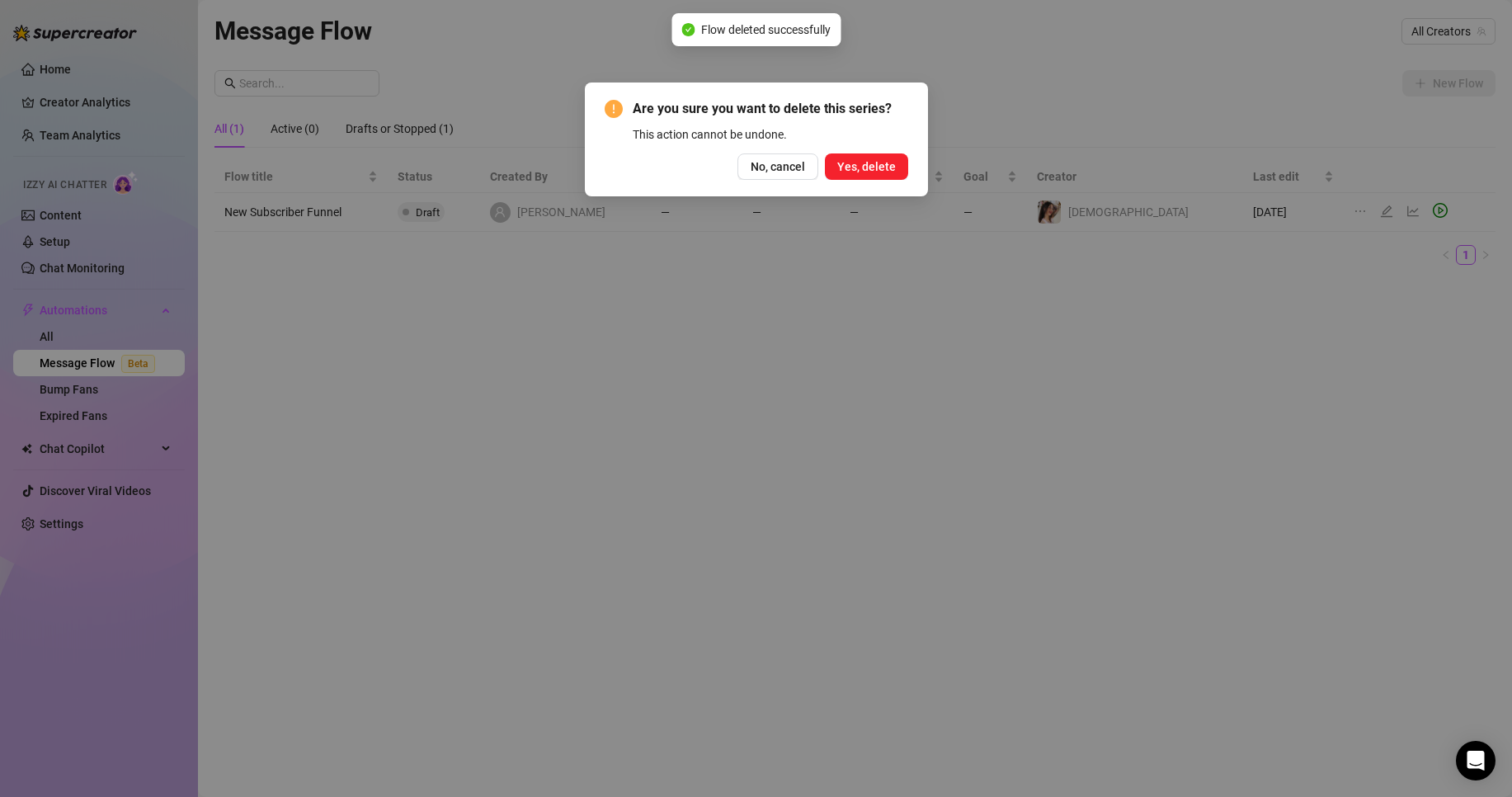
click at [893, 161] on span "Yes, delete" at bounding box center [867, 167] width 59 height 13
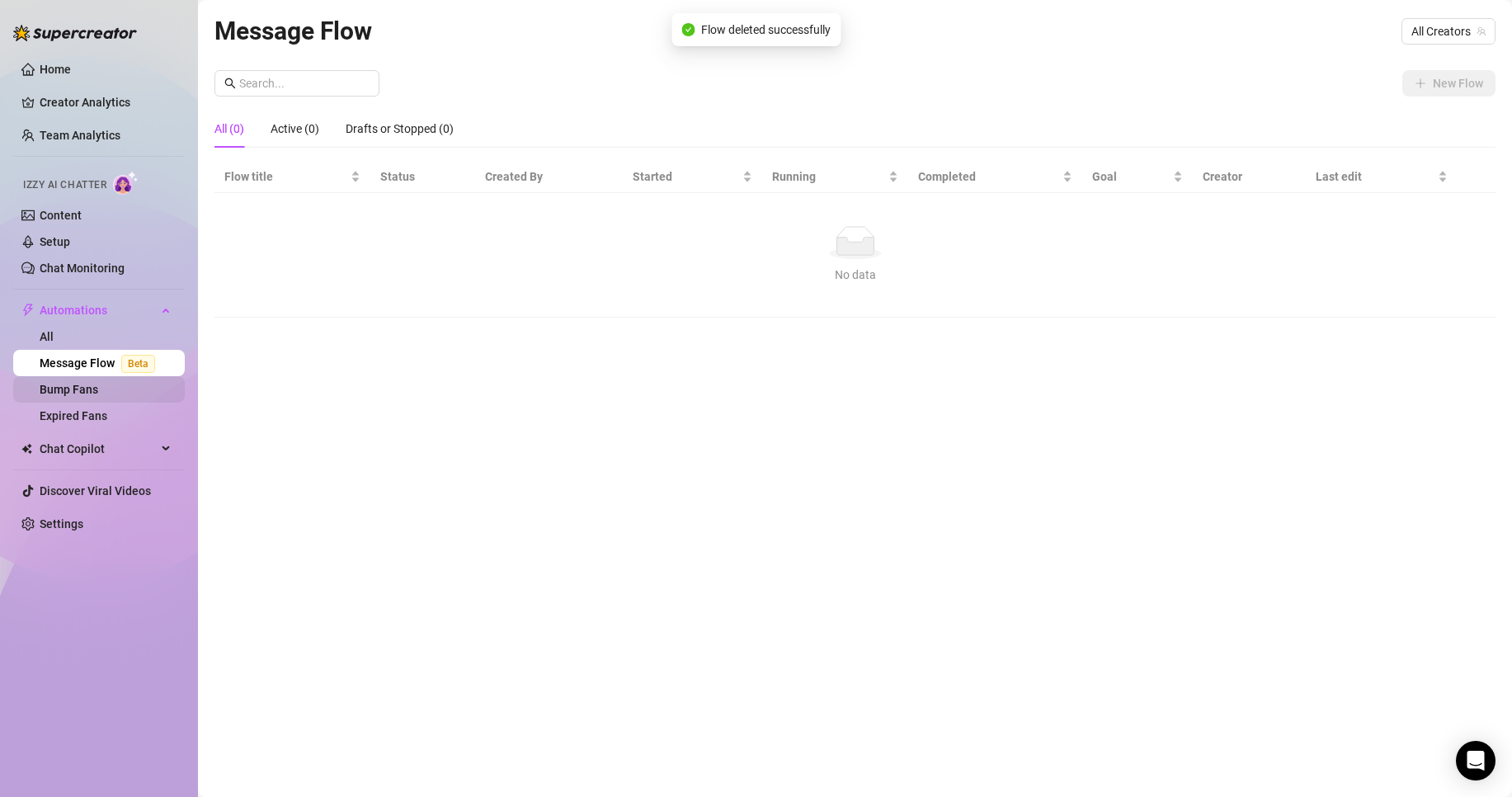
click at [82, 389] on link "Bump Fans" at bounding box center [69, 389] width 59 height 13
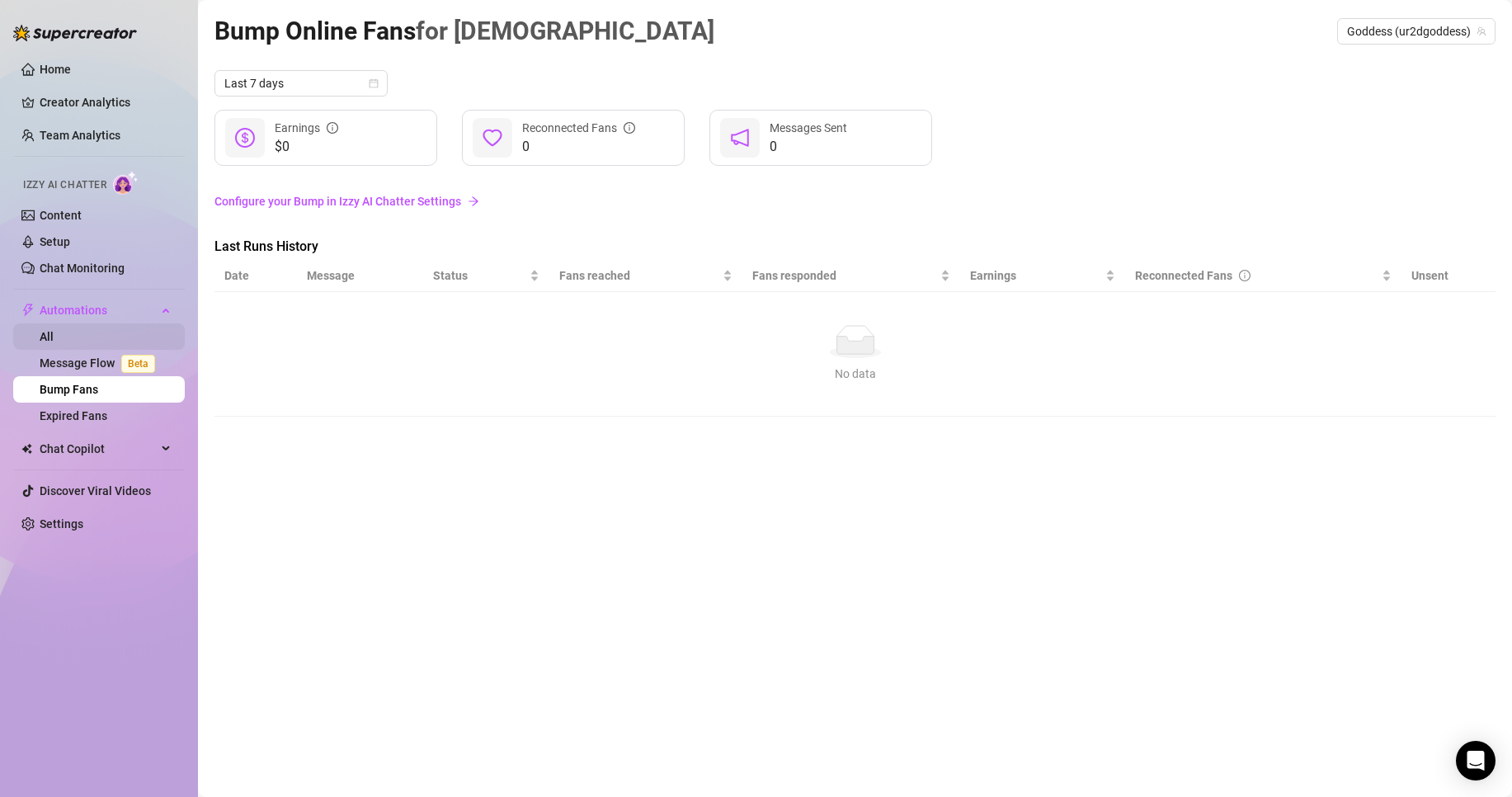
click at [54, 340] on link "All" at bounding box center [47, 337] width 14 height 13
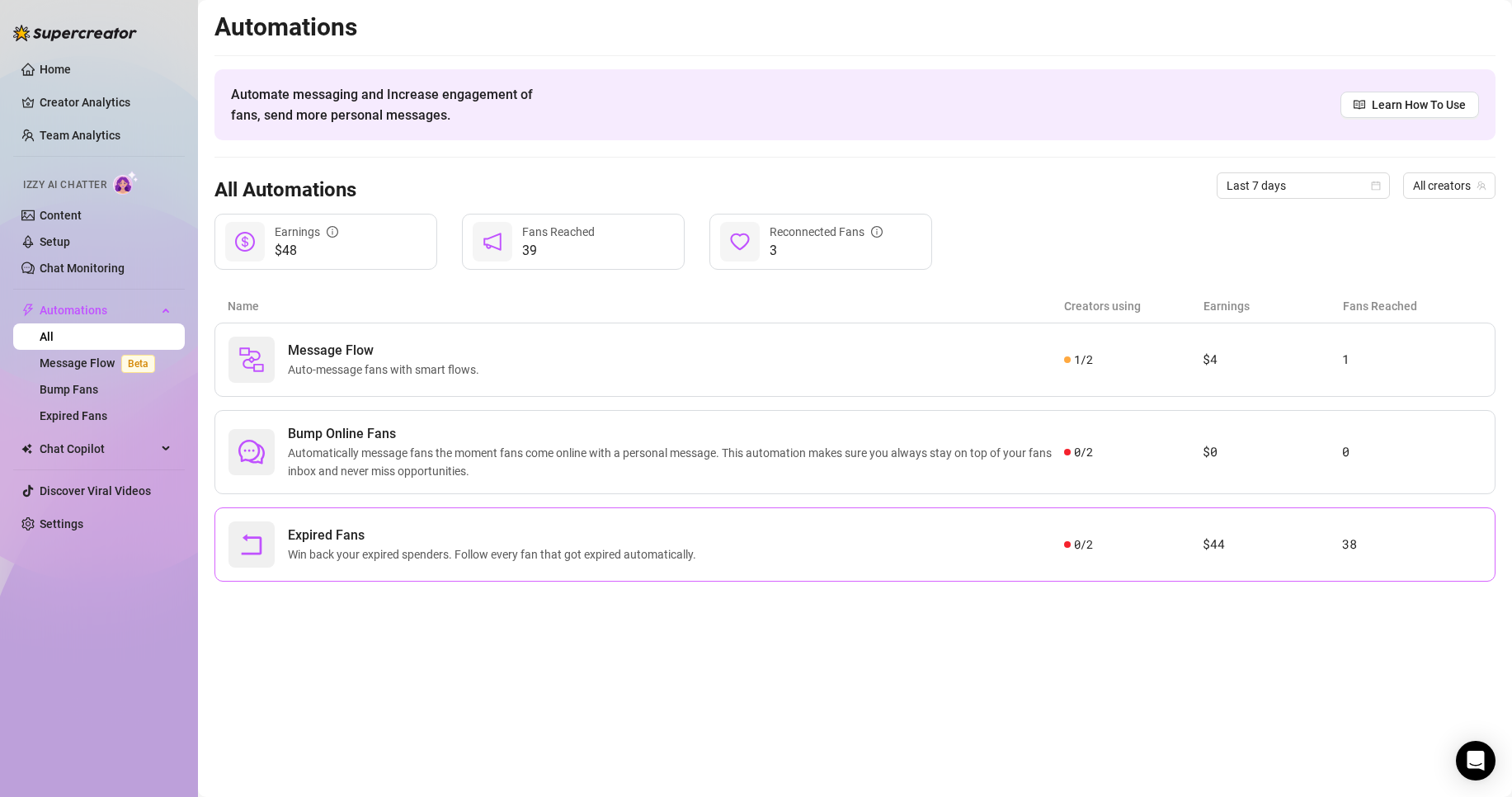
drag, startPoint x: 553, startPoint y: 511, endPoint x: 561, endPoint y: 528, distance: 18.8
click at [559, 525] on div "Expired Fans Win back your expired spenders. Follow every fan that got expired …" at bounding box center [646, 544] width 836 height 46
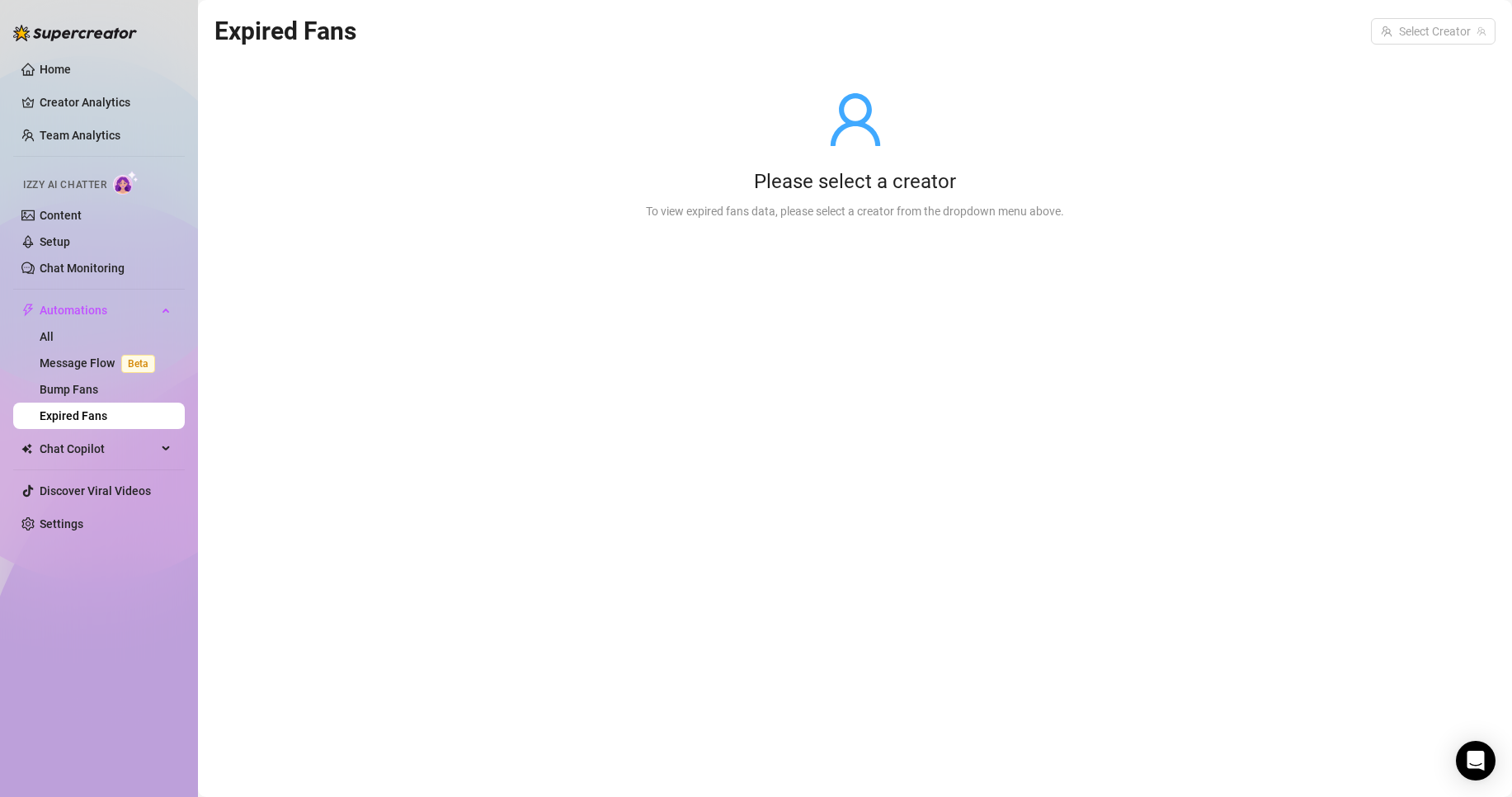
click at [107, 411] on link "Expired Fans" at bounding box center [73, 416] width 67 height 13
click at [98, 394] on link "Bump Fans" at bounding box center [69, 389] width 59 height 13
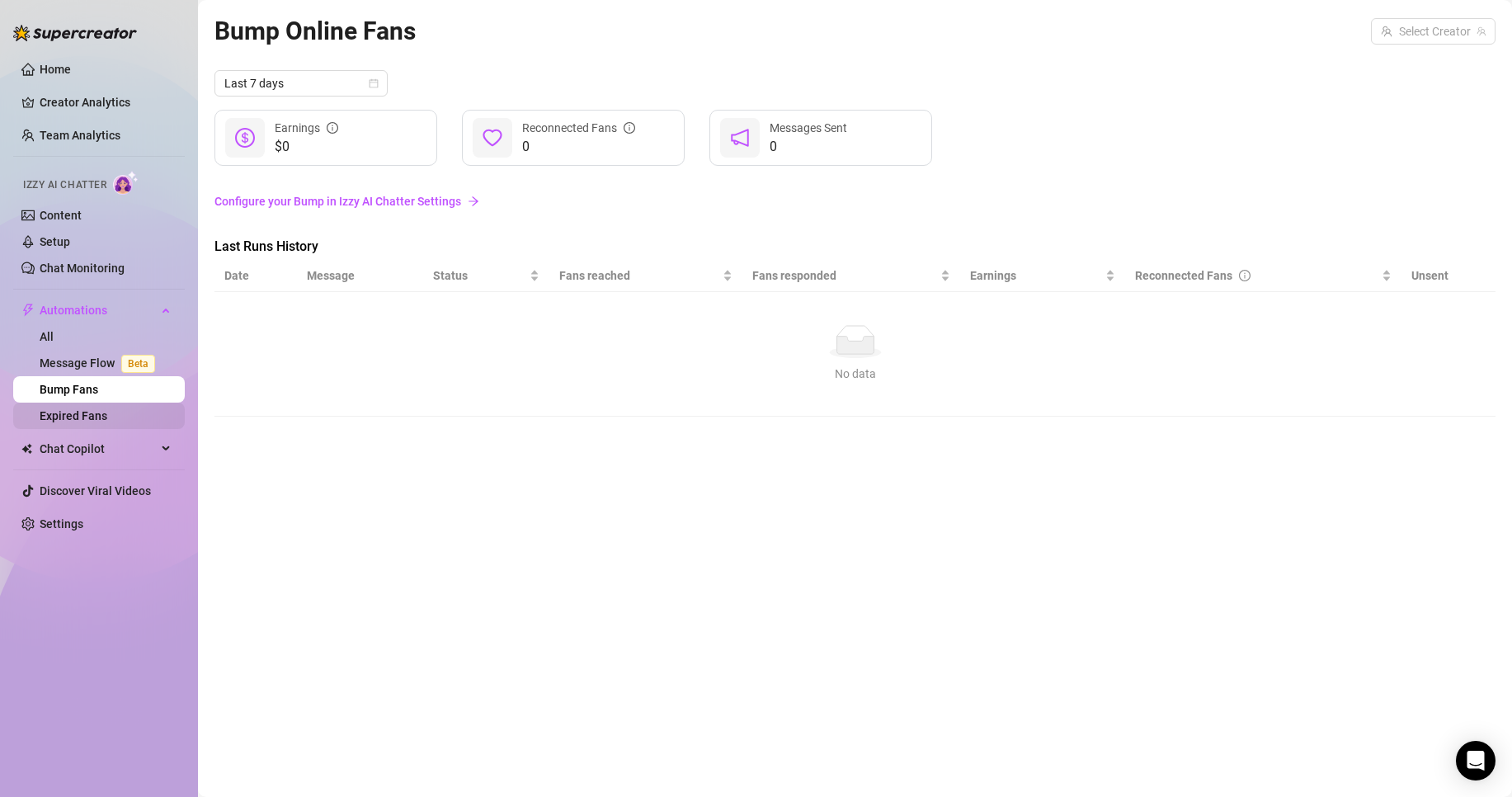
click at [107, 414] on link "Expired Fans" at bounding box center [73, 416] width 67 height 13
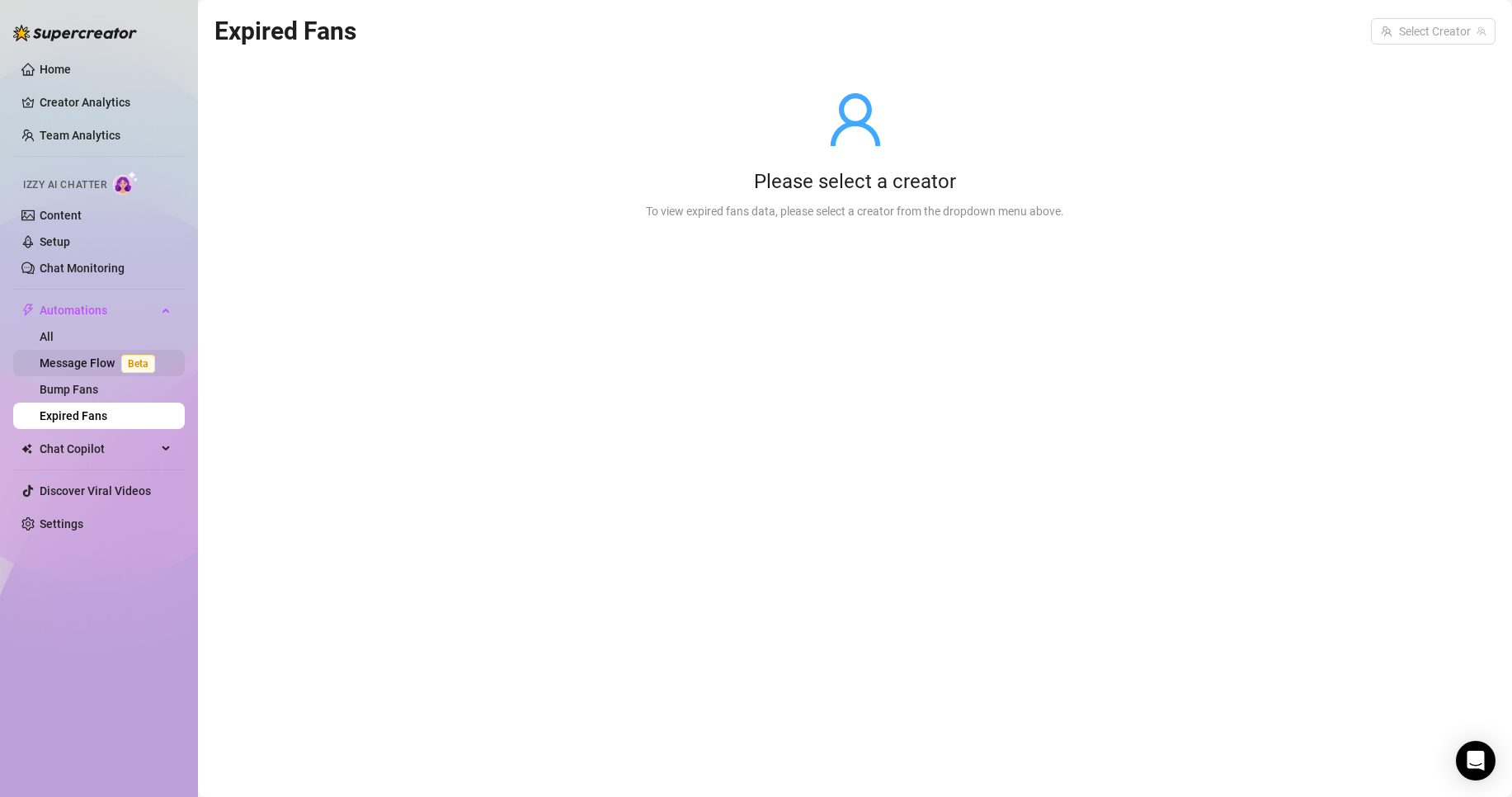
click at [110, 358] on link "Message Flow Beta" at bounding box center [101, 363] width 122 height 13
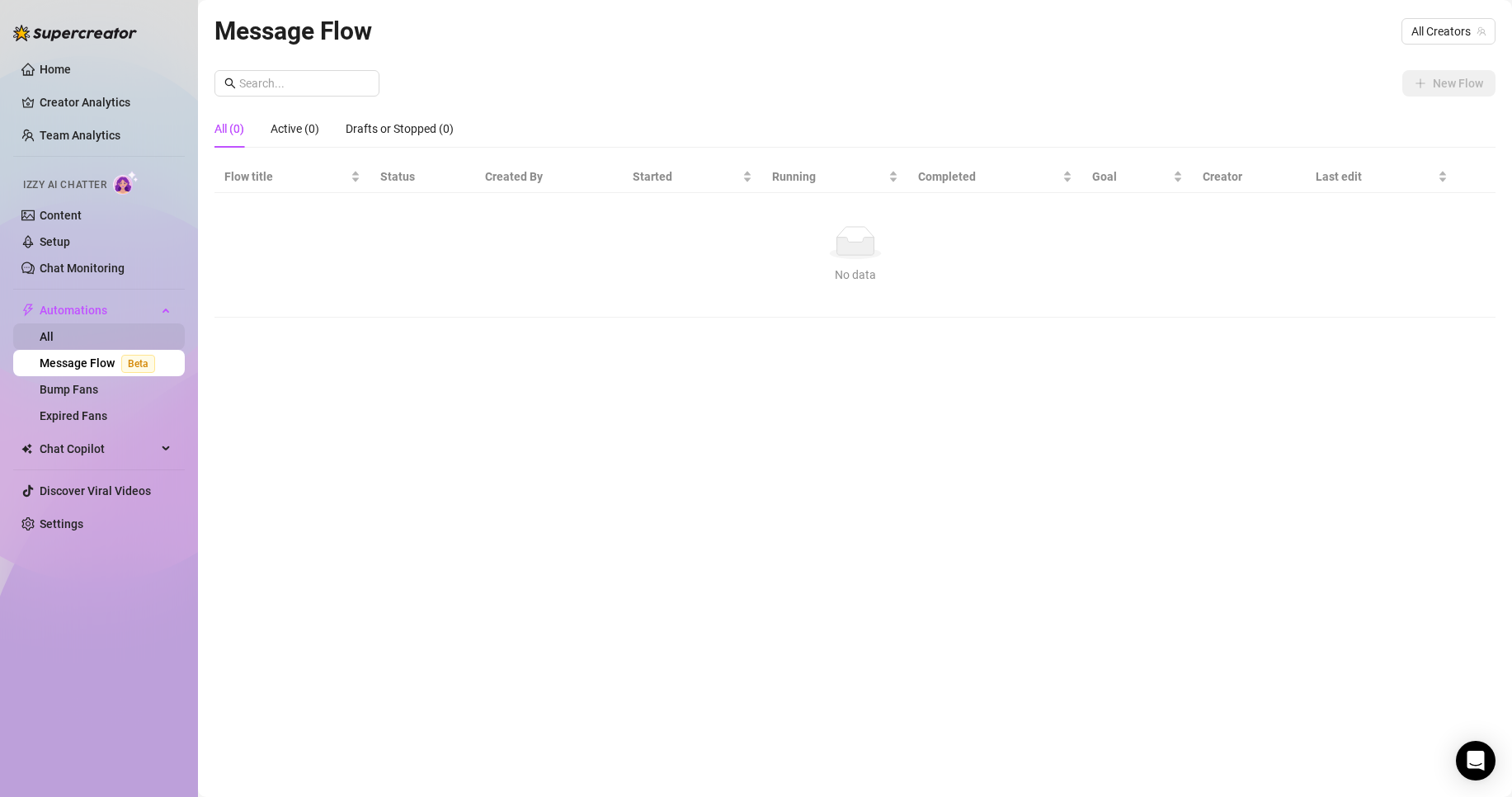
click at [54, 343] on link "All" at bounding box center [47, 337] width 14 height 13
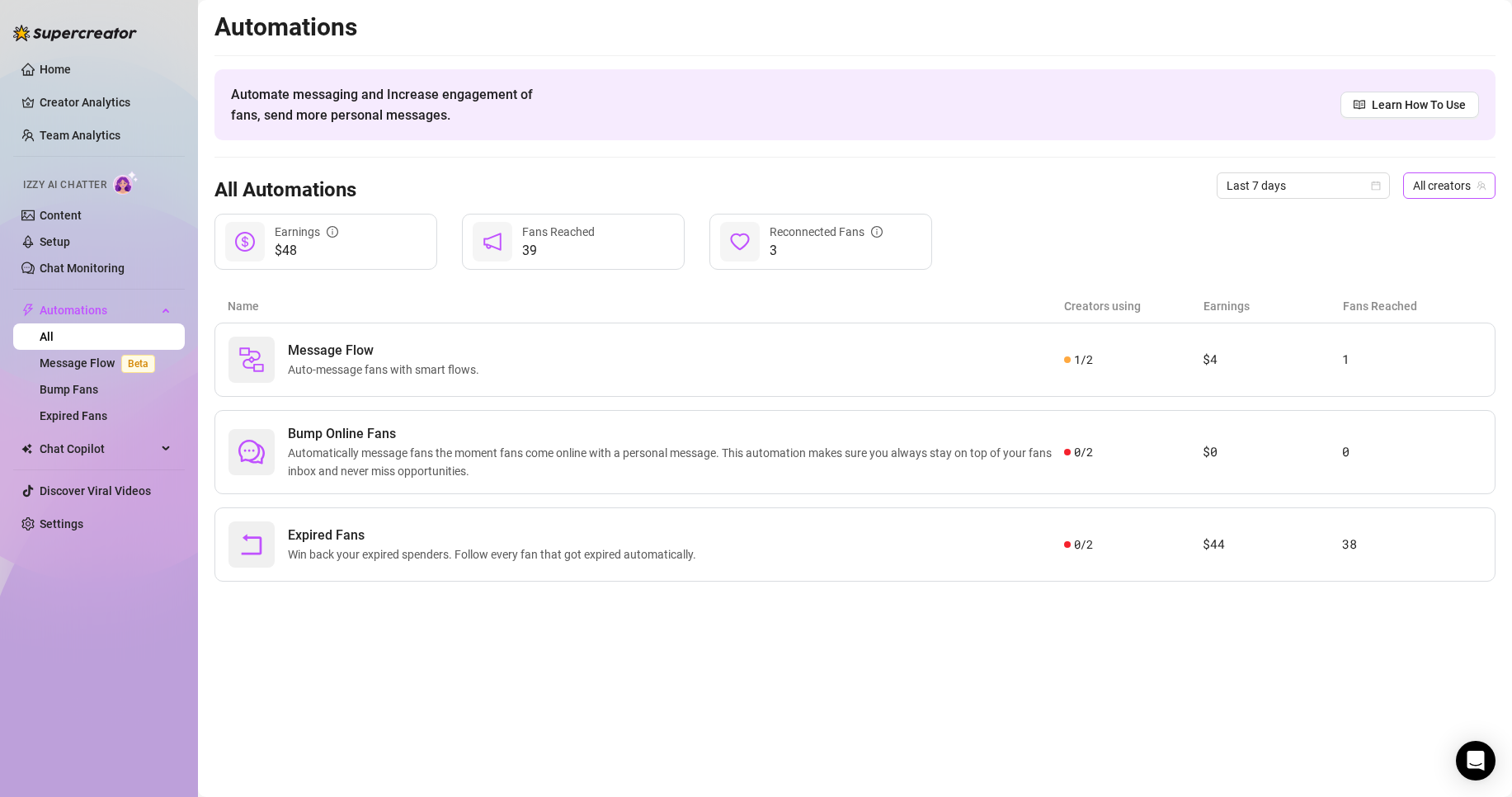
click at [1459, 181] on span "All creators" at bounding box center [1449, 186] width 72 height 25
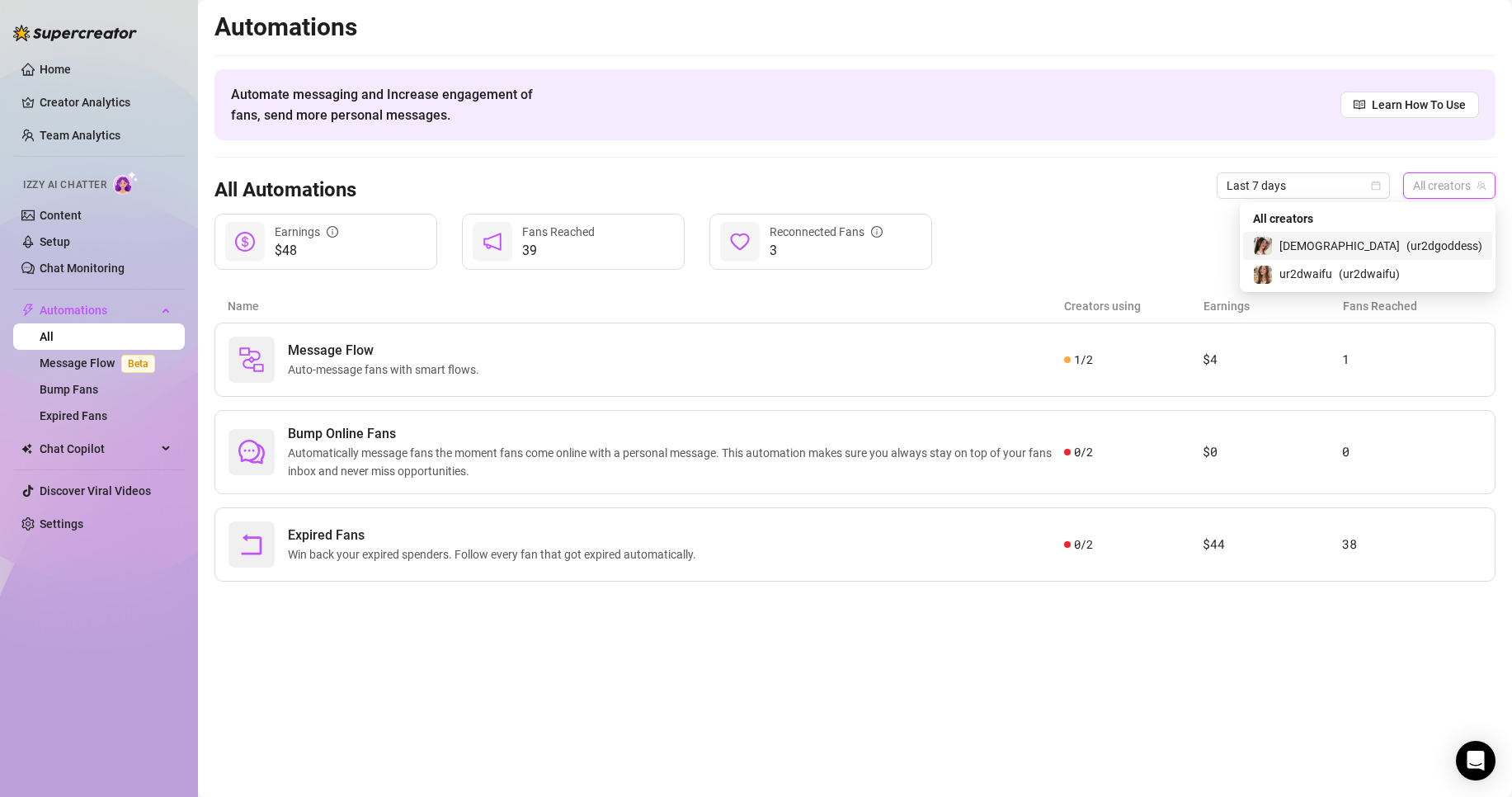
click at [1386, 236] on span "[DEMOGRAPHIC_DATA]" at bounding box center [1339, 245] width 121 height 18
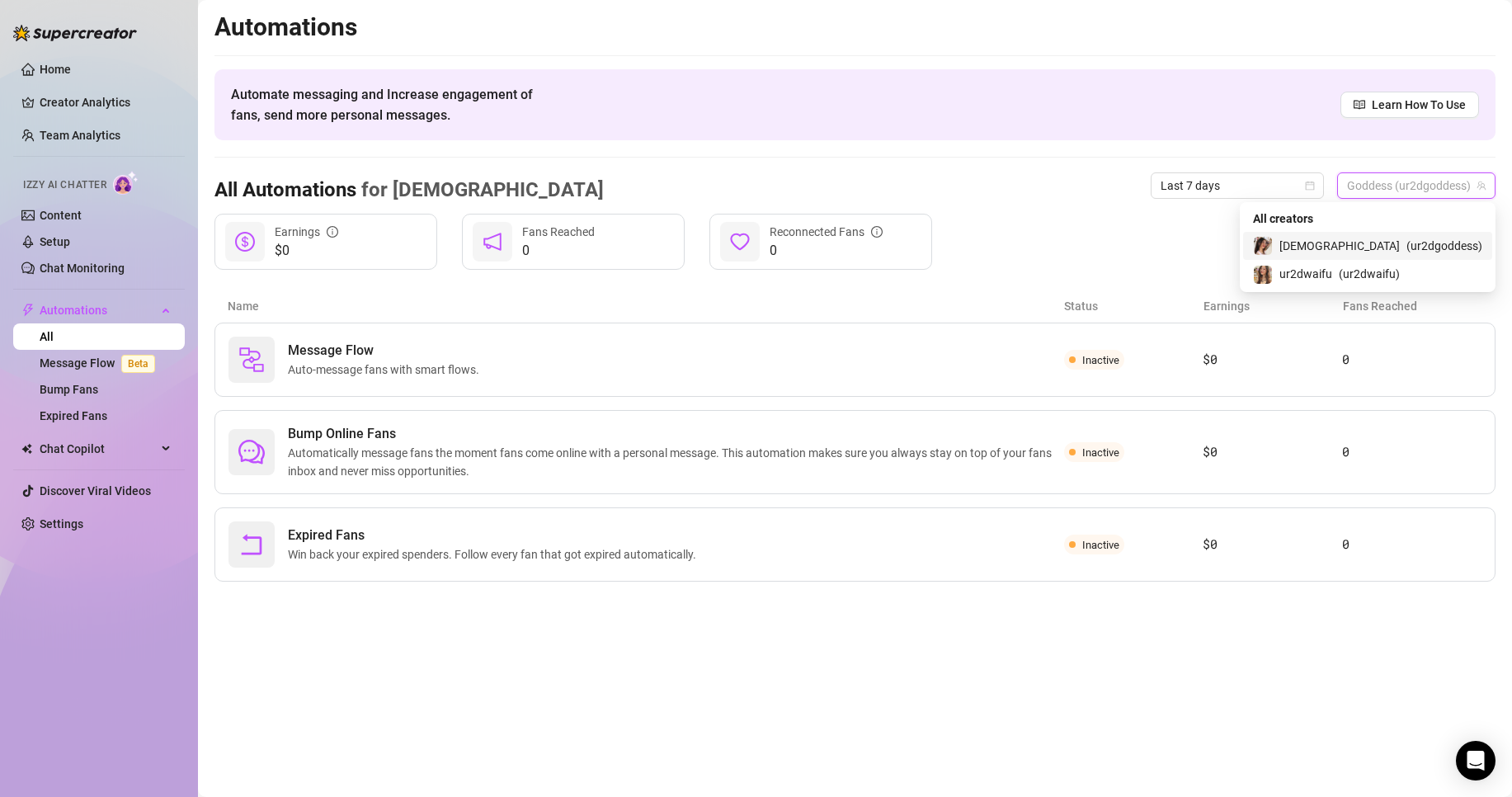
click at [1434, 184] on span "Goddess (ur2dgoddess)" at bounding box center [1417, 186] width 139 height 25
click at [1410, 262] on div "ur2dwaifu ( ur2dwaifu )" at bounding box center [1368, 274] width 250 height 28
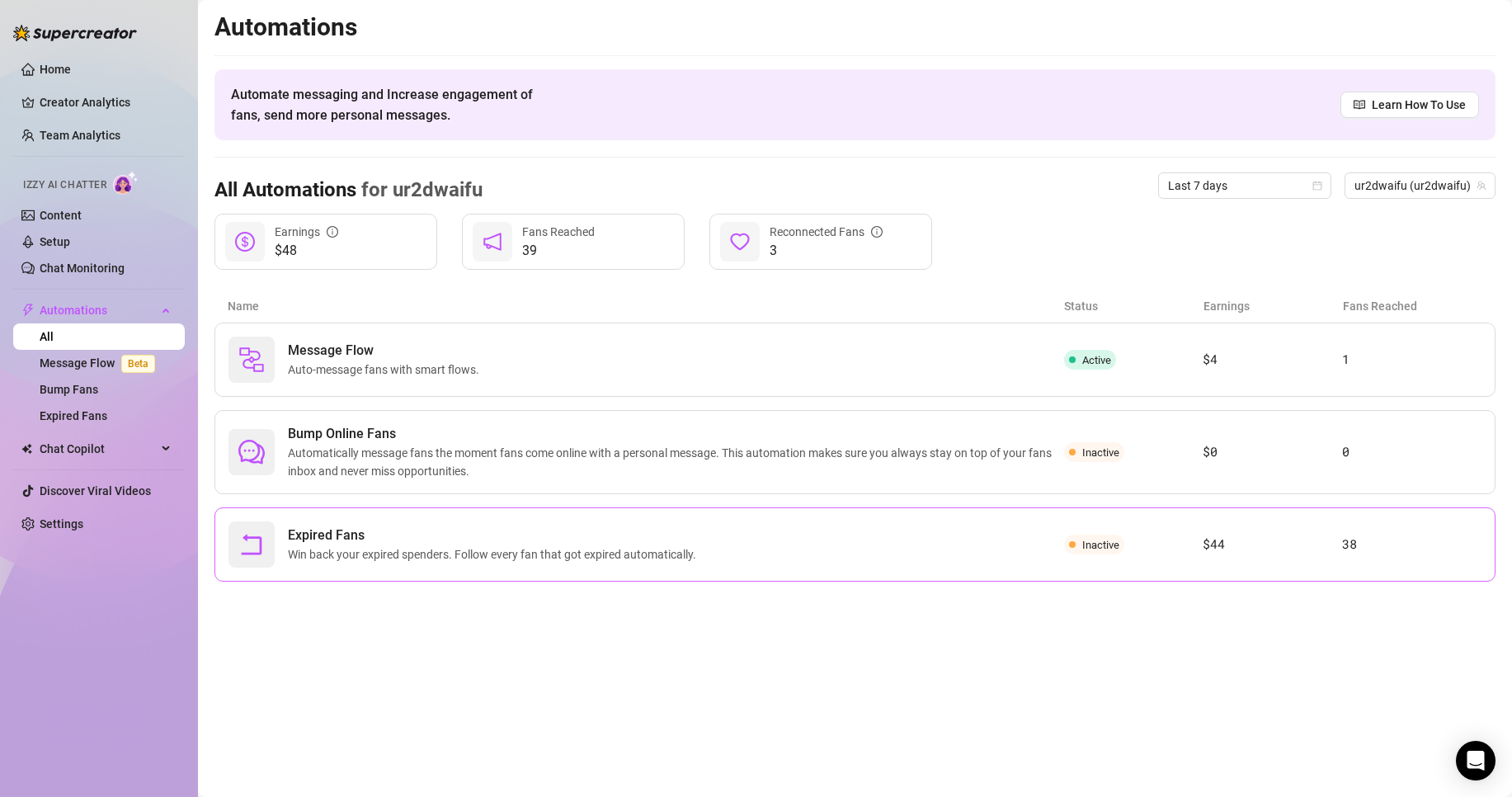
click at [1026, 534] on div "Expired Fans Win back your expired spenders. Follow every fan that got expired …" at bounding box center [646, 544] width 836 height 46
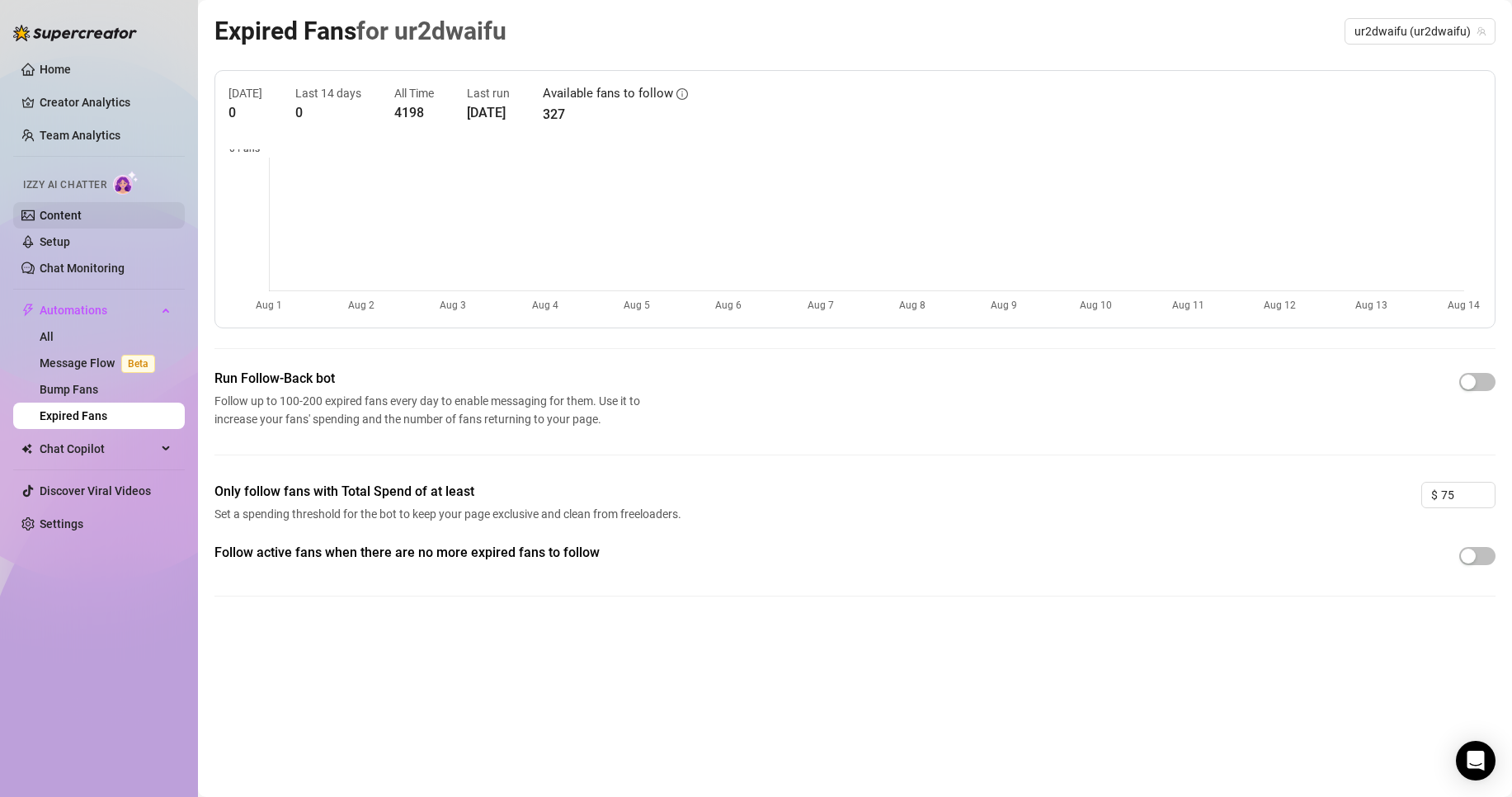
click at [82, 215] on link "Content" at bounding box center [61, 215] width 42 height 13
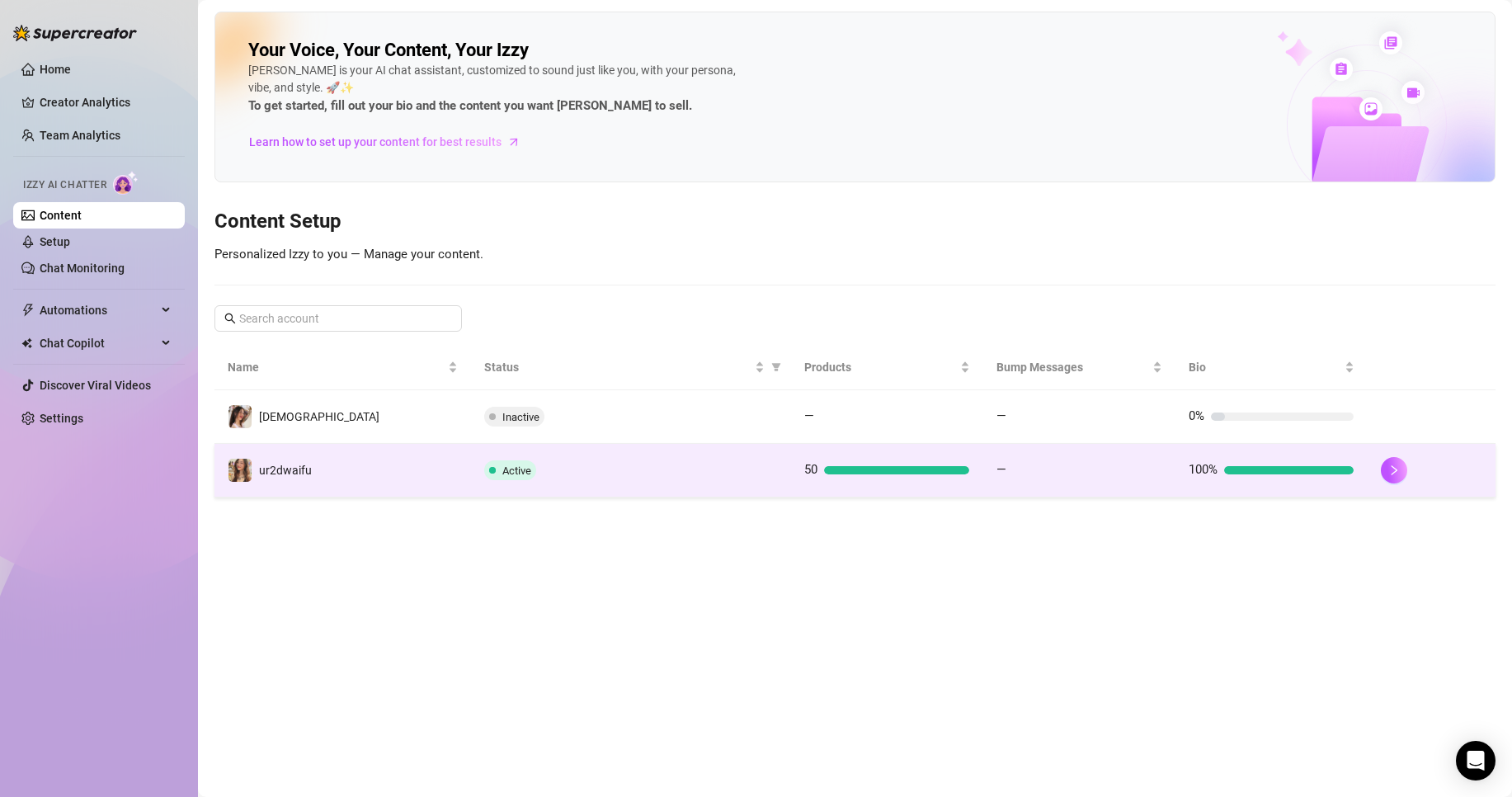
click at [741, 483] on td "Active" at bounding box center [630, 471] width 320 height 54
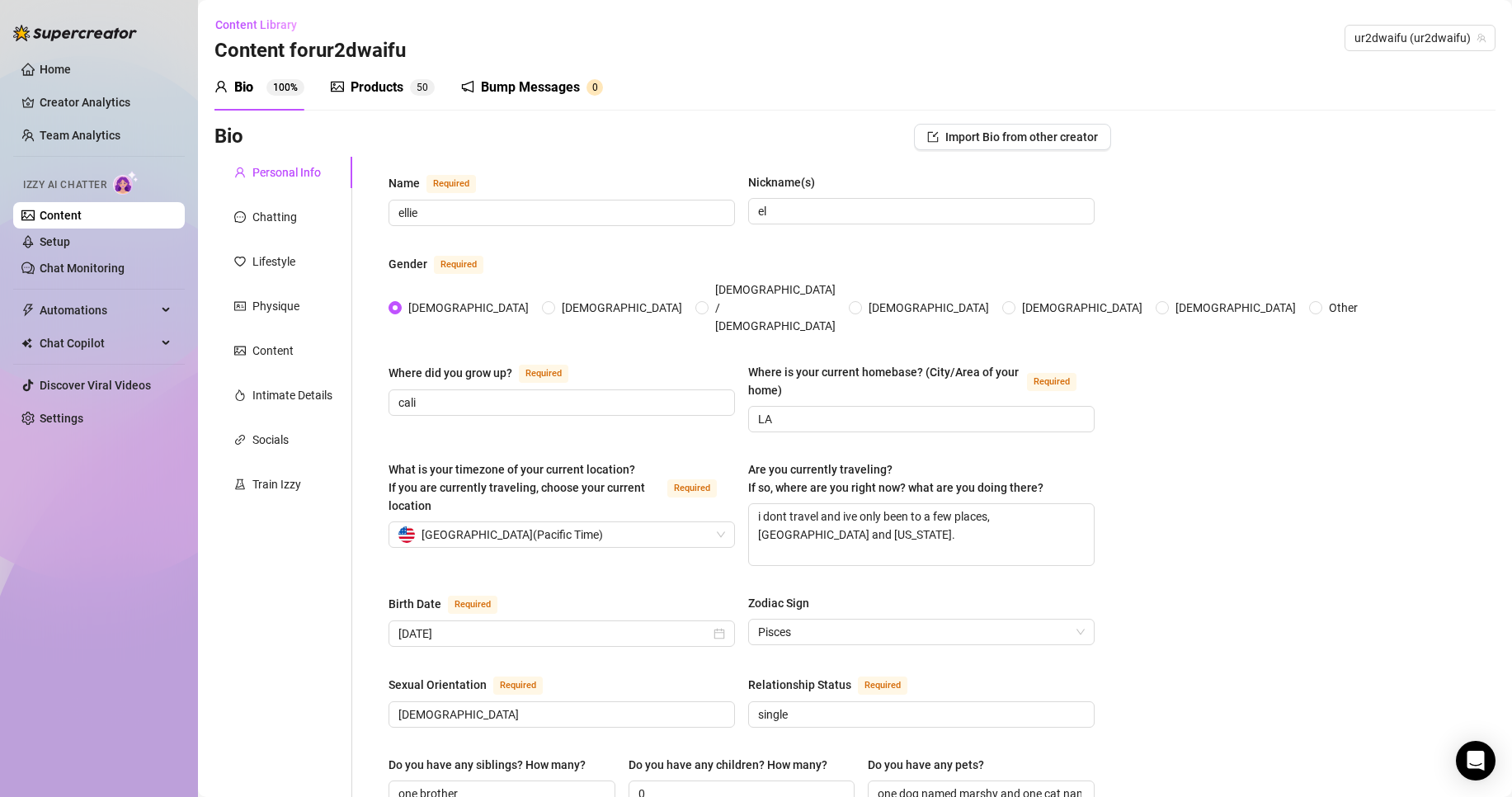
click at [551, 102] on div "Bump Messages 0" at bounding box center [532, 87] width 142 height 46
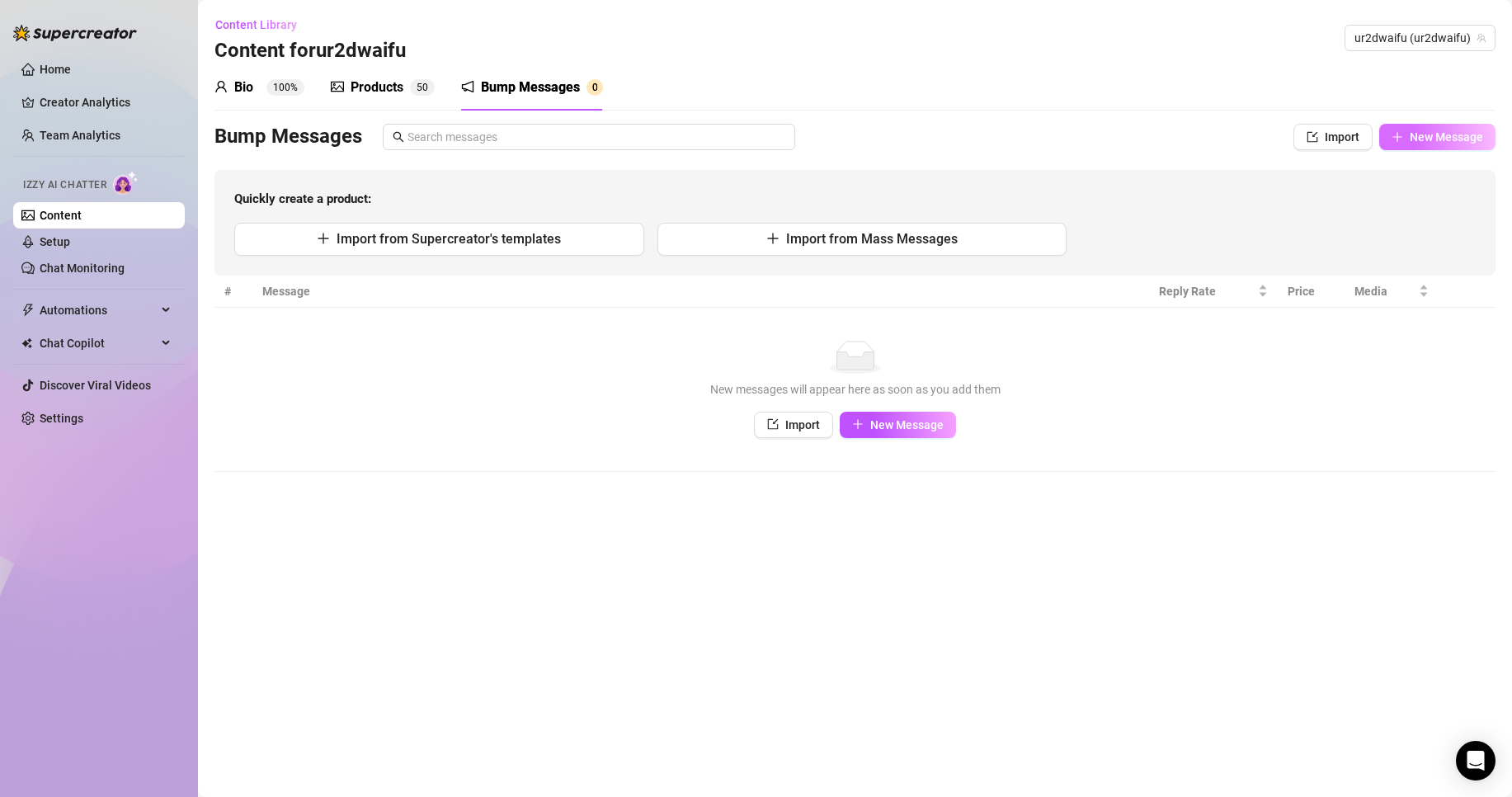
click at [1428, 127] on button "New Message" at bounding box center [1437, 137] width 117 height 27
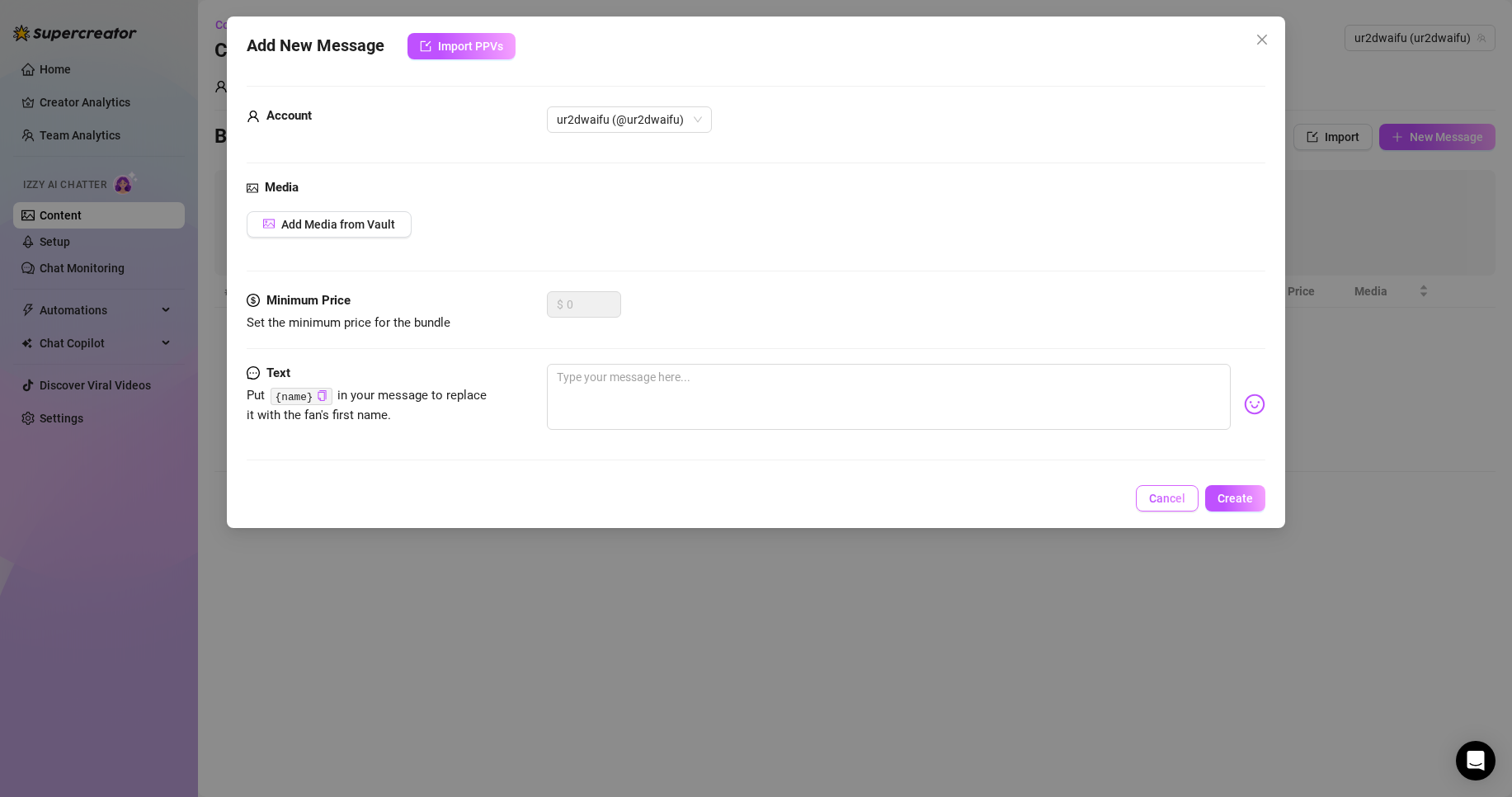
click at [1170, 503] on span "Cancel" at bounding box center [1167, 498] width 36 height 13
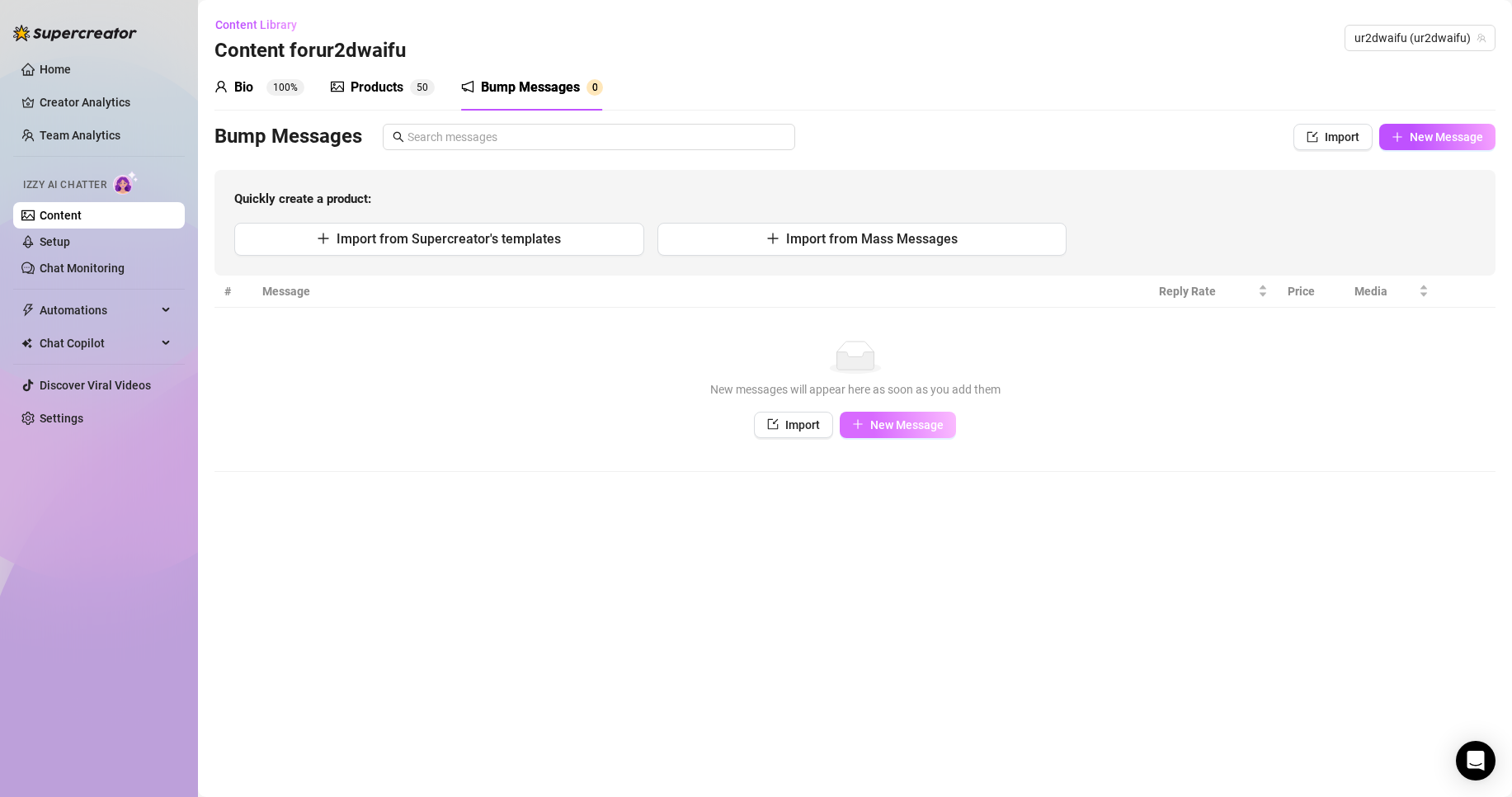
click at [908, 430] on span "New Message" at bounding box center [906, 425] width 73 height 13
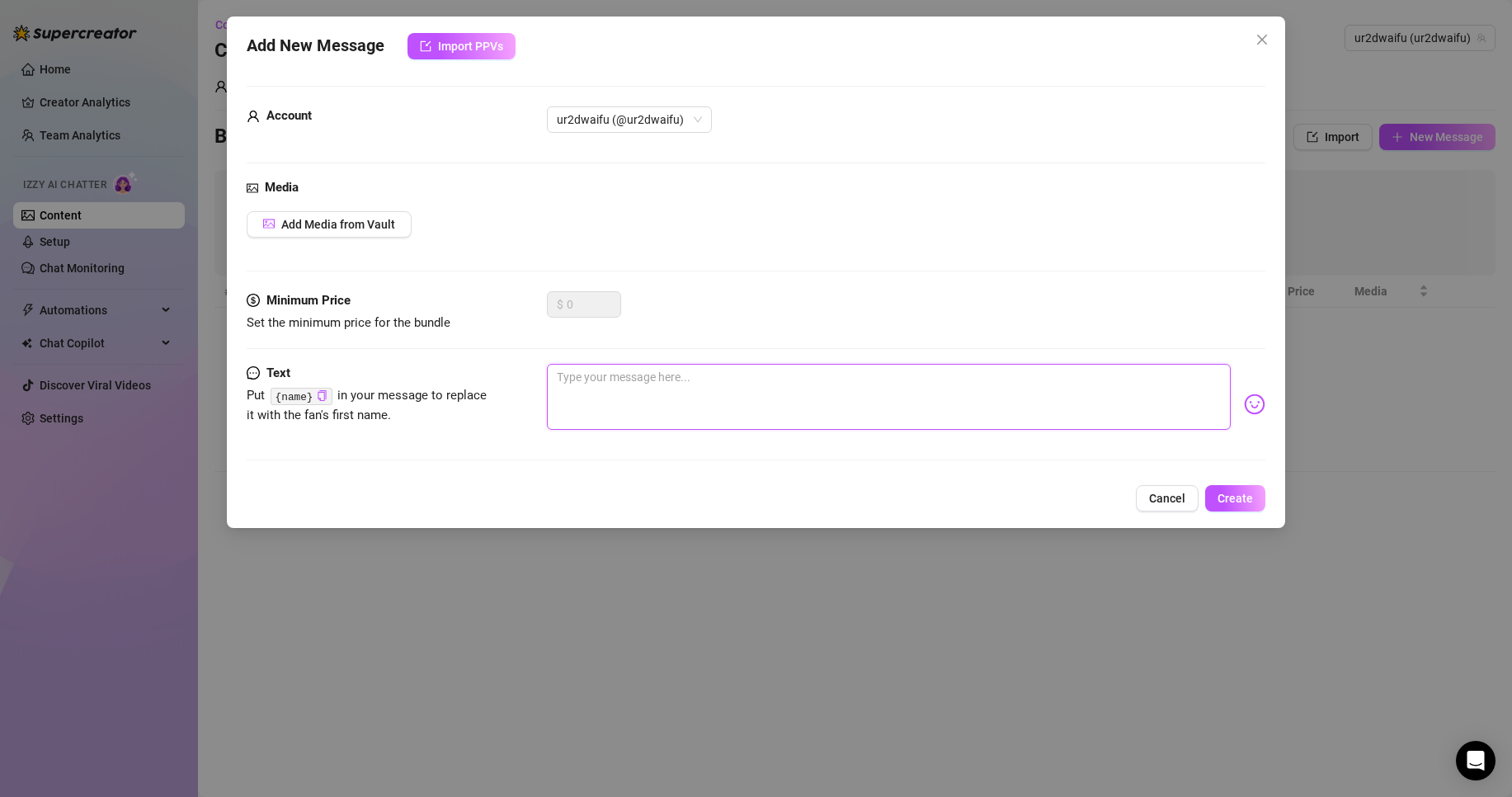
click at [711, 407] on textarea at bounding box center [888, 397] width 684 height 66
click at [1242, 504] on span "Create" at bounding box center [1235, 498] width 35 height 13
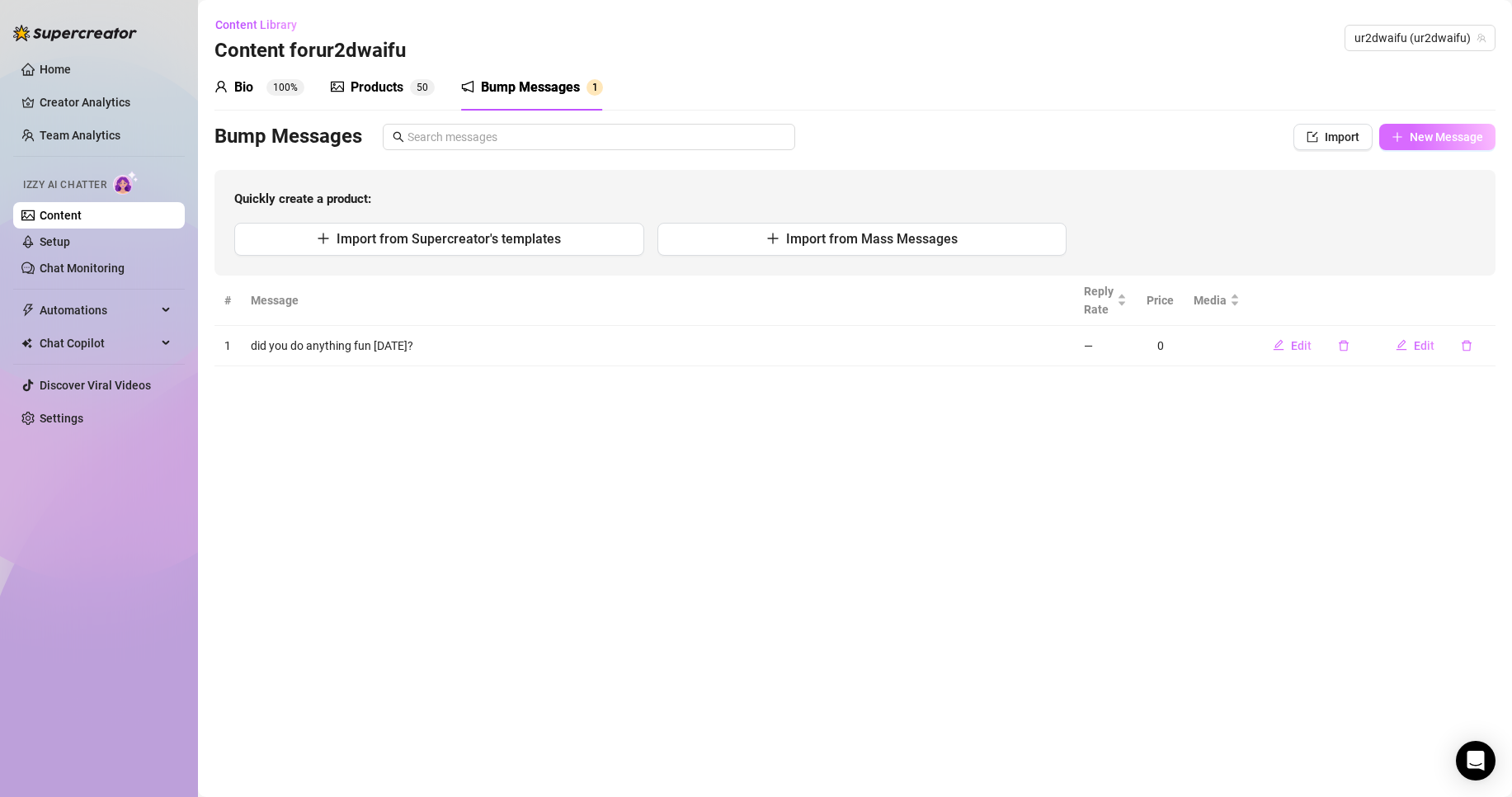
click at [1430, 136] on span "New Message" at bounding box center [1447, 137] width 73 height 13
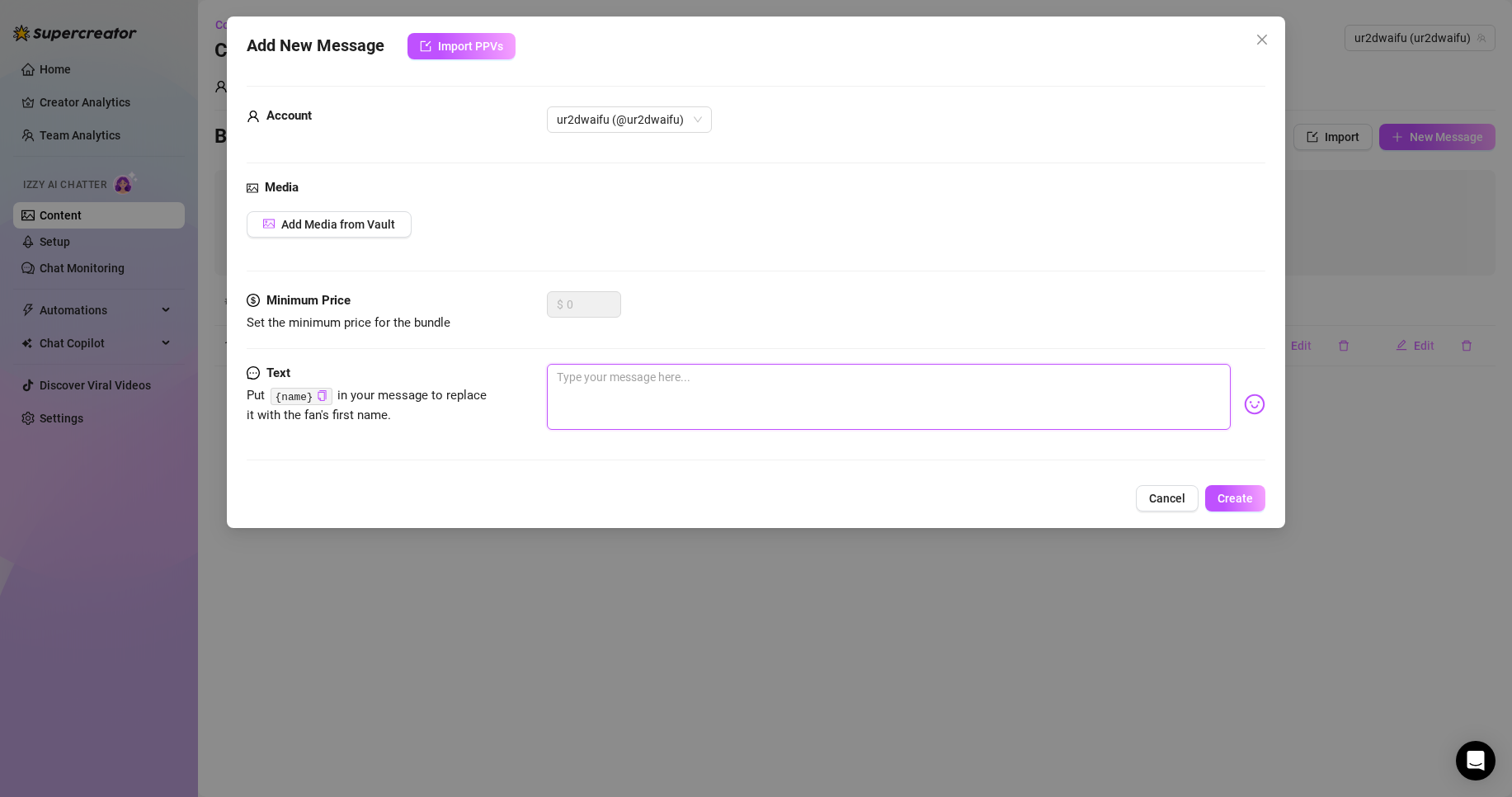
click at [613, 402] on textarea at bounding box center [888, 397] width 684 height 66
click at [1224, 407] on div "are you busy rn?" at bounding box center [905, 403] width 719 height 81
click at [1244, 409] on img at bounding box center [1255, 404] width 22 height 22
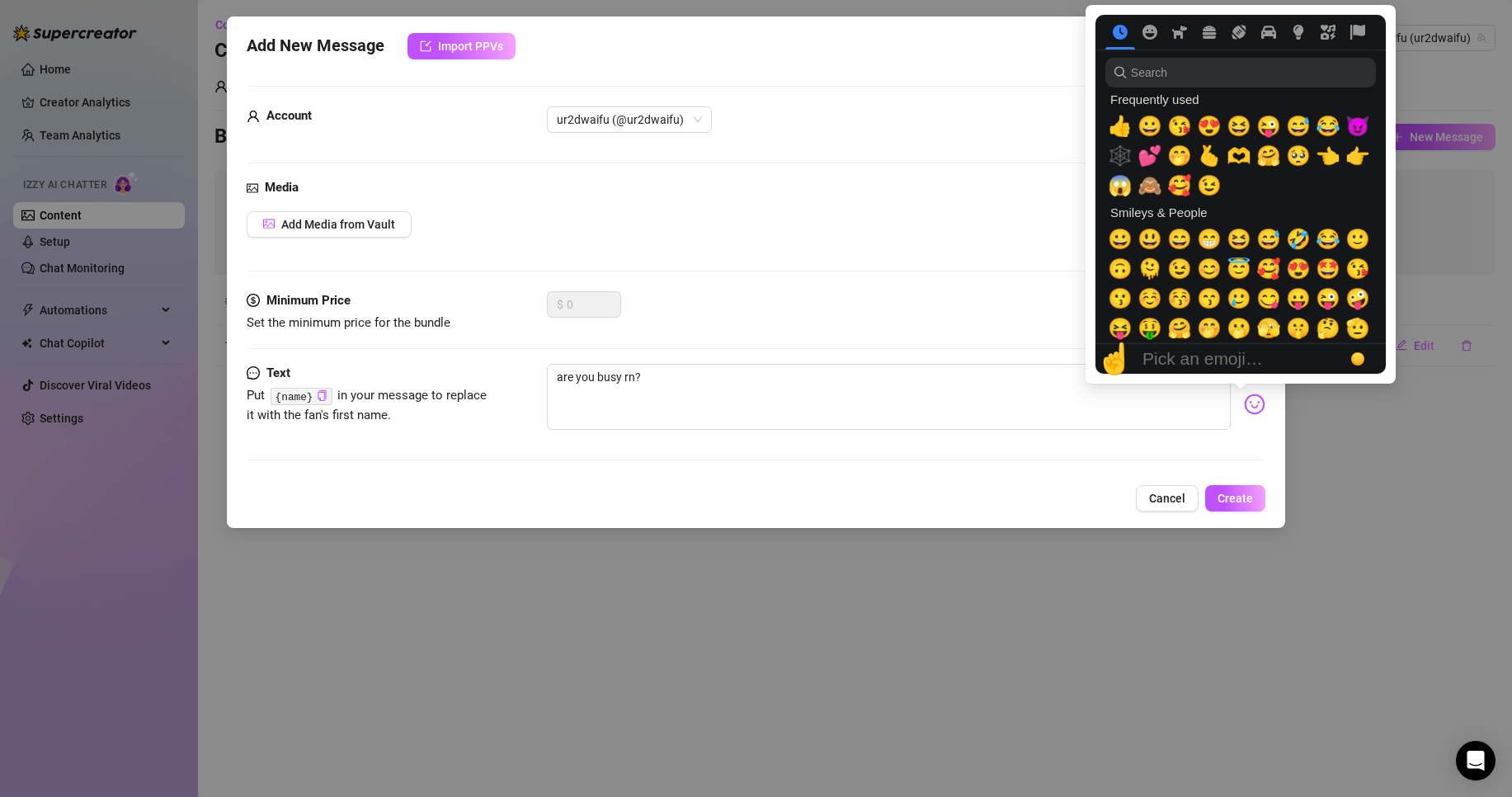
click at [1244, 408] on img at bounding box center [1255, 404] width 22 height 22
click at [1192, 75] on input "search" at bounding box center [1241, 72] width 271 height 29
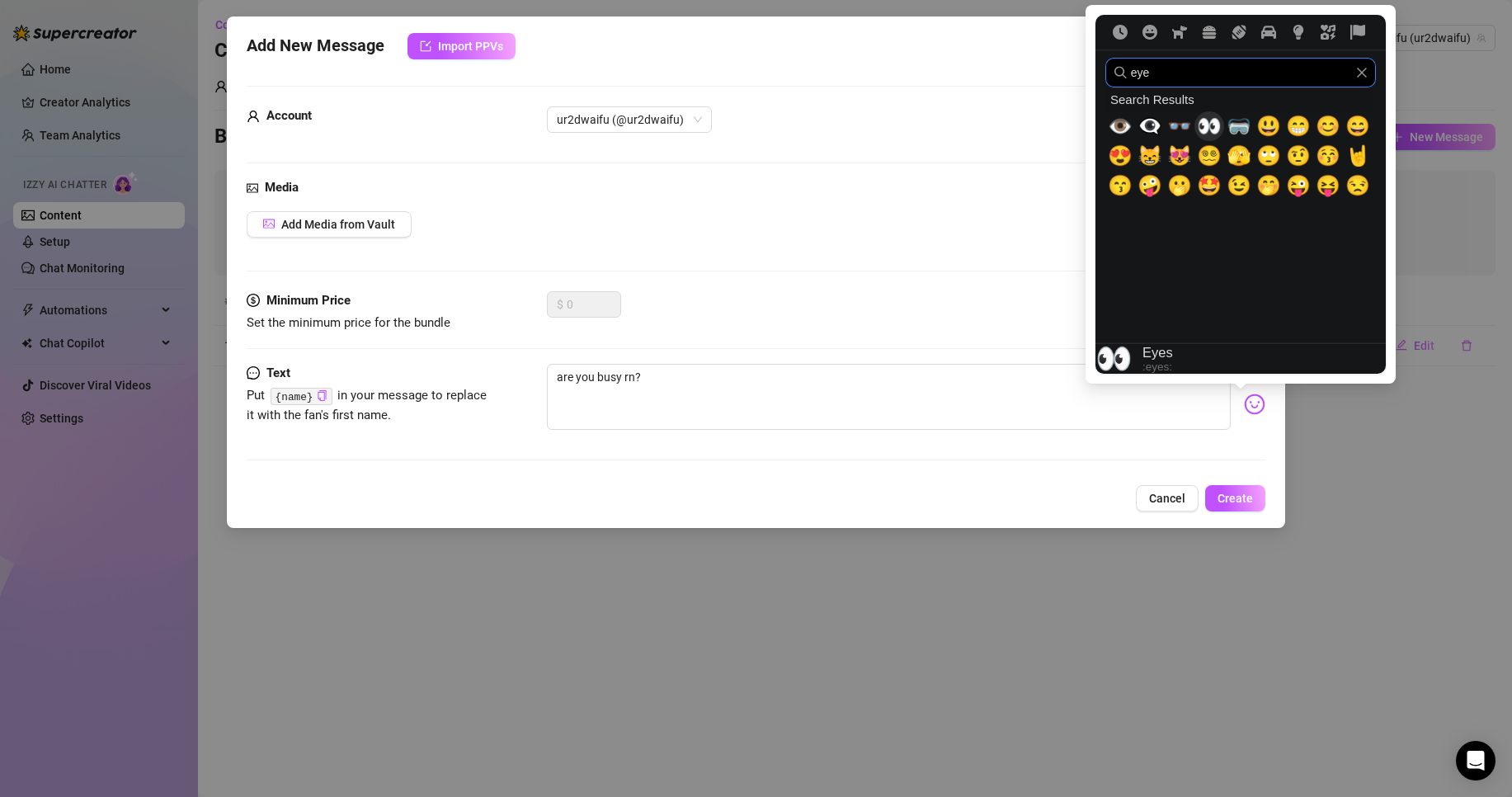
click at [1200, 126] on span "👀" at bounding box center [1209, 126] width 25 height 23
click at [943, 308] on div "$ 0" at bounding box center [905, 311] width 719 height 41
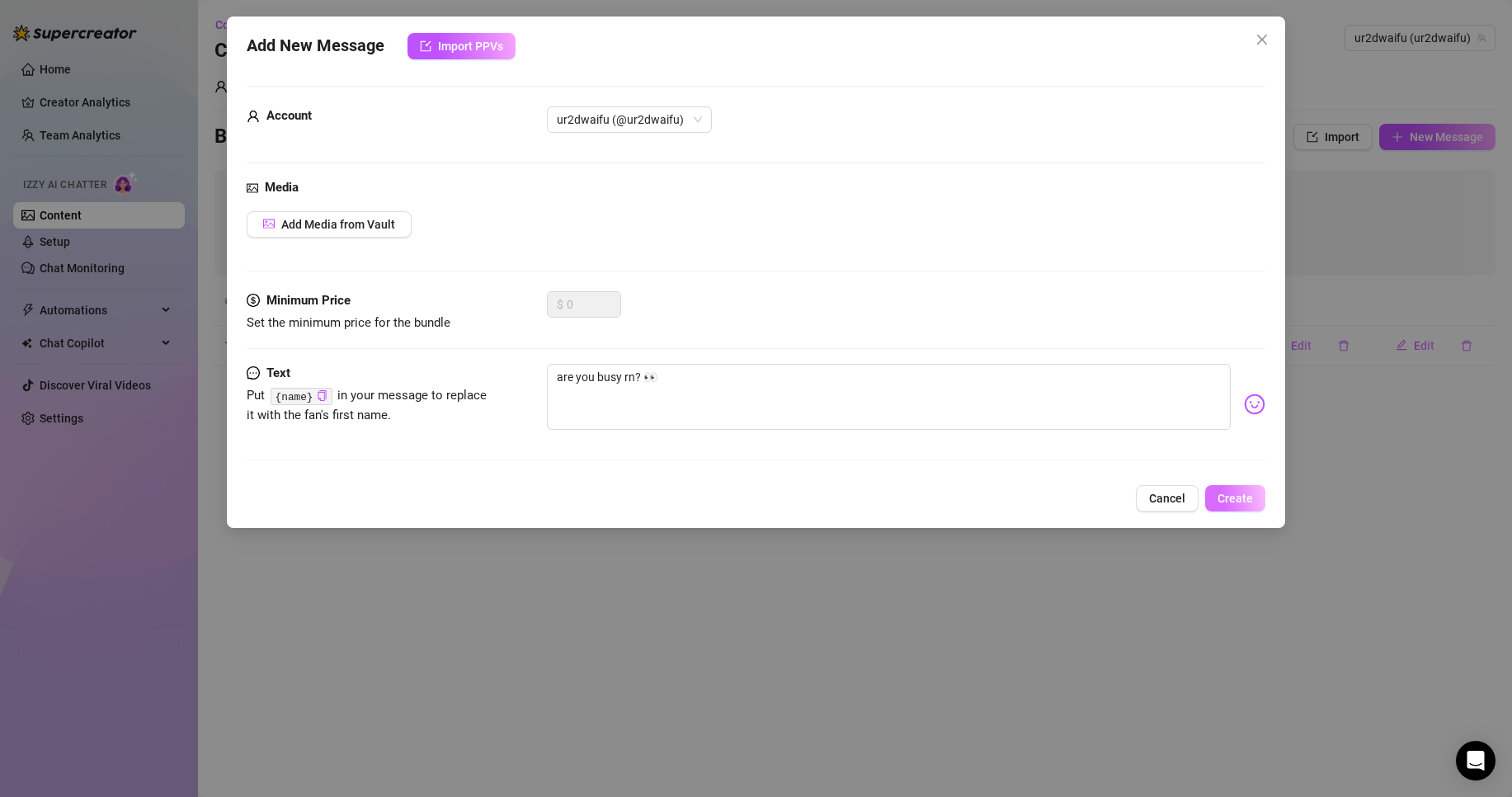
click at [1243, 510] on button "Create" at bounding box center [1235, 498] width 60 height 27
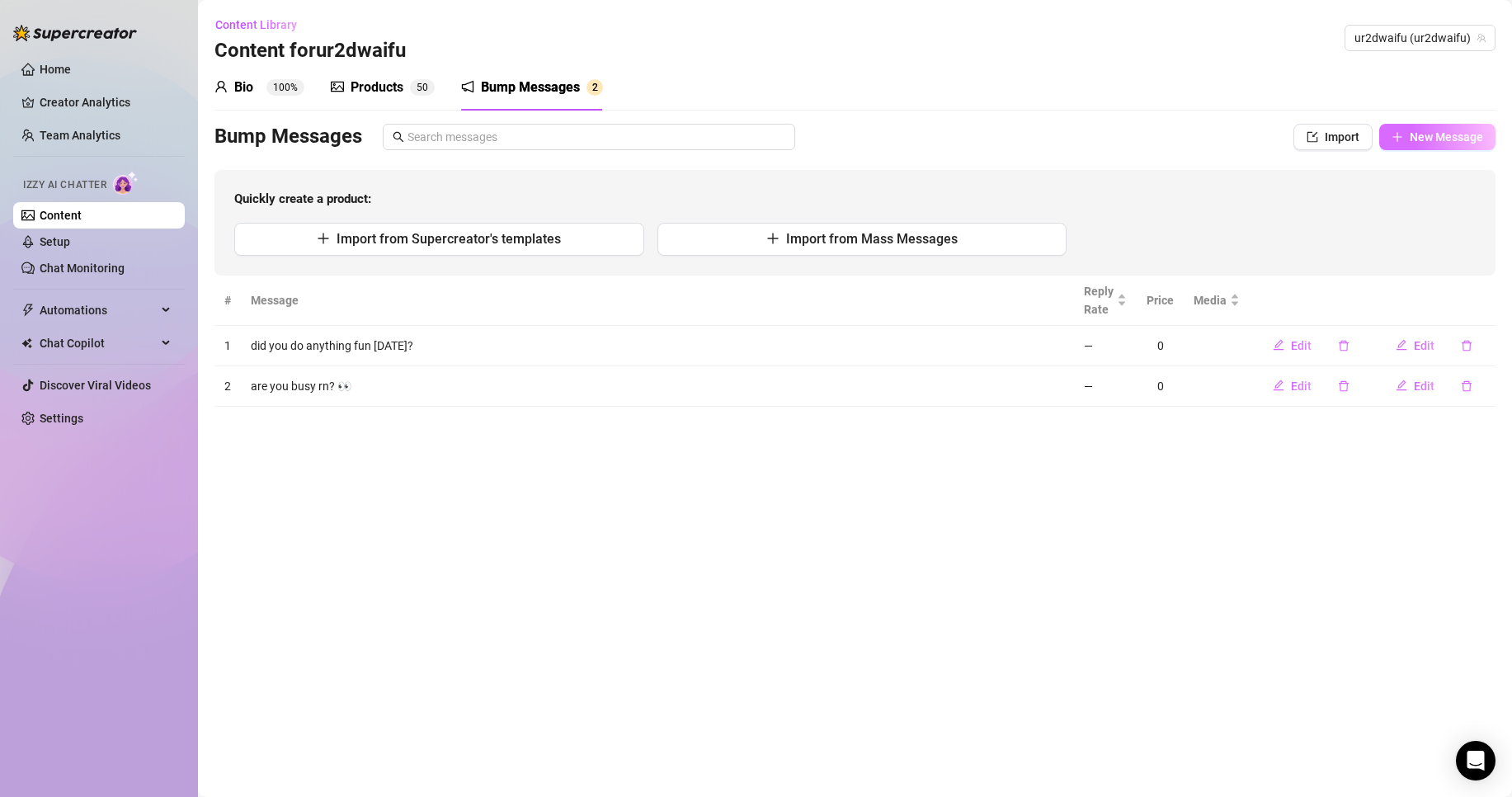
click at [1434, 142] on span "New Message" at bounding box center [1447, 137] width 73 height 13
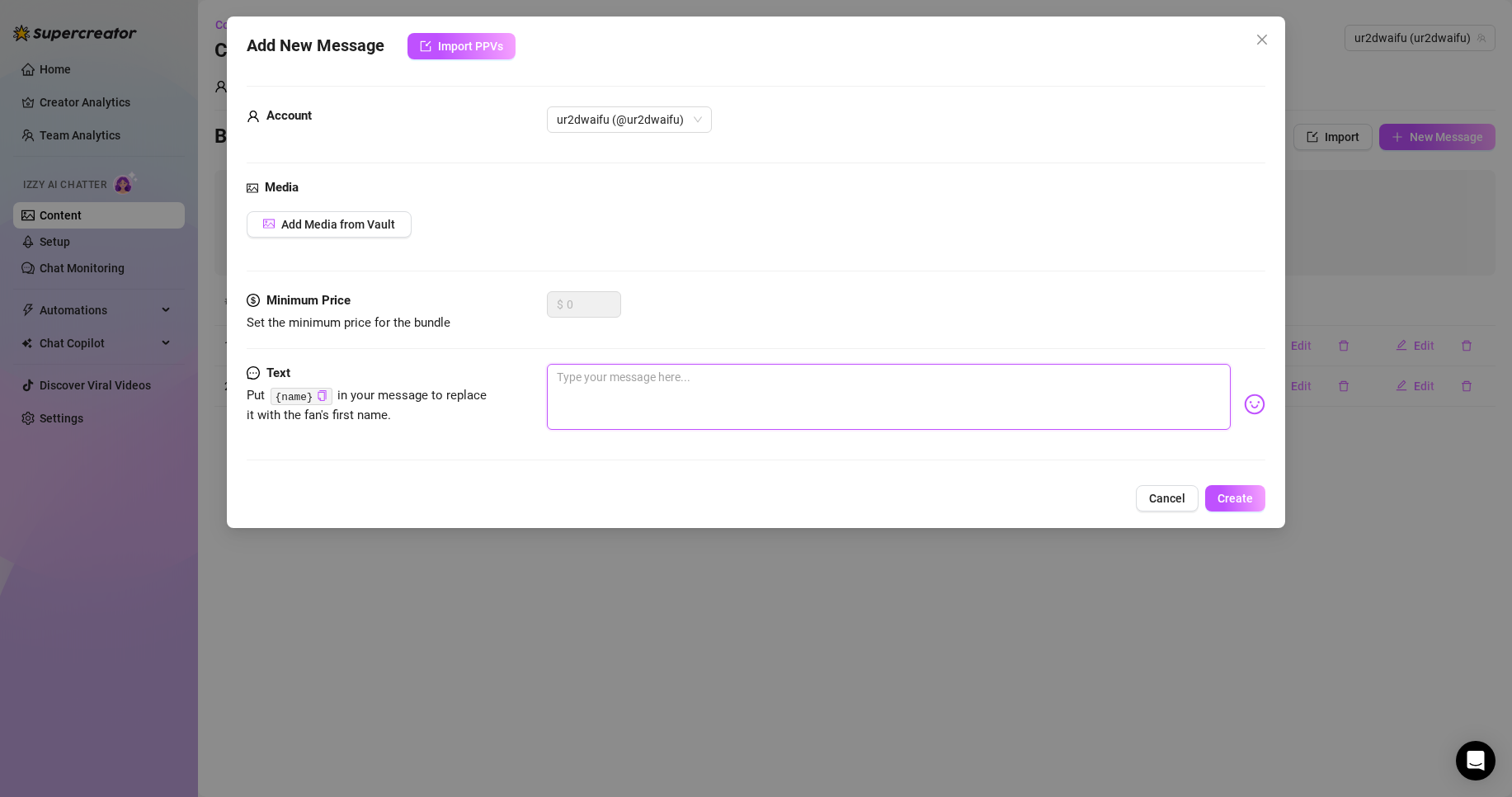
click at [812, 380] on textarea at bounding box center [888, 397] width 684 height 66
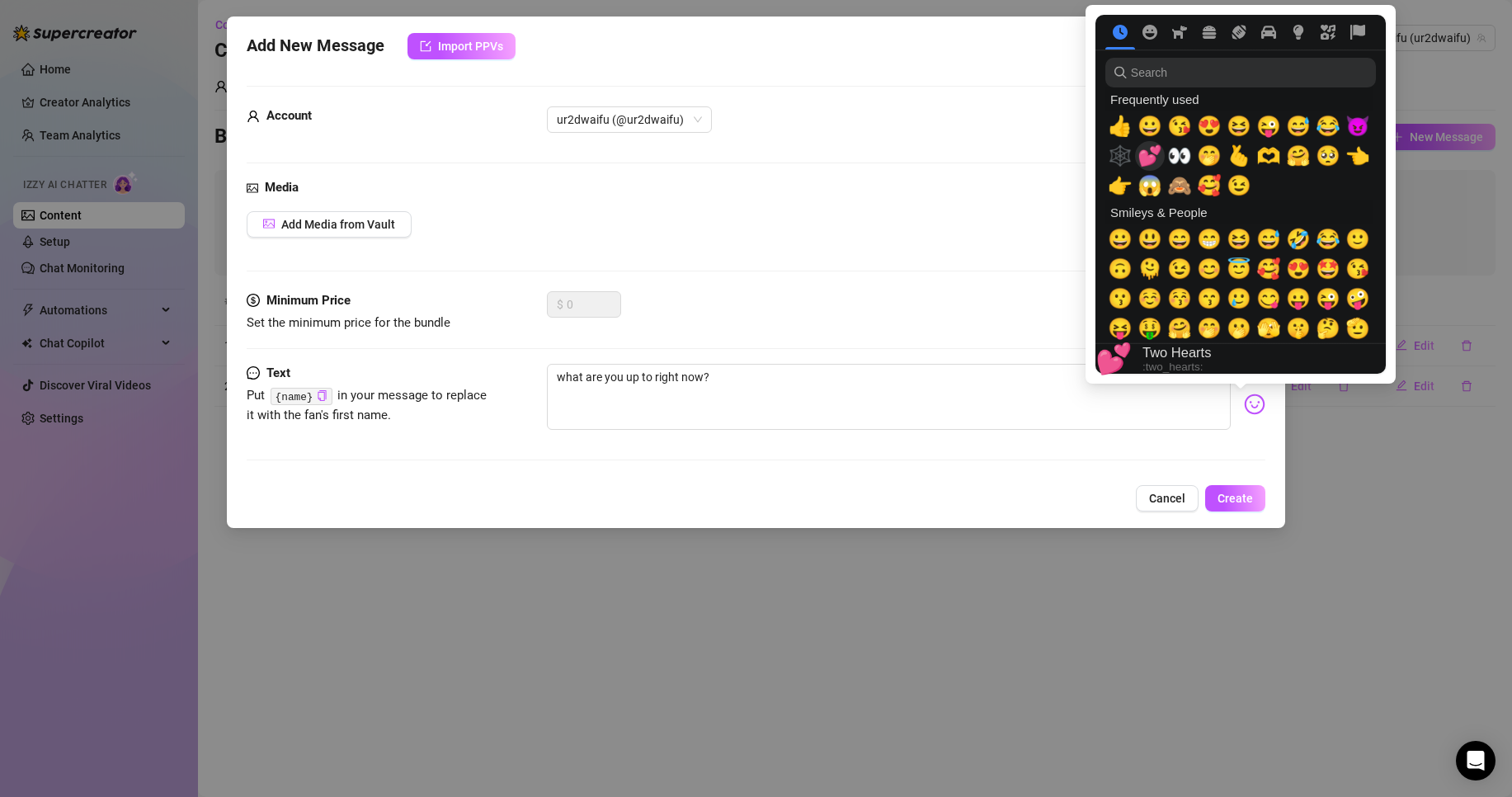
click at [1153, 155] on span "💕" at bounding box center [1150, 156] width 25 height 23
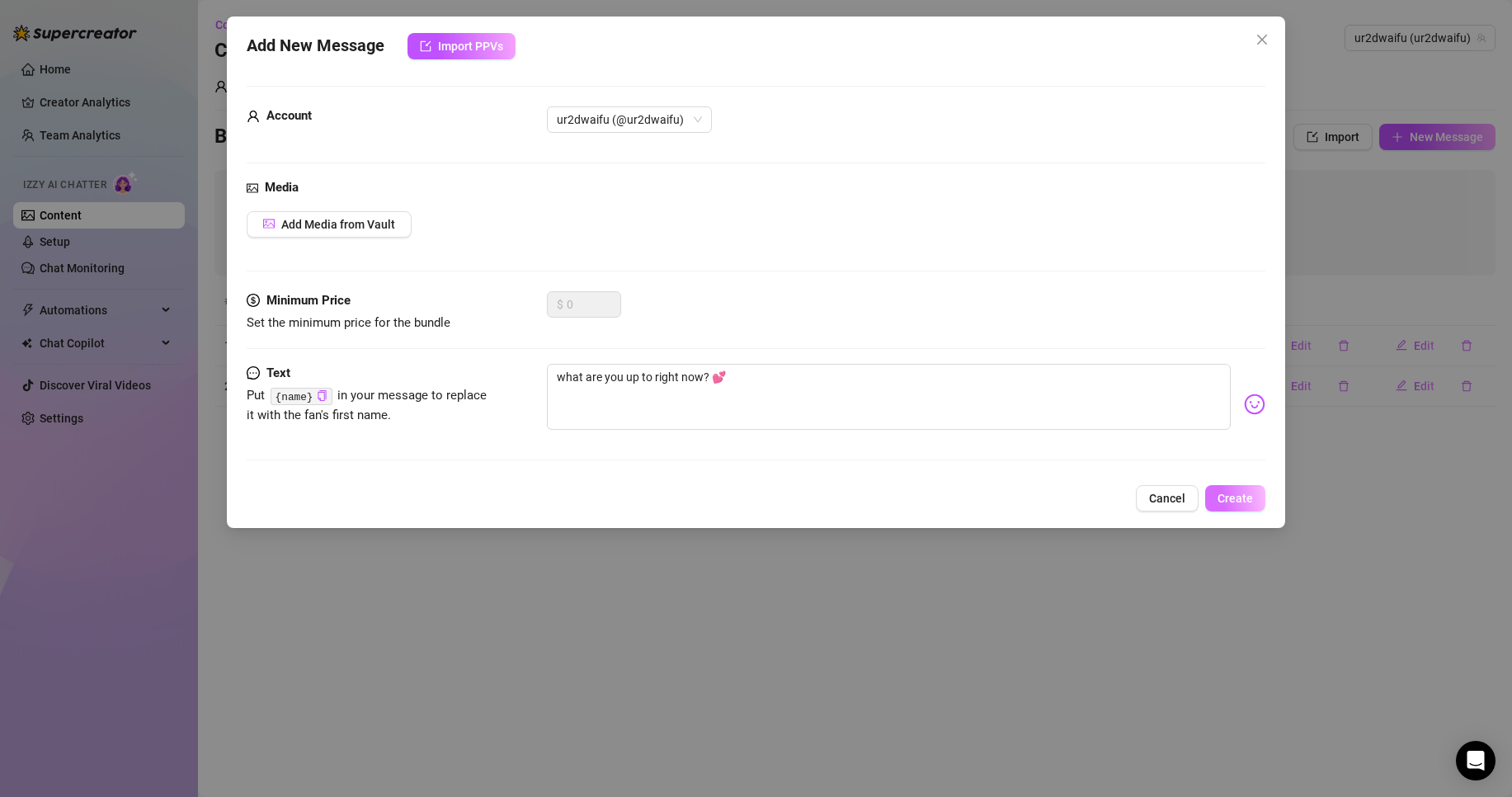
click at [1223, 500] on span "Create" at bounding box center [1235, 498] width 35 height 13
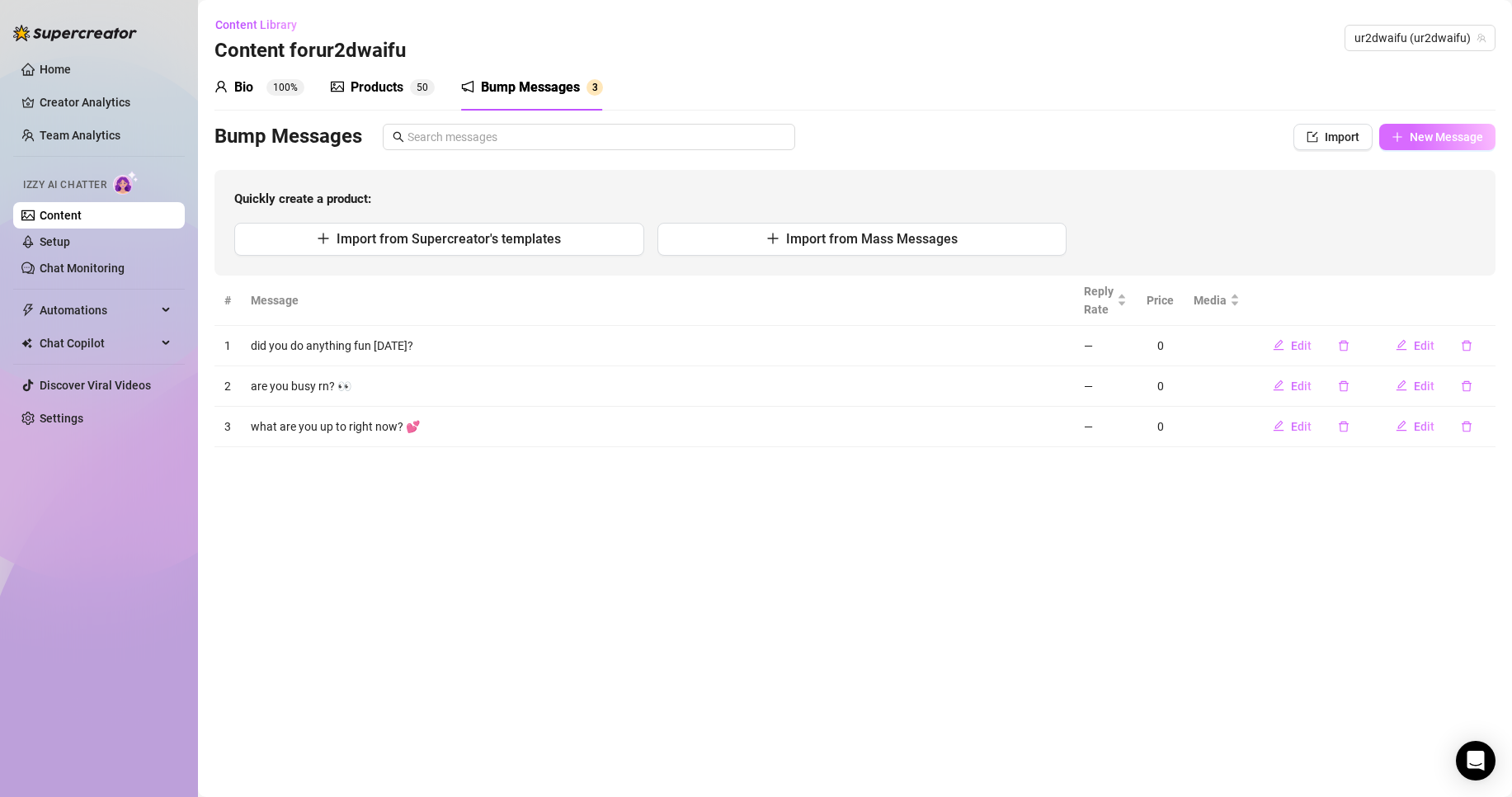
click at [1495, 133] on button "New Message" at bounding box center [1437, 137] width 117 height 27
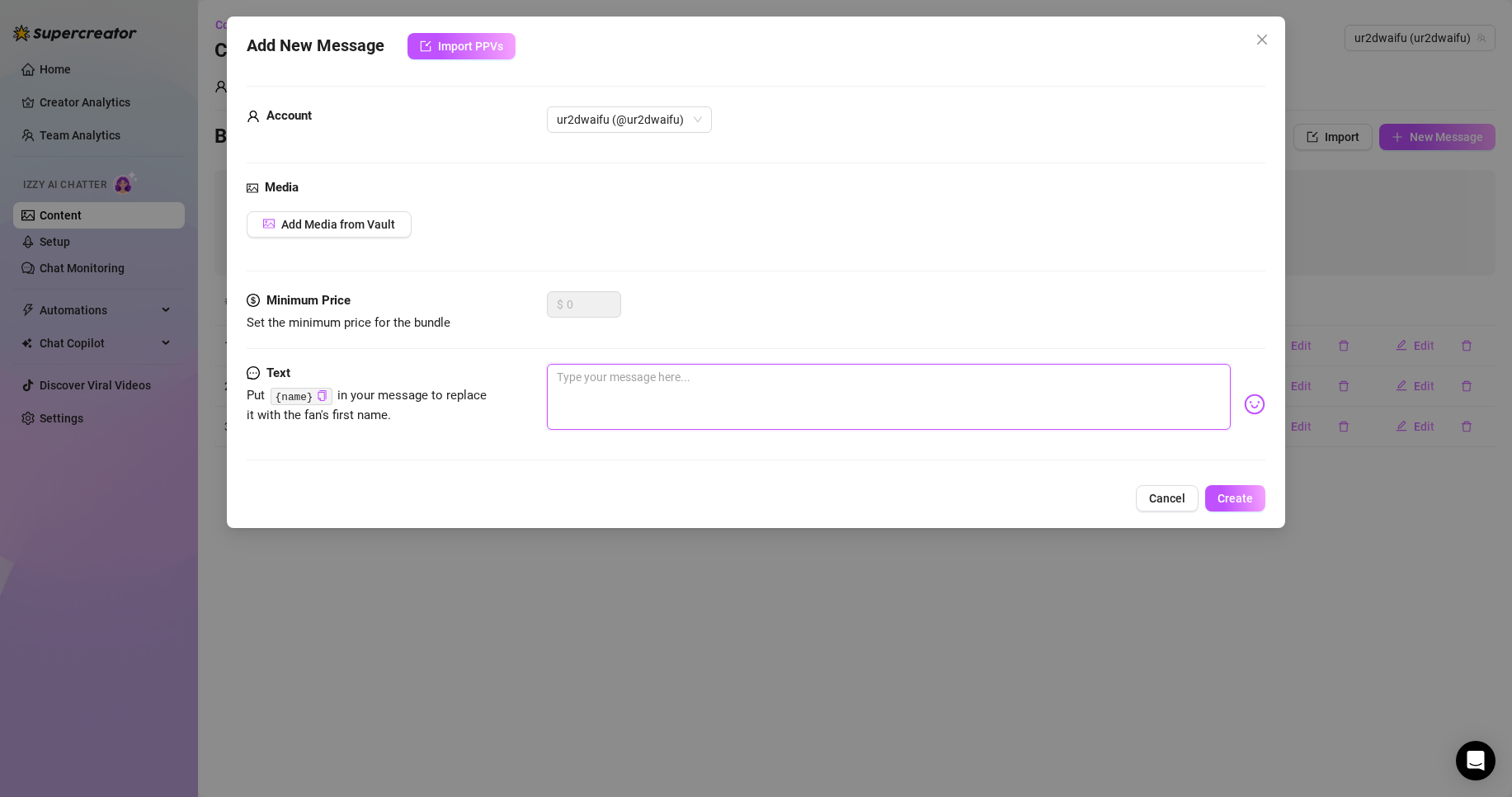
click at [633, 386] on textarea at bounding box center [888, 397] width 684 height 66
click at [1232, 505] on span "Create" at bounding box center [1235, 498] width 35 height 13
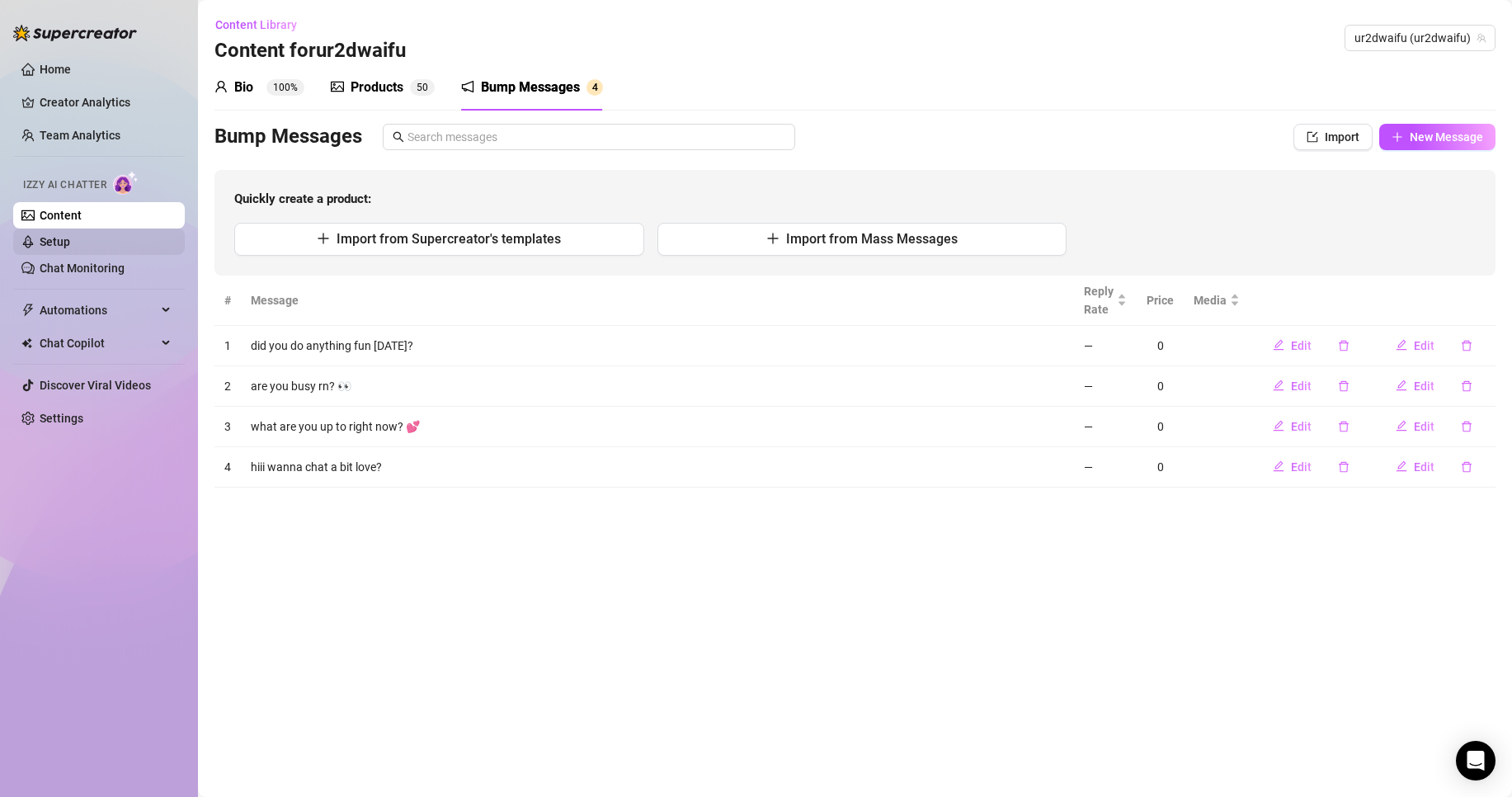
click at [70, 235] on link "Setup" at bounding box center [55, 242] width 30 height 13
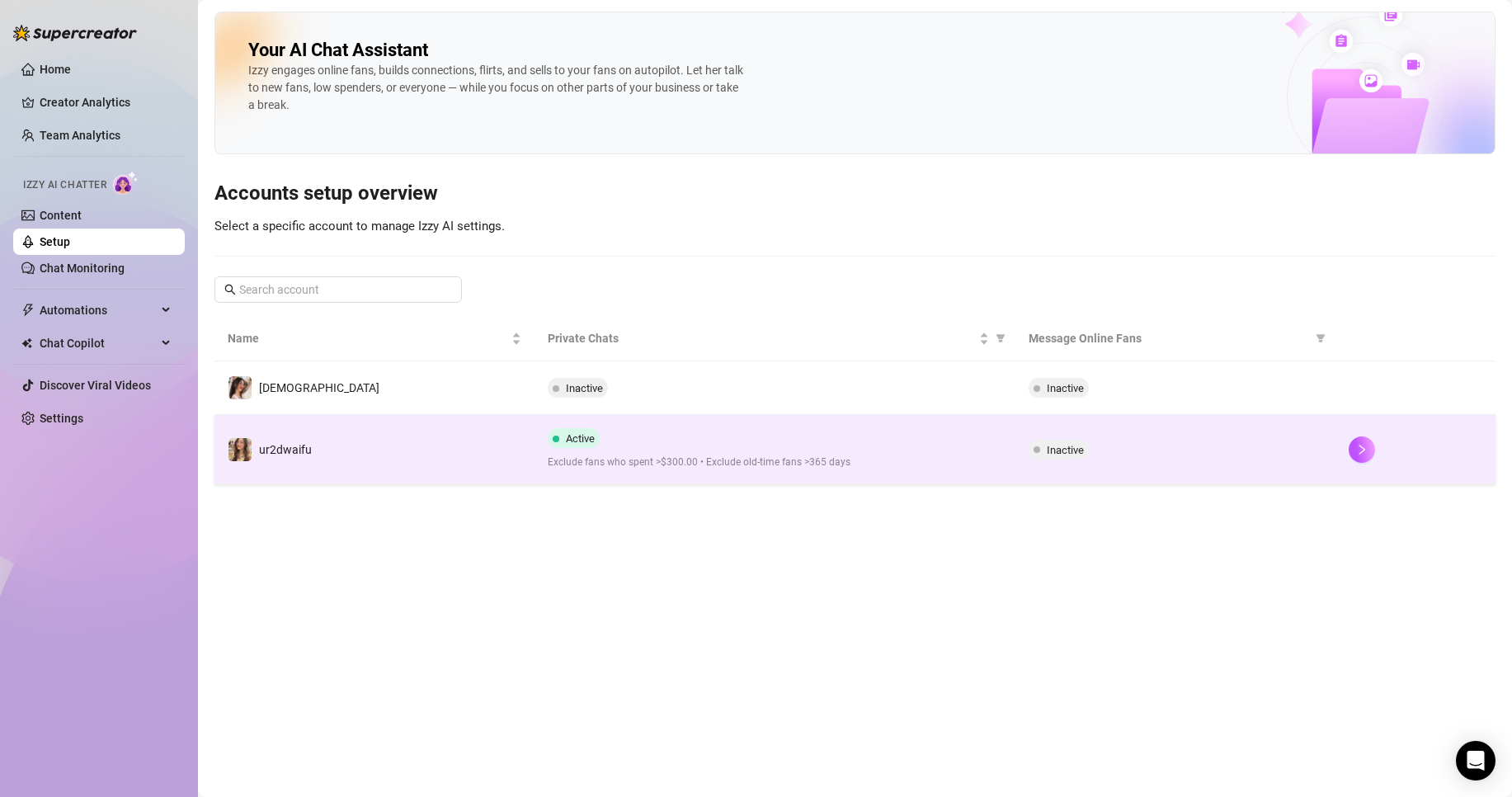
click at [599, 461] on span "Exclude fans who spent >$300.00 • Exclude old-time fans >365 days" at bounding box center [775, 462] width 454 height 16
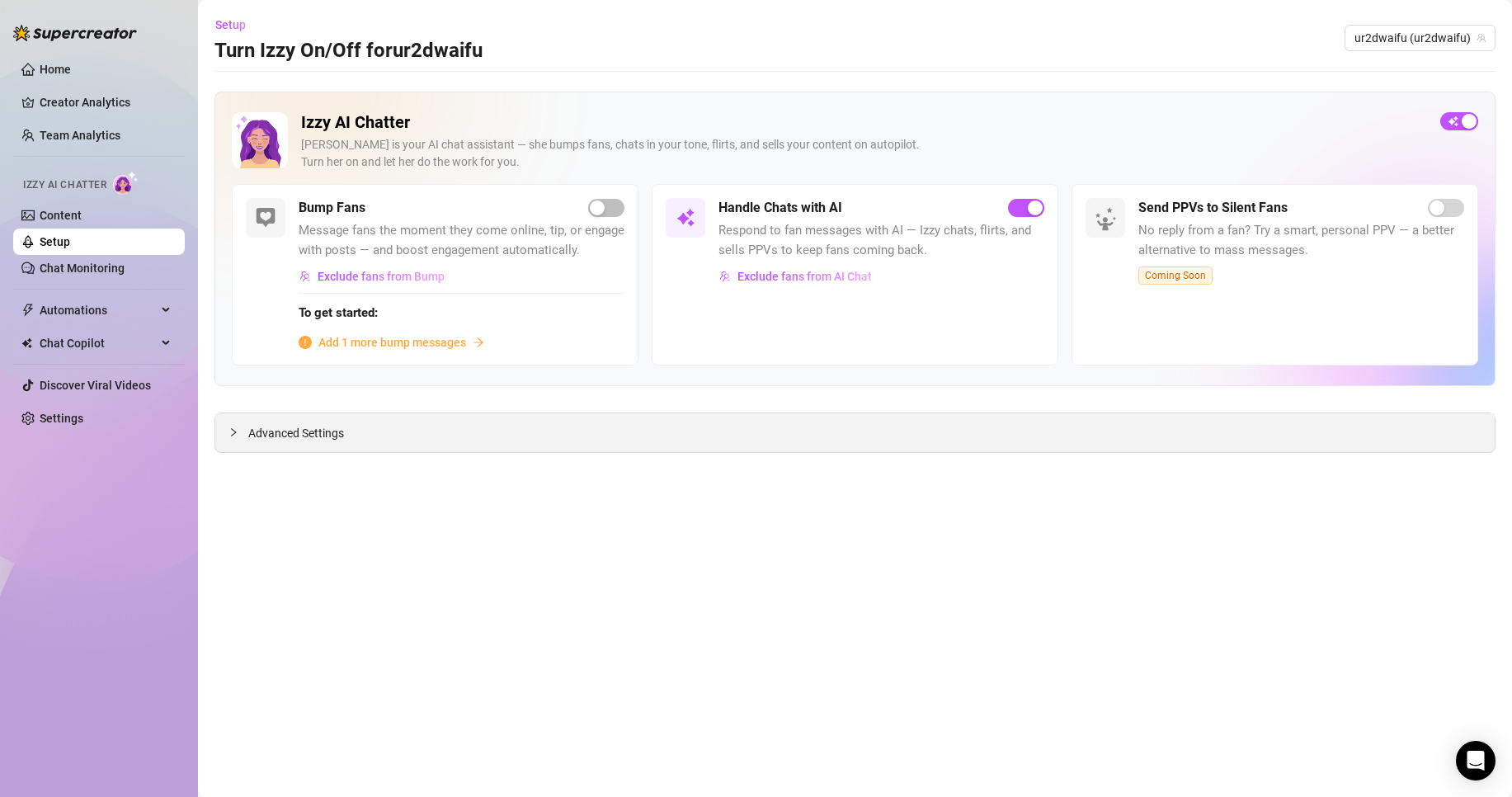
click at [376, 420] on div "Advanced Settings" at bounding box center [855, 433] width 1279 height 39
click at [266, 427] on span "Advanced Settings" at bounding box center [296, 433] width 96 height 18
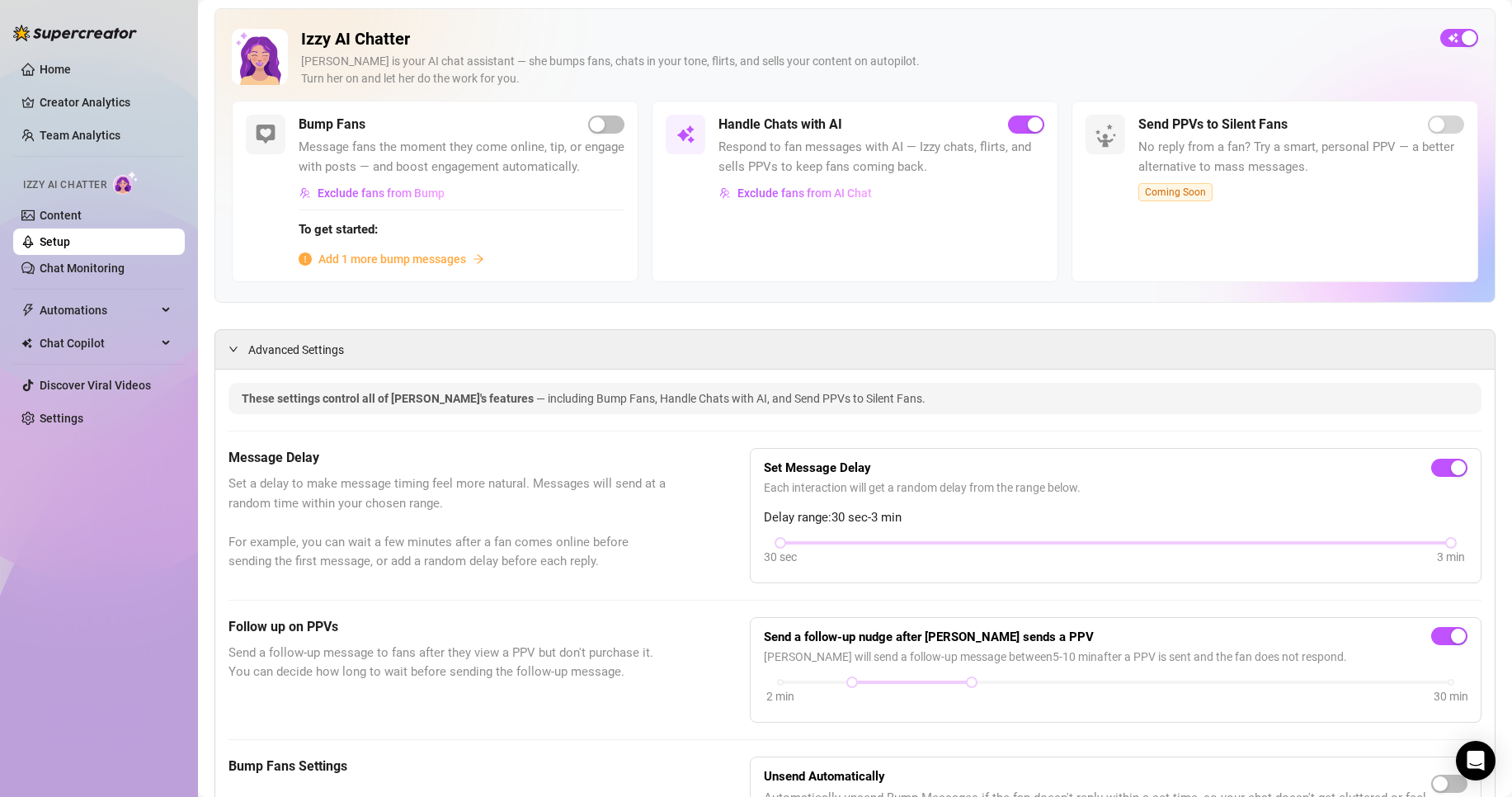
scroll to position [83, 0]
click at [484, 266] on icon "arrow-right" at bounding box center [478, 260] width 11 height 11
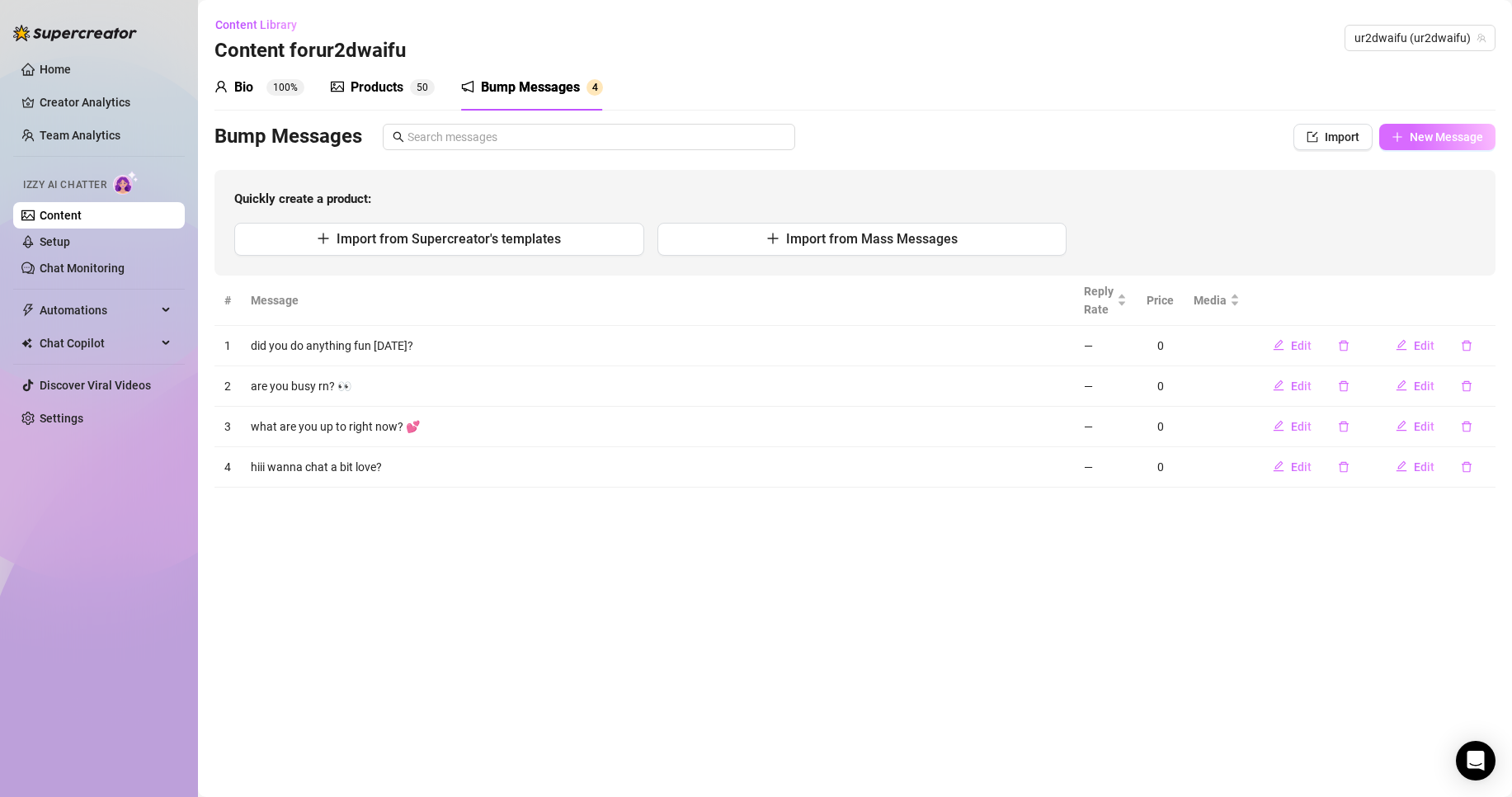
click at [1417, 137] on span "New Message" at bounding box center [1447, 137] width 73 height 13
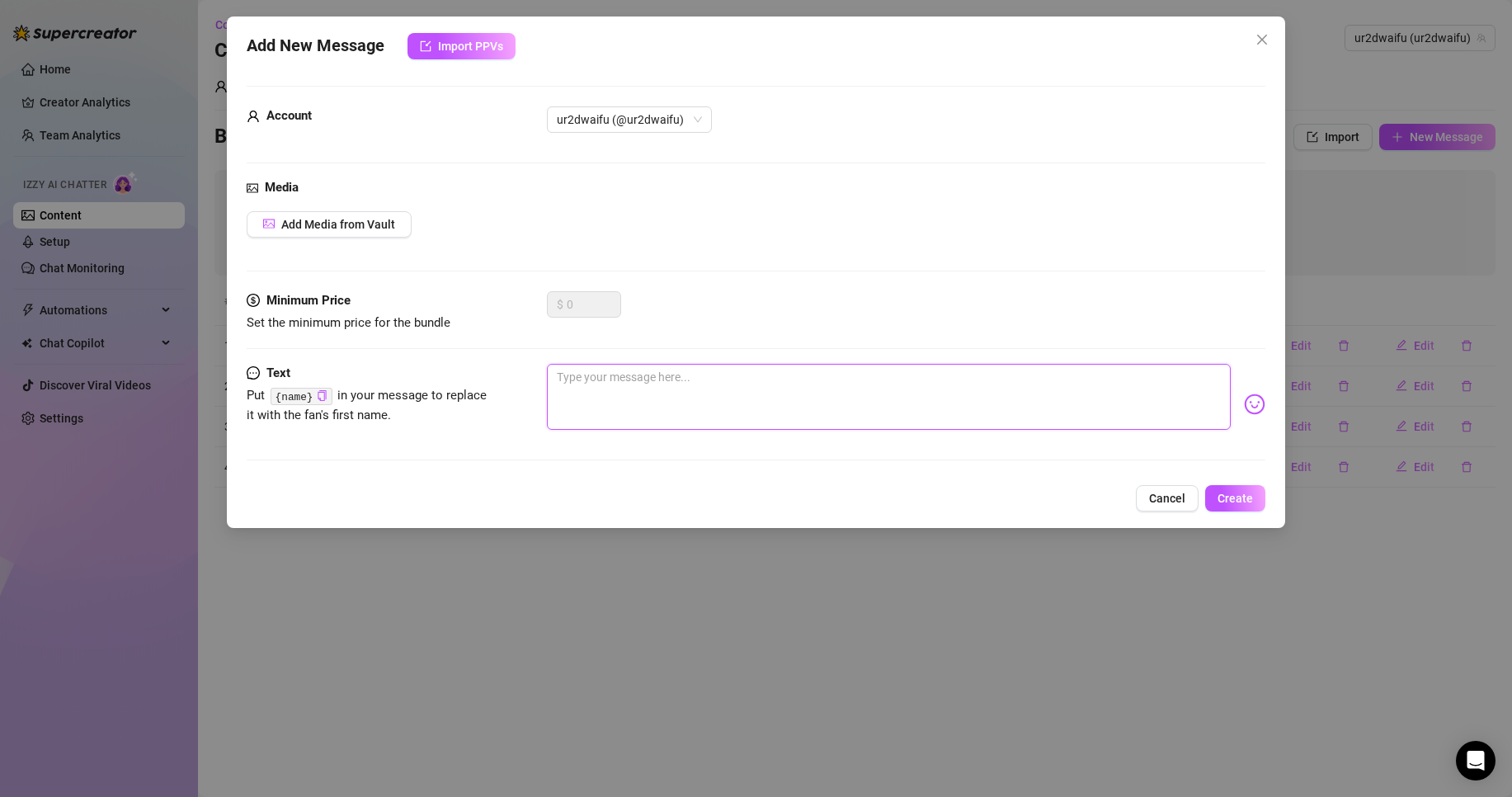
click at [731, 375] on textarea at bounding box center [888, 397] width 684 height 66
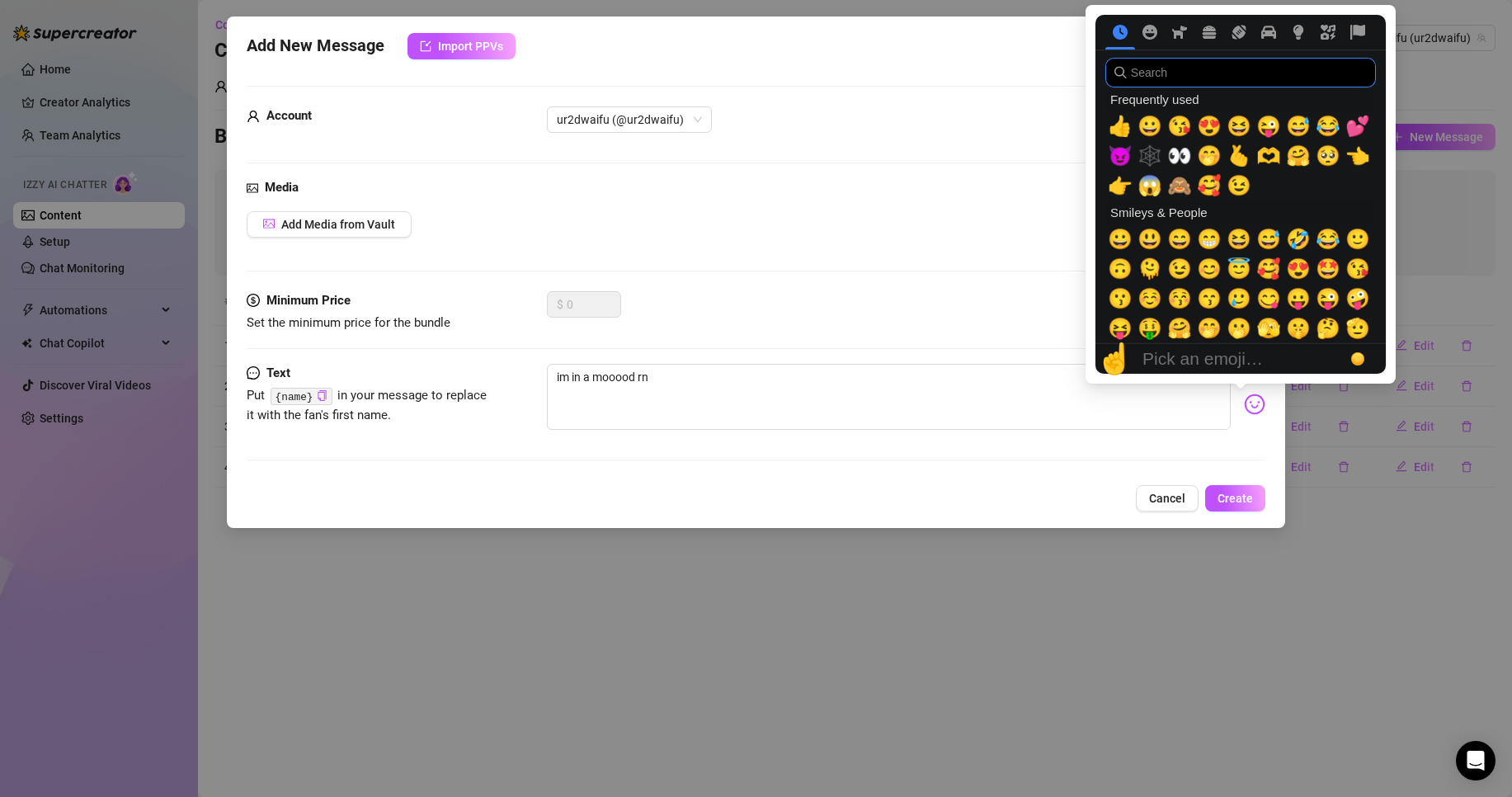
click at [1140, 80] on input "search" at bounding box center [1241, 72] width 271 height 29
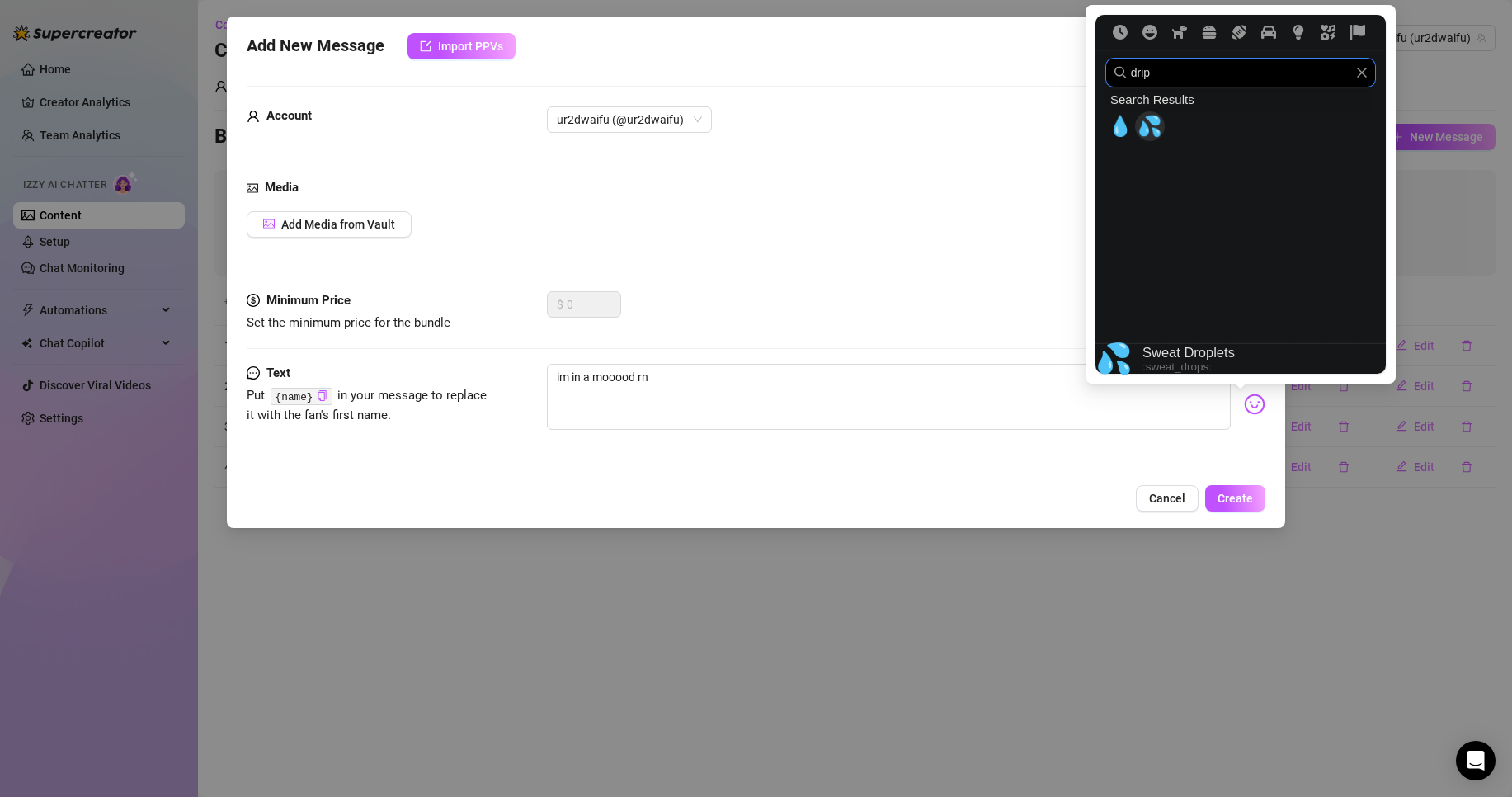
click at [1152, 119] on span "💦" at bounding box center [1150, 126] width 25 height 23
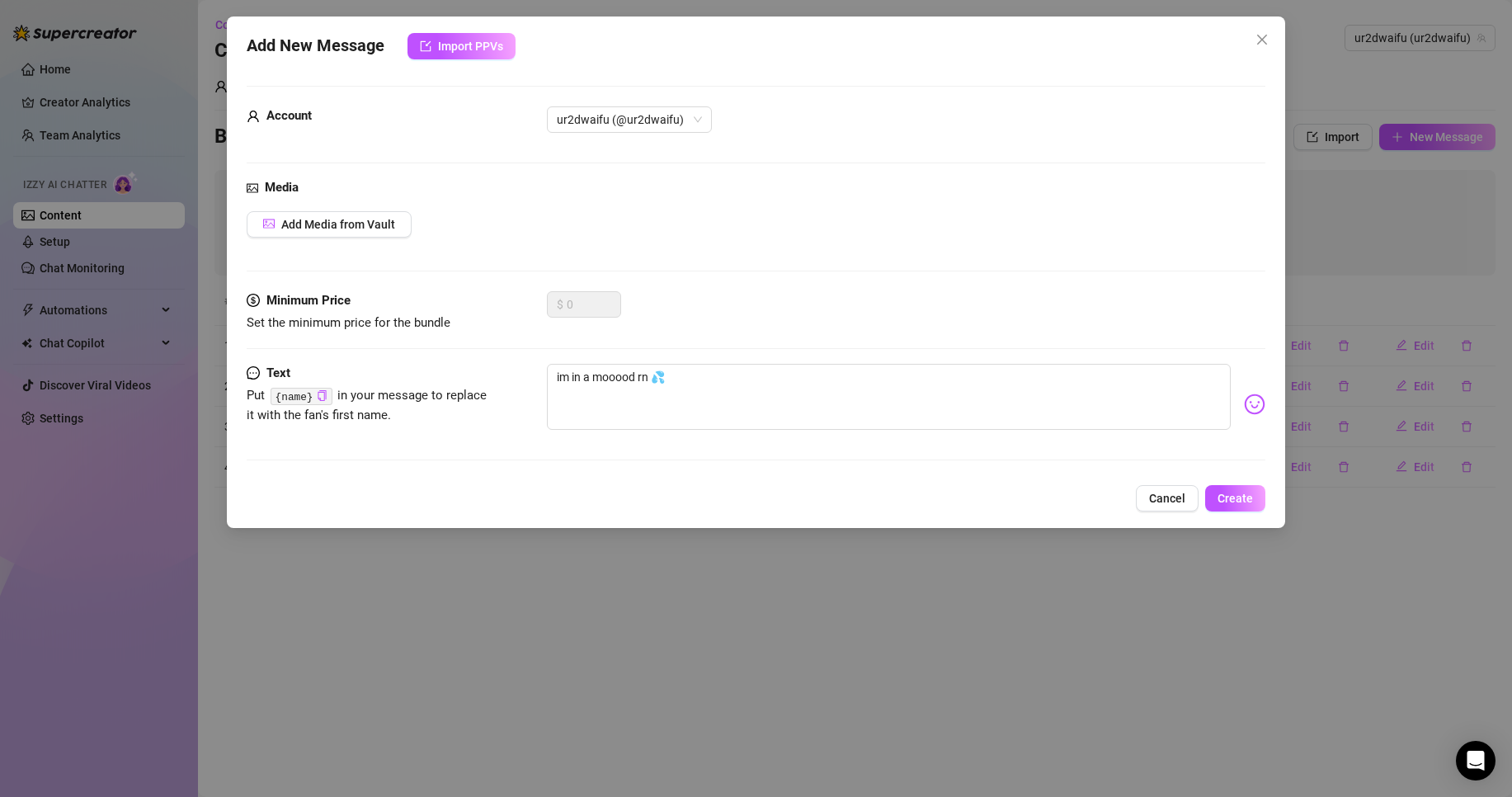
click at [918, 300] on div "$ 0" at bounding box center [905, 311] width 719 height 41
click at [1223, 502] on span "Create" at bounding box center [1235, 498] width 35 height 13
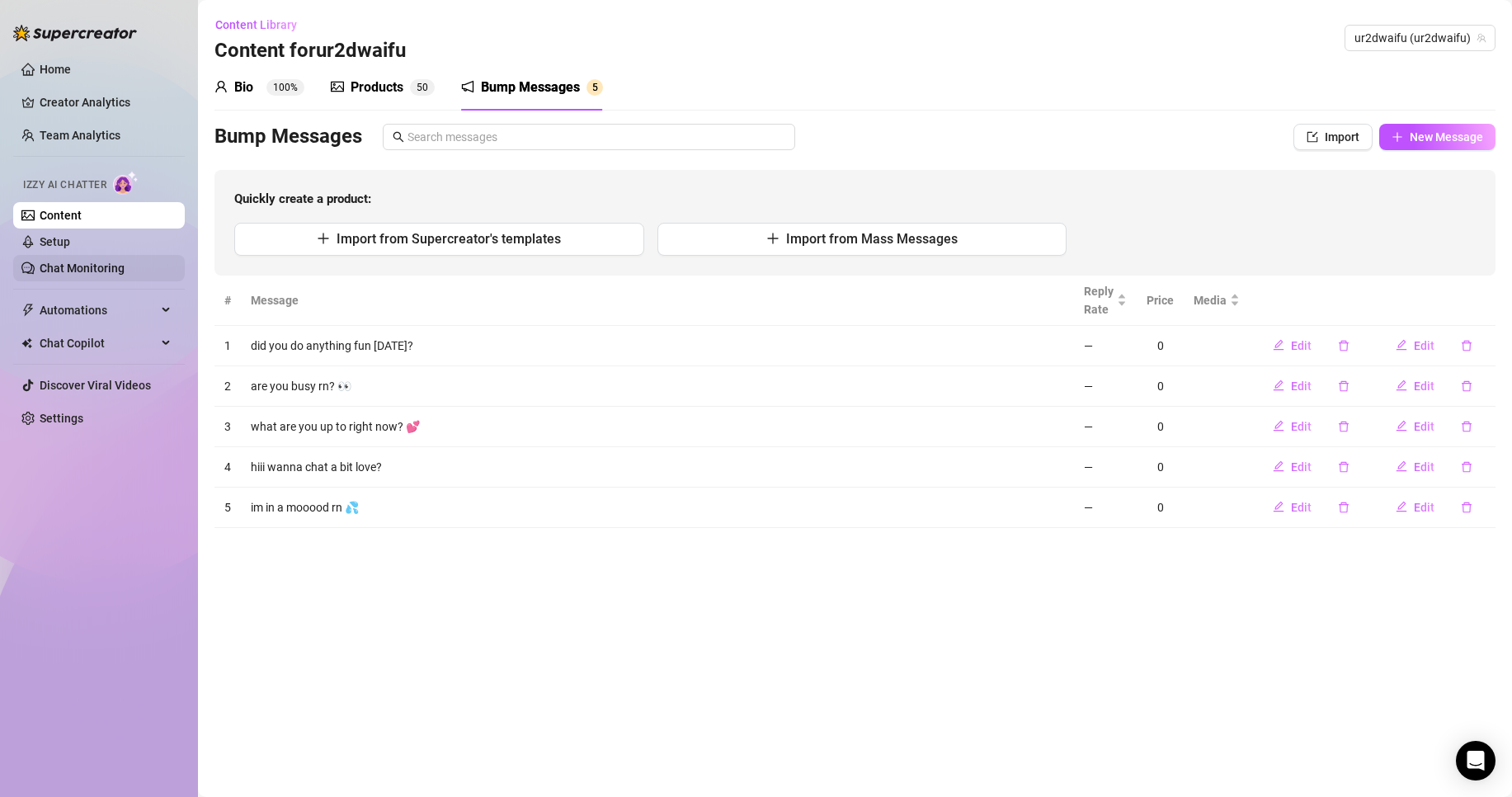
click at [99, 262] on link "Chat Monitoring" at bounding box center [83, 269] width 85 height 13
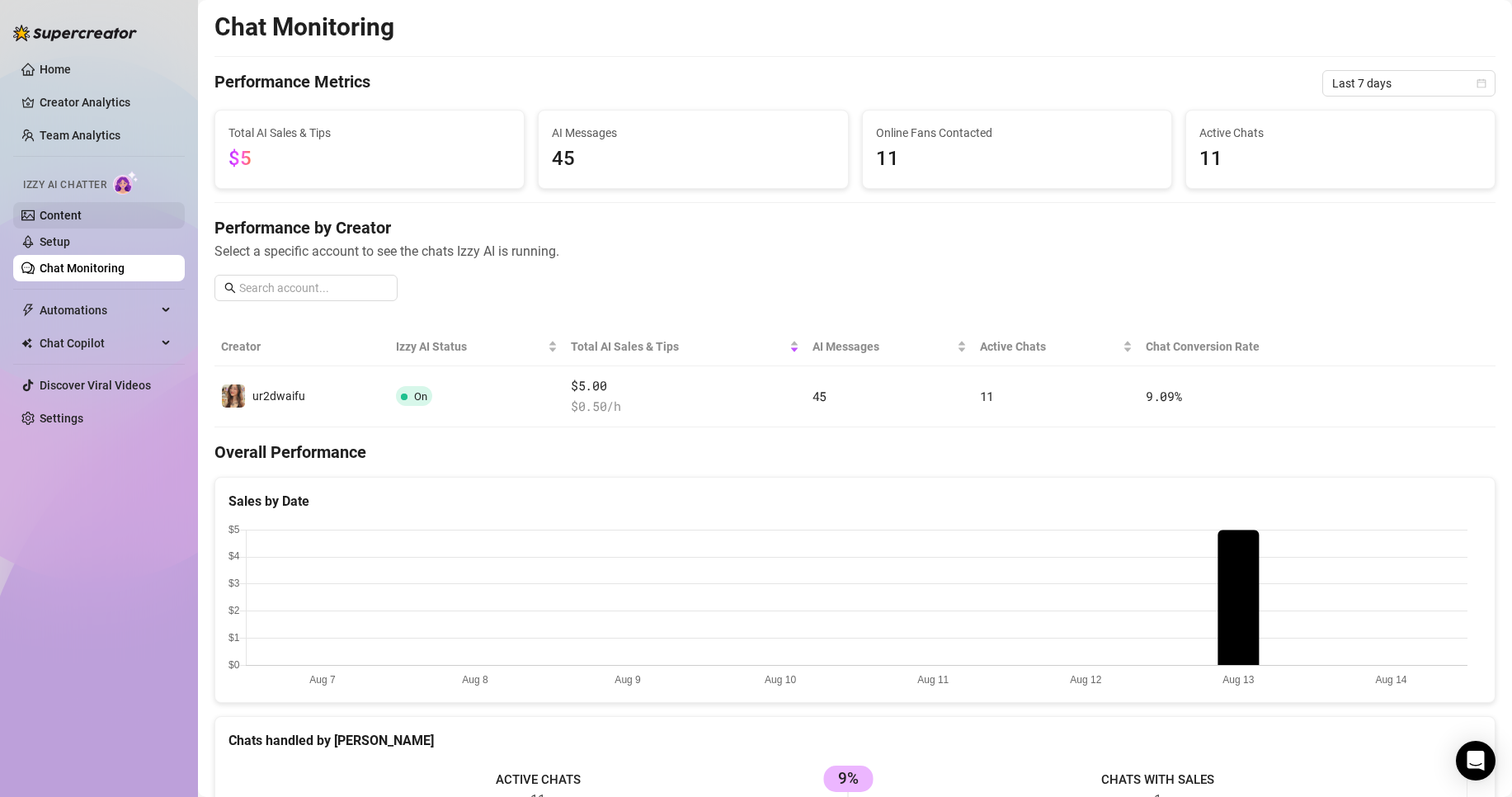
click at [82, 222] on link "Content" at bounding box center [61, 215] width 42 height 13
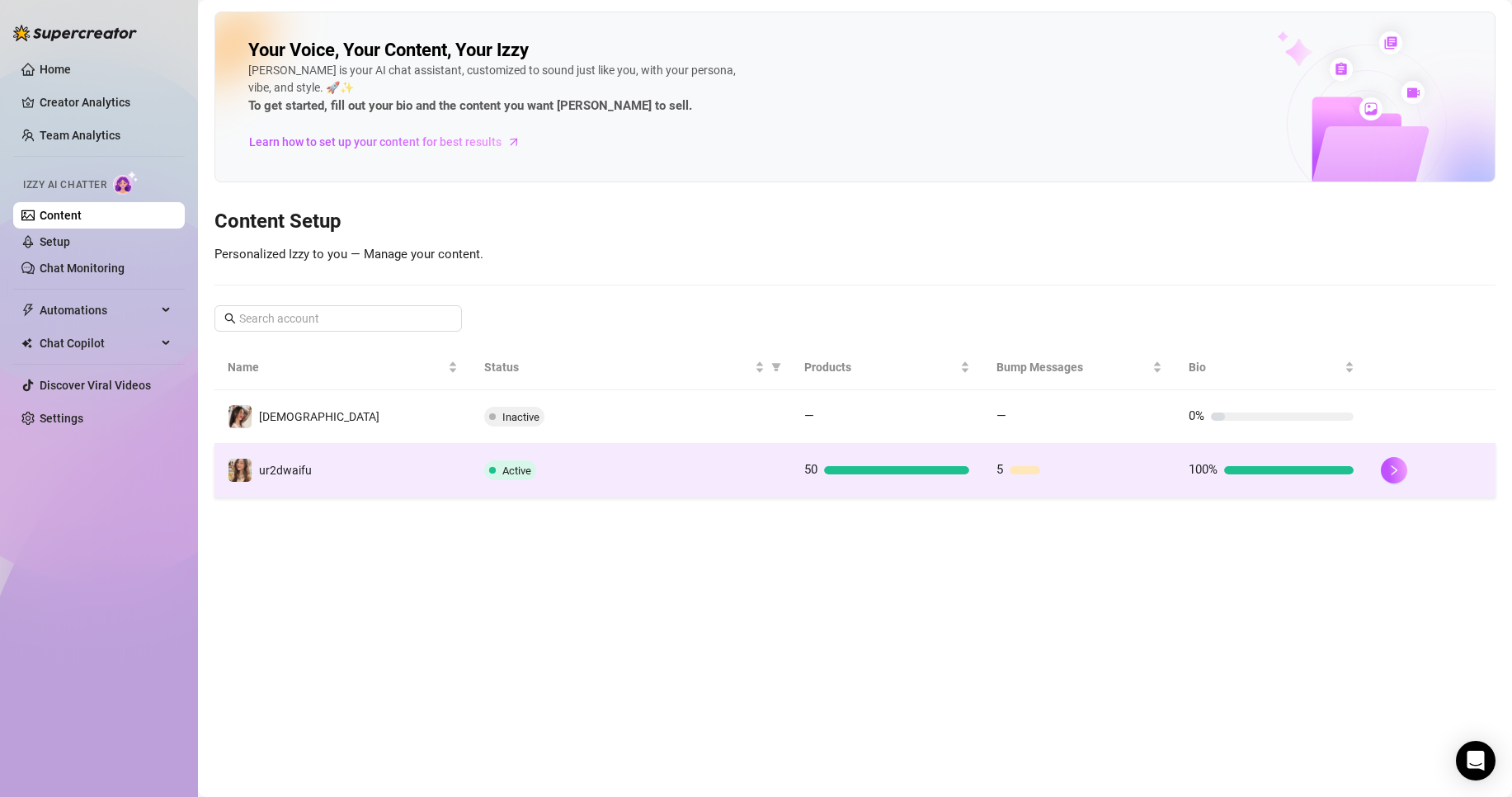
click at [590, 473] on div "Active" at bounding box center [630, 470] width 293 height 20
click at [777, 464] on td "Active" at bounding box center [630, 471] width 320 height 54
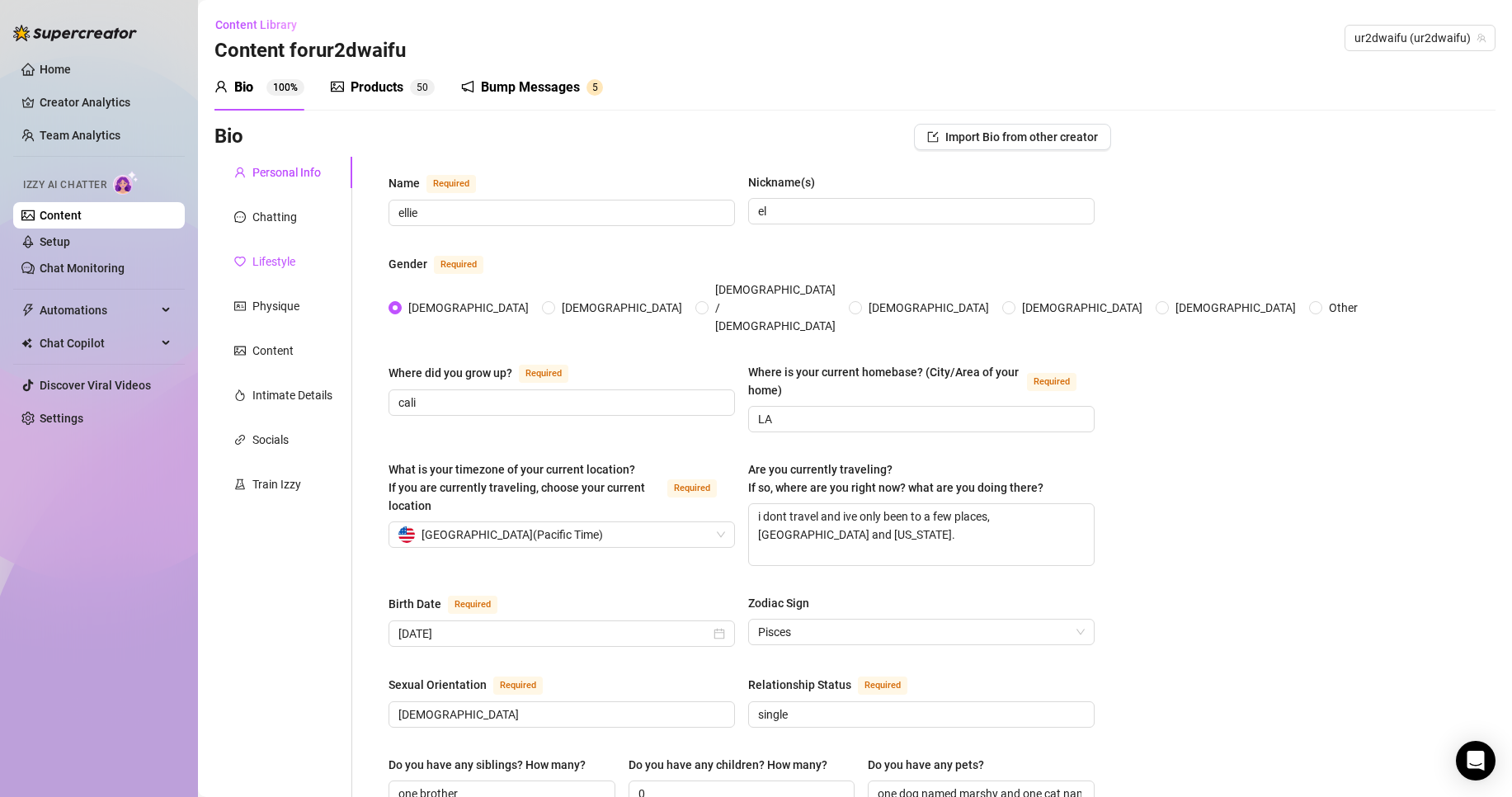
click at [294, 267] on div "Lifestyle" at bounding box center [273, 261] width 43 height 18
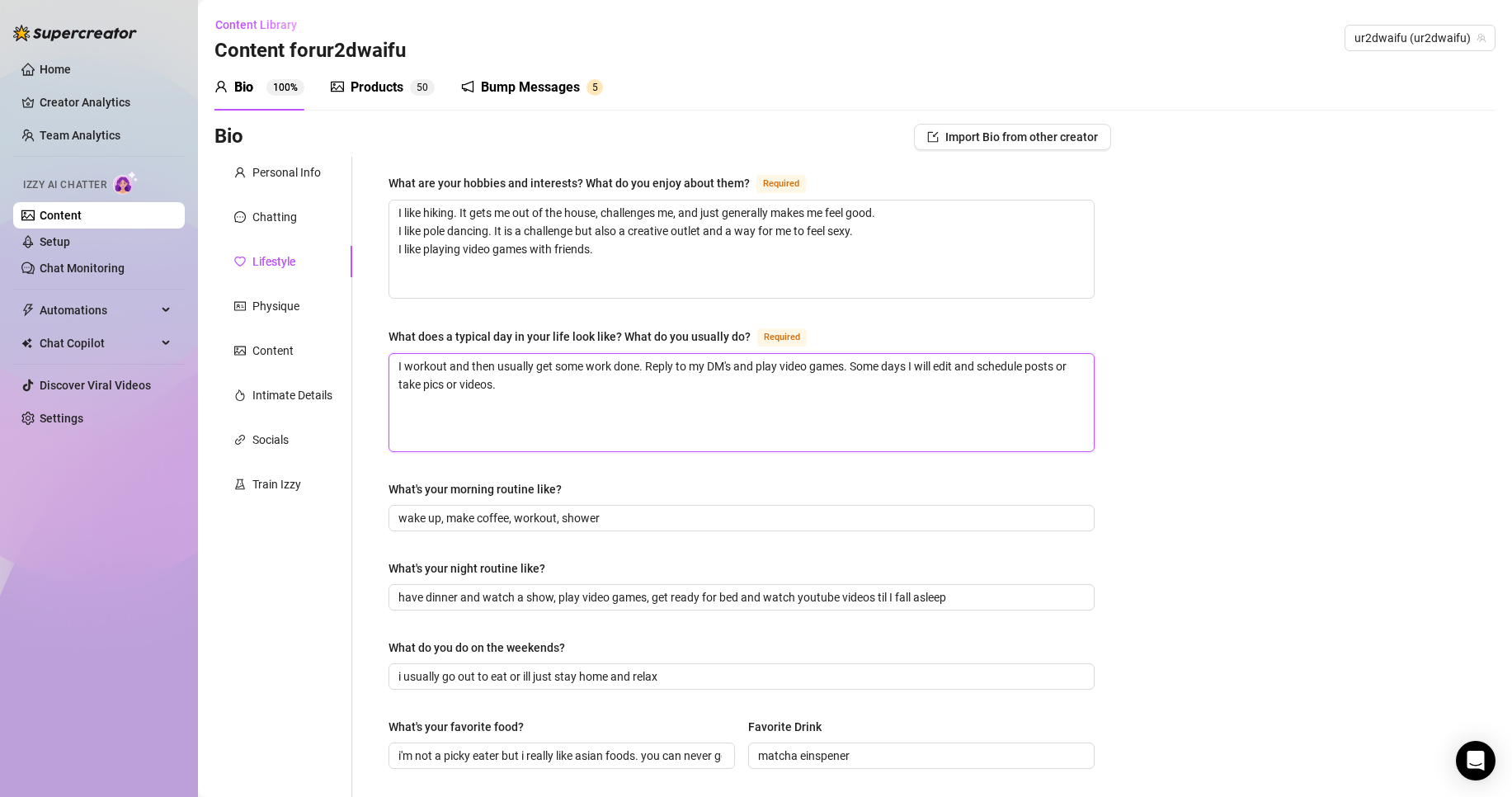
click at [583, 423] on textarea "I workout and then usually get some work done. Reply to my DM's and play video …" at bounding box center [741, 402] width 704 height 98
click at [613, 289] on textarea "I like hiking. It gets me out of the house, challenges me, and just generally m…" at bounding box center [741, 249] width 704 height 98
click at [601, 319] on div "What are your hobbies and interests? What do you enjoy about them? Required I l…" at bounding box center [741, 713] width 706 height 1079
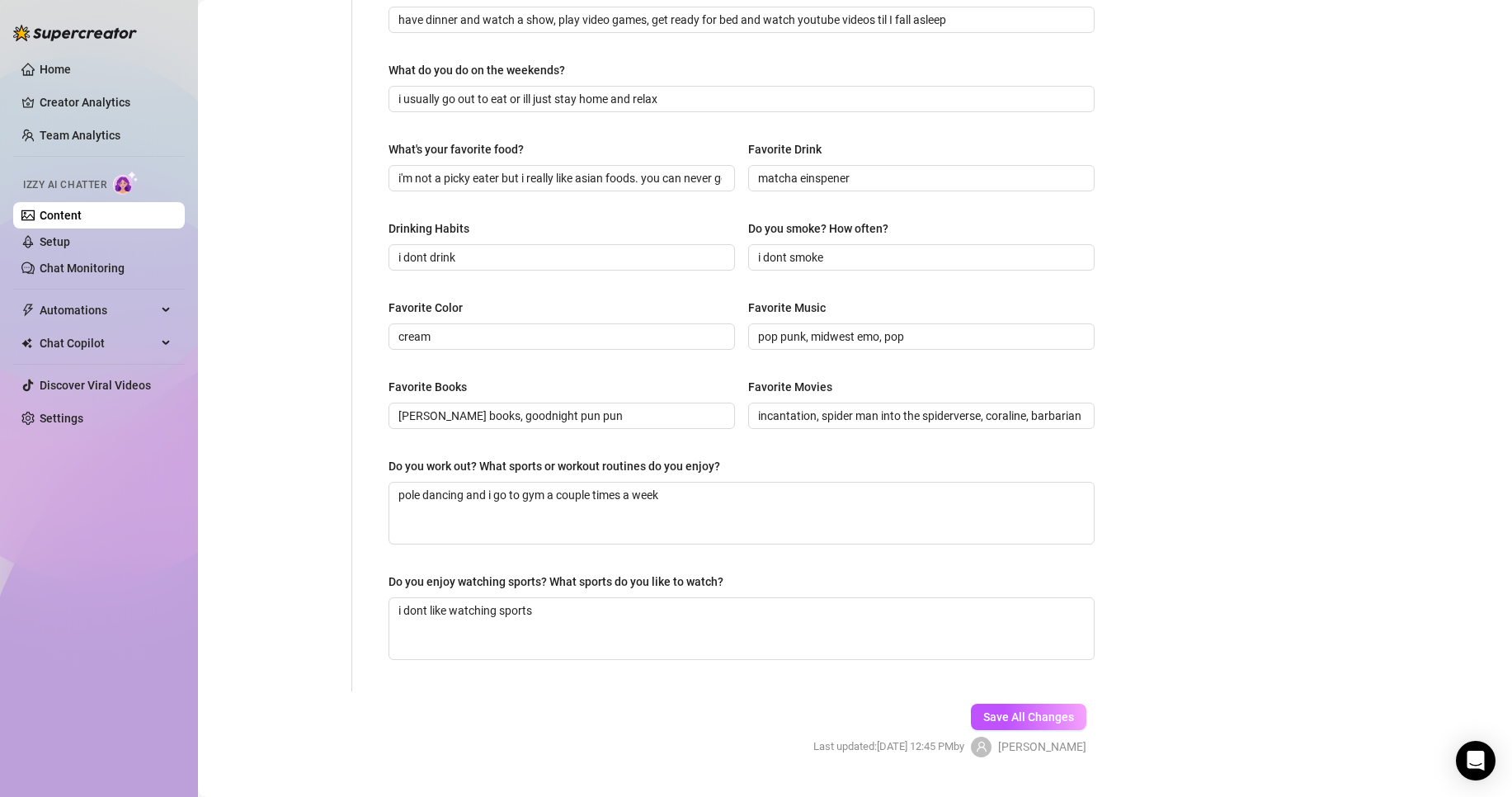
scroll to position [615, 0]
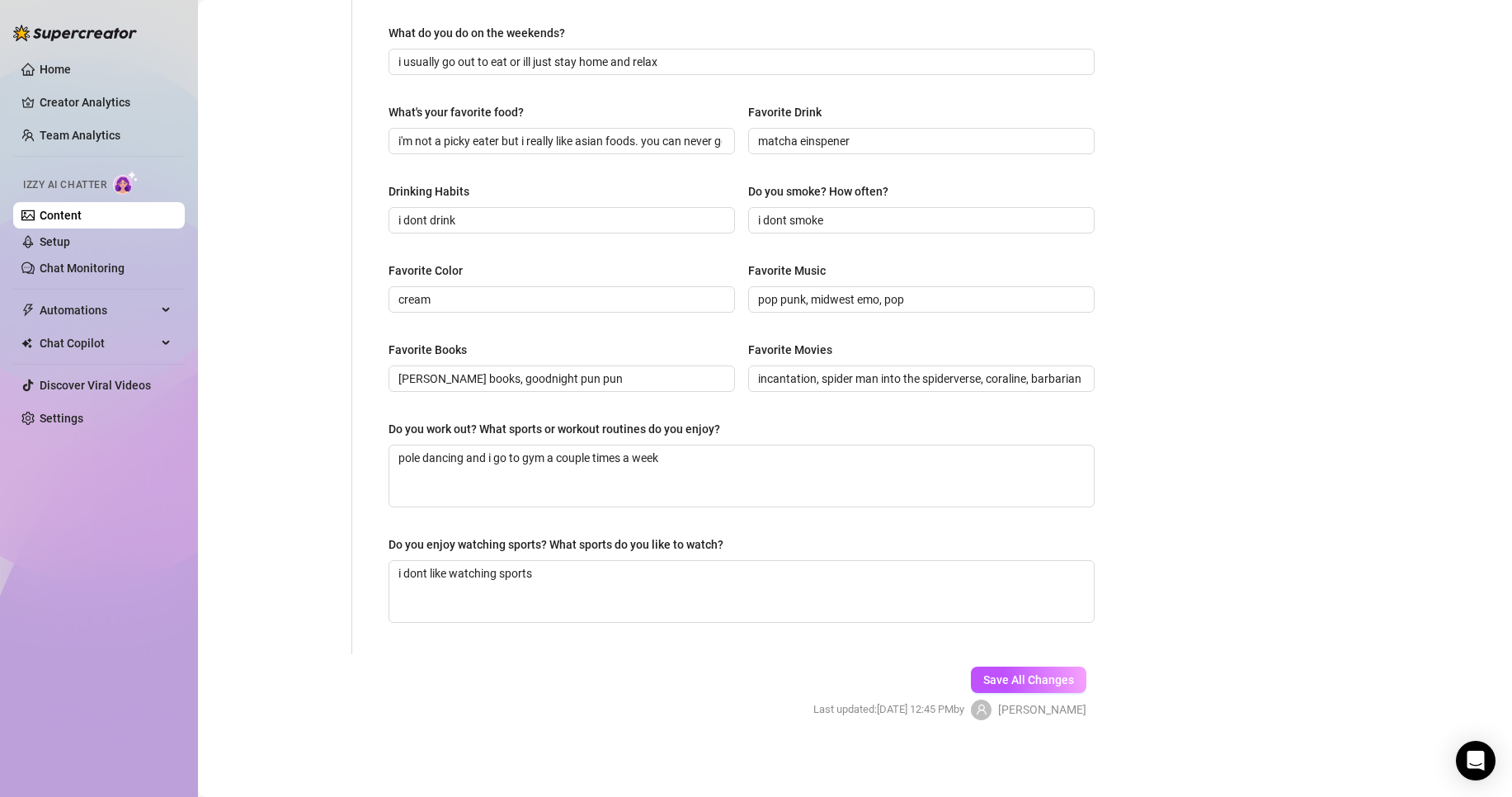
click at [983, 663] on div "Save All Changes Last updated: [DATE] 12:45 PM by [PERSON_NAME]" at bounding box center [950, 693] width 323 height 79
click at [984, 670] on button "Save All Changes" at bounding box center [1029, 679] width 116 height 27
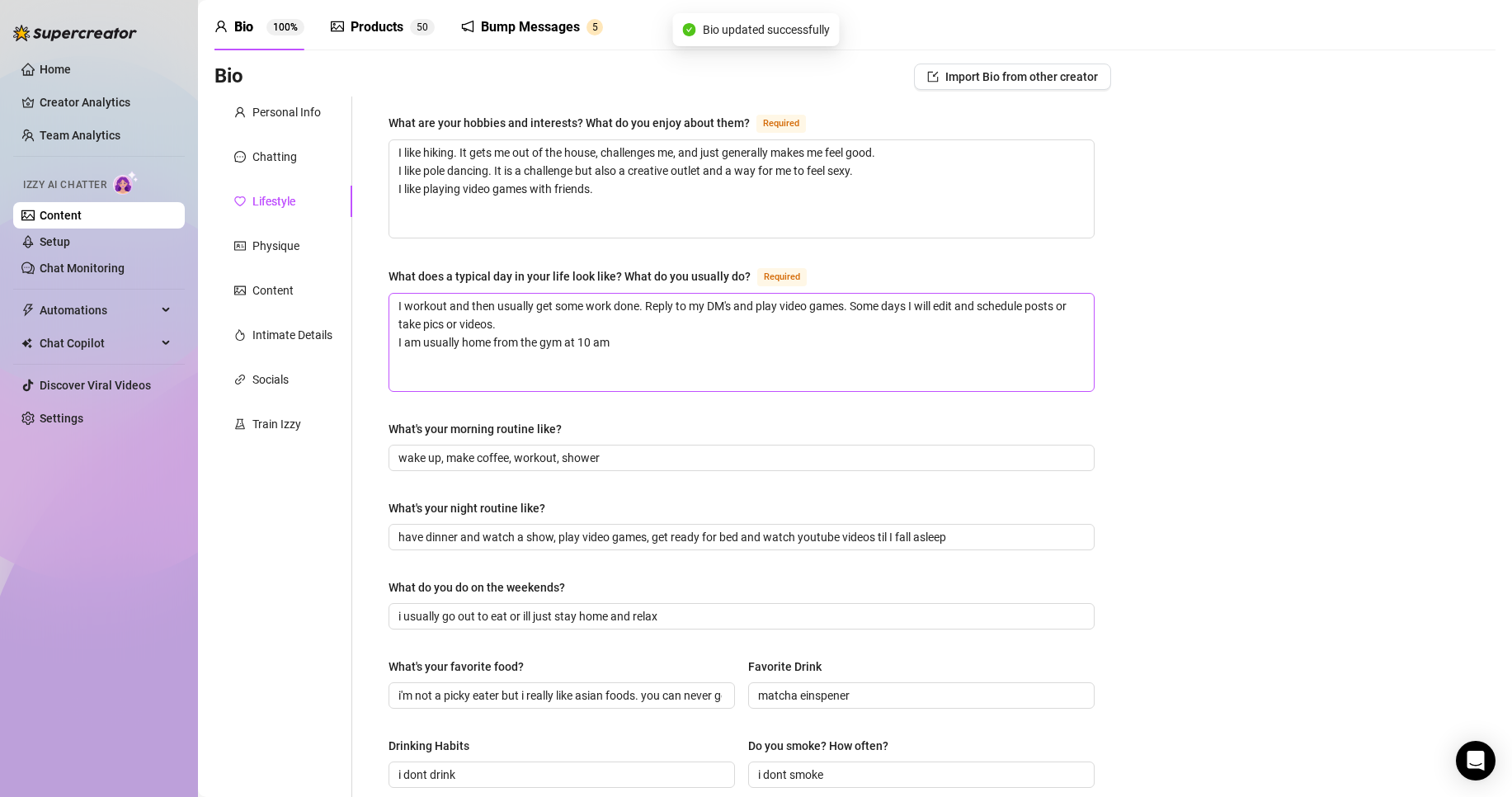
scroll to position [0, 0]
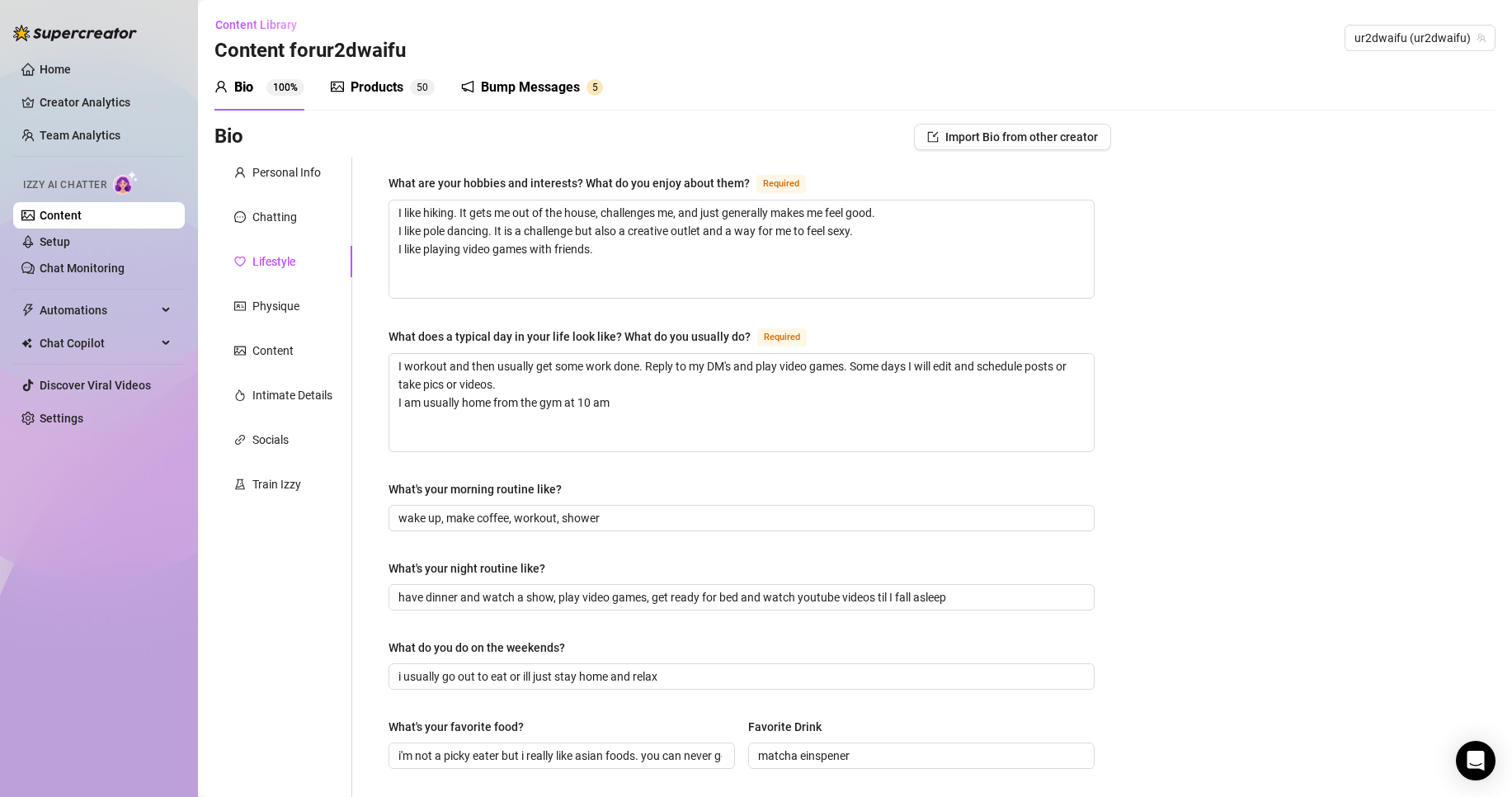
click at [499, 86] on div "Bump Messages" at bounding box center [531, 87] width 99 height 20
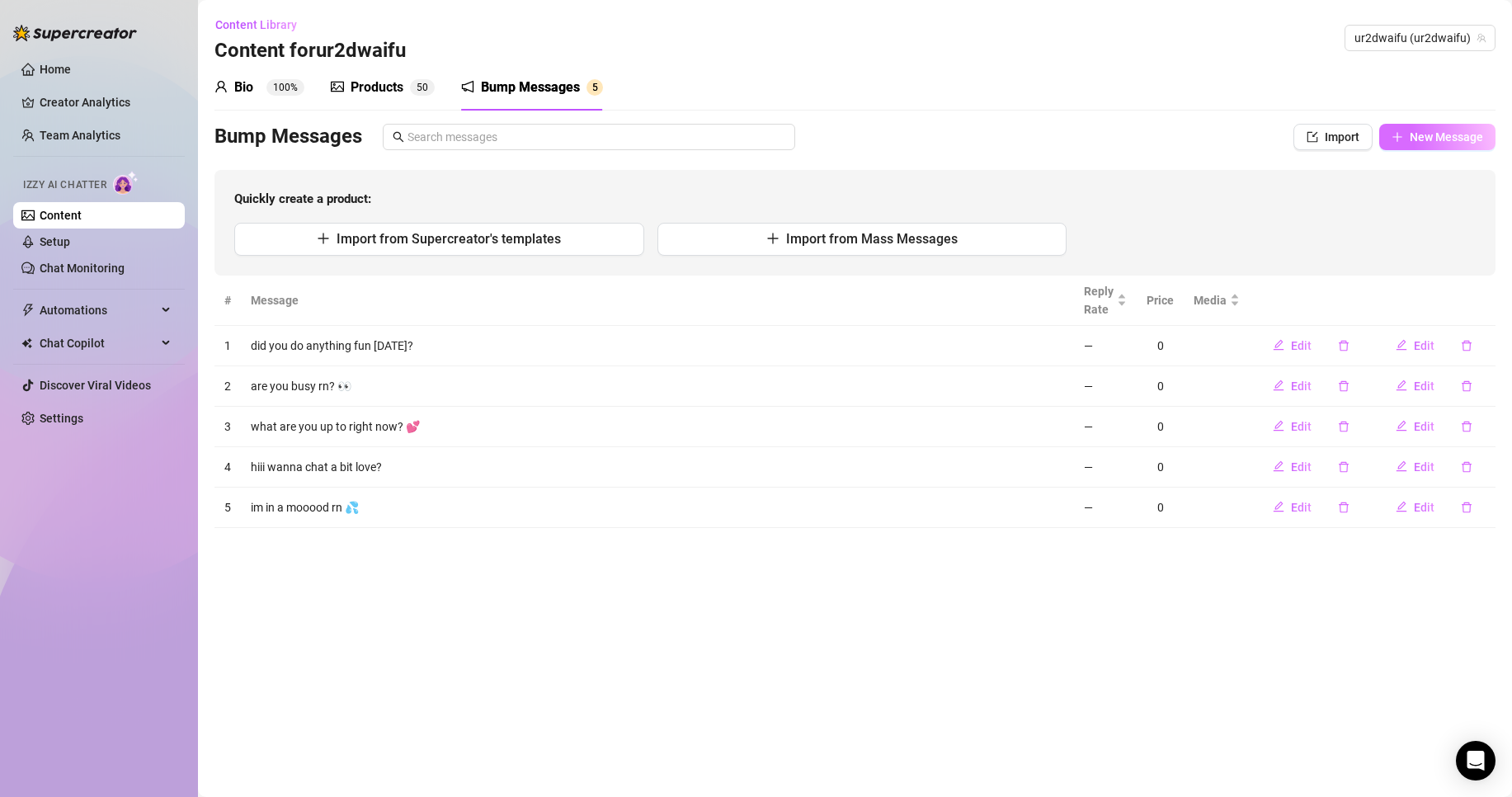
click at [1411, 149] on button "New Message" at bounding box center [1437, 137] width 117 height 27
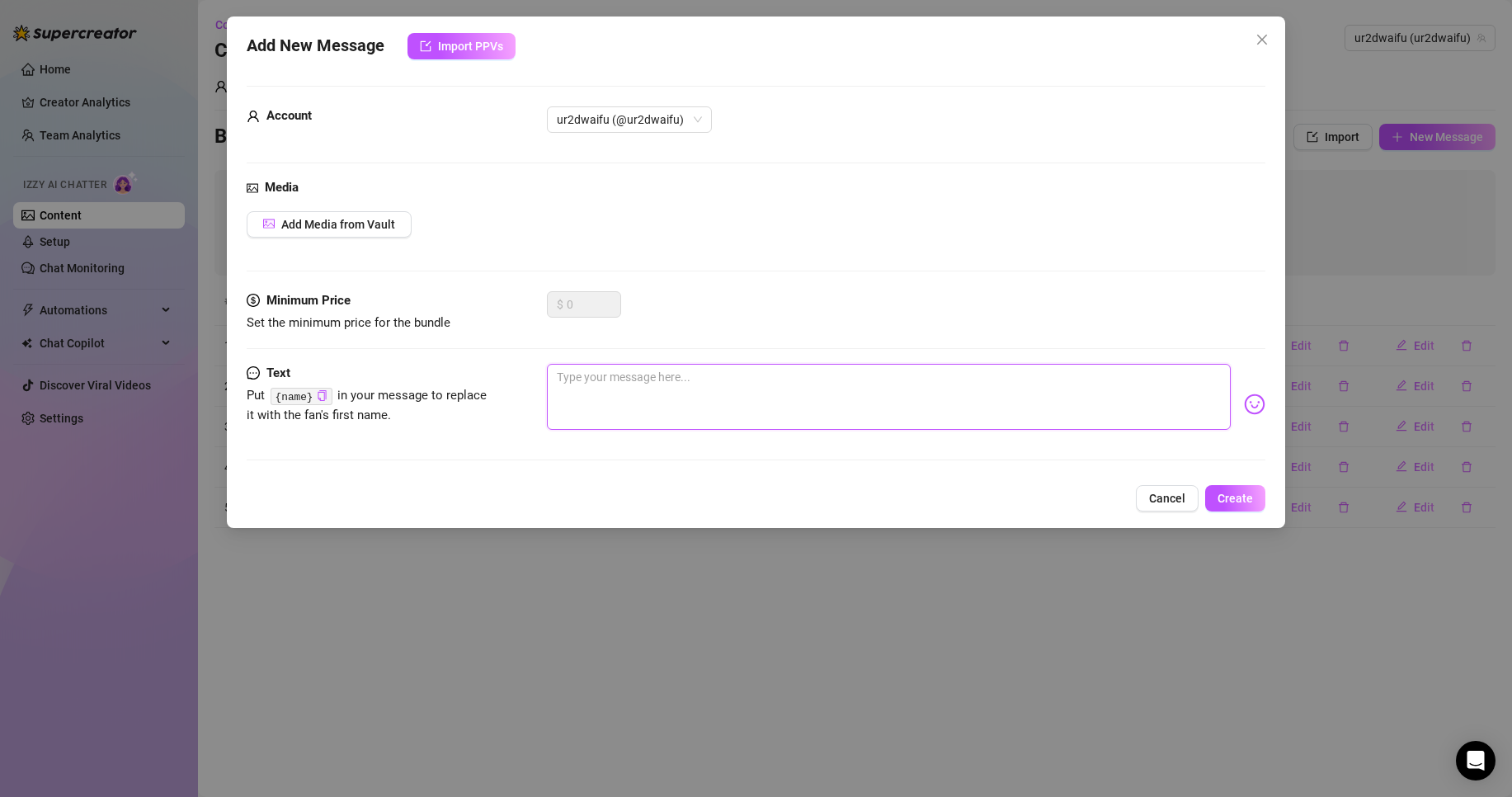
click at [798, 380] on textarea at bounding box center [888, 397] width 684 height 66
click at [1244, 402] on img at bounding box center [1255, 404] width 22 height 22
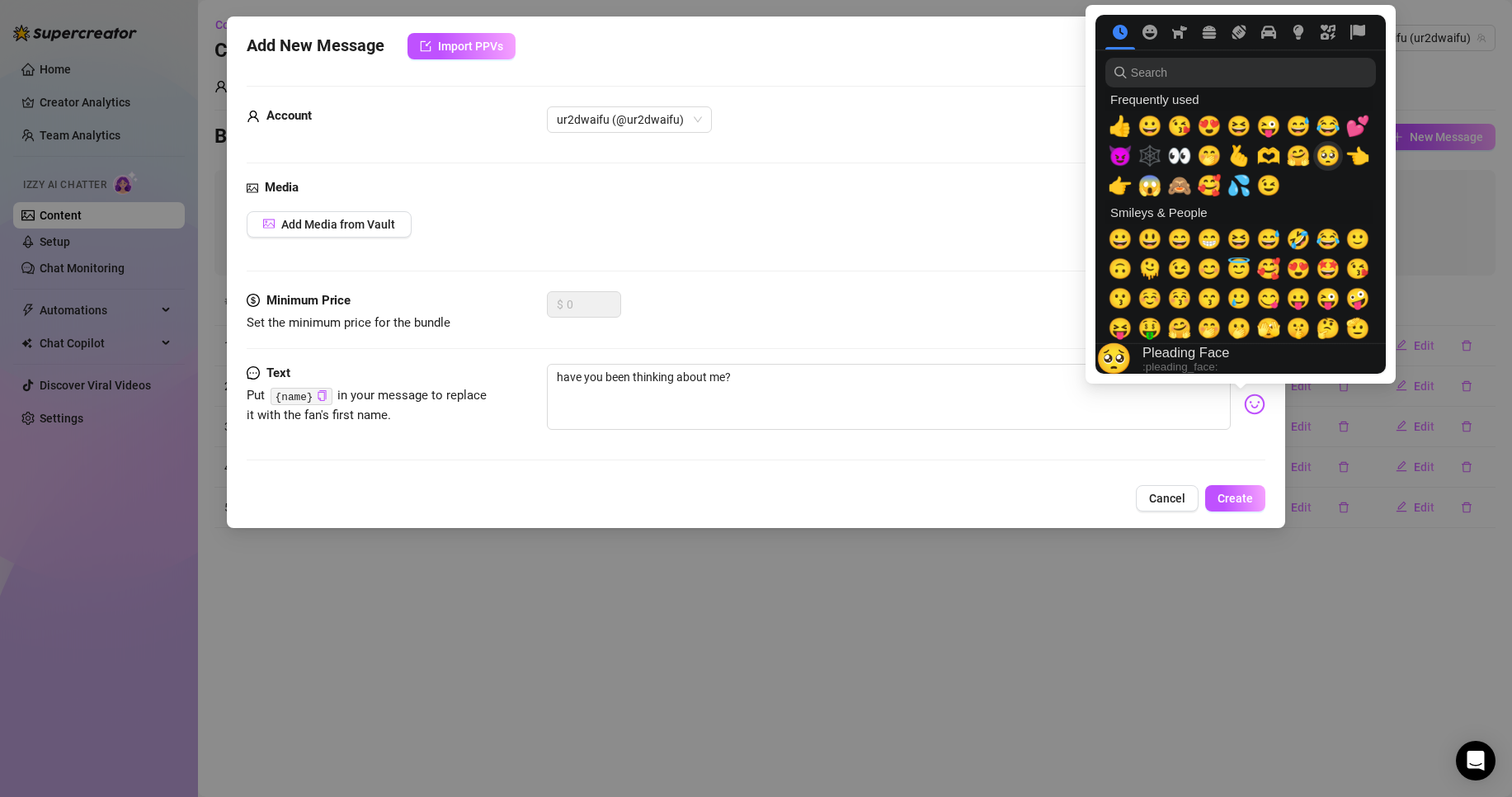
click at [1337, 163] on span "🥺" at bounding box center [1329, 156] width 25 height 23
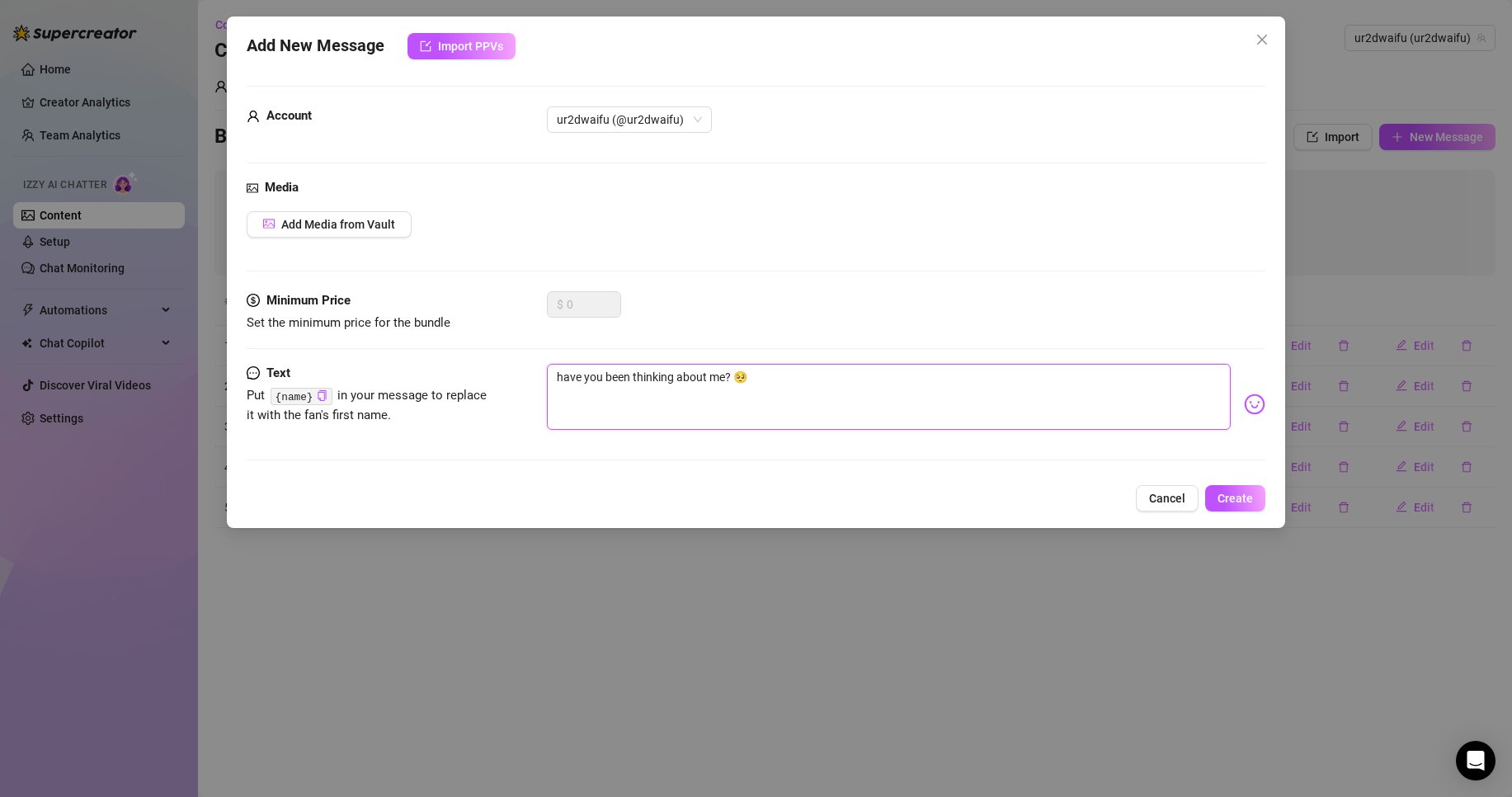
click at [954, 403] on textarea "have you been thinking about me? 🥺" at bounding box center [888, 397] width 684 height 66
click at [1248, 501] on span "Create" at bounding box center [1235, 498] width 35 height 13
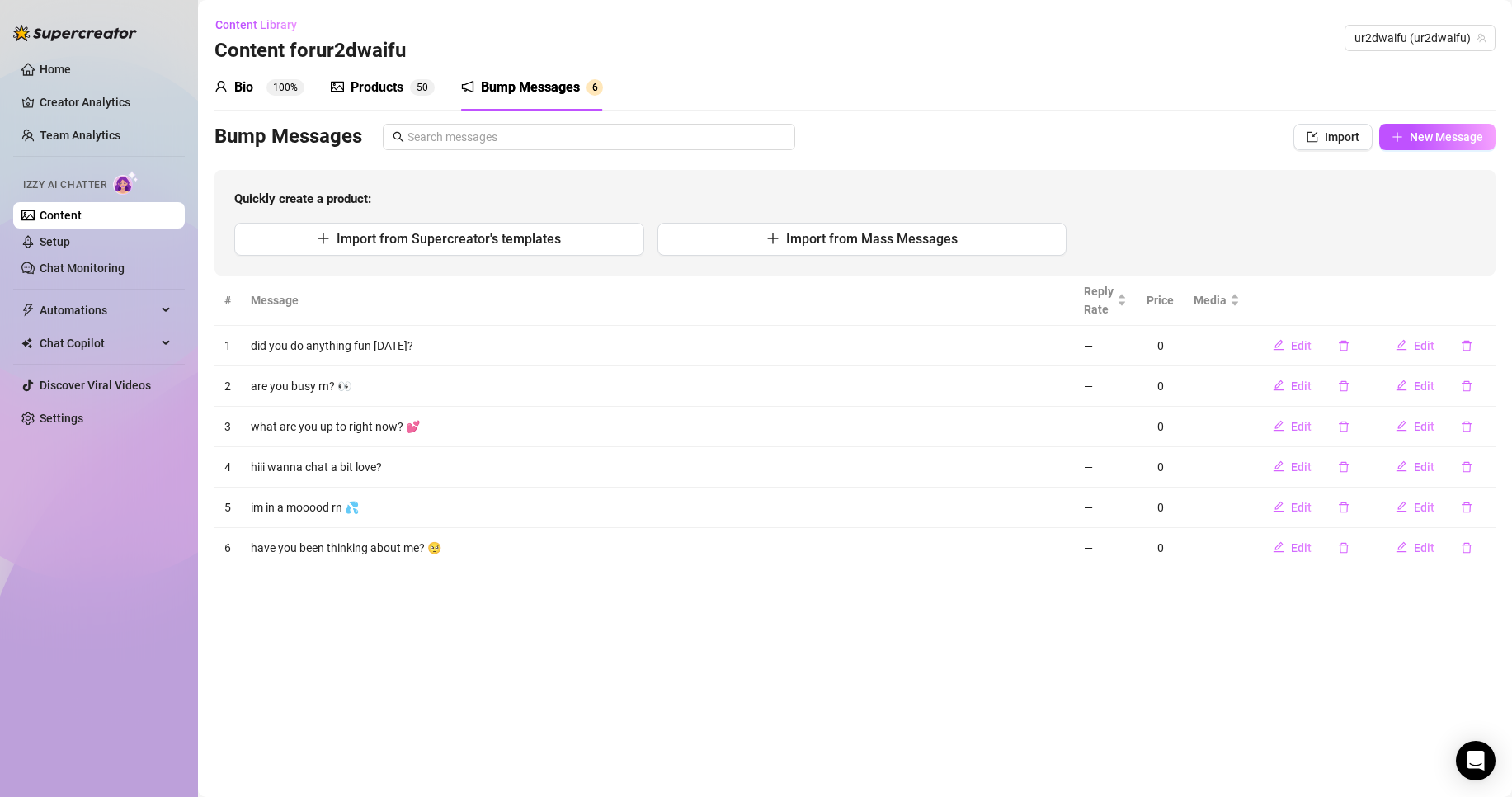
click at [275, 88] on sup "100%" at bounding box center [286, 86] width 38 height 16
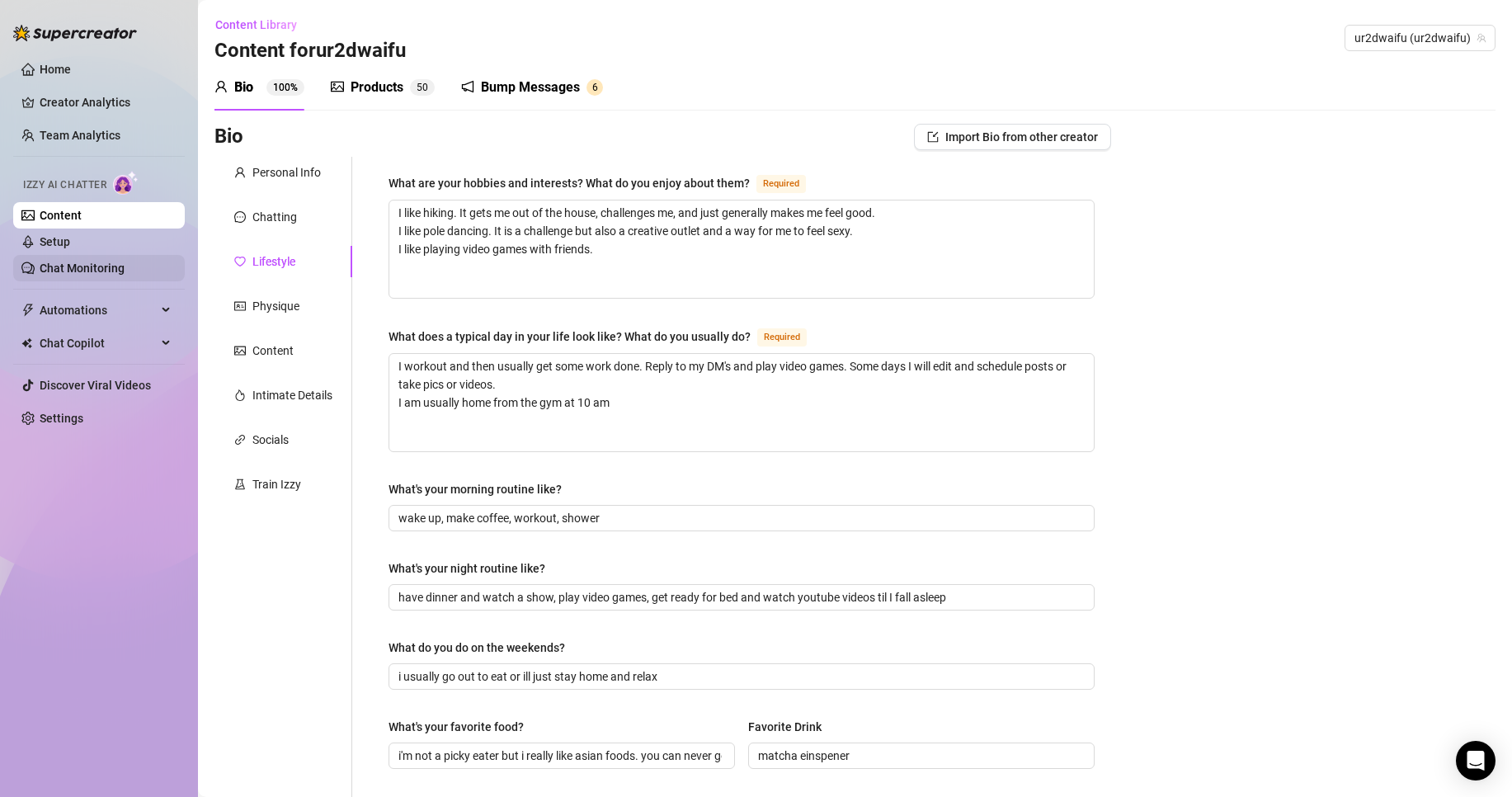
click at [107, 266] on link "Chat Monitoring" at bounding box center [83, 269] width 85 height 13
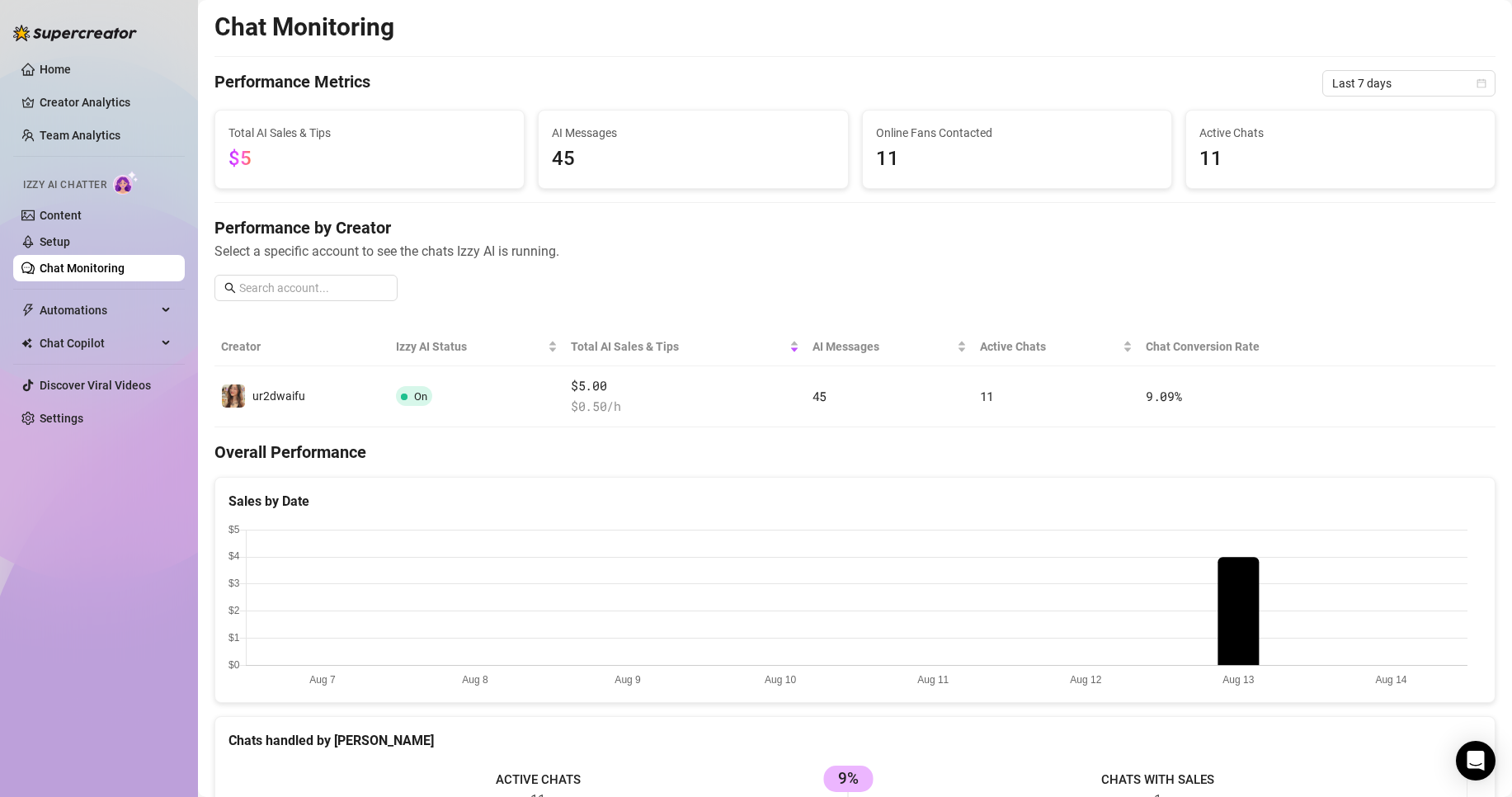
click at [71, 262] on link "Chat Monitoring" at bounding box center [83, 269] width 85 height 13
click at [69, 249] on link "Setup" at bounding box center [55, 242] width 30 height 13
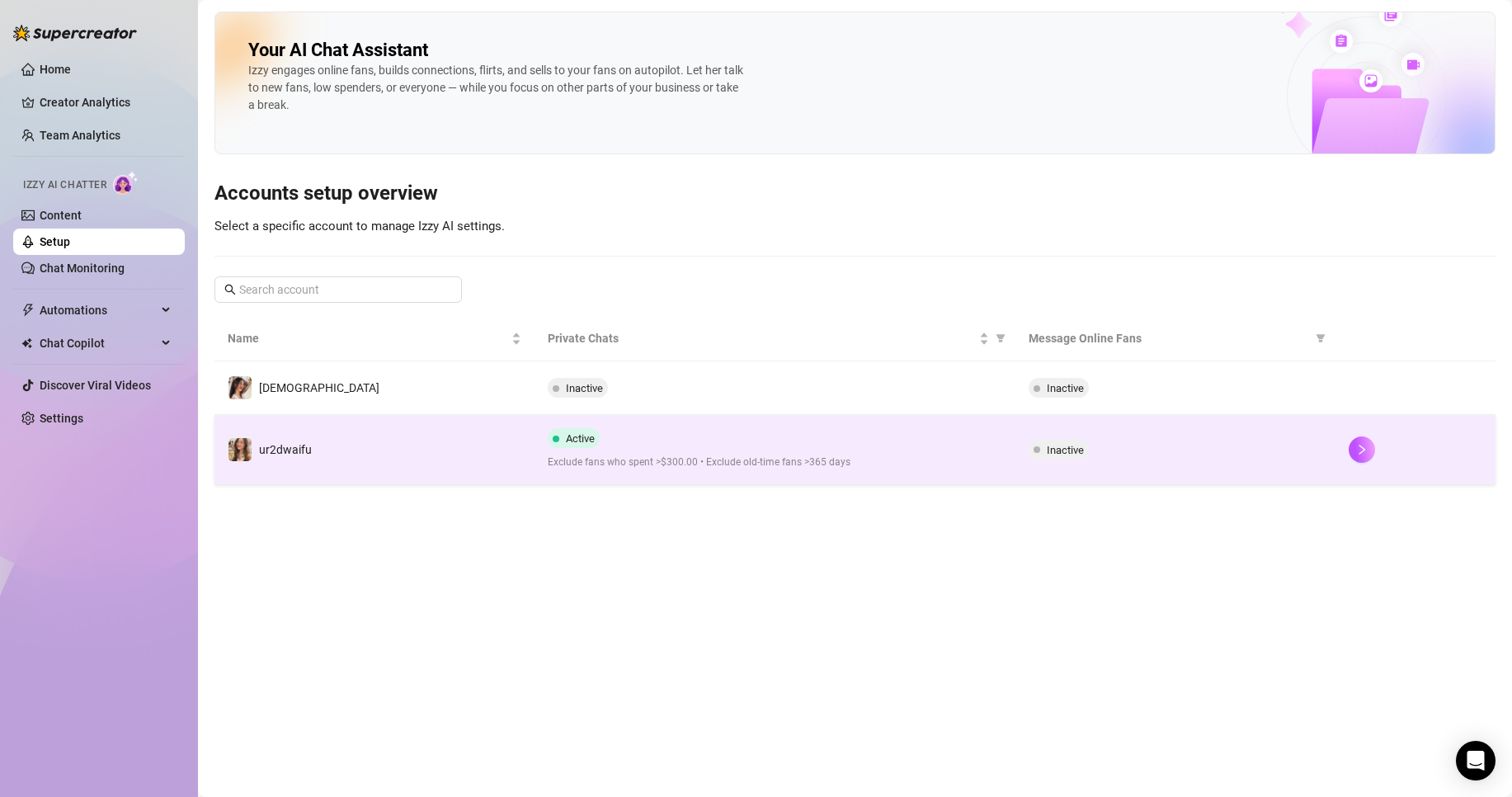
click at [983, 446] on div "Active Exclude fans who spent >$300.00 • Exclude old-time fans >365 days" at bounding box center [775, 449] width 454 height 42
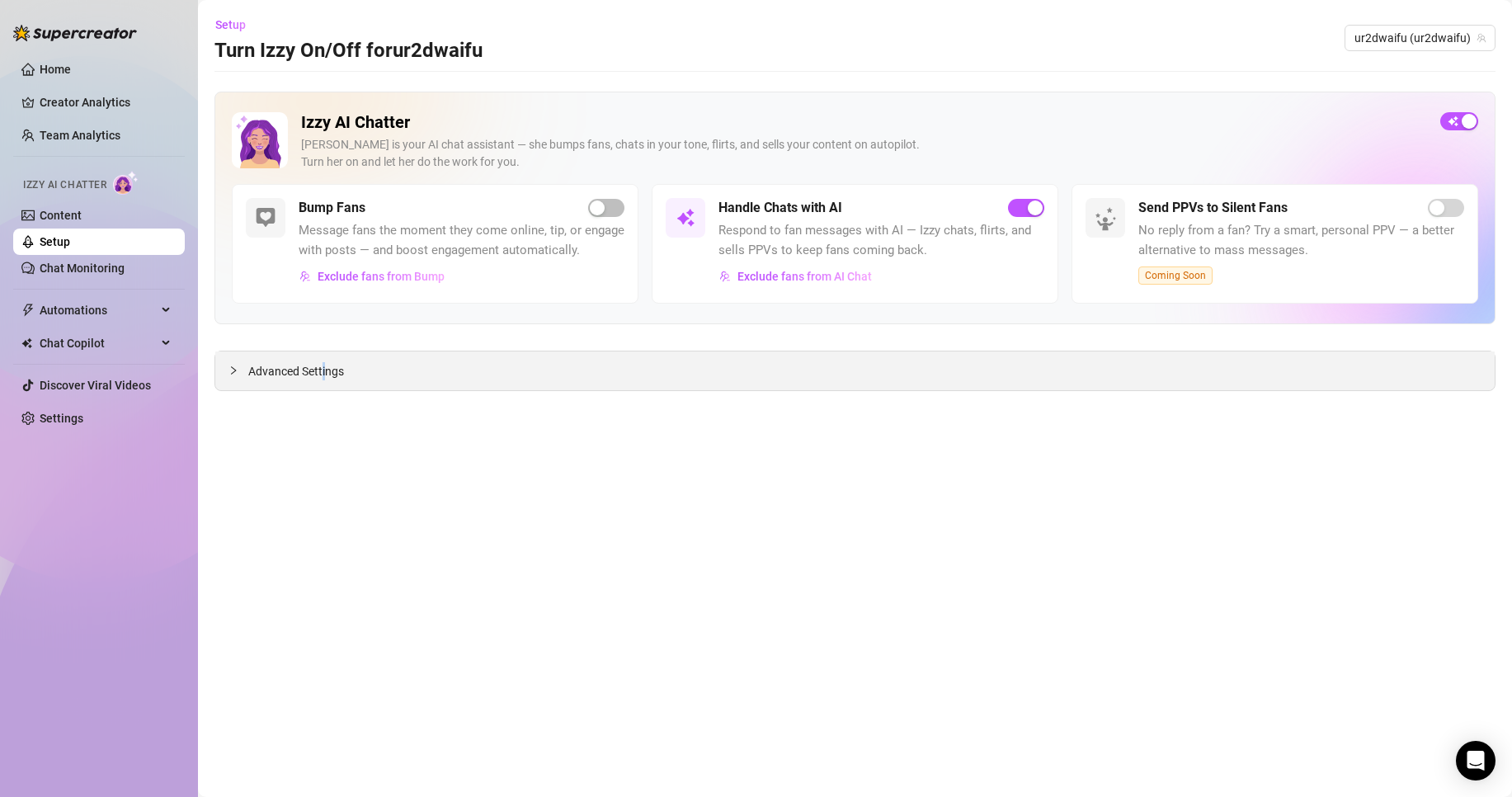
click at [322, 372] on span "Advanced Settings" at bounding box center [296, 371] width 96 height 18
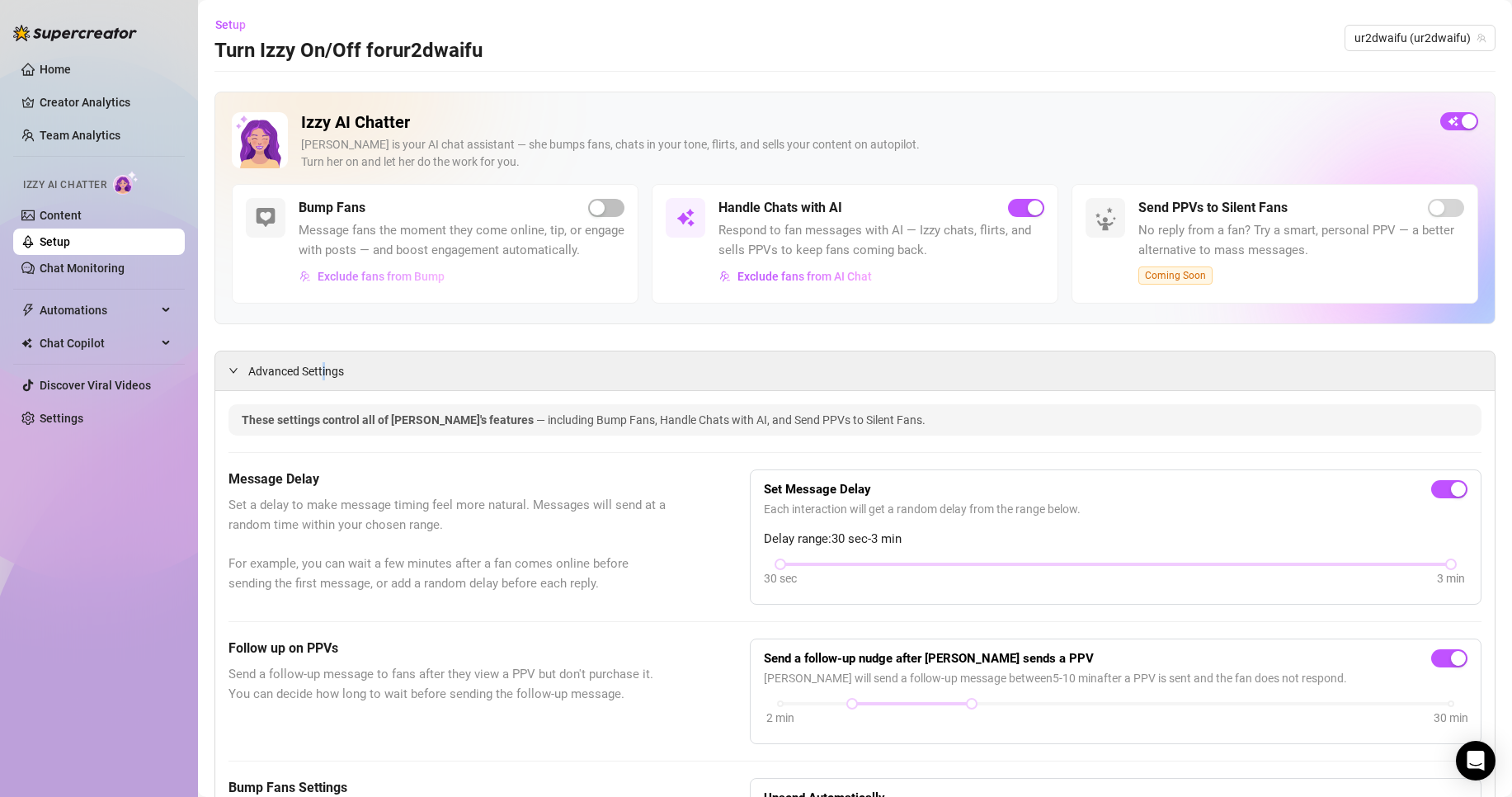
click at [381, 283] on span "Exclude fans from Bump" at bounding box center [382, 276] width 127 height 13
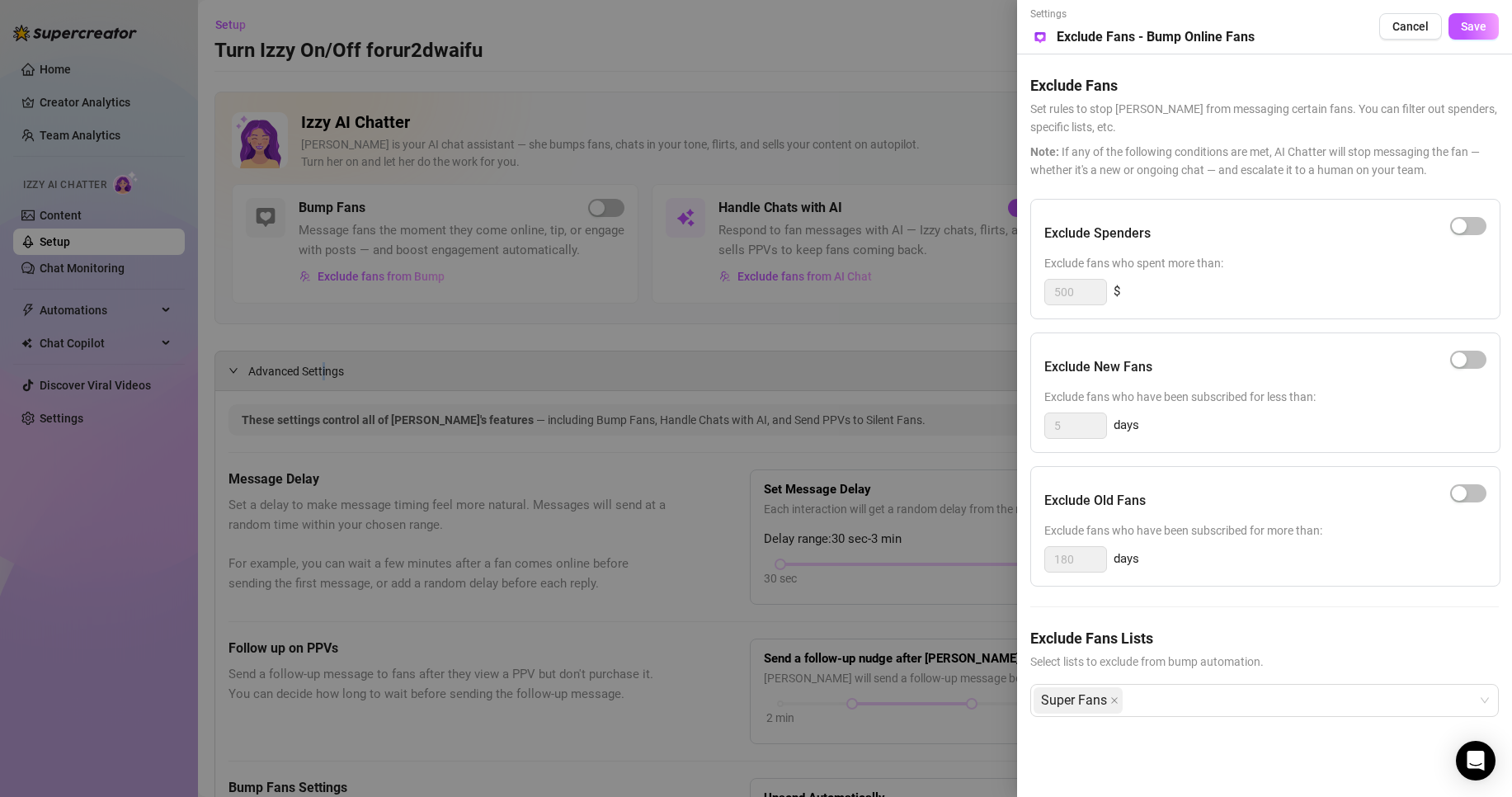
click at [1471, 490] on span "button" at bounding box center [1468, 492] width 36 height 18
click at [929, 454] on div at bounding box center [756, 398] width 1512 height 797
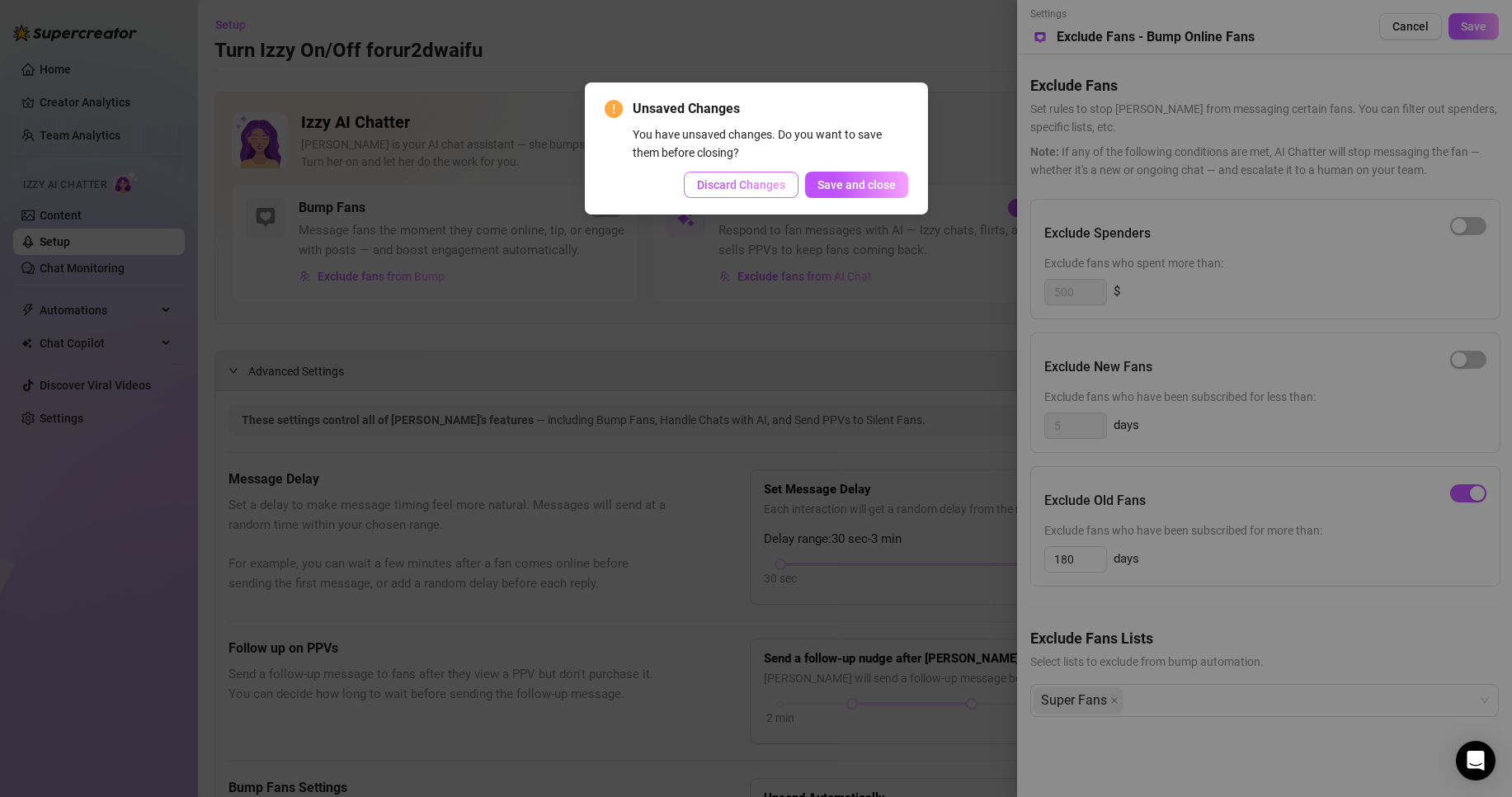
click at [766, 191] on span "Discard Changes" at bounding box center [741, 185] width 88 height 13
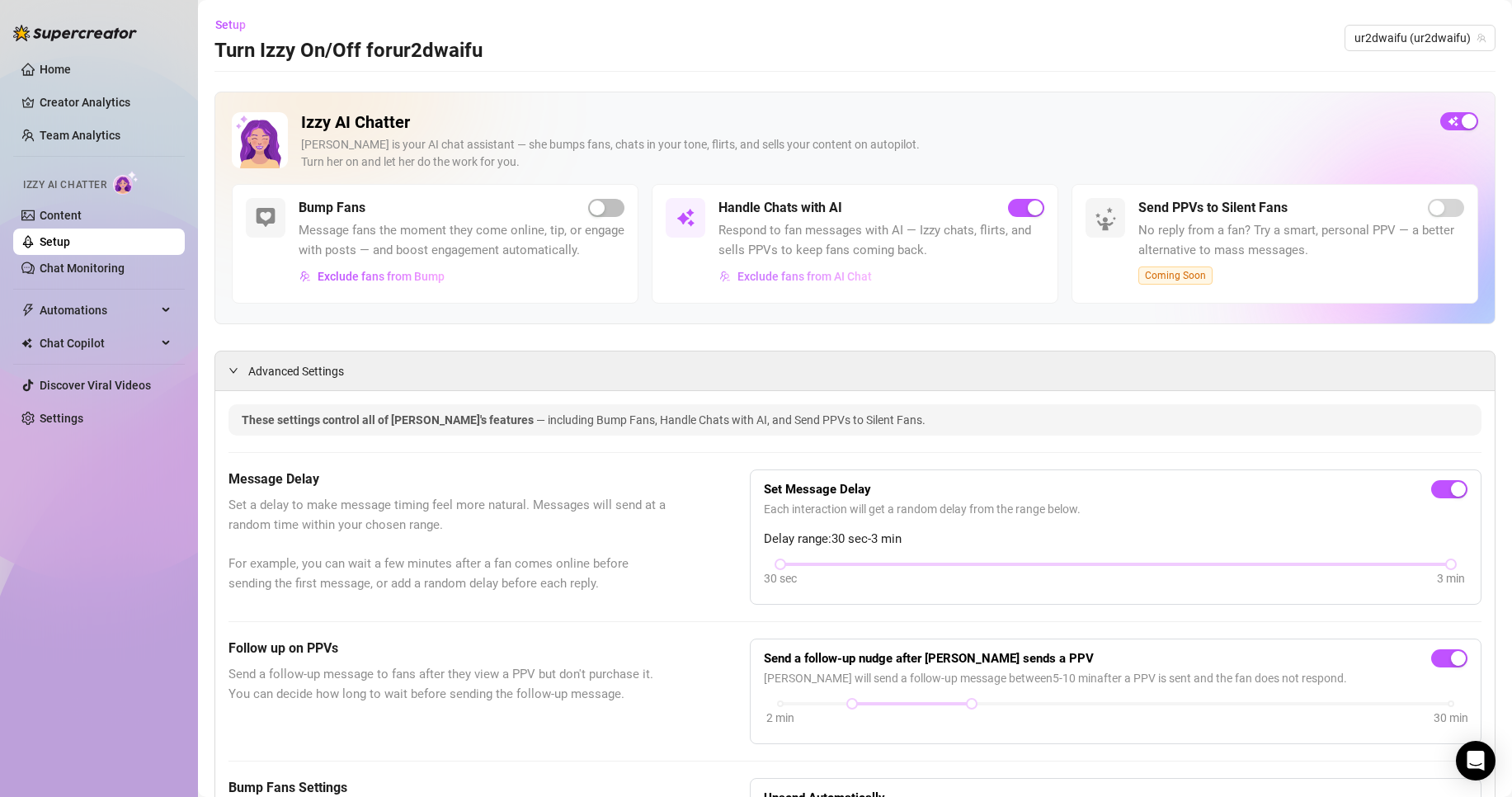
click at [762, 264] on button "Exclude fans from AI Chat" at bounding box center [795, 276] width 155 height 27
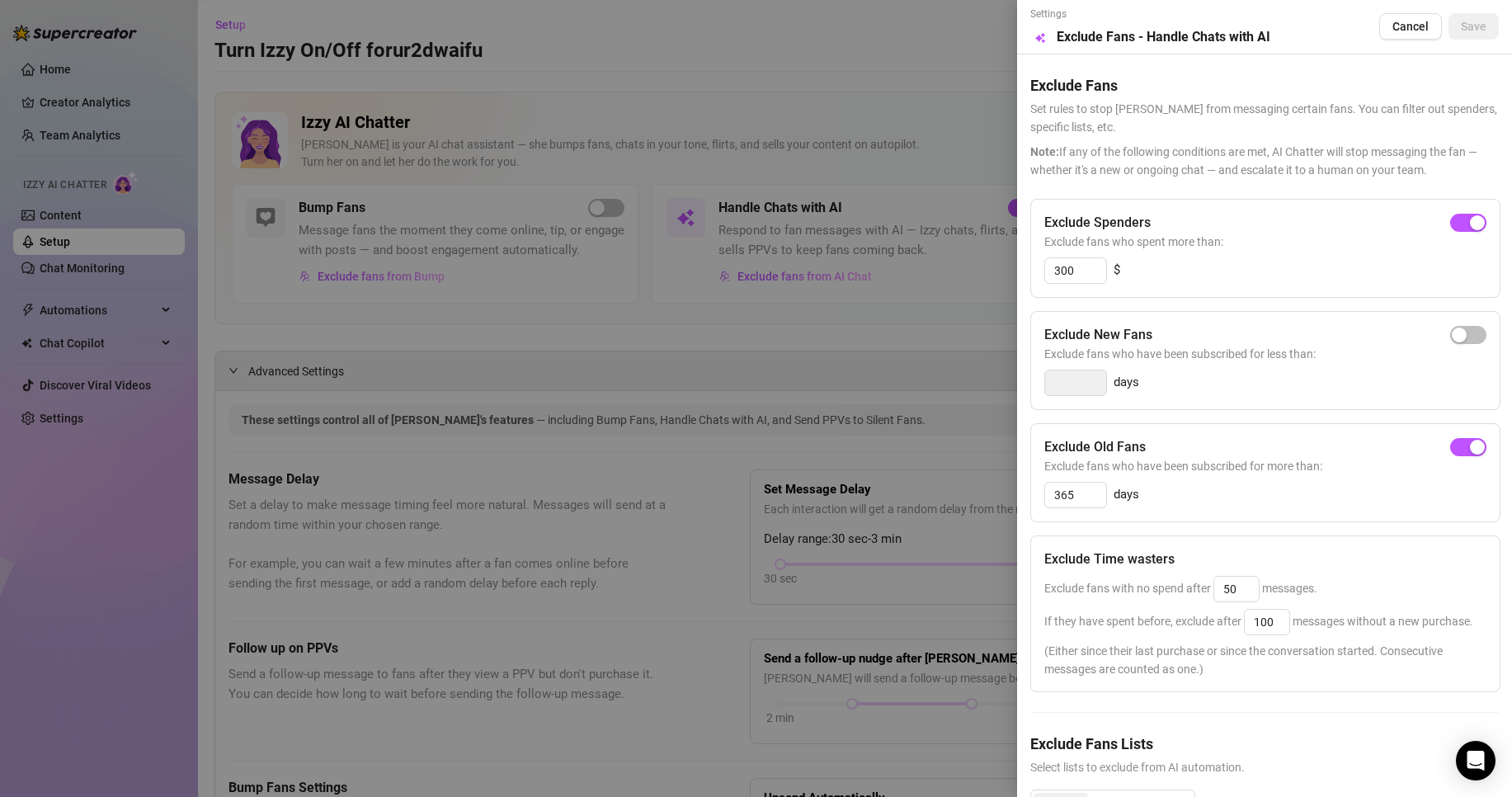
click at [1095, 513] on div "Exclude Old Fans Exclude fans who have been subscribed for more than: 365 days" at bounding box center [1266, 473] width 471 height 99
click at [1098, 497] on input "365" at bounding box center [1075, 495] width 61 height 25
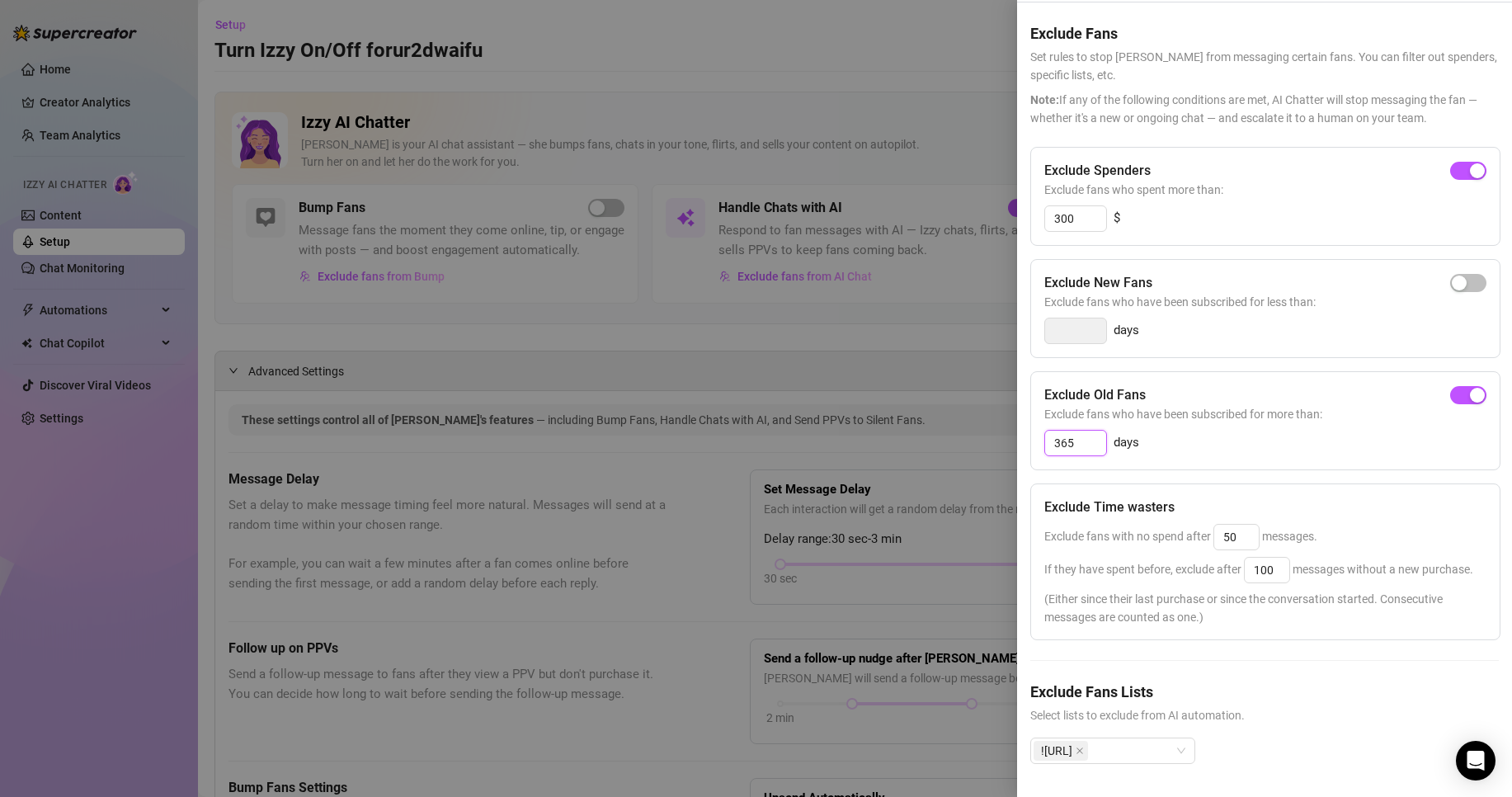
scroll to position [84, 0]
click at [749, 400] on div at bounding box center [756, 398] width 1512 height 797
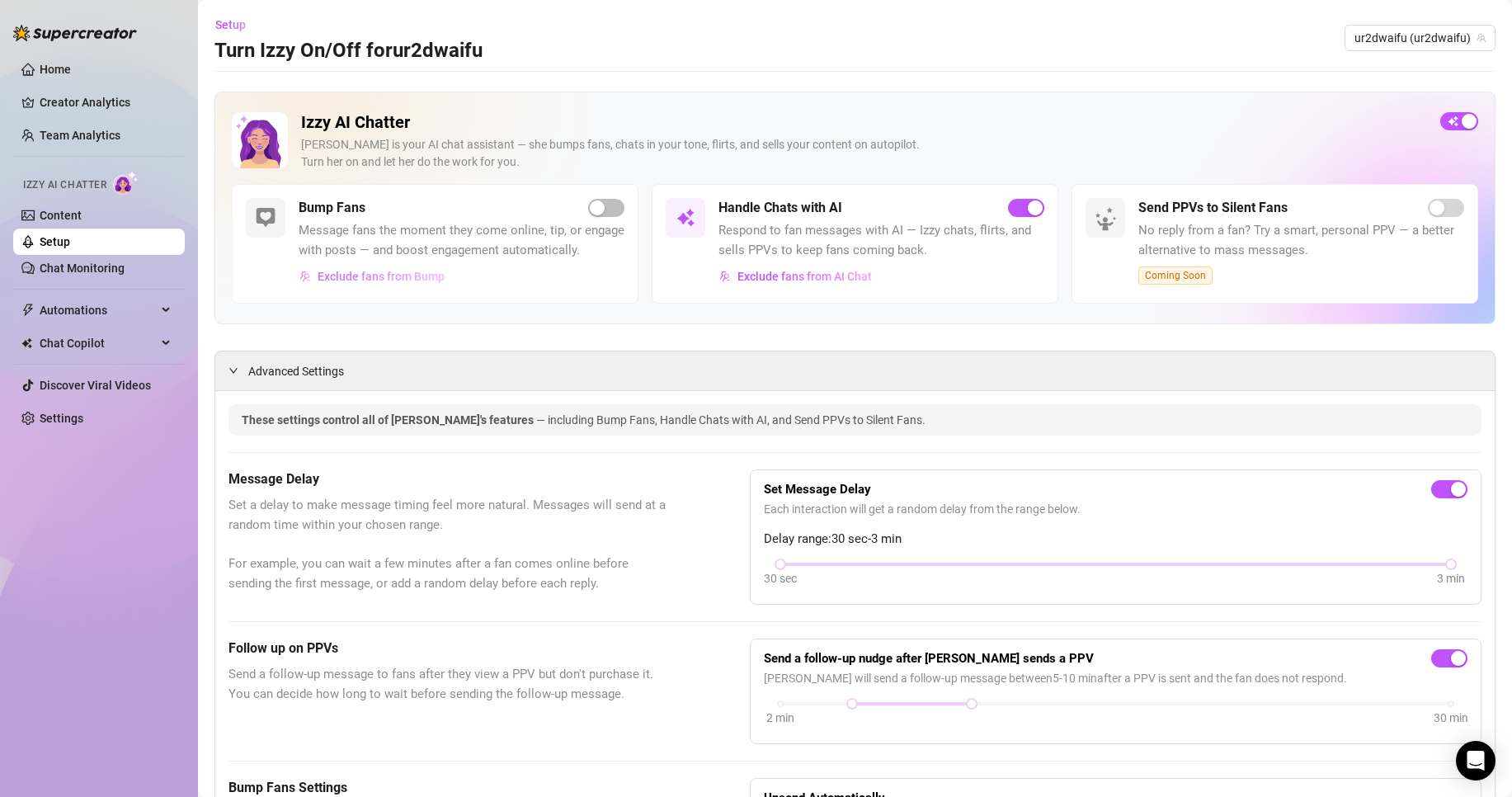
click at [376, 283] on span "Exclude fans from Bump" at bounding box center [382, 276] width 127 height 13
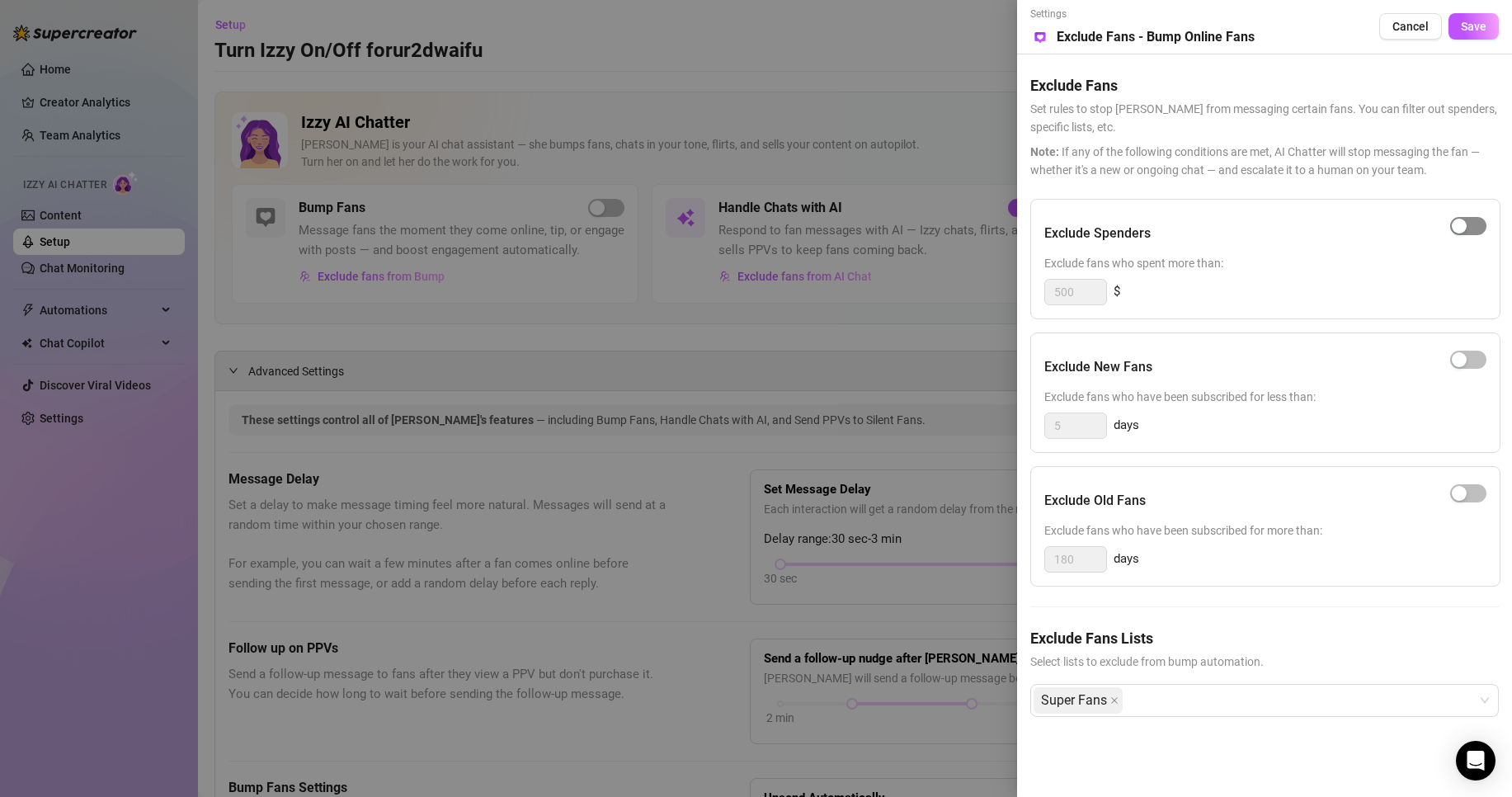
click at [1468, 217] on span "button" at bounding box center [1468, 226] width 36 height 18
click at [1076, 289] on input "500" at bounding box center [1075, 292] width 61 height 25
click at [1469, 498] on span "button" at bounding box center [1468, 492] width 36 height 18
drag, startPoint x: 1073, startPoint y: 559, endPoint x: 995, endPoint y: 548, distance: 78.8
click at [995, 548] on div "Settings Preview Exclude Fans - Bump Online Fans Cancel Save Exclude Fans Set r…" at bounding box center [756, 398] width 1512 height 797
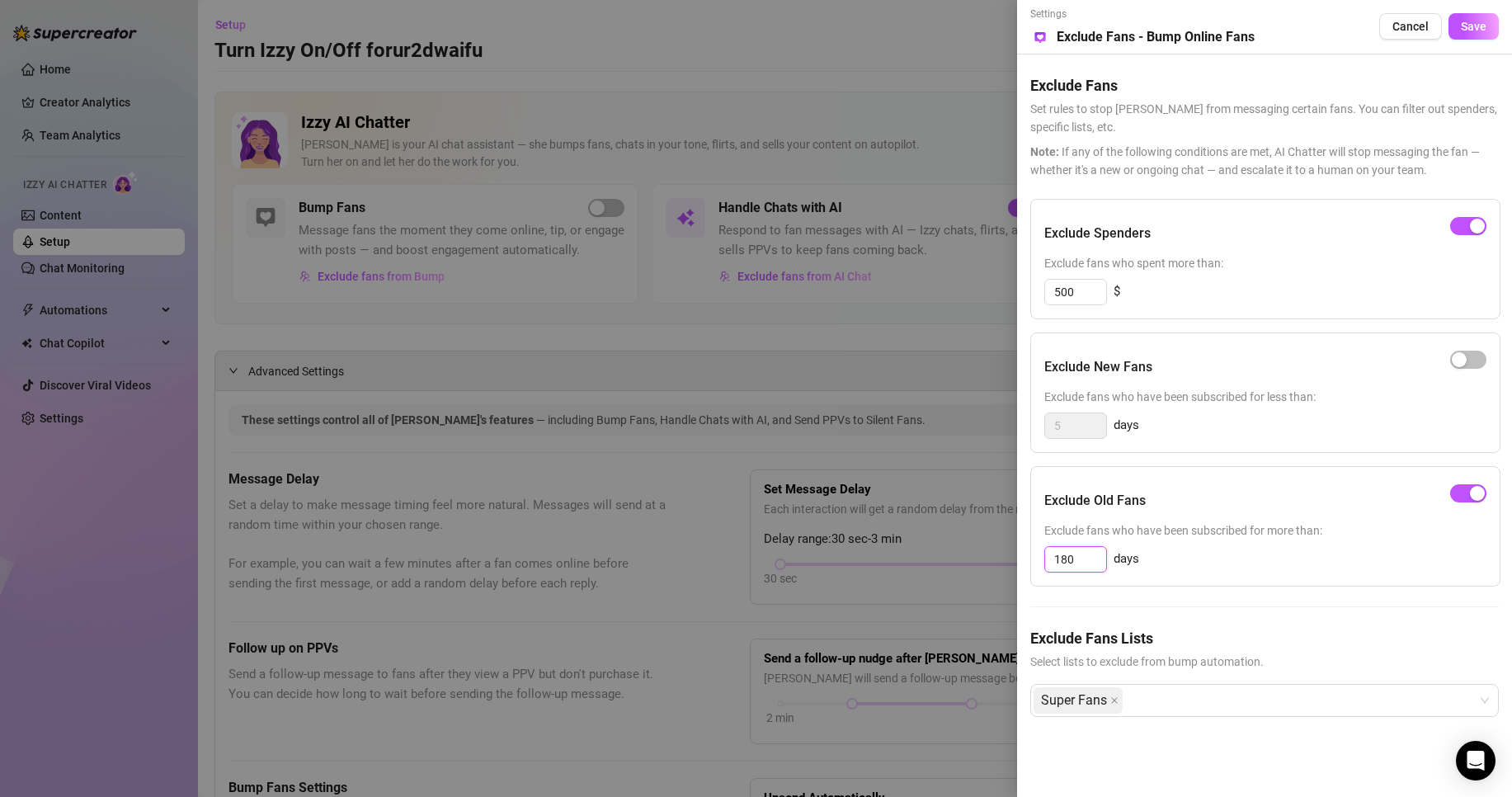
paste input "365"
type input "365"
click at [1244, 597] on div "Exclude Spenders Exclude fans who spent more than: 500 $ Exclude New Fans Exclu…" at bounding box center [1265, 472] width 469 height 545
click at [1084, 567] on input "365" at bounding box center [1075, 559] width 61 height 25
drag, startPoint x: 1093, startPoint y: 564, endPoint x: 1020, endPoint y: 562, distance: 73.0
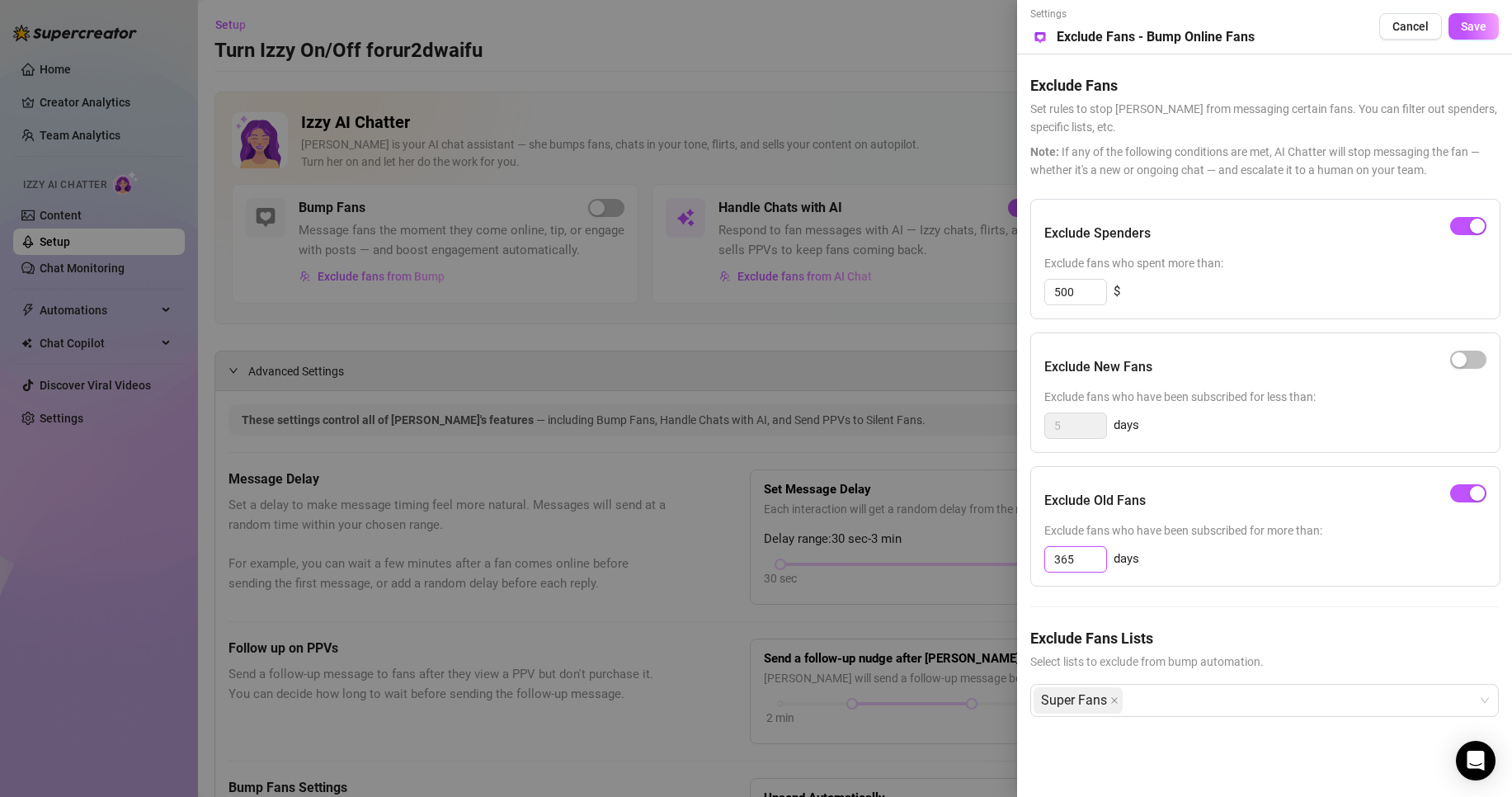
click at [1020, 562] on div "Settings Preview Exclude Fans - Bump Online Fans Cancel Save Exclude Fans Set r…" at bounding box center [1265, 398] width 495 height 797
click at [1452, 493] on span "button" at bounding box center [1468, 492] width 36 height 18
click at [1417, 590] on div "Exclude Spenders Exclude fans who spent more than: 500 $ Exclude New Fans Exclu…" at bounding box center [1265, 472] width 469 height 545
drag, startPoint x: 1082, startPoint y: 293, endPoint x: 997, endPoint y: 286, distance: 85.3
click at [995, 286] on div "Settings Preview Exclude Fans - Bump Online Fans Cancel Save Exclude Fans Set r…" at bounding box center [756, 398] width 1512 height 797
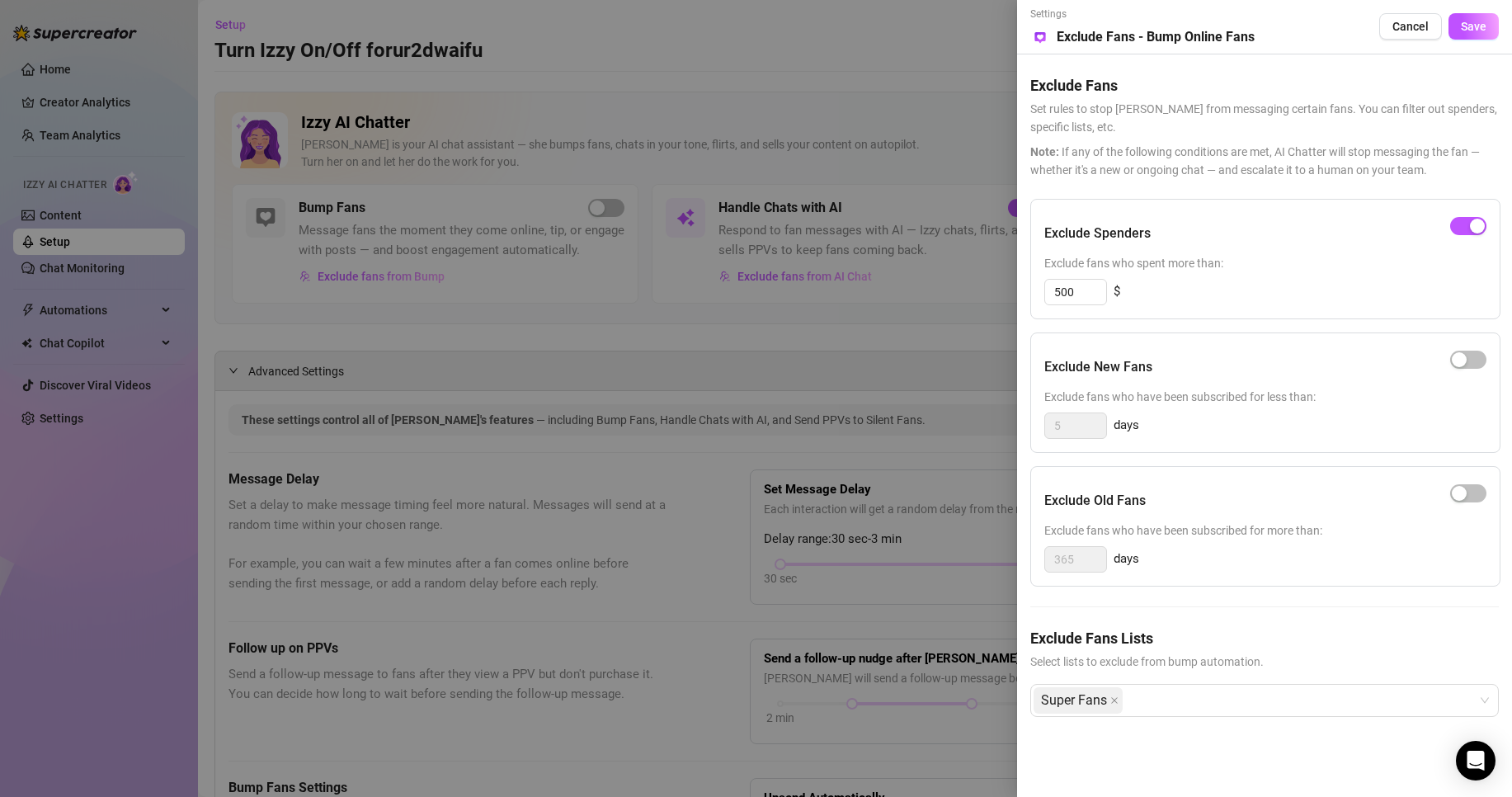
click at [1198, 634] on h5 "Exclude Fans Lists" at bounding box center [1265, 638] width 469 height 22
click at [1164, 699] on div "Super Fans" at bounding box center [1256, 699] width 445 height 29
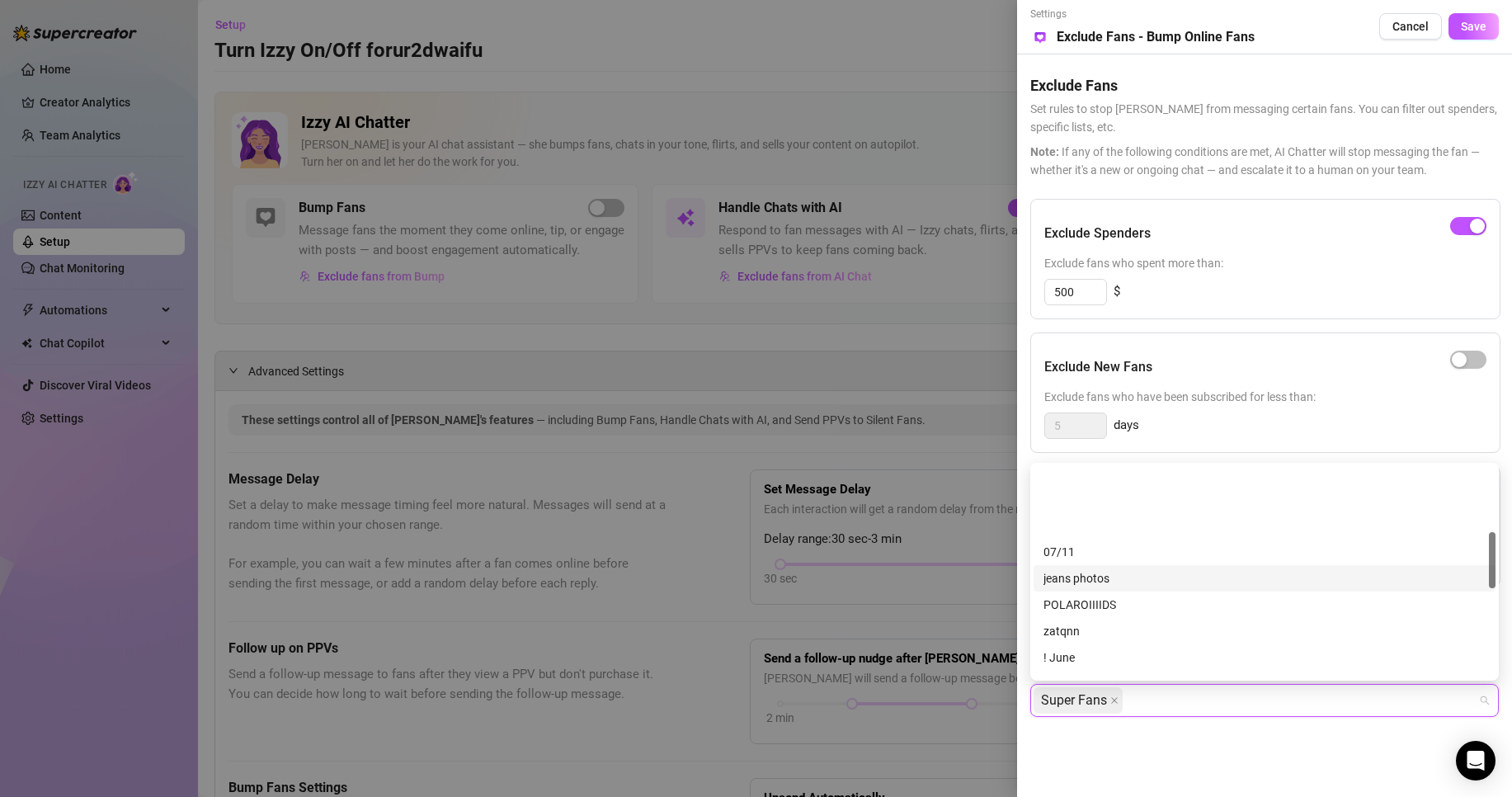
scroll to position [248, 0]
click at [1139, 647] on div "!NO.AI" at bounding box center [1265, 654] width 442 height 18
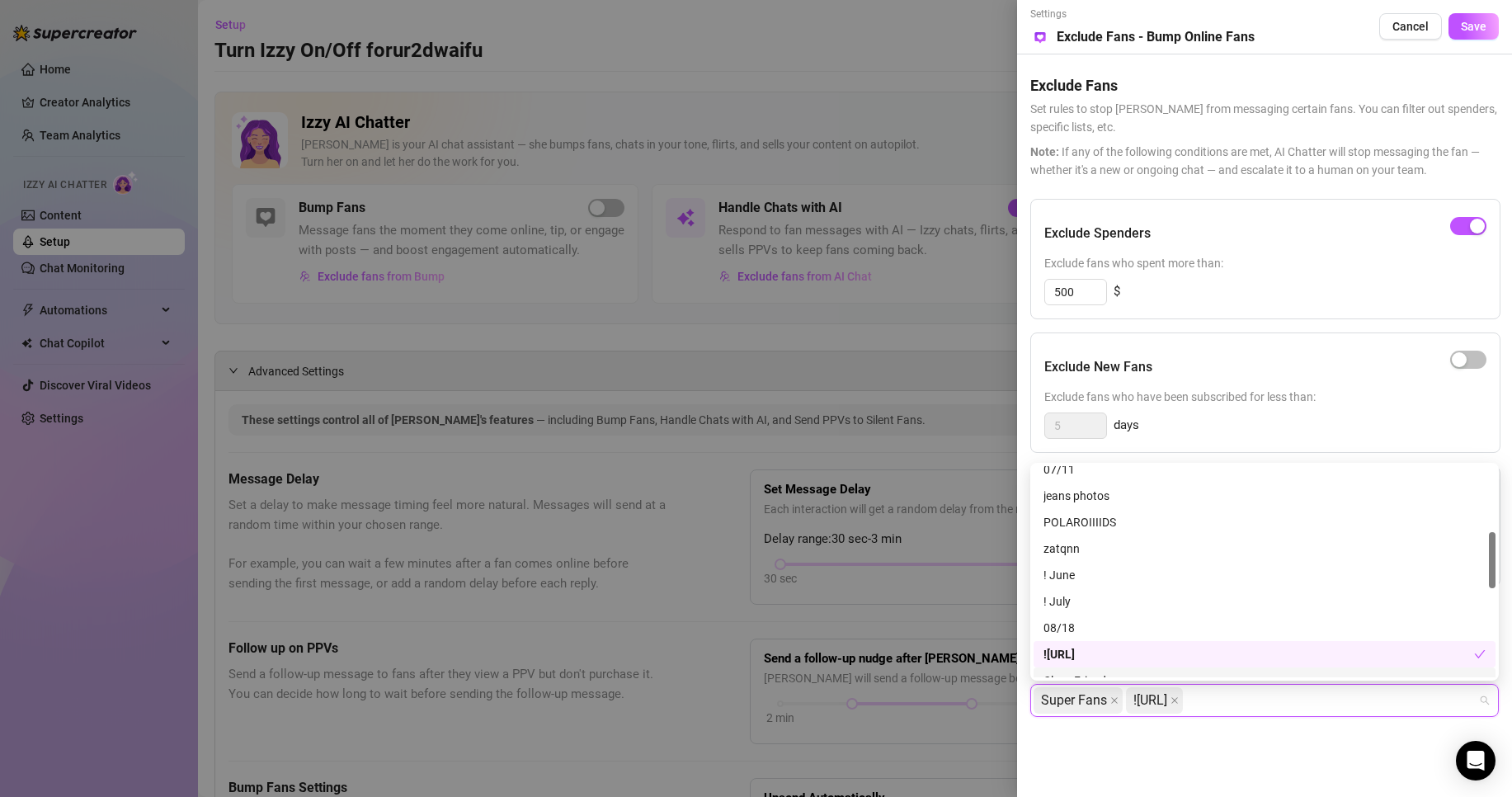
click at [1168, 754] on div "Settings Preview Exclude Fans - Bump Online Fans Cancel Save Exclude Fans Set r…" at bounding box center [1265, 398] width 495 height 797
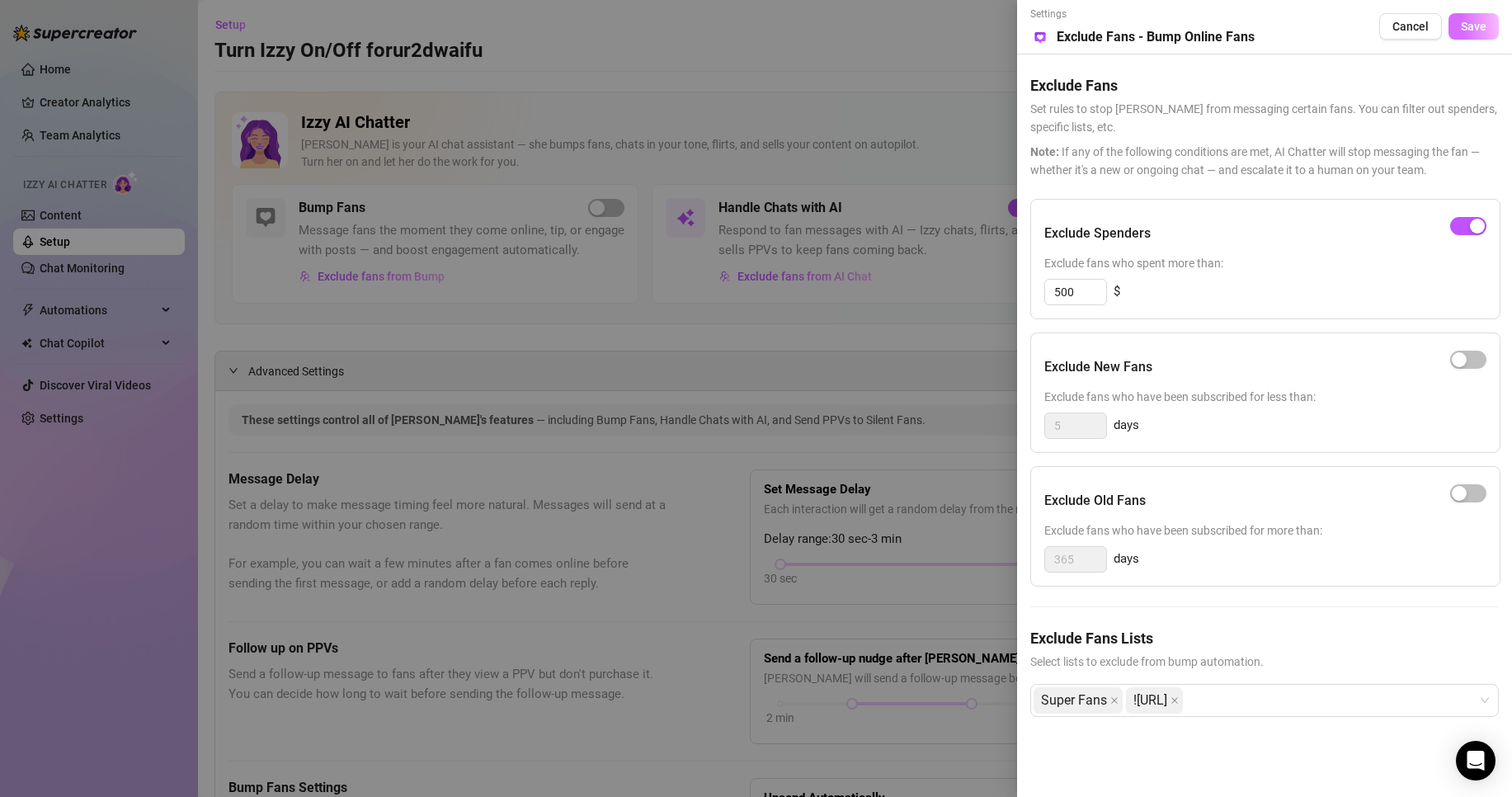
click at [1458, 30] on button "Save" at bounding box center [1473, 27] width 50 height 27
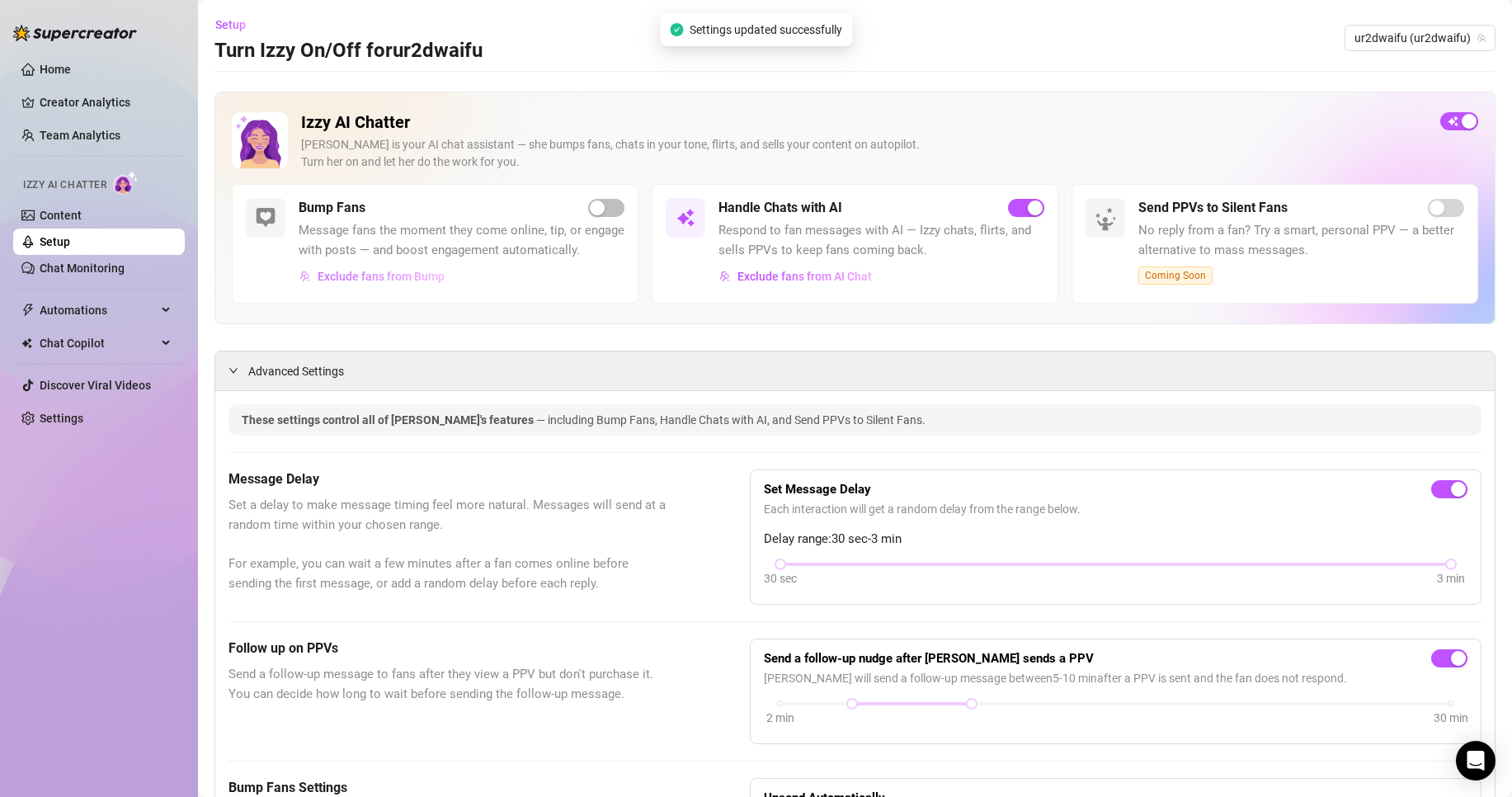
click at [412, 283] on span "Exclude fans from Bump" at bounding box center [382, 276] width 127 height 13
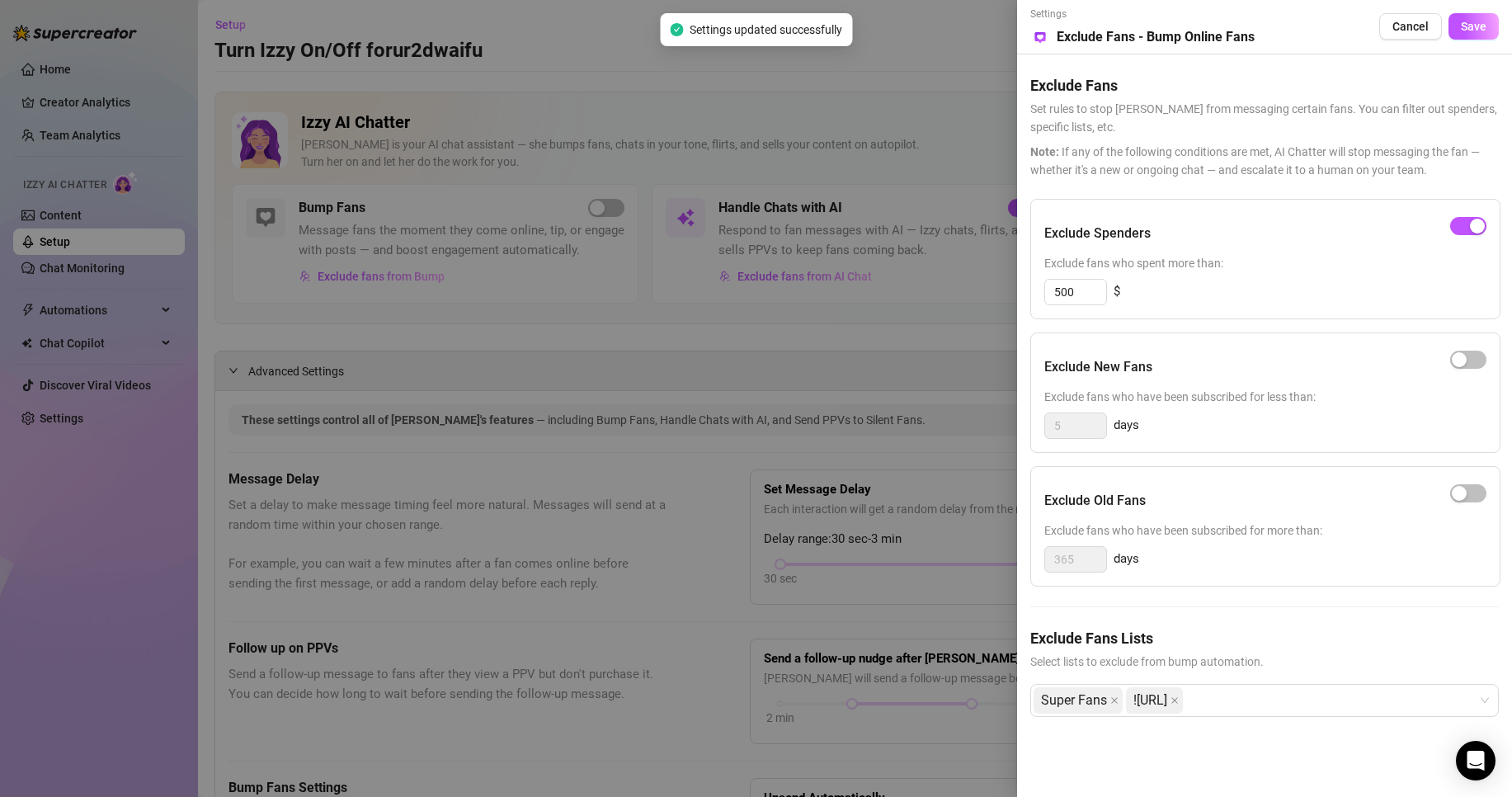
click at [417, 316] on div at bounding box center [756, 398] width 1512 height 797
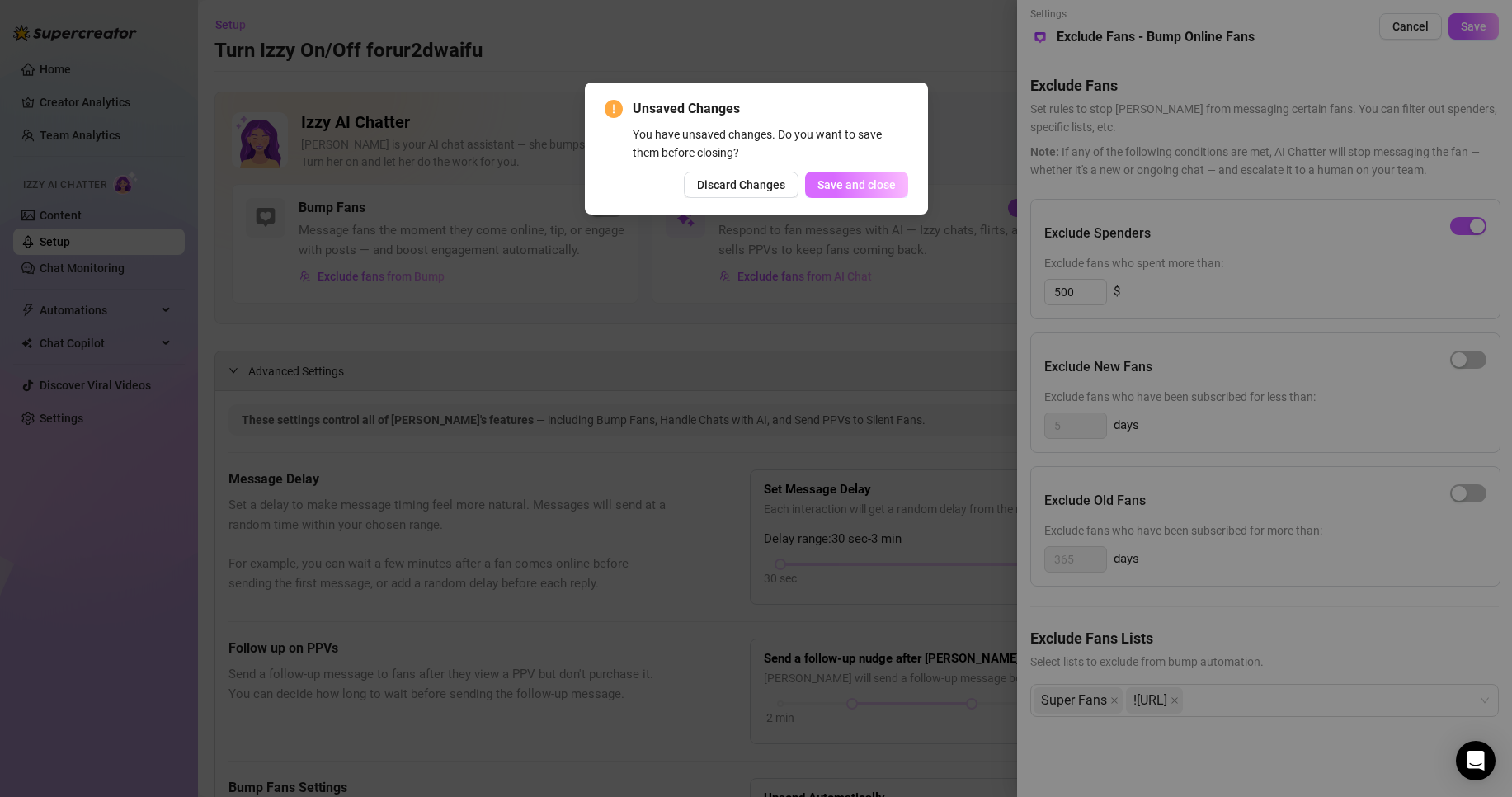
click at [867, 187] on span "Save and close" at bounding box center [856, 185] width 79 height 13
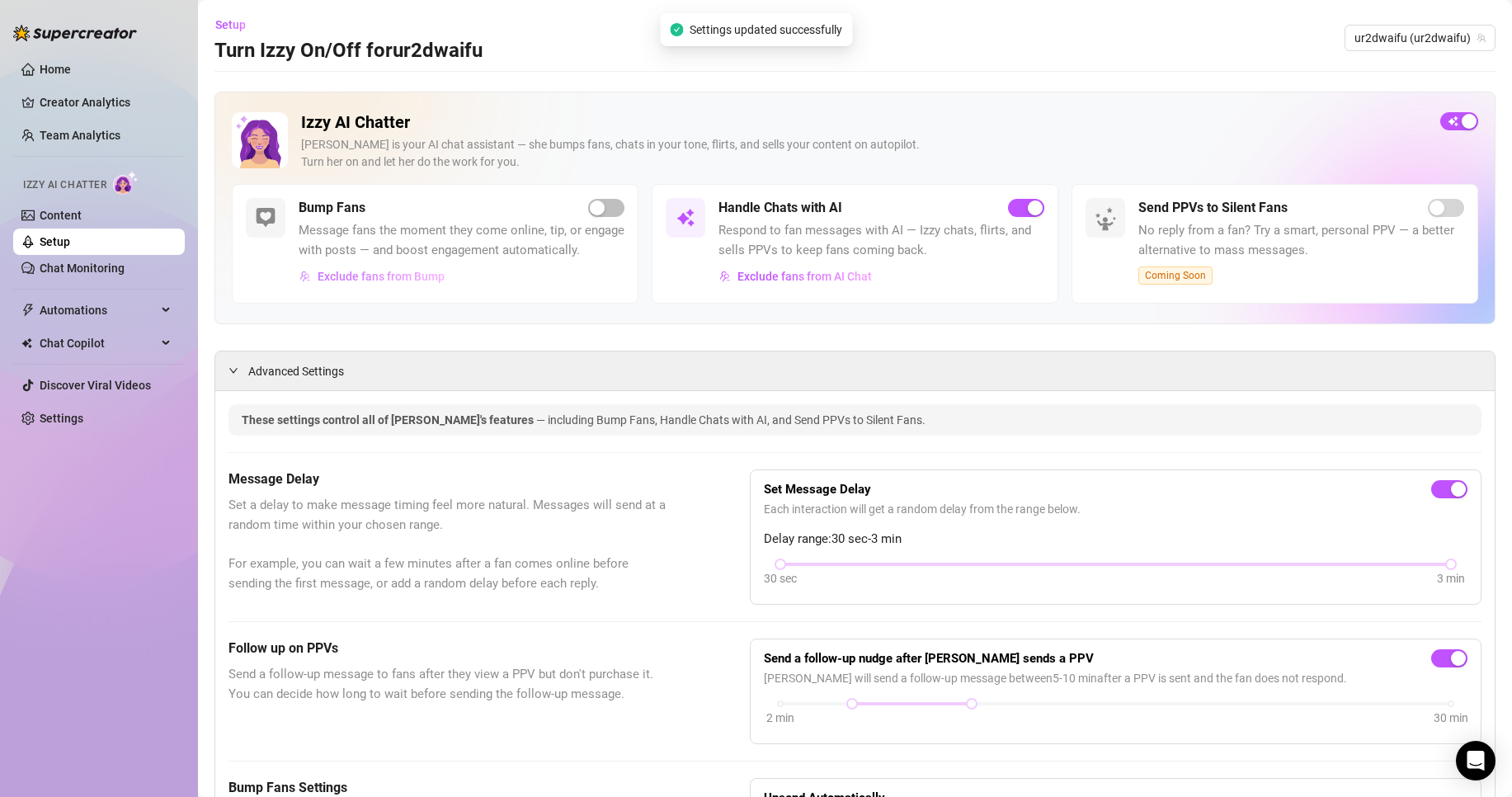
click at [410, 283] on span "Exclude fans from Bump" at bounding box center [382, 276] width 127 height 13
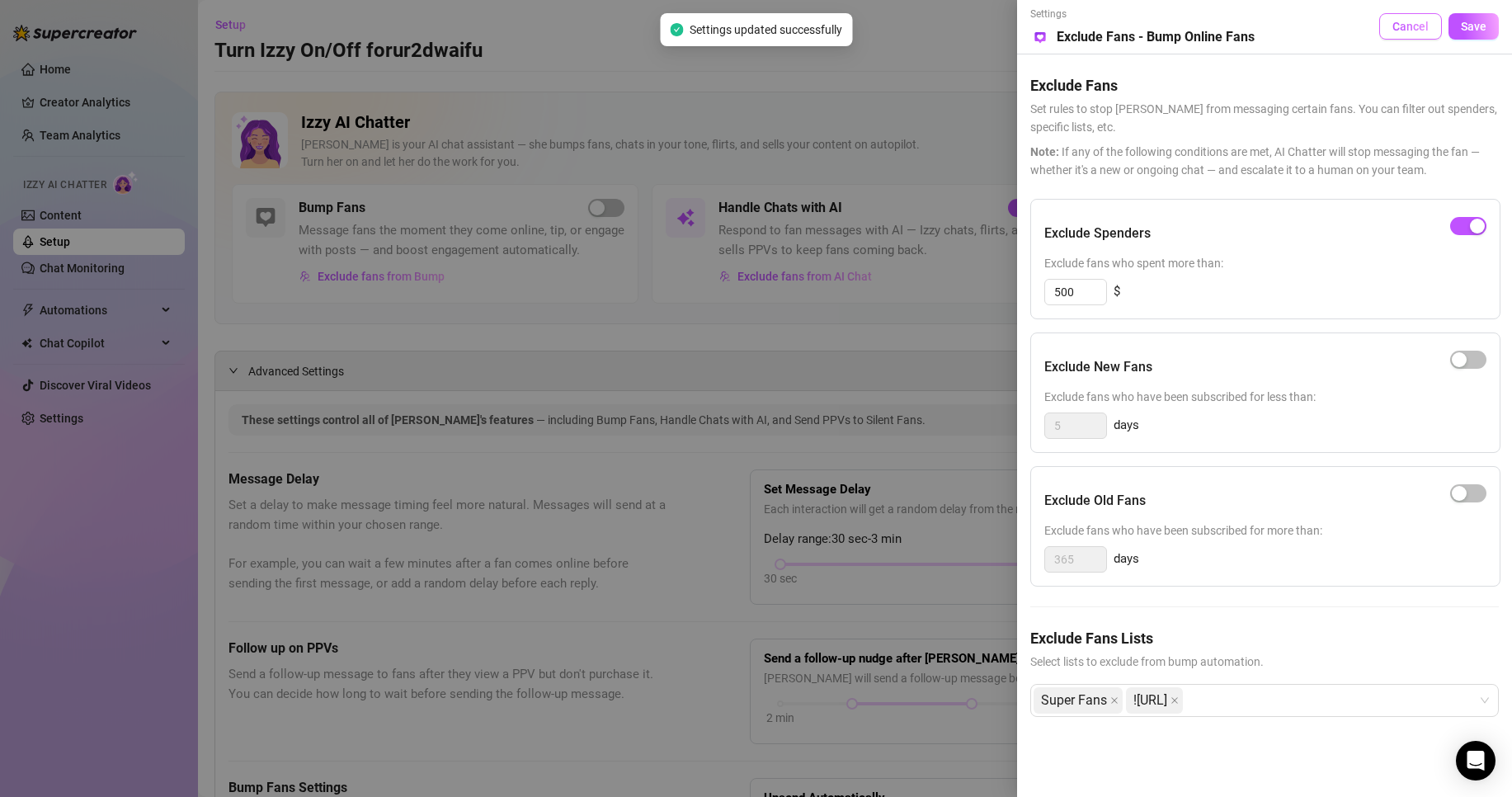
click at [1421, 27] on span "Cancel" at bounding box center [1410, 27] width 36 height 13
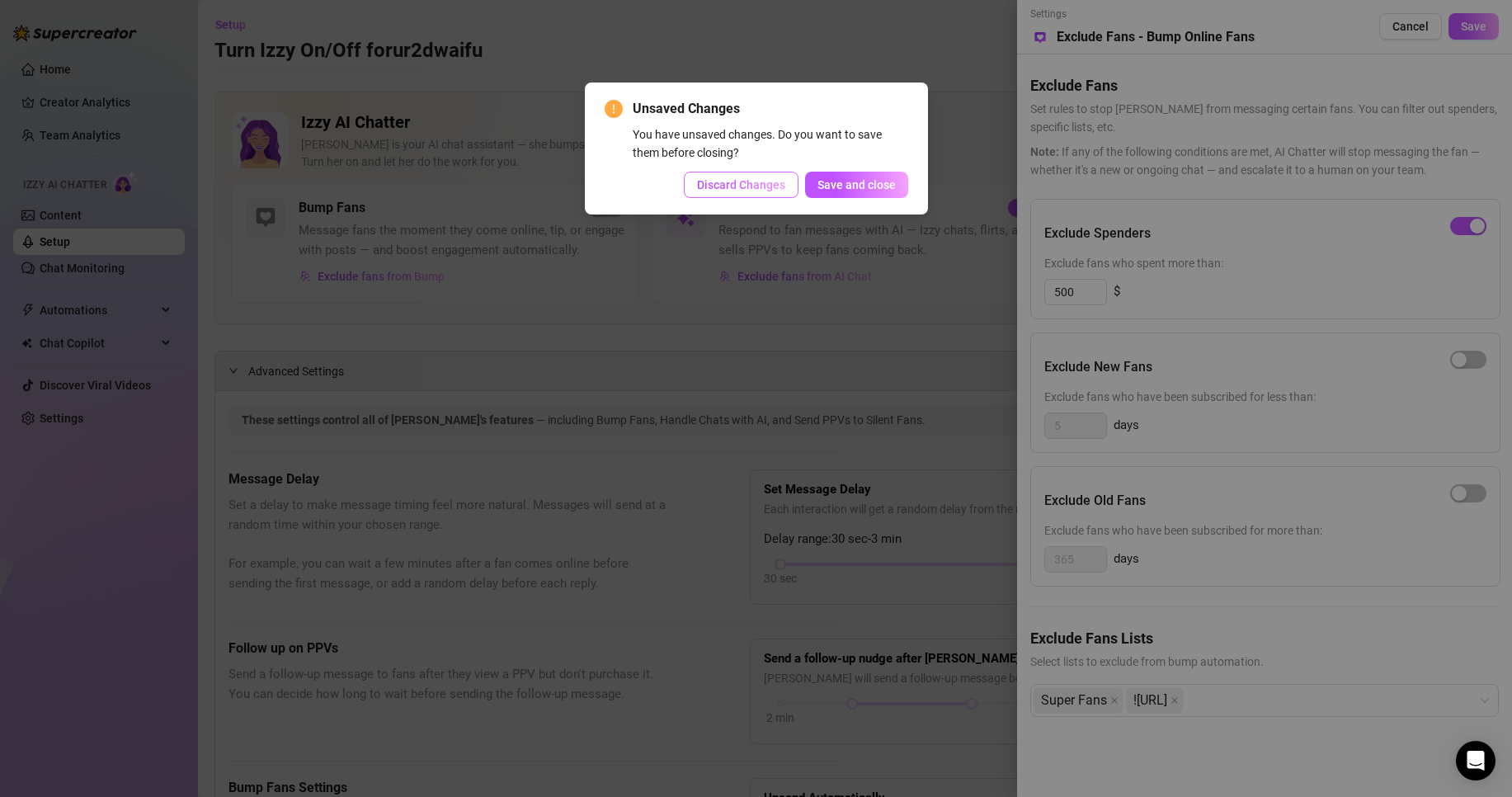
click at [767, 187] on span "Discard Changes" at bounding box center [741, 185] width 88 height 13
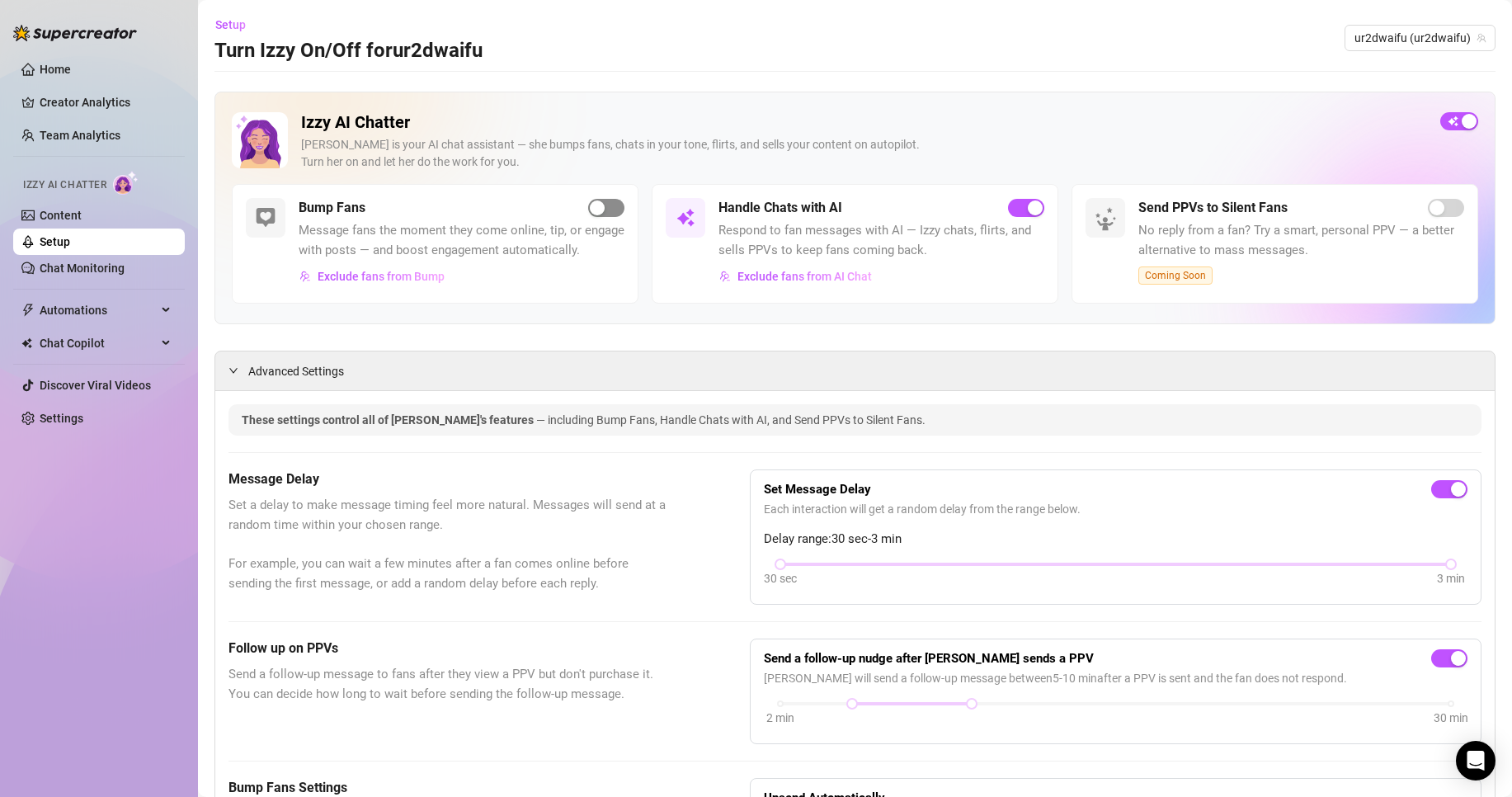
click at [608, 212] on span "button" at bounding box center [607, 208] width 36 height 18
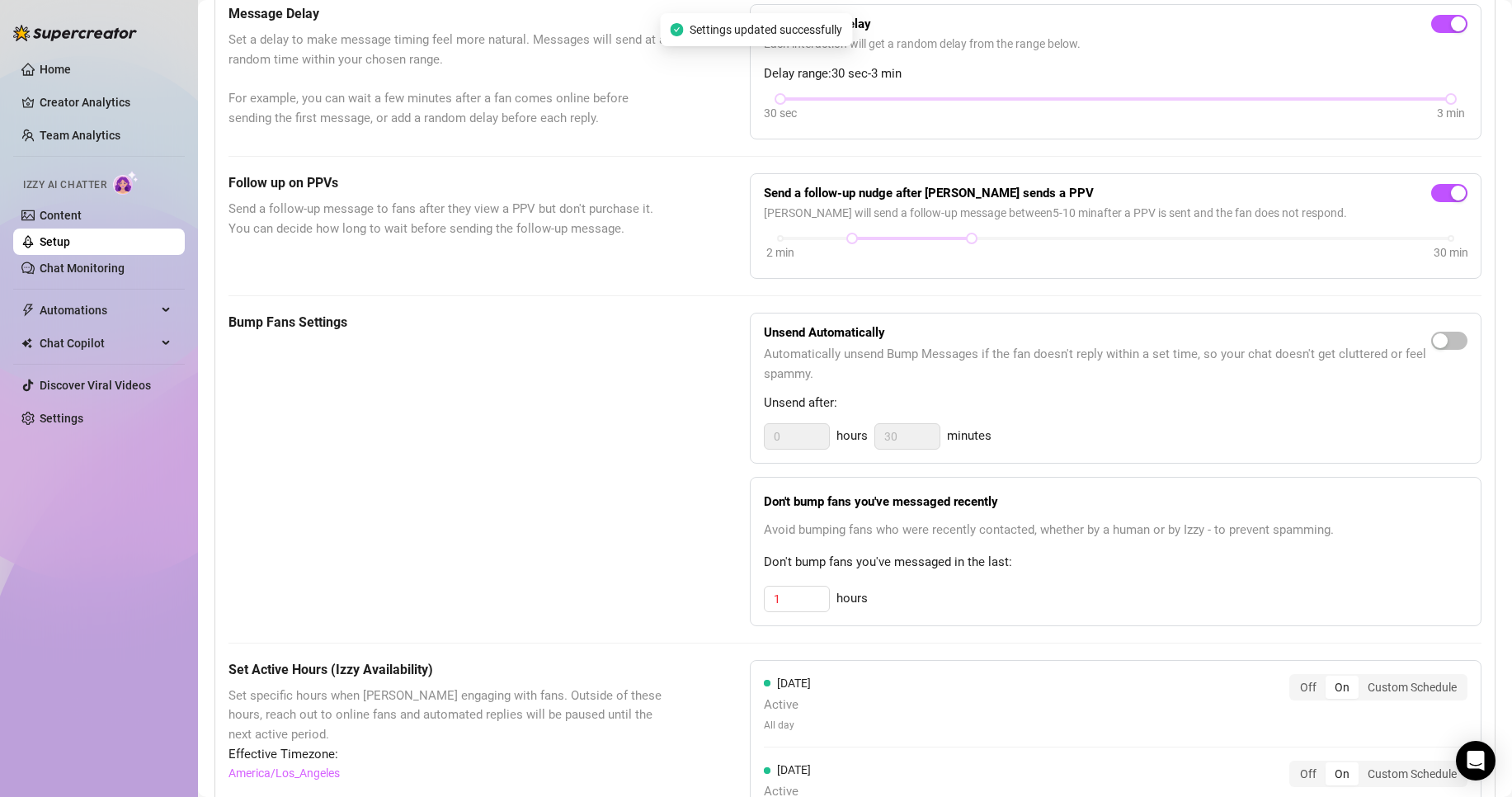
scroll to position [495, 0]
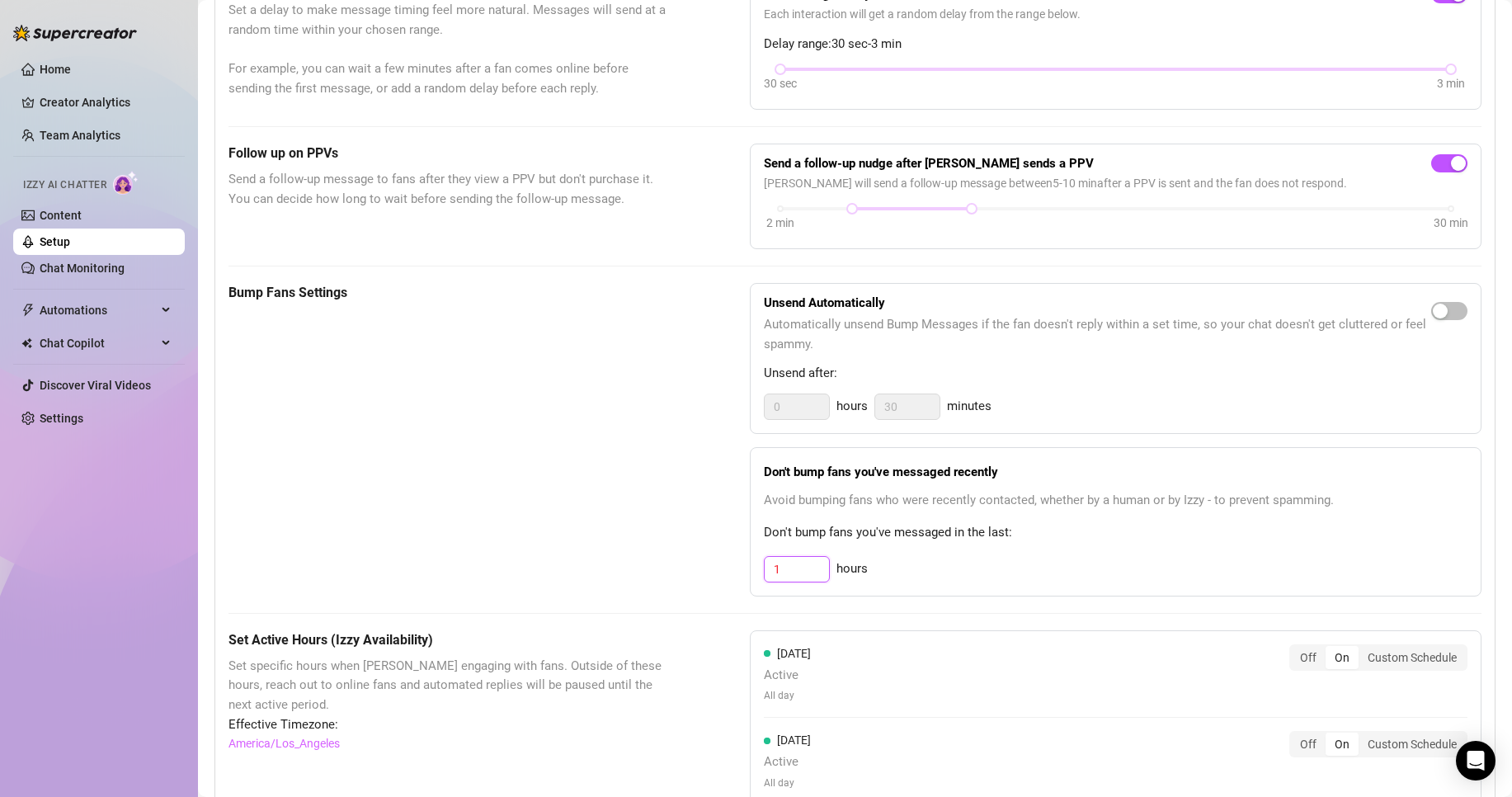
click at [805, 582] on input "1" at bounding box center [797, 569] width 65 height 25
drag, startPoint x: 800, startPoint y: 587, endPoint x: 767, endPoint y: 584, distance: 33.1
click at [767, 582] on input "1" at bounding box center [797, 569] width 65 height 25
type input "8"
click at [712, 589] on div "Bump Fans Settings Unsend Automatically Automatically unsend Bump Messages if t…" at bounding box center [855, 439] width 1253 height 313
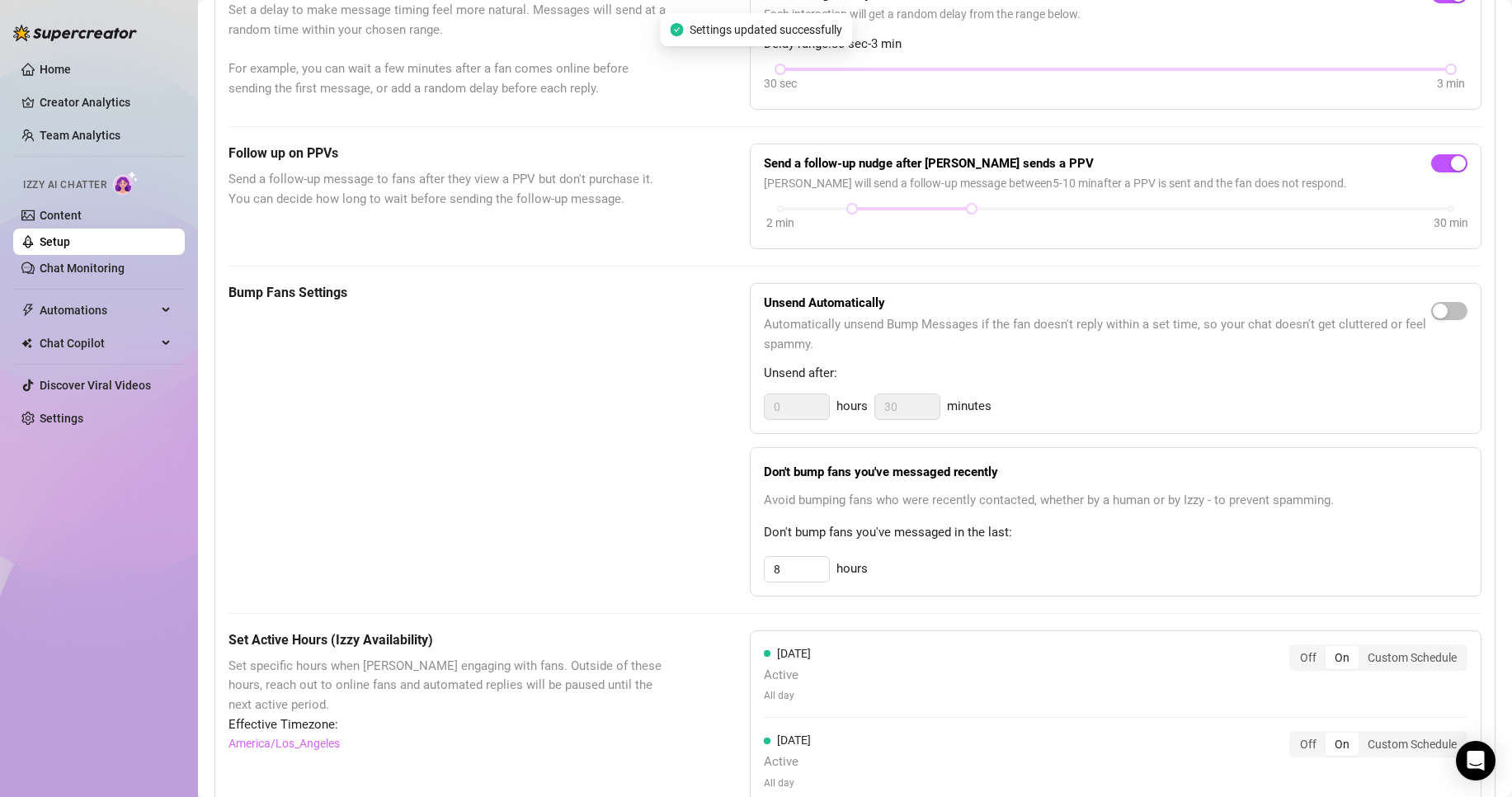
click at [674, 464] on div "Bump Fans Settings Unsend Automatically Automatically unsend Bump Messages if t…" at bounding box center [855, 439] width 1253 height 313
click at [1446, 320] on span "button" at bounding box center [1449, 310] width 36 height 18
drag, startPoint x: 795, startPoint y: 435, endPoint x: 748, endPoint y: 433, distance: 47.0
click at [750, 433] on div "Unsend Automatically Automatically unsend Bump Messages if the fan doesn't repl…" at bounding box center [1115, 358] width 732 height 151
type input "3"
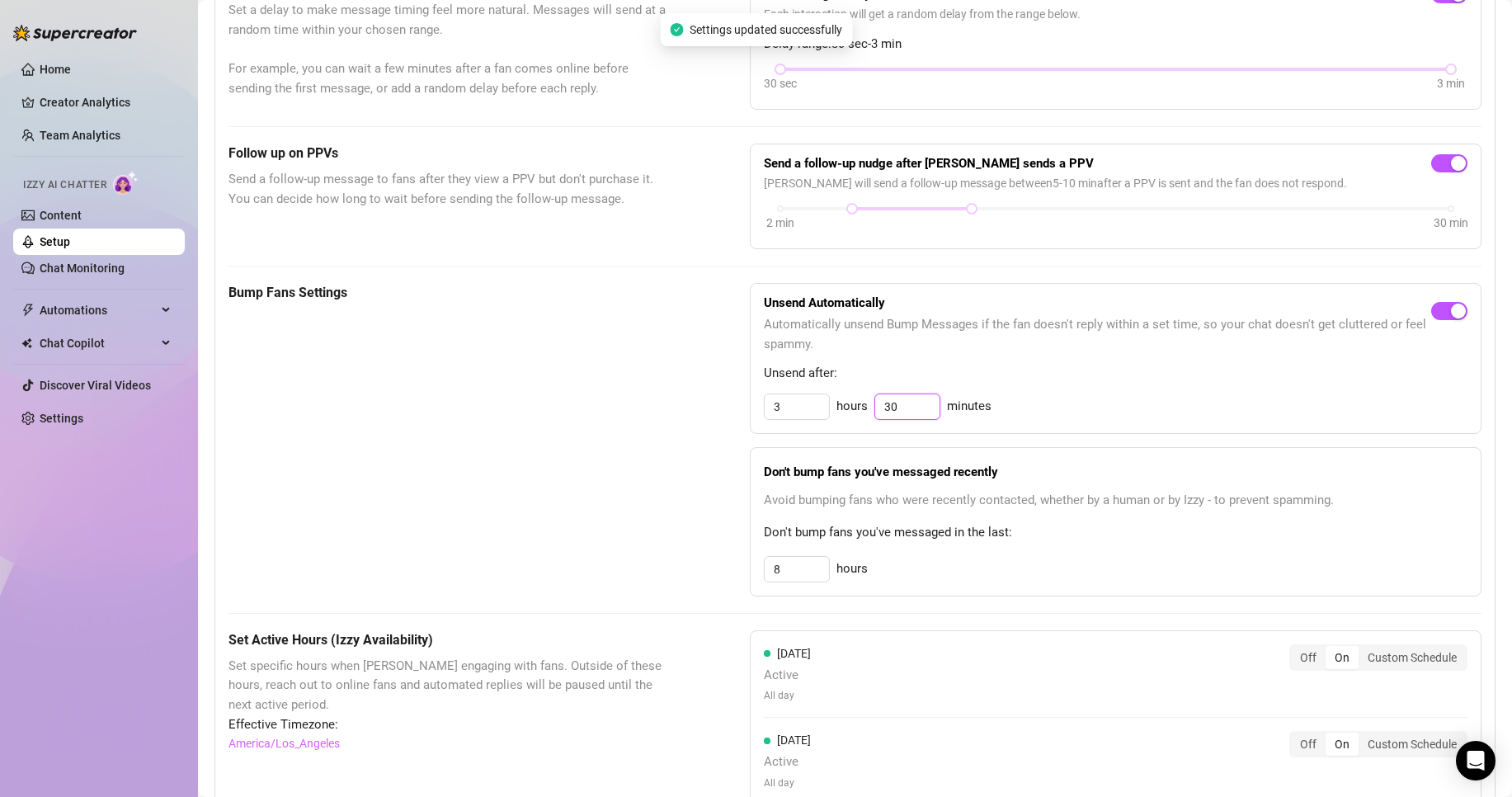
drag, startPoint x: 906, startPoint y: 430, endPoint x: 837, endPoint y: 426, distance: 69.1
click at [837, 419] on div "3 hours 30 minutes" at bounding box center [1116, 407] width 704 height 27
type input "--"
click at [701, 438] on div "Bump Fans Settings Unsend Automatically Automatically unsend Bump Messages if t…" at bounding box center [855, 439] width 1253 height 313
click at [921, 419] on input at bounding box center [907, 407] width 65 height 25
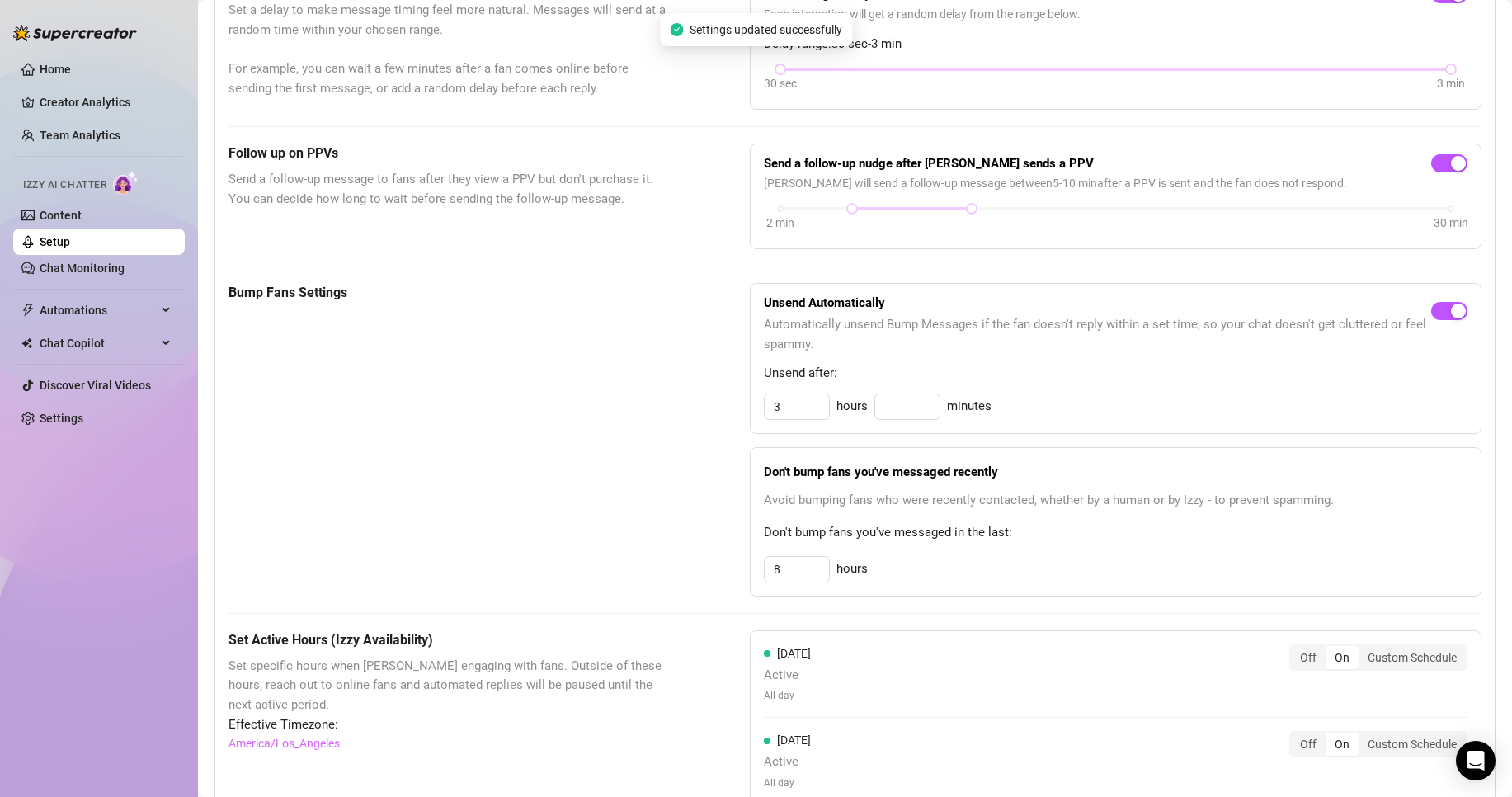
drag, startPoint x: 625, startPoint y: 437, endPoint x: 672, endPoint y: 451, distance: 49.0
click at [627, 438] on div "Bump Fans Settings" at bounding box center [448, 439] width 439 height 313
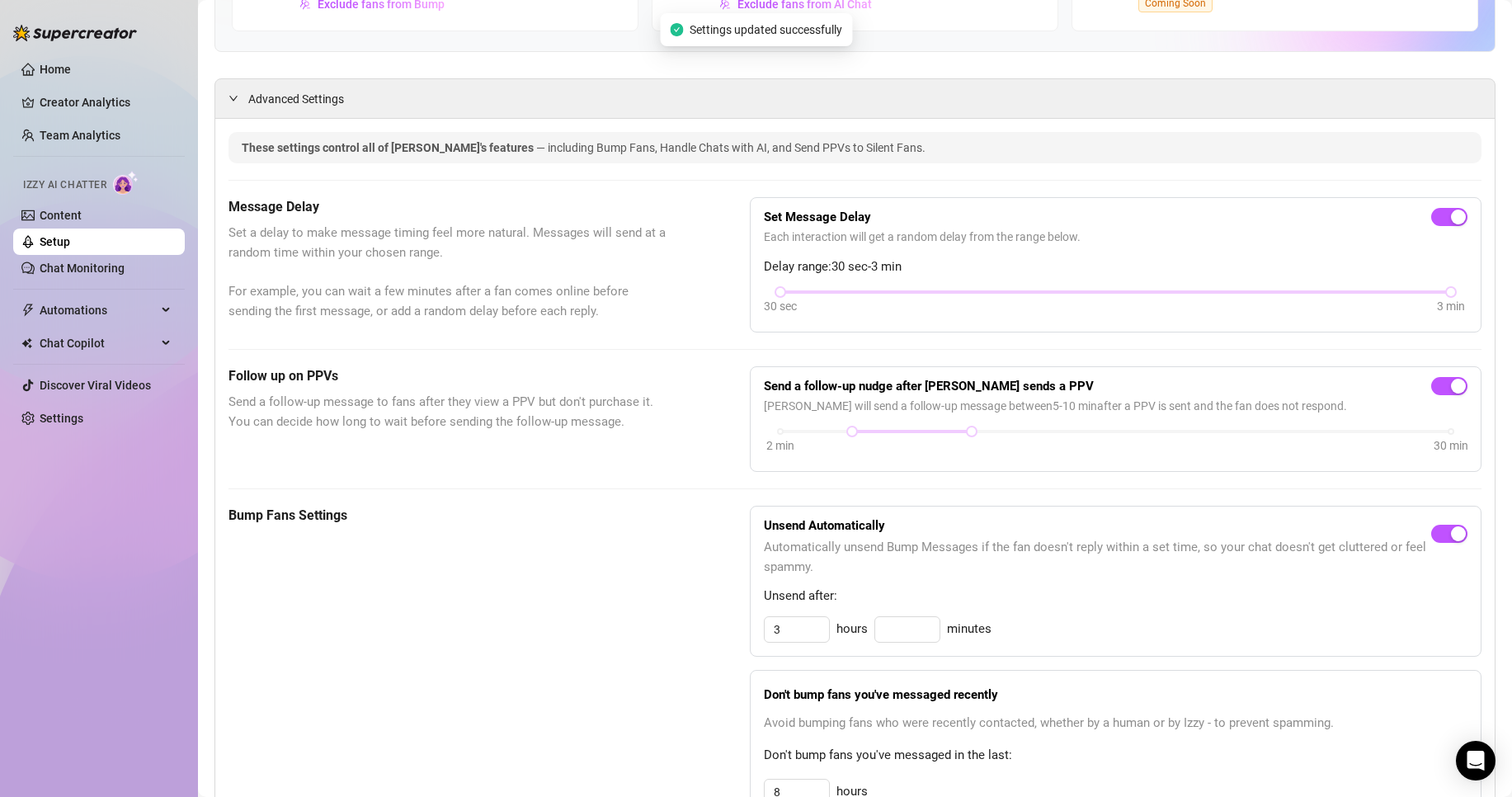
scroll to position [0, 0]
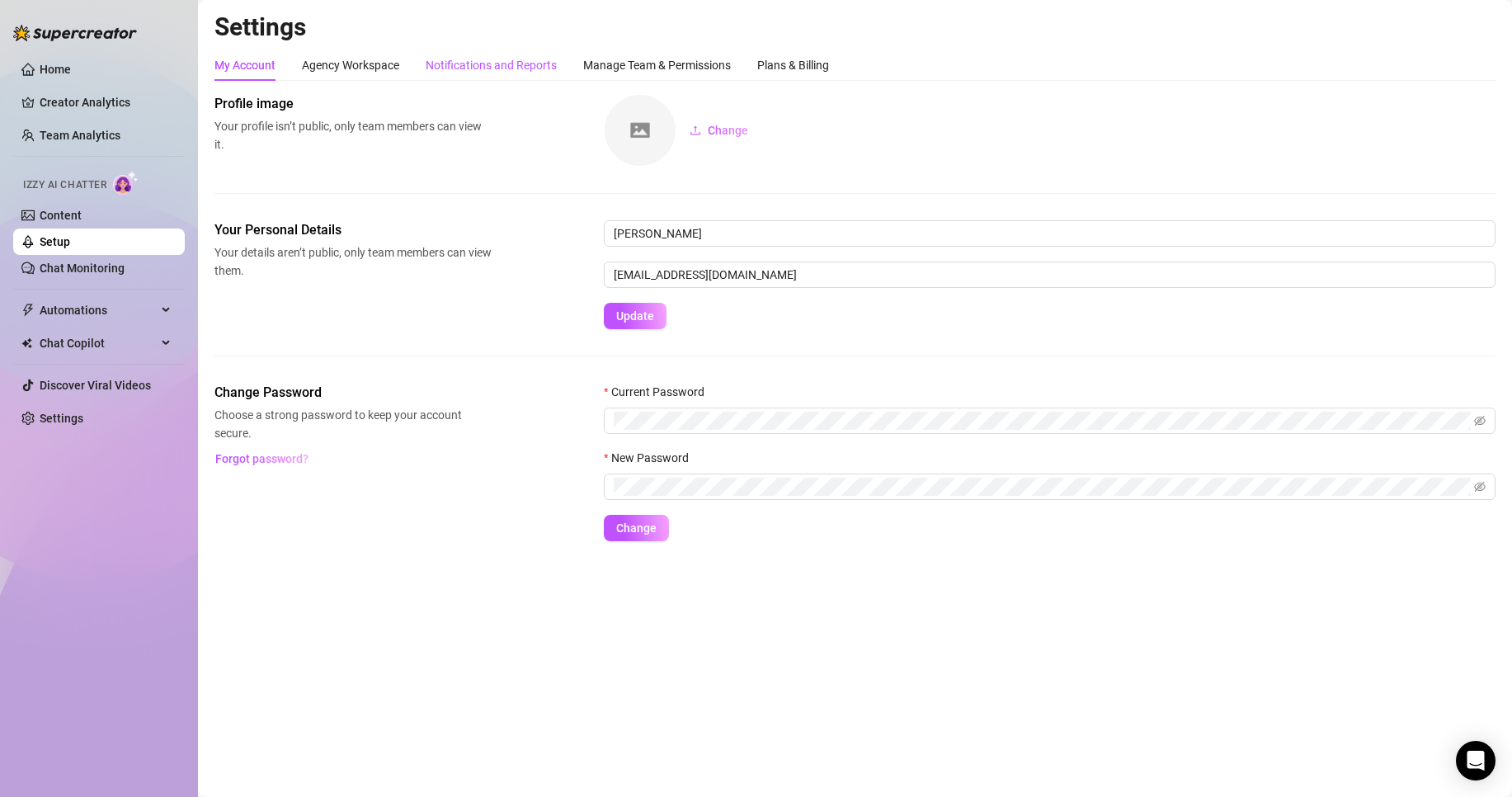
click at [456, 69] on div "Notifications and Reports" at bounding box center [492, 65] width 131 height 18
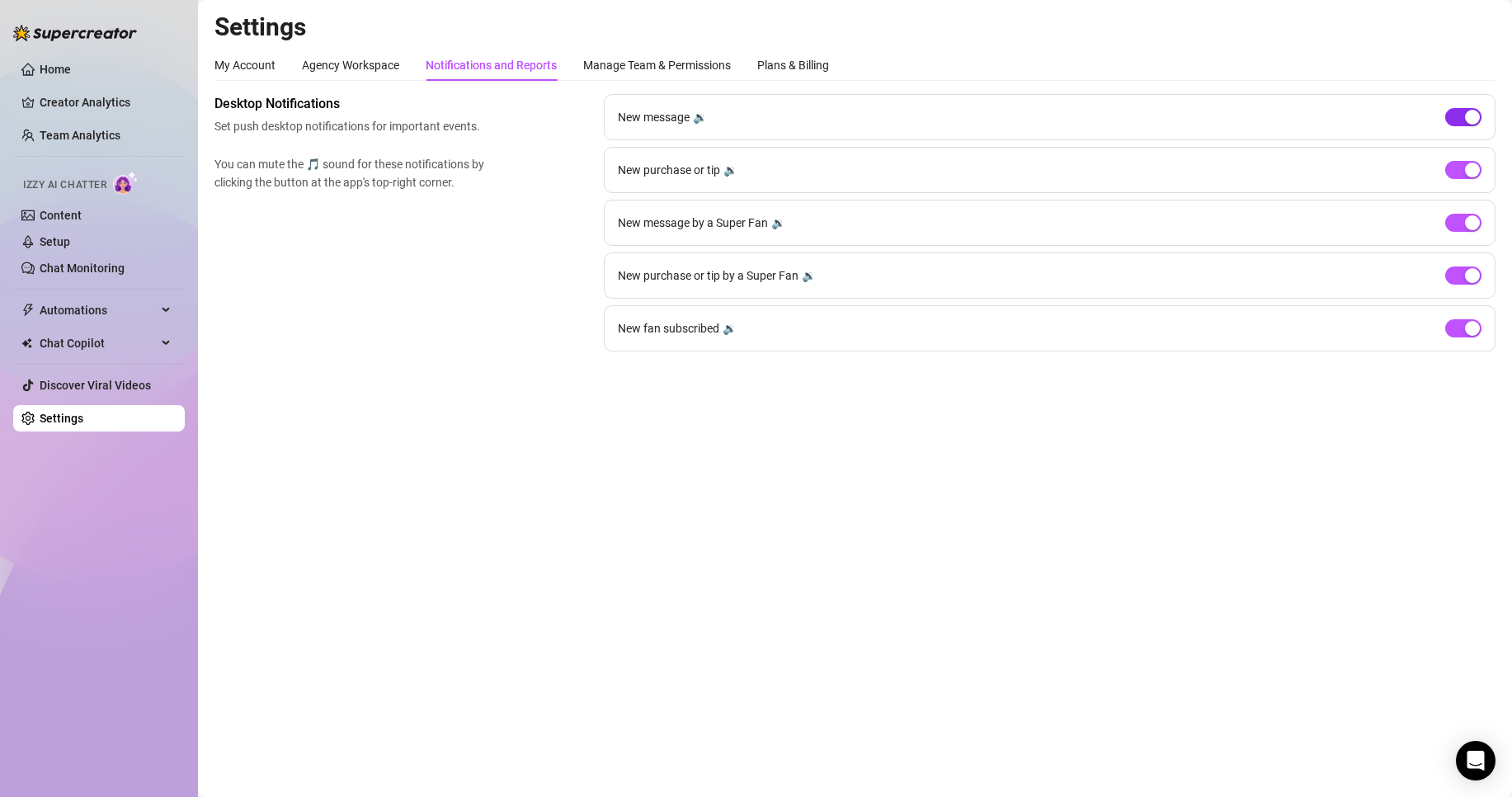
click at [1480, 119] on div "button" at bounding box center [1473, 118] width 15 height 15
click at [1475, 120] on span "button" at bounding box center [1464, 117] width 36 height 18
click at [1437, 124] on div "New message 🔉" at bounding box center [1050, 117] width 892 height 46
click at [1450, 120] on span "button" at bounding box center [1464, 117] width 36 height 18
click at [1465, 229] on span "button" at bounding box center [1464, 222] width 36 height 18
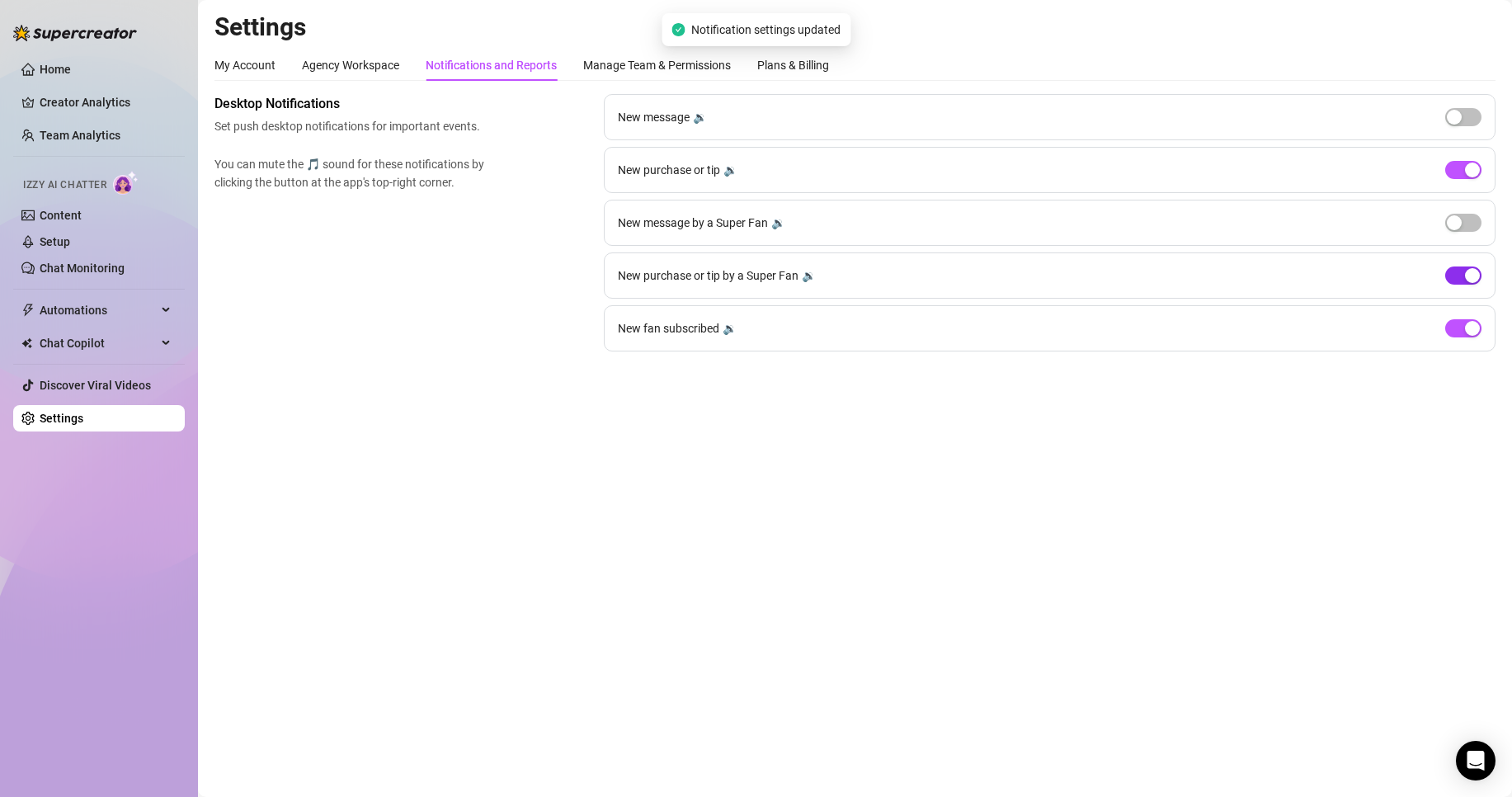
click at [1460, 269] on span "button" at bounding box center [1464, 275] width 36 height 18
click at [1461, 324] on span "button" at bounding box center [1464, 327] width 36 height 18
click at [1342, 190] on div "New purchase or tip 🔉" at bounding box center [1050, 170] width 892 height 46
click at [1455, 169] on span "button" at bounding box center [1464, 170] width 36 height 18
click at [1459, 127] on div "New message 🔉" at bounding box center [1050, 117] width 892 height 46
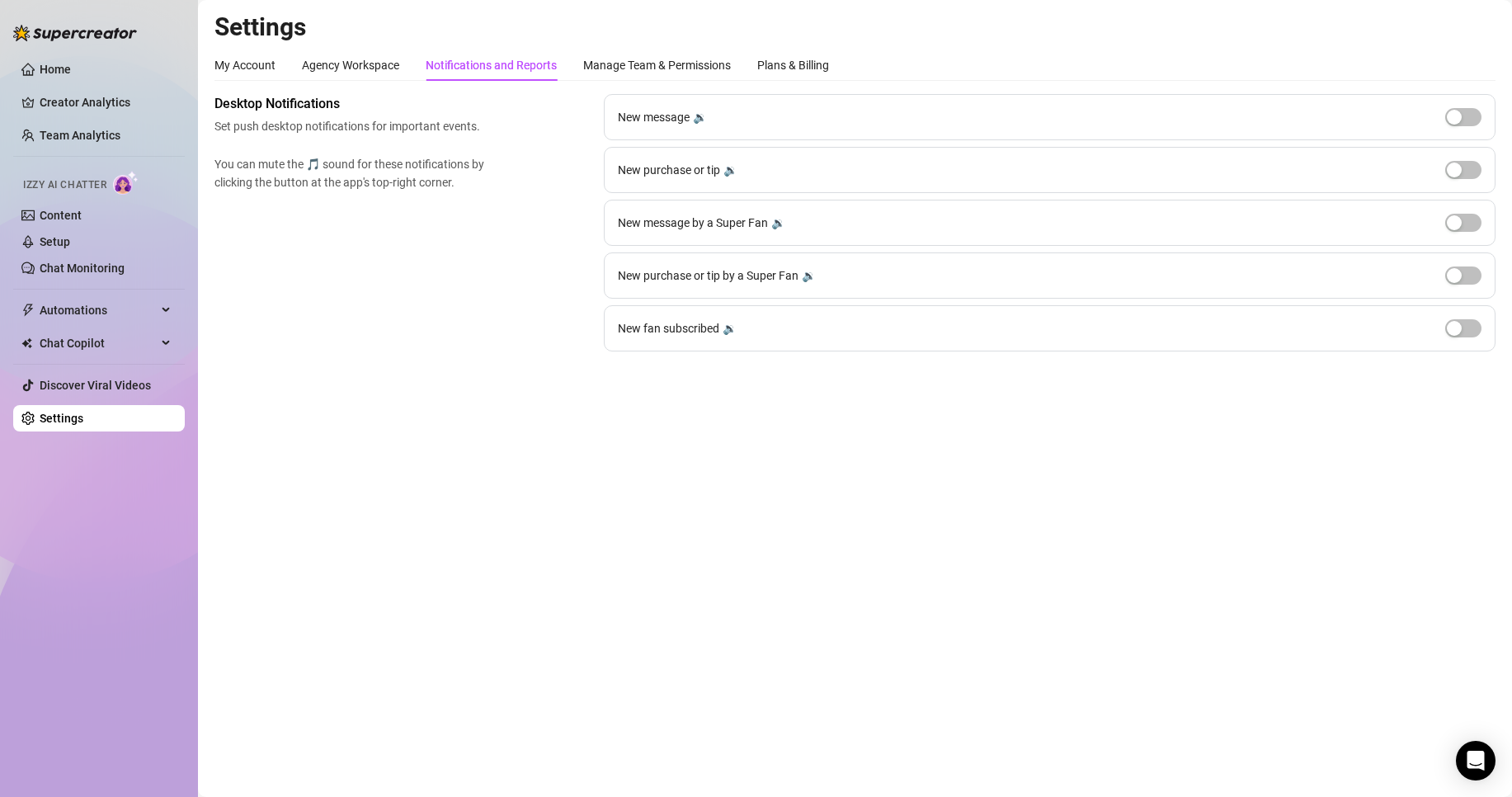
click at [705, 119] on div "🔉" at bounding box center [700, 117] width 14 height 18
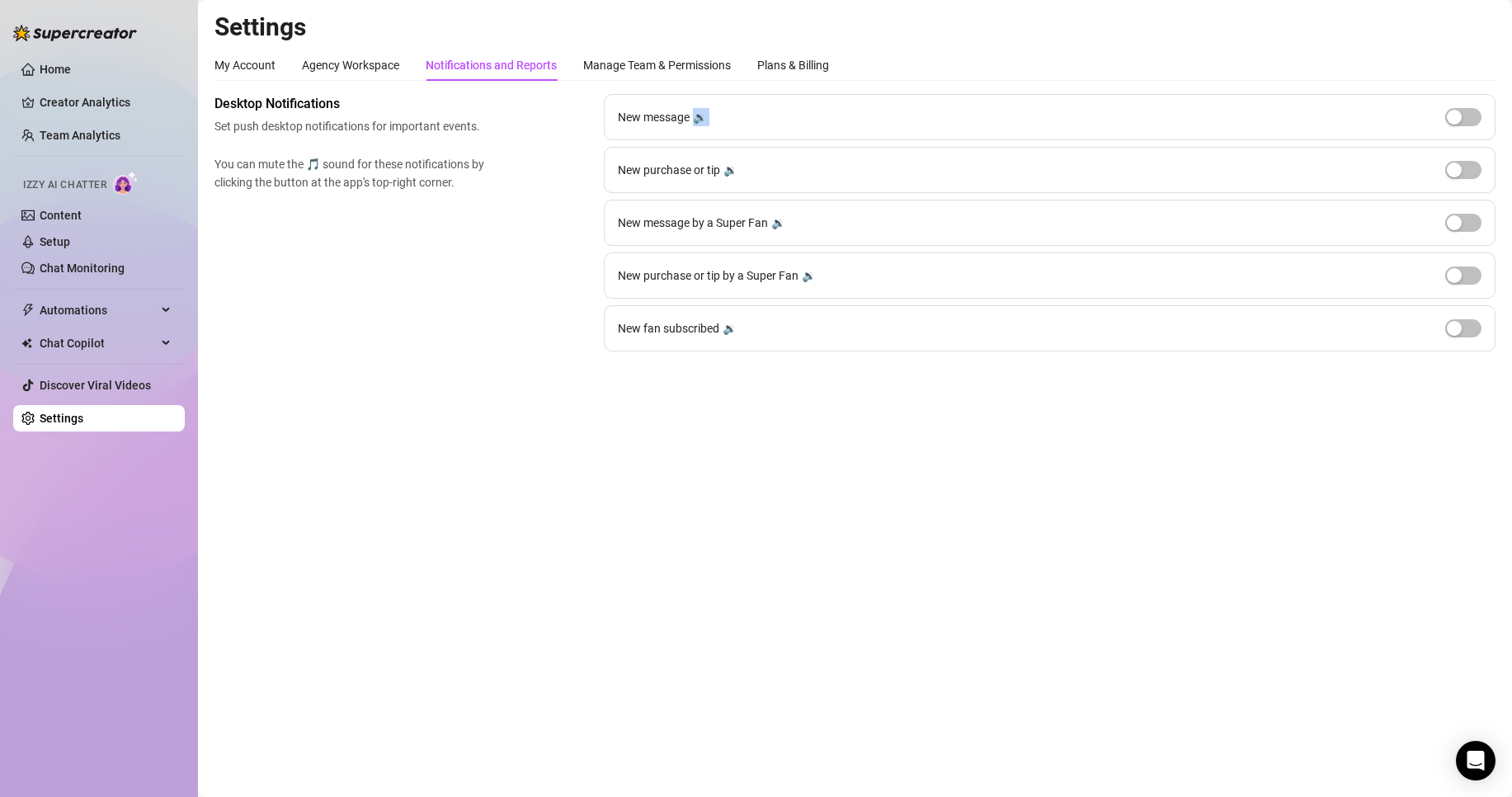
click at [705, 119] on div "🔉" at bounding box center [700, 117] width 14 height 18
click at [760, 119] on div "New message 🔉" at bounding box center [1050, 117] width 892 height 46
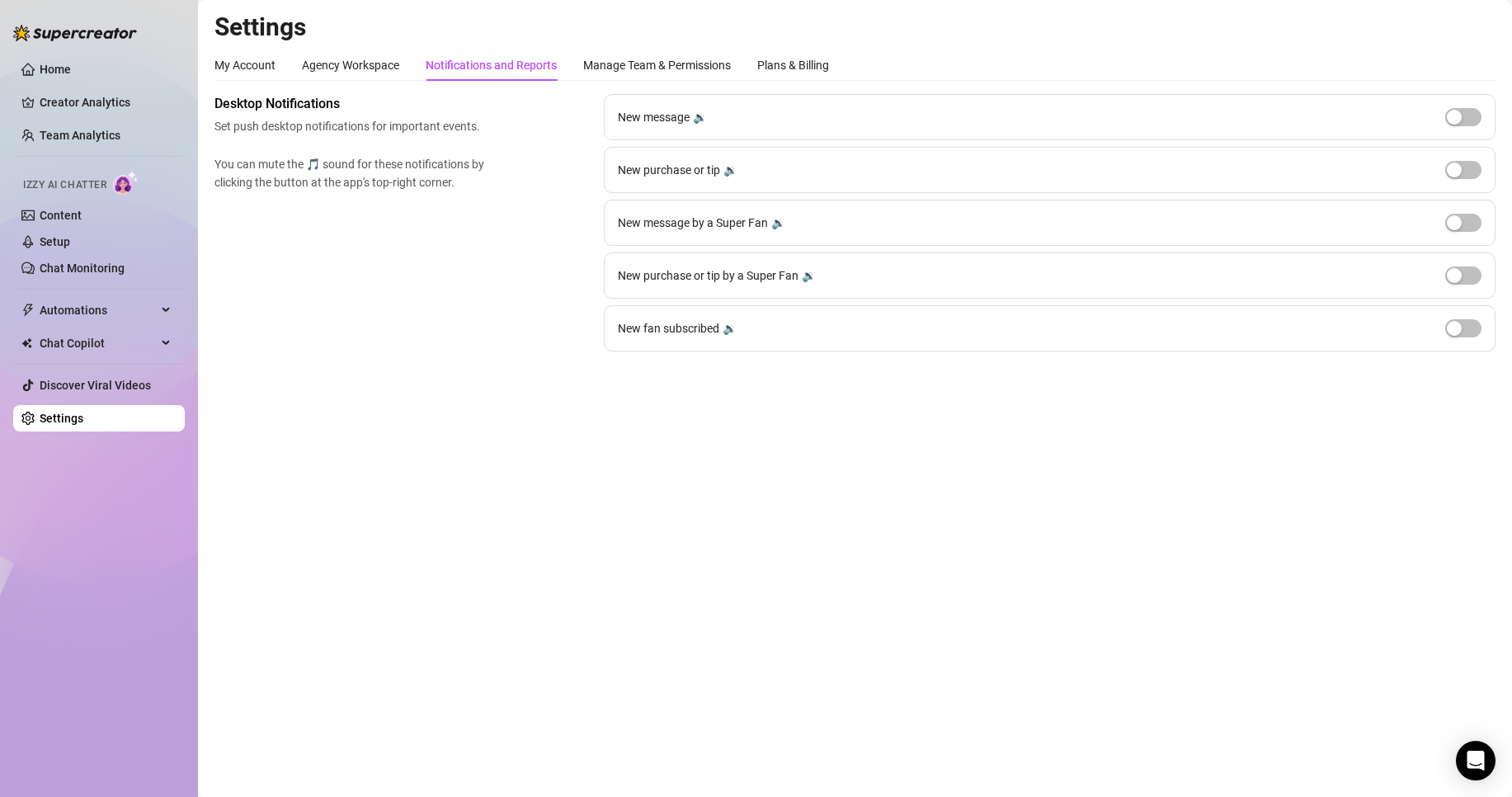
click at [725, 167] on div "🔉" at bounding box center [730, 170] width 14 height 18
click at [778, 218] on div "🔉" at bounding box center [778, 222] width 14 height 18
click at [689, 71] on div "Manage Team & Permissions" at bounding box center [658, 65] width 148 height 18
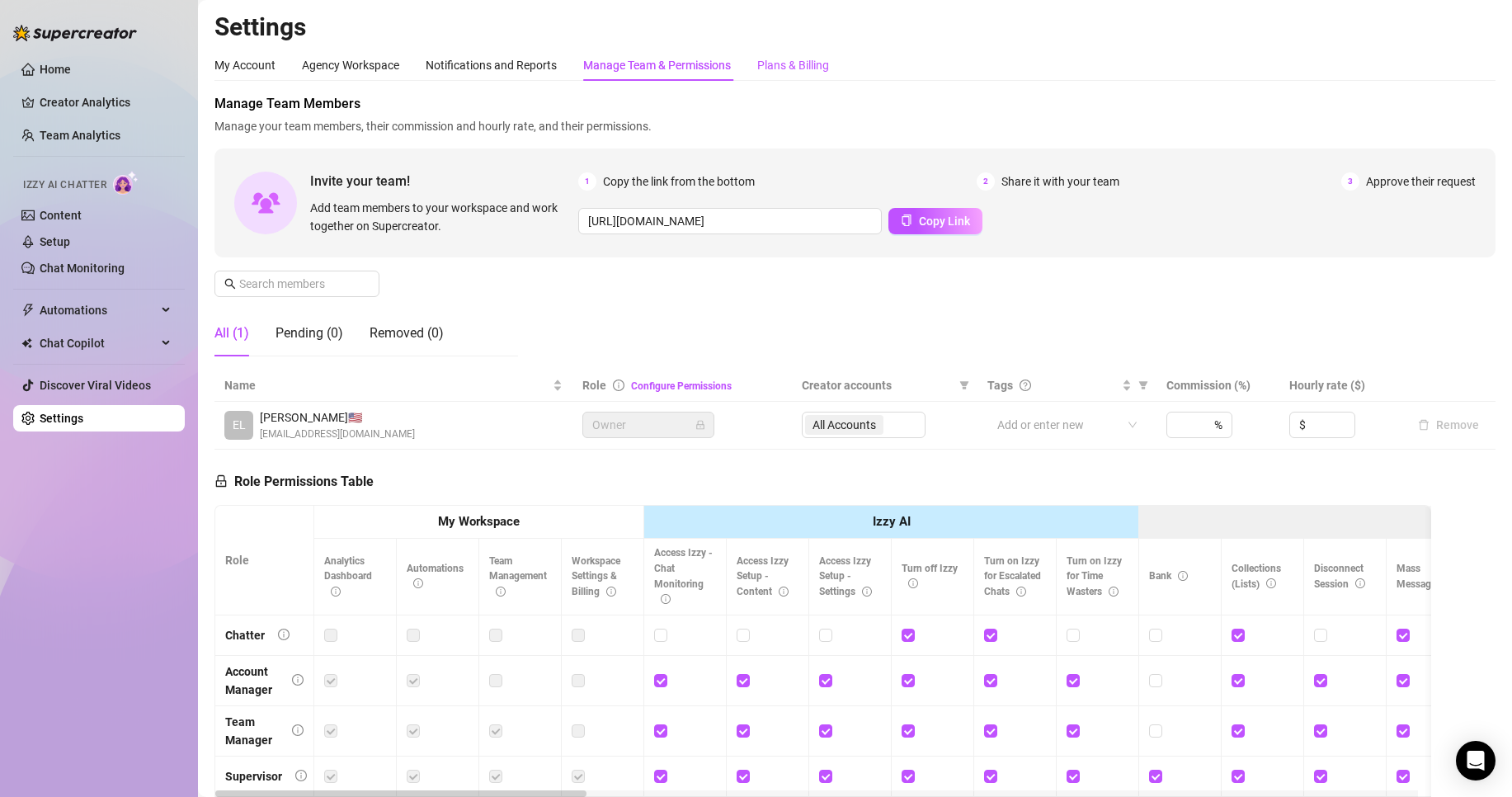
click at [795, 60] on div "Plans & Billing" at bounding box center [793, 65] width 72 height 18
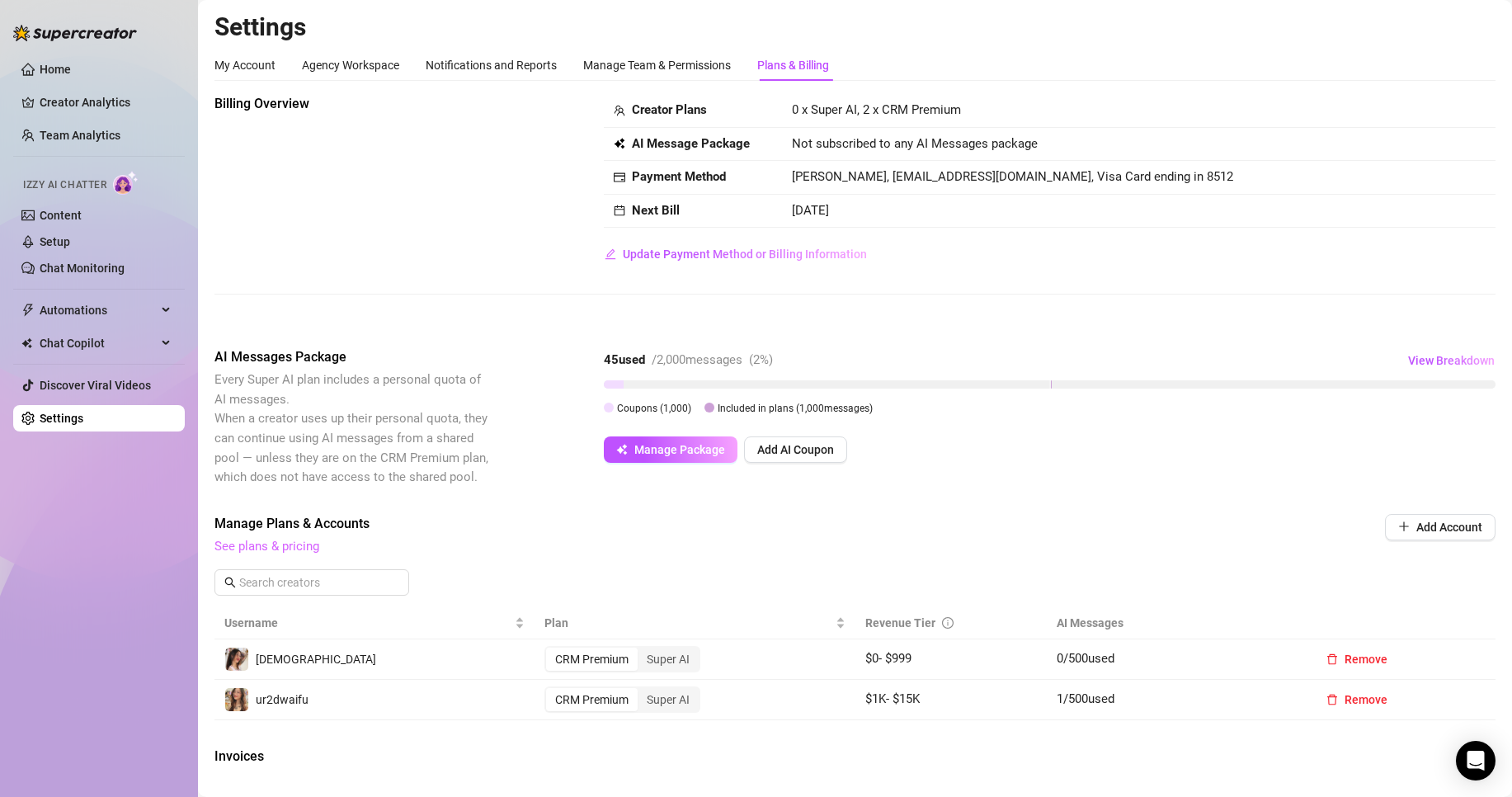
click at [310, 546] on link "See plans & pricing" at bounding box center [267, 547] width 104 height 15
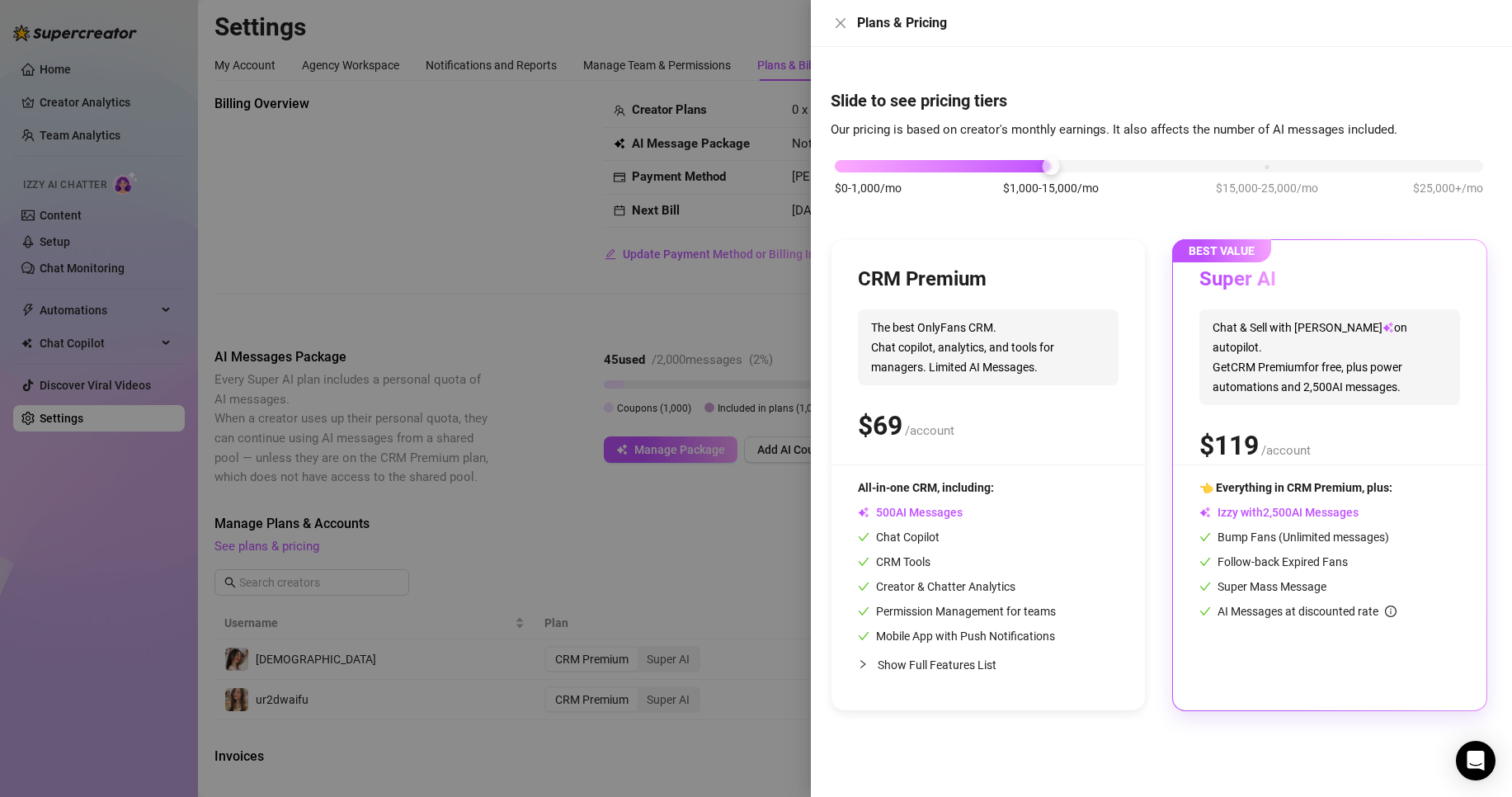
click at [601, 509] on div at bounding box center [756, 398] width 1512 height 797
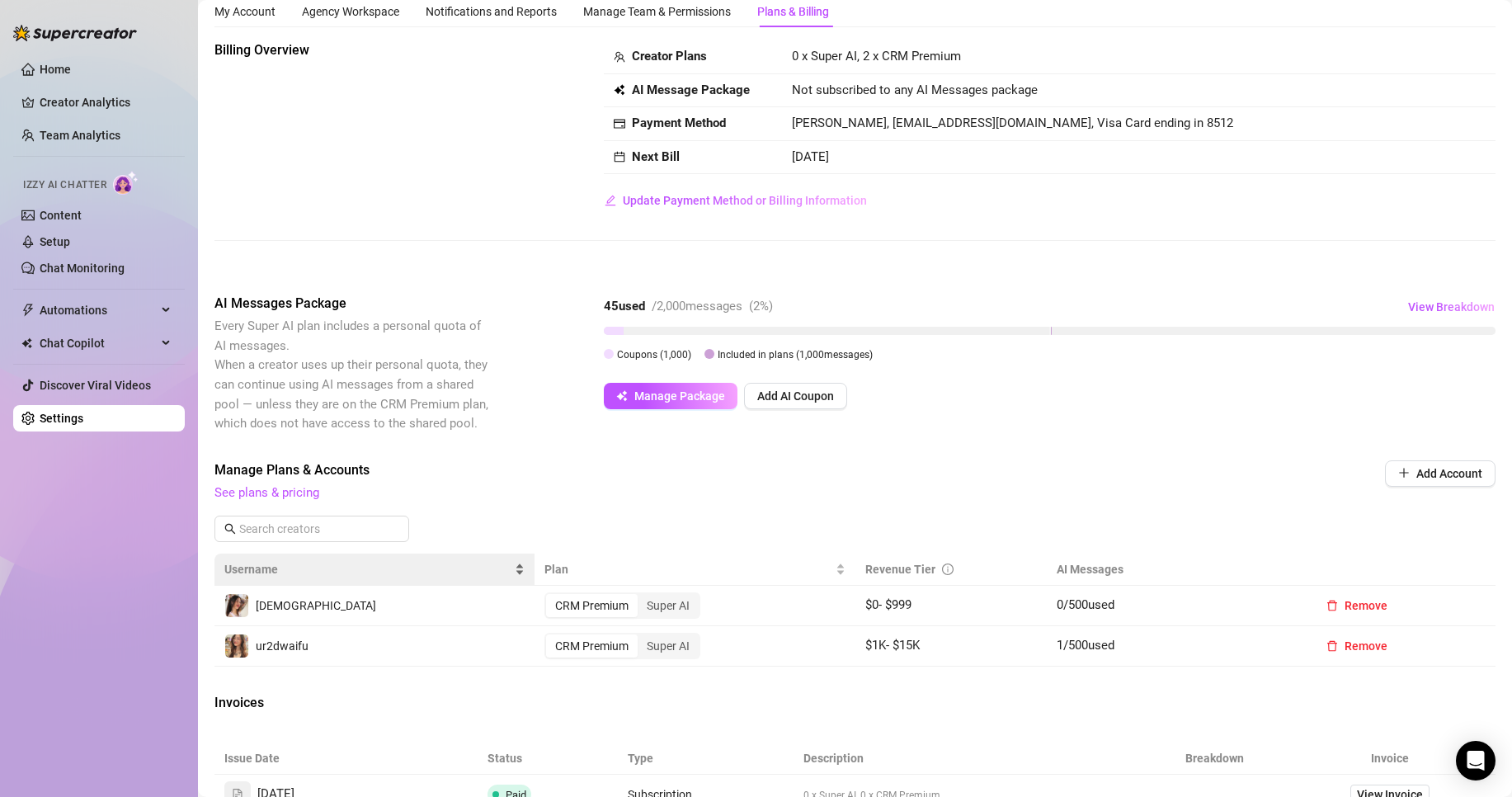
scroll to position [83, 0]
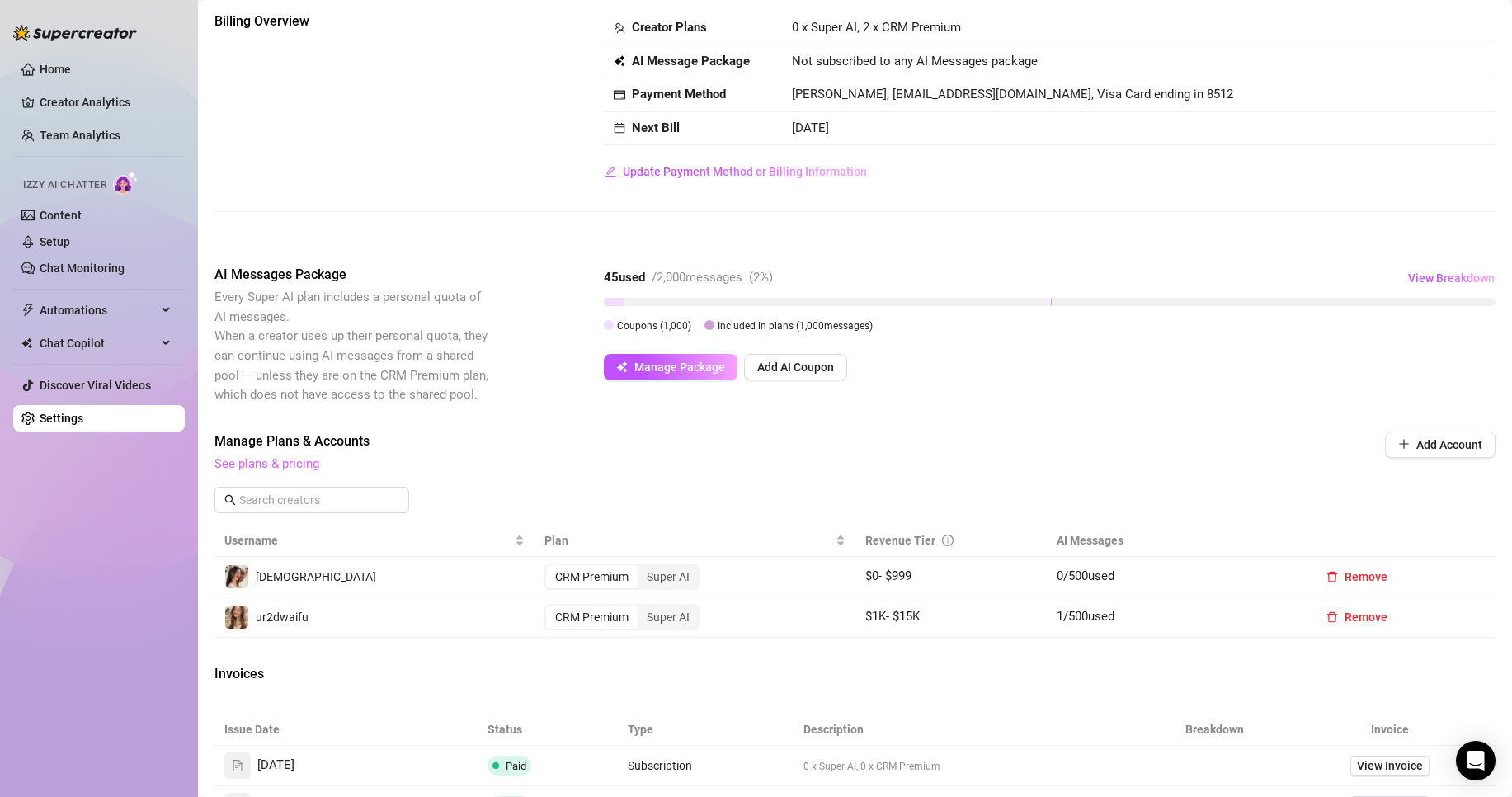
click at [307, 464] on link "See plans & pricing" at bounding box center [267, 464] width 104 height 15
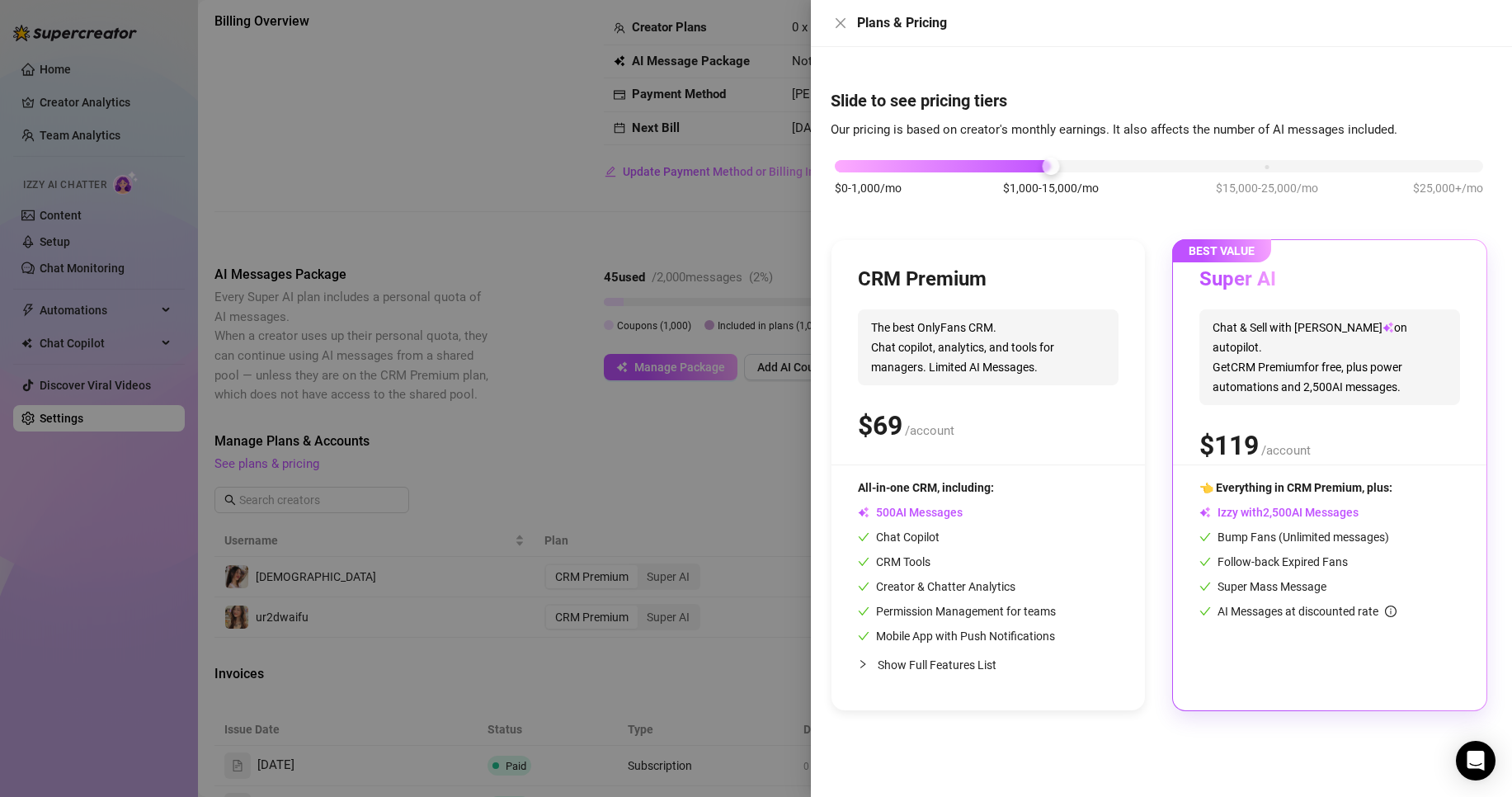
click at [439, 493] on div at bounding box center [756, 398] width 1512 height 797
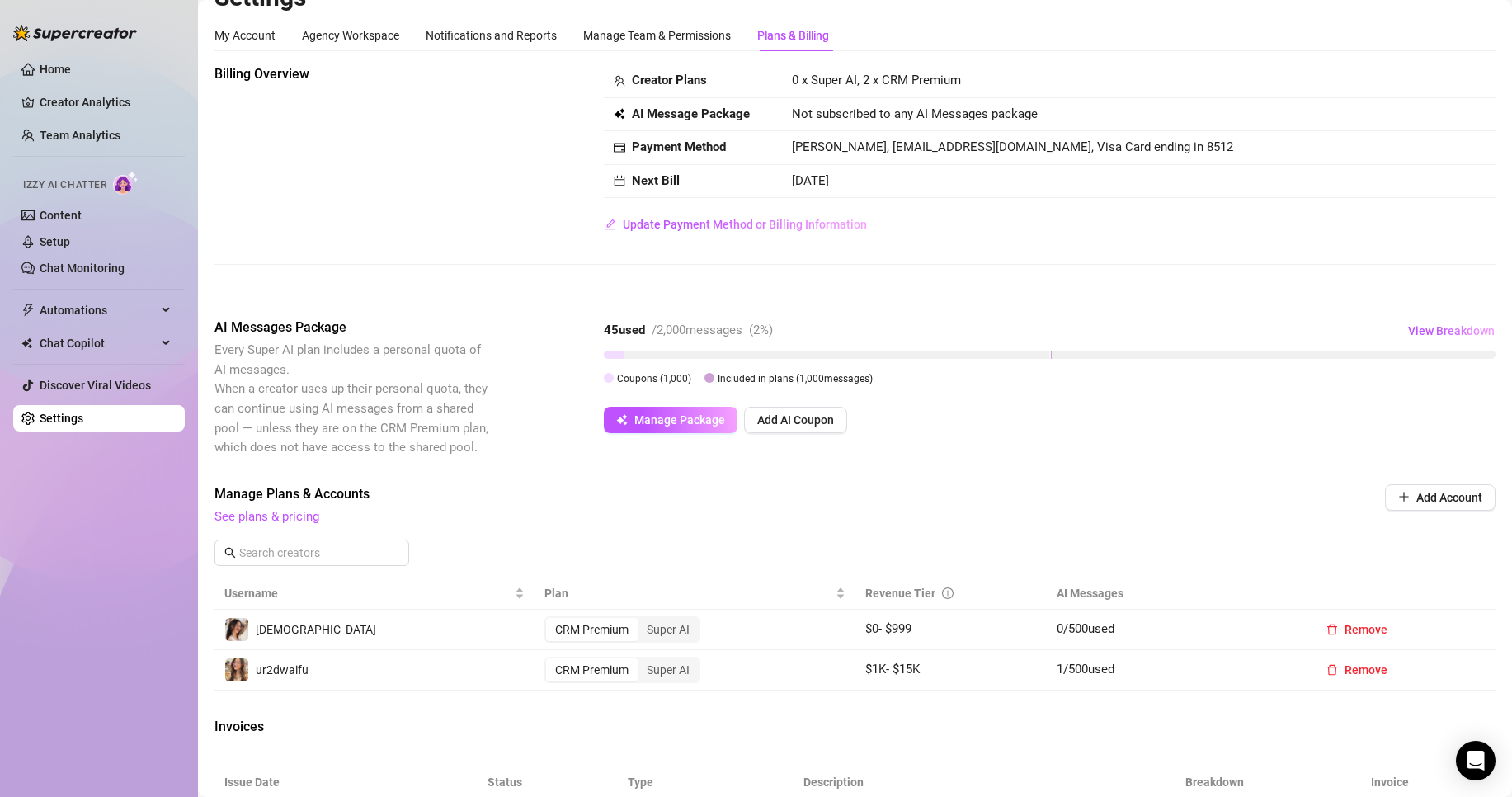
scroll to position [0, 0]
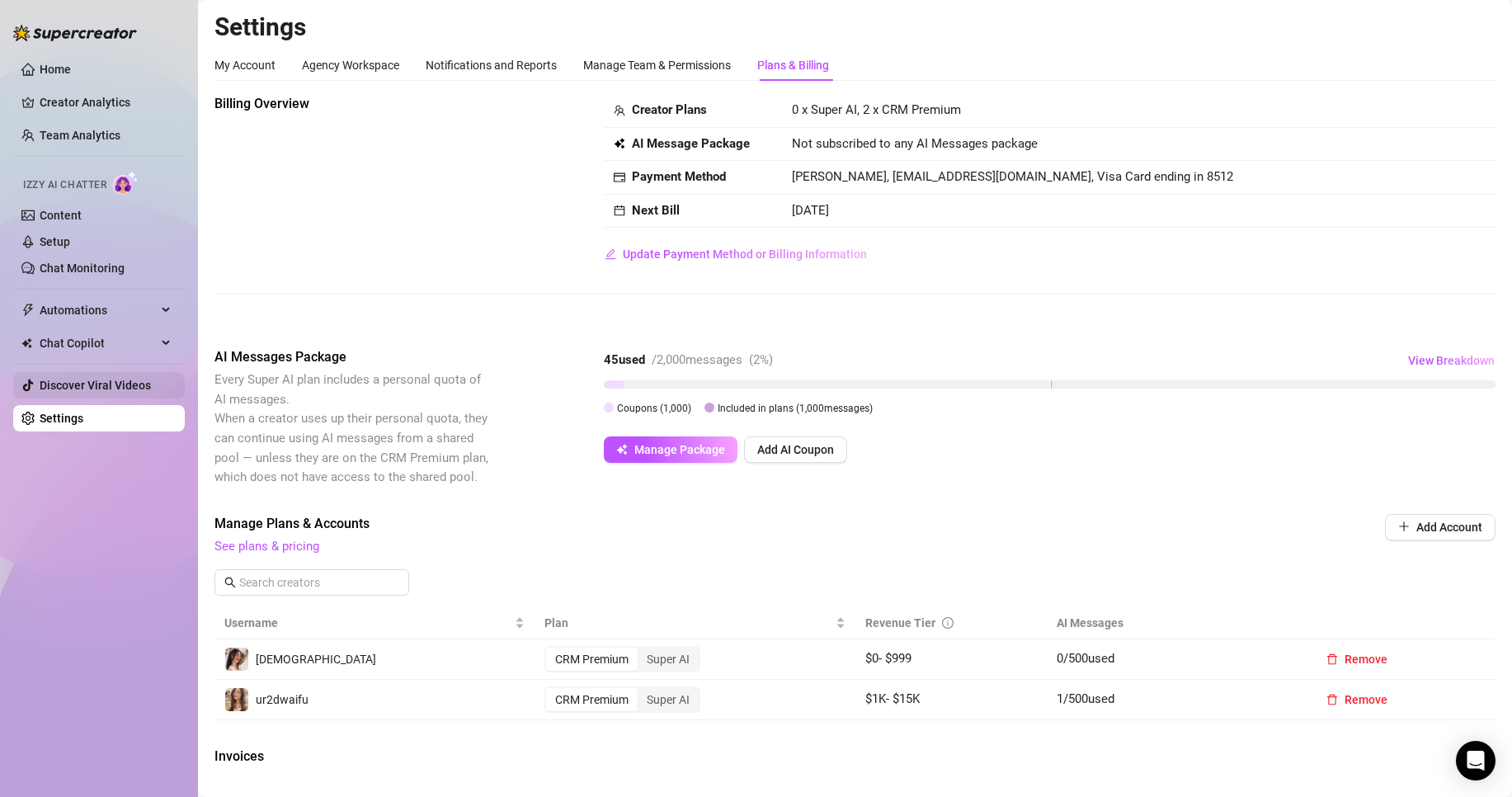
click at [126, 381] on link "Discover Viral Videos" at bounding box center [95, 385] width 111 height 13
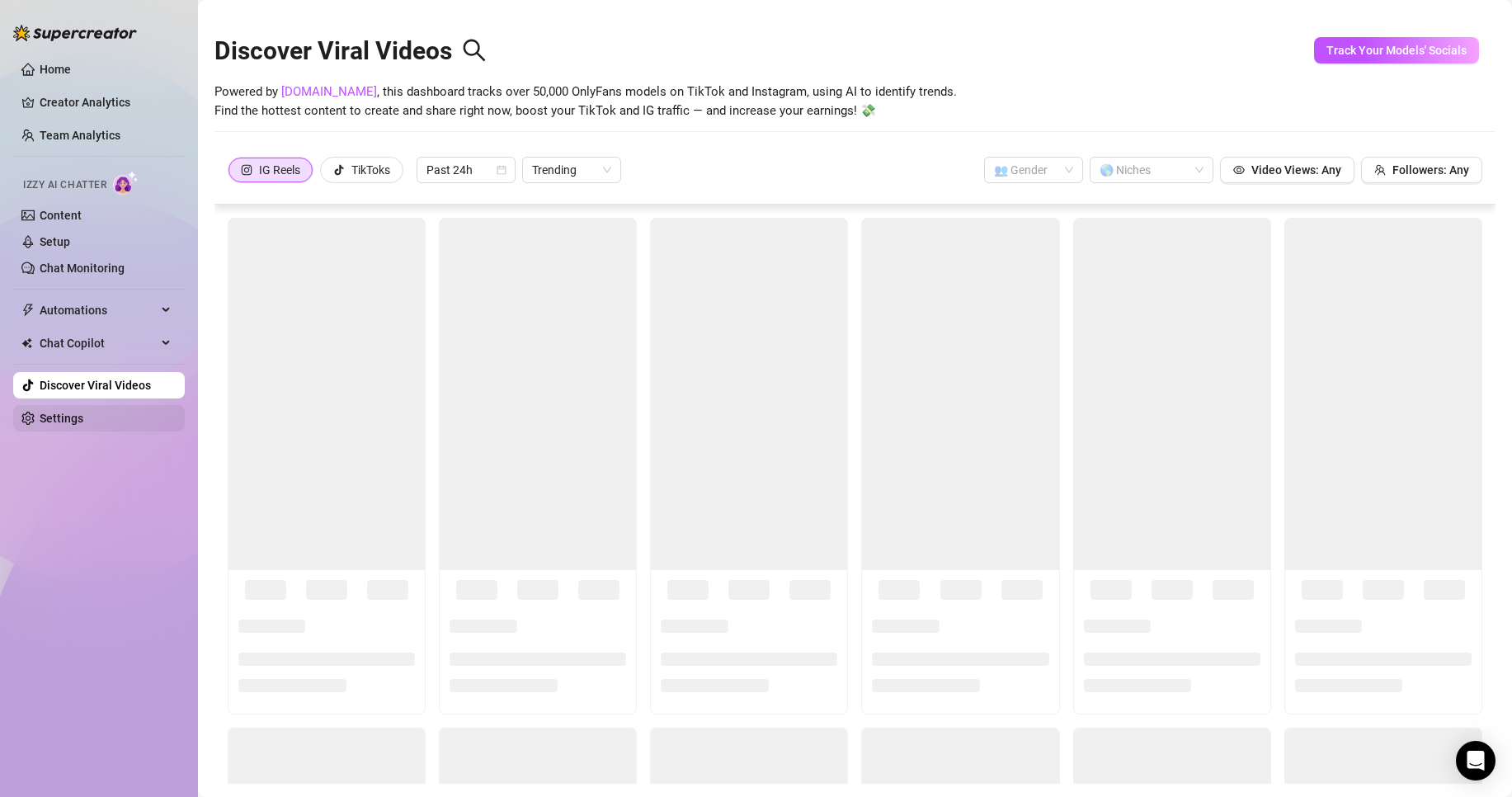
click at [84, 412] on link "Settings" at bounding box center [62, 418] width 44 height 13
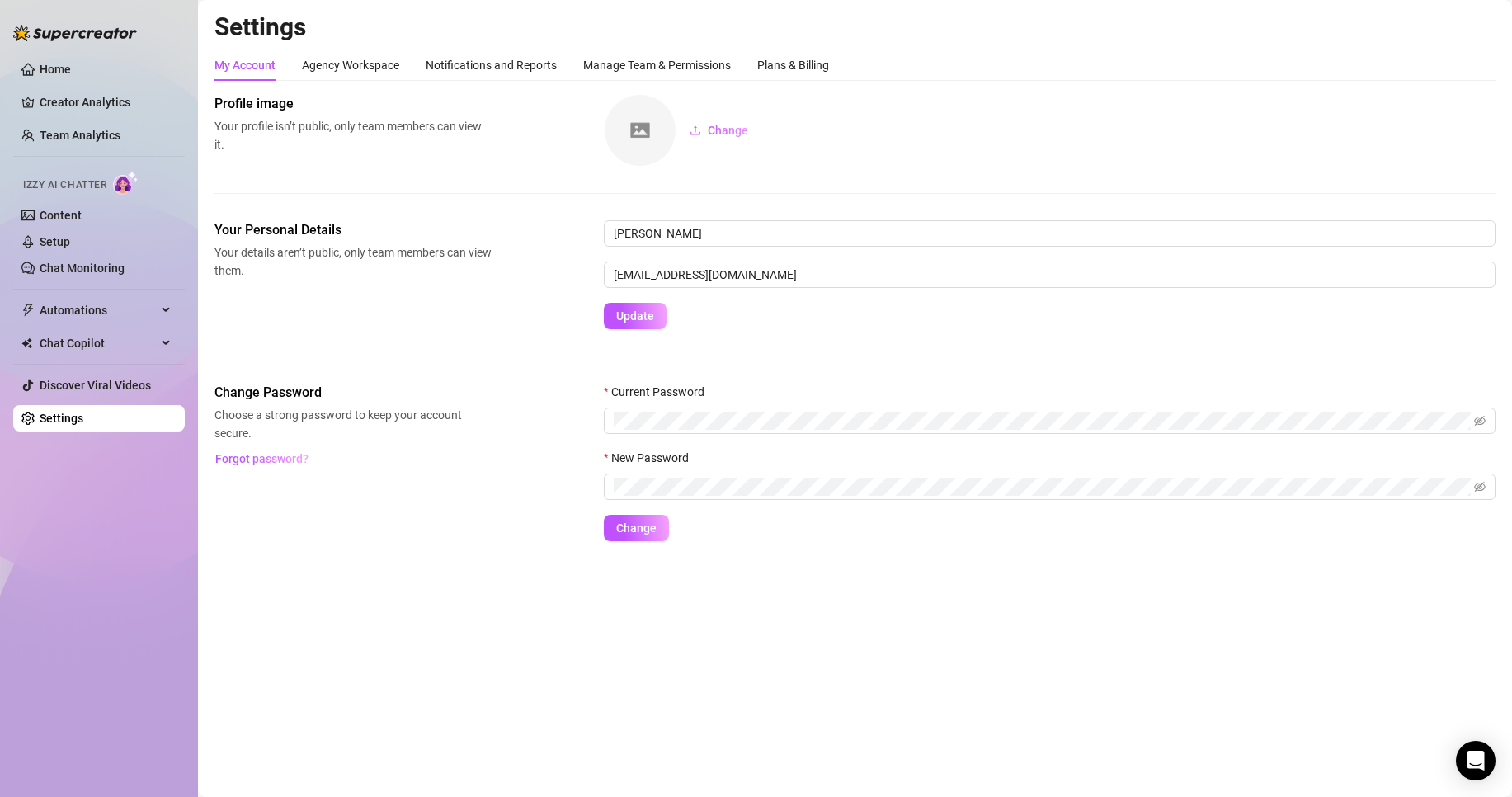
click at [841, 58] on div "My Account Agency Workspace Notifications and Reports Manage Team & Permissions…" at bounding box center [855, 65] width 1281 height 31
click at [799, 65] on div "Plans & Billing" at bounding box center [793, 65] width 72 height 18
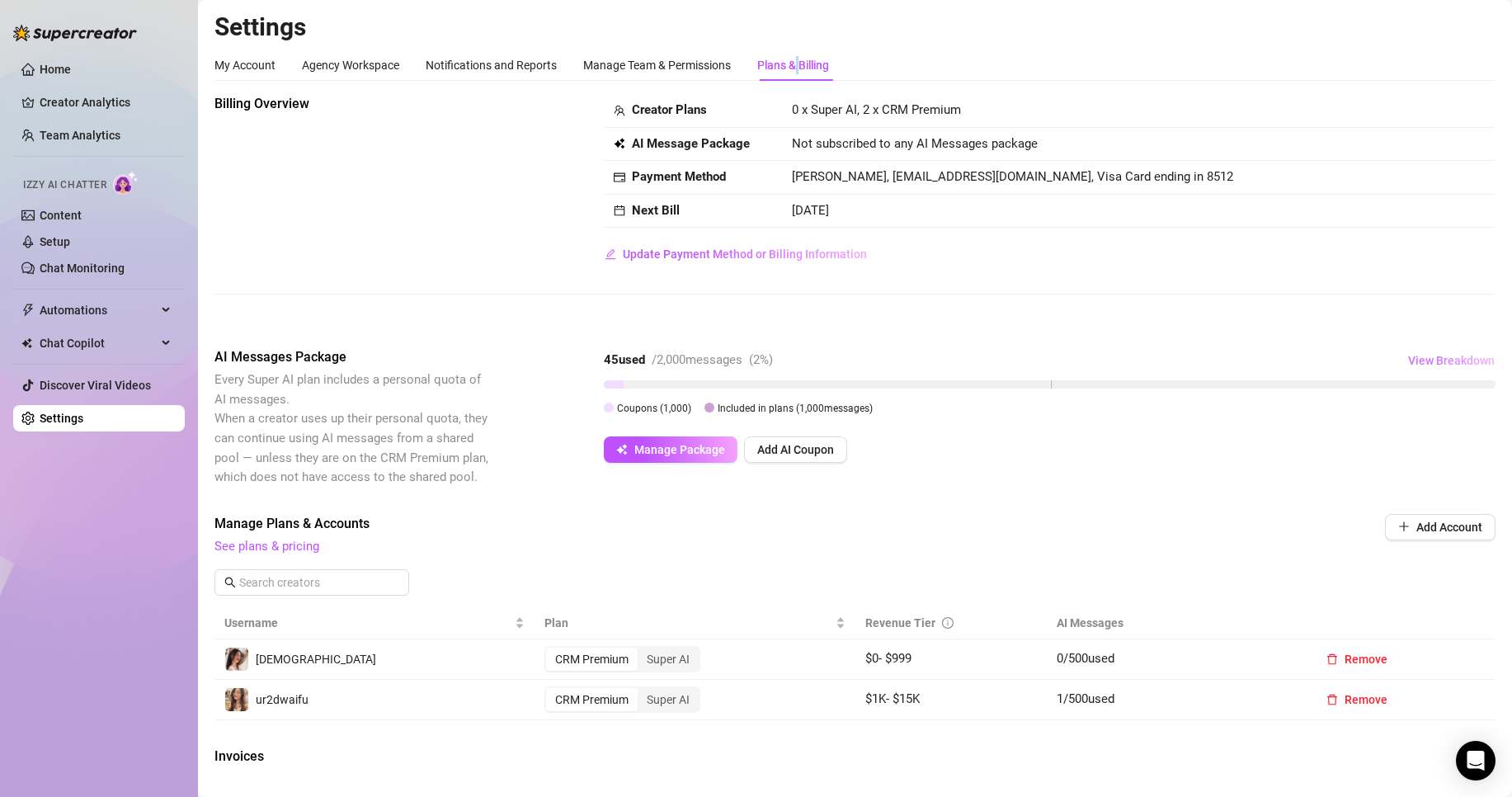
click at [1446, 360] on span "View Breakdown" at bounding box center [1451, 361] width 86 height 13
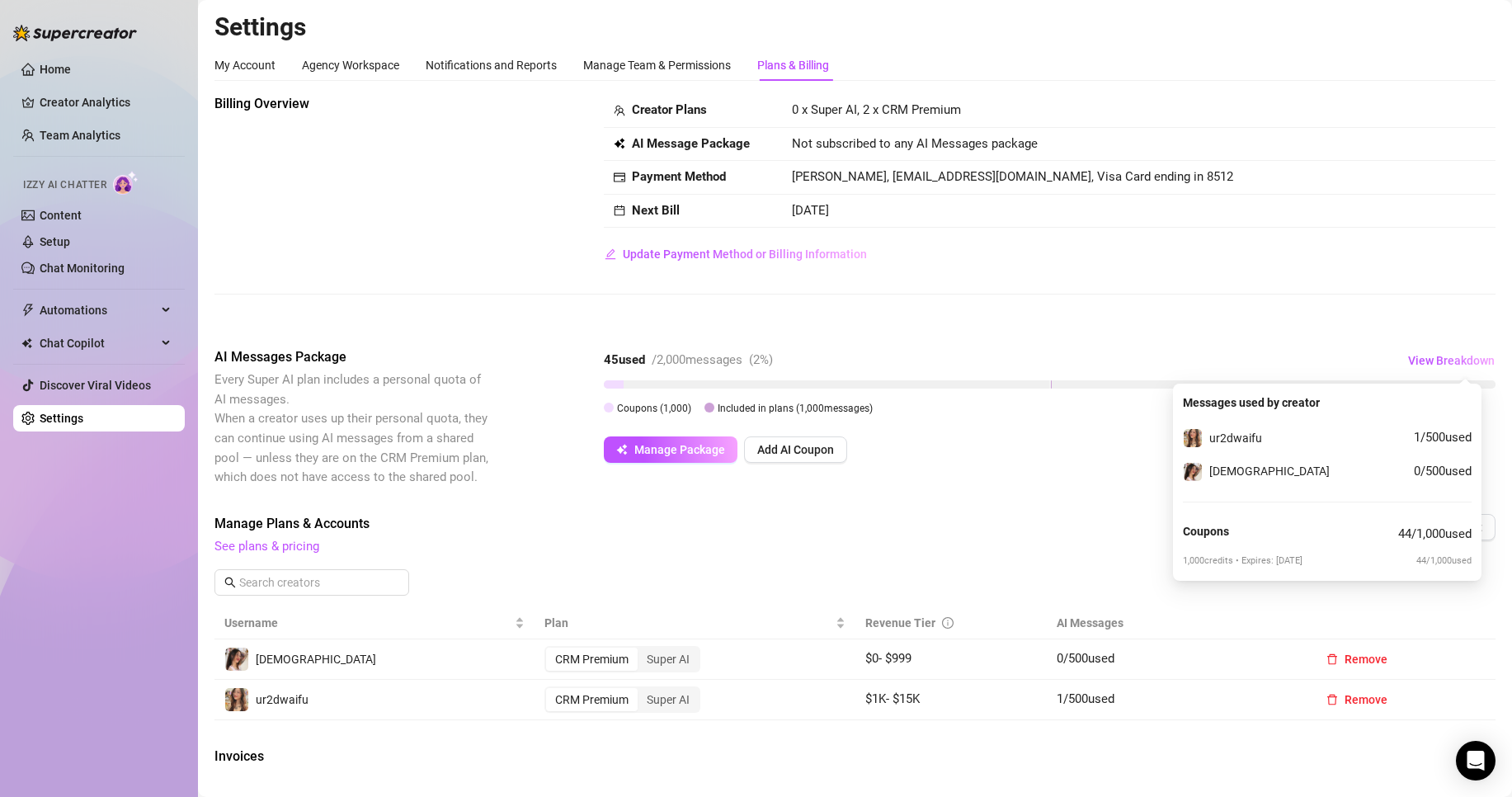
click at [926, 555] on span "See plans & pricing" at bounding box center [743, 547] width 1058 height 20
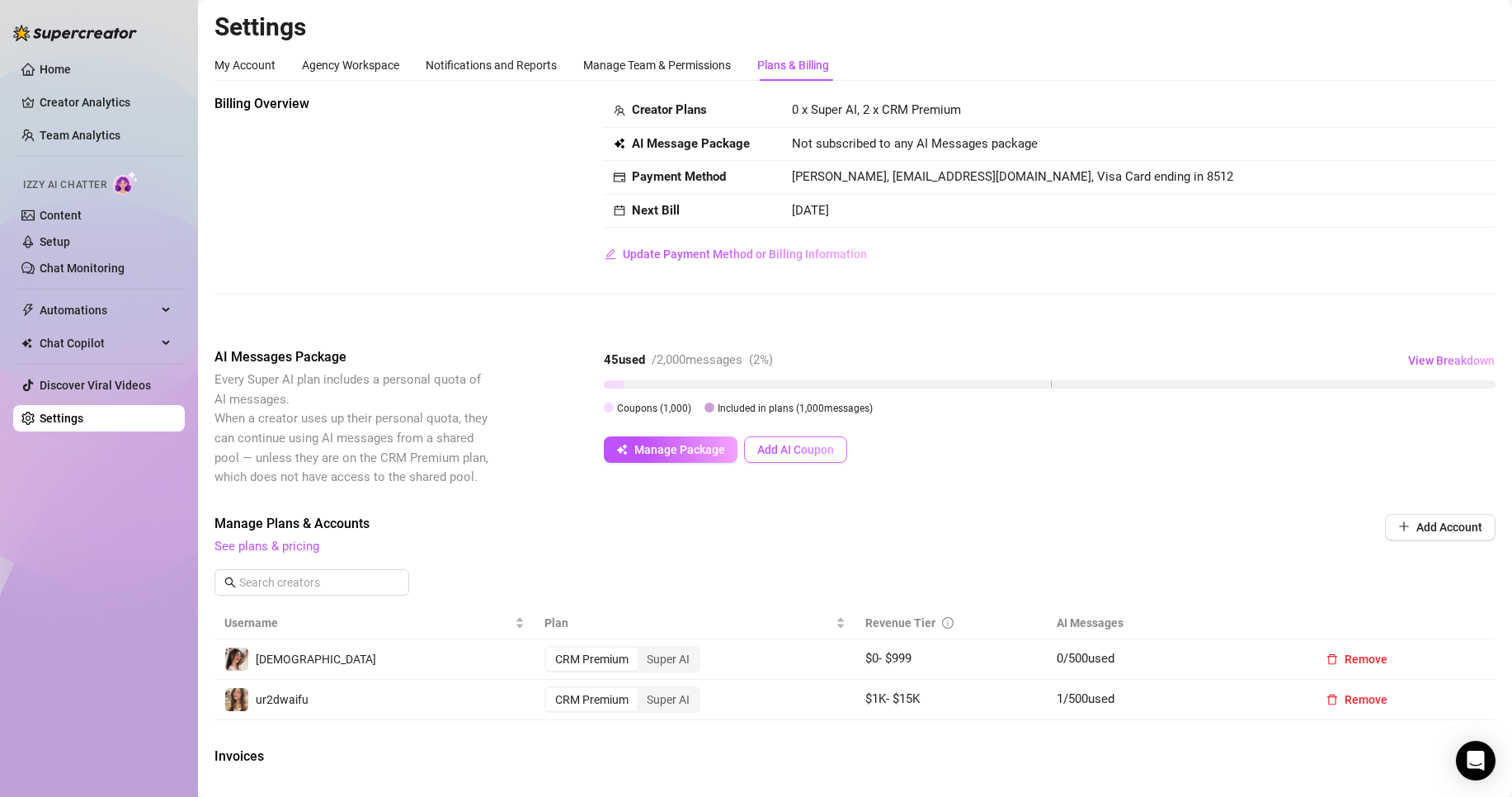
click at [814, 451] on span "Add AI Coupon" at bounding box center [795, 450] width 77 height 13
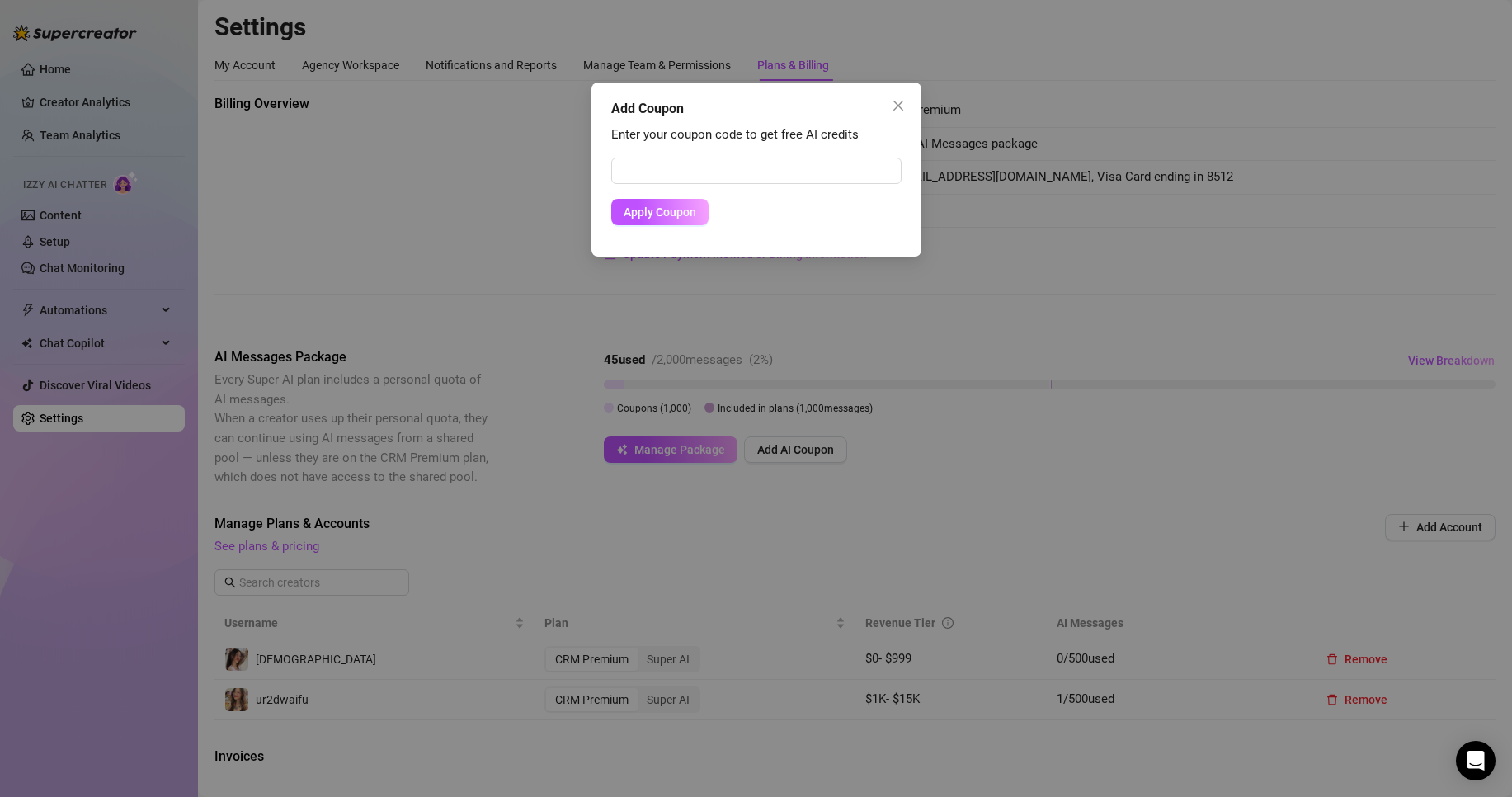
click at [817, 452] on div "Add Coupon Enter your coupon code to get free AI credits Apply Coupon" at bounding box center [756, 398] width 1512 height 797
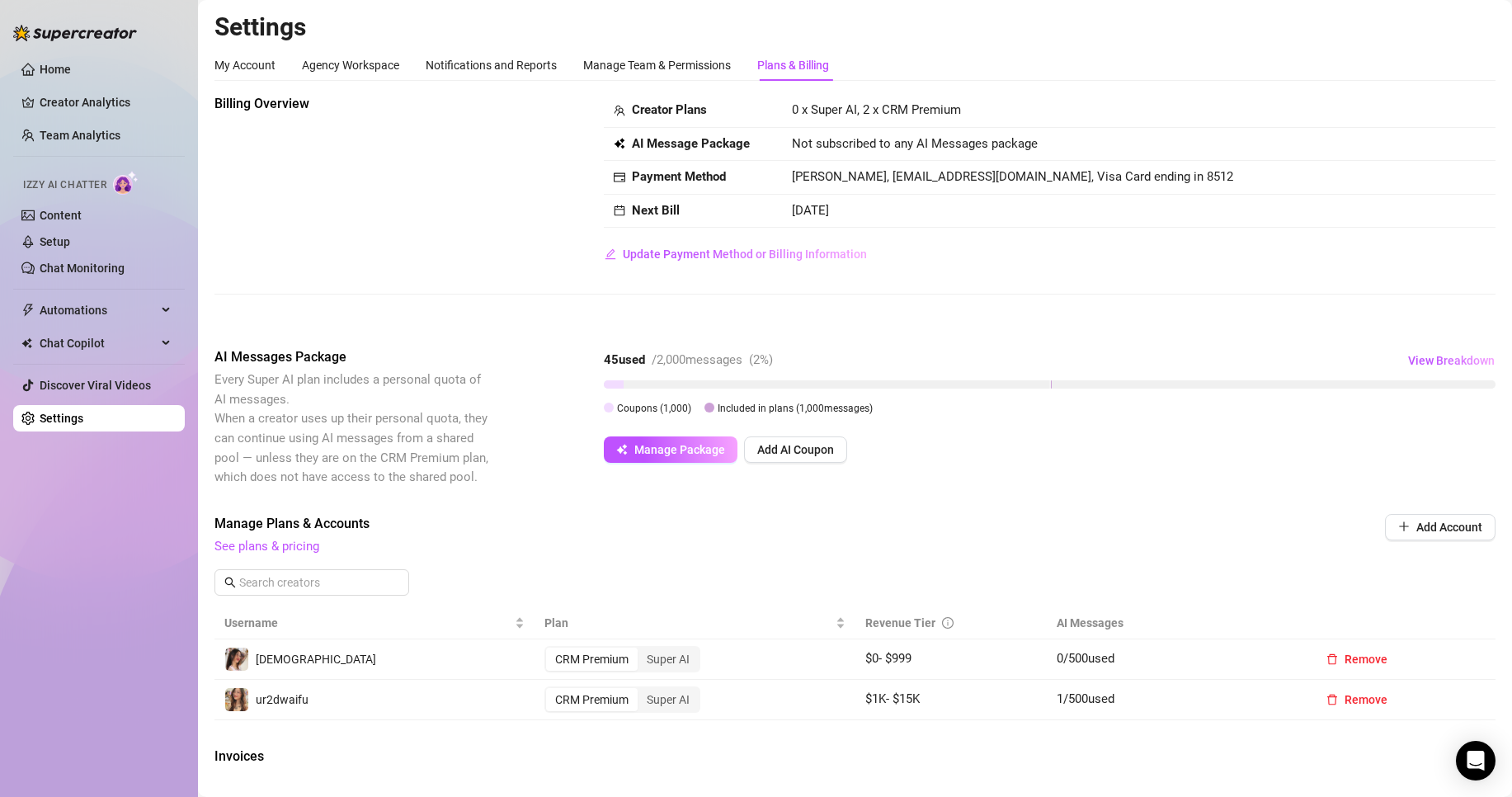
click at [637, 448] on span "Manage Package" at bounding box center [680, 450] width 91 height 13
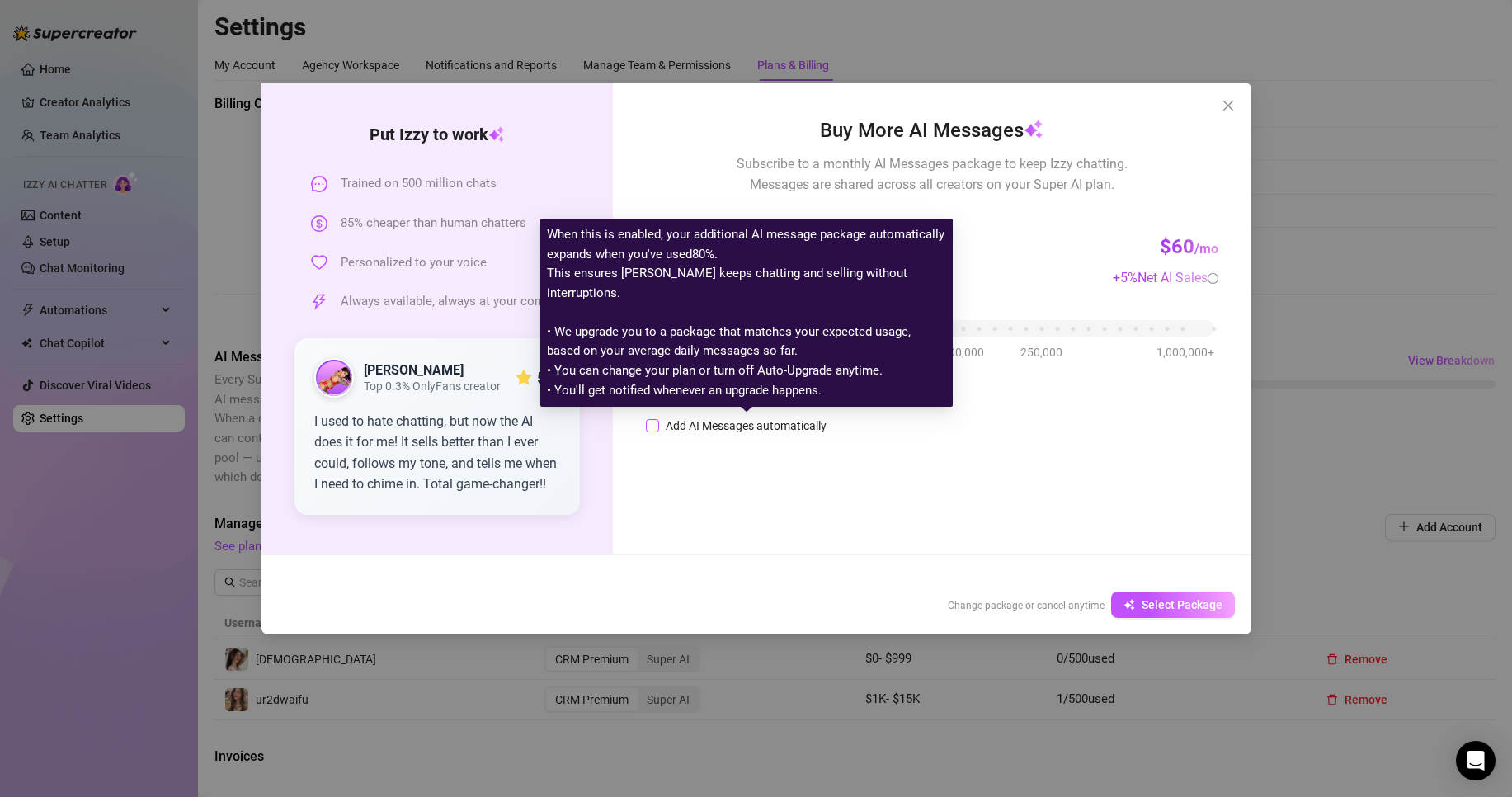
click at [676, 426] on div "Add AI Messages automatically" at bounding box center [747, 425] width 161 height 18
click at [660, 426] on input "Add AI Messages automatically" at bounding box center [653, 426] width 13 height 13
click at [674, 426] on div "Add AI Messages automatically" at bounding box center [747, 425] width 161 height 18
click at [660, 426] on input "Add AI Messages automatically" at bounding box center [653, 426] width 13 height 13
checkbox input "false"
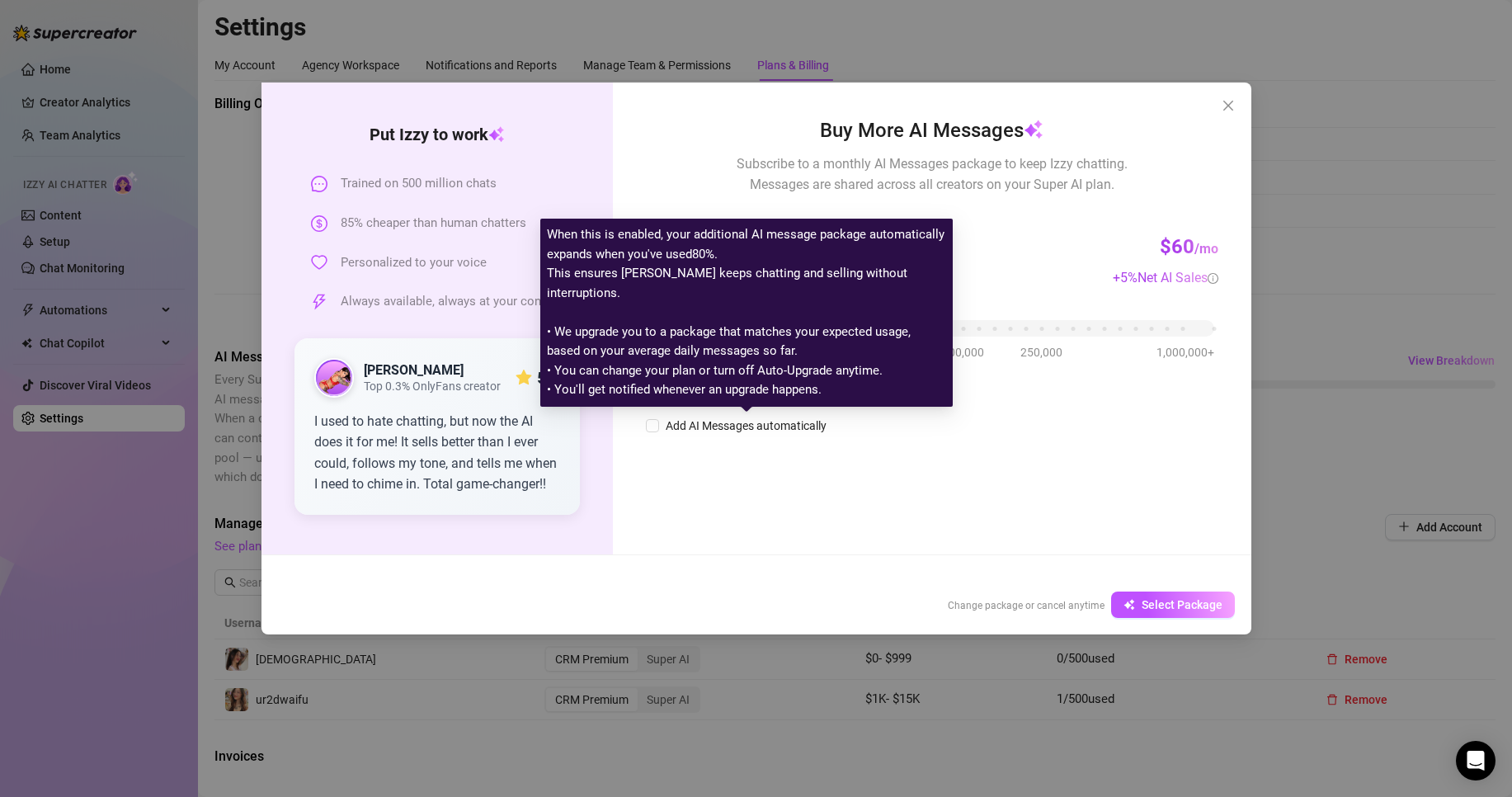
click at [739, 490] on div "Buy More AI Messages Subscribe to a monthly AI Messages package to keep Izzy ch…" at bounding box center [932, 318] width 638 height 472
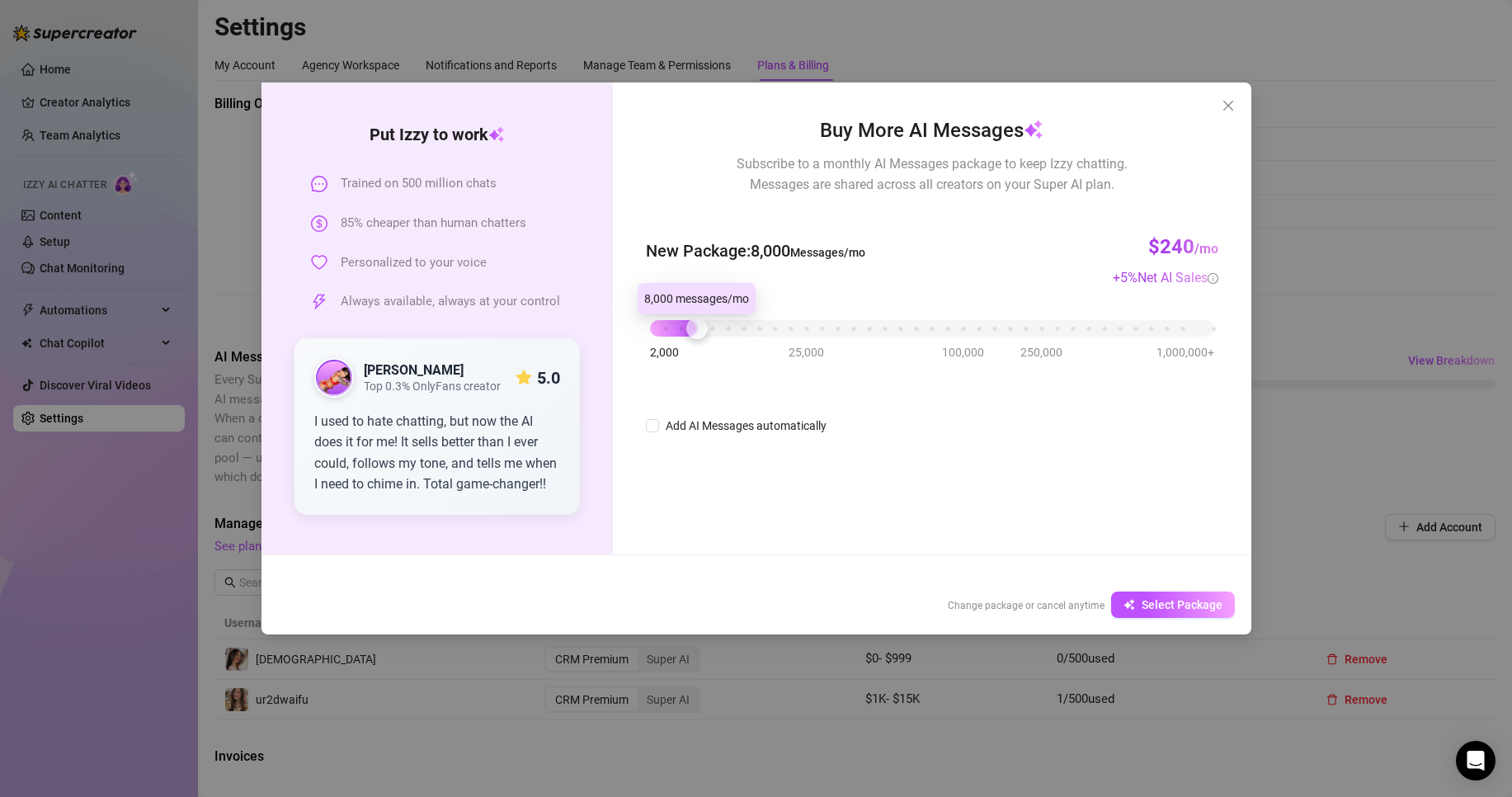
drag, startPoint x: 650, startPoint y: 333, endPoint x: 660, endPoint y: 325, distance: 12.8
click at [686, 327] on div at bounding box center [697, 328] width 22 height 22
click at [1227, 110] on icon "close" at bounding box center [1228, 105] width 13 height 13
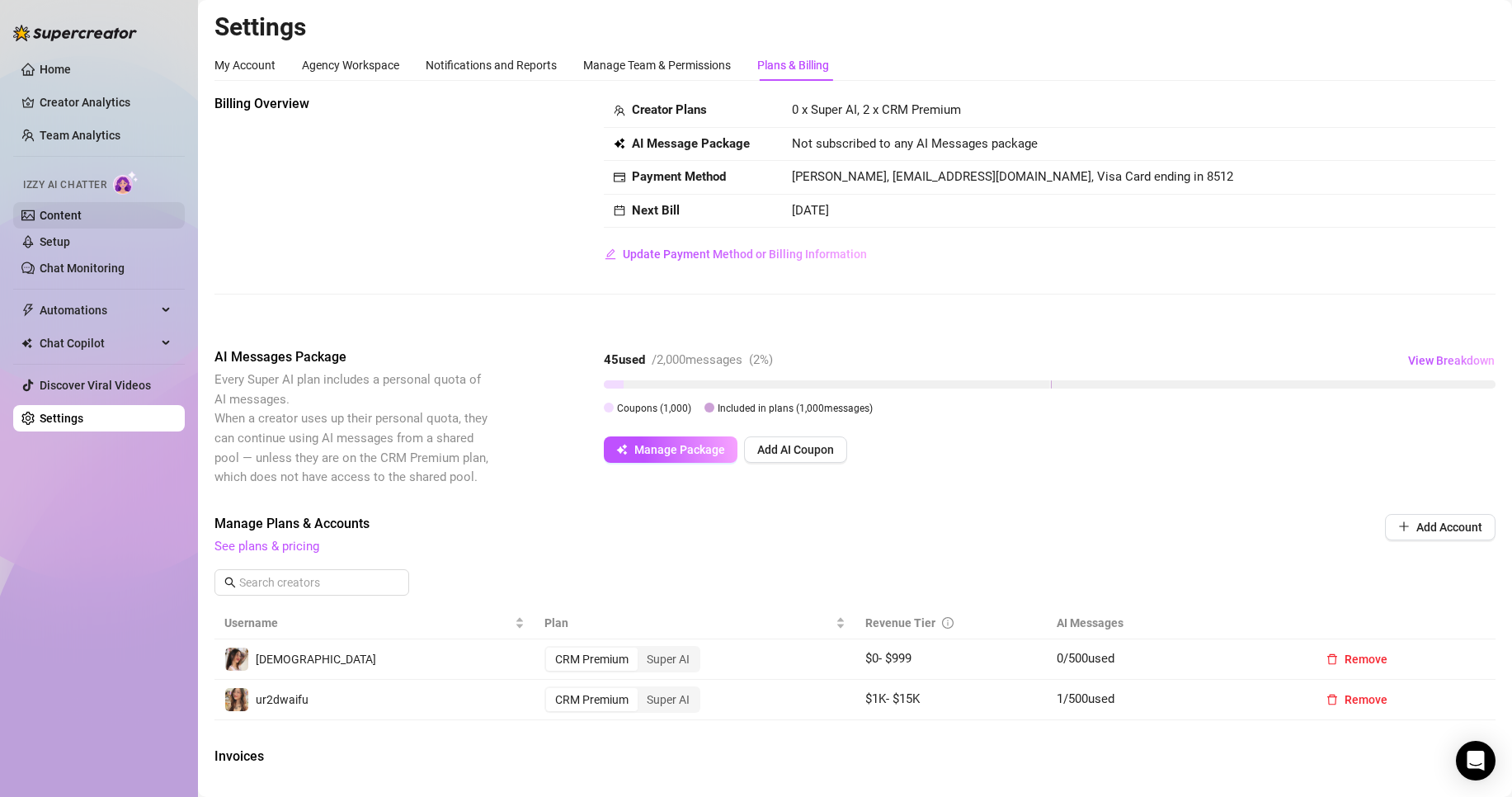
click at [82, 217] on link "Content" at bounding box center [61, 215] width 42 height 13
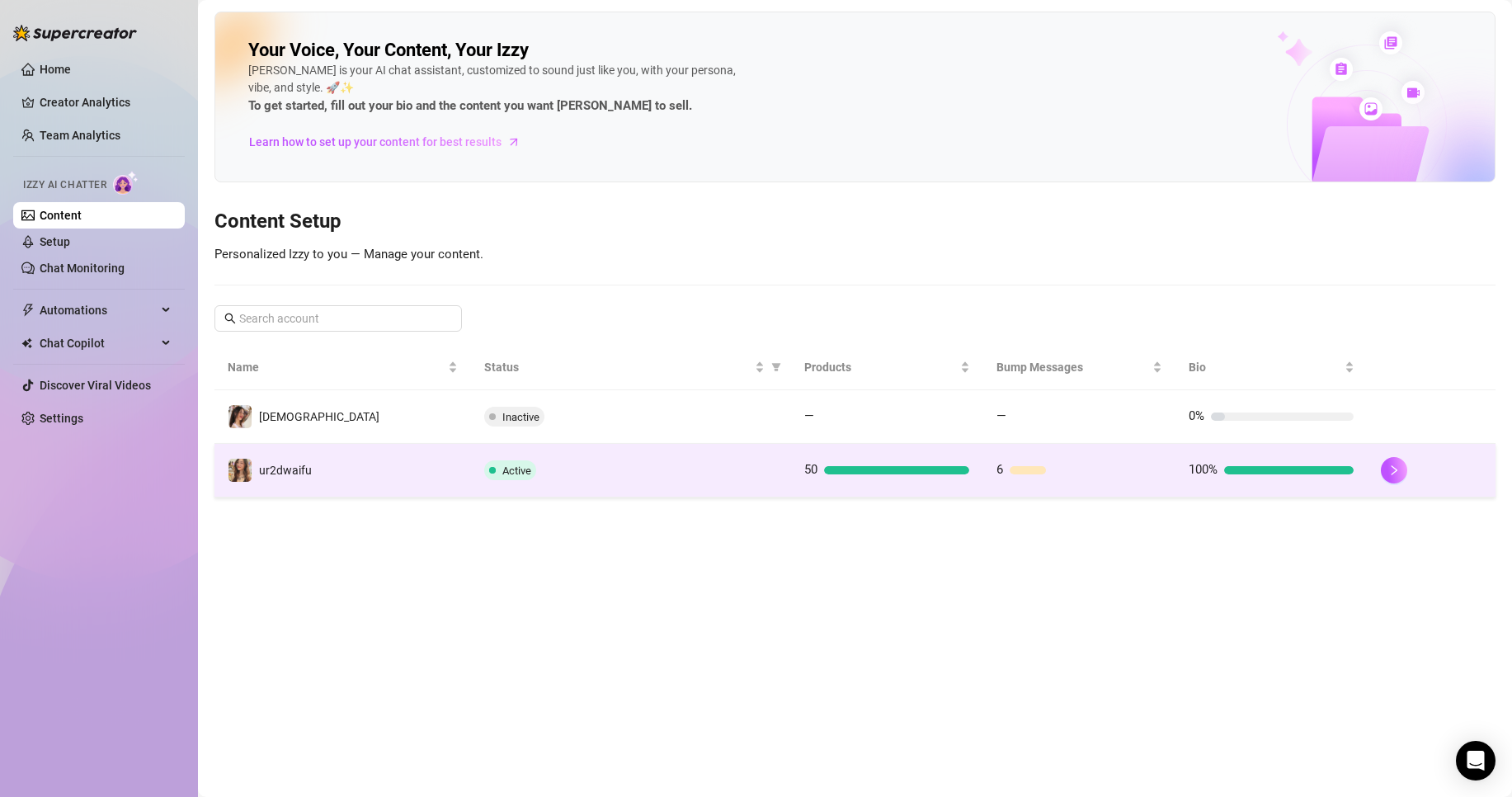
click at [1055, 483] on td "6" at bounding box center [1079, 471] width 193 height 54
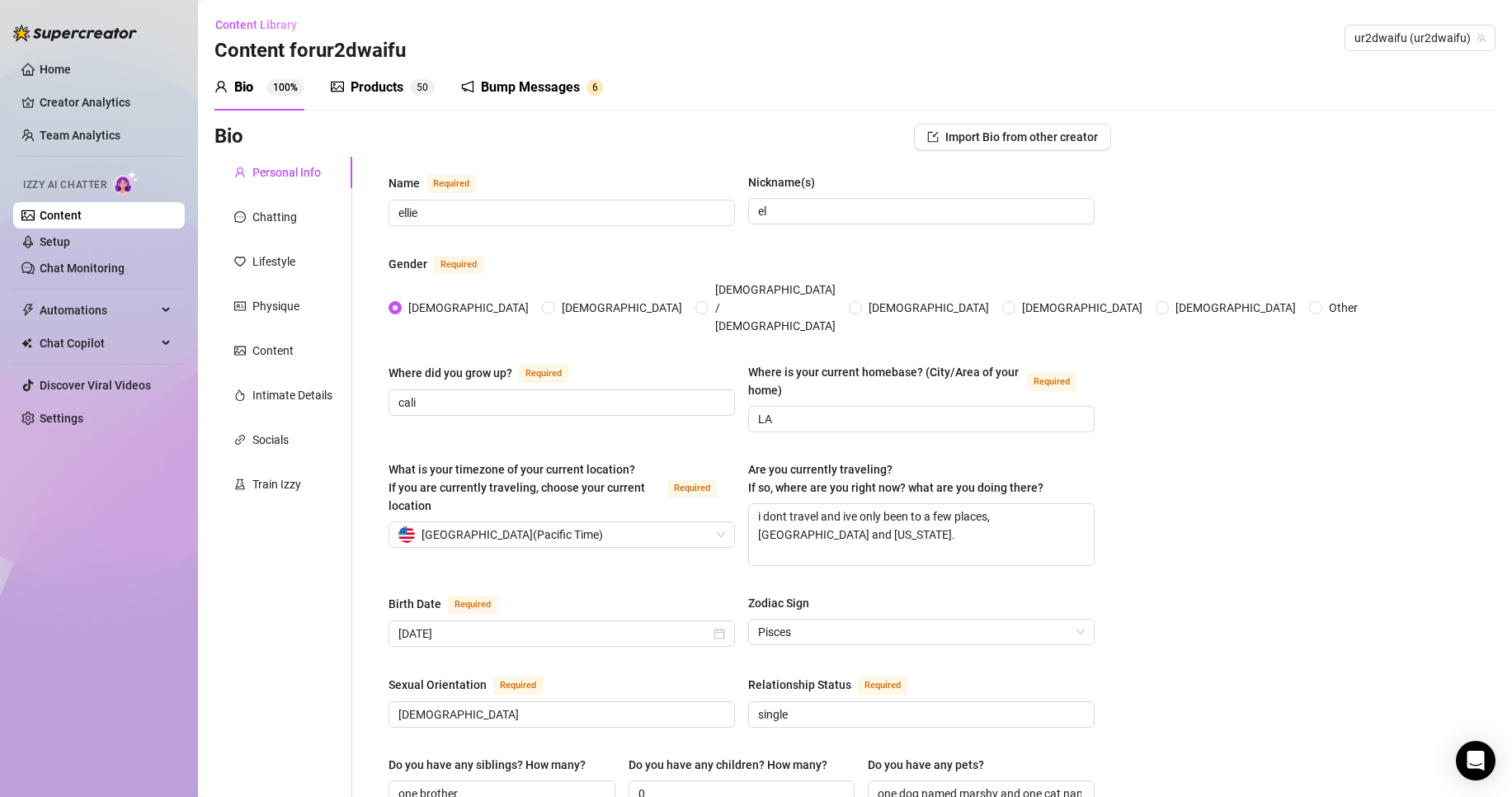
click at [533, 95] on div "Bump Messages" at bounding box center [531, 87] width 99 height 20
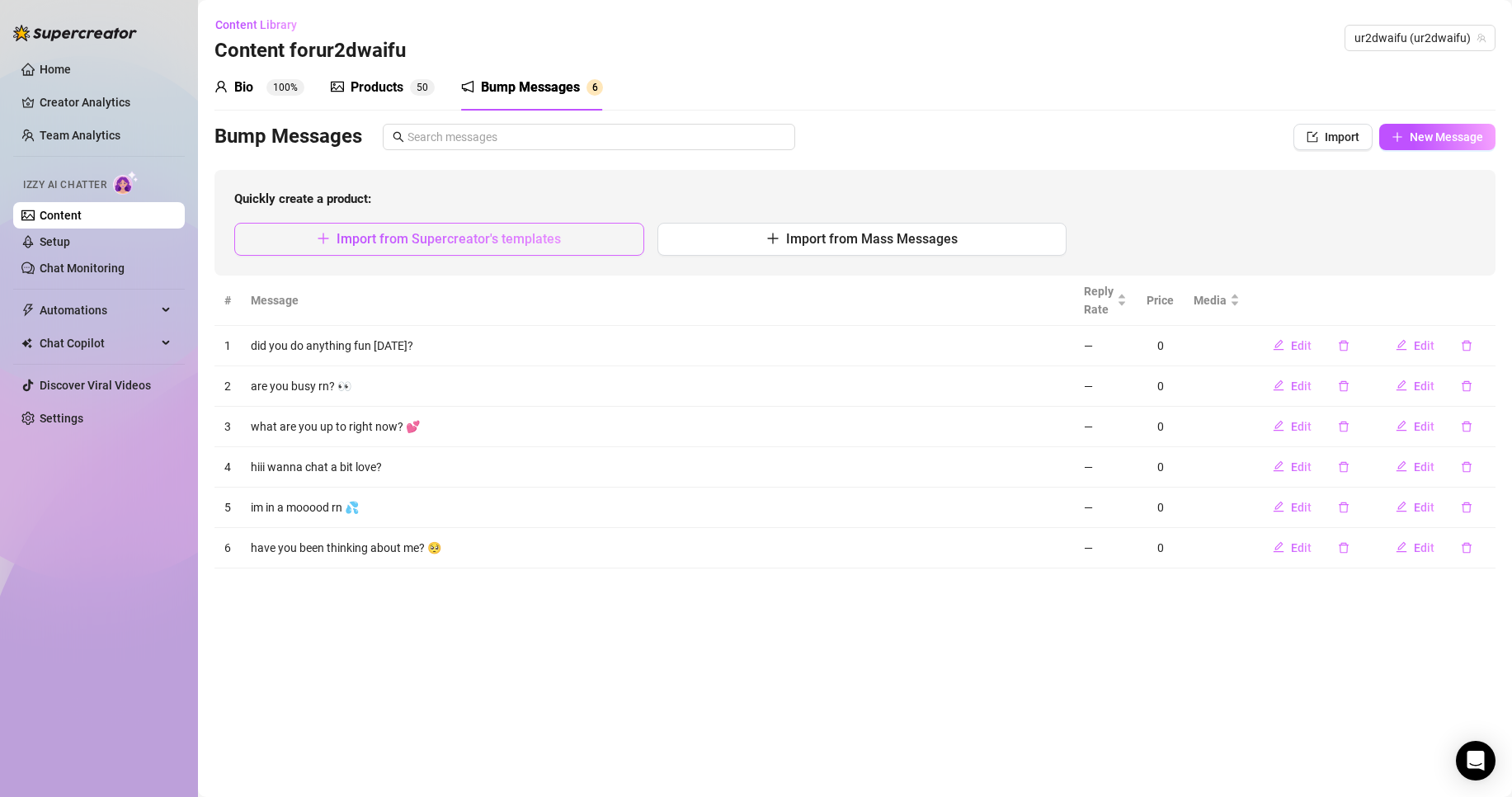
click at [424, 233] on span "Import from Supercreator's templates" at bounding box center [449, 238] width 224 height 16
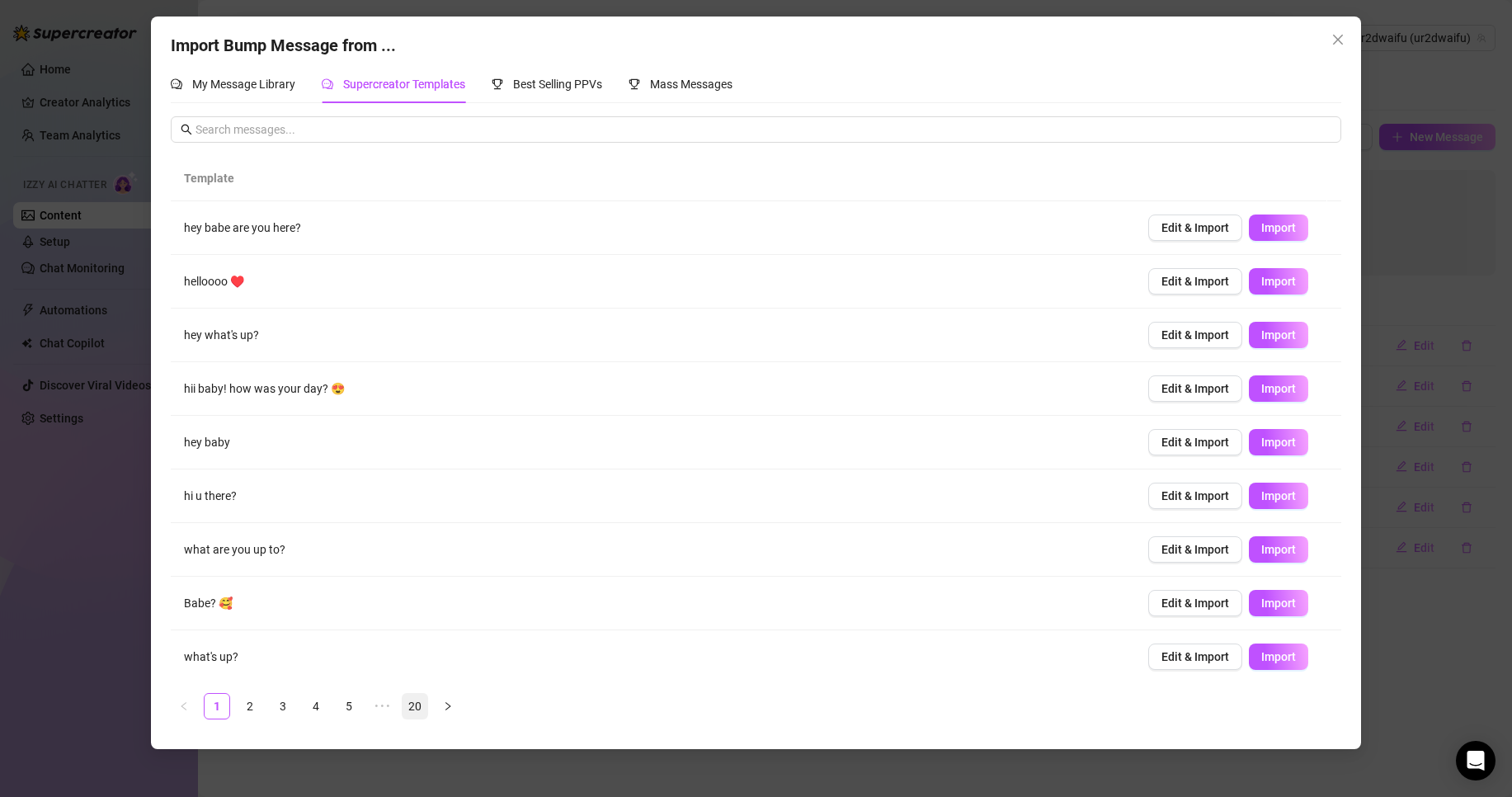
click at [416, 705] on link "20" at bounding box center [415, 706] width 25 height 25
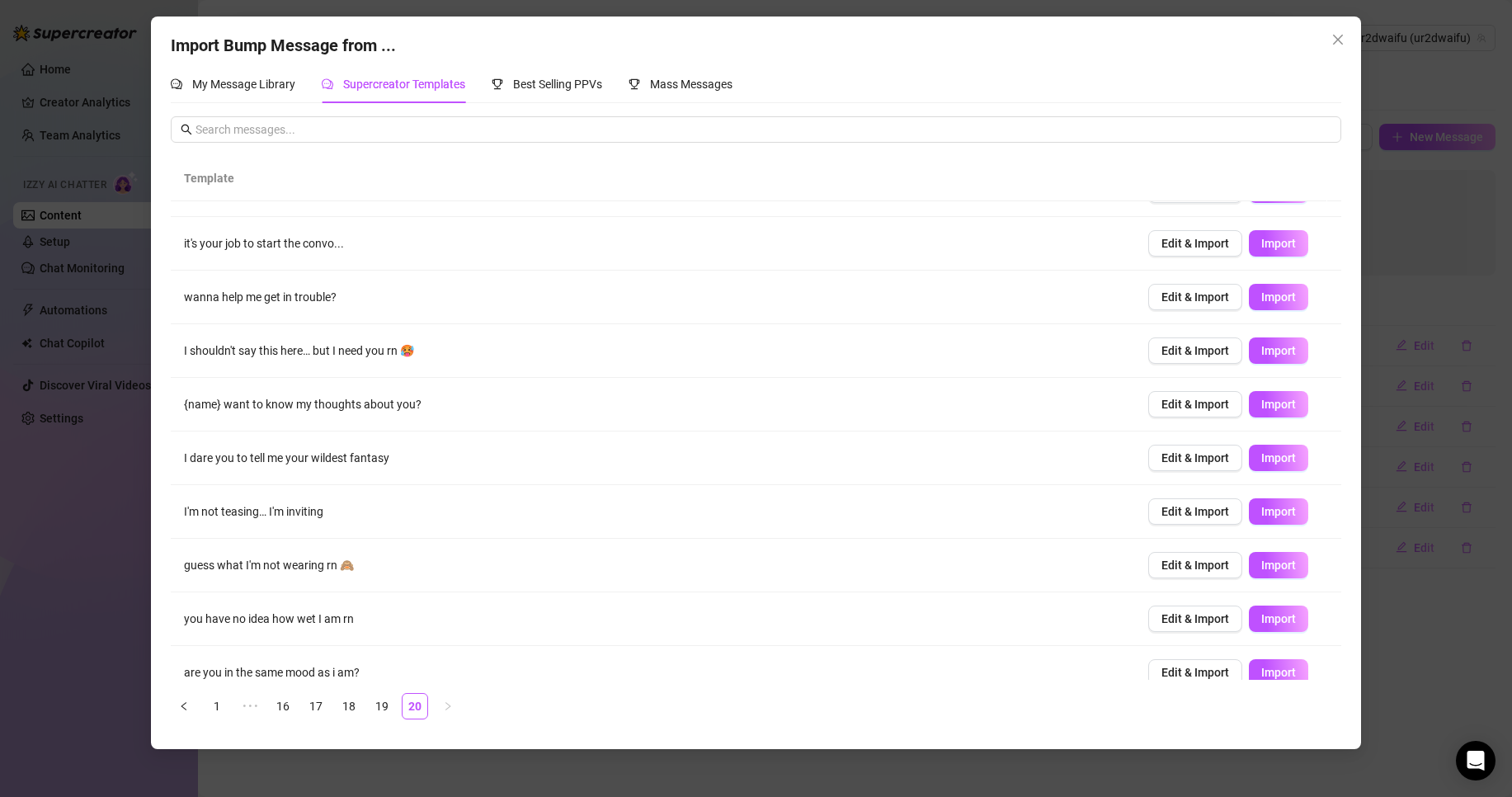
scroll to position [58, 0]
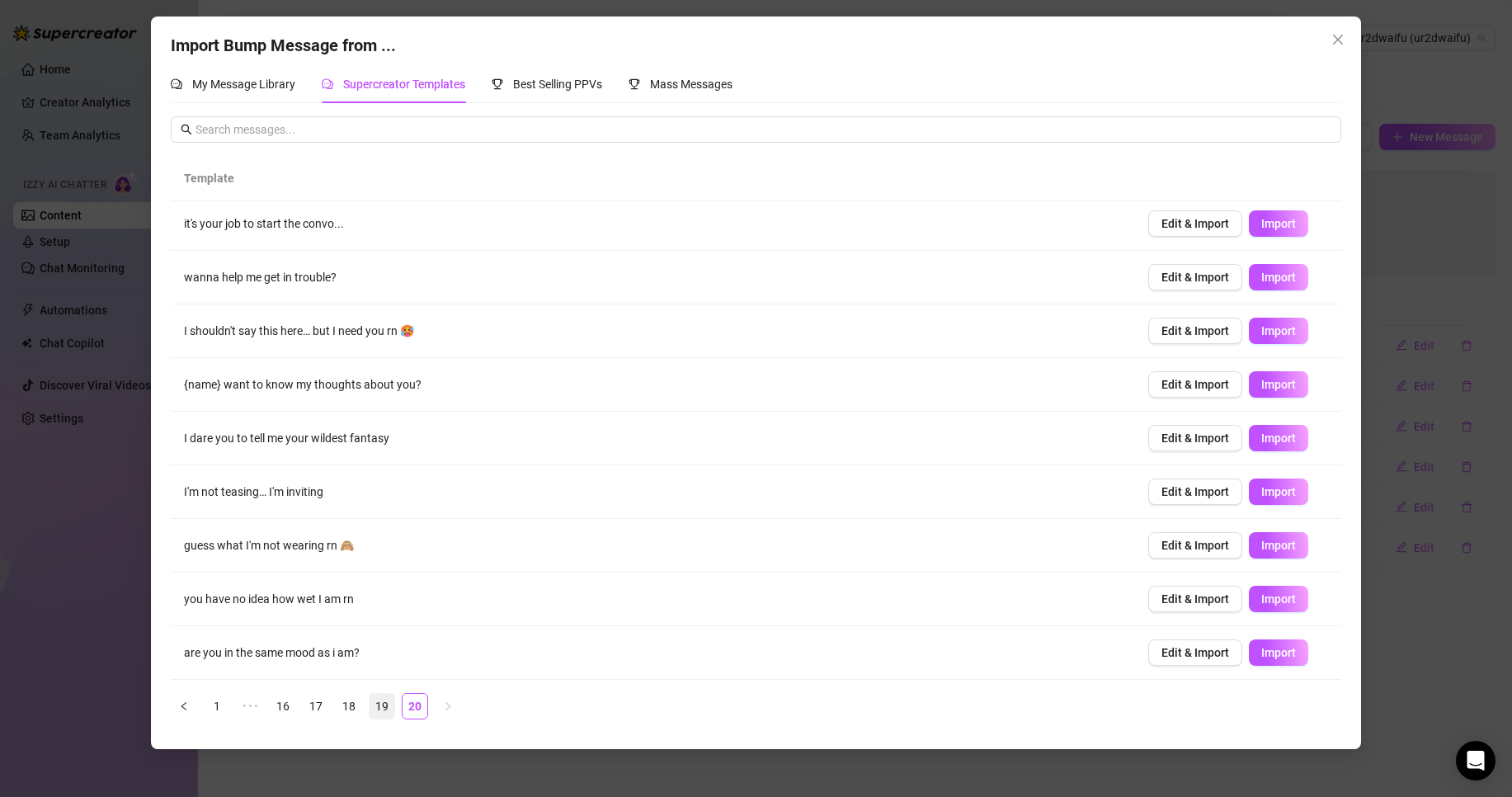
click at [388, 697] on link "19" at bounding box center [382, 706] width 25 height 25
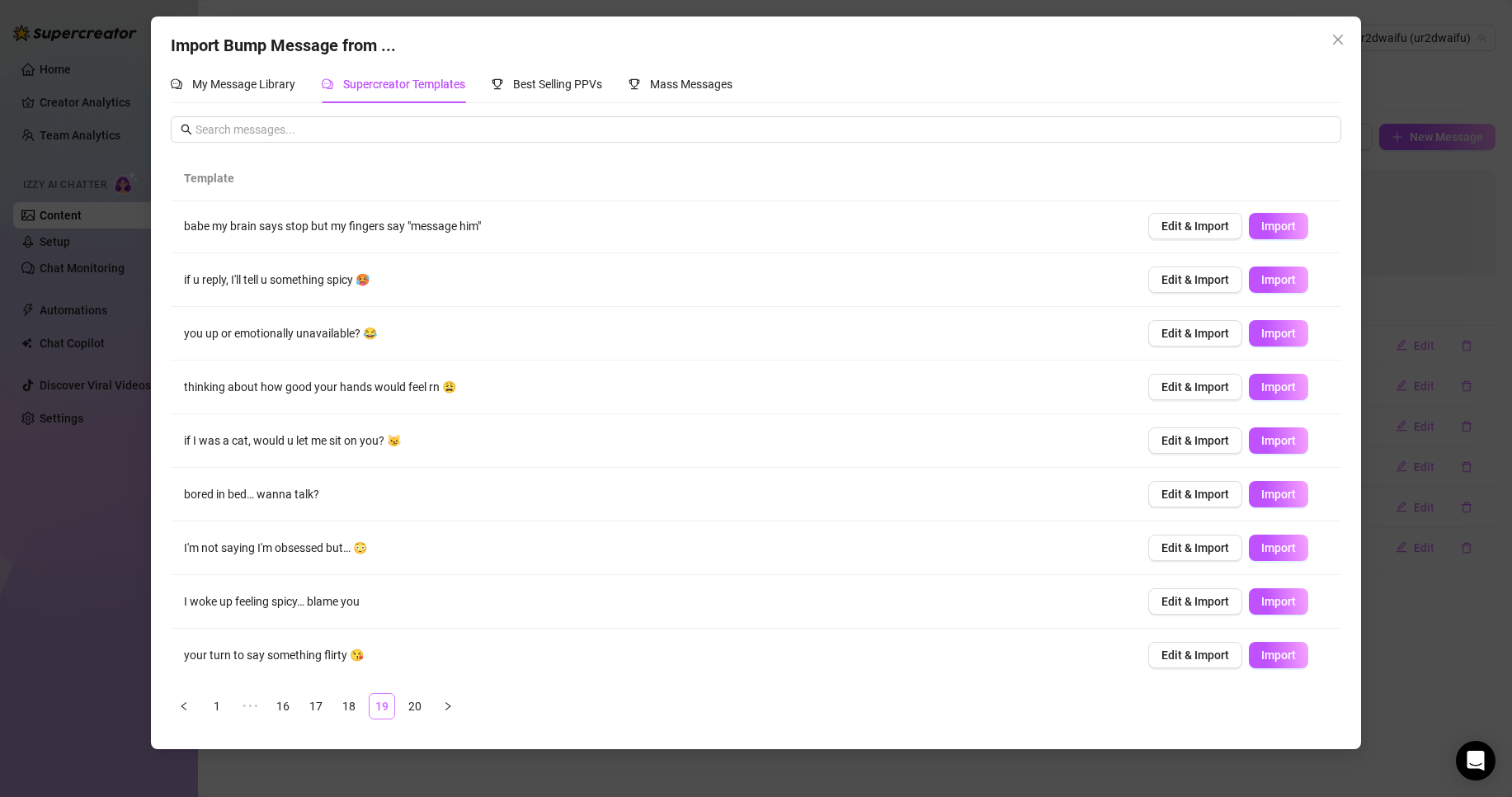
scroll to position [0, 0]
click at [1249, 495] on button "Import" at bounding box center [1279, 496] width 60 height 27
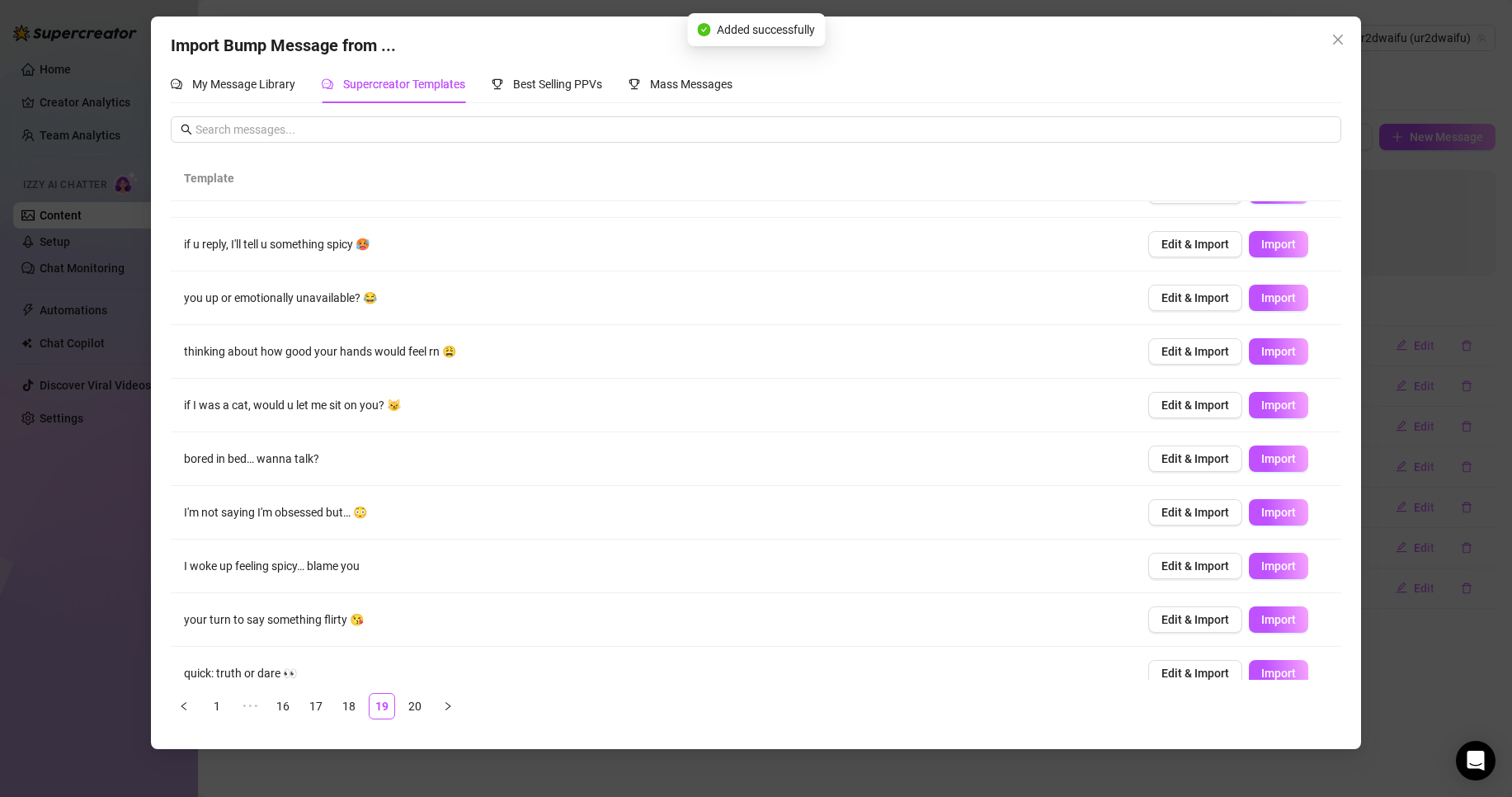
scroll to position [58, 0]
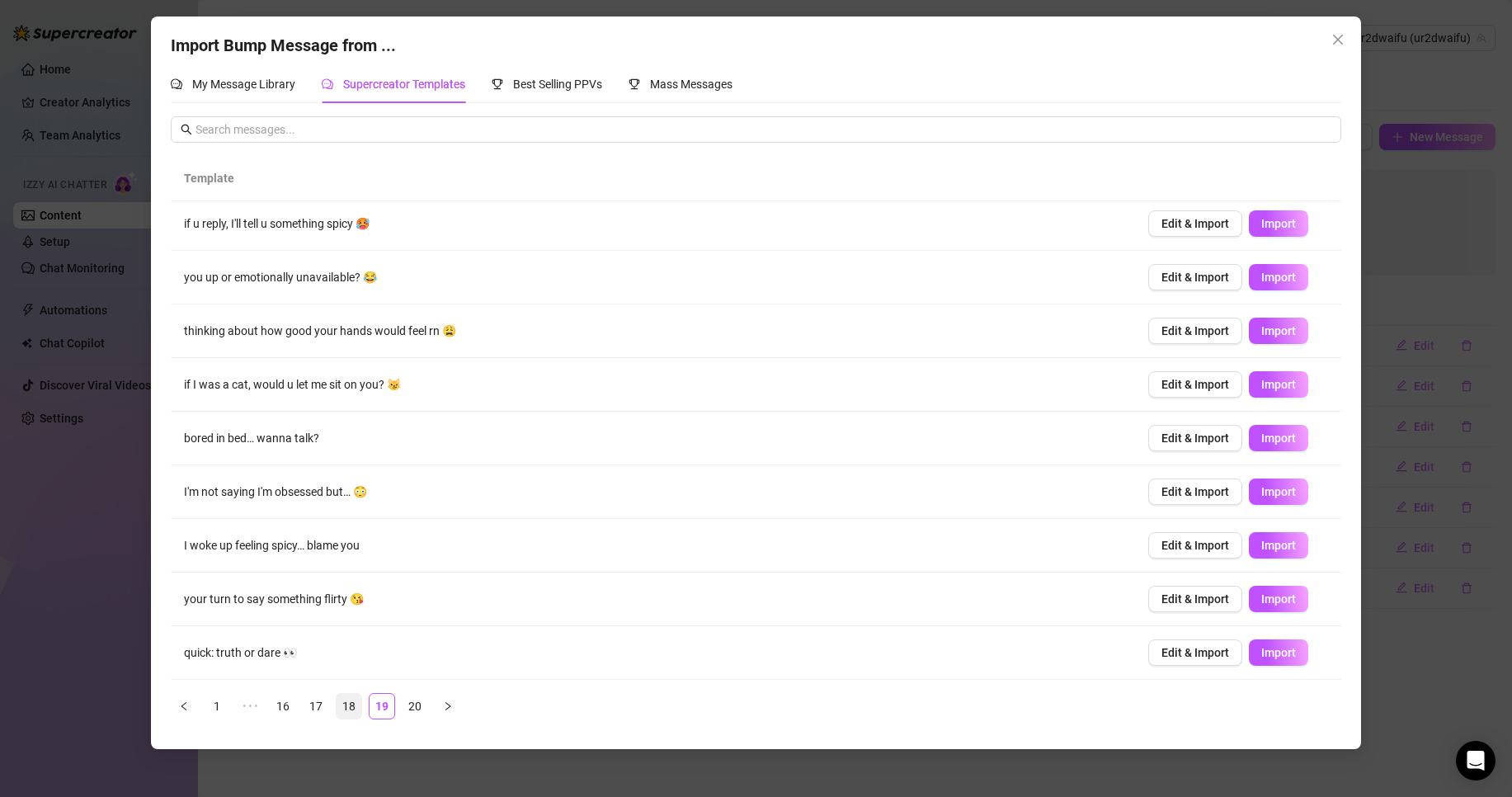
click at [345, 701] on link "18" at bounding box center [349, 706] width 25 height 25
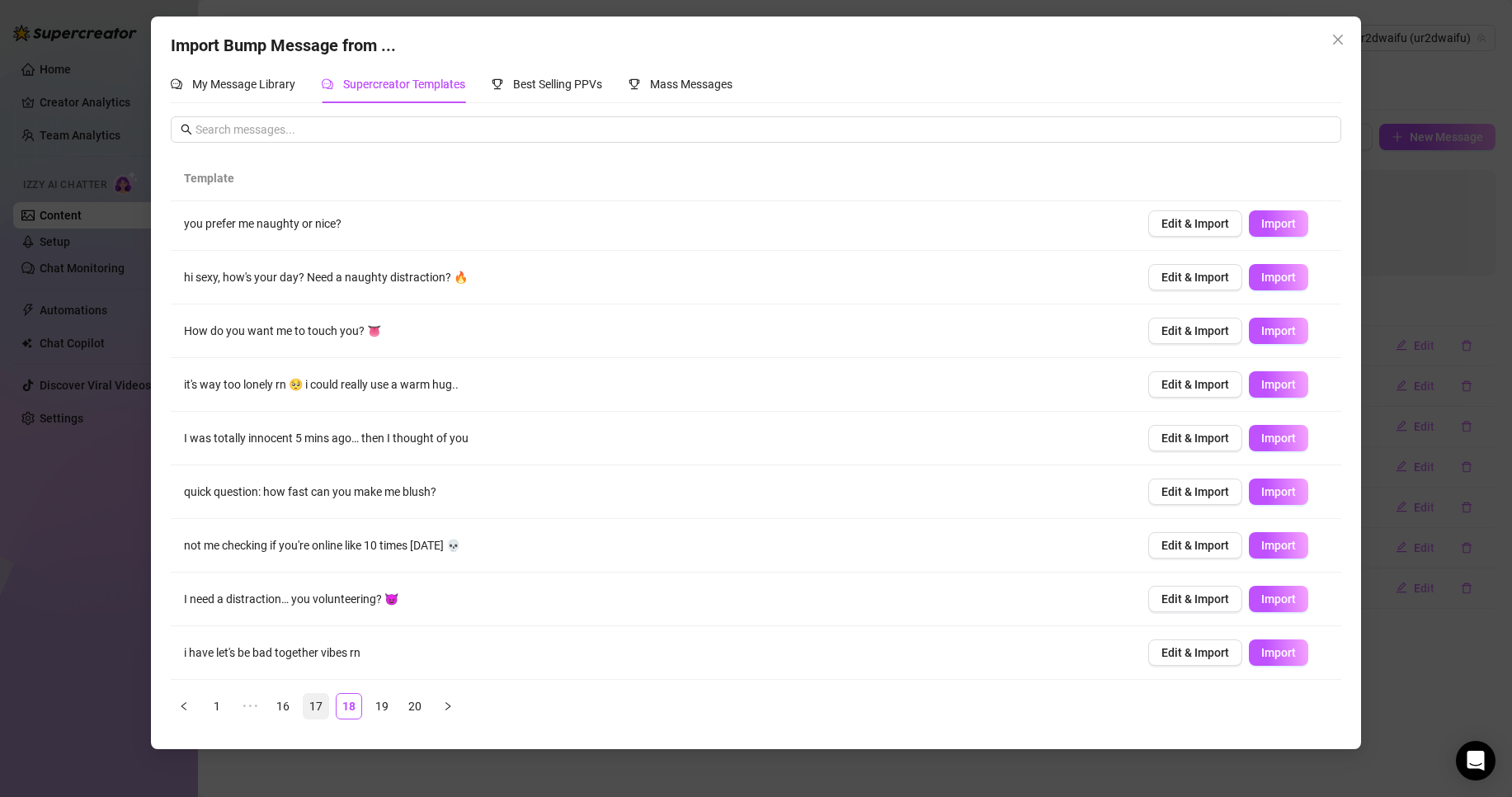
click at [308, 702] on link "17" at bounding box center [316, 706] width 25 height 25
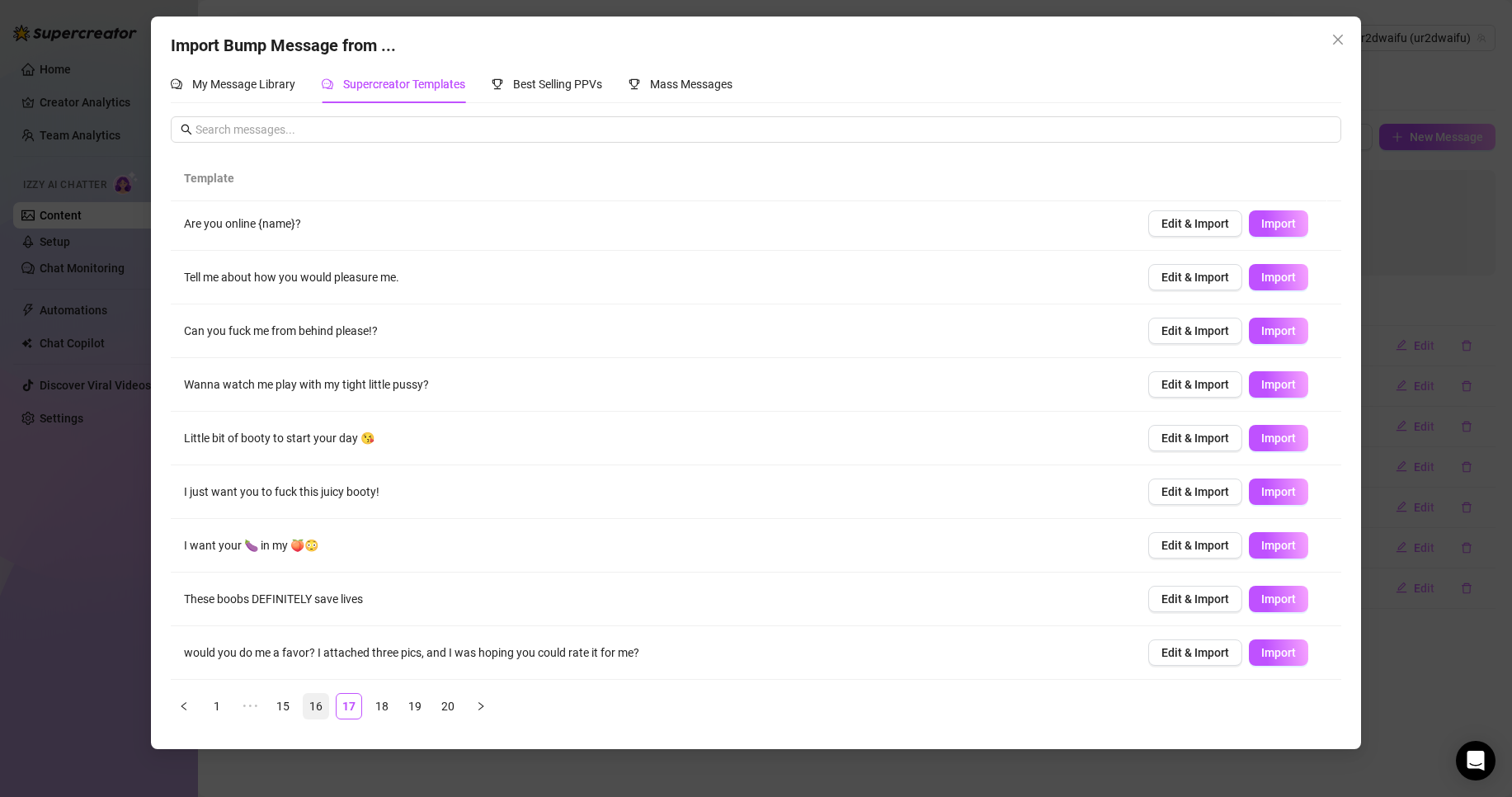
click at [320, 695] on link "16" at bounding box center [316, 706] width 25 height 25
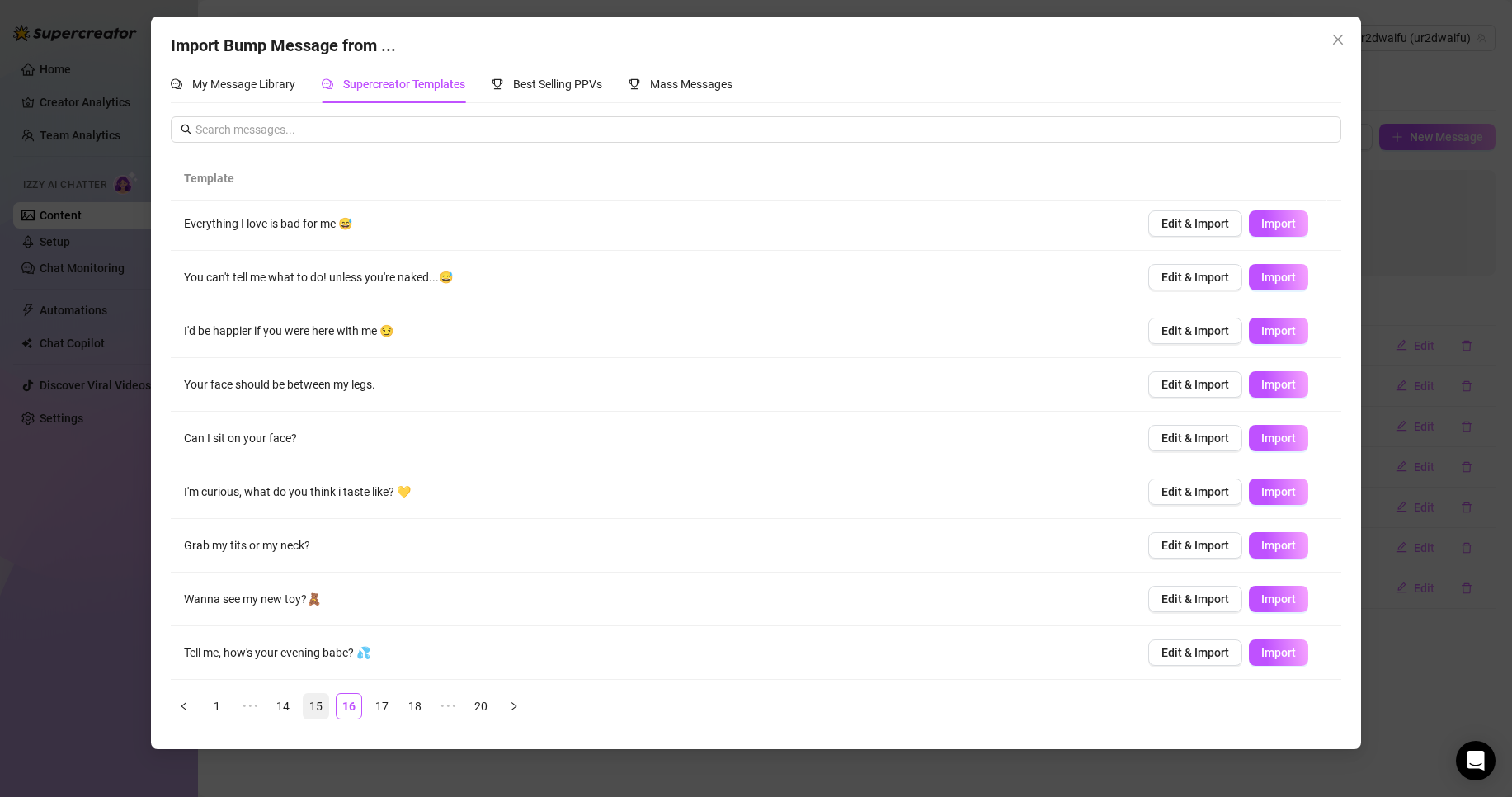
click at [315, 709] on link "15" at bounding box center [316, 706] width 25 height 25
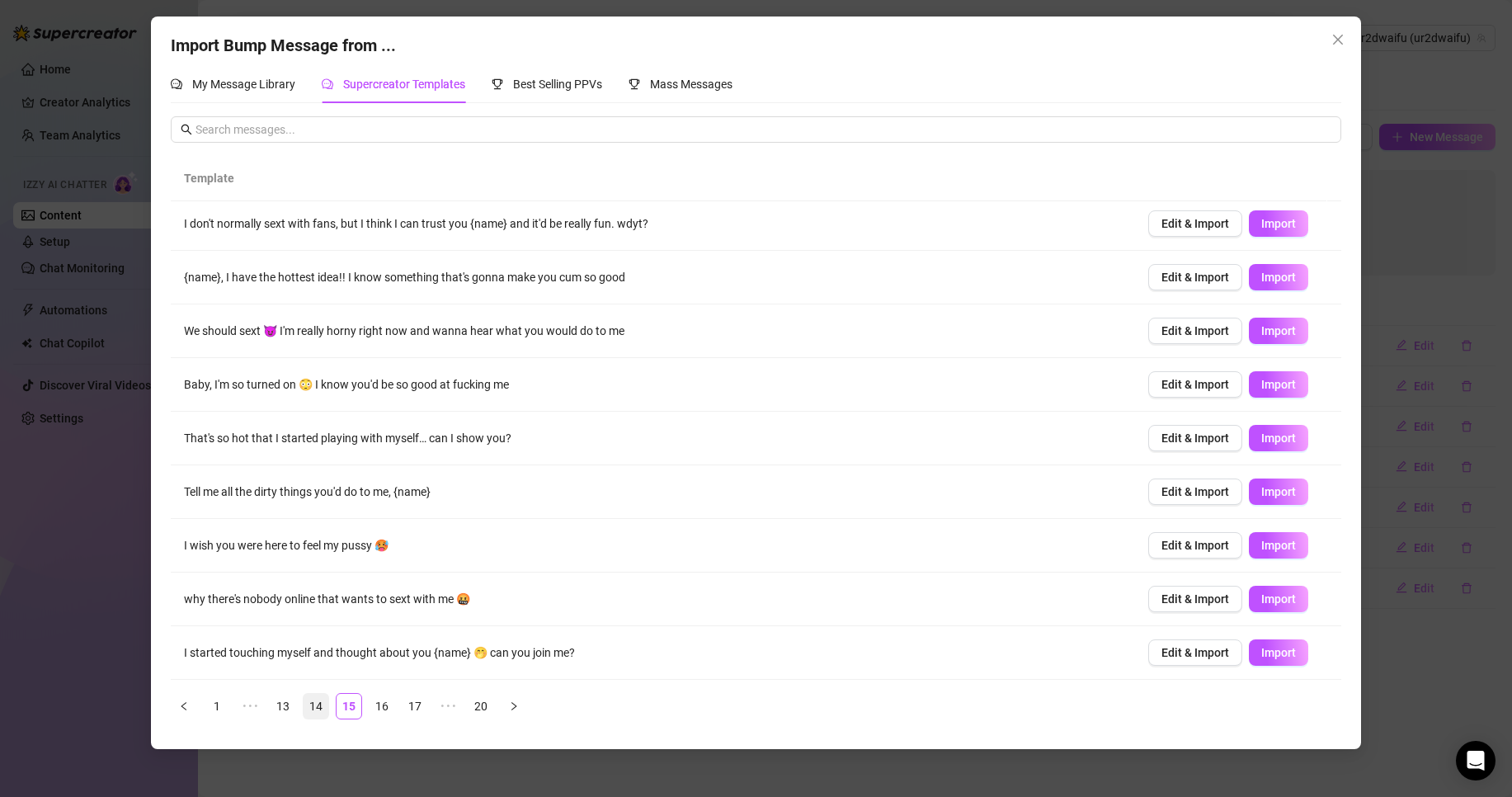
click at [310, 704] on link "14" at bounding box center [316, 706] width 25 height 25
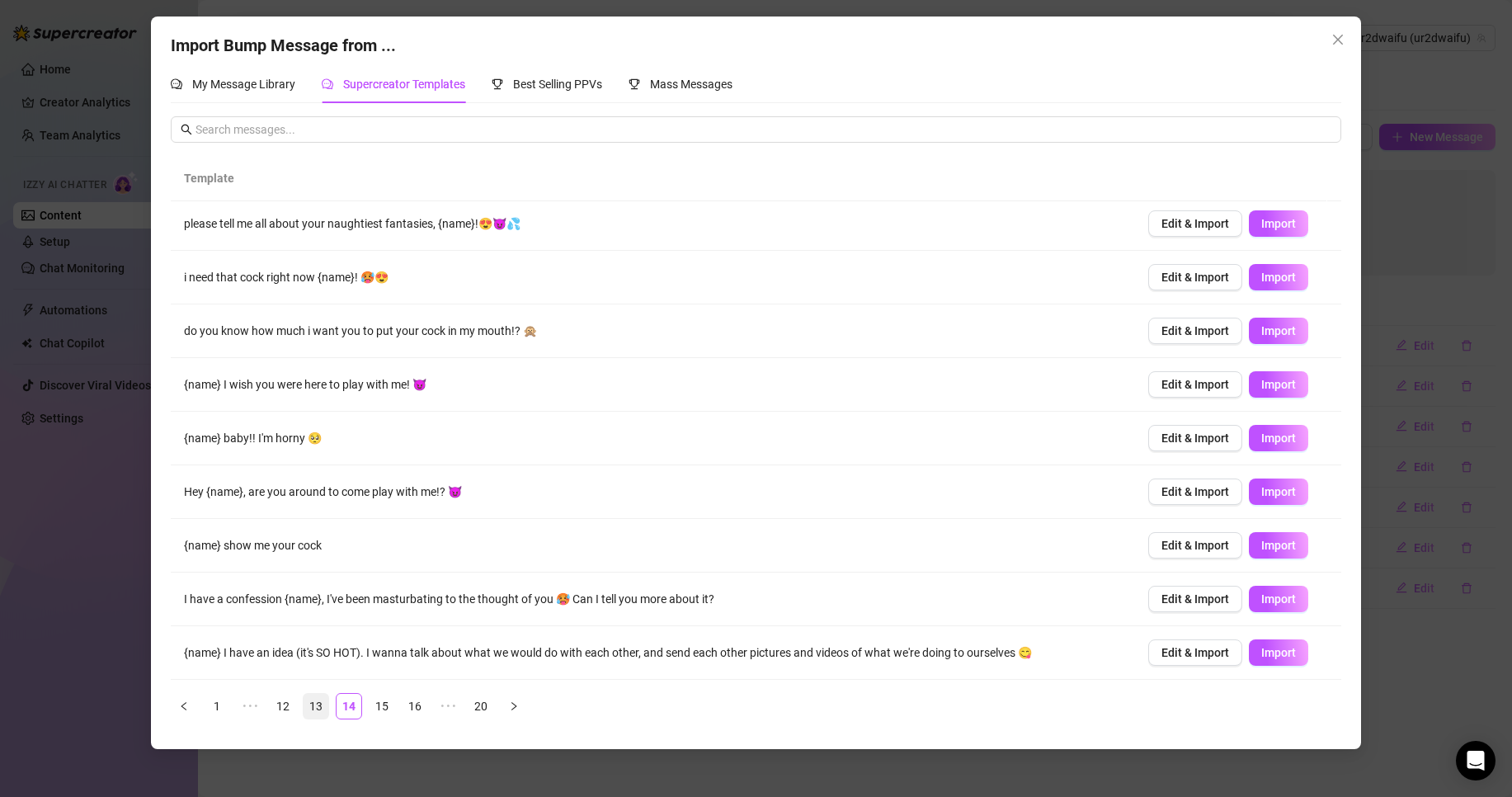
click at [314, 701] on link "13" at bounding box center [316, 706] width 25 height 25
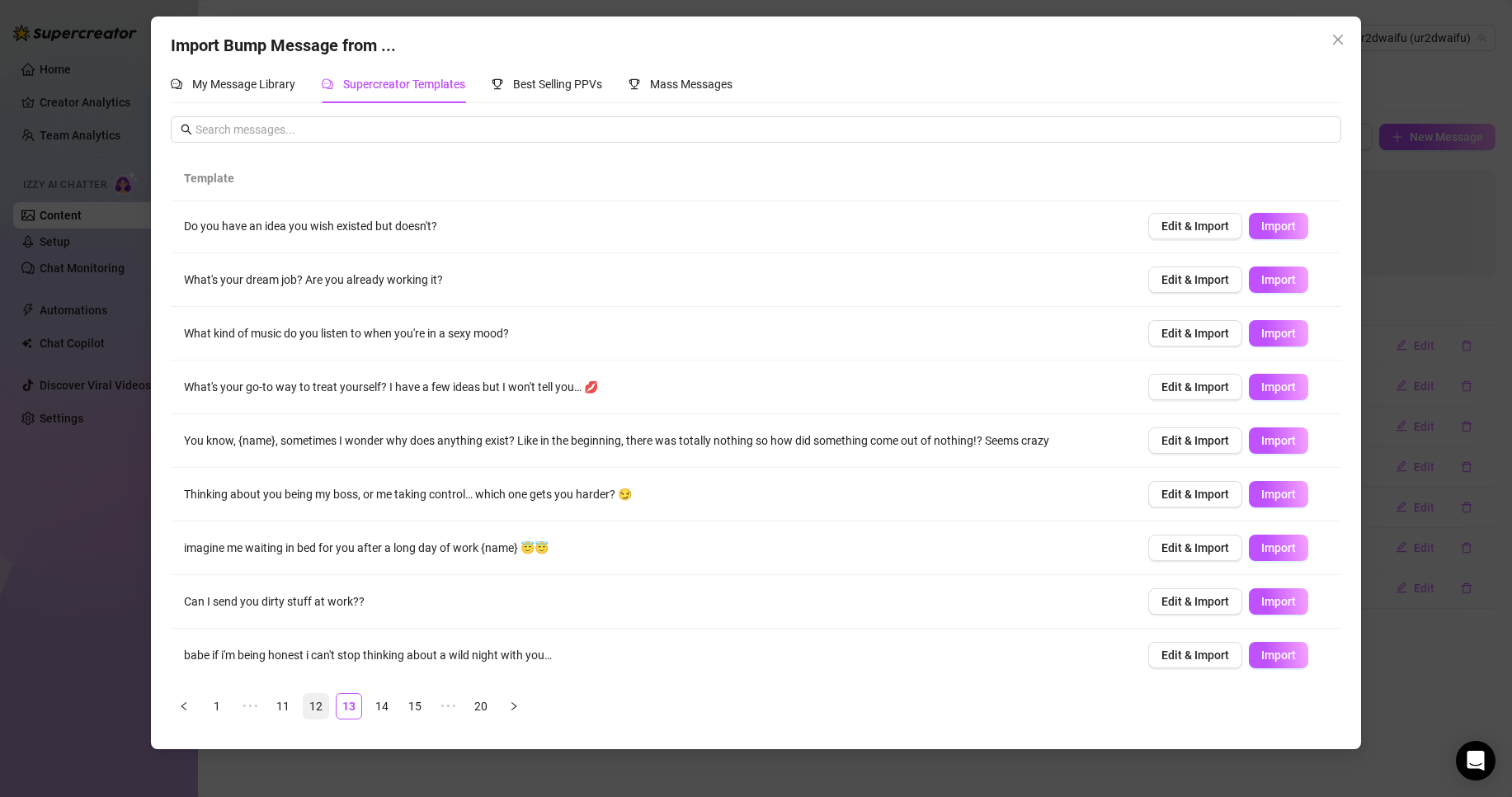
scroll to position [0, 0]
click at [555, 95] on div "Best Selling PPVs" at bounding box center [547, 84] width 110 height 38
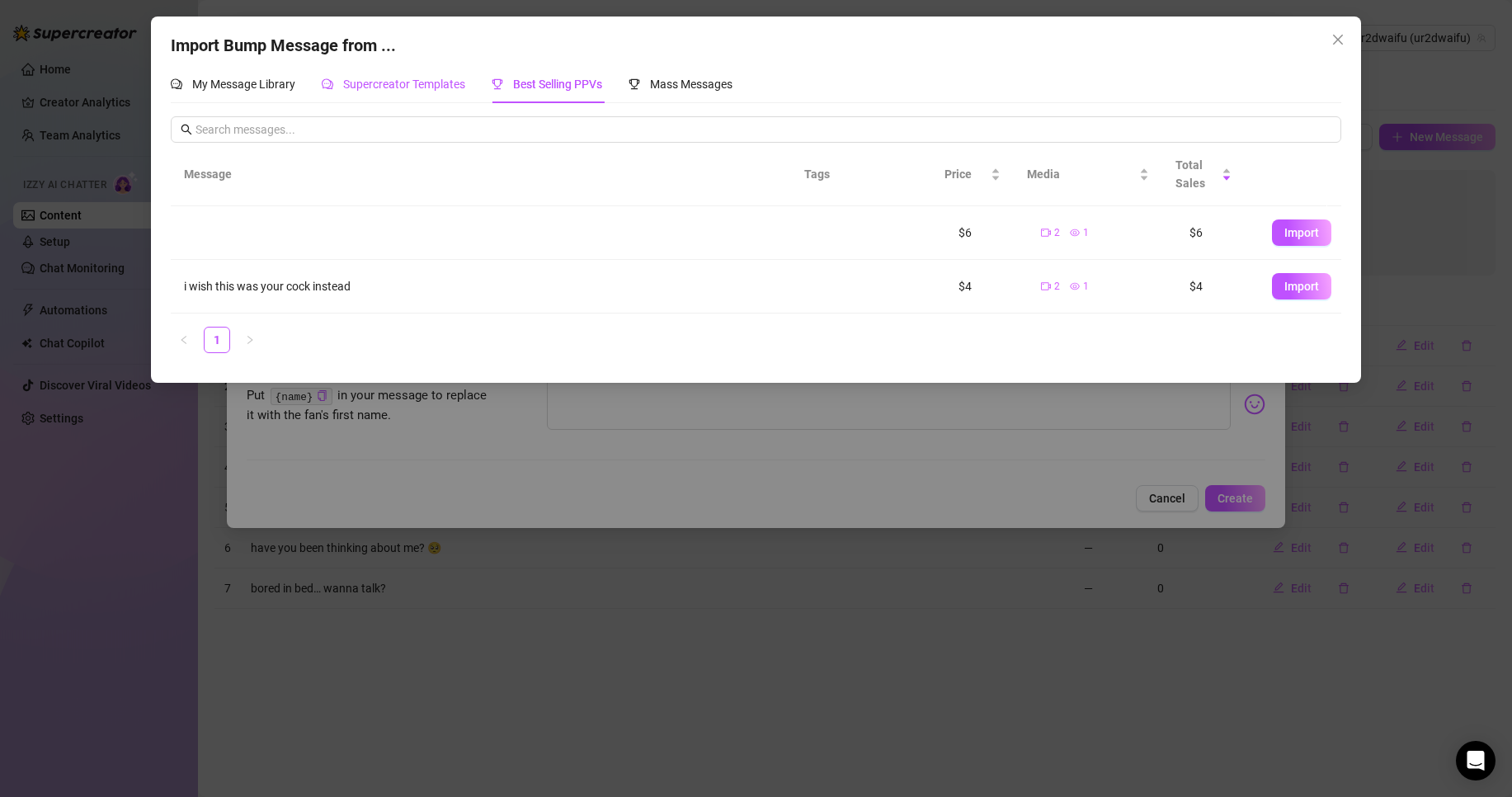
click at [460, 89] on span "Supercreator Templates" at bounding box center [404, 84] width 122 height 13
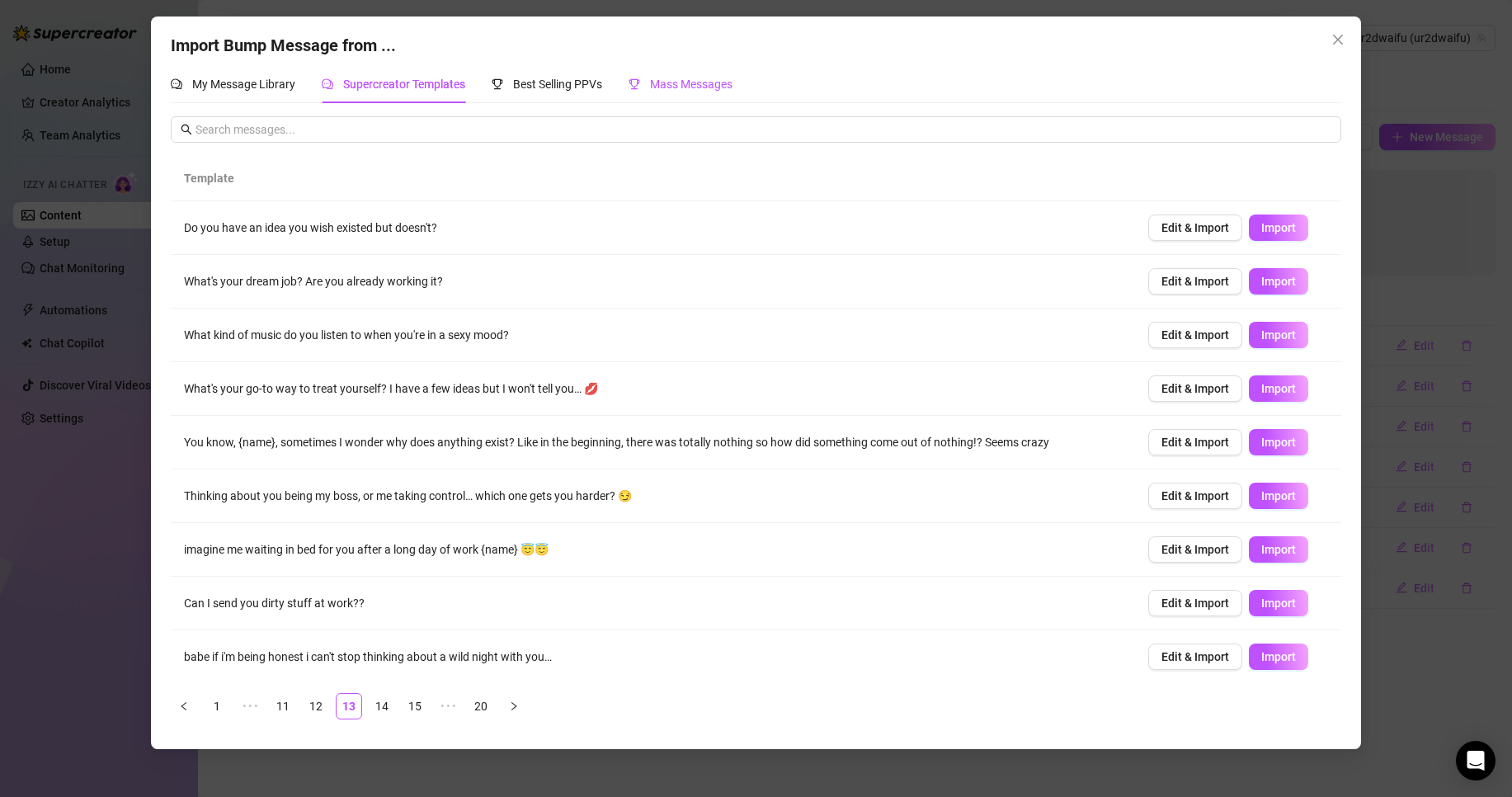
click at [638, 93] on div "Mass Messages" at bounding box center [681, 83] width 104 height 18
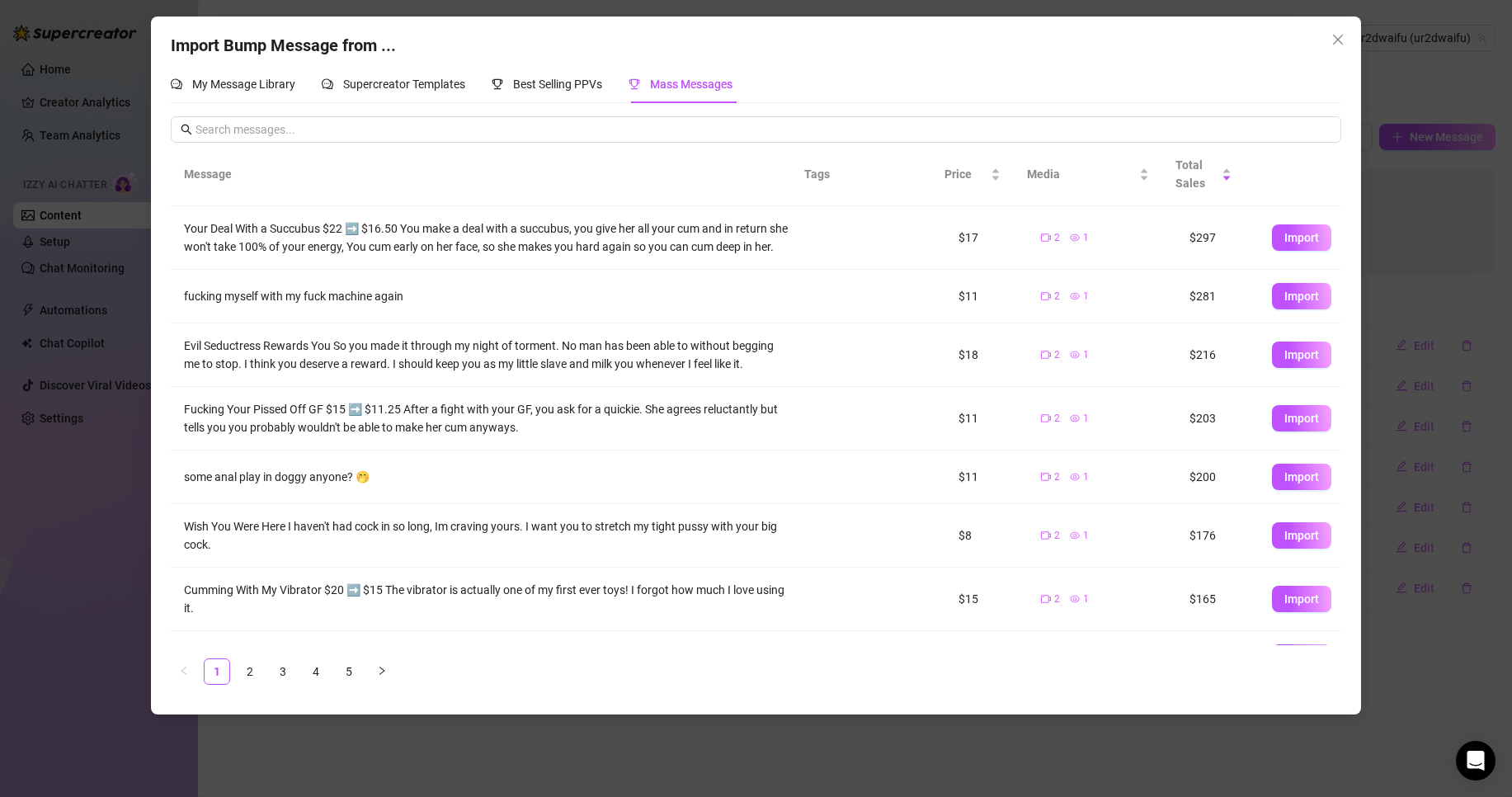
scroll to position [165, 0]
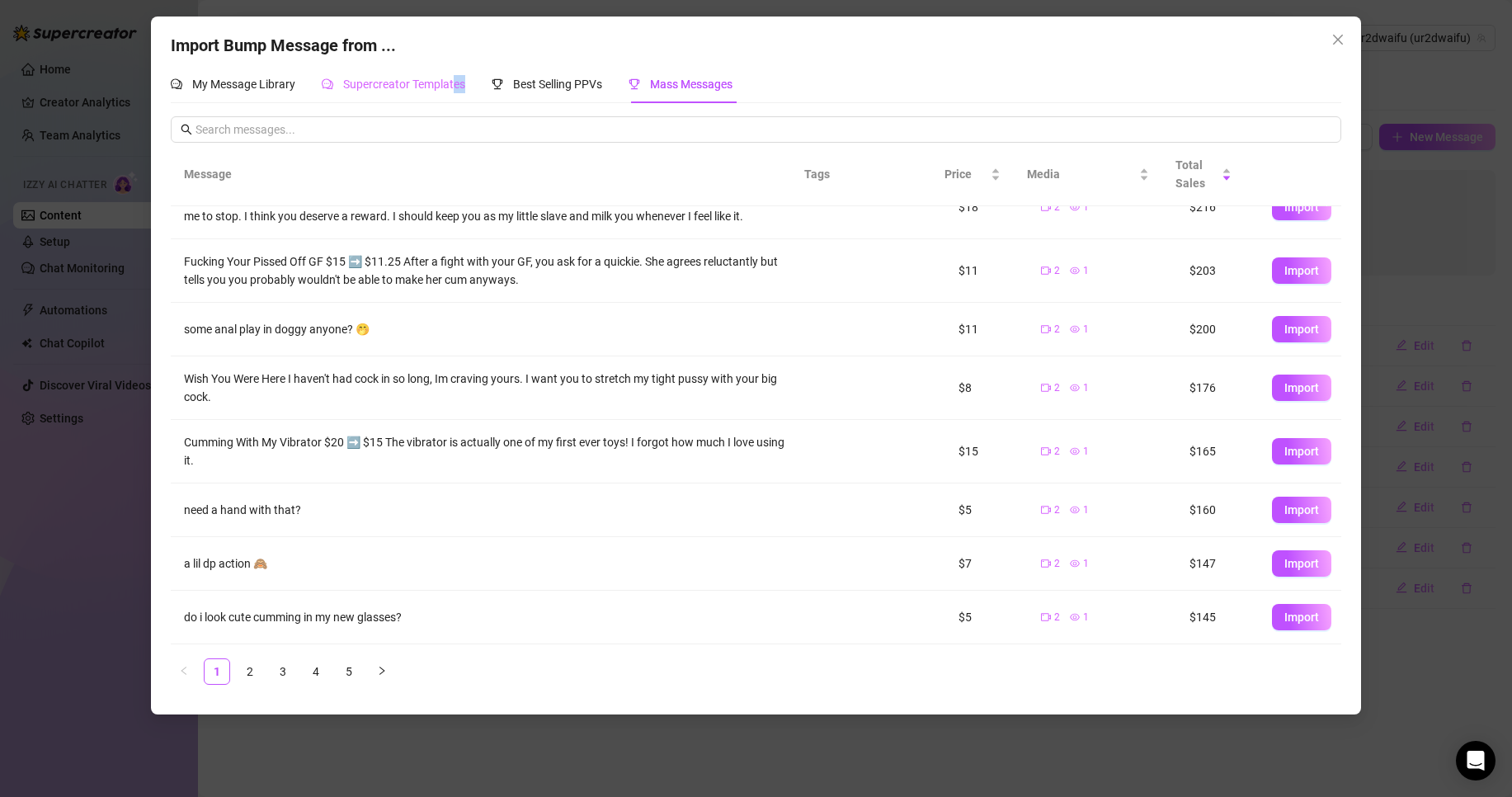
drag, startPoint x: 484, startPoint y: 92, endPoint x: 445, endPoint y: 90, distance: 39.1
click at [452, 91] on div "My Message Library Supercreator Templates Best Selling PPVs Mass Messages" at bounding box center [452, 84] width 562 height 38
click at [445, 90] on span "Supercreator Templates" at bounding box center [404, 84] width 122 height 13
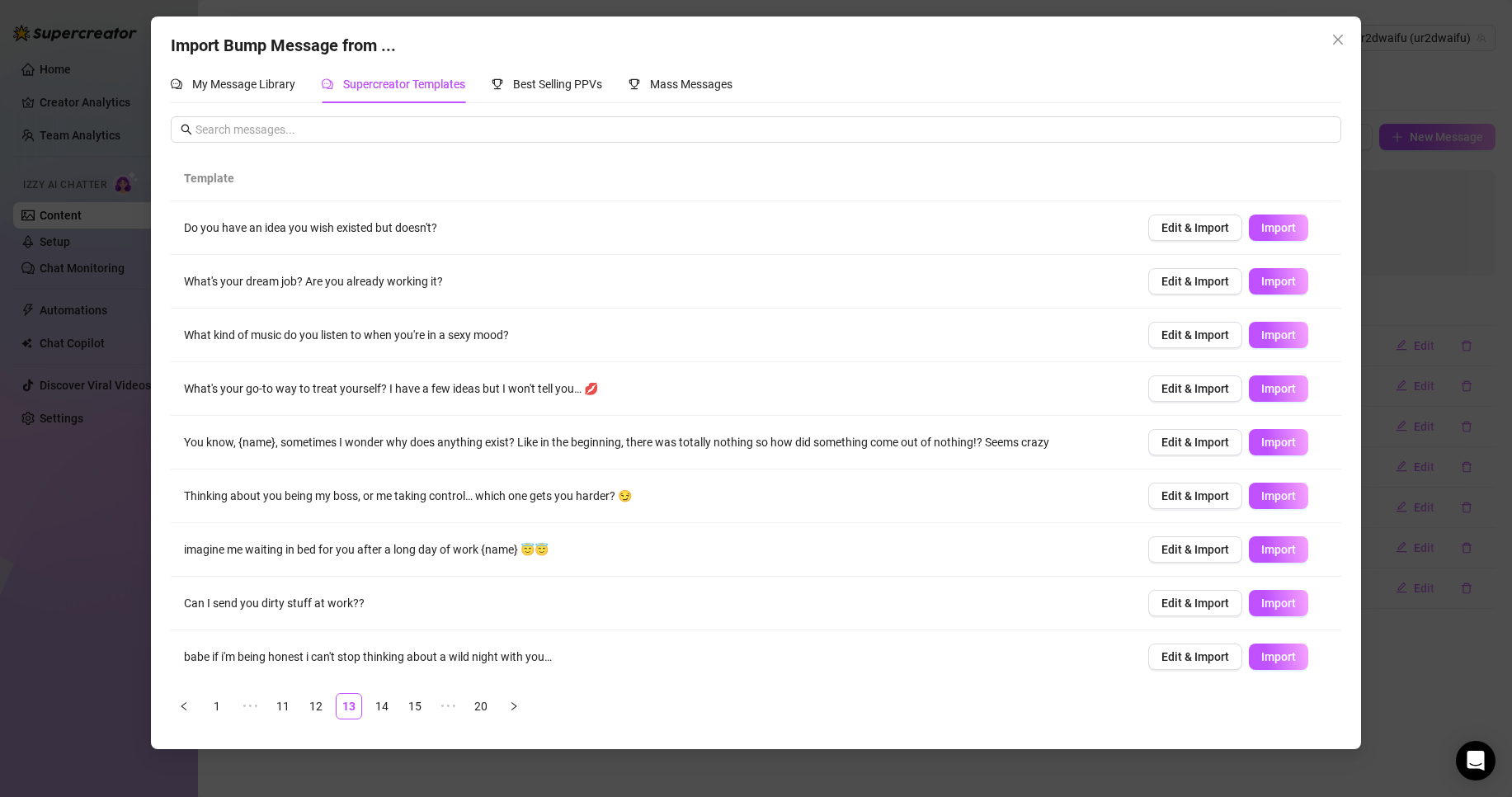
scroll to position [58, 0]
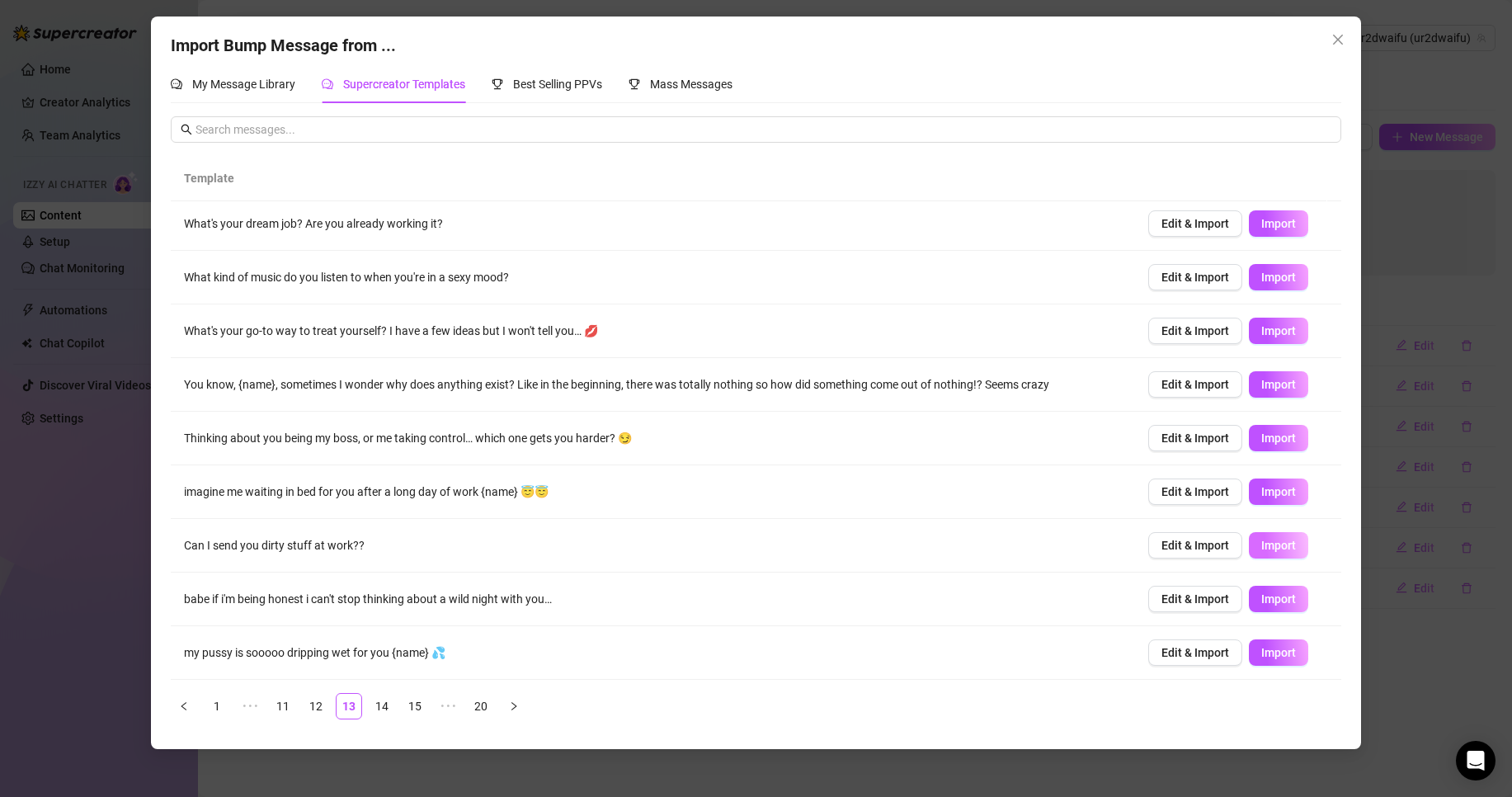
click at [1263, 552] on span "Import" at bounding box center [1279, 546] width 35 height 13
click at [319, 708] on link "12" at bounding box center [316, 706] width 25 height 25
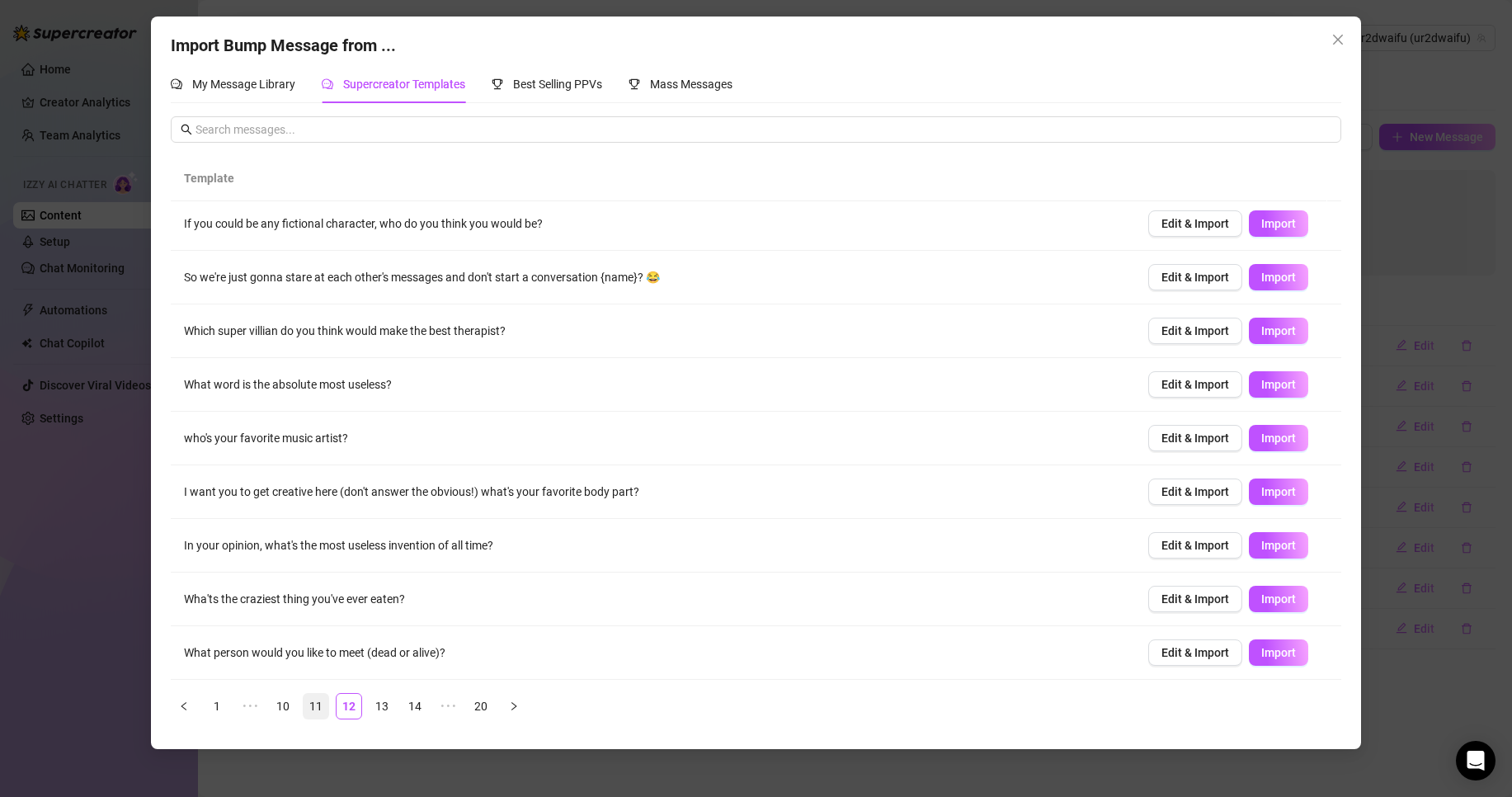
click at [317, 702] on link "11" at bounding box center [316, 706] width 25 height 25
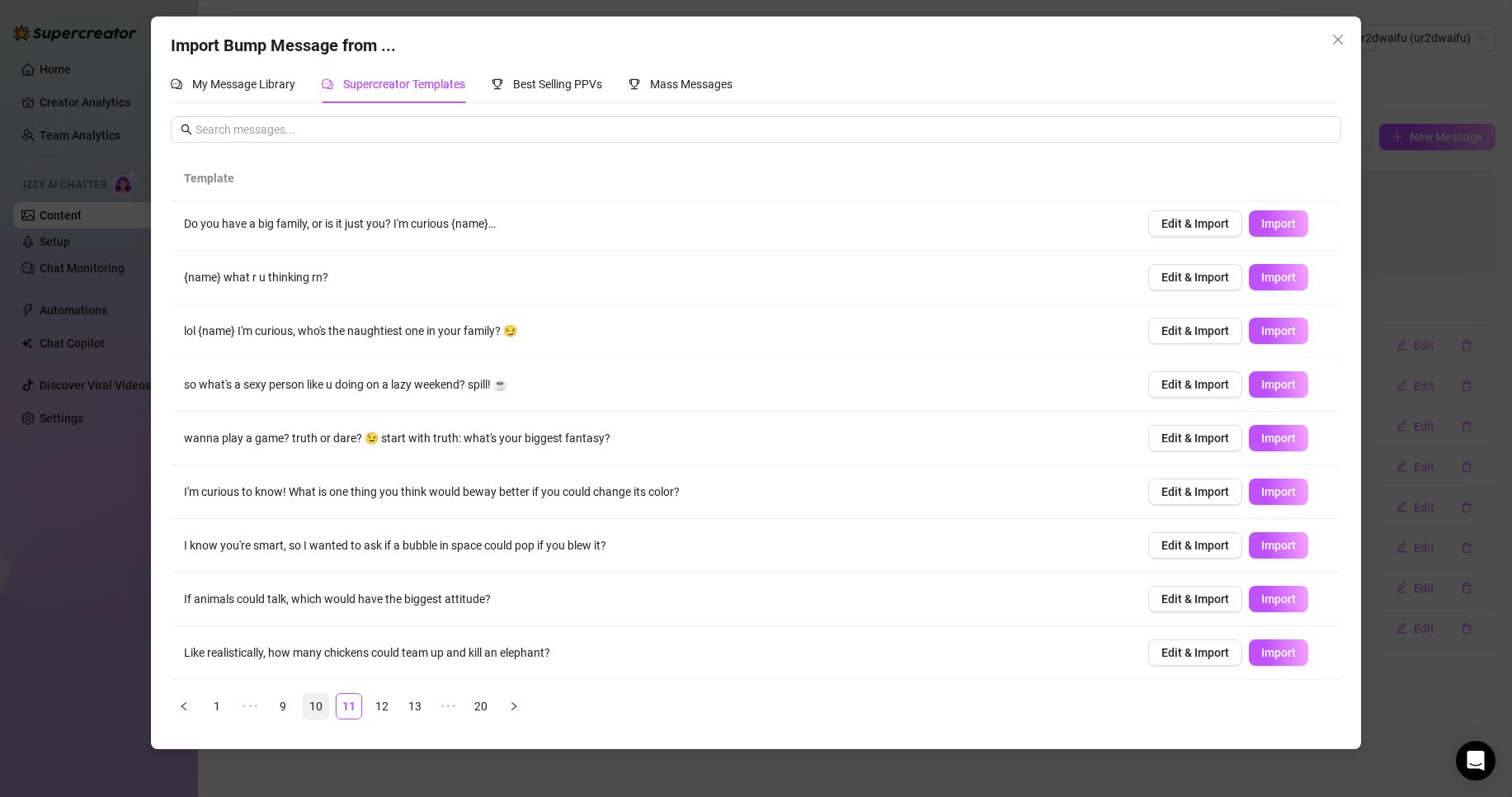
click at [327, 704] on link "10" at bounding box center [316, 706] width 25 height 25
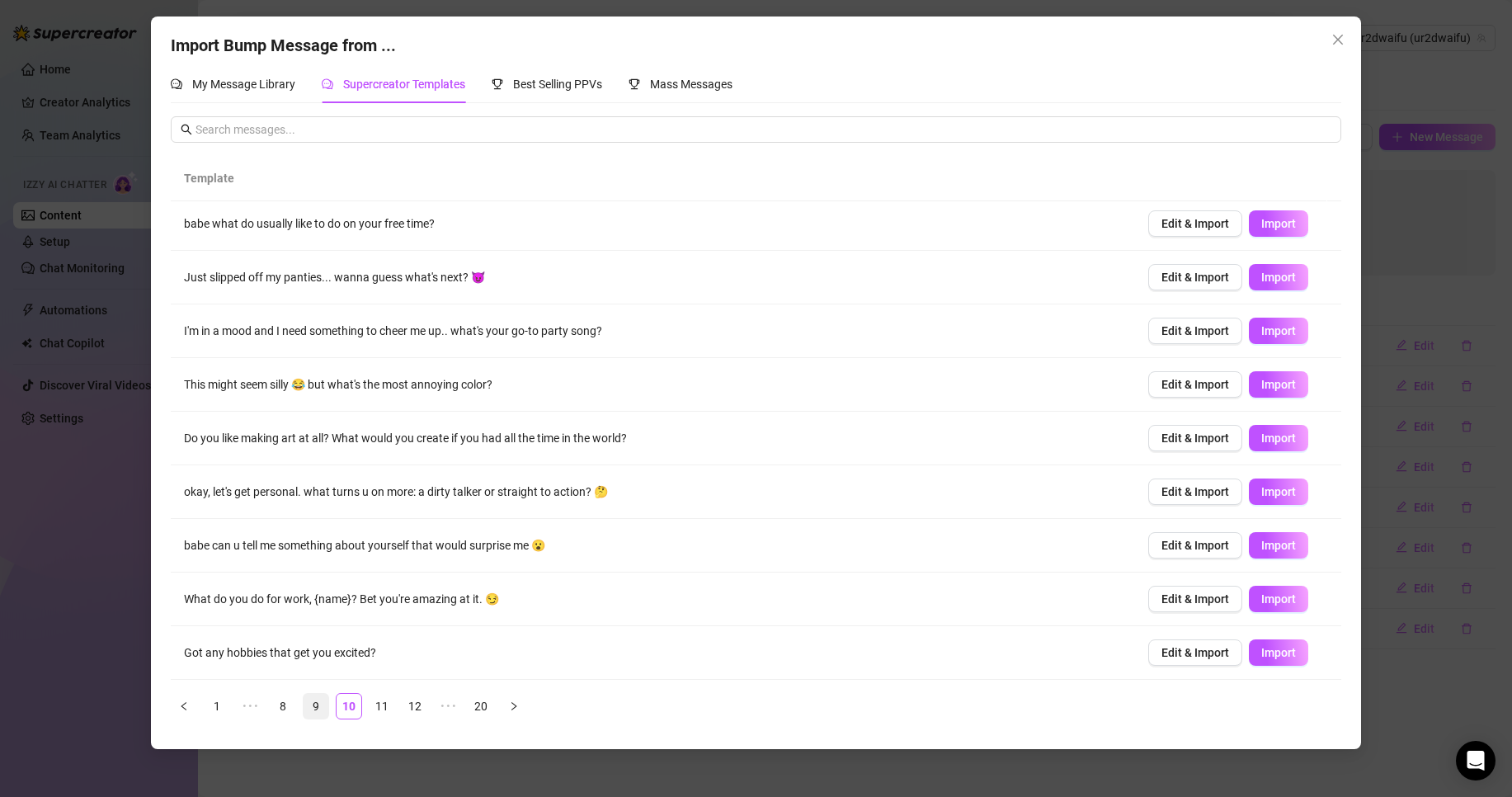
click at [326, 695] on link "9" at bounding box center [316, 706] width 25 height 25
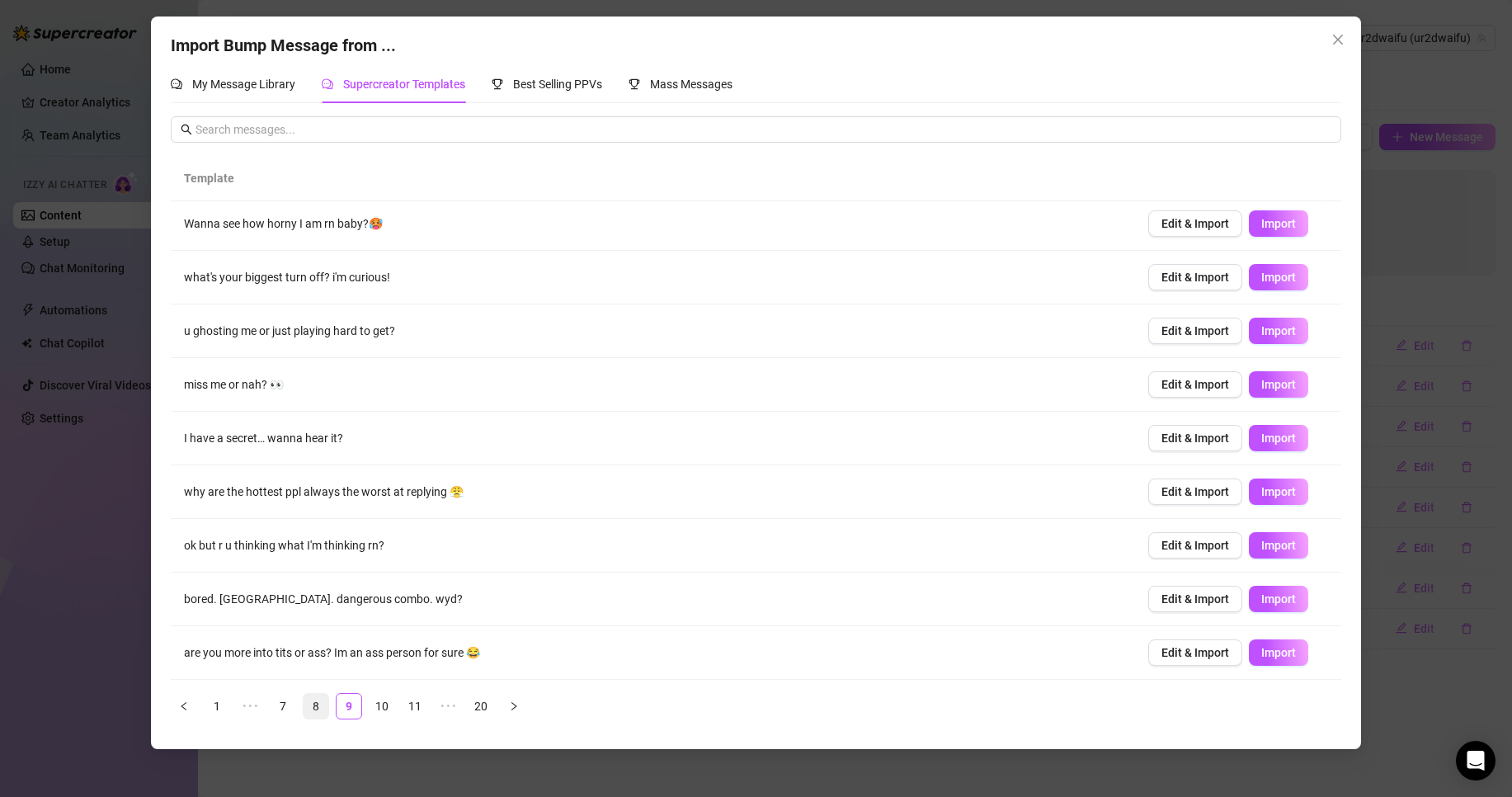
click at [314, 701] on link "8" at bounding box center [316, 706] width 25 height 25
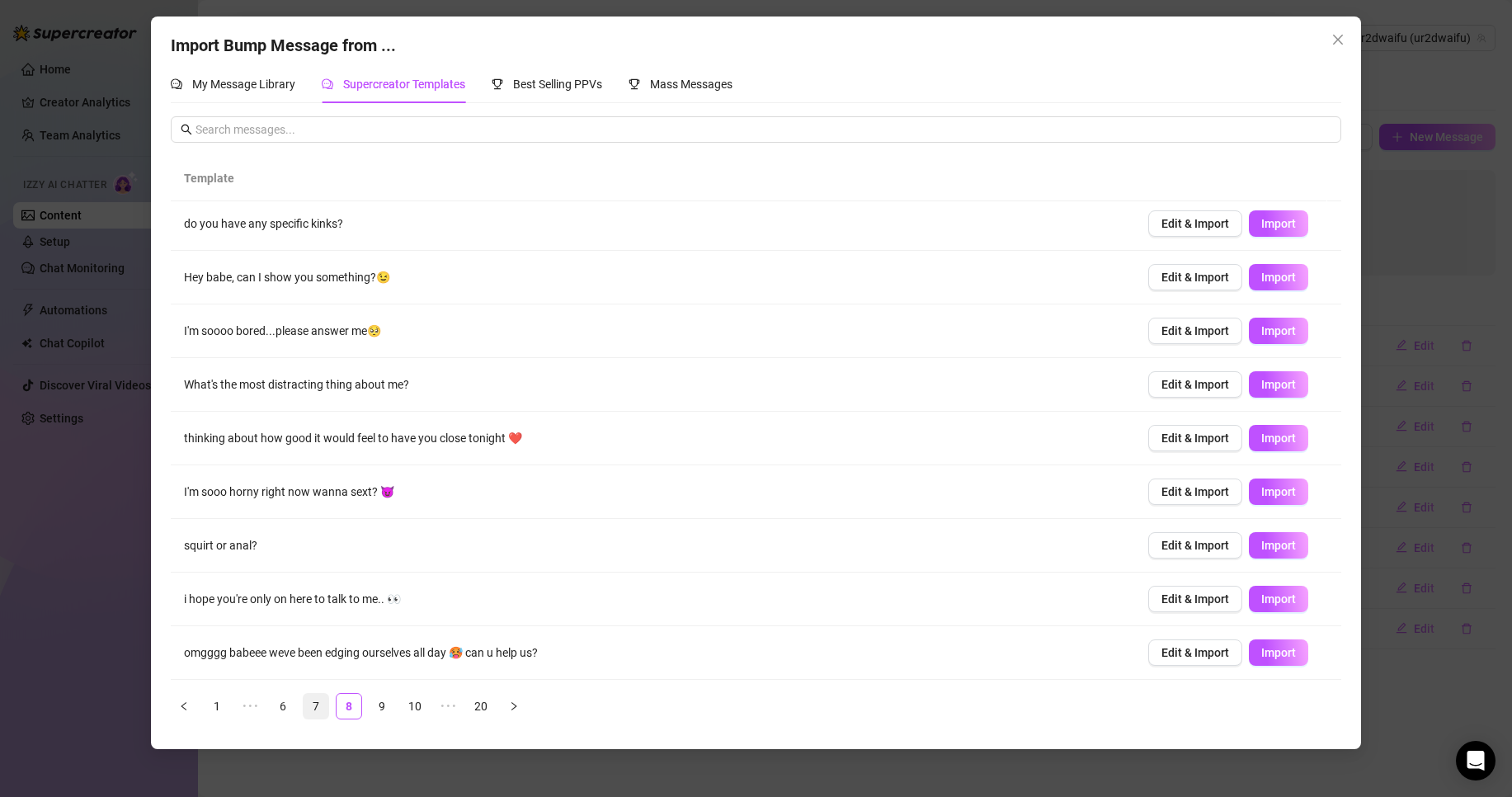
click at [324, 707] on link "7" at bounding box center [316, 706] width 25 height 25
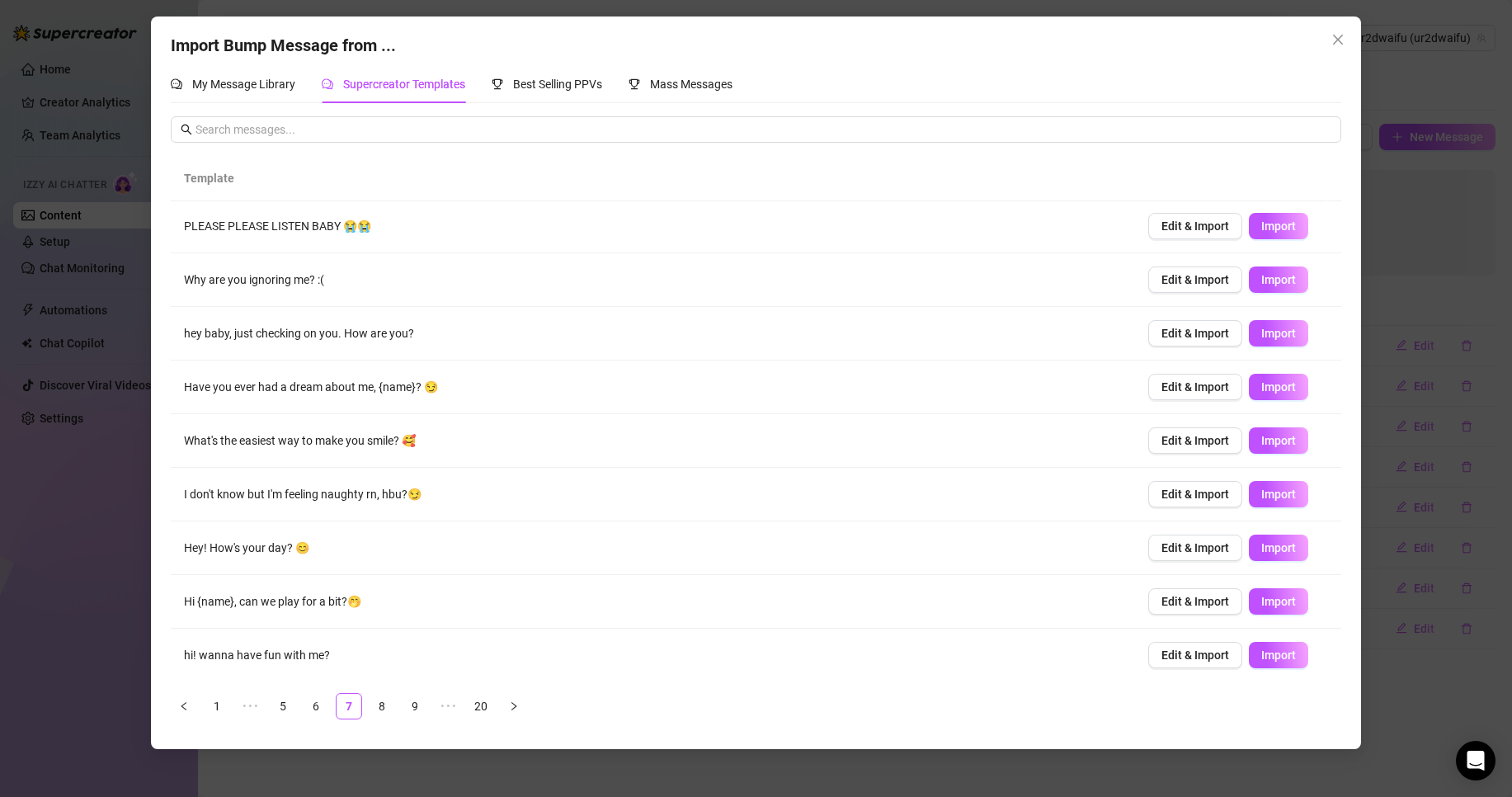
scroll to position [0, 0]
click at [1261, 328] on span "Import" at bounding box center [1279, 335] width 35 height 13
click at [1162, 387] on span "Edit & Import" at bounding box center [1195, 388] width 67 height 13
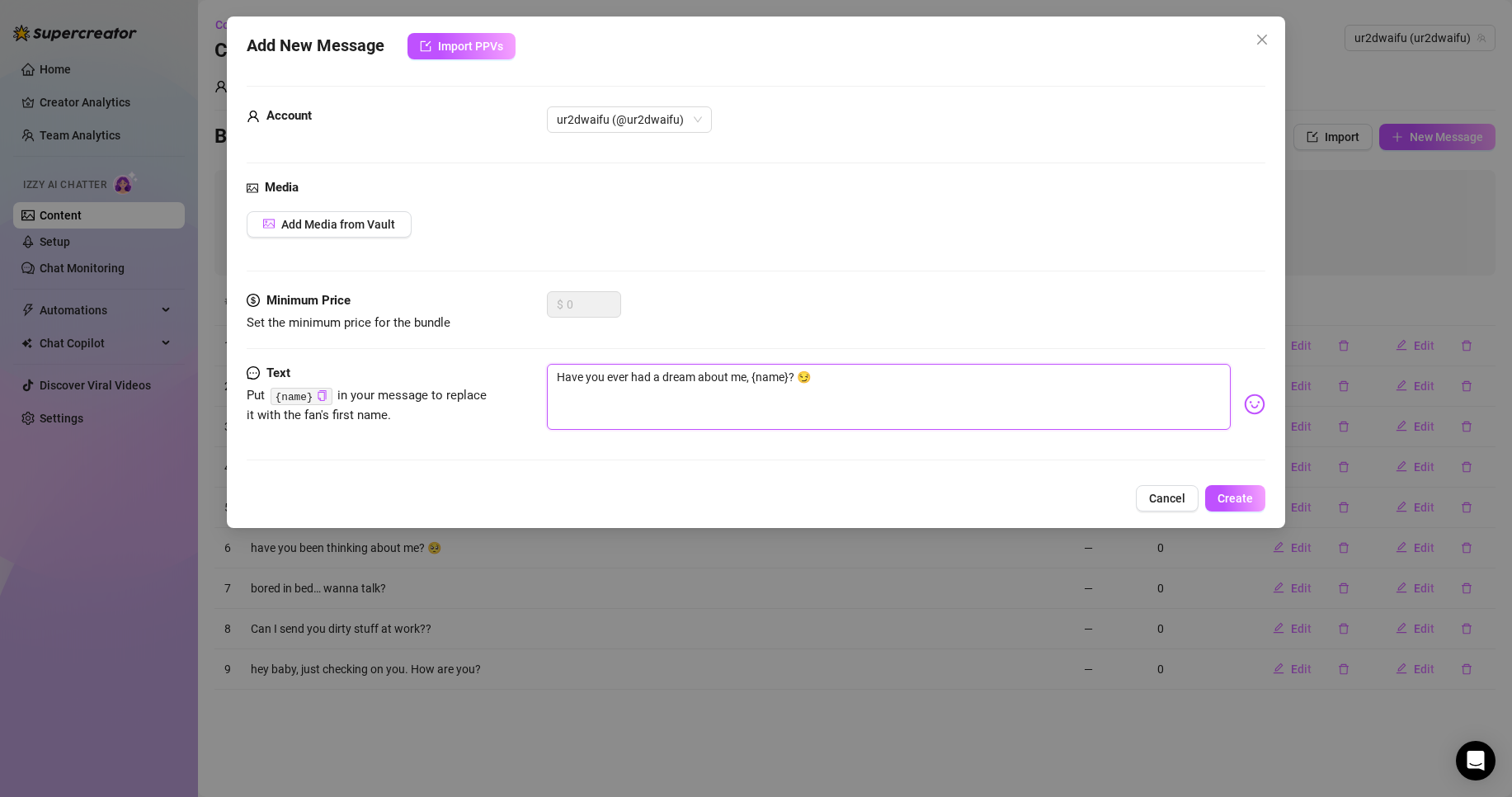
drag, startPoint x: 843, startPoint y: 381, endPoint x: 746, endPoint y: 374, distance: 97.3
click at [746, 374] on textarea "Have you ever had a dream about me, {name}? 😏" at bounding box center [888, 397] width 684 height 66
type textarea "Have you ever had a dream about me?"
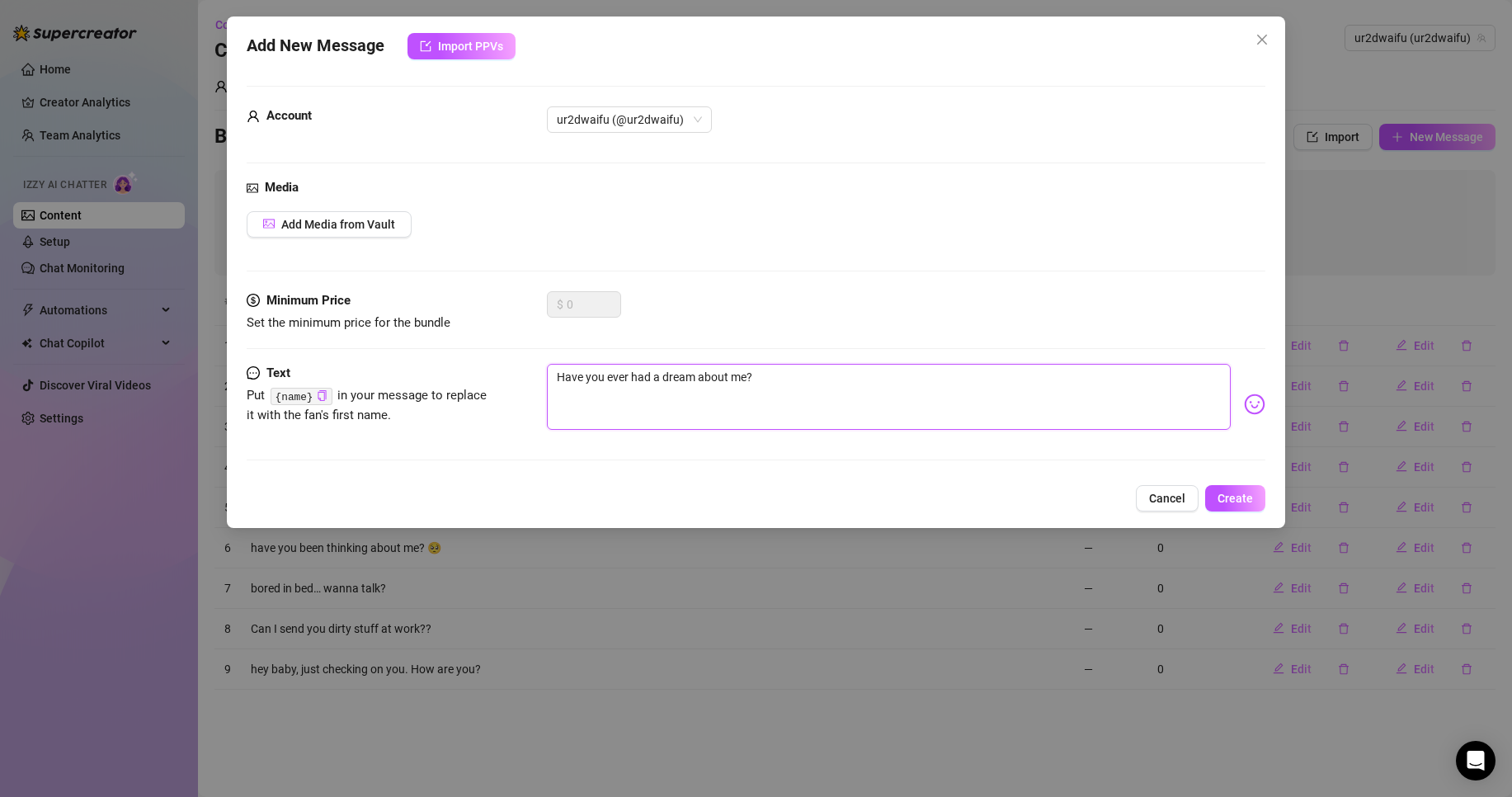
type textarea "Have you ever had a dream about me?"
type textarea "Have you ever had a dream about me? :"
type textarea "Have you ever had a dream about me? :3"
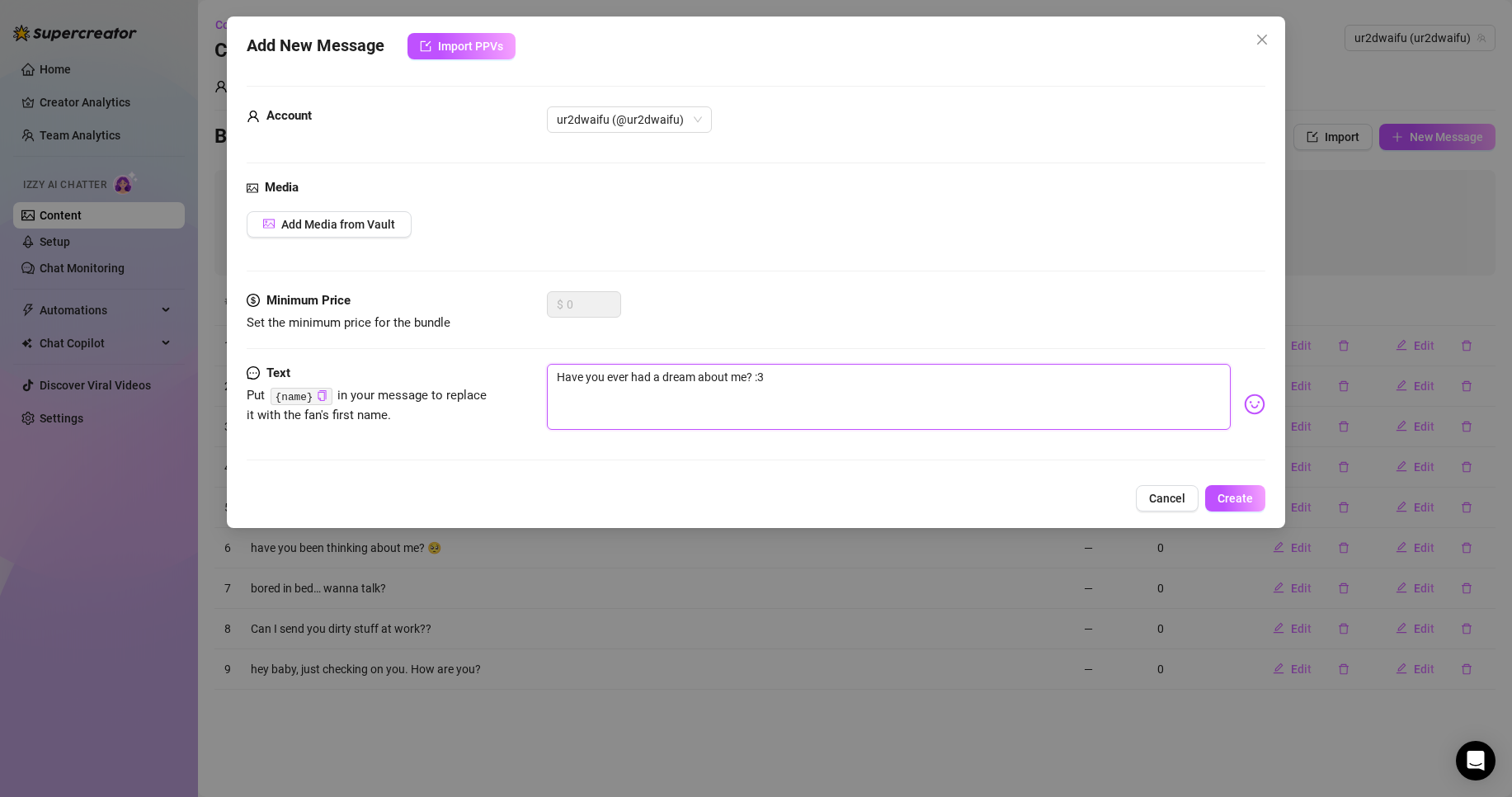
type textarea "Have you ever had a dream about me? :3c"
click at [1252, 501] on span "Create" at bounding box center [1235, 498] width 35 height 13
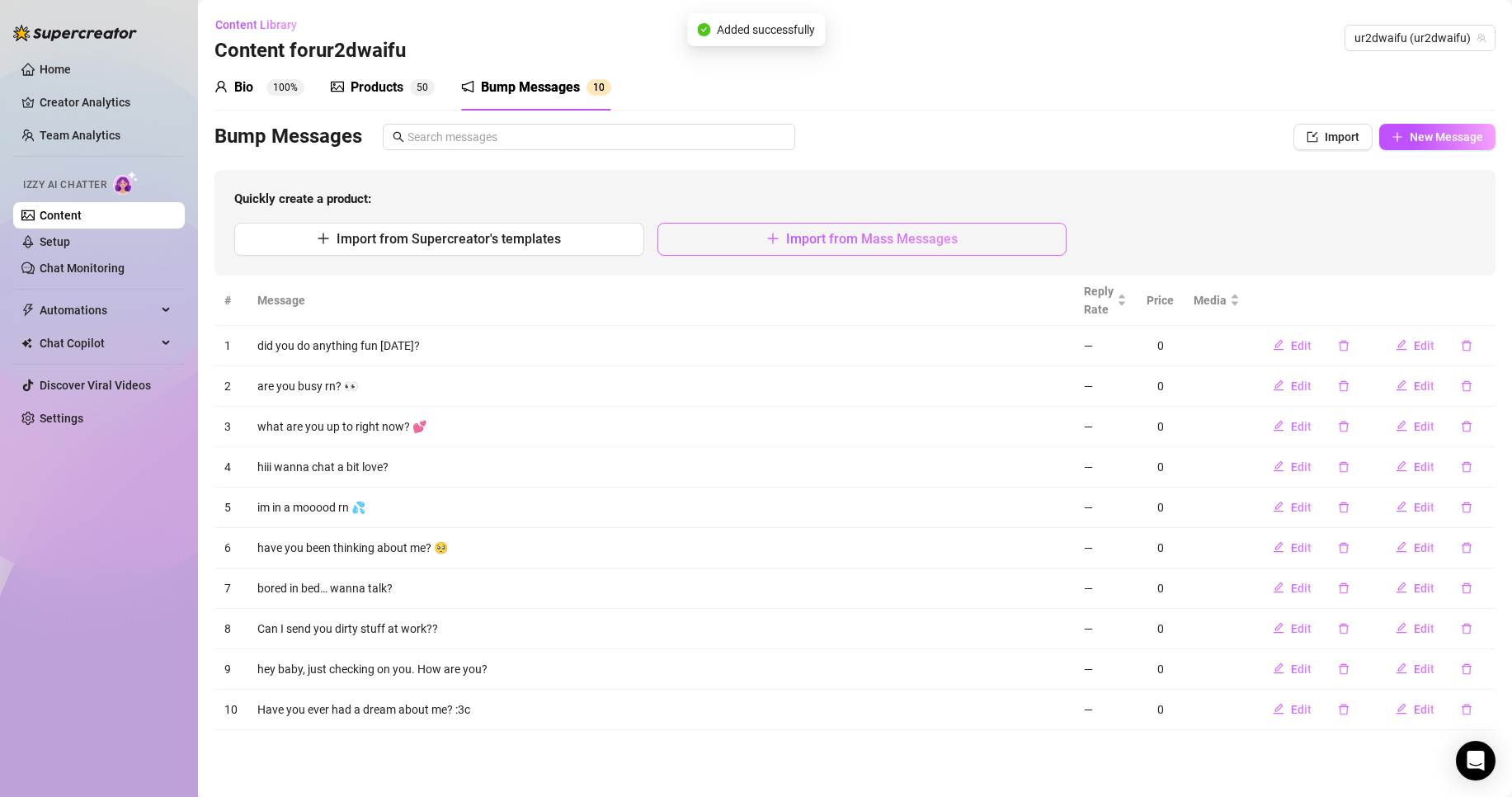
click at [805, 243] on span "Import from Mass Messages" at bounding box center [871, 238] width 172 height 16
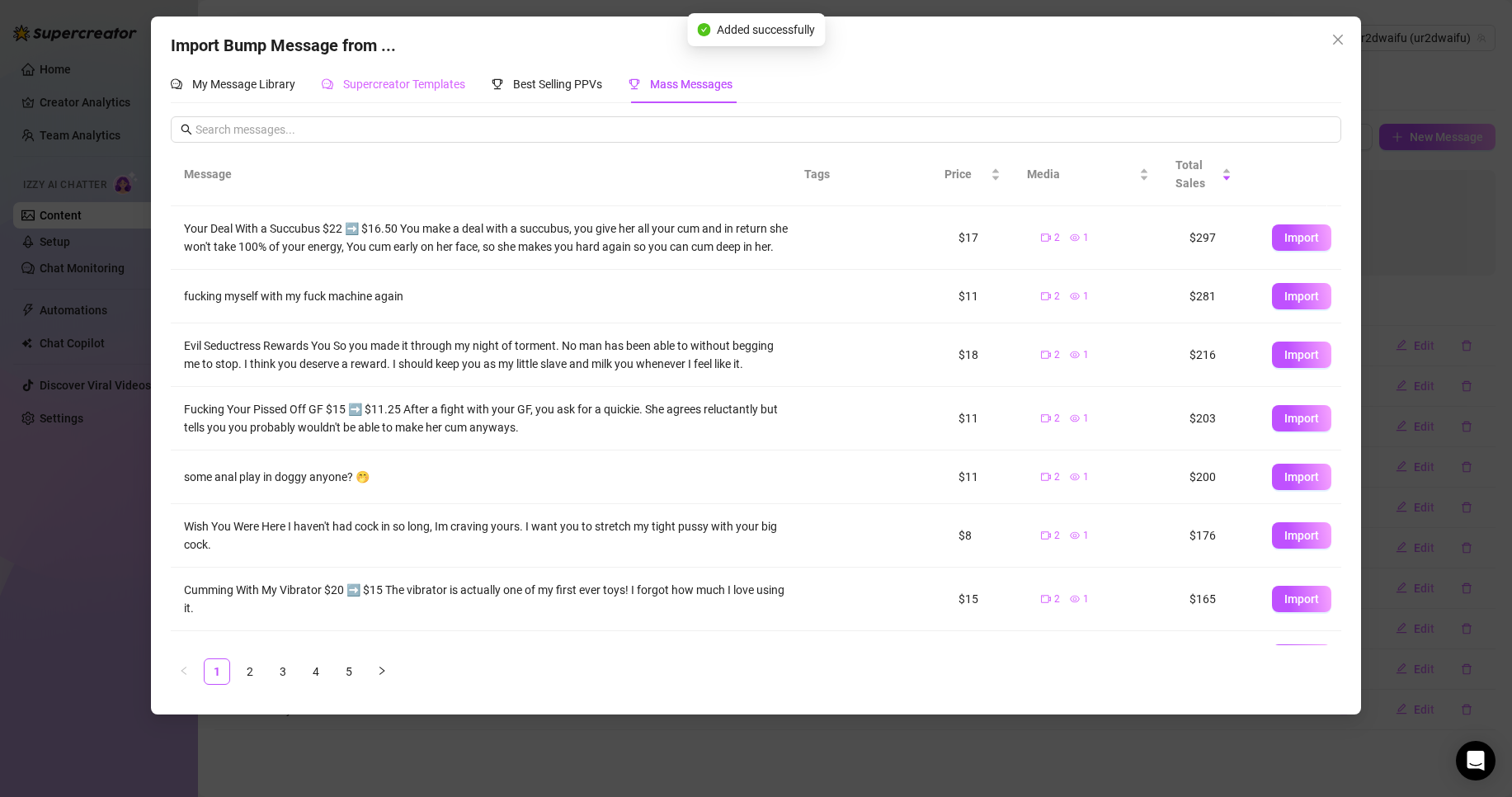
click at [441, 102] on div "Supercreator Templates" at bounding box center [393, 84] width 143 height 38
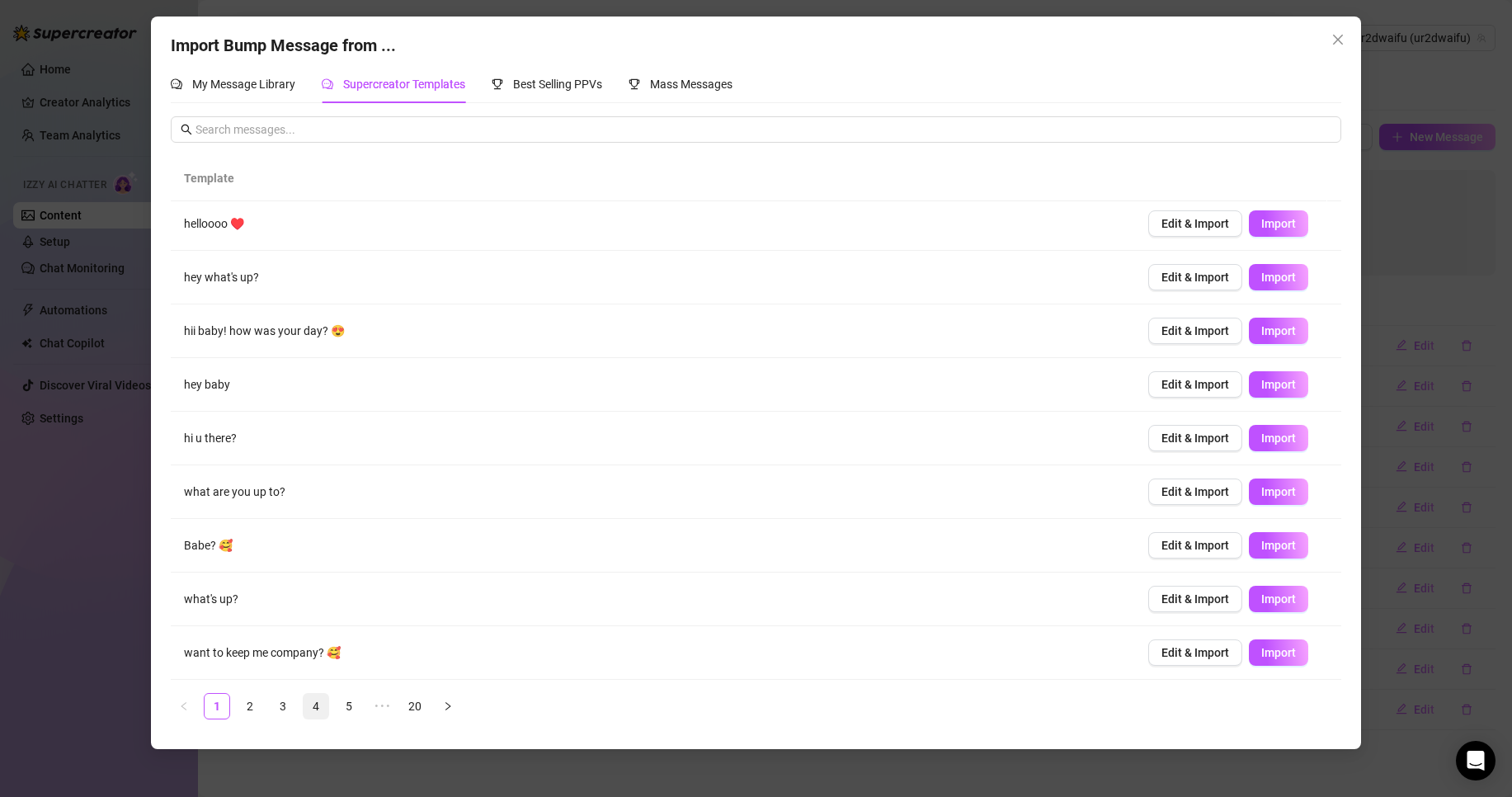
click at [326, 704] on link "4" at bounding box center [316, 706] width 25 height 25
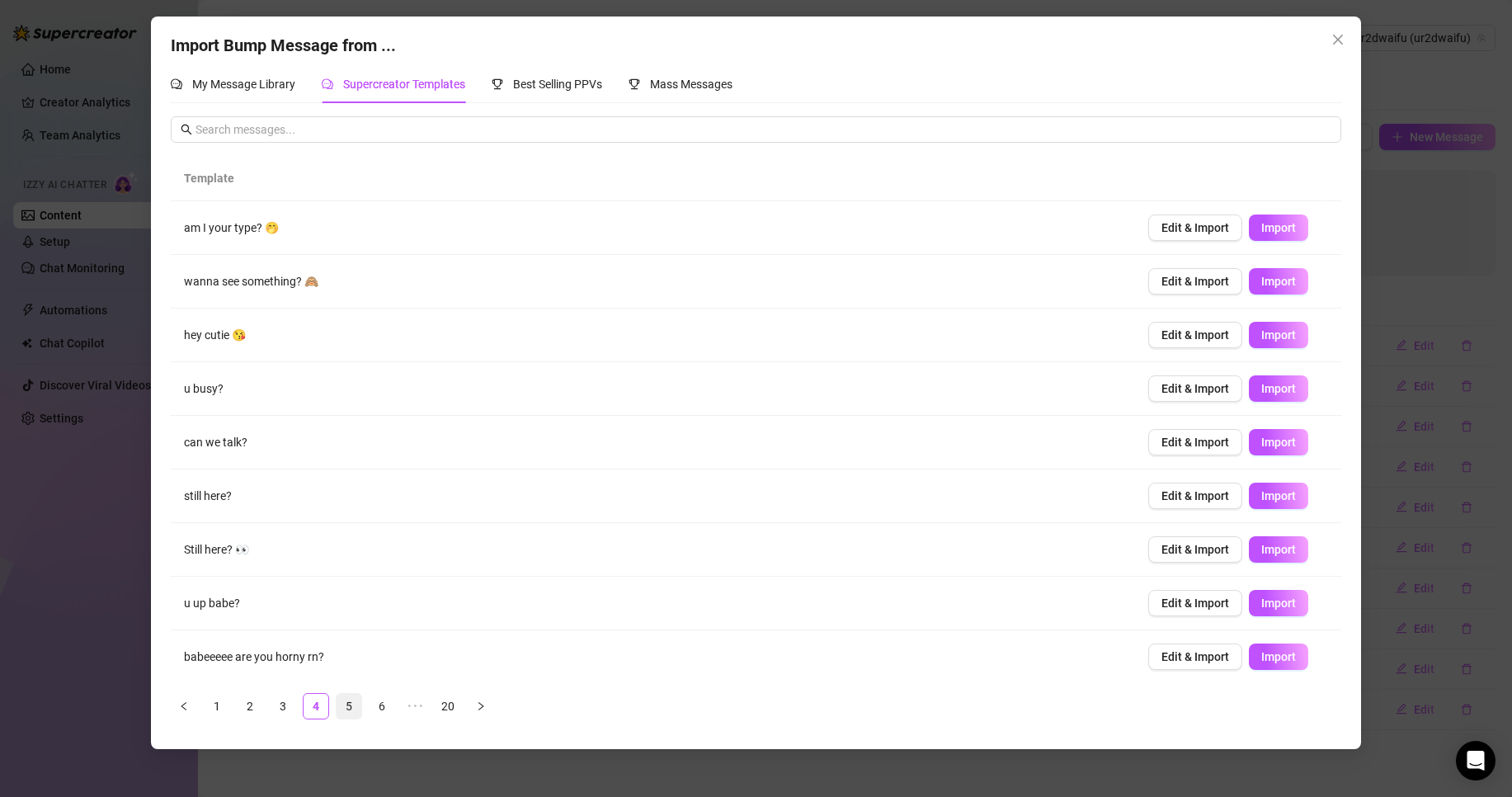
click at [345, 704] on link "5" at bounding box center [349, 706] width 25 height 25
click at [361, 703] on link "5" at bounding box center [349, 706] width 25 height 25
click at [381, 703] on link "6" at bounding box center [382, 706] width 25 height 25
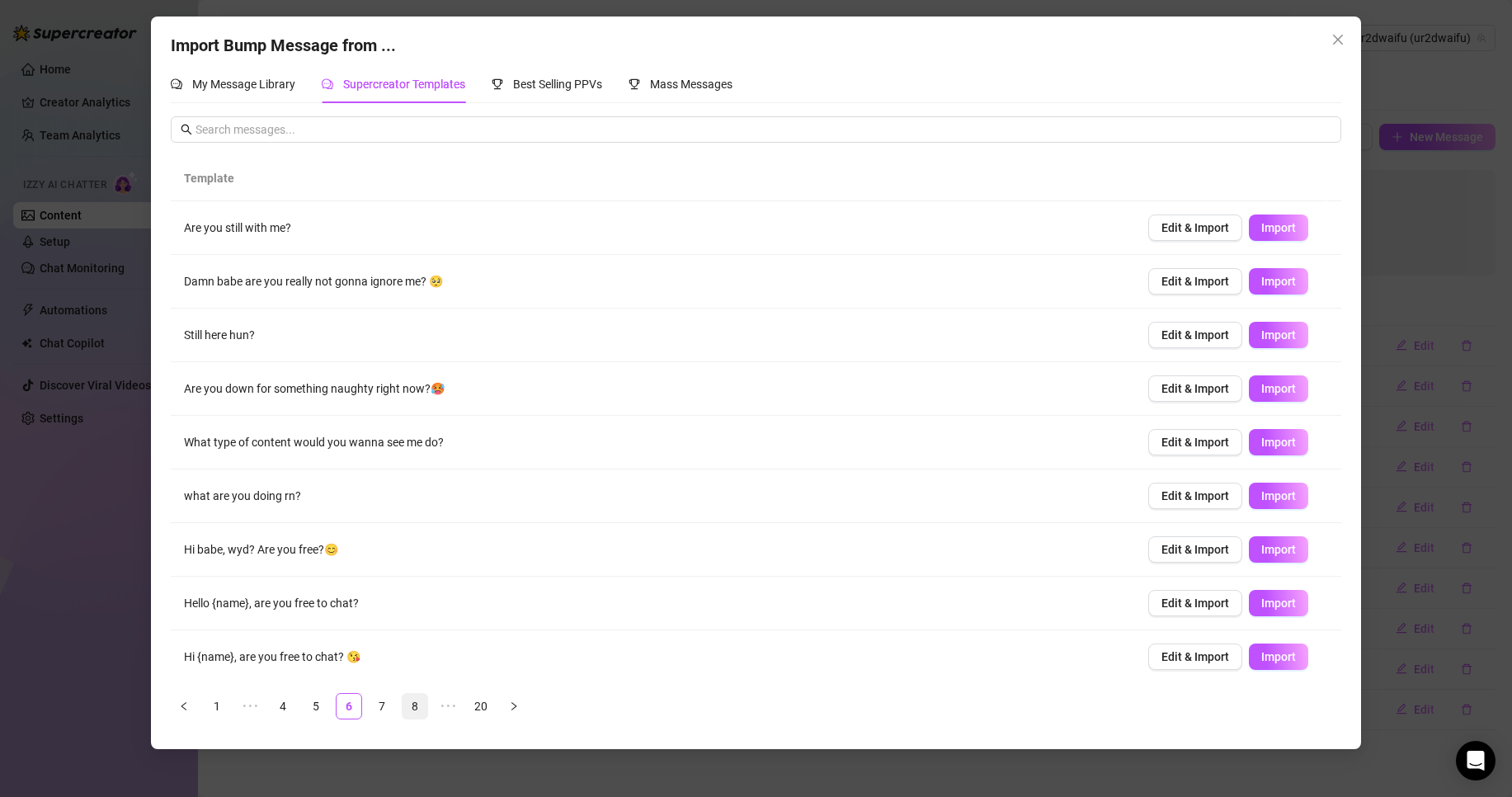
click at [406, 705] on link "8" at bounding box center [415, 706] width 25 height 25
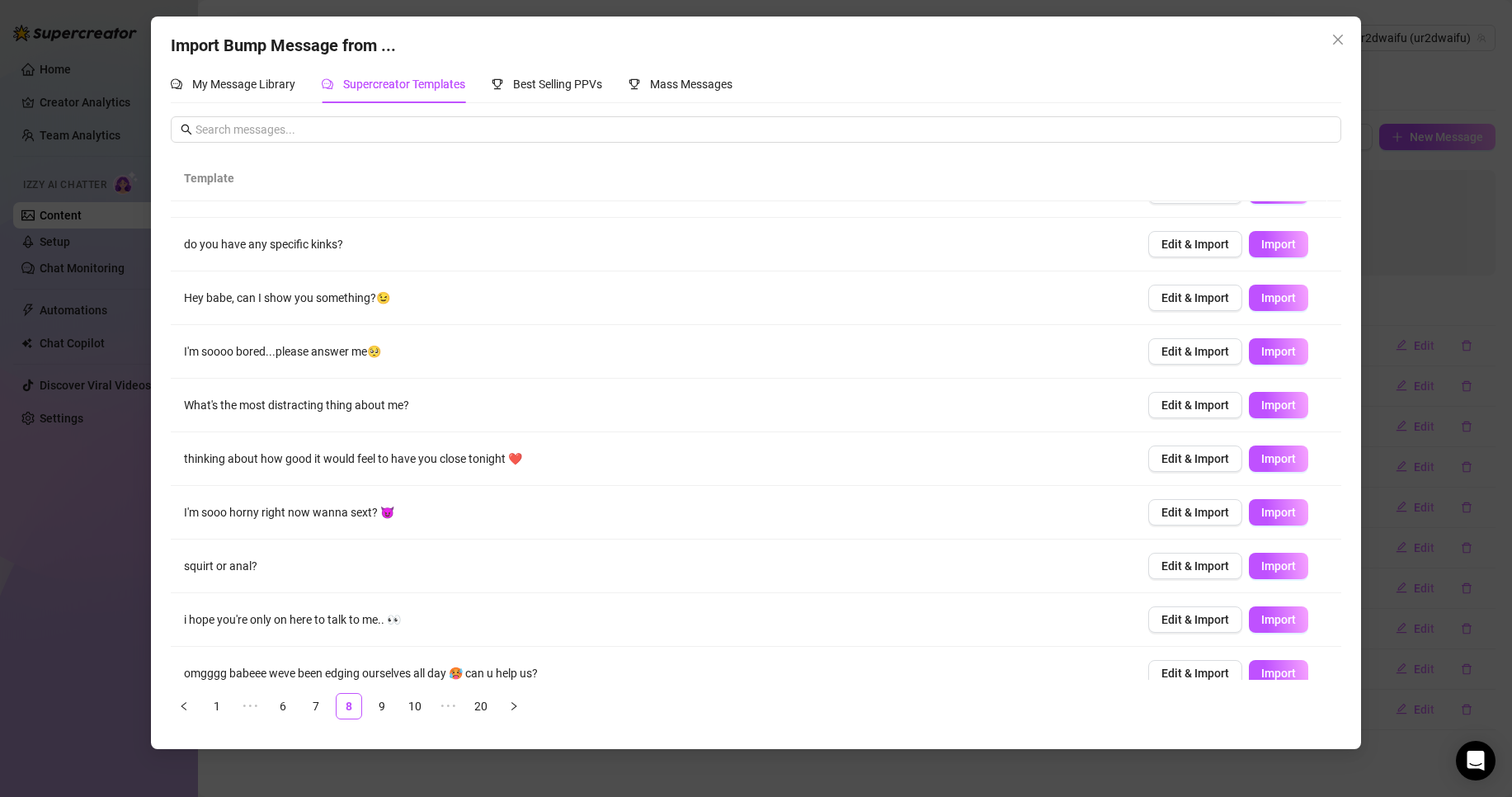
scroll to position [58, 0]
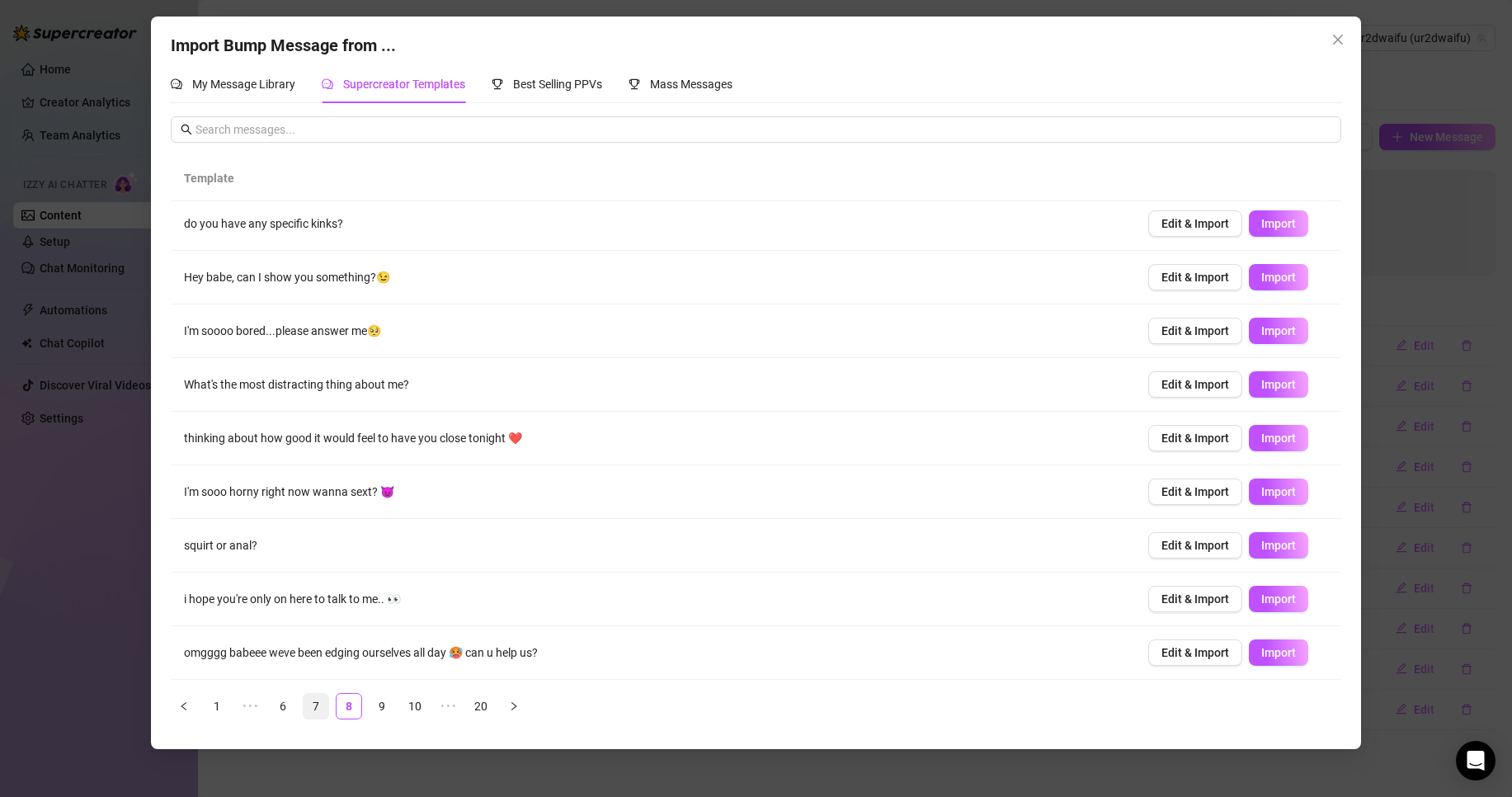
click at [326, 703] on link "7" at bounding box center [316, 706] width 25 height 25
click at [326, 706] on link "6" at bounding box center [316, 706] width 25 height 25
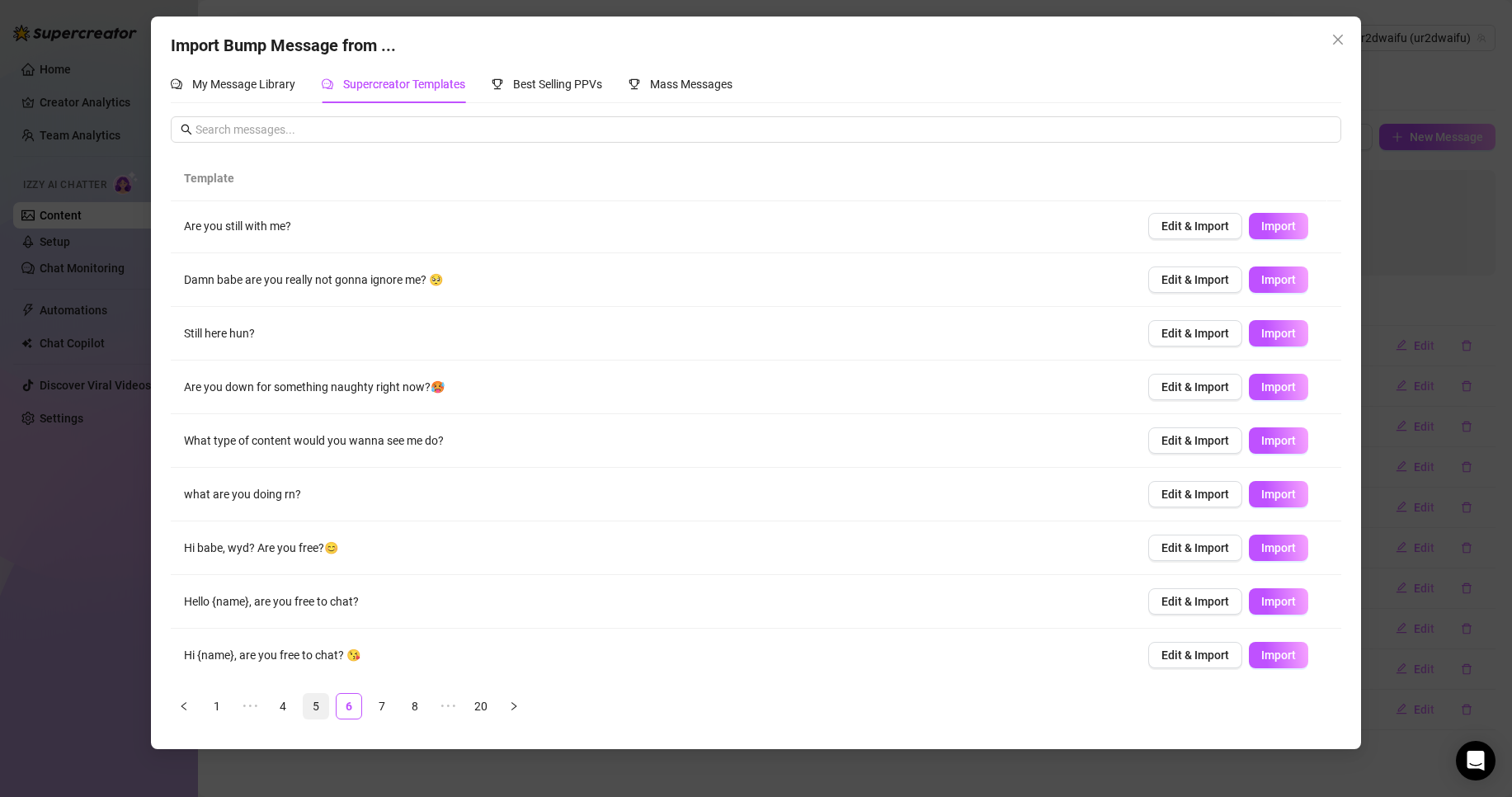
scroll to position [0, 0]
click at [1266, 495] on span "Import" at bounding box center [1279, 495] width 35 height 13
click at [1270, 336] on span "Import" at bounding box center [1279, 335] width 35 height 13
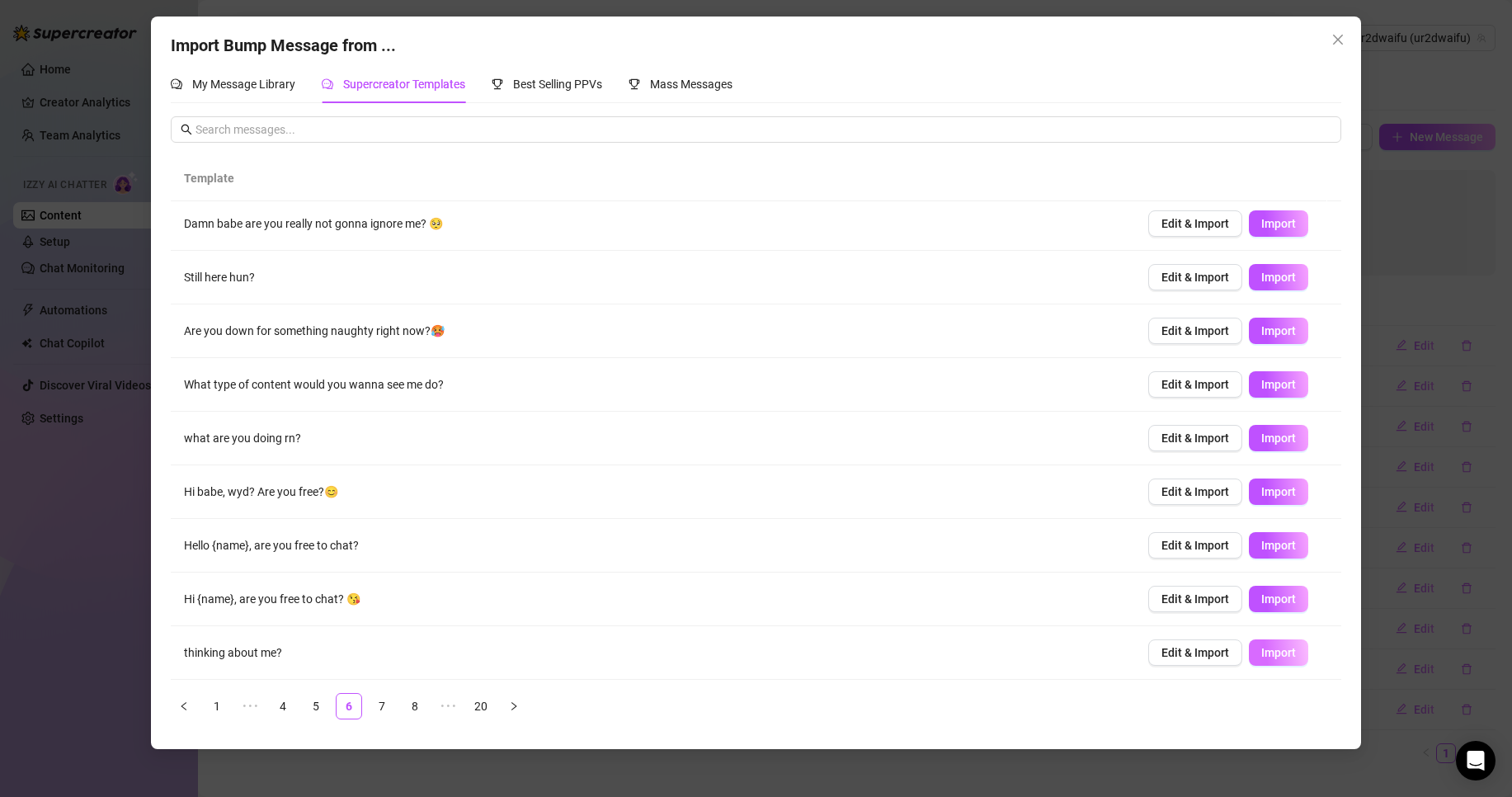
click at [1253, 641] on button "Import" at bounding box center [1279, 653] width 60 height 27
type textarea "thinking about me?"
click at [319, 703] on link "5" at bounding box center [316, 706] width 25 height 25
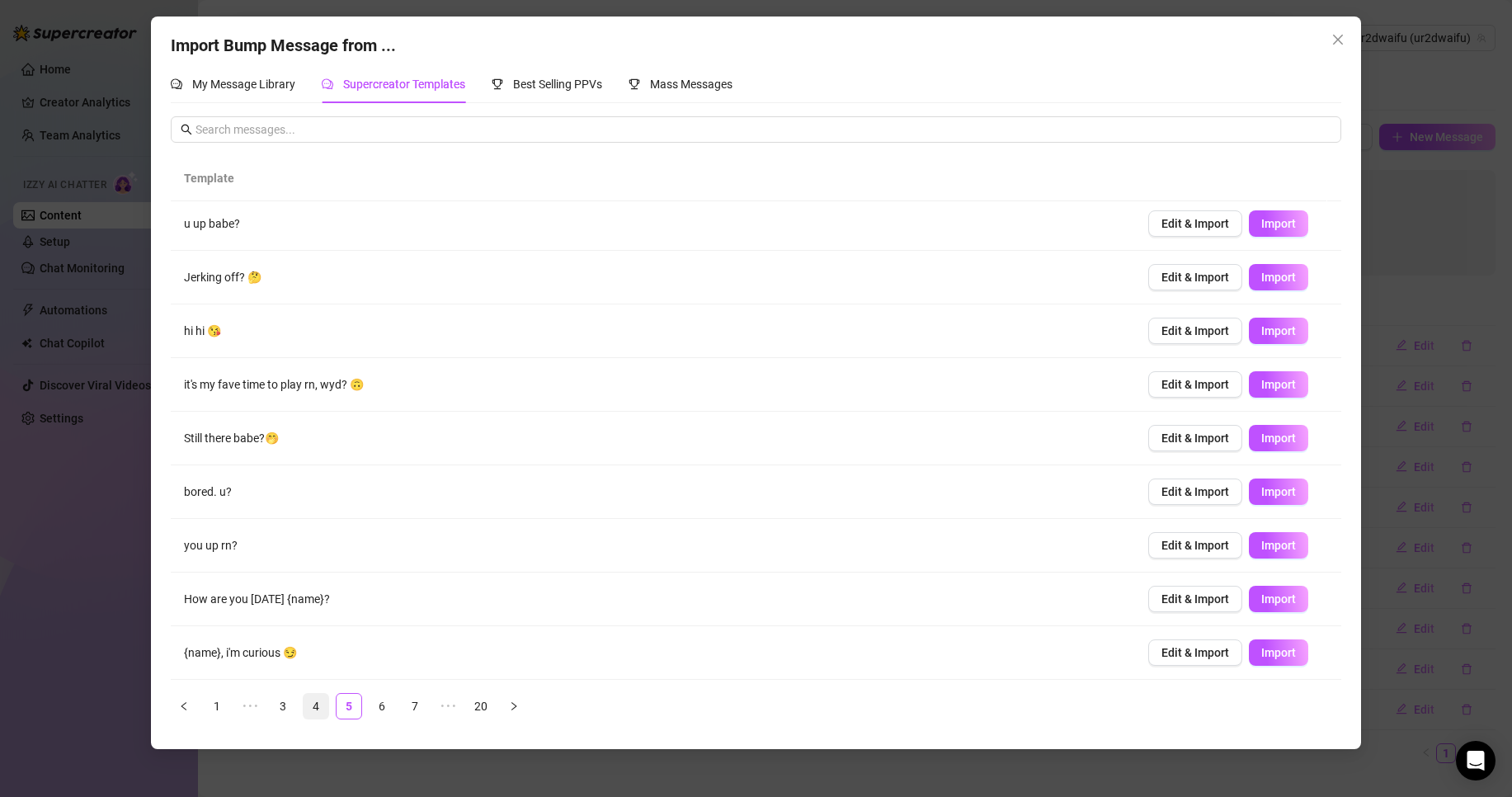
click at [306, 704] on link "4" at bounding box center [316, 706] width 25 height 25
click at [282, 693] on li "3" at bounding box center [283, 706] width 27 height 27
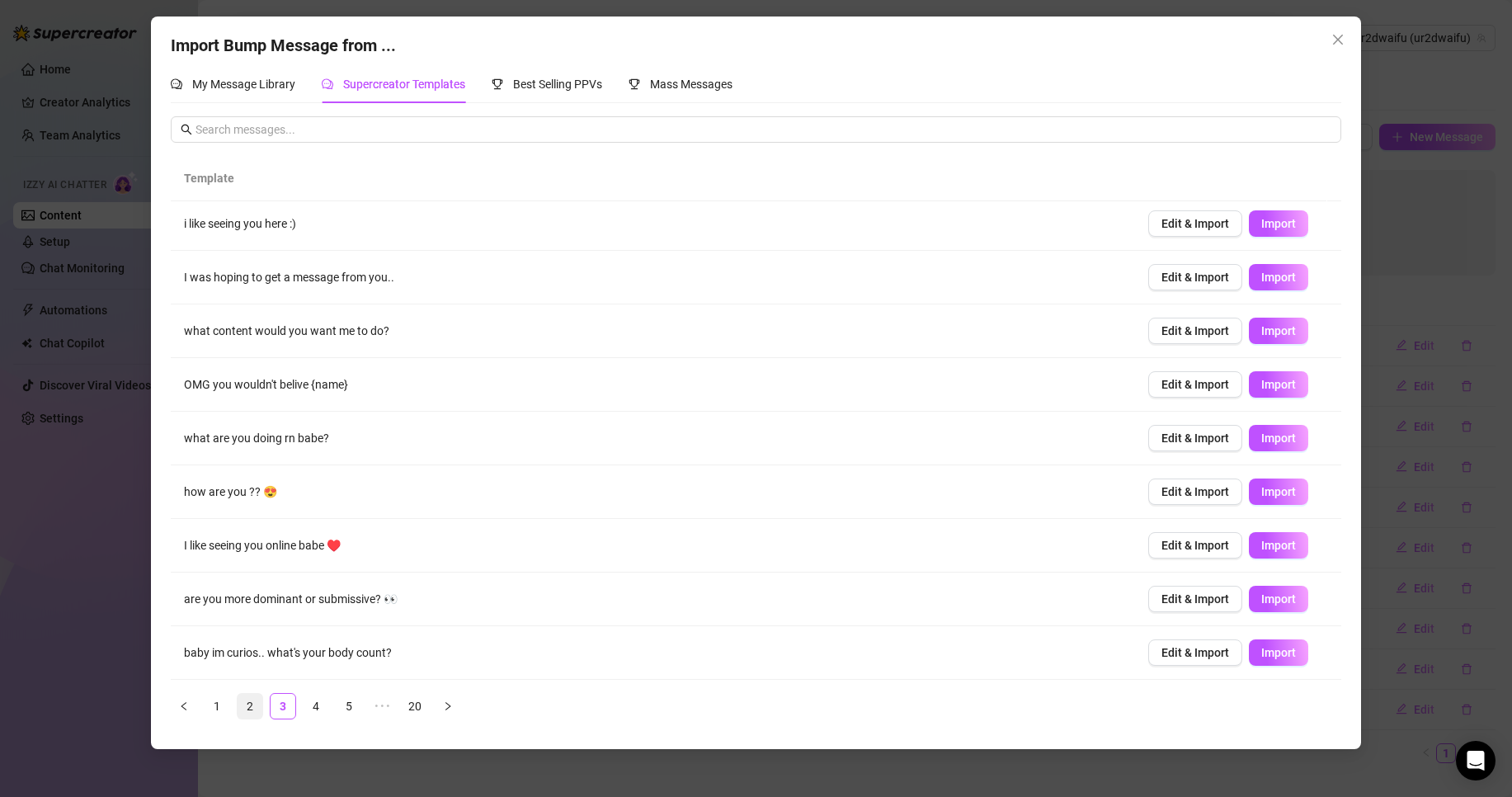
click at [252, 697] on link "2" at bounding box center [250, 706] width 25 height 25
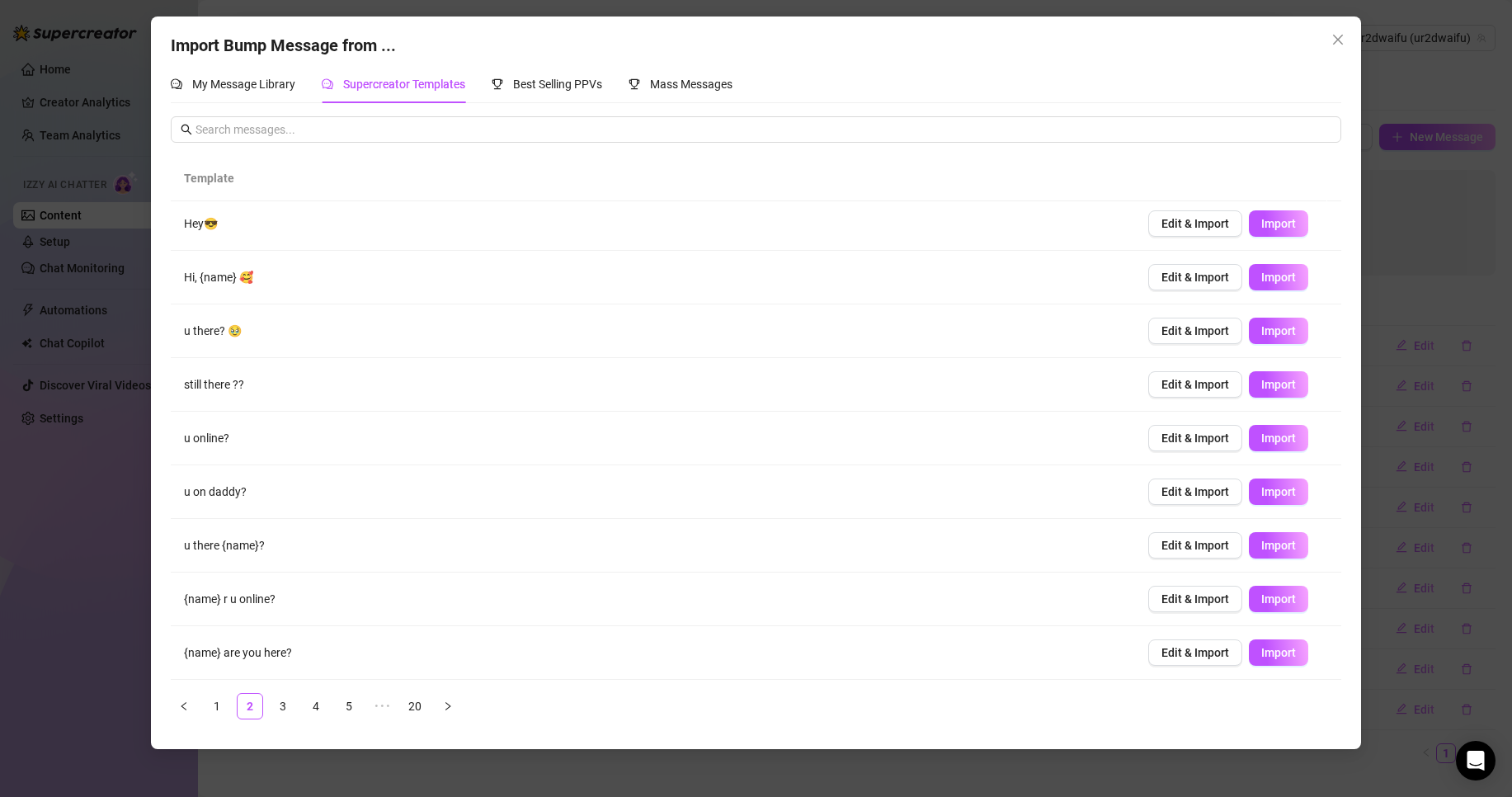
click at [73, 565] on div "Import Bump Message from ... My Message Library Supercreator Templates Best Sel…" at bounding box center [756, 398] width 1512 height 797
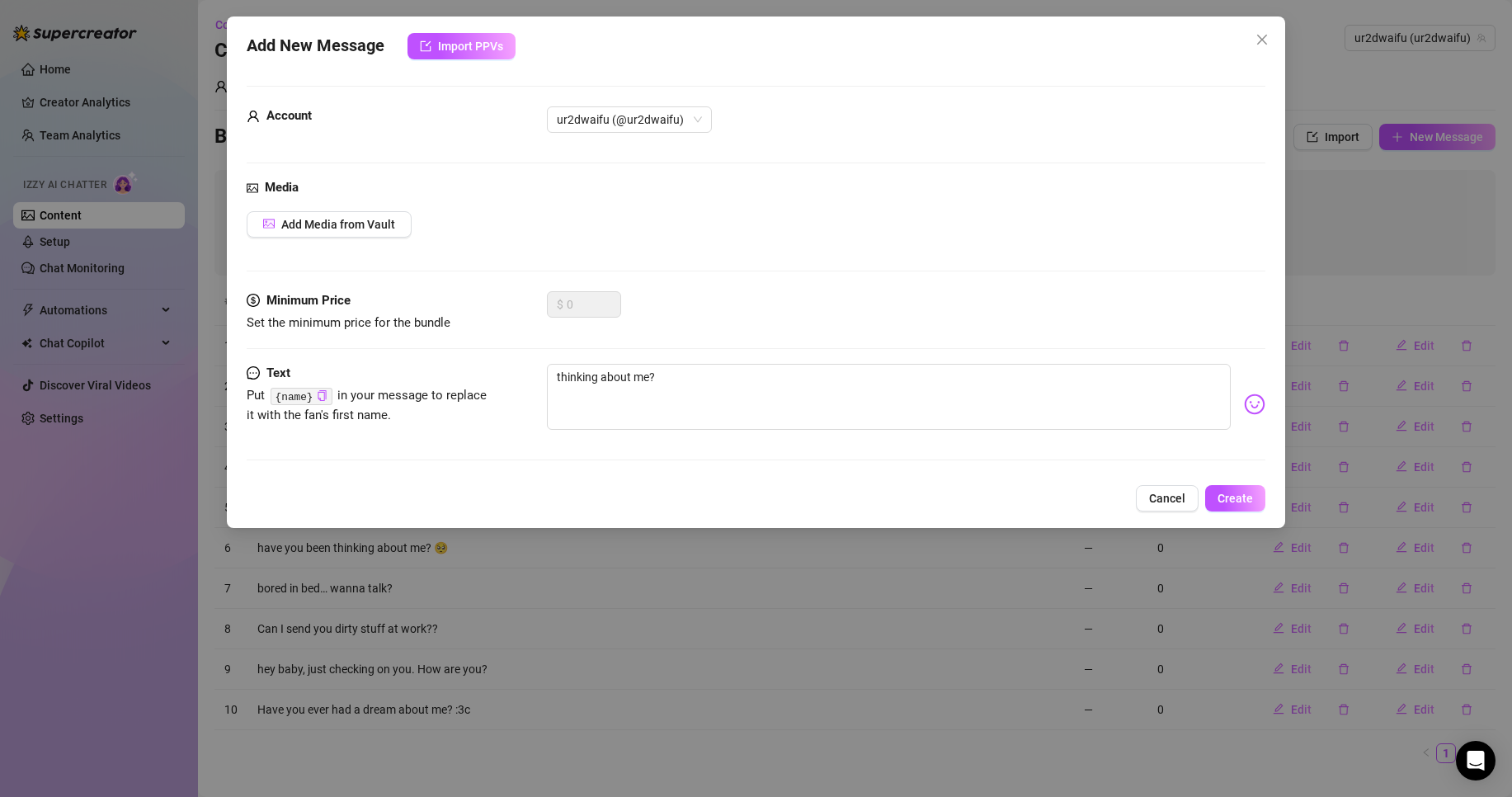
click at [620, 597] on div "Add New Message Import PPVs Account ur2dwaifu (@ur2dwaifu) Media Add Media from…" at bounding box center [756, 398] width 1512 height 797
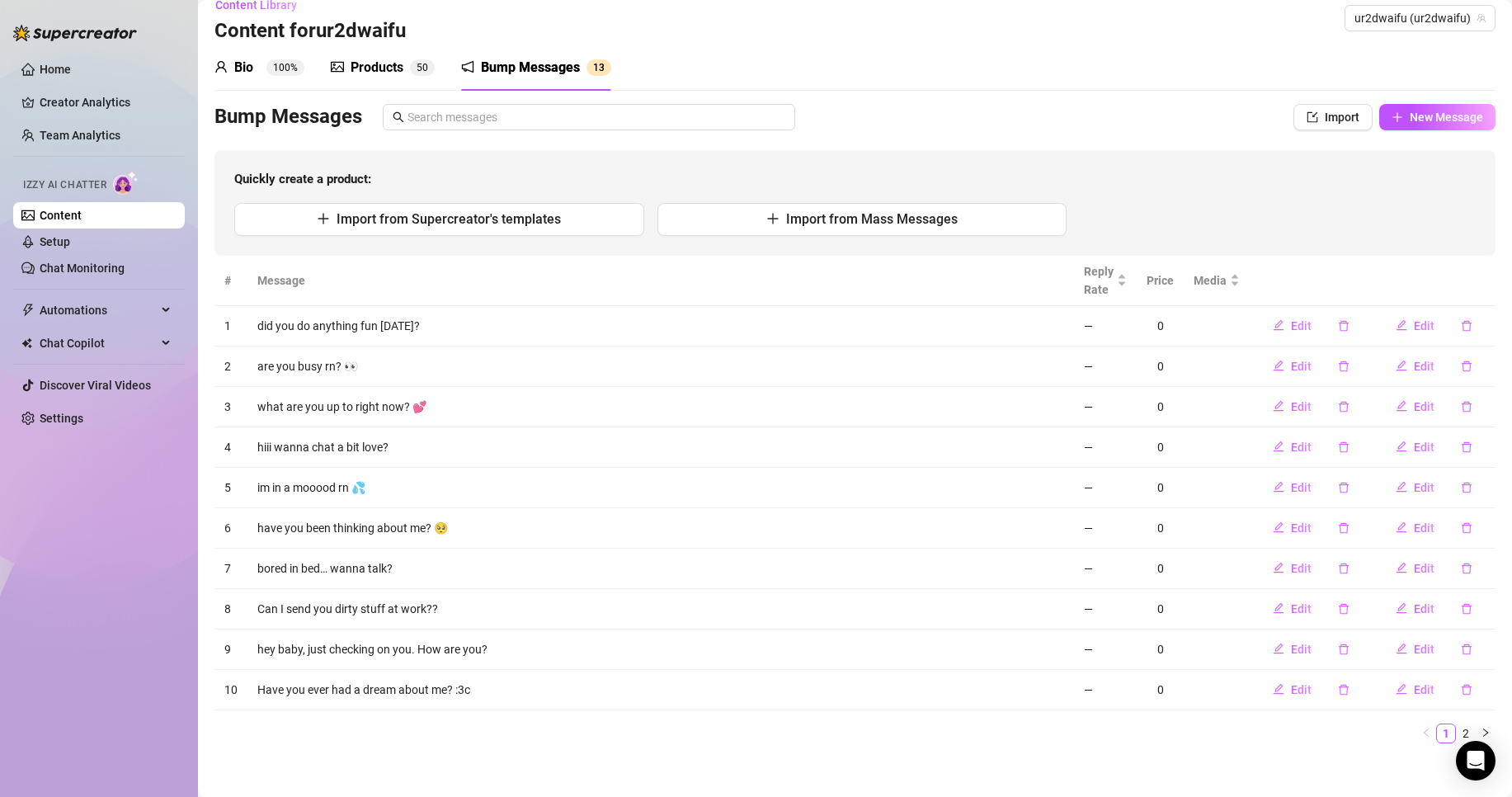
scroll to position [28, 0]
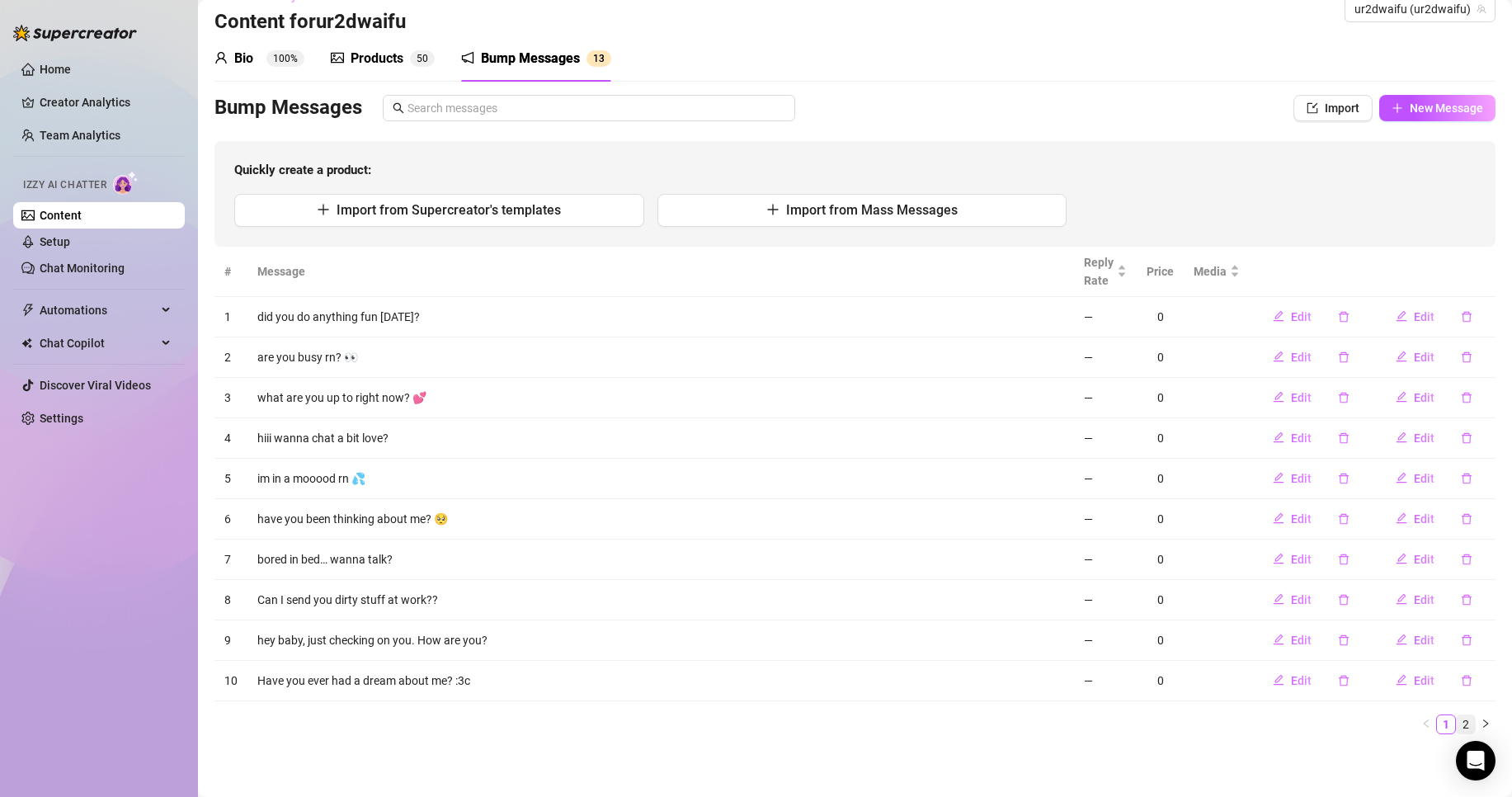
click at [1457, 721] on link "2" at bounding box center [1465, 724] width 18 height 18
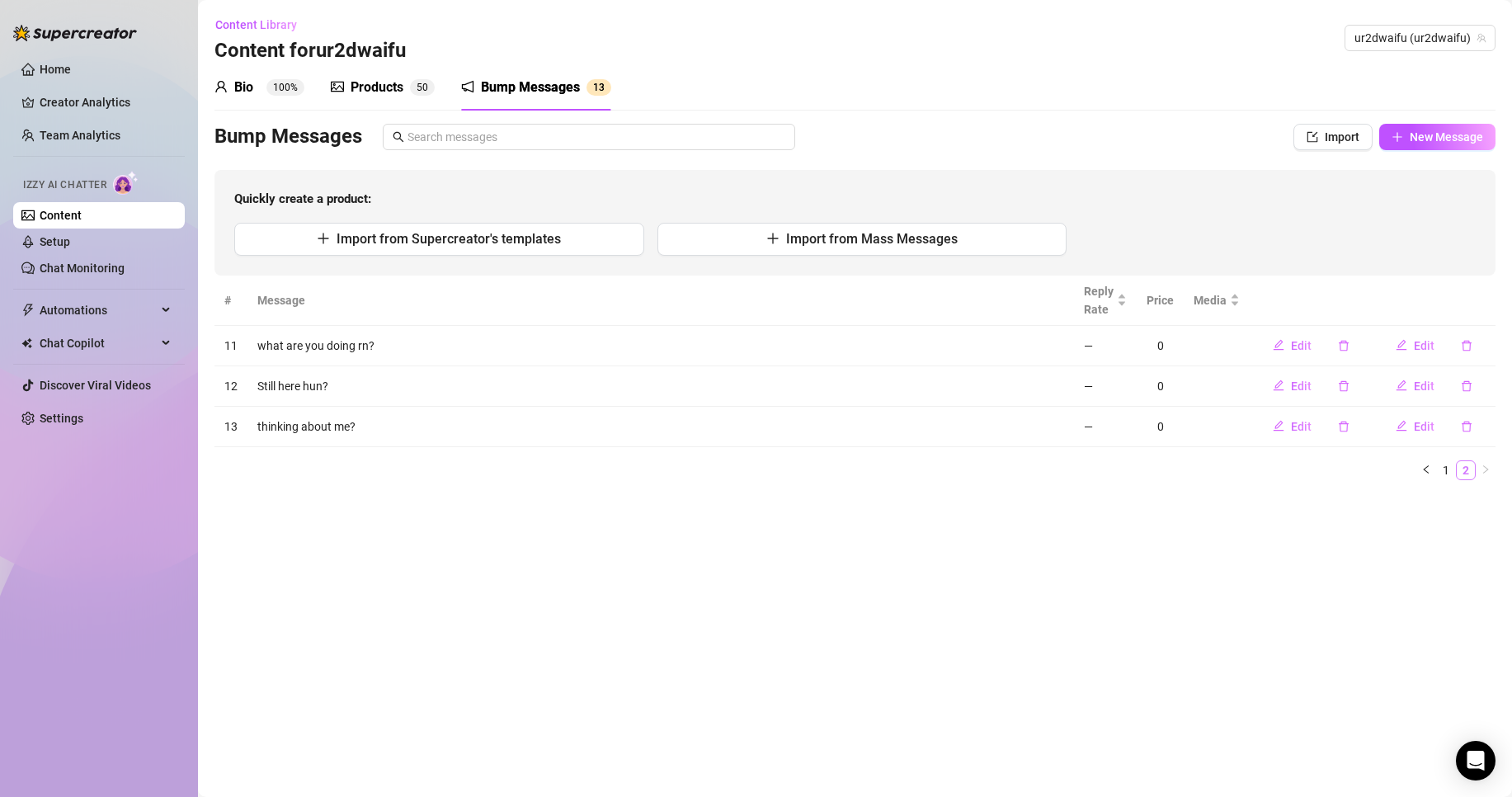
scroll to position [0, 0]
click at [1438, 722] on main "Content Library Content for ur2dwaifu ur2dwaifu (ur2dwaifu) Bio 100% Products 5…" at bounding box center [855, 398] width 1315 height 797
click at [1458, 479] on li "2" at bounding box center [1465, 470] width 20 height 20
click at [1455, 476] on li "1" at bounding box center [1446, 470] width 20 height 20
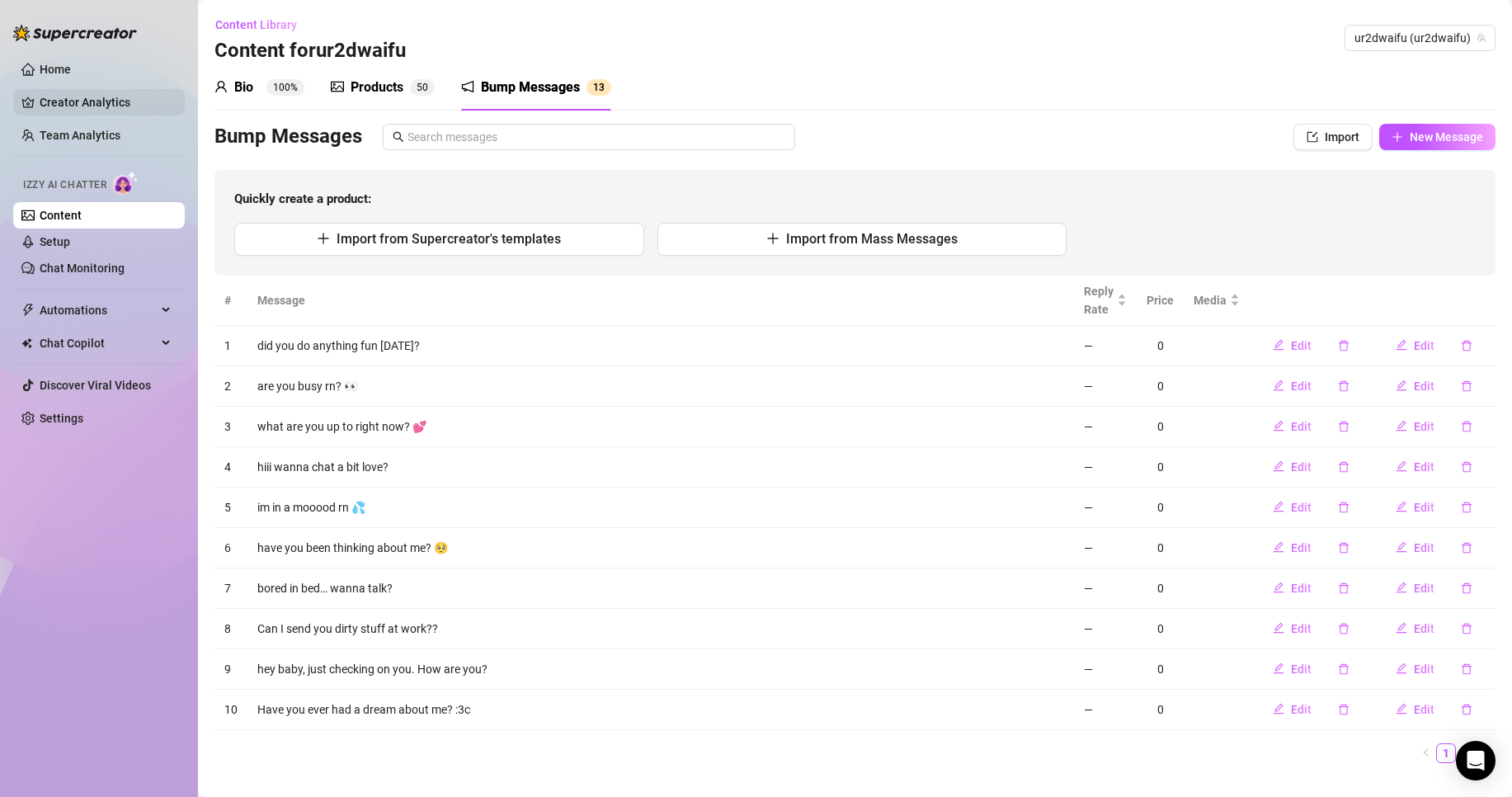
click at [110, 98] on link "Creator Analytics" at bounding box center [105, 102] width 132 height 27
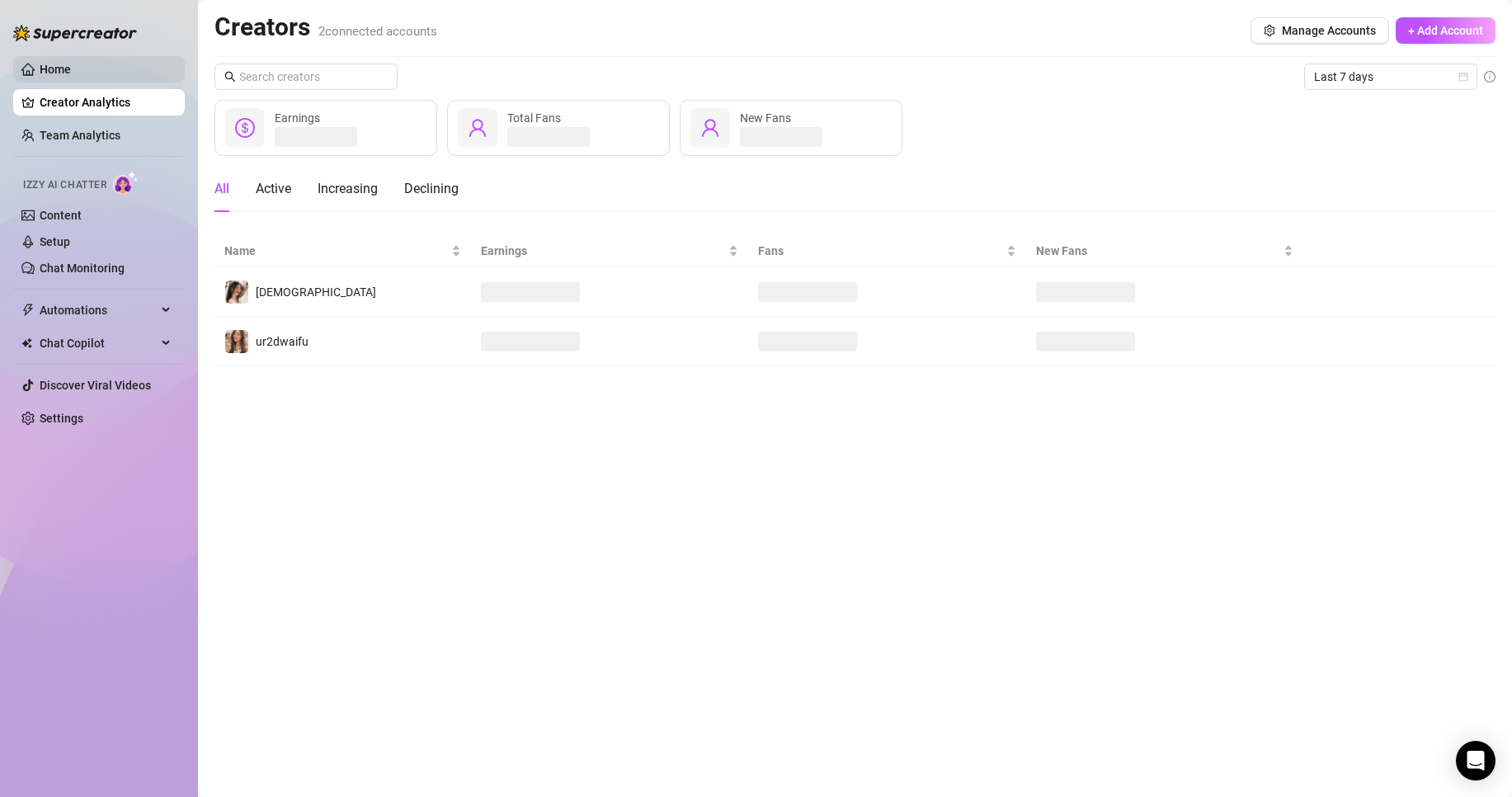
click at [71, 76] on link "Home" at bounding box center [55, 69] width 31 height 13
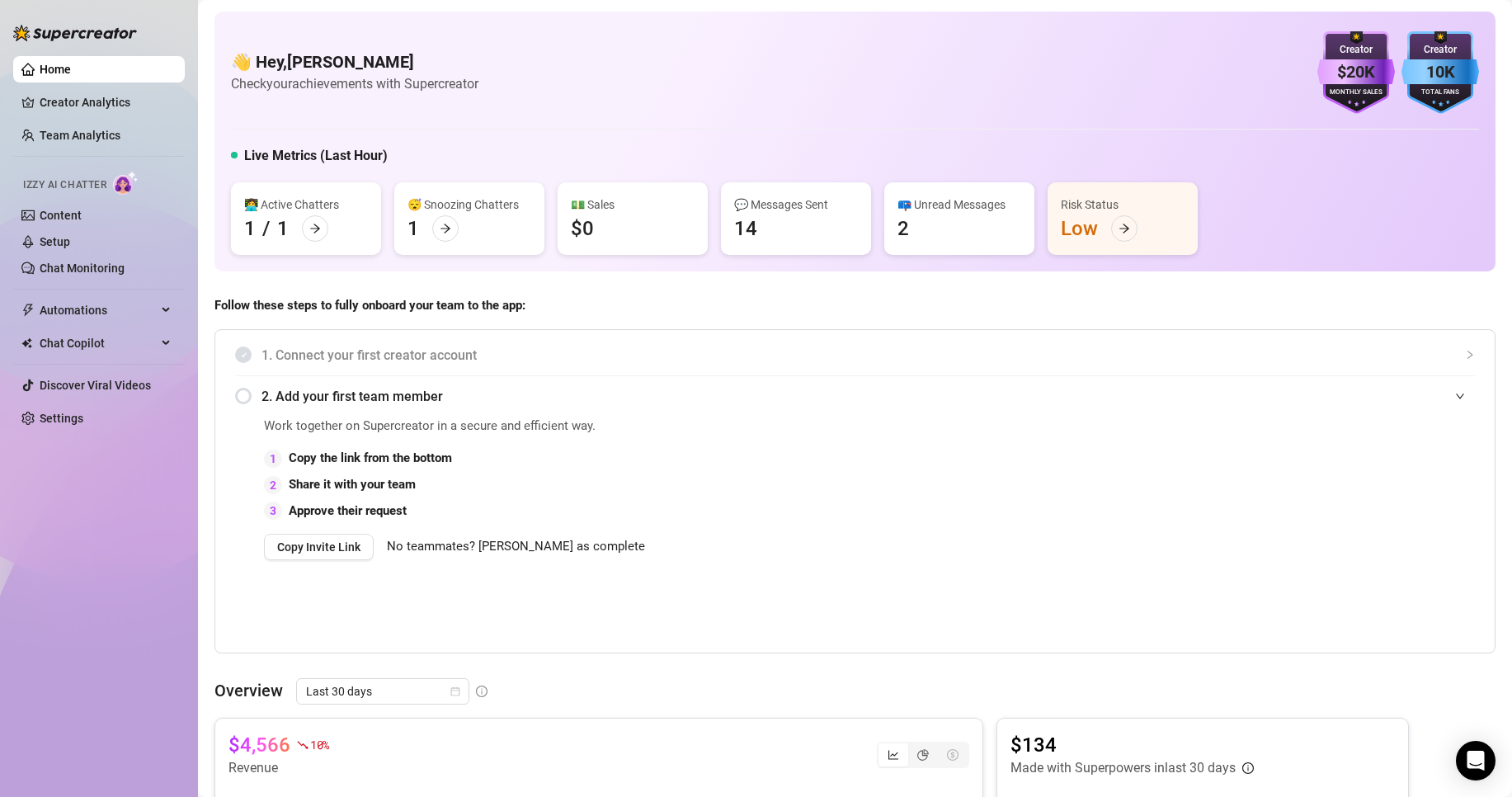
click at [916, 230] on div "📪 Unread Messages 2" at bounding box center [960, 218] width 150 height 72
click at [912, 203] on div "📪 Unread Messages" at bounding box center [960, 204] width 123 height 18
click at [159, 112] on link "Creator Analytics" at bounding box center [105, 102] width 132 height 27
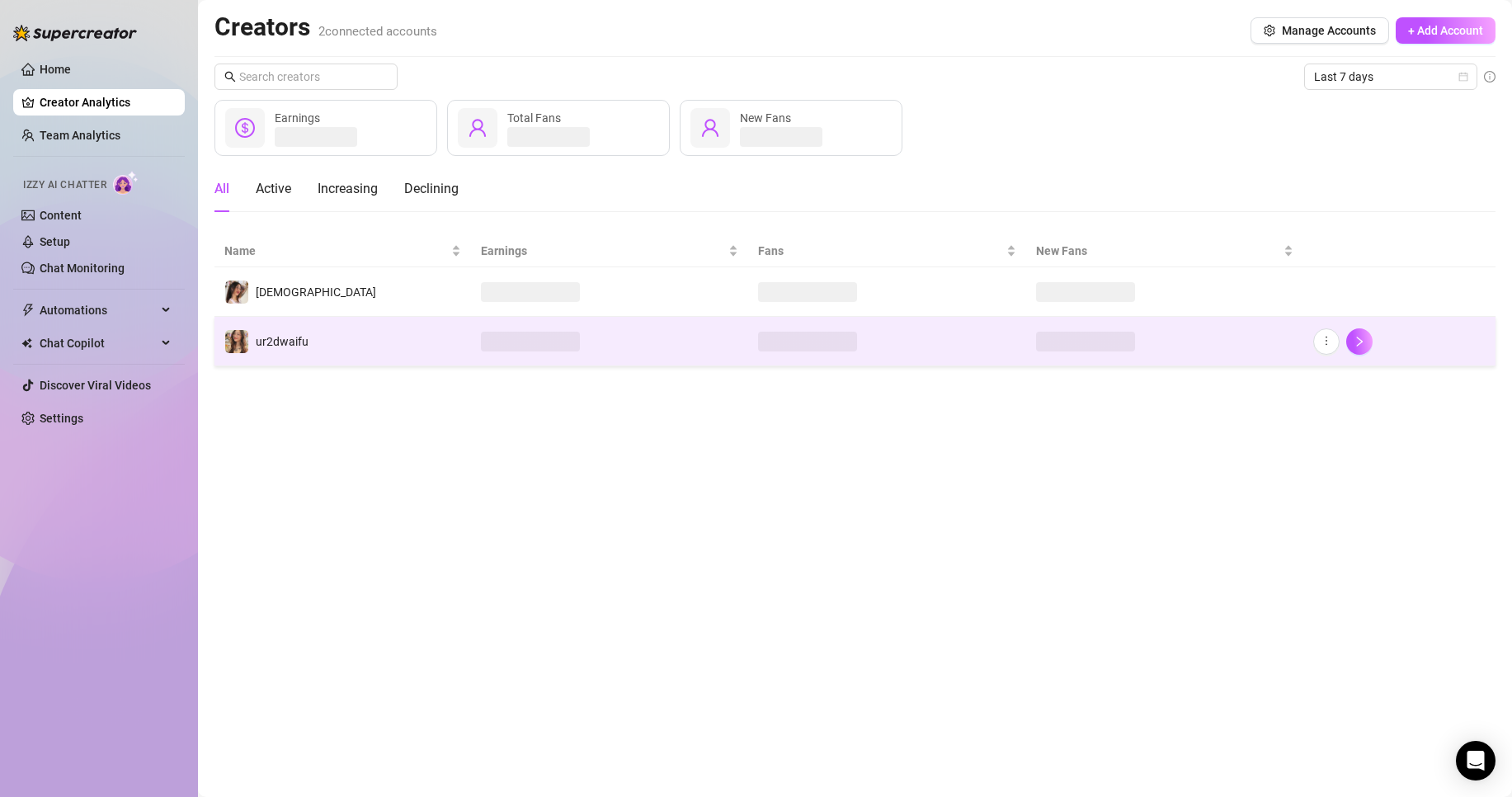
click at [340, 341] on td "ur2dwaifu" at bounding box center [343, 342] width 256 height 49
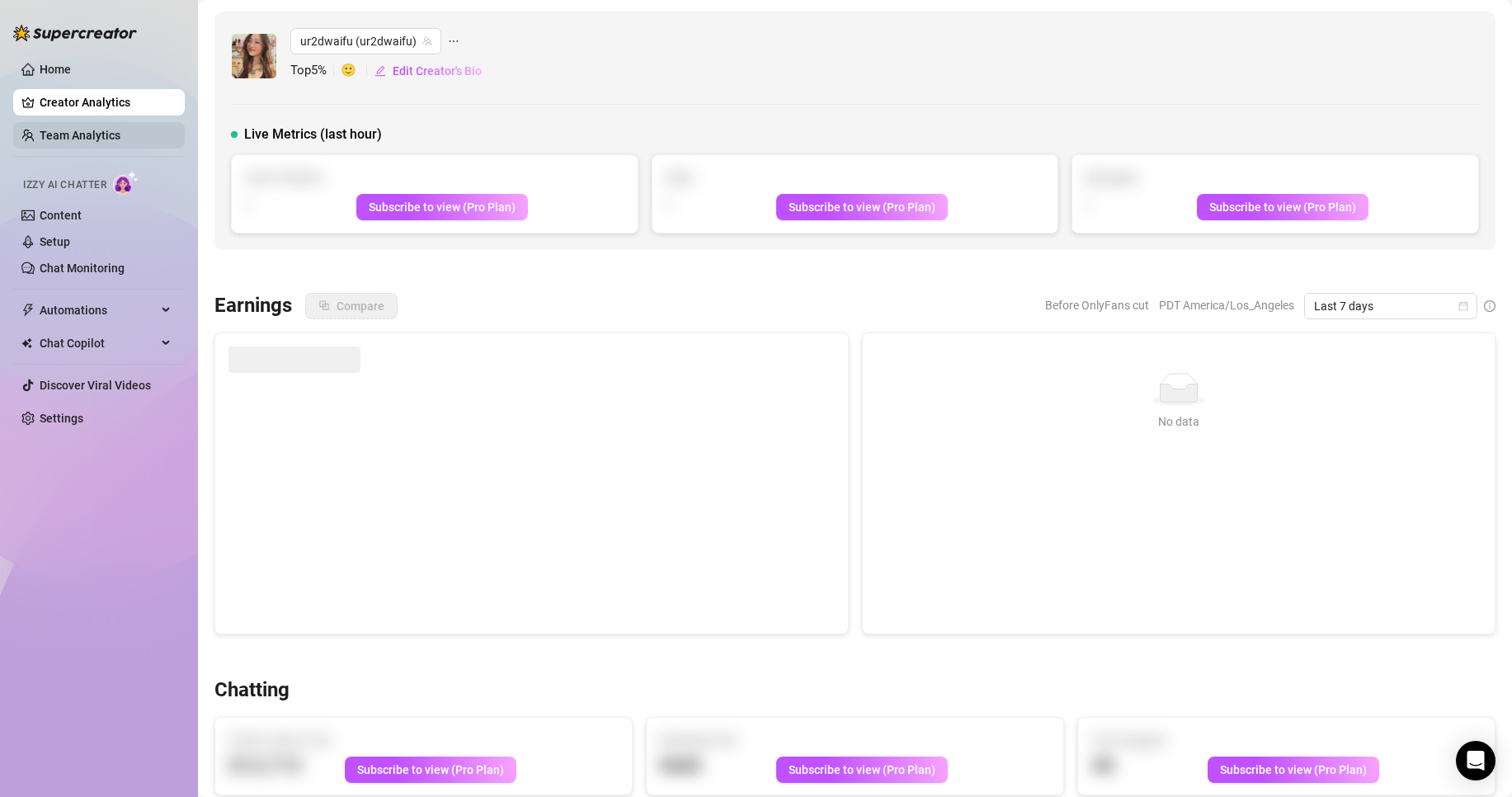
click at [121, 136] on link "Team Analytics" at bounding box center [80, 136] width 81 height 13
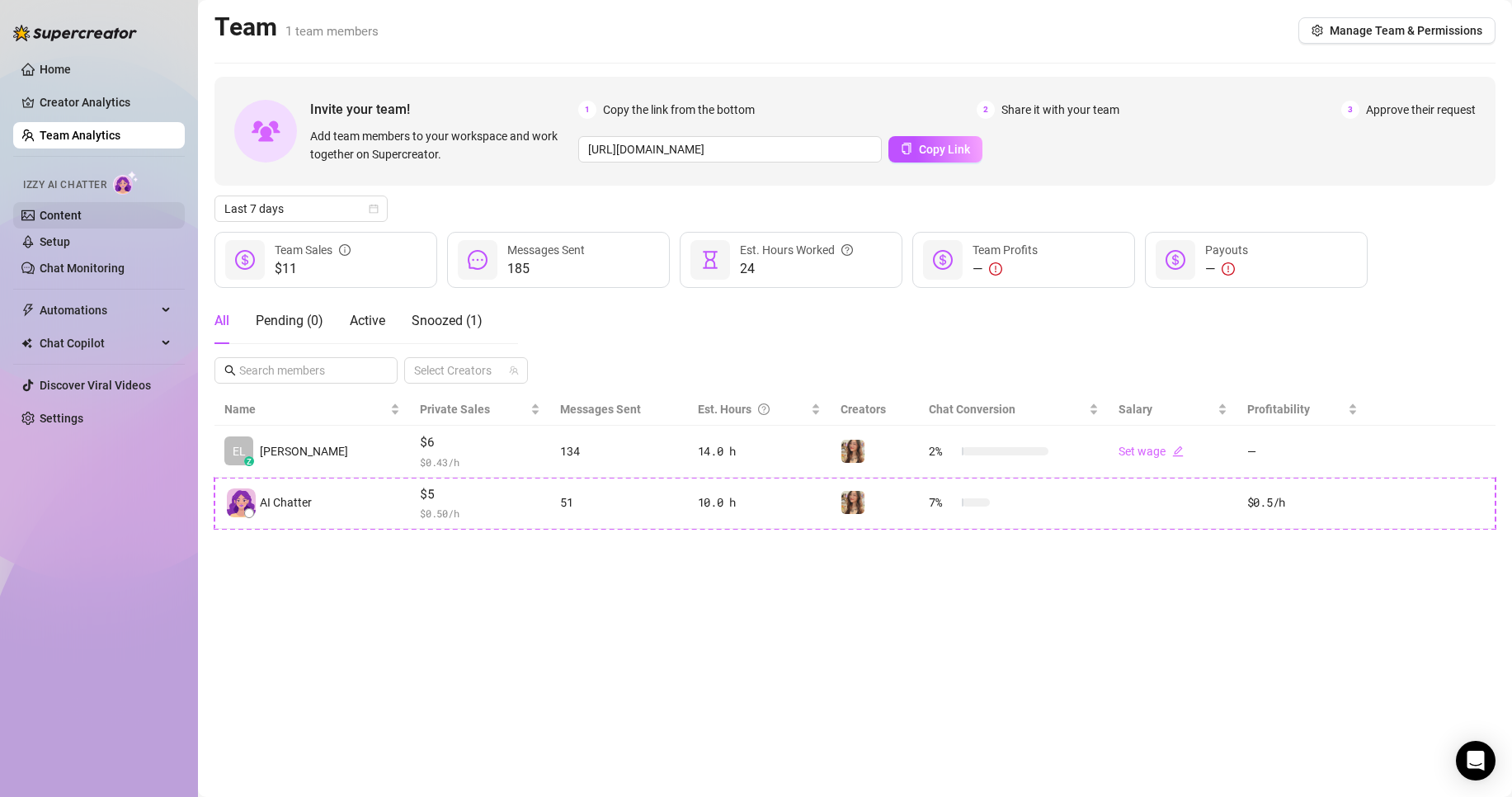
click at [82, 219] on link "Content" at bounding box center [61, 215] width 42 height 13
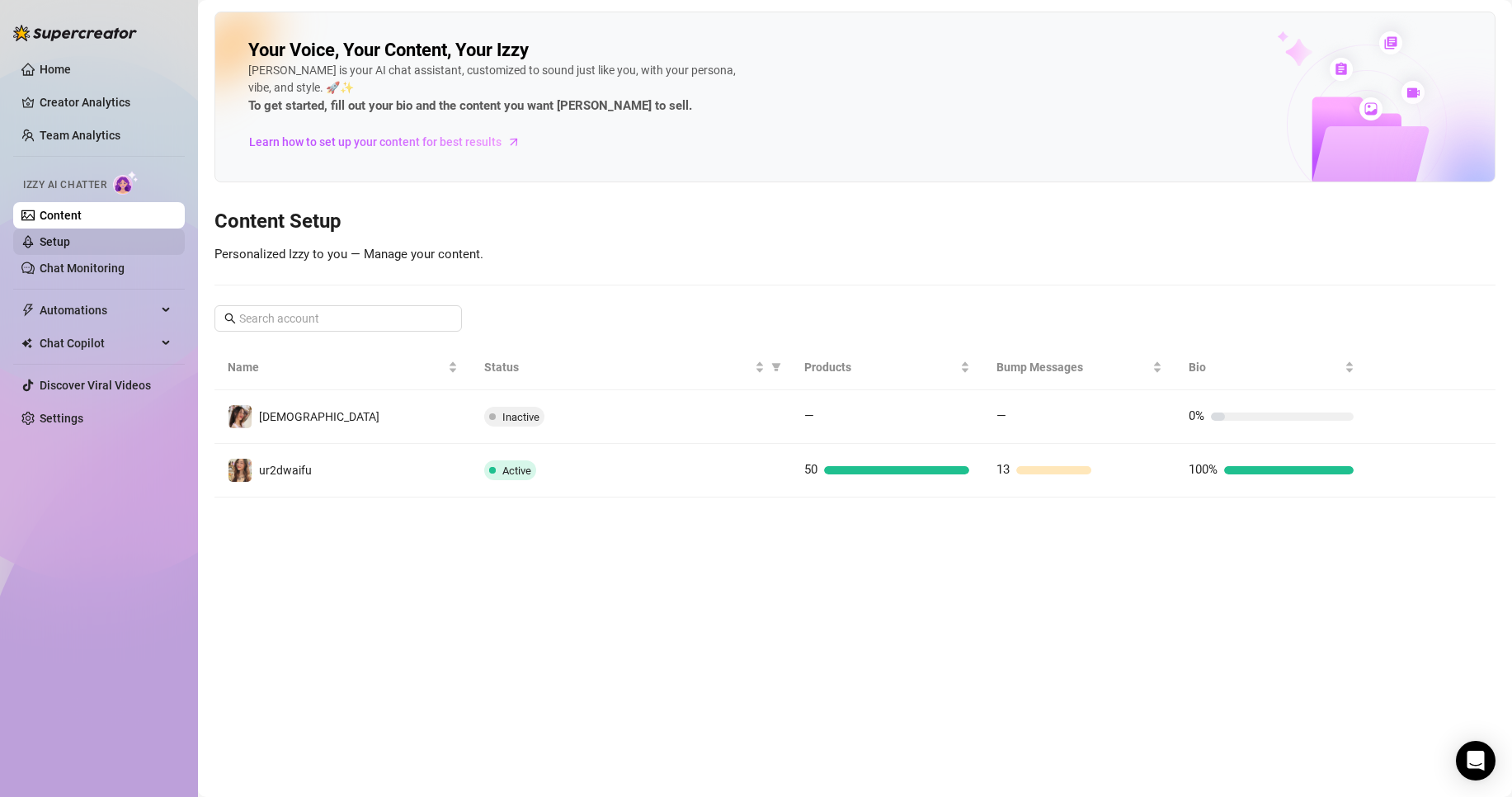
click at [70, 239] on link "Setup" at bounding box center [55, 242] width 30 height 13
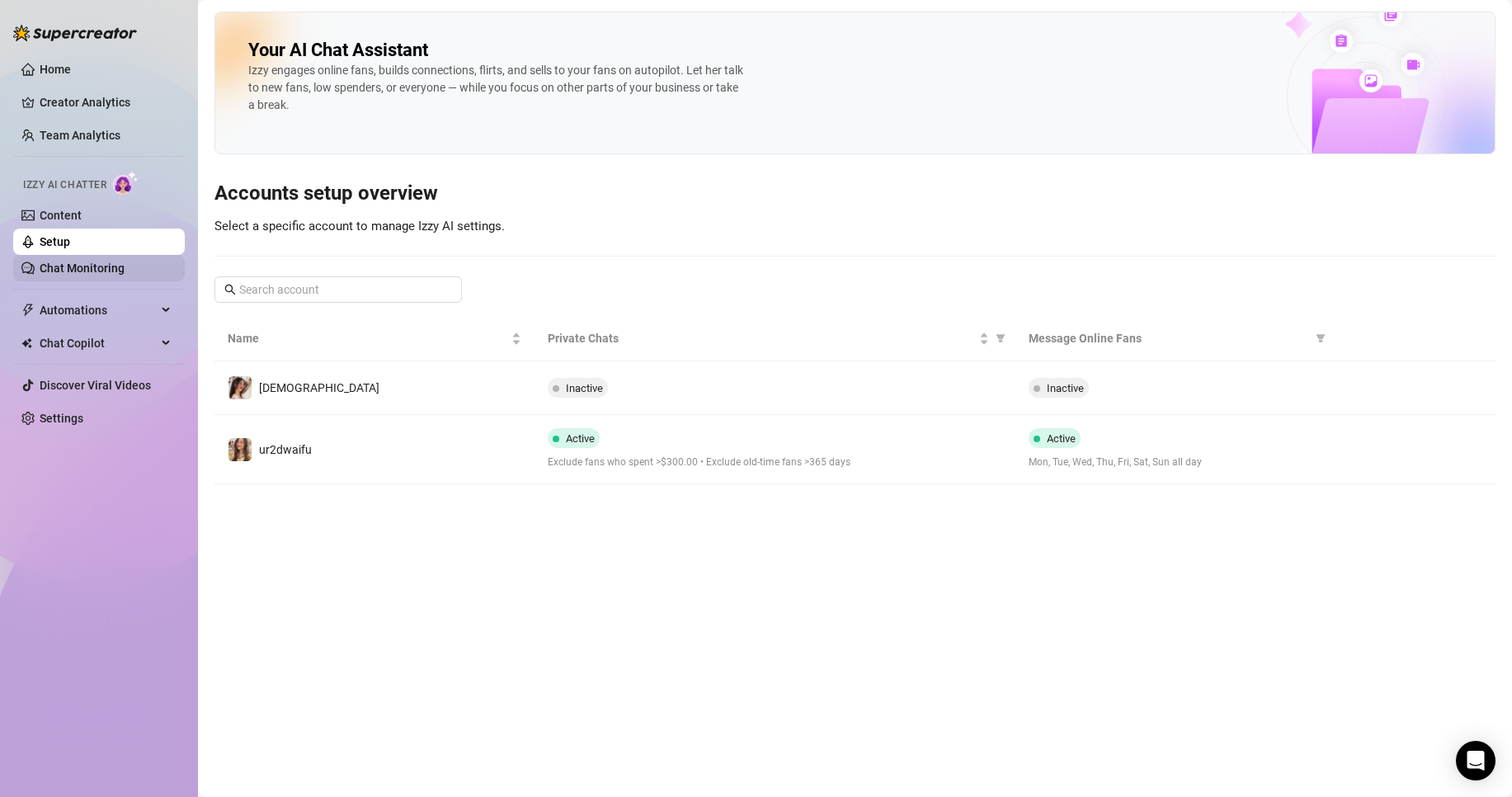
click at [109, 266] on link "Chat Monitoring" at bounding box center [83, 269] width 85 height 13
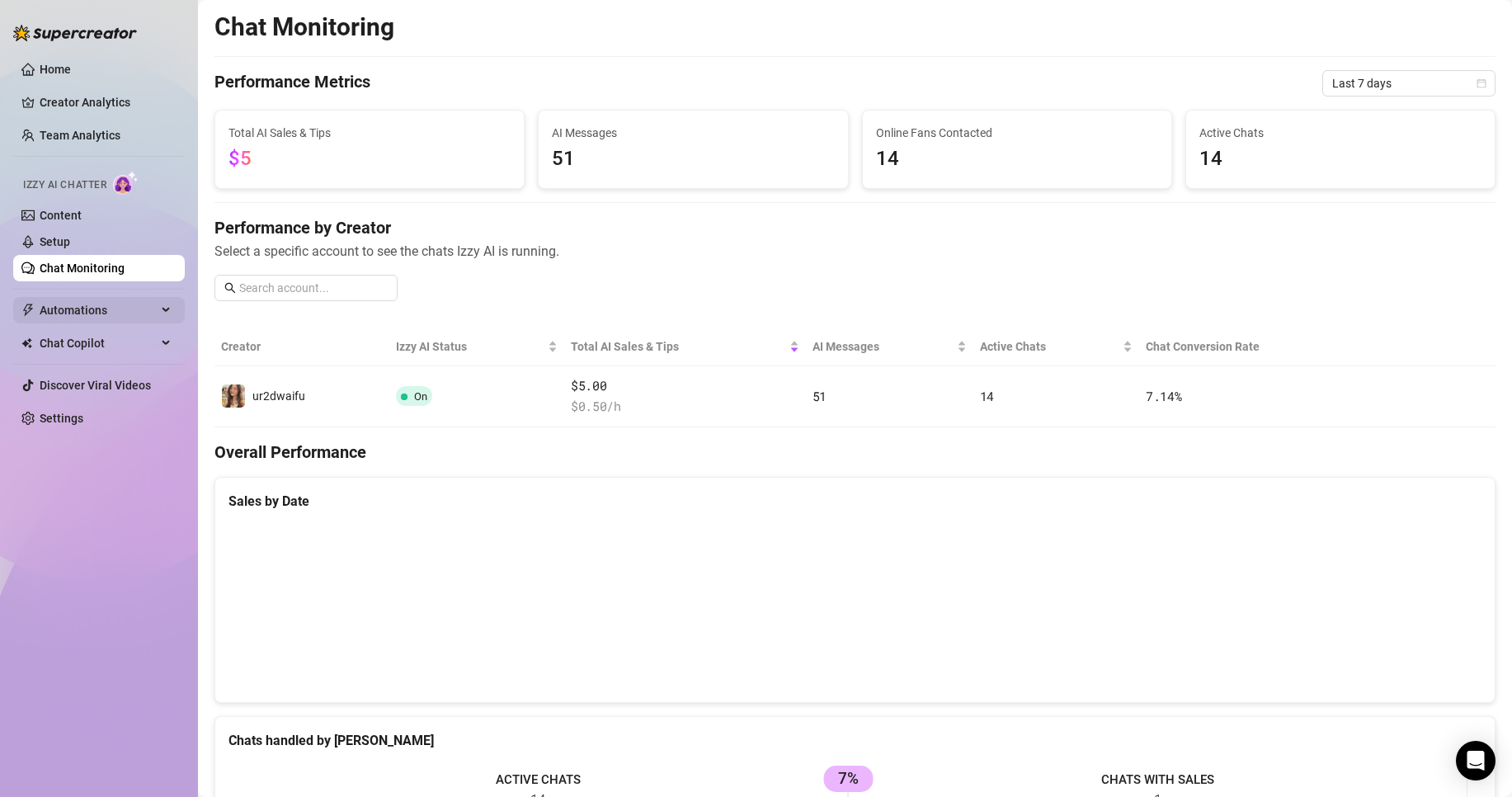
click at [65, 304] on span "Automations" at bounding box center [98, 310] width 117 height 27
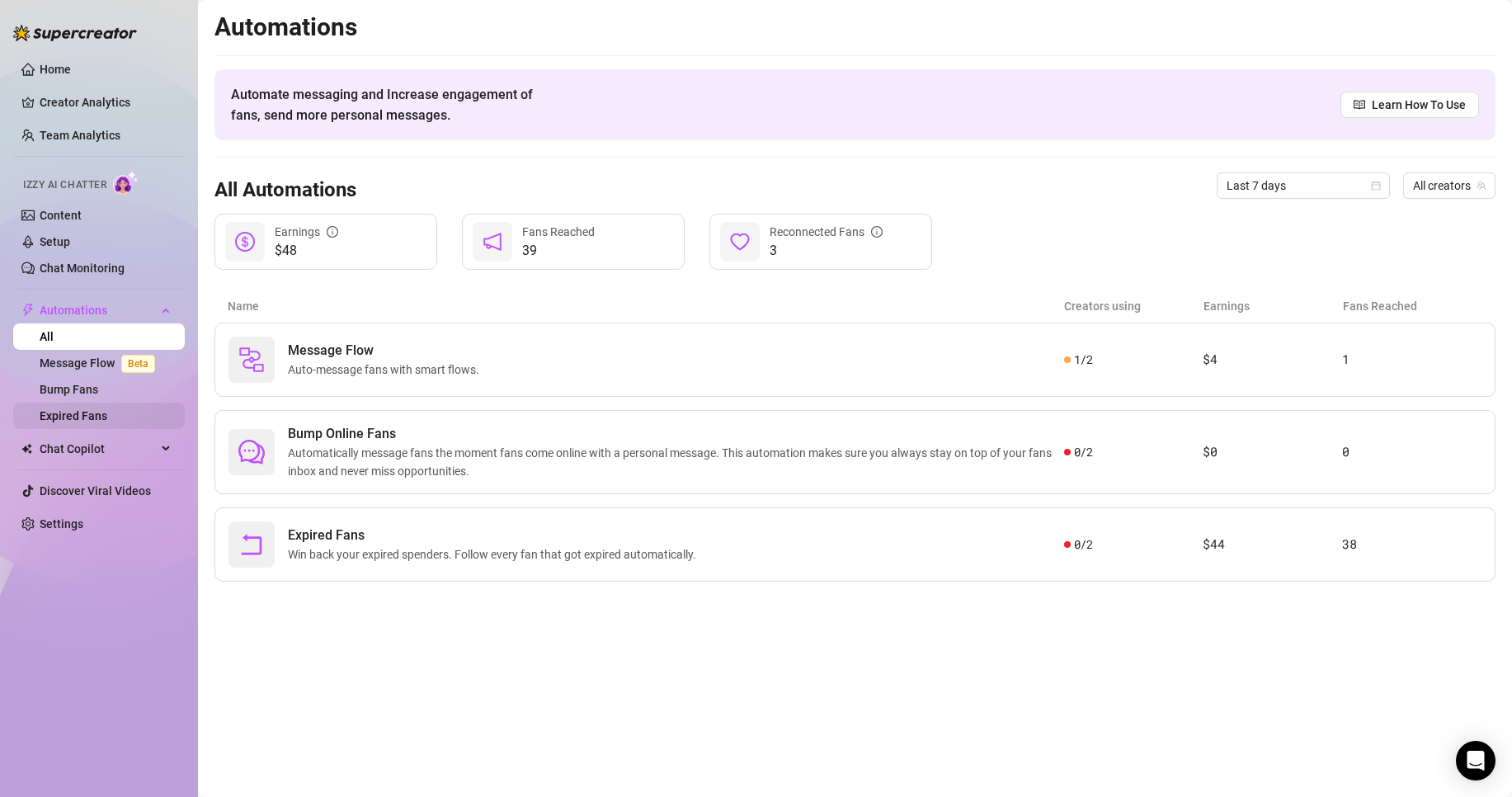
click at [96, 415] on link "Expired Fans" at bounding box center [73, 416] width 67 height 13
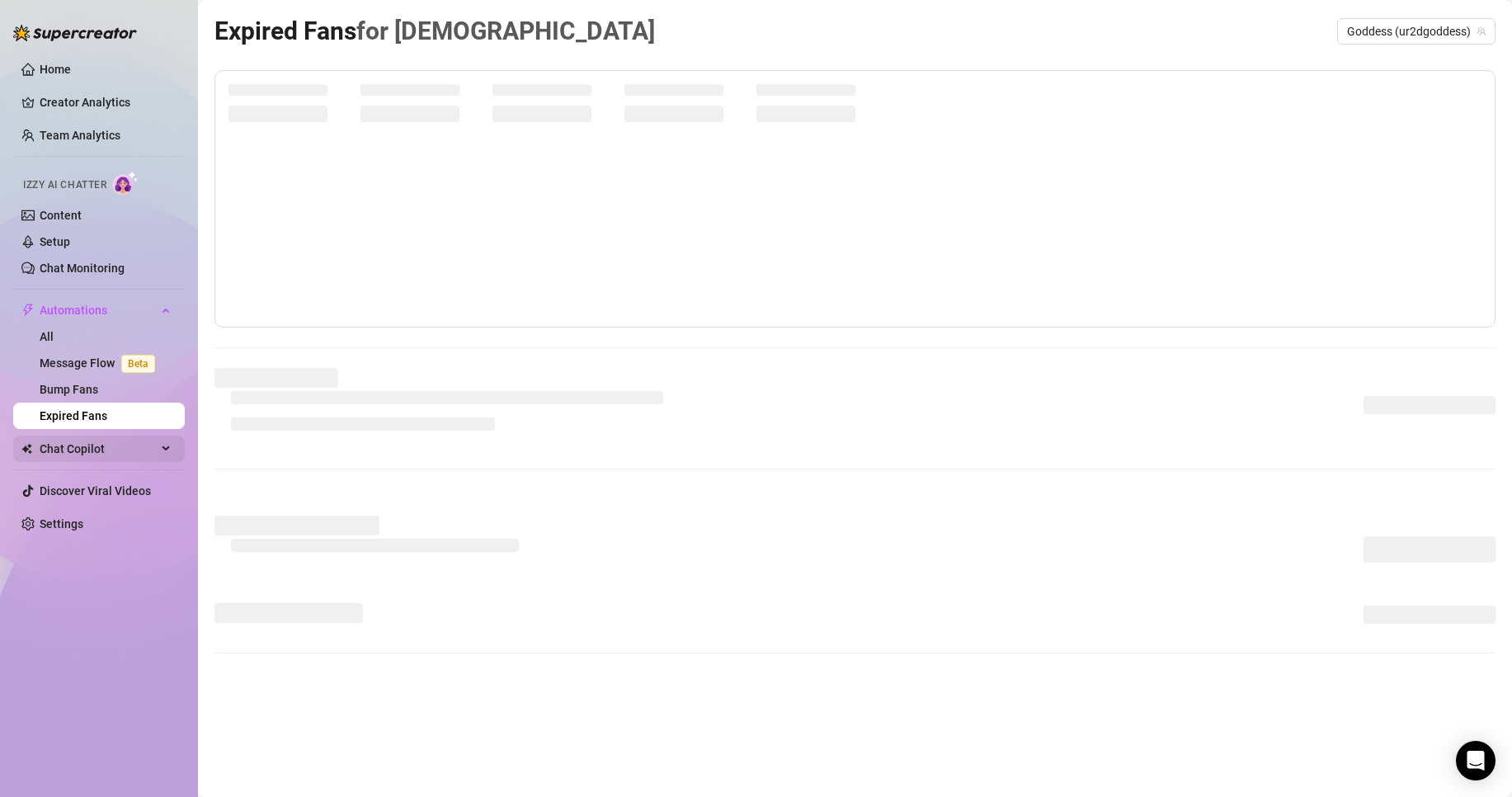
click at [102, 458] on span "Chat Copilot" at bounding box center [98, 449] width 117 height 27
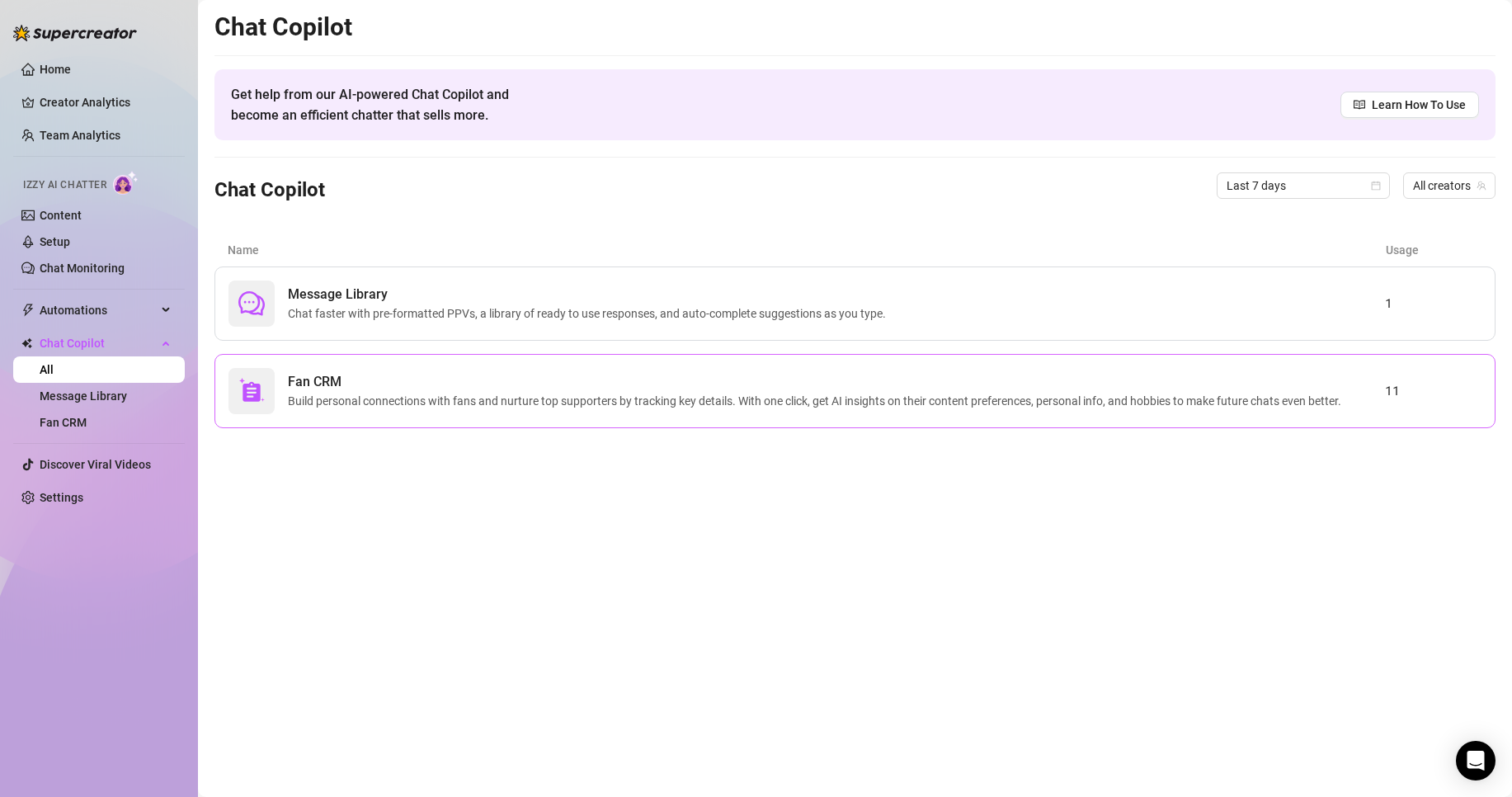
click at [300, 417] on div "Fan CRM Build personal connections with fans and nurture top supporters by trac…" at bounding box center [855, 391] width 1281 height 74
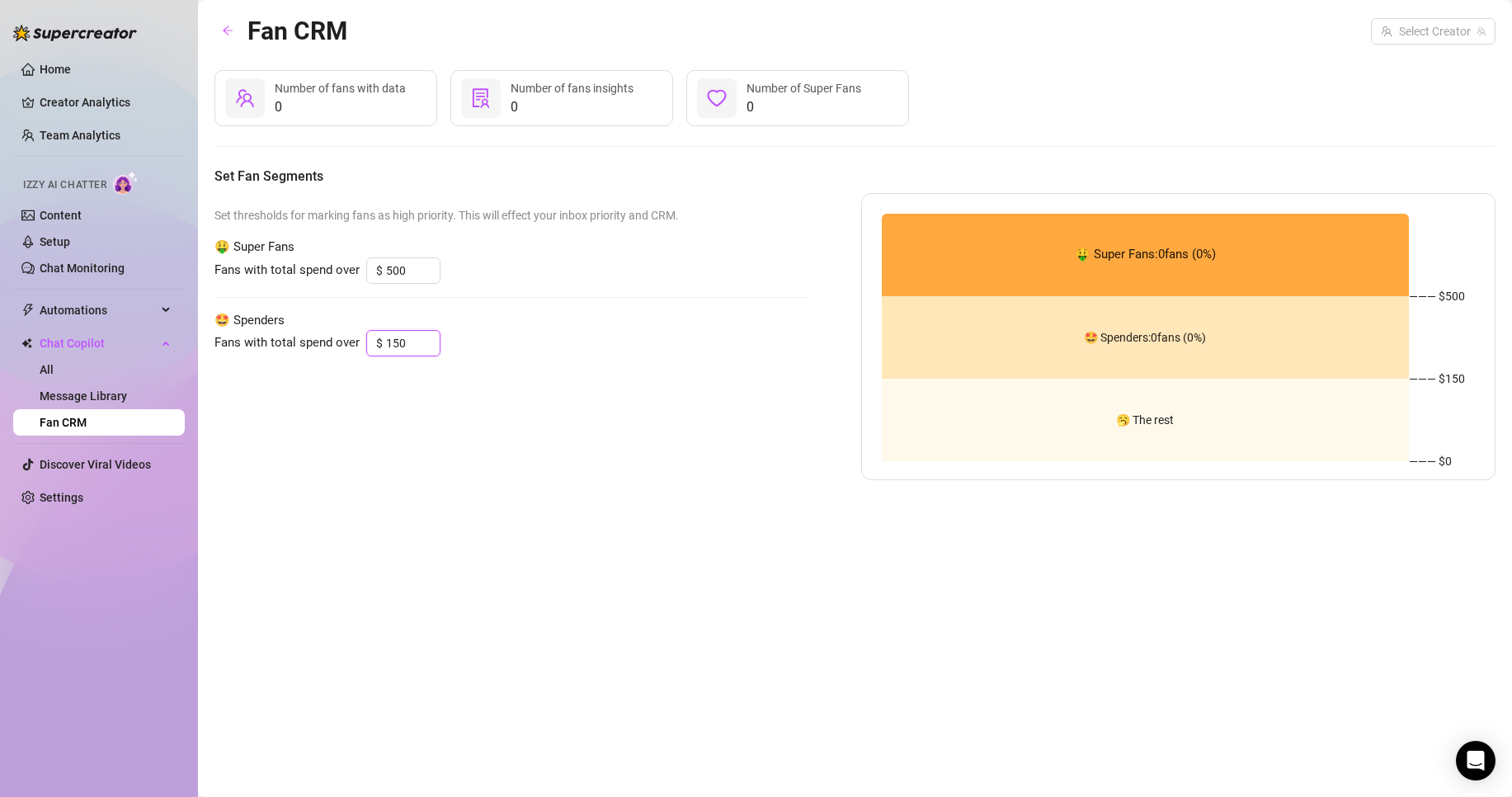
drag, startPoint x: 409, startPoint y: 341, endPoint x: 358, endPoint y: 338, distance: 51.1
click at [358, 338] on div "Fans with total spend over $ 150" at bounding box center [512, 343] width 594 height 27
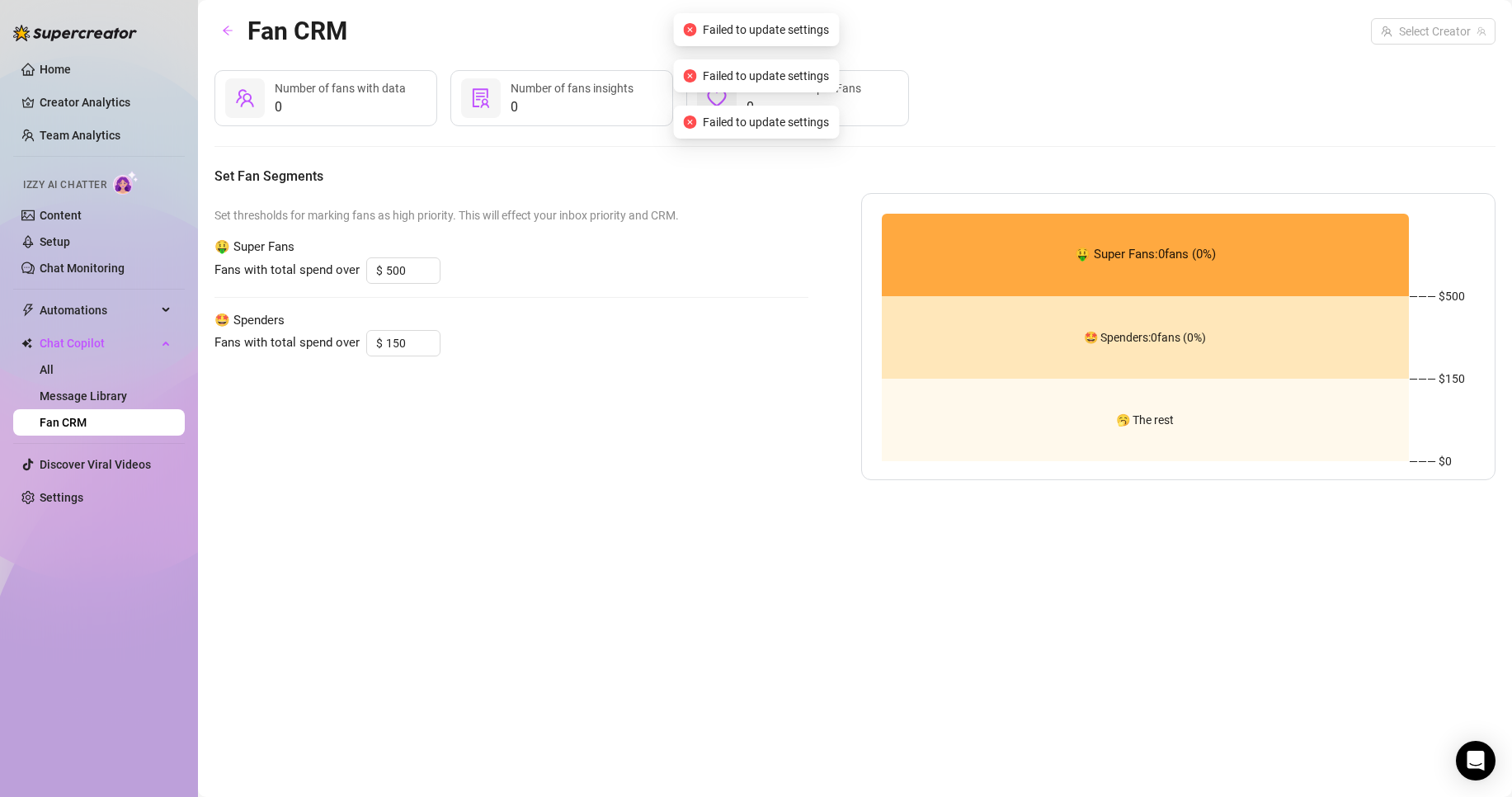
click at [436, 436] on div "Set thresholds for marking fans as high priority. This will effect your inbox p…" at bounding box center [512, 336] width 594 height 287
drag, startPoint x: 405, startPoint y: 347, endPoint x: 357, endPoint y: 344, distance: 48.1
click at [357, 344] on div "Fans with total spend over $ 150" at bounding box center [512, 343] width 594 height 27
type input "150"
click at [420, 411] on div "Set thresholds for marking fans as high priority. This will effect your inbox p…" at bounding box center [512, 336] width 594 height 287
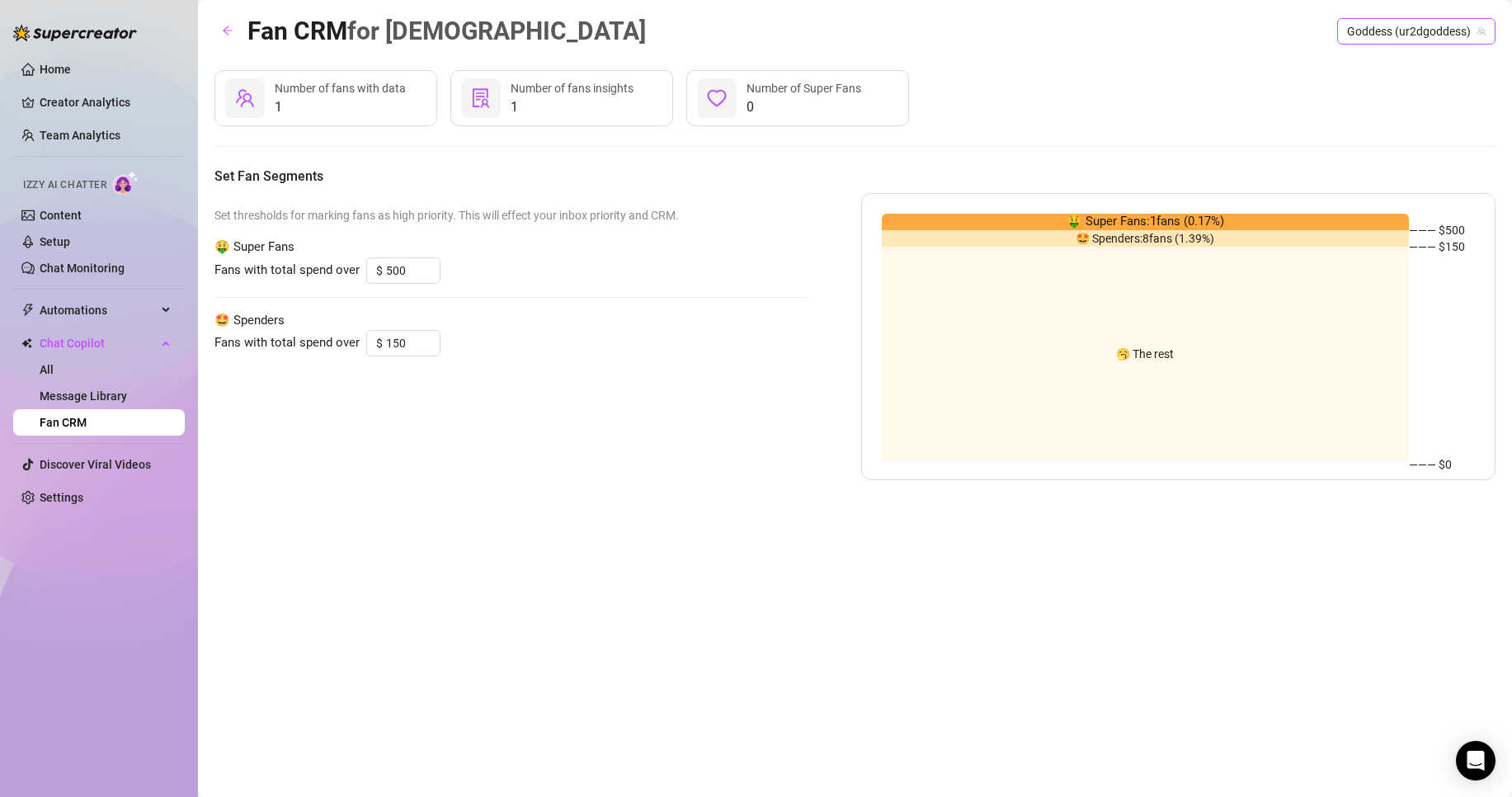
click at [1367, 30] on span "Goddess (ur2dgoddess)" at bounding box center [1417, 31] width 139 height 25
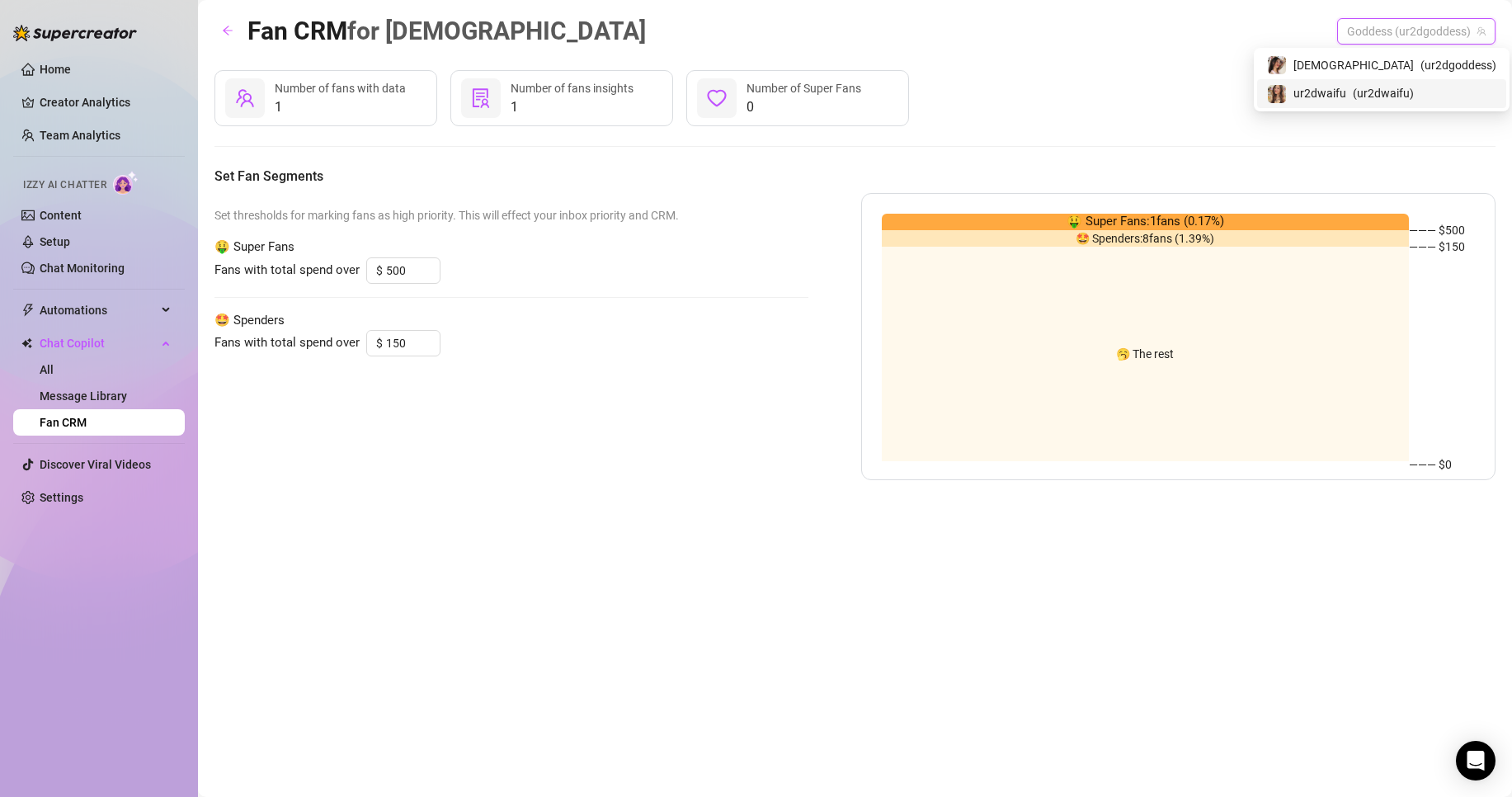
click at [1347, 92] on span "ur2dwaifu" at bounding box center [1320, 93] width 53 height 18
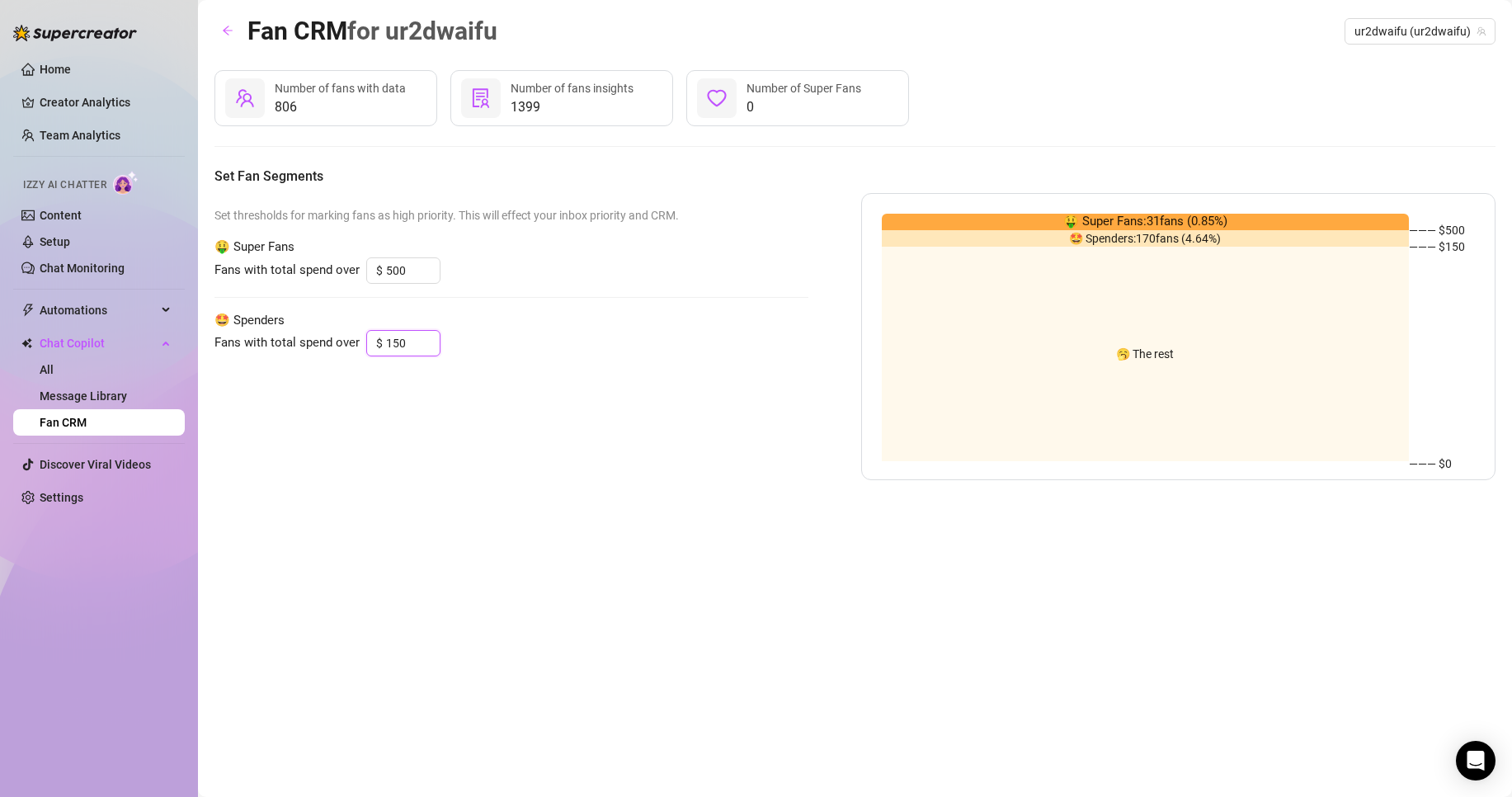
drag, startPoint x: 417, startPoint y: 338, endPoint x: 344, endPoint y: 331, distance: 73.3
click at [344, 331] on div "Fans with total spend over $ 150" at bounding box center [512, 343] width 594 height 27
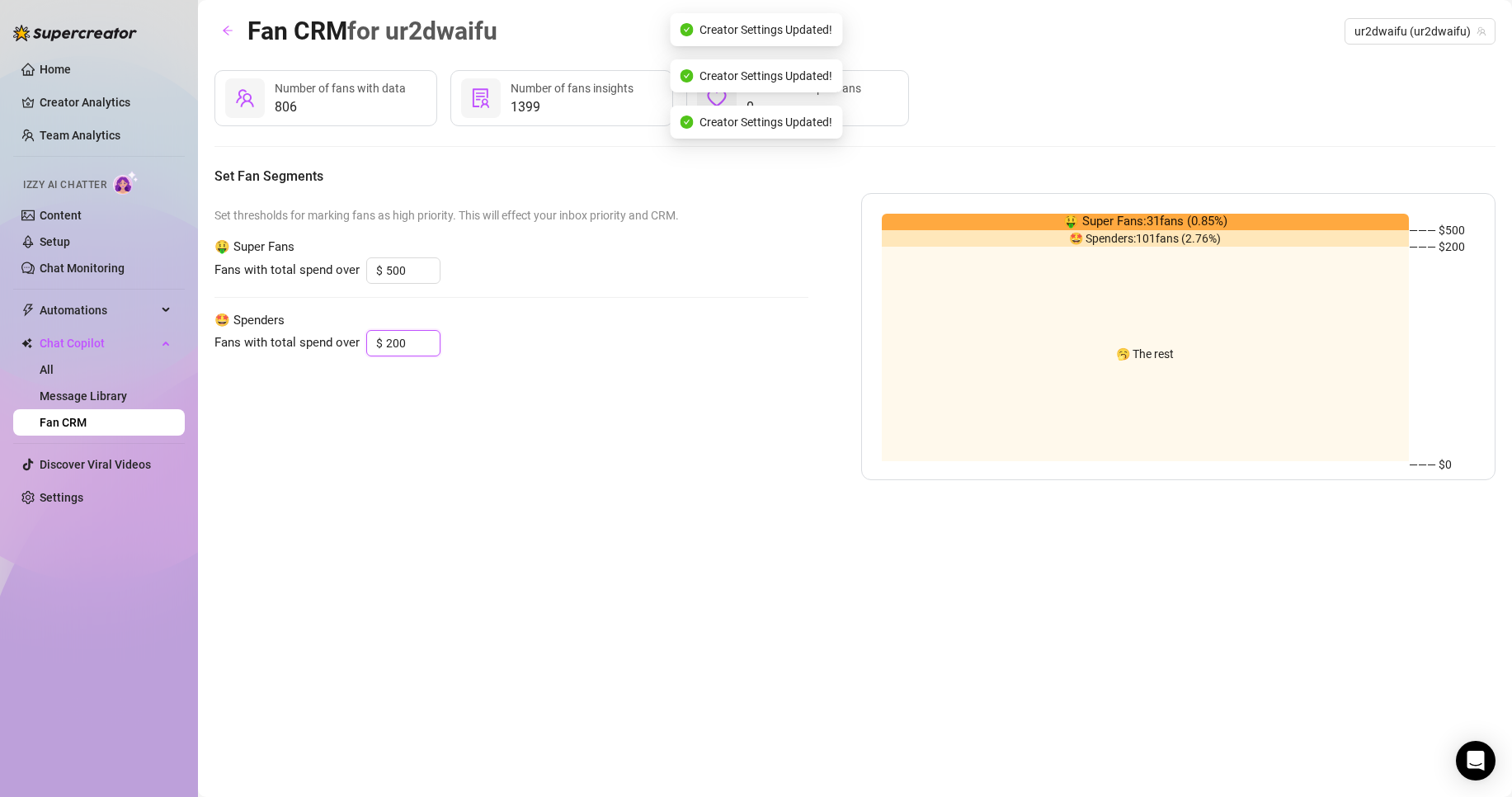
type input "200"
click at [752, 462] on div "Set thresholds for marking fans as high priority. This will effect your inbox p…" at bounding box center [512, 336] width 594 height 287
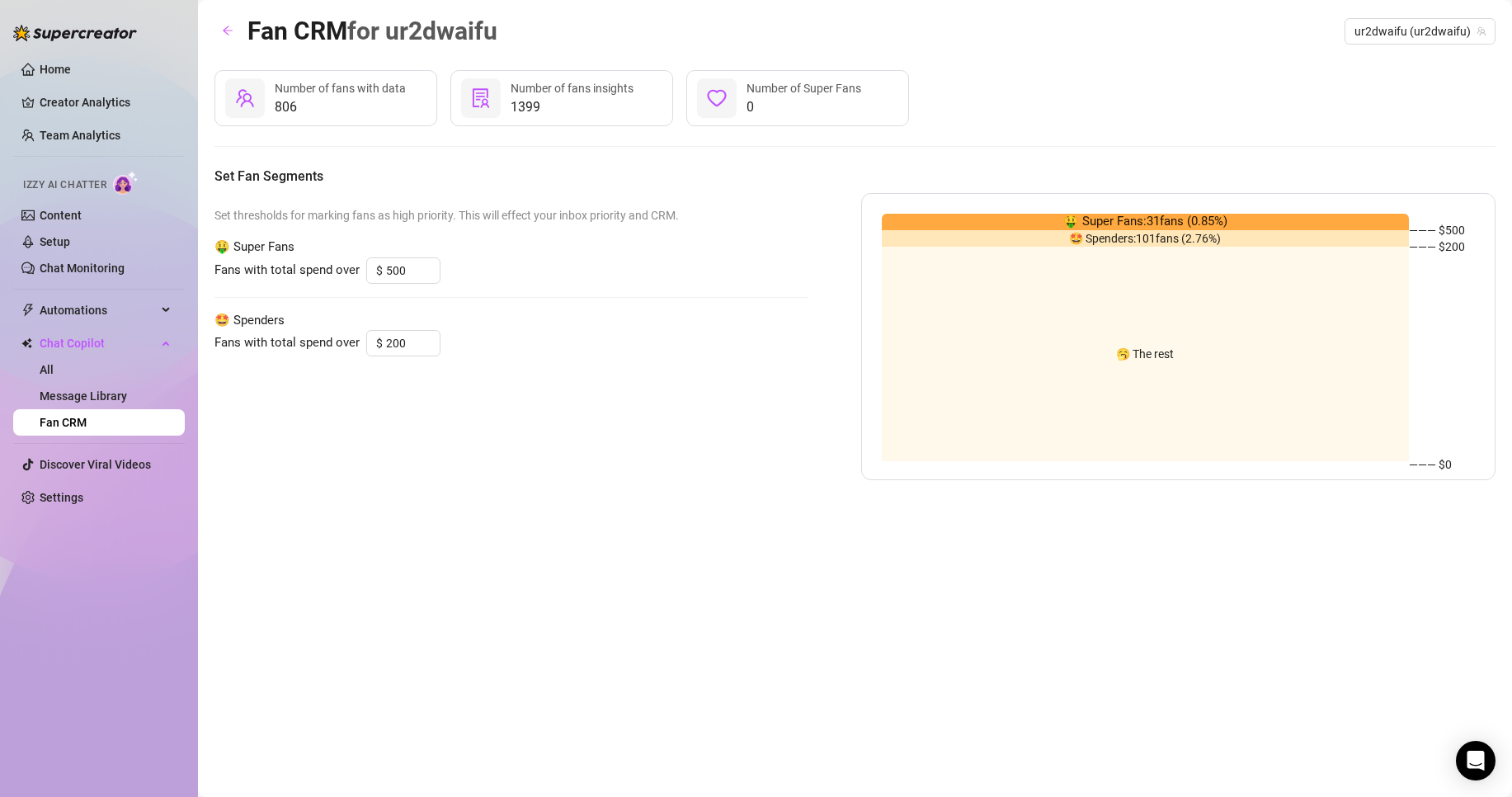
click at [1409, 46] on div "Fan CRM for ur2dwaifu ur2dwaifu (ur2dwaifu)" at bounding box center [855, 30] width 1281 height 39
click at [101, 394] on link "Message Library" at bounding box center [84, 396] width 87 height 13
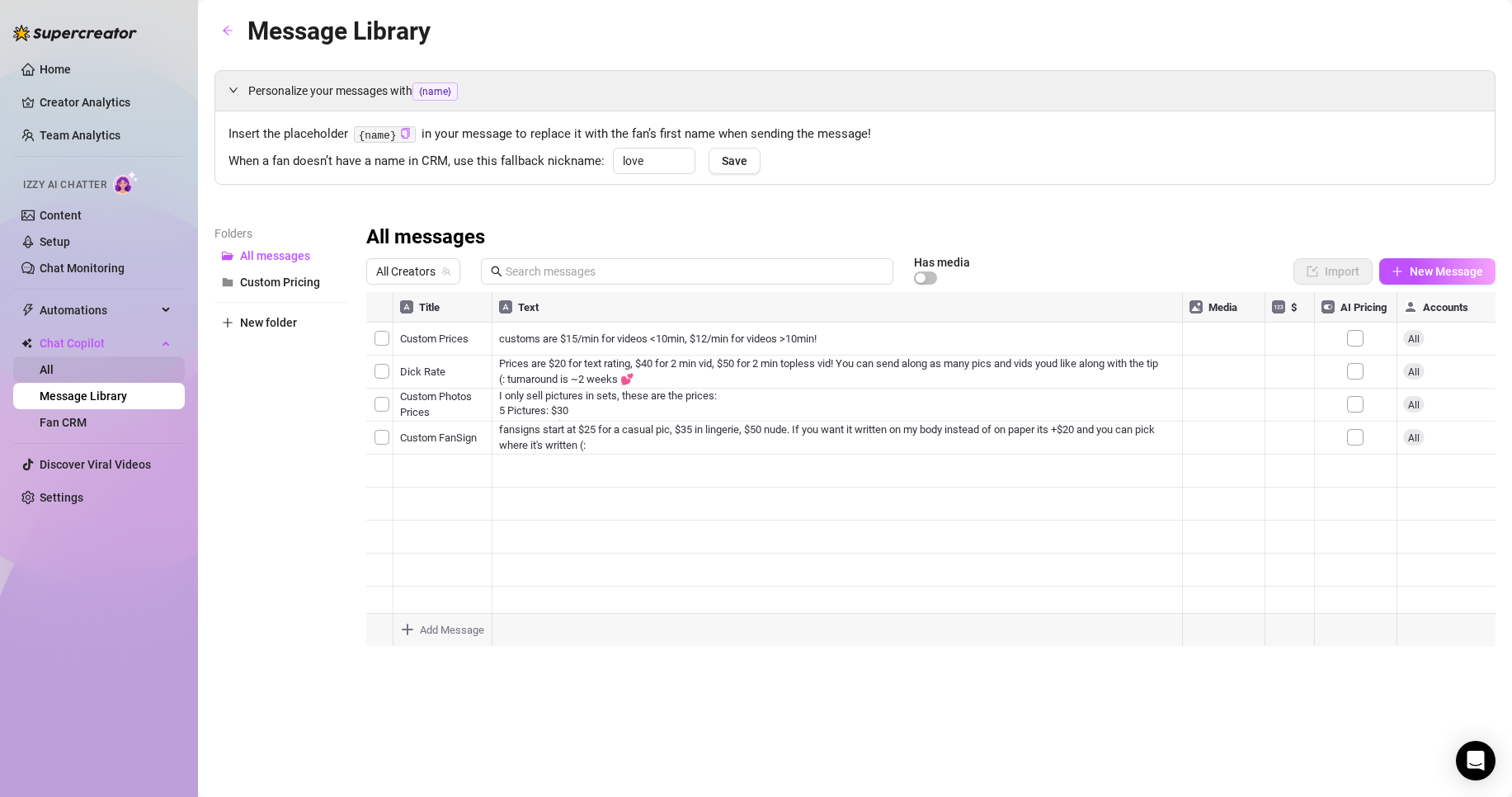
click at [54, 376] on link "All" at bounding box center [47, 369] width 14 height 13
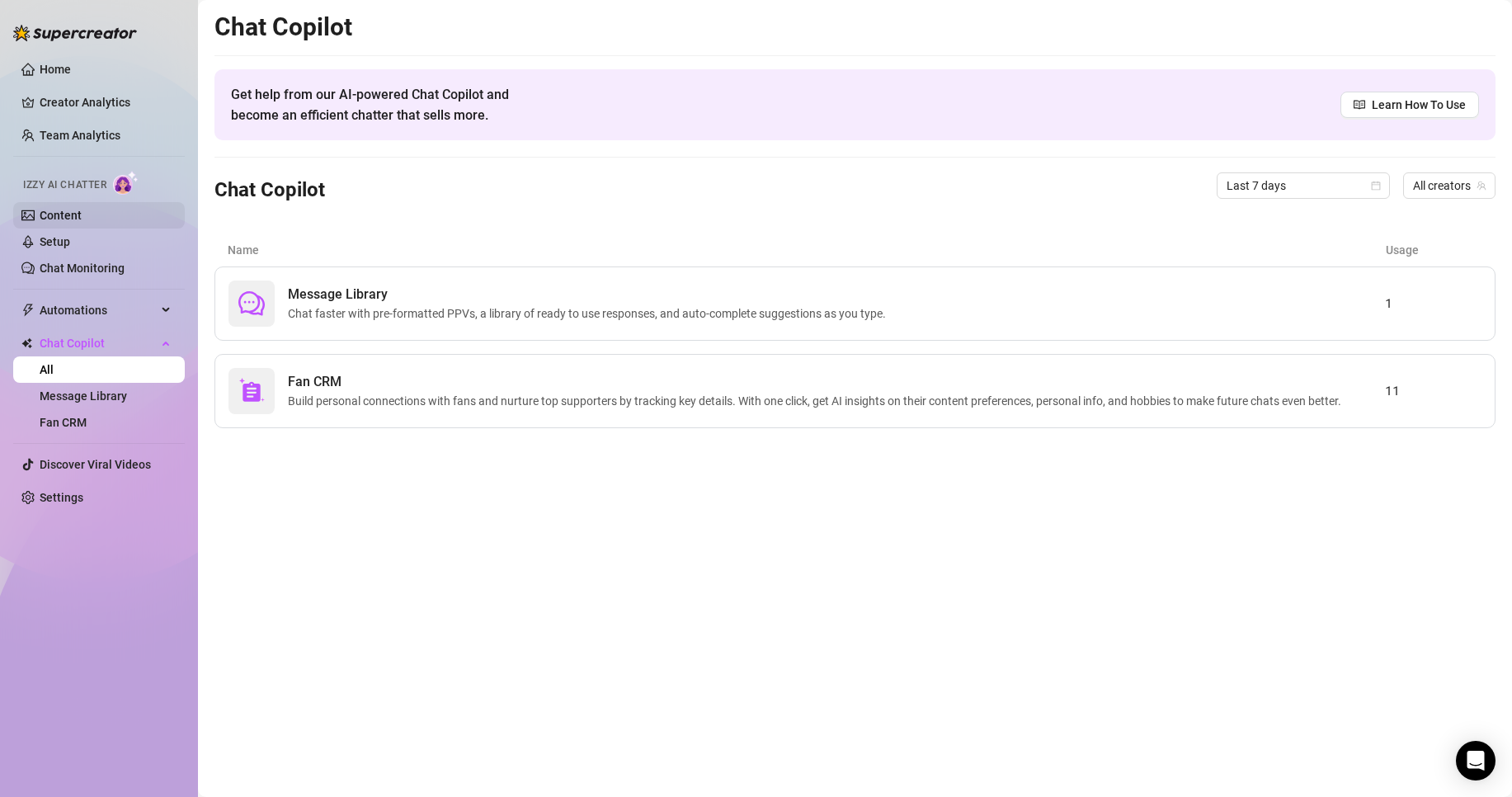
click at [70, 222] on link "Content" at bounding box center [61, 215] width 42 height 13
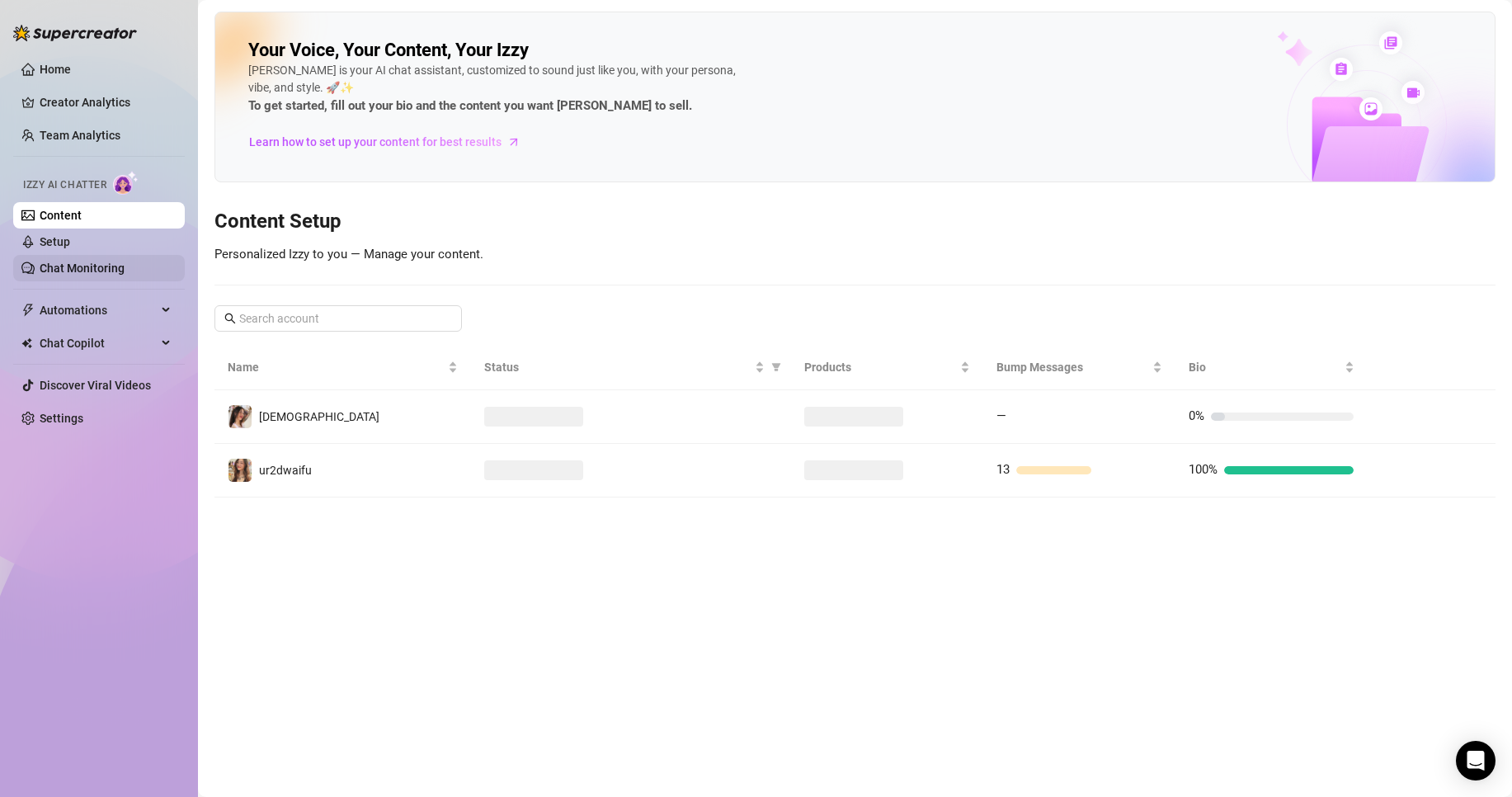
click at [79, 262] on link "Chat Monitoring" at bounding box center [83, 269] width 85 height 13
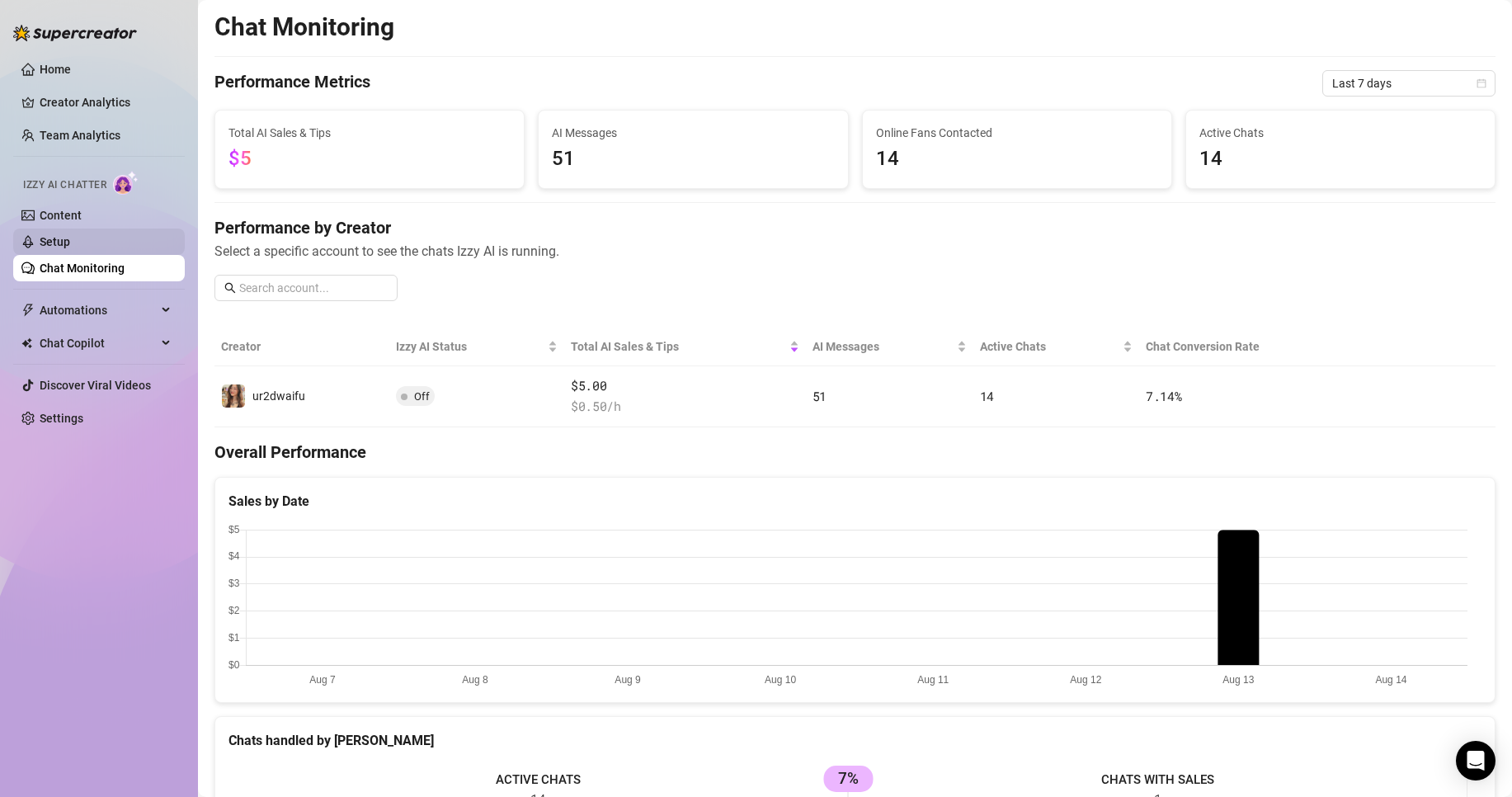
click at [70, 235] on link "Setup" at bounding box center [55, 242] width 30 height 13
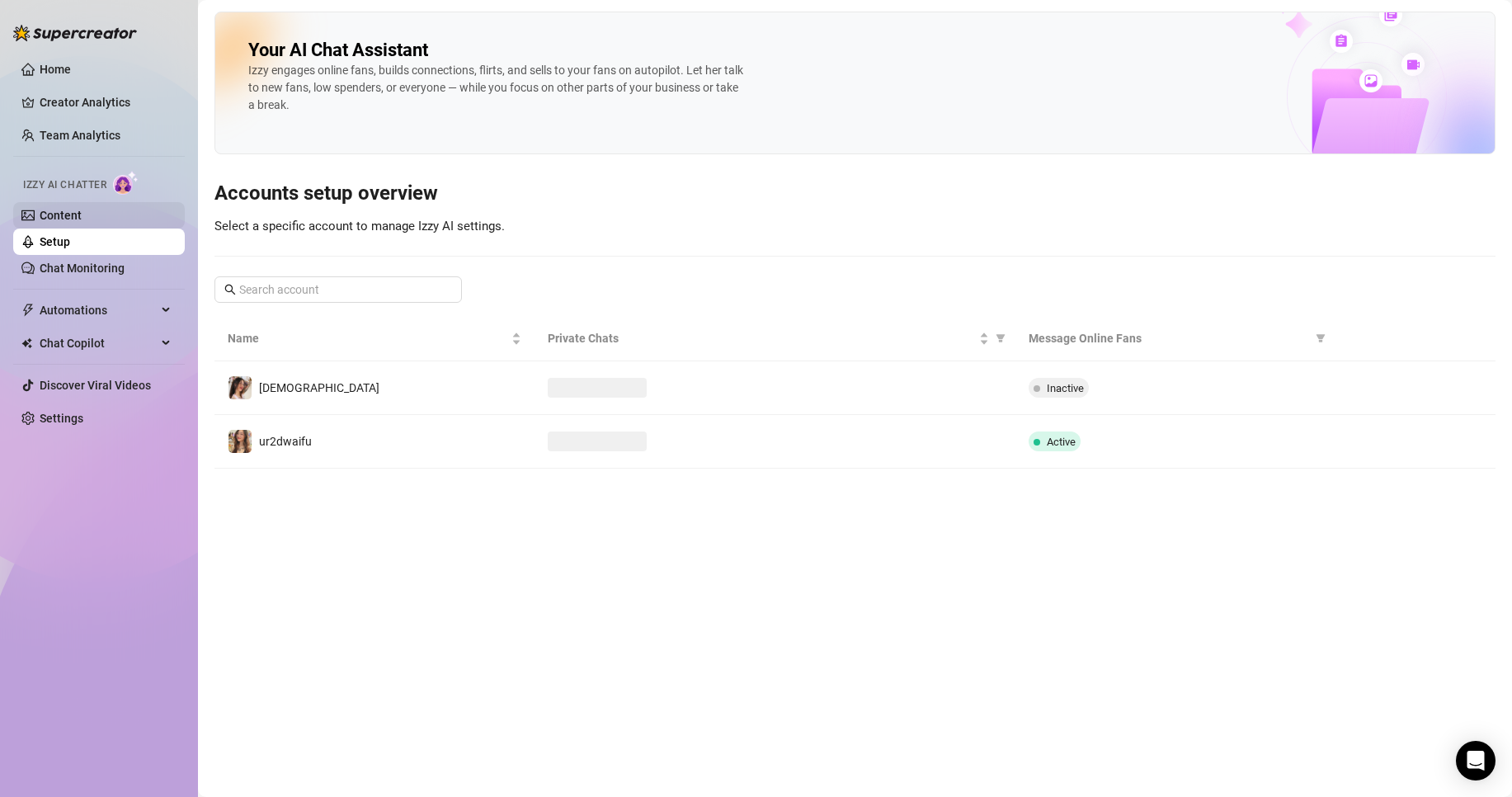
click at [82, 212] on link "Content" at bounding box center [61, 215] width 42 height 13
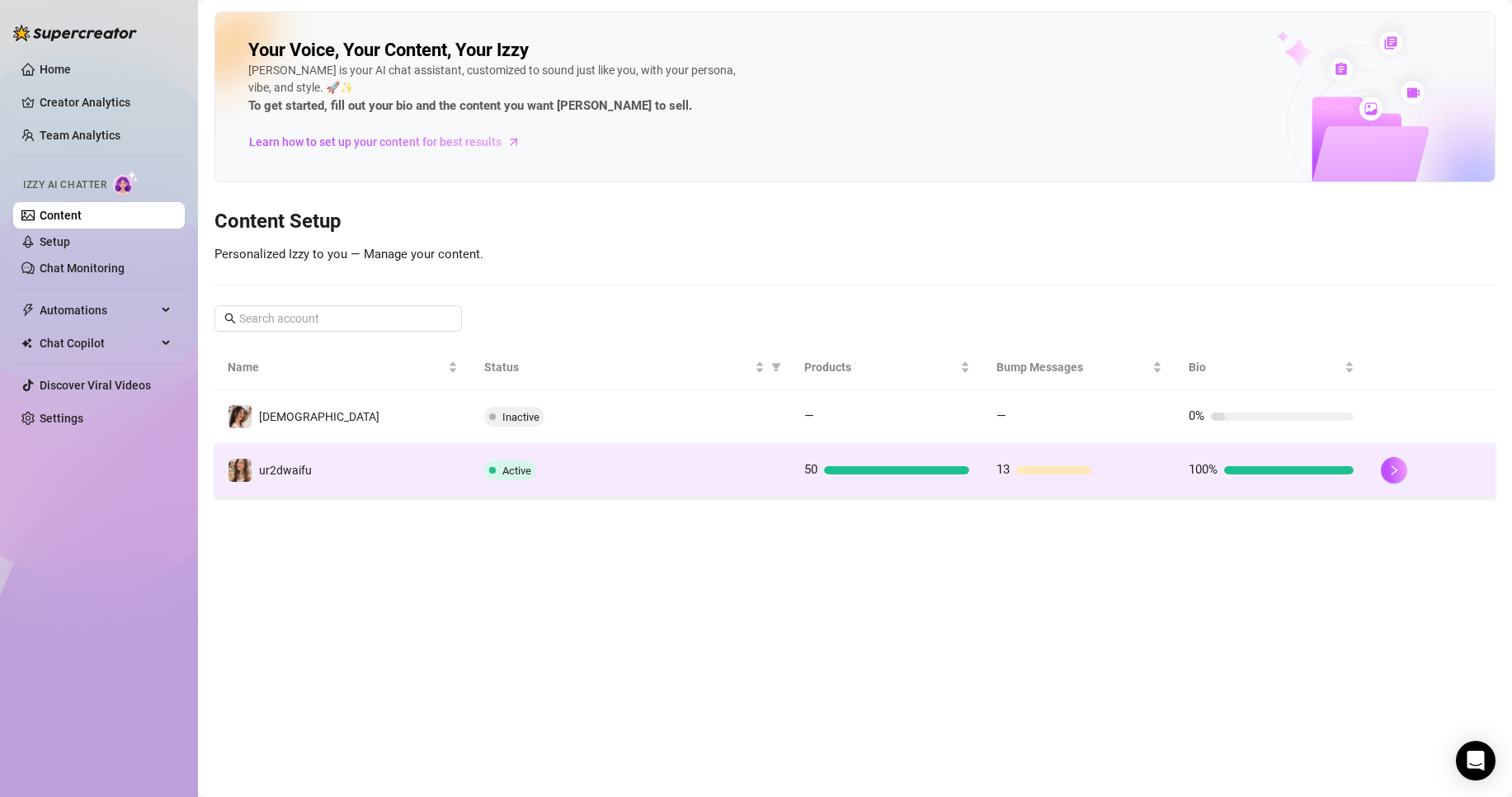
click at [369, 453] on td "ur2dwaifu" at bounding box center [343, 471] width 256 height 54
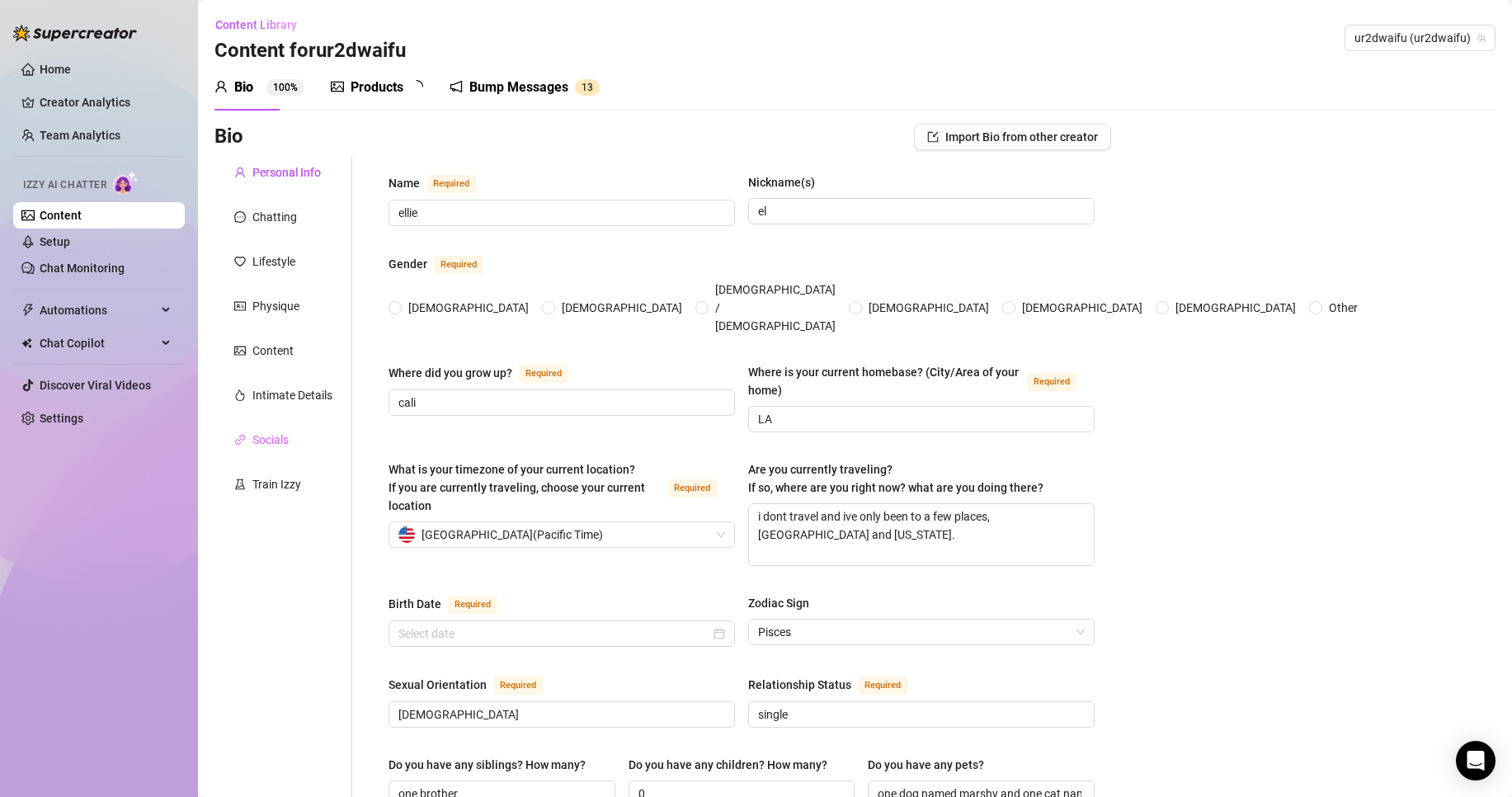
radio input "true"
type input "[DATE]"
click at [261, 224] on div "Chatting" at bounding box center [274, 216] width 45 height 18
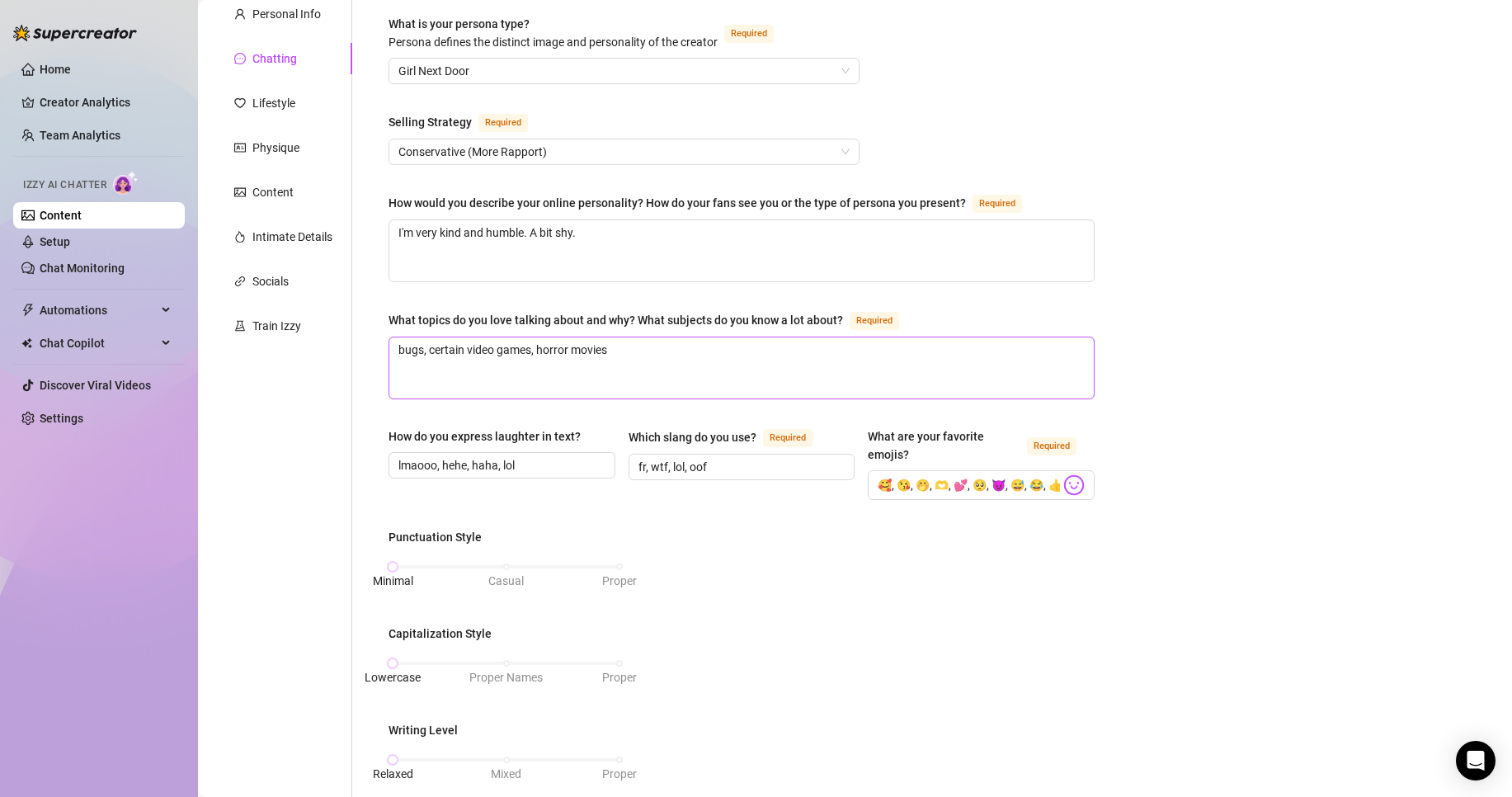
scroll to position [165, 0]
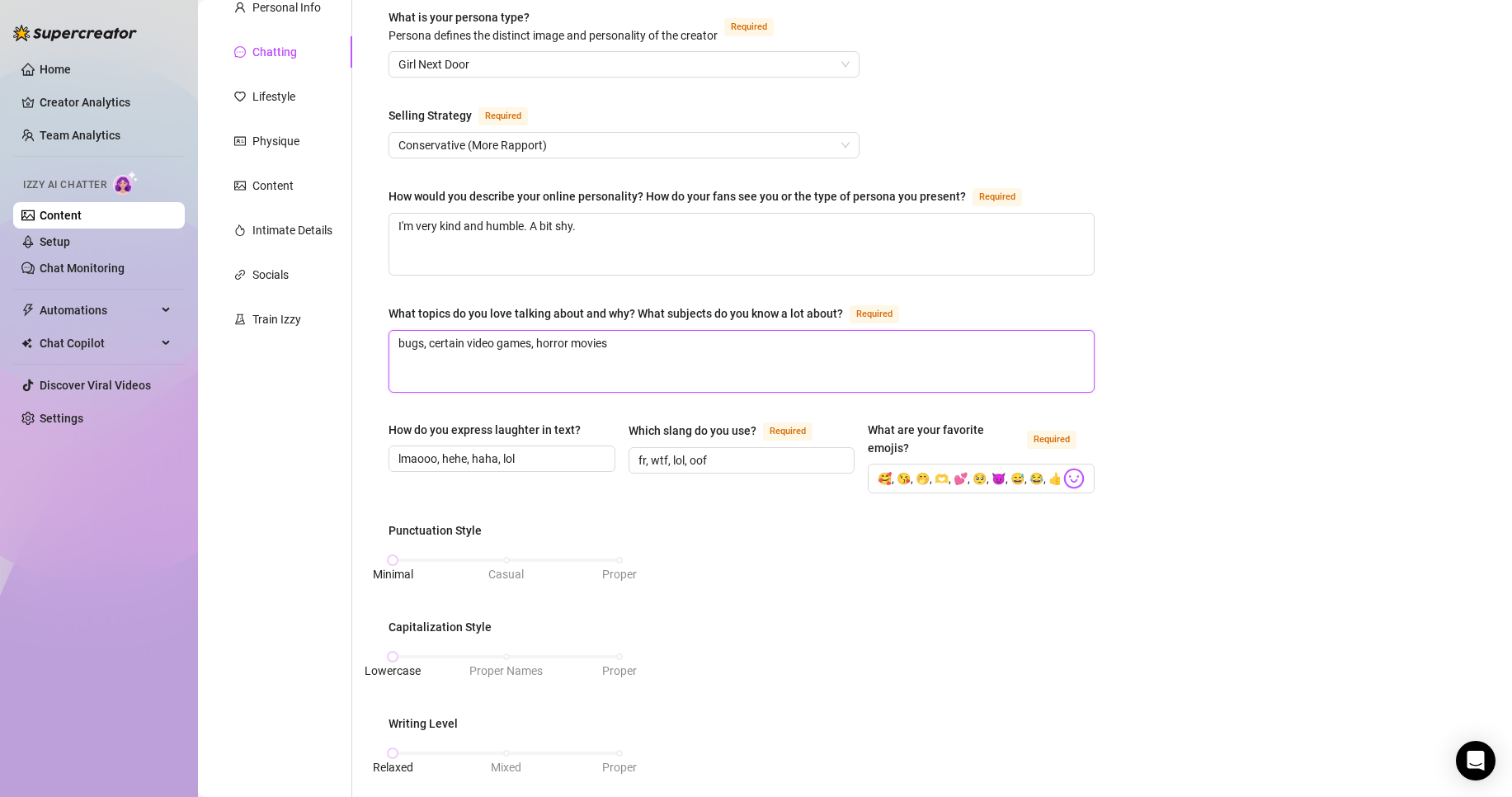
click at [695, 362] on textarea "bugs, certain video games, horror movies" at bounding box center [741, 361] width 704 height 61
type textarea "bugs, certain video games, horror movies."
type textarea "bugs, certain video games, horror movies. I"
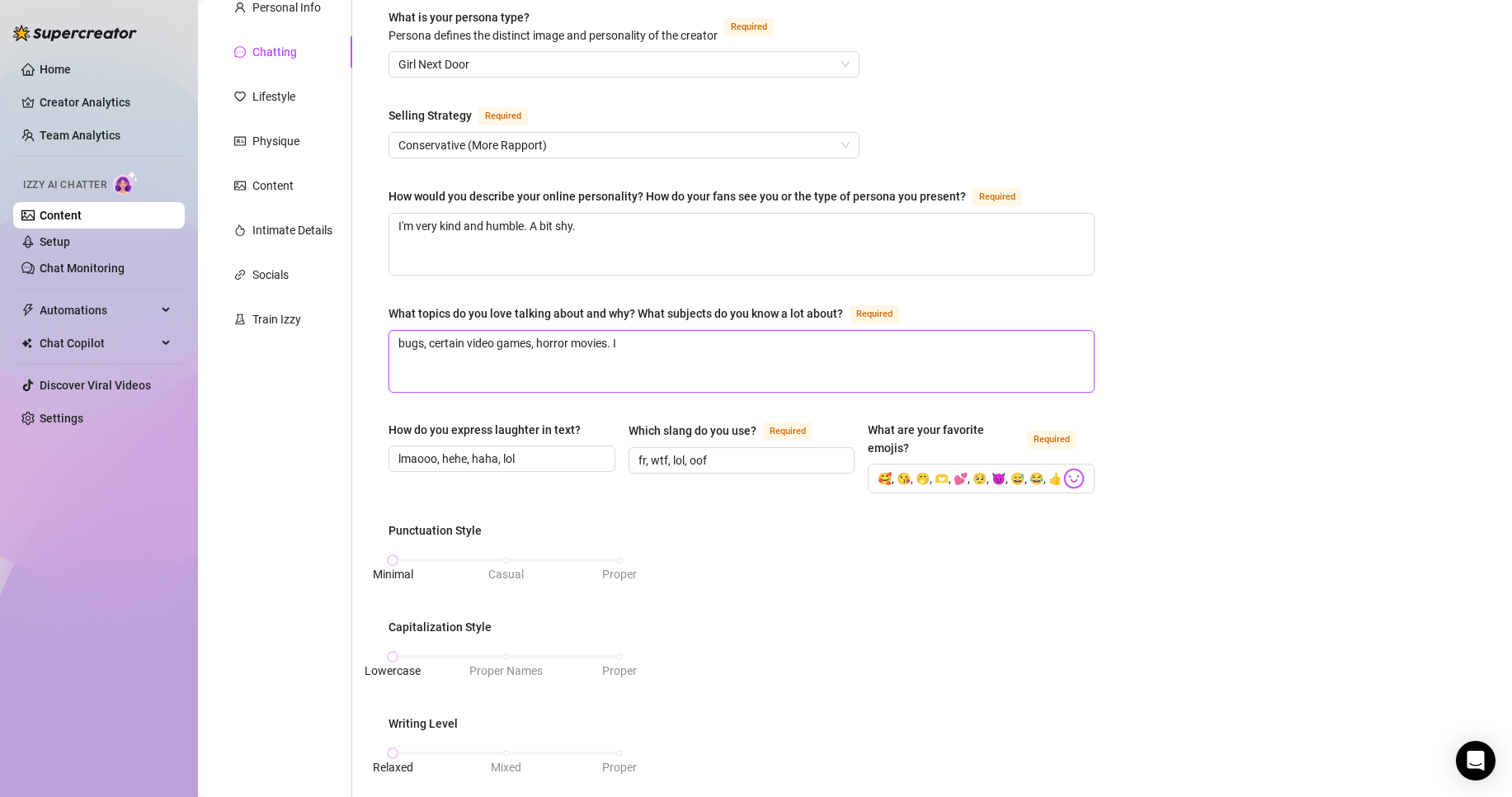
type textarea "bugs, certain video games, horror movies. I l"
type textarea "bugs, certain video games, horror movies. I lo"
type textarea "bugs, certain video games, horror movies. I lov"
type textarea "bugs, certain video games, horror movies. I love"
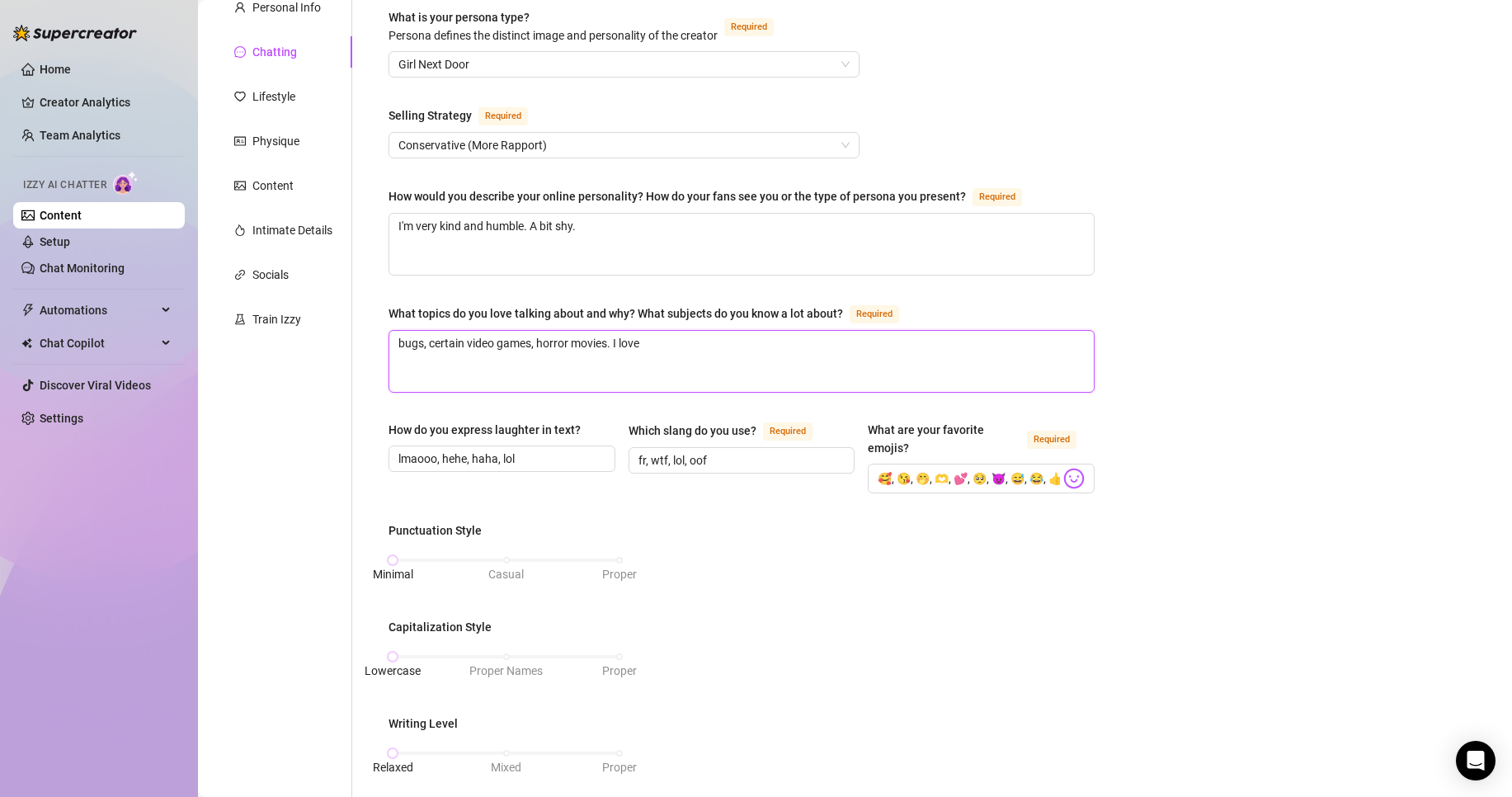
type textarea "bugs, certain video games, horror movies. I love p"
type textarea "bugs, certain video games, horror movies. I love pl"
type textarea "bugs, certain video games, horror movies. I love pla"
type textarea "bugs, certain video games, horror movies. I love play"
type textarea "bugs, certain video games, horror movies. I love playi"
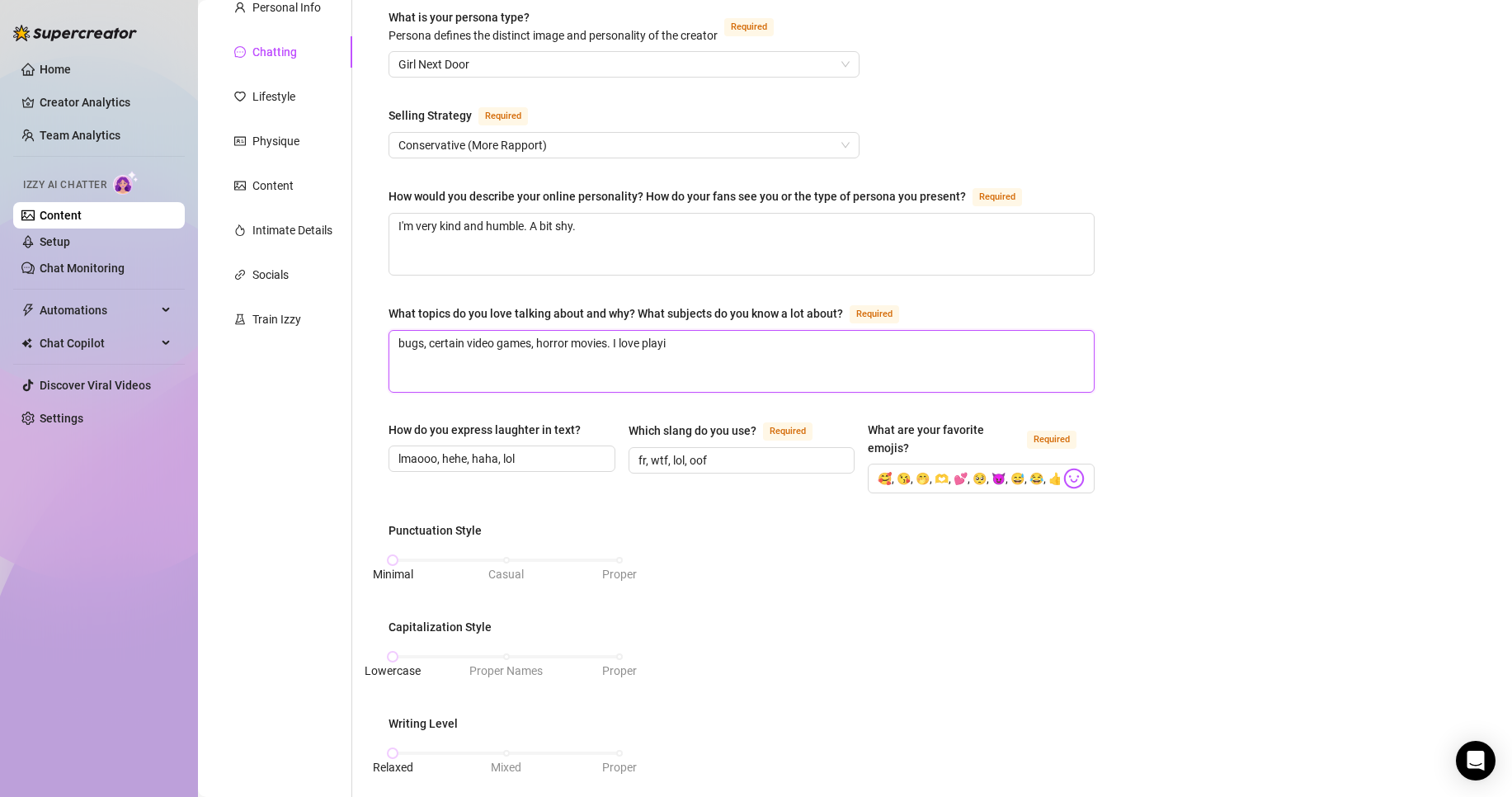
type textarea "bugs, certain video games, horror movies. I love playin"
type textarea "bugs, certain video games, horror movies. I love playing"
type textarea "bugs, certain video games, horror movies. I love playing l"
type textarea "bugs, certain video games, horror movies. I love playing le"
type textarea "bugs, certain video games, horror movies. I love playing lea"
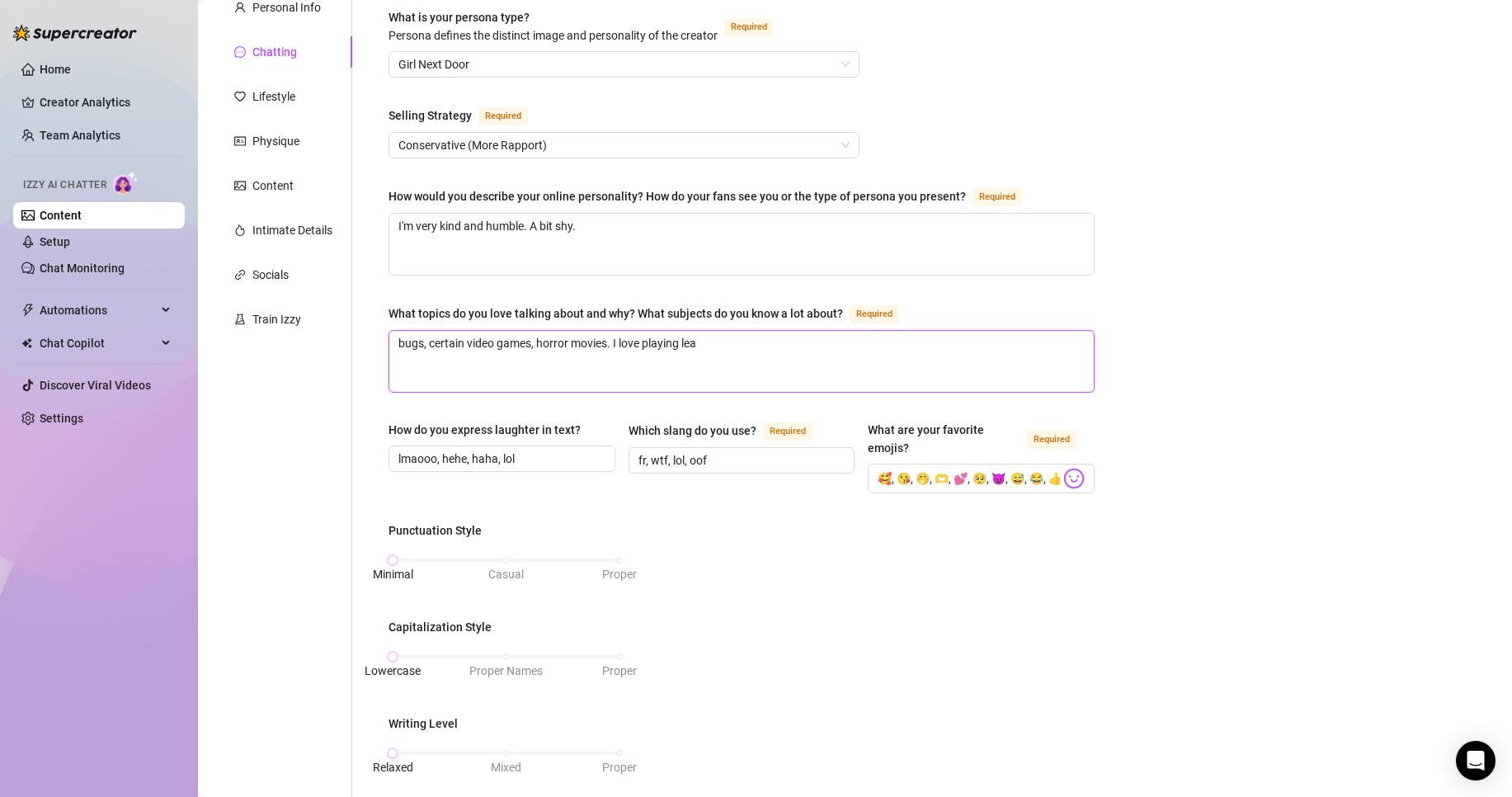
type textarea "bugs, certain video games, horror movies. I love playing leag"
type textarea "bugs, certain video games, horror movies. I love playing leagu"
type textarea "bugs, certain video games, horror movies. I love playing league"
type textarea "bugs, certain video games, horror movies. I love playing league o"
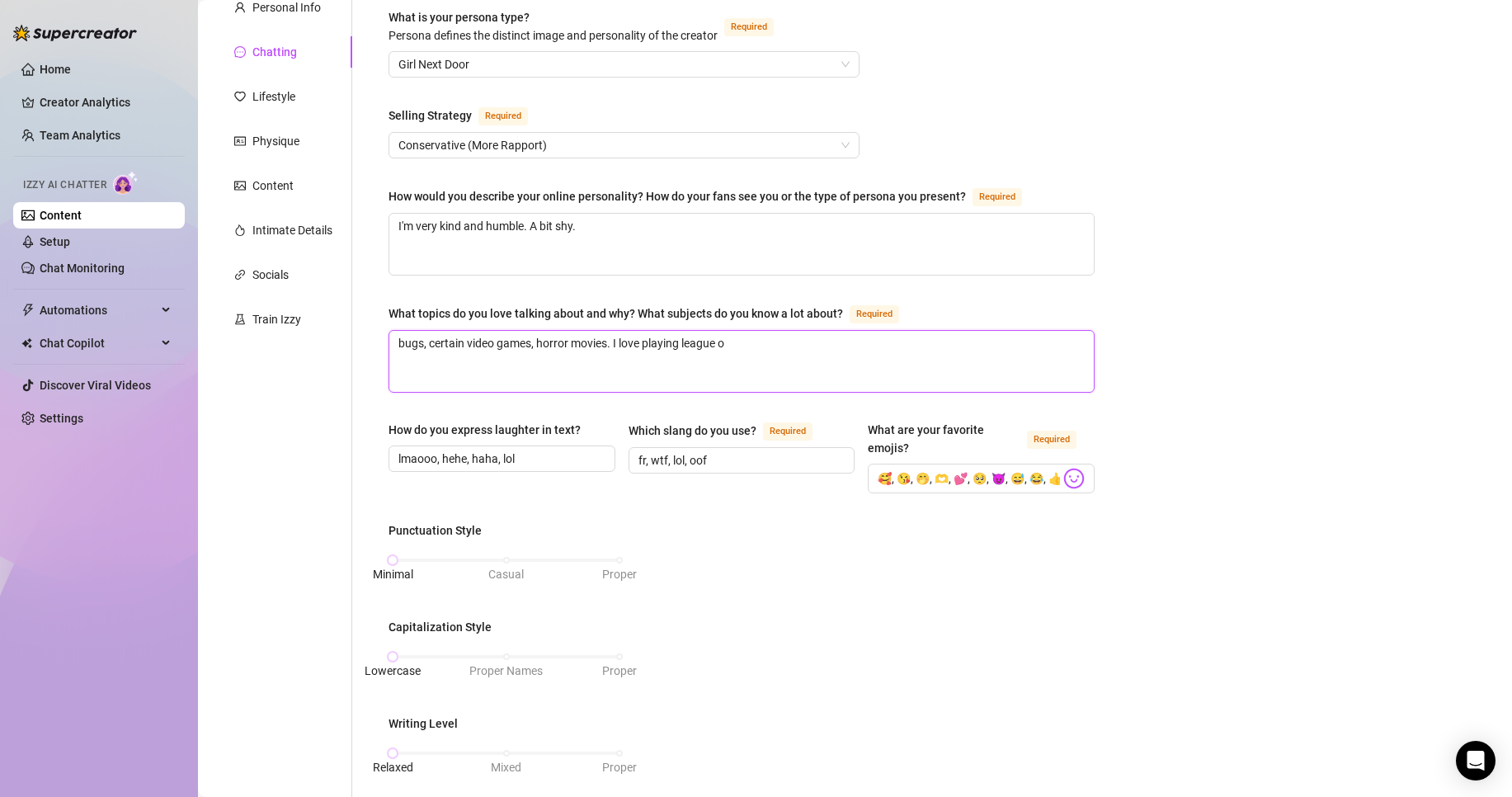
type textarea "bugs, certain video games, horror movies. I love playing league of"
type textarea "bugs, certain video games, horror movies. I love playing league o"
type textarea "bugs, certain video games, horror movies. I love playing league"
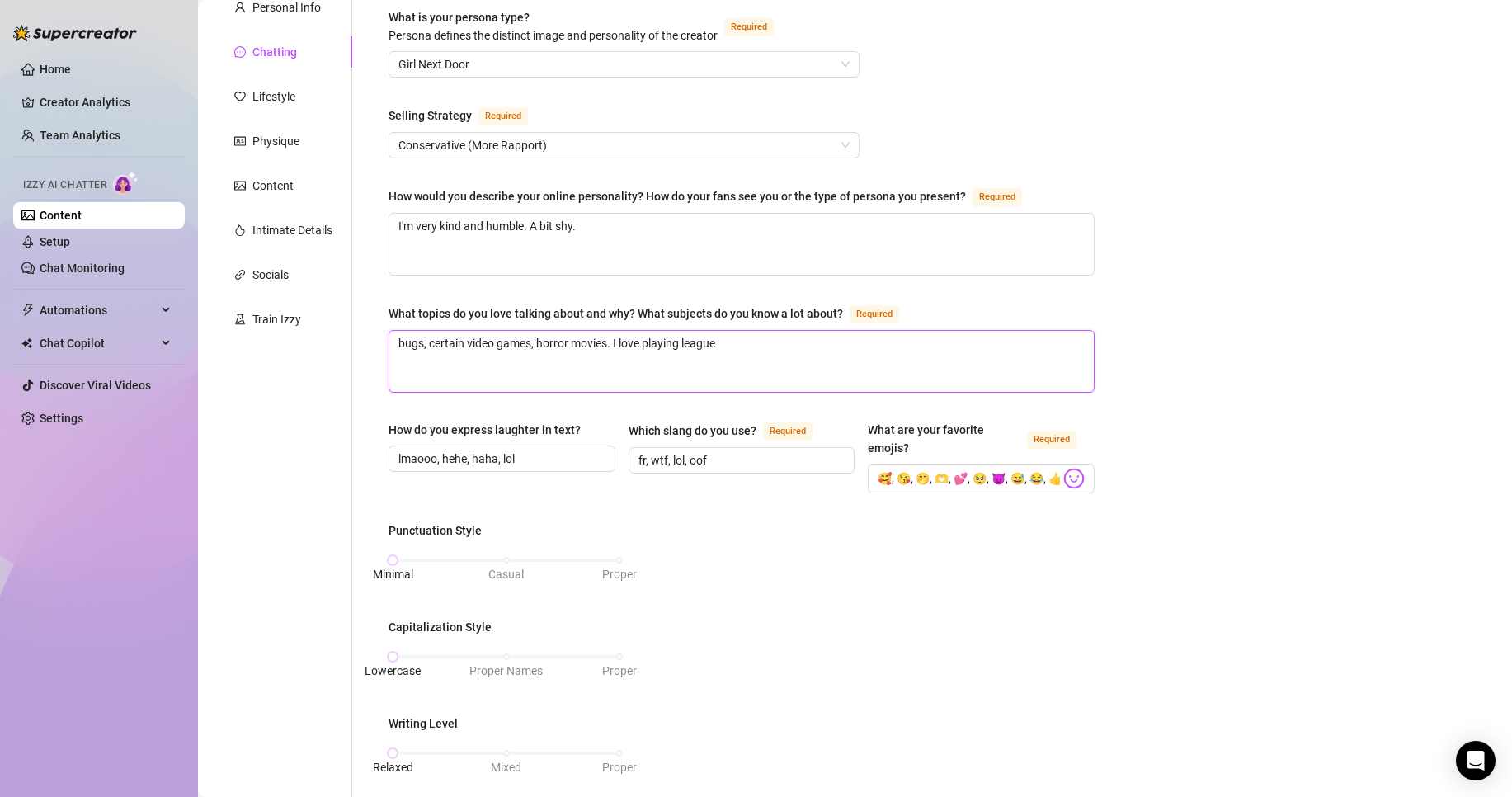
type textarea "bugs, certain video games, horror movies. I love playing league"
type textarea "bugs, certain video games, horror movies. I love playing leagu"
type textarea "bugs, certain video games, horror movies. I love playing leag"
type textarea "bugs, certain video games, horror movies. I love playing lea"
type textarea "bugs, certain video games, horror movies. I love playing le"
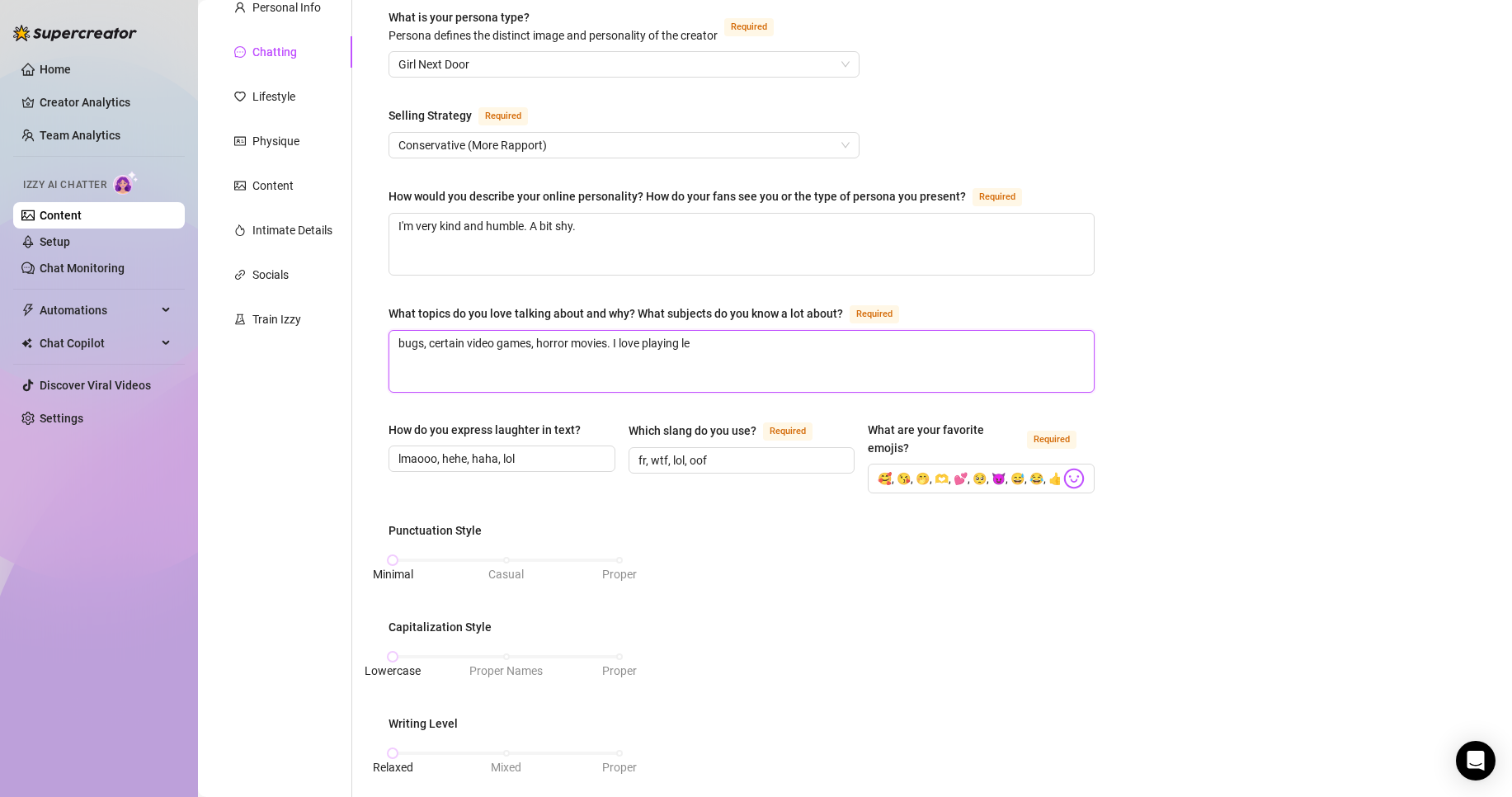
type textarea "bugs, certain video games, horror movies. I love playing l"
type textarea "bugs, certain video games, horror movies. I love playing"
type textarea "bugs, certain video games, horror movies. I love playin"
type textarea "bugs, certain video games, horror movies. I love playi"
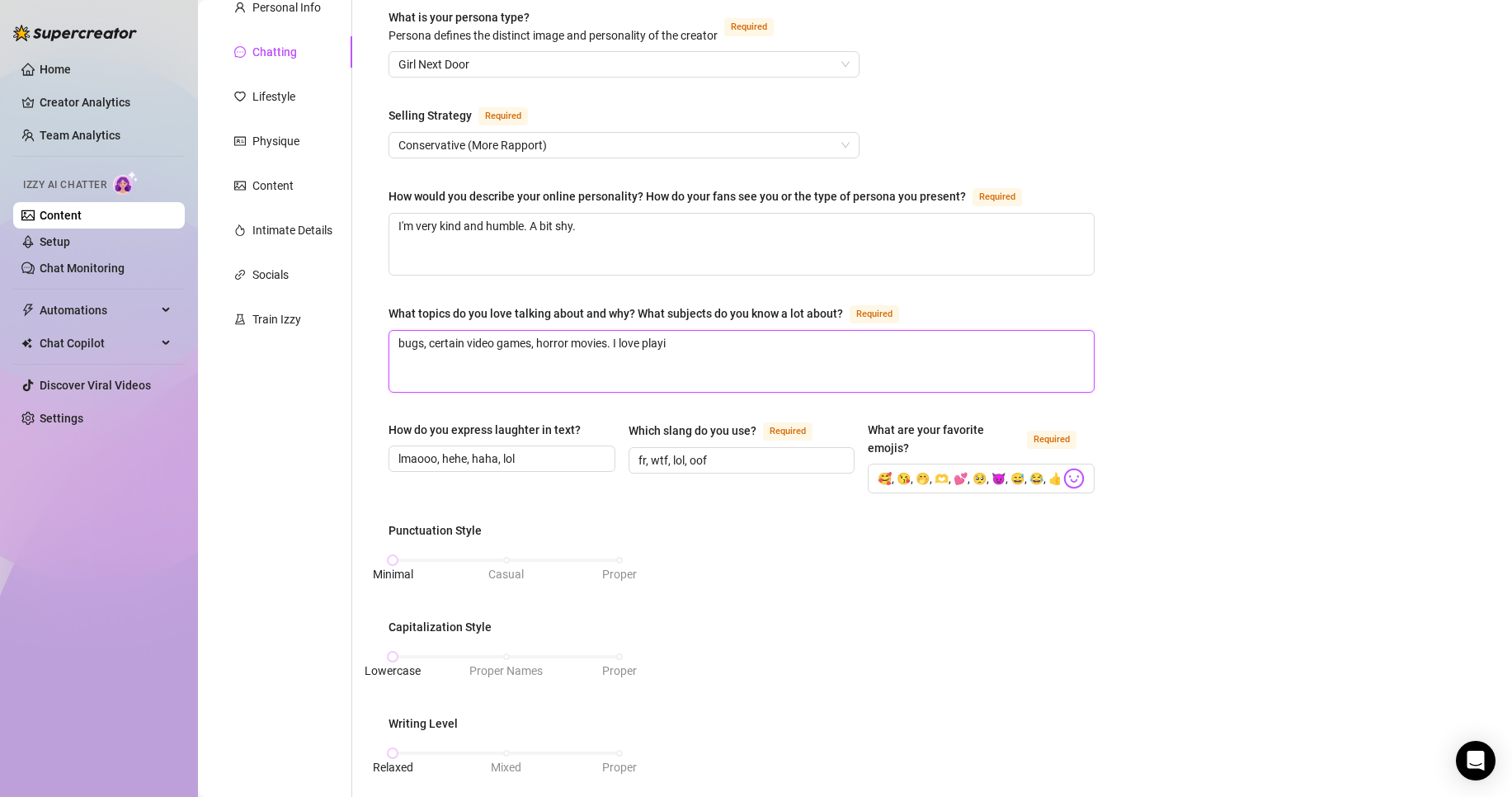
type textarea "bugs, certain video games, horror movies. I love play"
type textarea "bugs, certain video games, horror movies. I love pla"
type textarea "bugs, certain video games, horror movies. I love pl"
type textarea "bugs, certain video games, horror movies. I love p"
type textarea "bugs, certain video games, horror movies. I love"
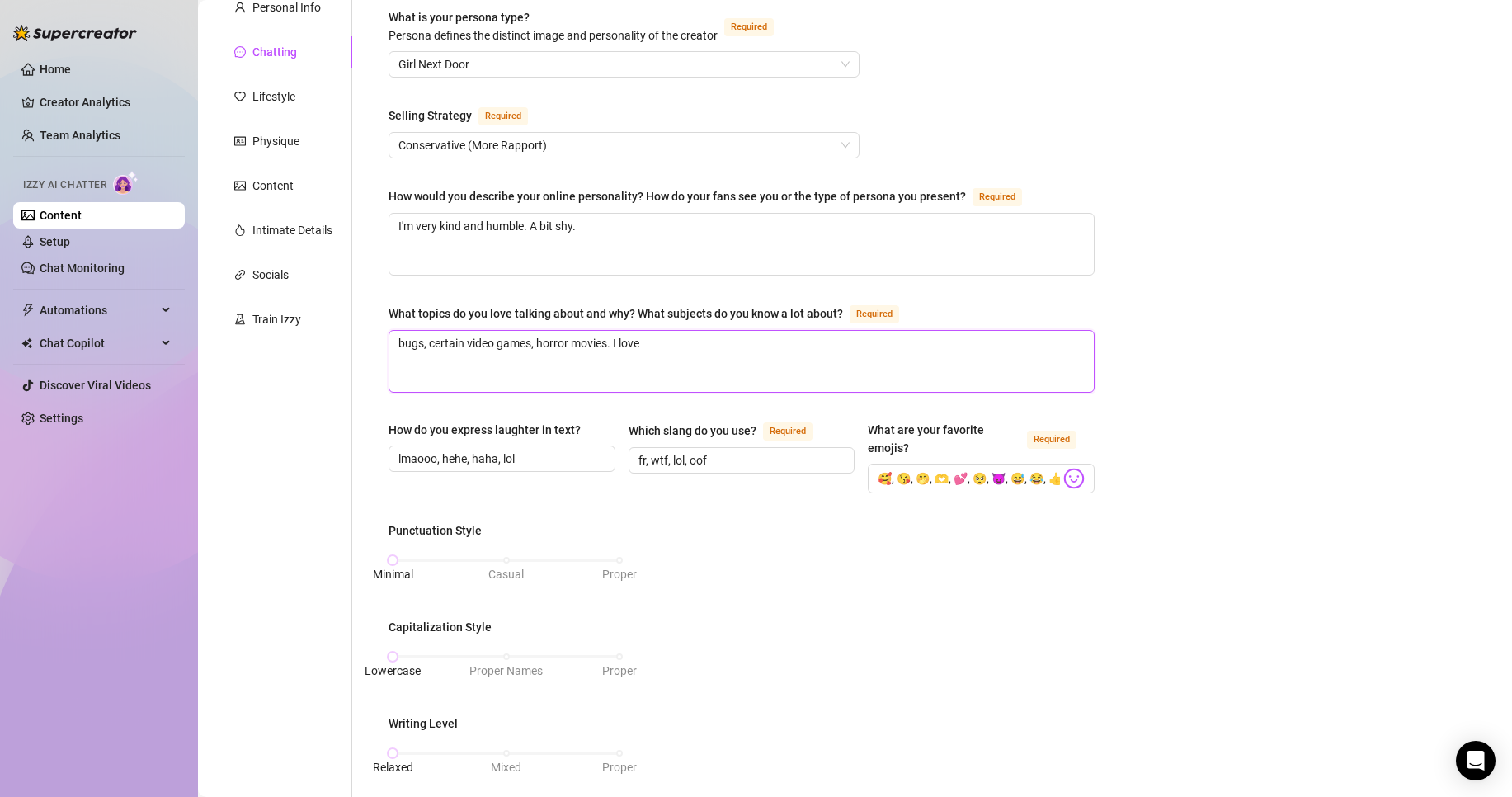
type textarea "bugs, certain video games, horror movies. I love"
type textarea "bugs, certain video games, horror movies. I lov"
type textarea "bugs, certain video games, horror movies. I lo"
type textarea "bugs, certain video games, horror movies. I l"
type textarea "bugs, certain video games, horror movies. I"
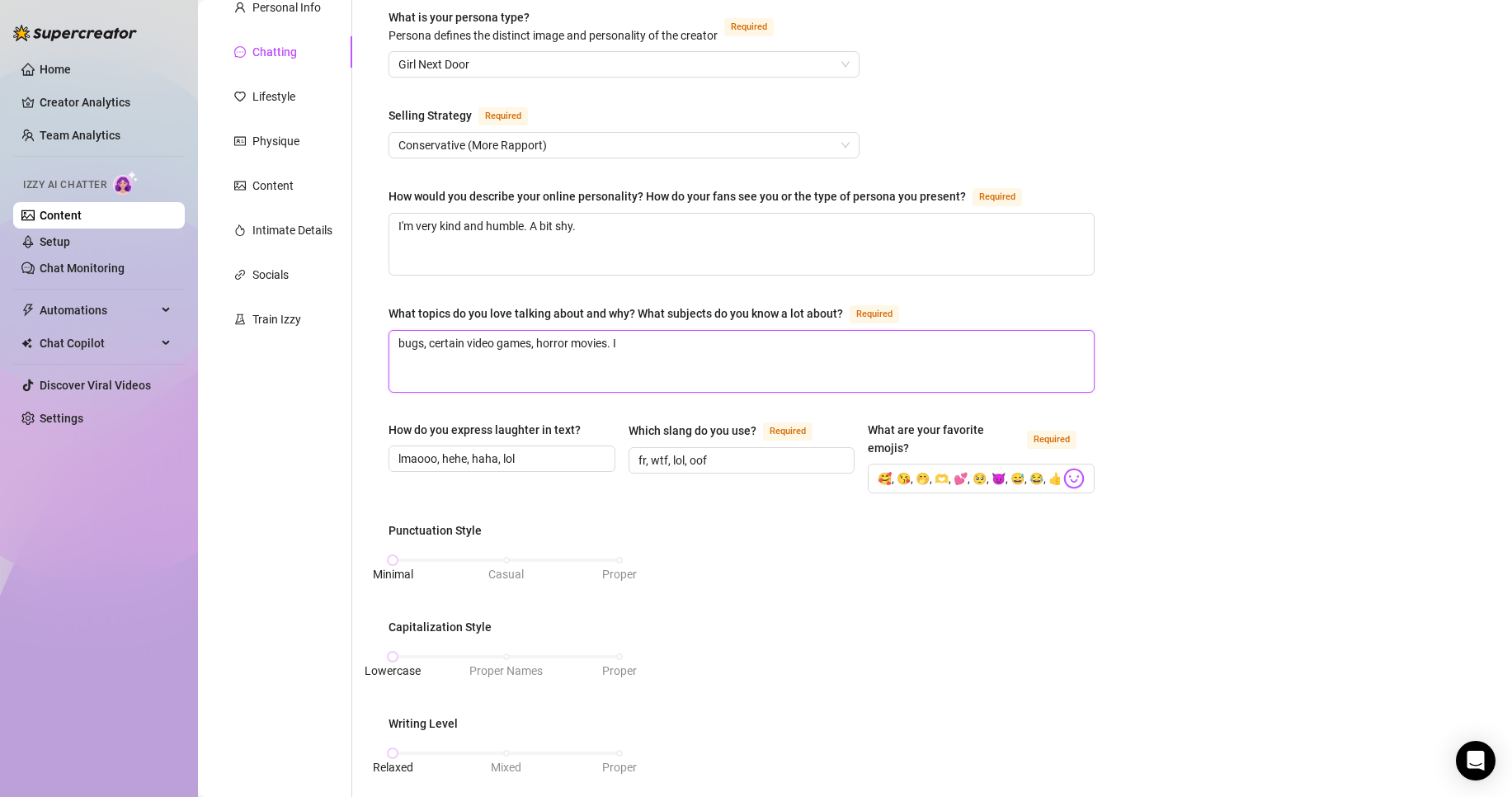
type textarea "bugs, certain video games, horror movies. I k"
type textarea "bugs, certain video games, horror movies. I kn"
type textarea "bugs, certain video games, horror movies. I kno"
type textarea "bugs, certain video games, horror movies. I know"
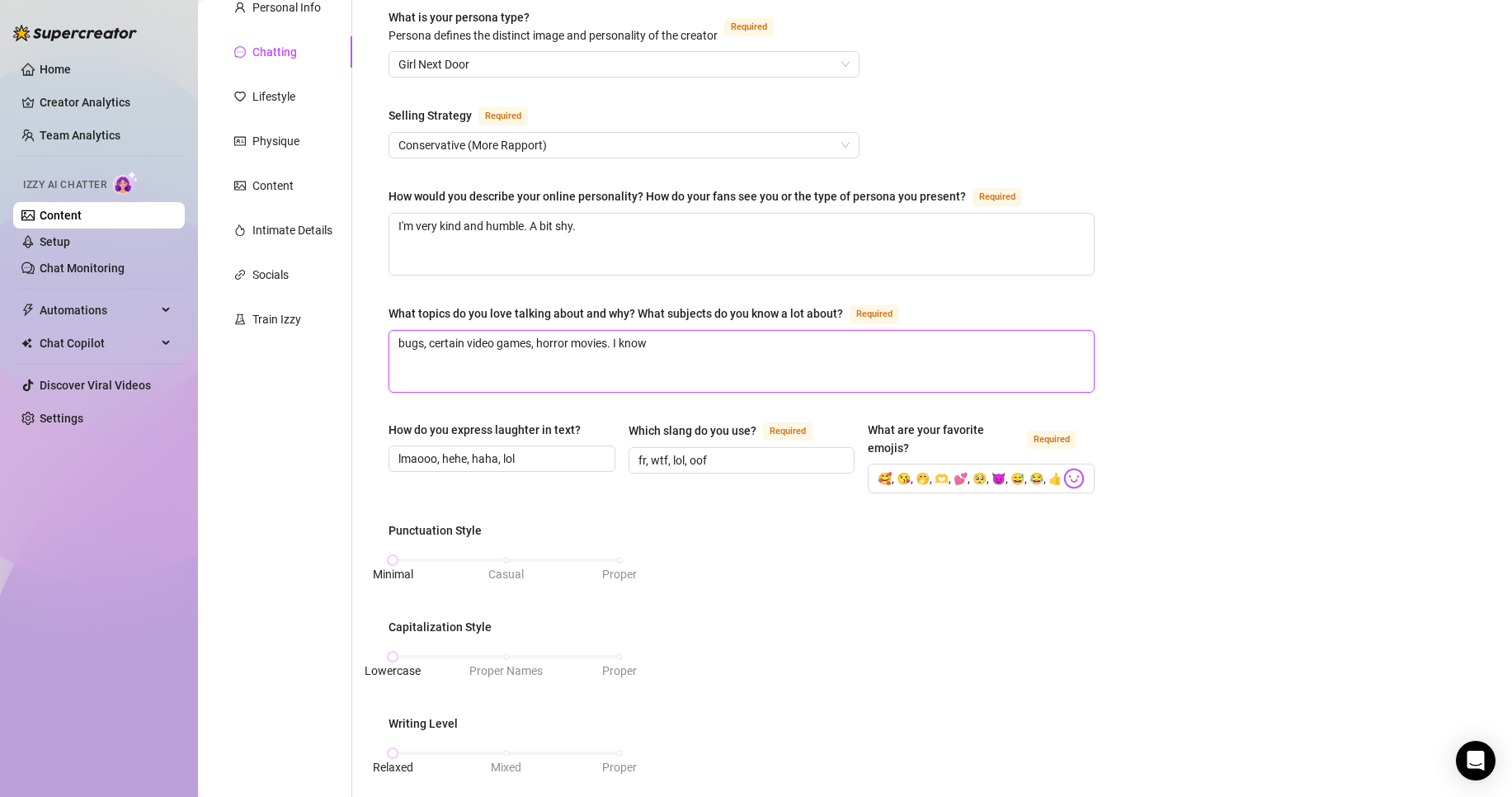
type textarea "bugs, certain video games, horror movies. I know a"
type textarea "bugs, certain video games, horror movies. I know a l"
type textarea "bugs, certain video games, horror movies. I know a lo"
type textarea "bugs, certain video games, horror movies. I know a lot"
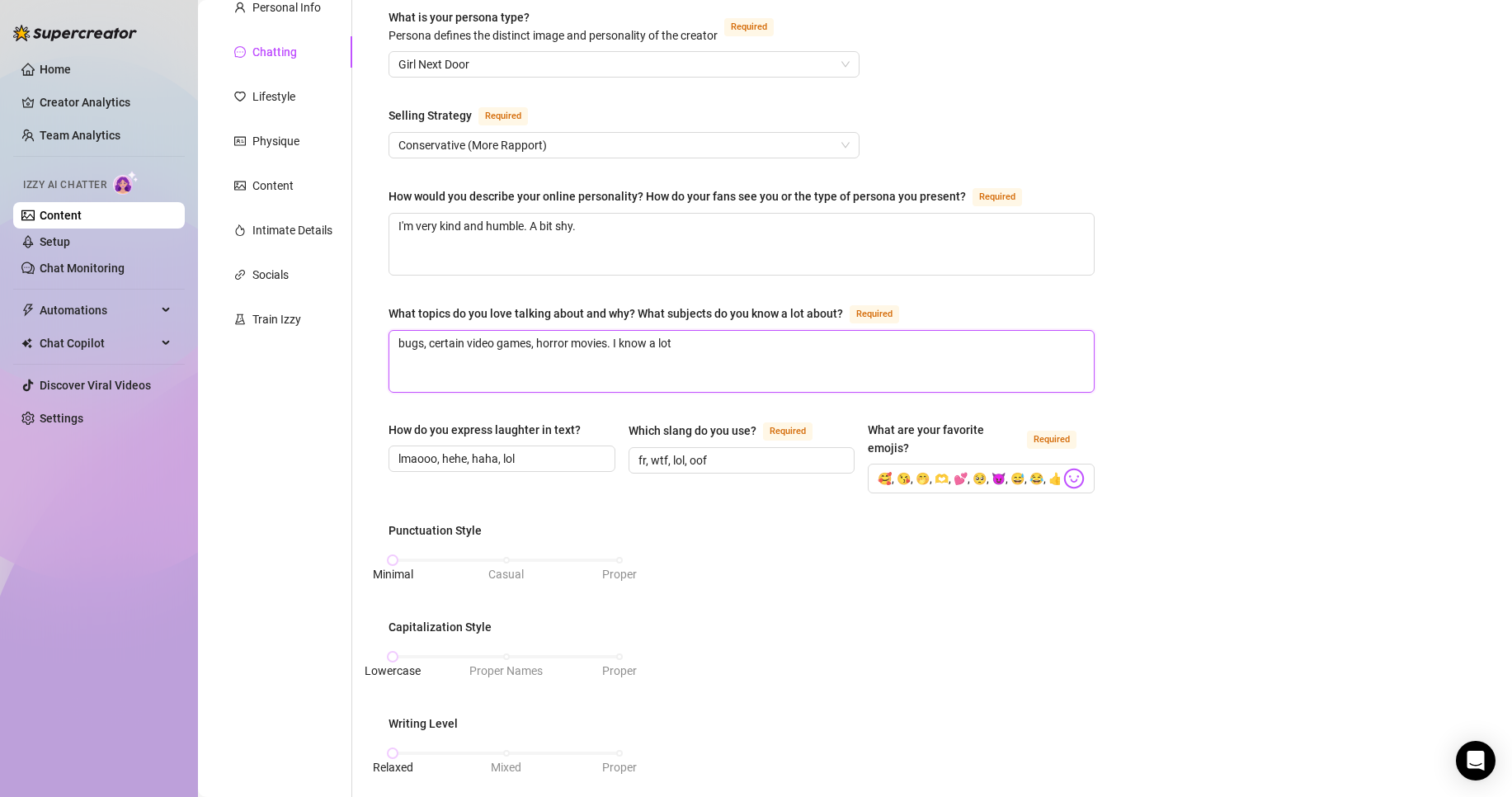
type textarea "bugs, certain video games, horror movies. I know a lot"
type textarea "bugs, certain video games, horror movies. I know a lot o"
type textarea "bugs, certain video games, horror movies. I know a lot"
type textarea "bugs, certain video games, horror movies. I know a lot a"
type textarea "bugs, certain video games, horror movies. I know a lot ab"
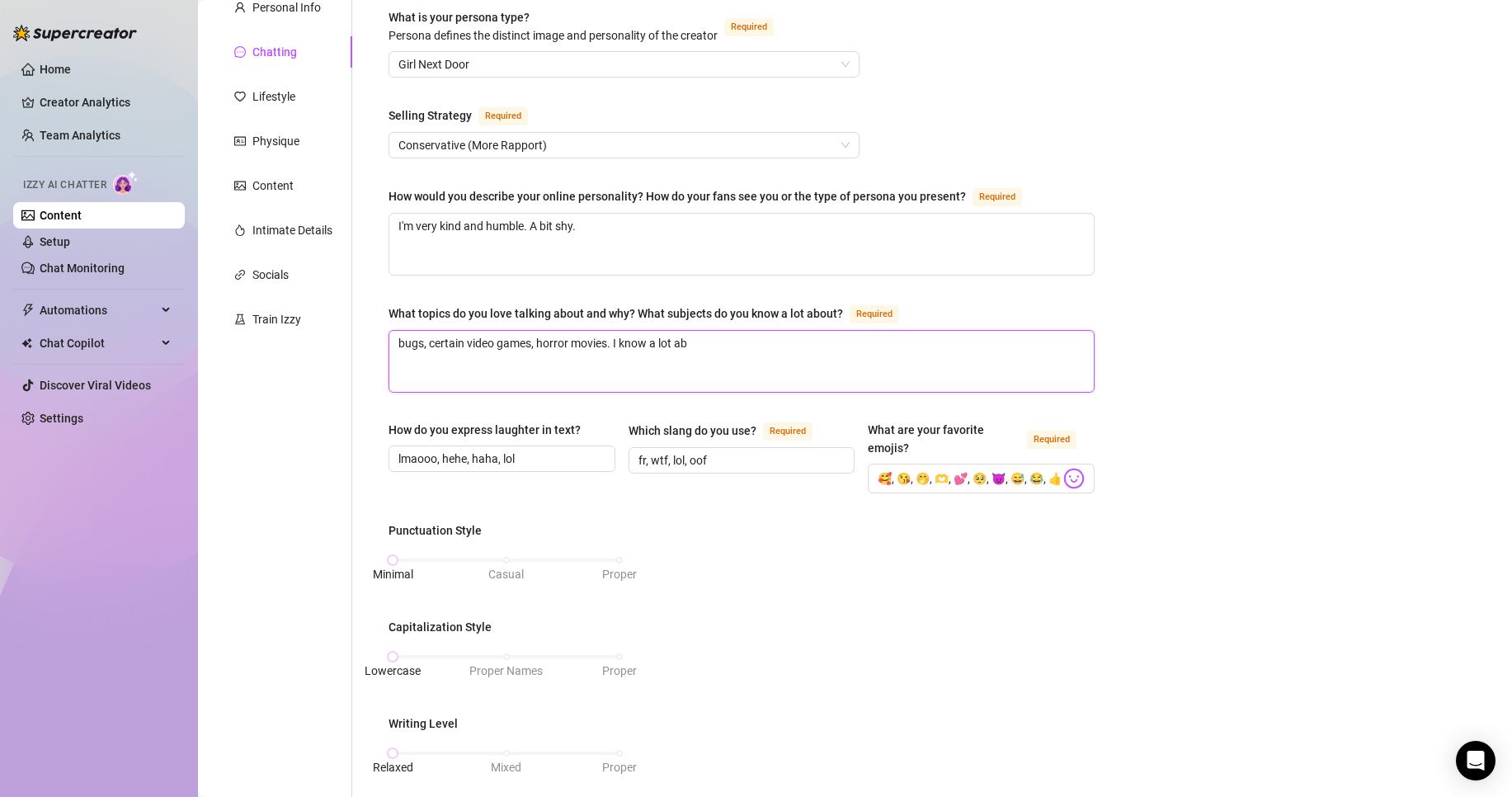
type textarea "bugs, certain video games, horror movies. I know a lot abo"
type textarea "bugs, certain video games, horror movies. I know a lot abou"
type textarea "bugs, certain video games, horror movies. I know a lot about"
type textarea "bugs, certain video games, horror movies. I know a lot about l"
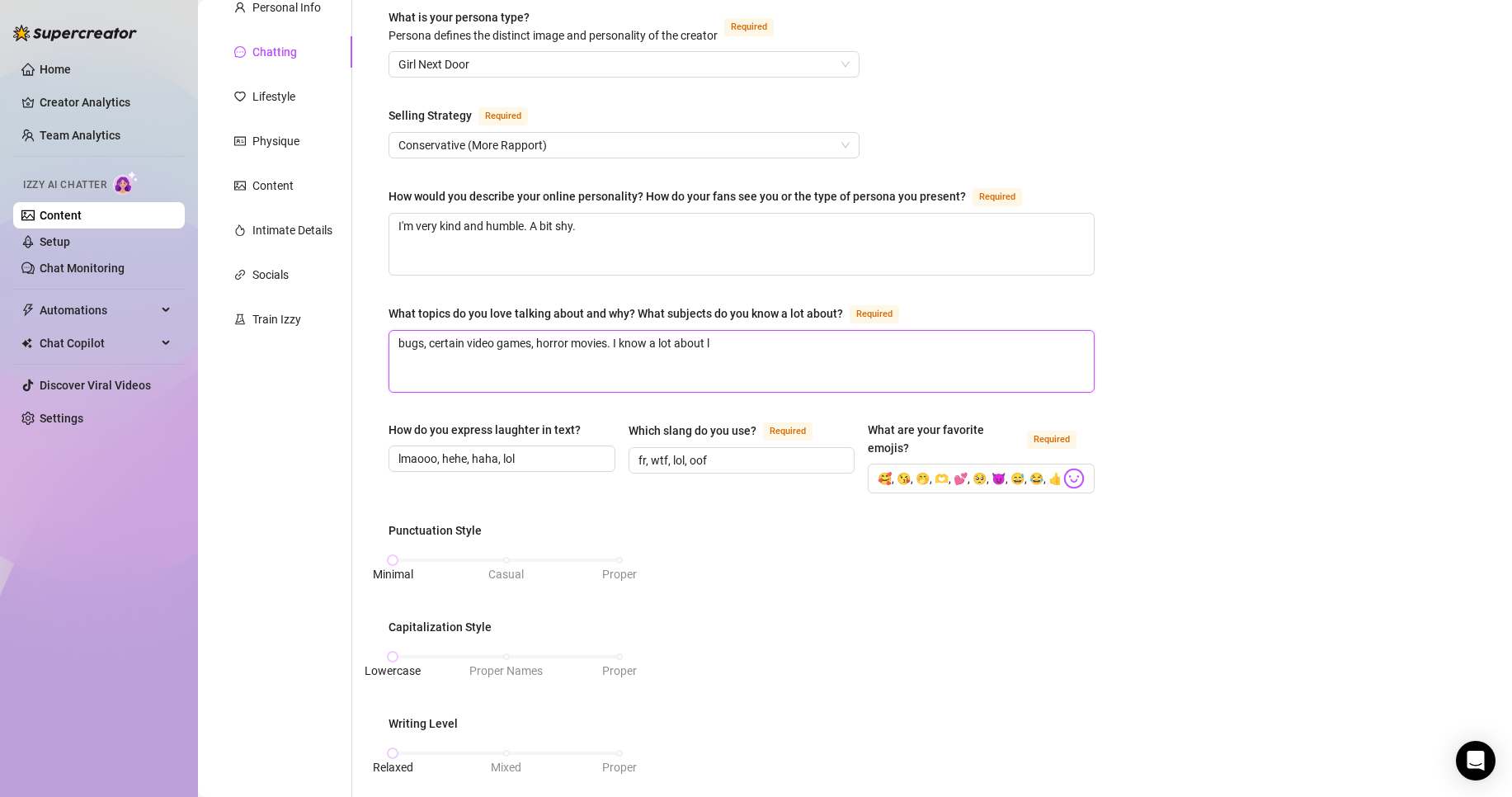
type textarea "bugs, certain video games, horror movies. I know a lot about le"
type textarea "bugs, certain video games, horror movies. I know a lot about lea"
type textarea "bugs, certain video games, horror movies. I know a lot about leag"
type textarea "bugs, certain video games, horror movies. I know a lot about leagu"
type textarea "bugs, certain video games, horror movies. I know a lot about league"
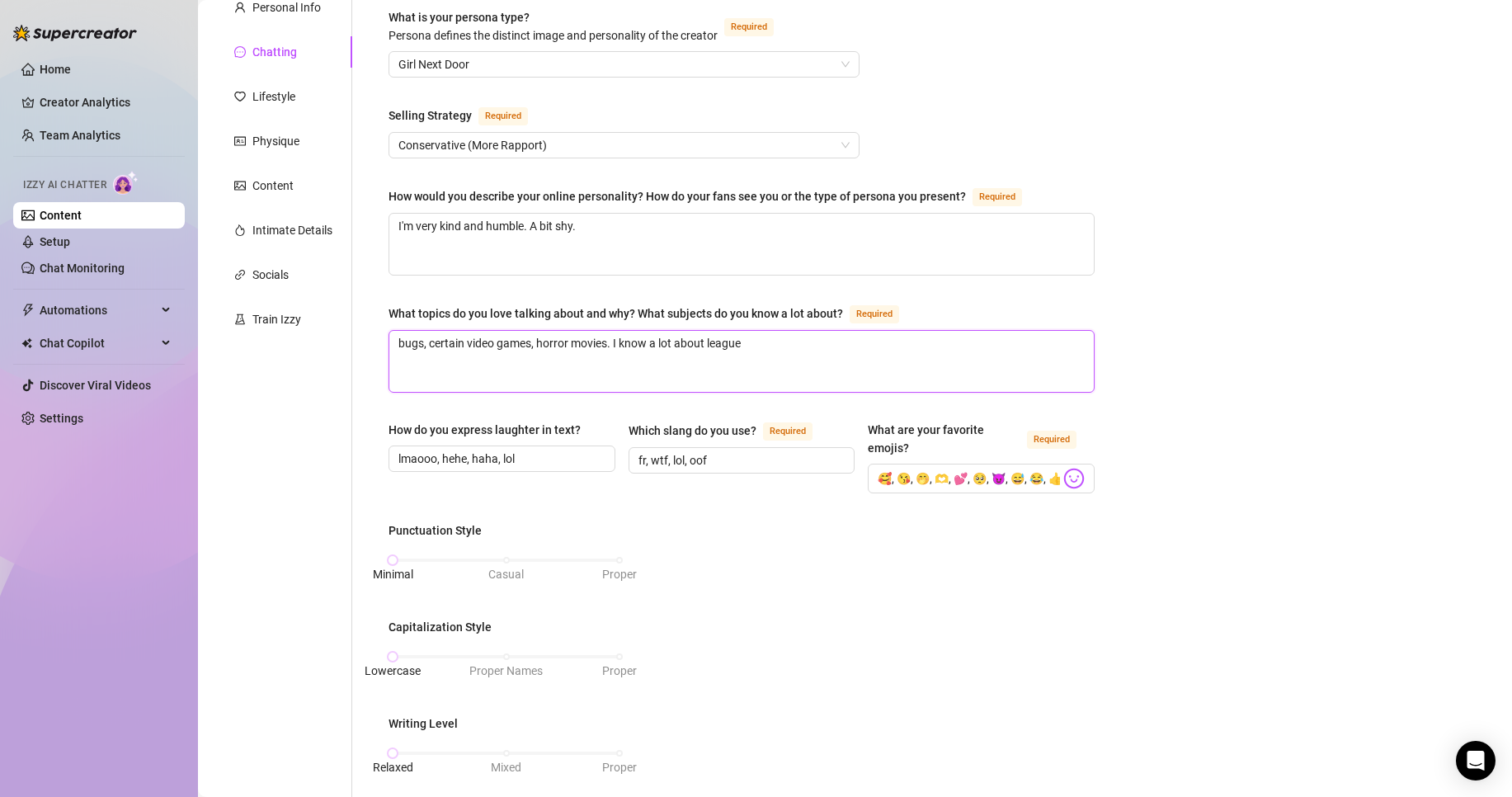
type textarea "bugs, certain video games, horror movies. I know a lot about league"
type textarea "bugs, certain video games, horror movies. I know a lot about league o"
type textarea "bugs, certain video games, horror movies. I know a lot about league of"
type textarea "bugs, certain video games, horror movies. I know a lot about league of l"
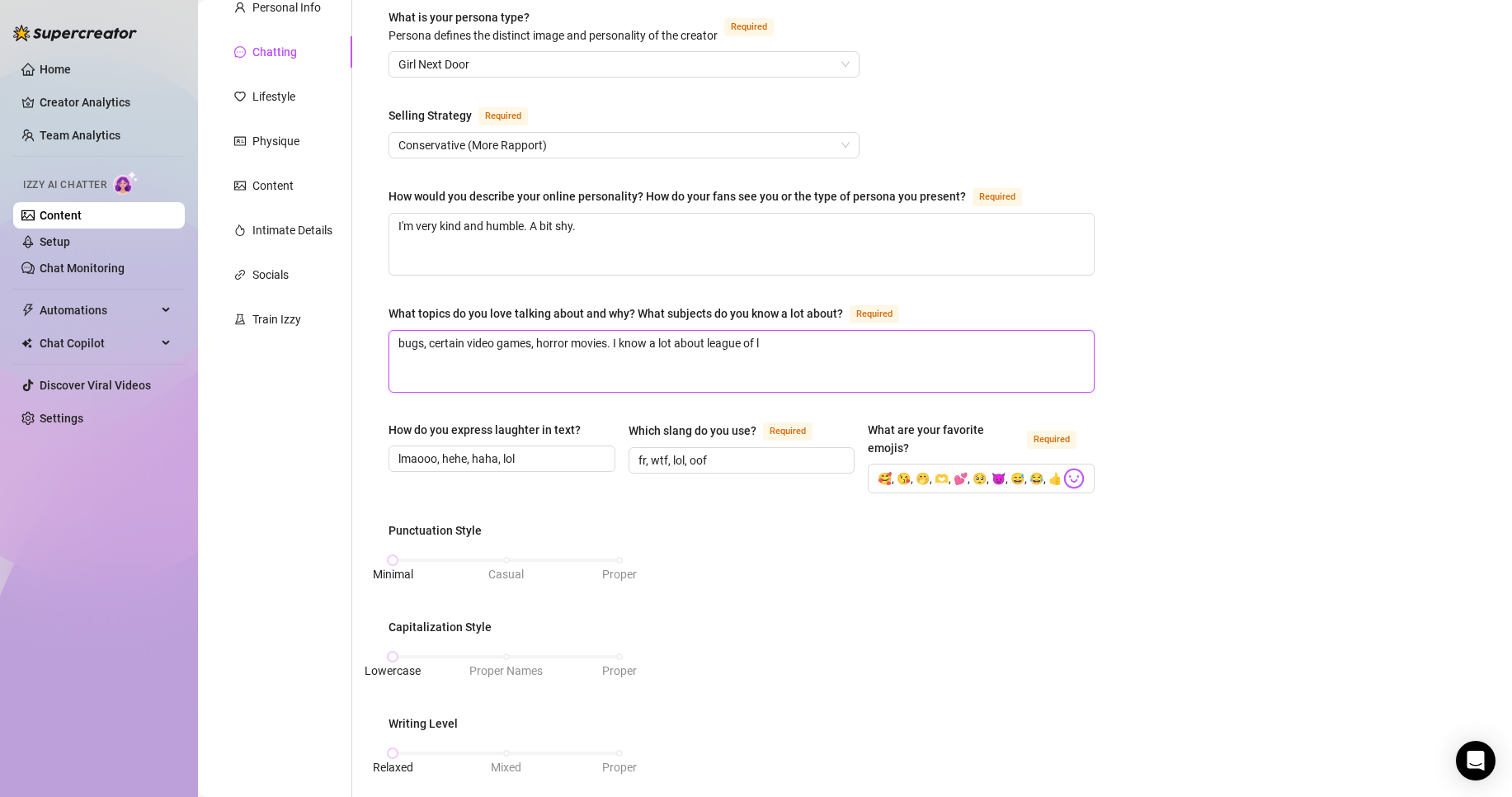
type textarea "bugs, certain video games, horror movies. I know a lot about league of le"
type textarea "bugs, certain video games, horror movies. I know a lot about league of leg"
type textarea "bugs, certain video games, horror movies. I know a lot about league of lege"
type textarea "bugs, certain video games, horror movies. I know a lot about league of legen"
type textarea "bugs, certain video games, horror movies. I know a lot about league of legend"
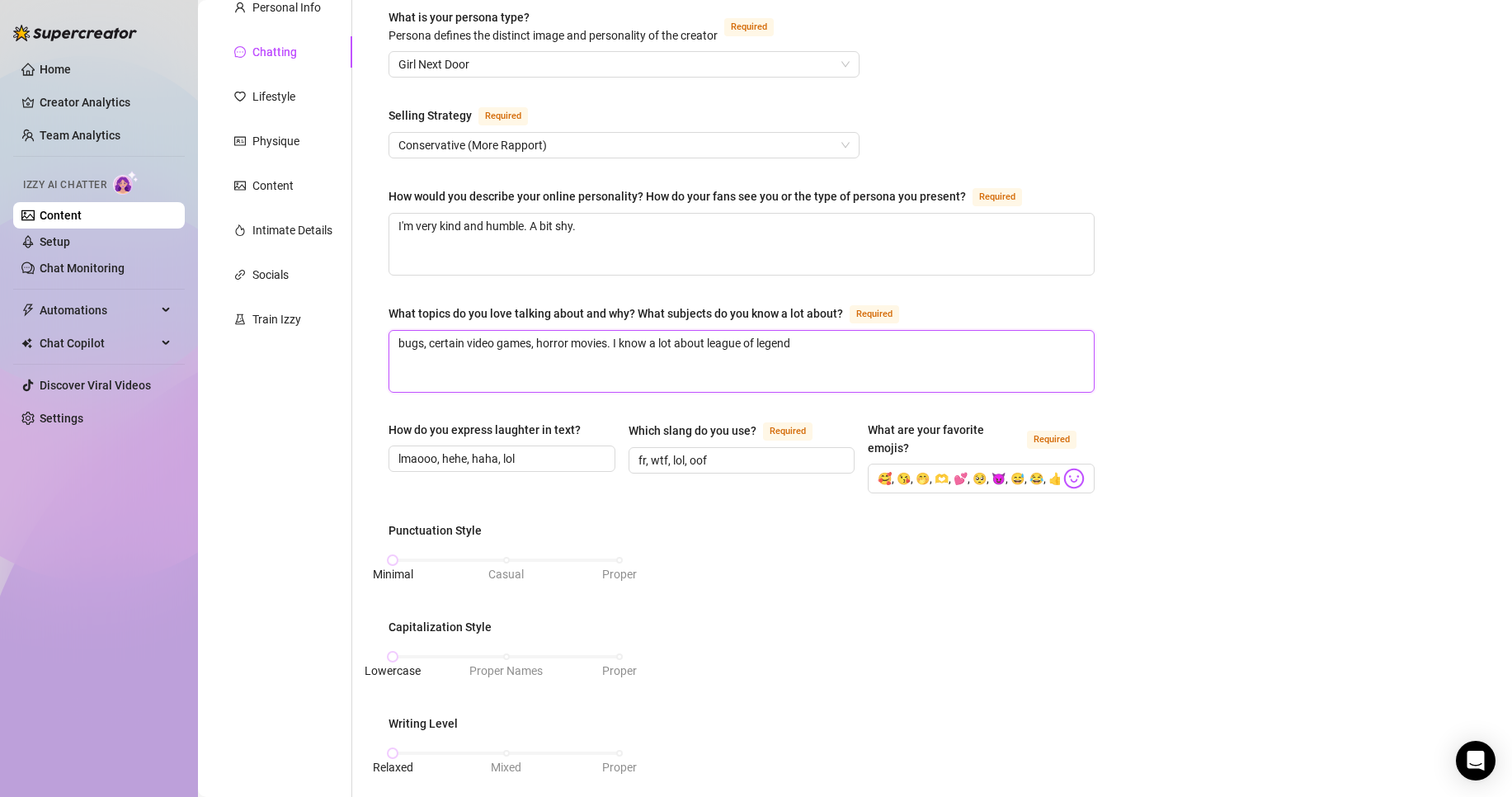
type textarea "bugs, certain video games, horror movies. I know a lot about league of legends"
type textarea "bugs, certain video games, horror movies. I know a lot about league of legends,"
type textarea "bugs, certain video games, horror movies. I know a lot about league of legends"
type textarea "bugs, certain video games, horror movies. I know a lot about league of legends."
type textarea "bugs, certain video games, horror movies. I know a lot about league of legends"
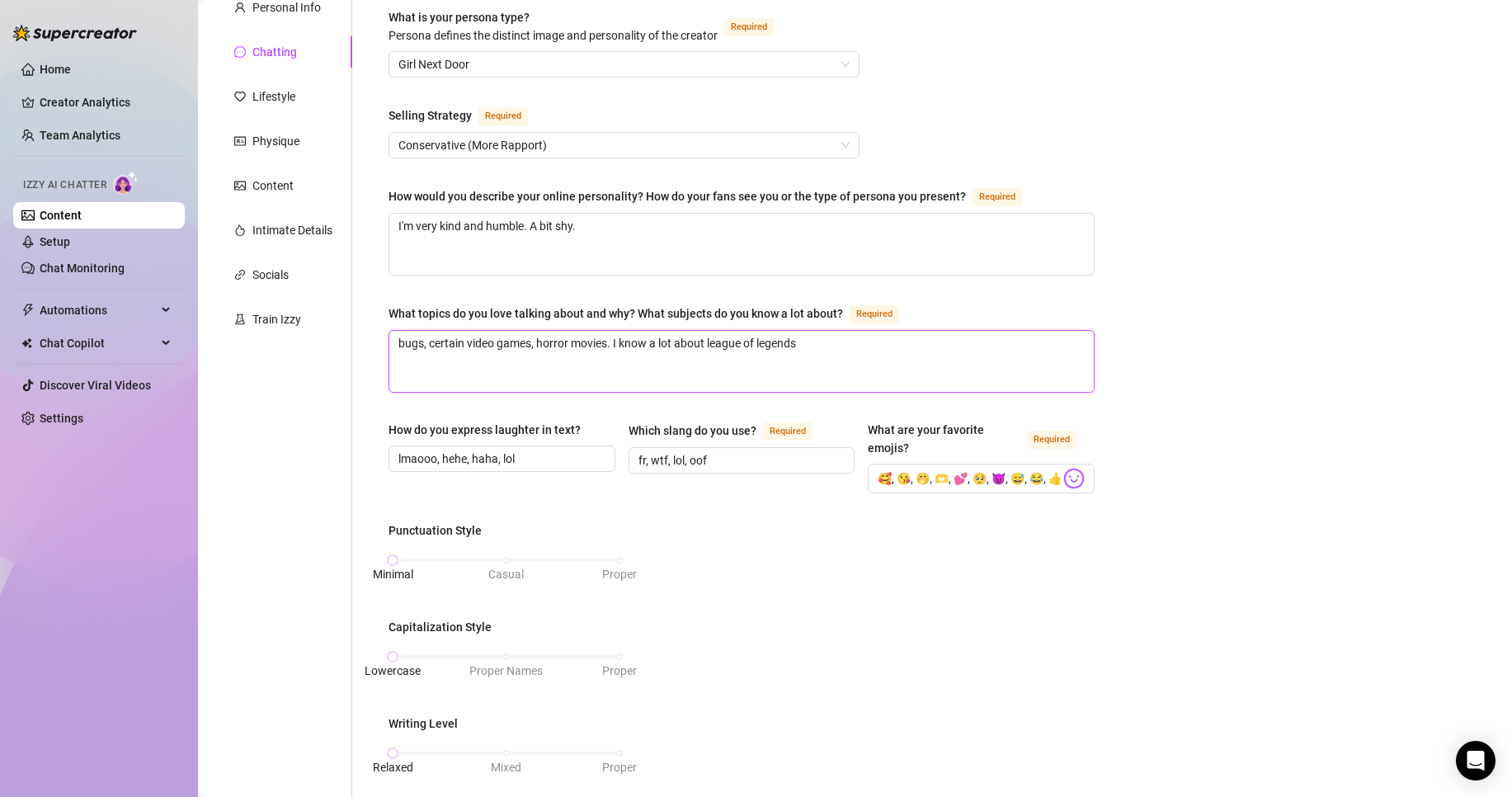
type textarea "bugs, certain video games, horror movies. I know a lot about league of legend"
type textarea "bugs, certain video games, horror movies. I know a lot about league of legen"
type textarea "bugs, certain video games, horror movies. I know a lot about league of lege"
type textarea "bugs, certain video games, horror movies. I know a lot about league of leg"
type textarea "bugs, certain video games, horror movies. I know a lot about league of le"
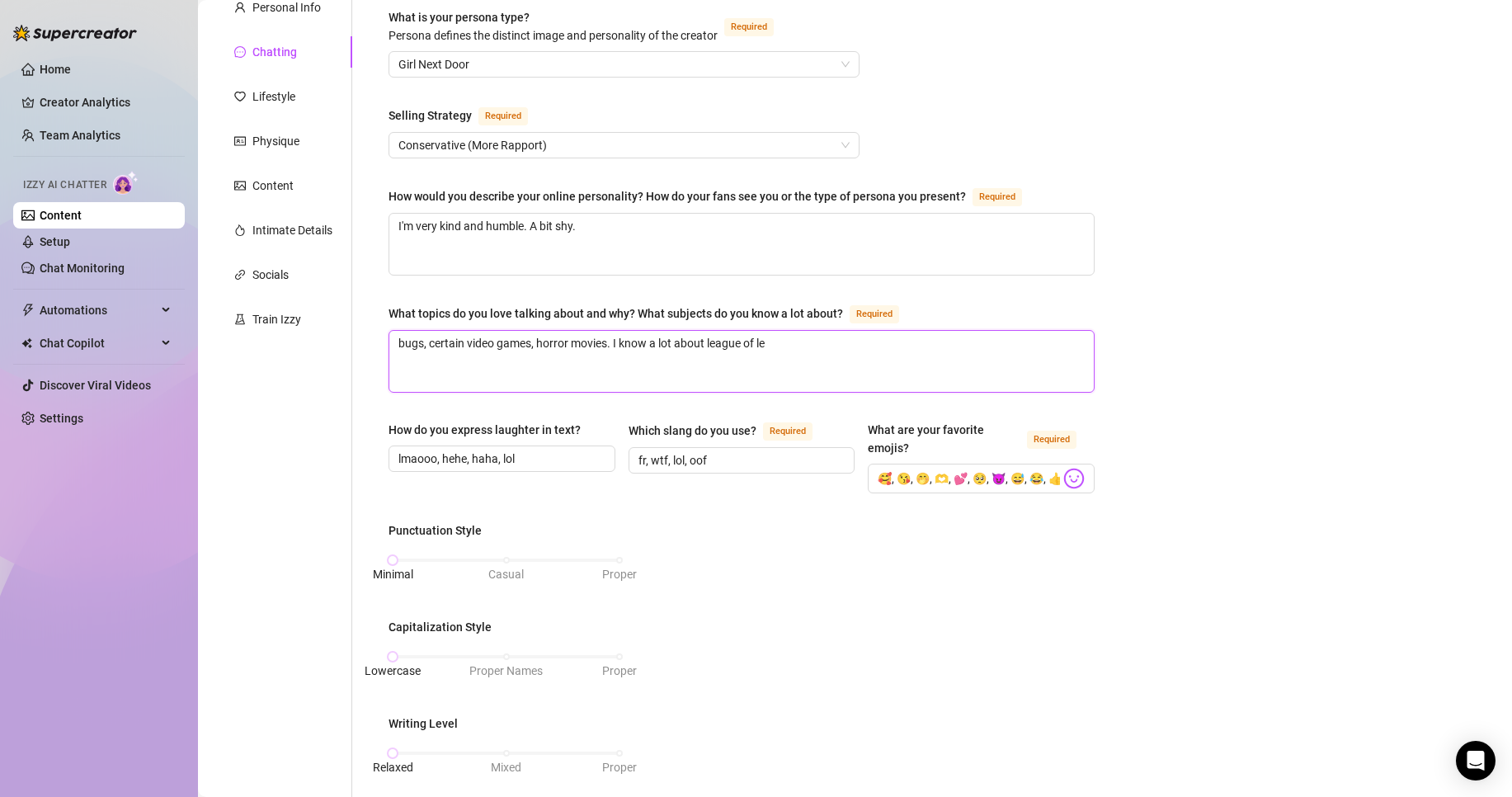
type textarea "bugs, certain video games, horror movies. I know a lot about league of l"
type textarea "bugs, certain video games, horror movies. I know a lot about league of"
type textarea "bugs, certain video games, horror movies. I know a lot about league o"
click at [686, 271] on textarea "I'm very kind and humble. A bit shy." at bounding box center [741, 244] width 704 height 61
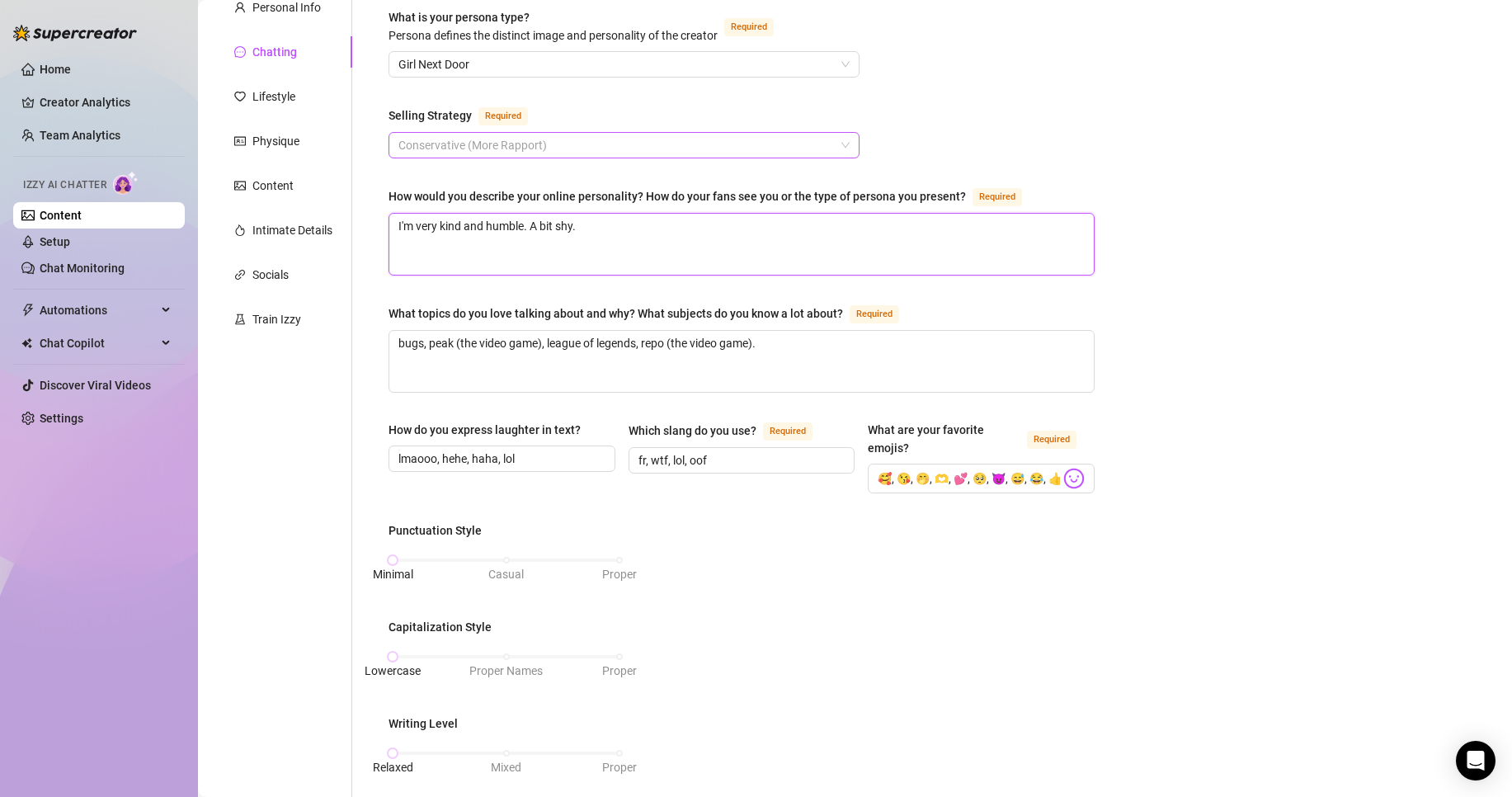
click at [643, 135] on span "Conservative (More Rapport)" at bounding box center [625, 145] width 452 height 25
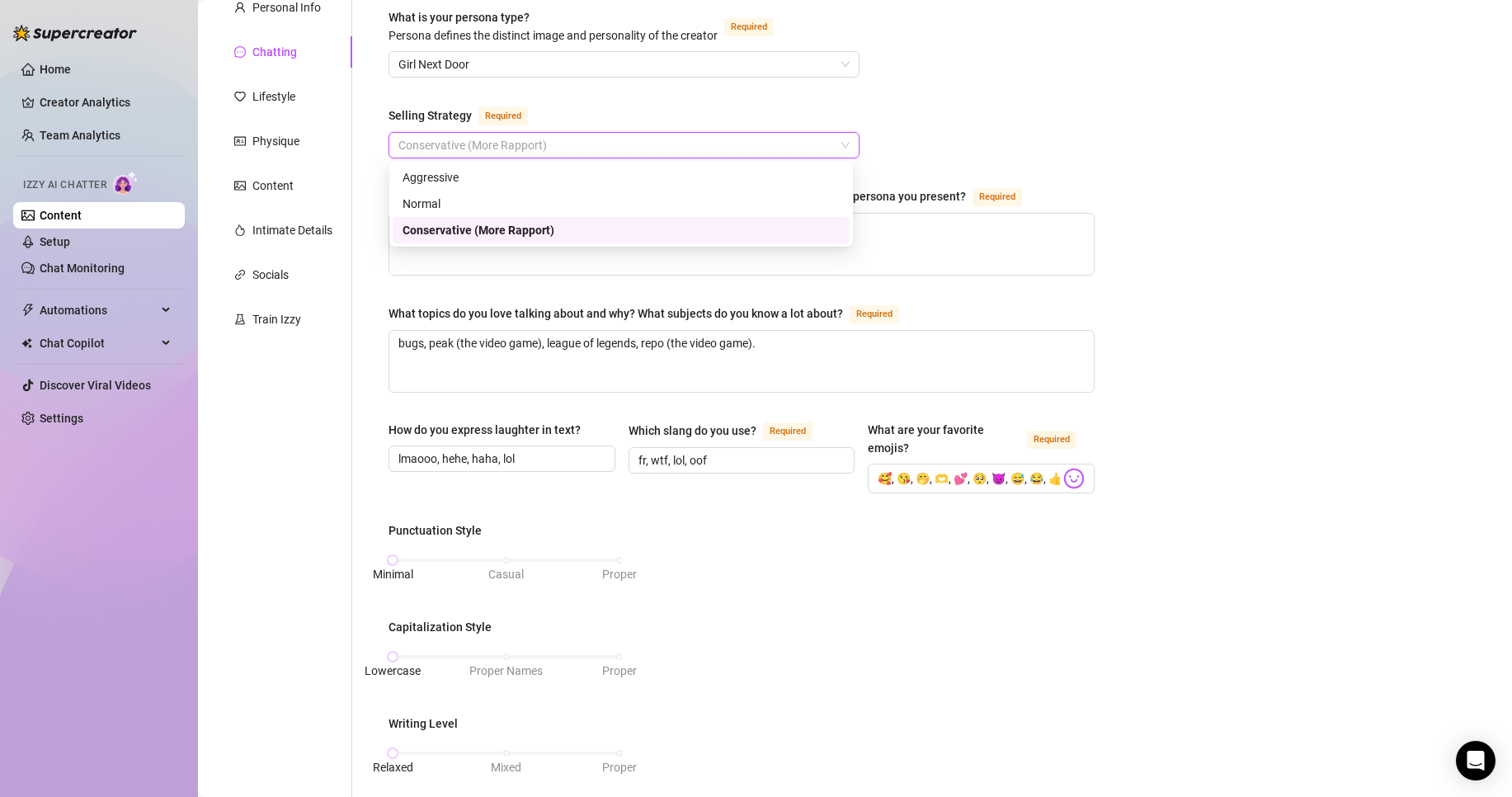
click at [643, 135] on span "Conservative (More Rapport)" at bounding box center [625, 145] width 452 height 25
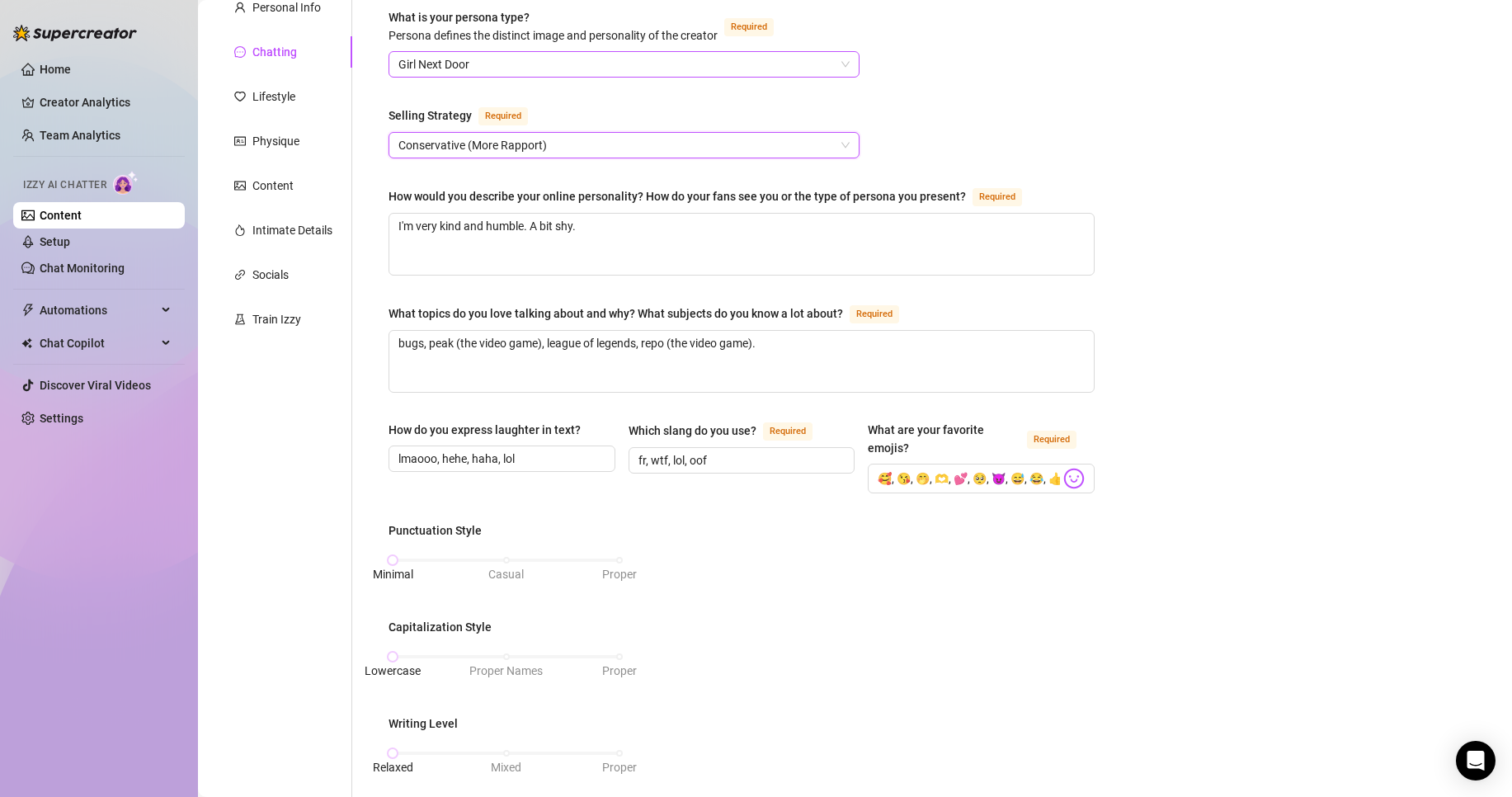
click at [642, 65] on span "Girl Next Door" at bounding box center [625, 65] width 452 height 25
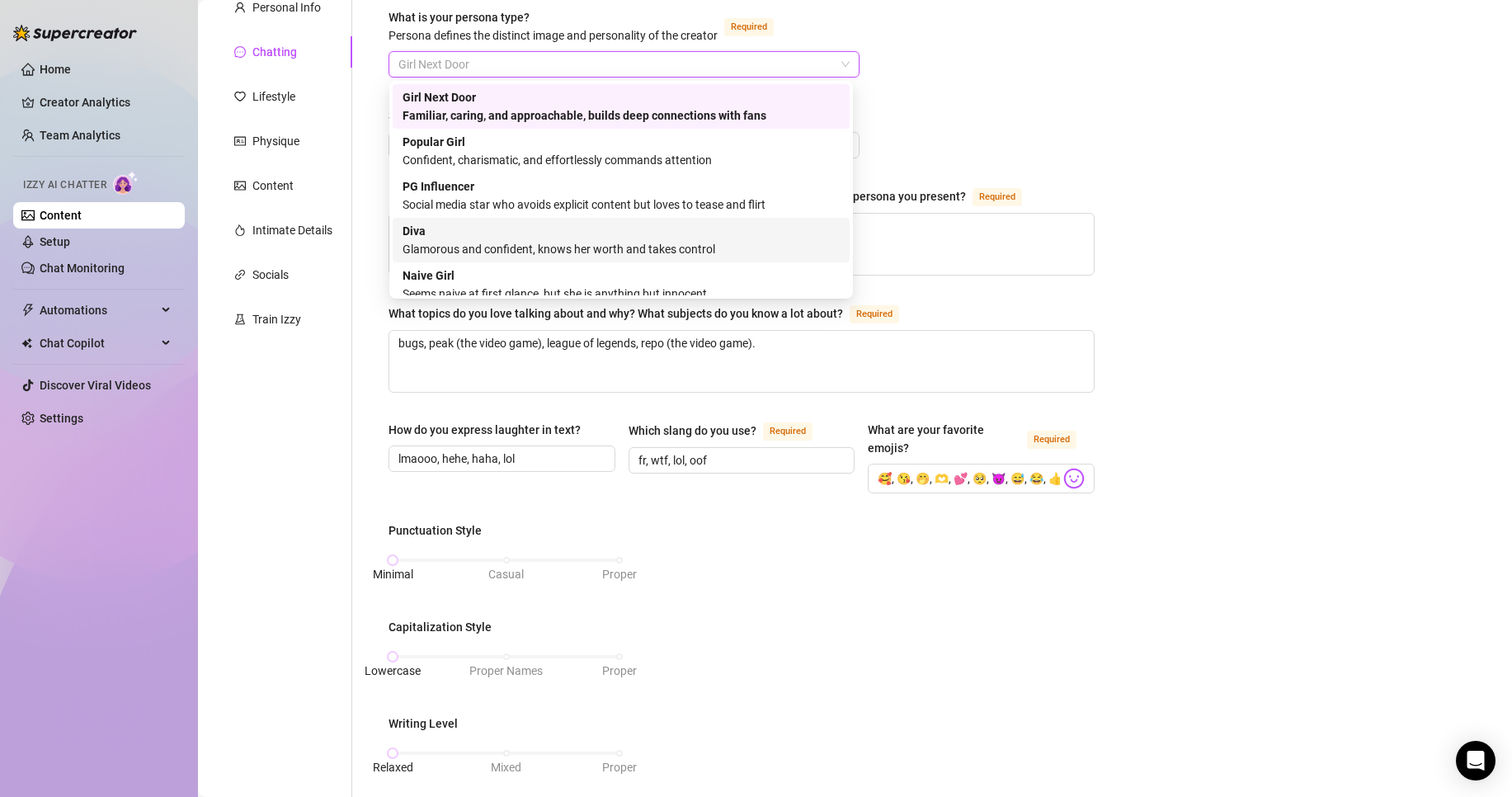
scroll to position [56, 0]
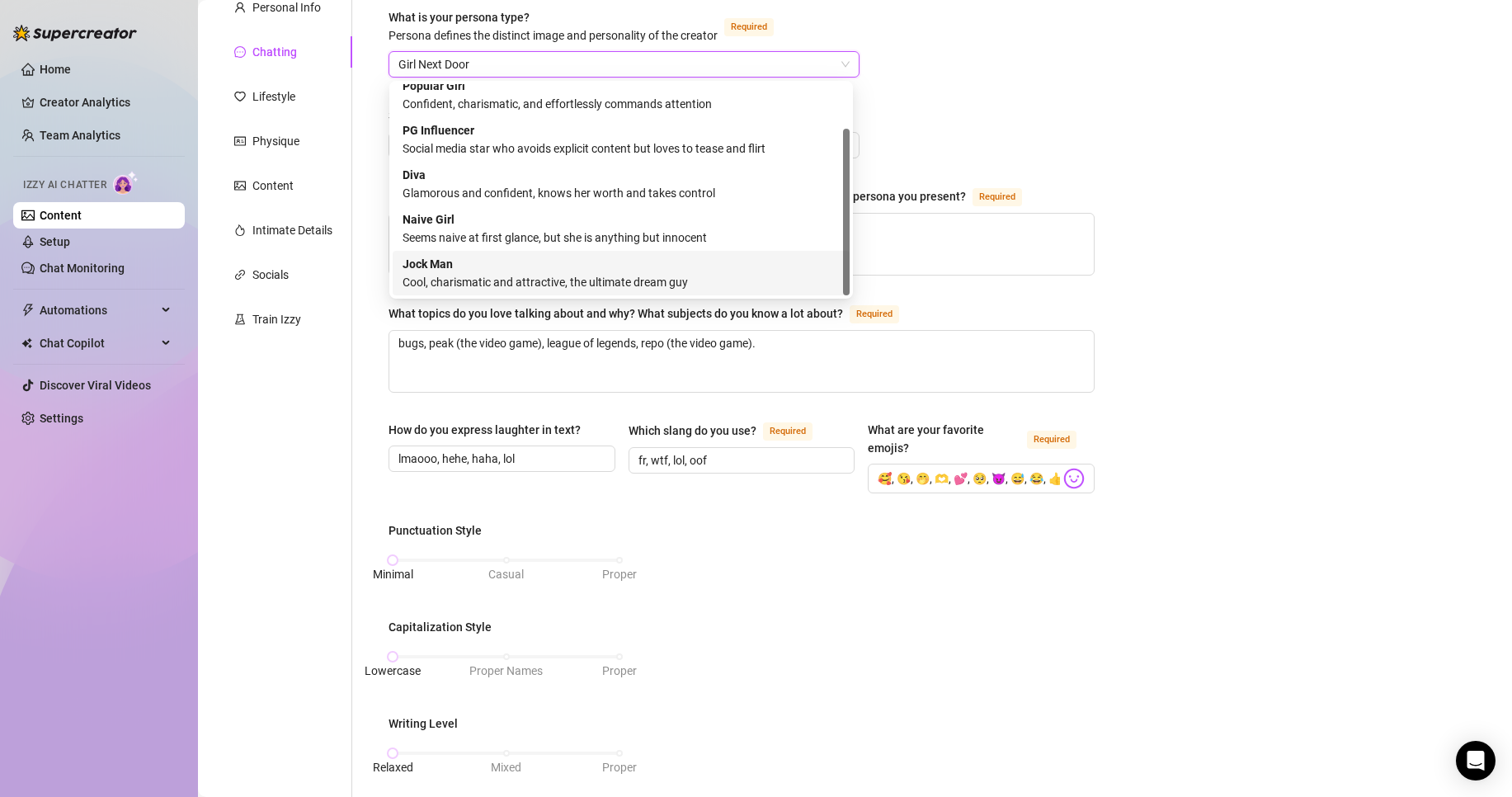
click at [1006, 137] on div "What is your persona type? Persona defines the distinct image and personality o…" at bounding box center [741, 617] width 706 height 1216
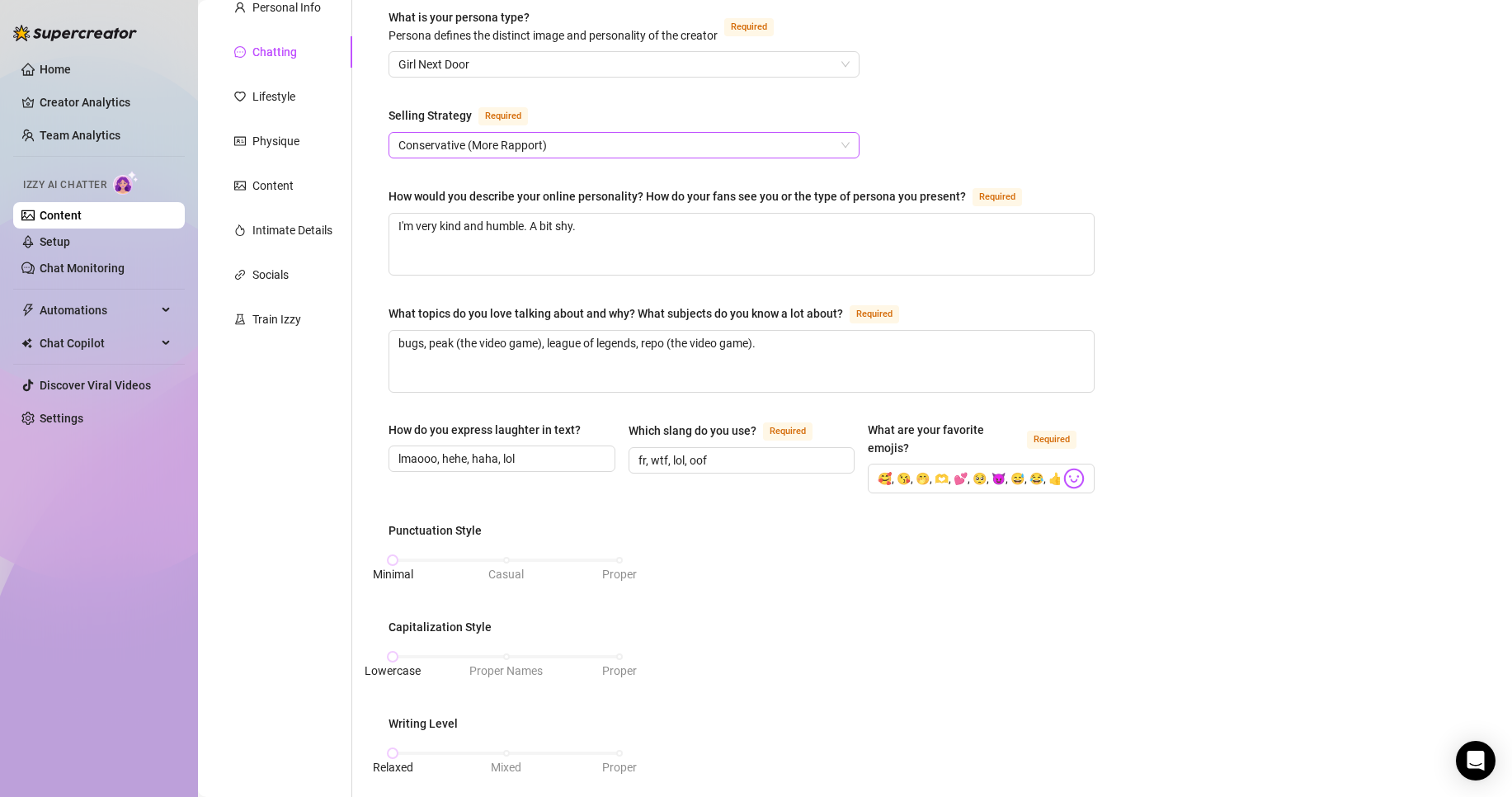
click at [719, 143] on span "Conservative (More Rapport)" at bounding box center [625, 145] width 452 height 25
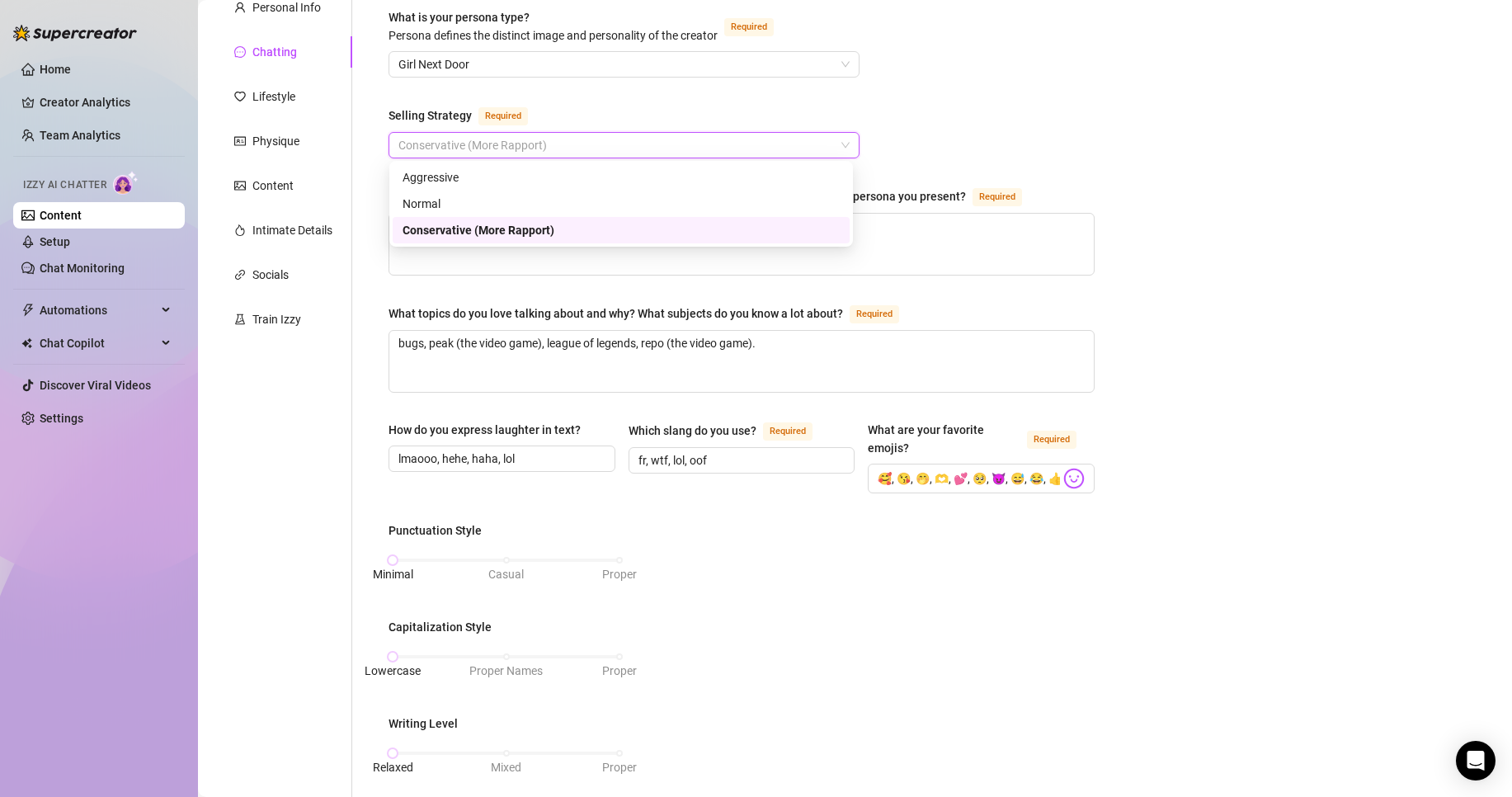
click at [719, 143] on span "Conservative (More Rapport)" at bounding box center [625, 145] width 452 height 25
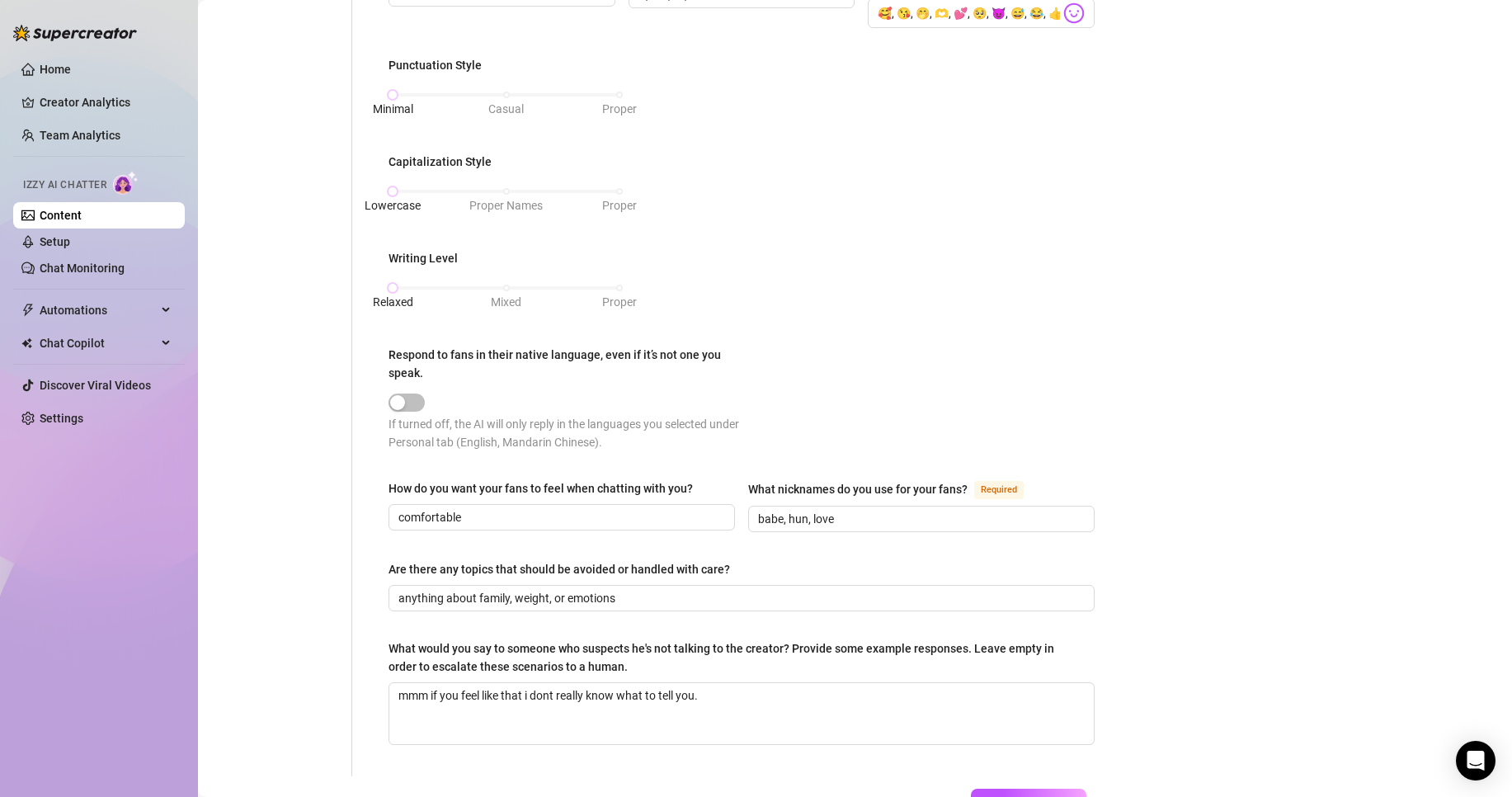
scroll to position [659, 0]
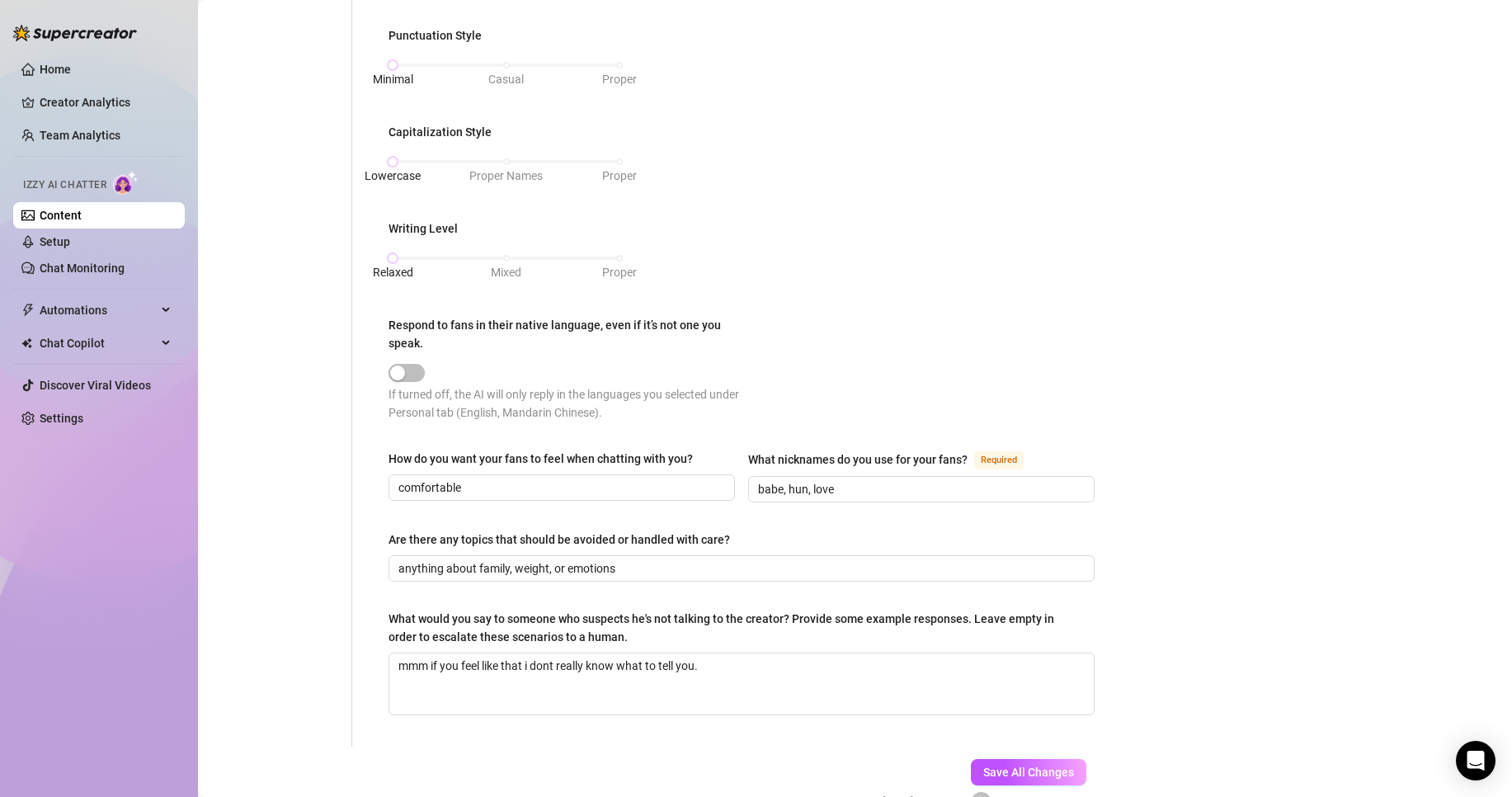
click at [720, 512] on div "How do you want your fans to feel when chatting with you? comfortable What nick…" at bounding box center [741, 483] width 706 height 67
click at [694, 555] on span "anything about family, weight, or emotions" at bounding box center [741, 568] width 706 height 27
click at [691, 567] on input "anything about family, weight, or emotions" at bounding box center [740, 567] width 683 height 18
click at [729, 562] on input "anything about family, weight, or emotions" at bounding box center [740, 567] width 683 height 18
click at [700, 667] on textarea "mmm if you feel like that i dont really know what to tell you." at bounding box center [741, 683] width 704 height 61
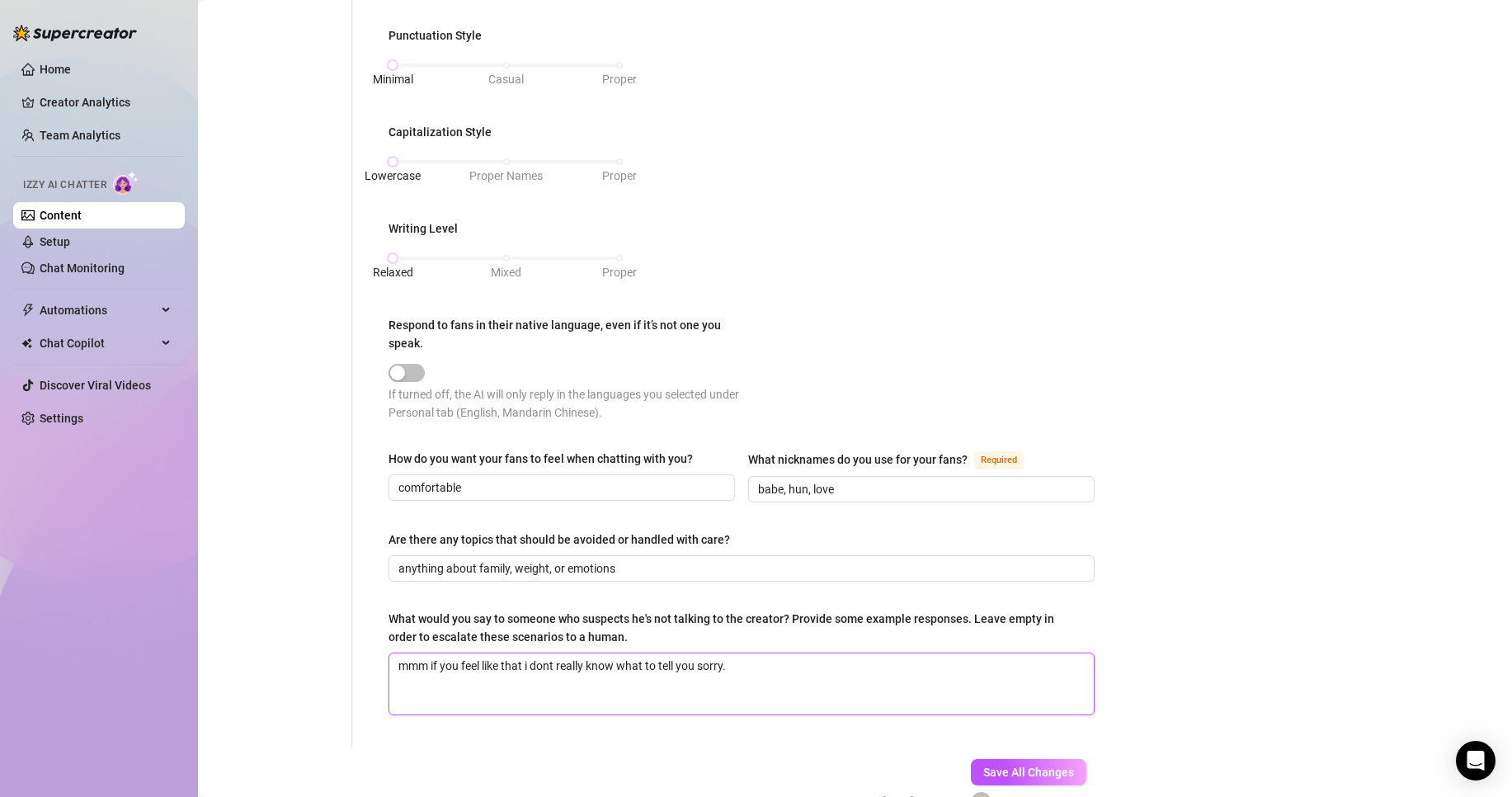
click at [428, 659] on textarea "mmm if you feel like that i dont really know what to tell you sorry." at bounding box center [741, 683] width 704 height 61
click at [555, 661] on textarea "mmm, if you feel like that i dont really know what to tell you sorry." at bounding box center [741, 683] width 704 height 61
click at [532, 658] on textarea "mmm, if you feel like that i don't really know what to tell you sorry." at bounding box center [741, 683] width 704 height 61
click at [861, 737] on div "What is your persona type? Persona defines the distinct image and personality o…" at bounding box center [741, 121] width 739 height 1250
click at [710, 564] on input "anything about family, weight, or emotions" at bounding box center [740, 567] width 683 height 18
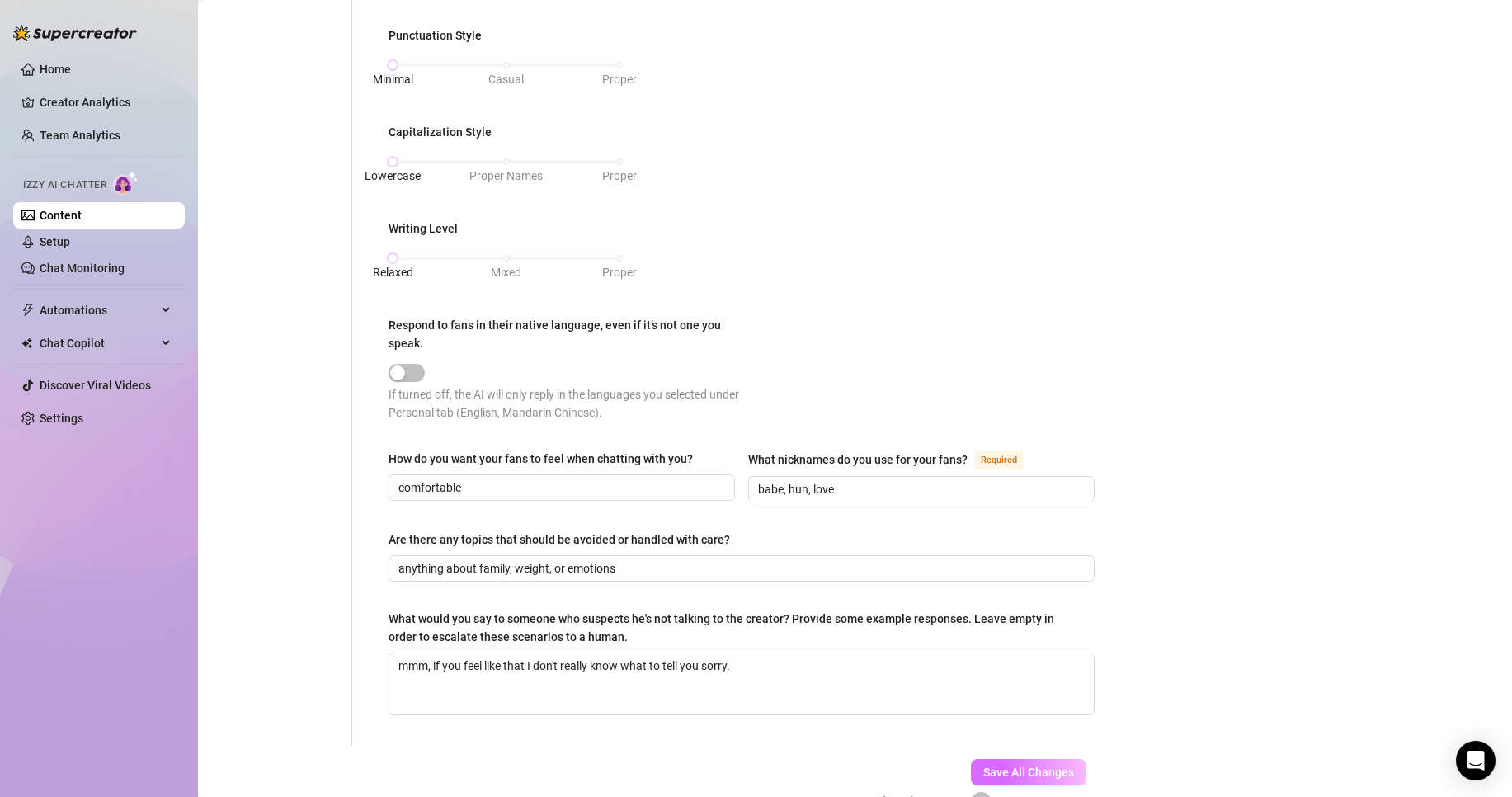
click at [988, 759] on button "Save All Changes" at bounding box center [1029, 772] width 116 height 27
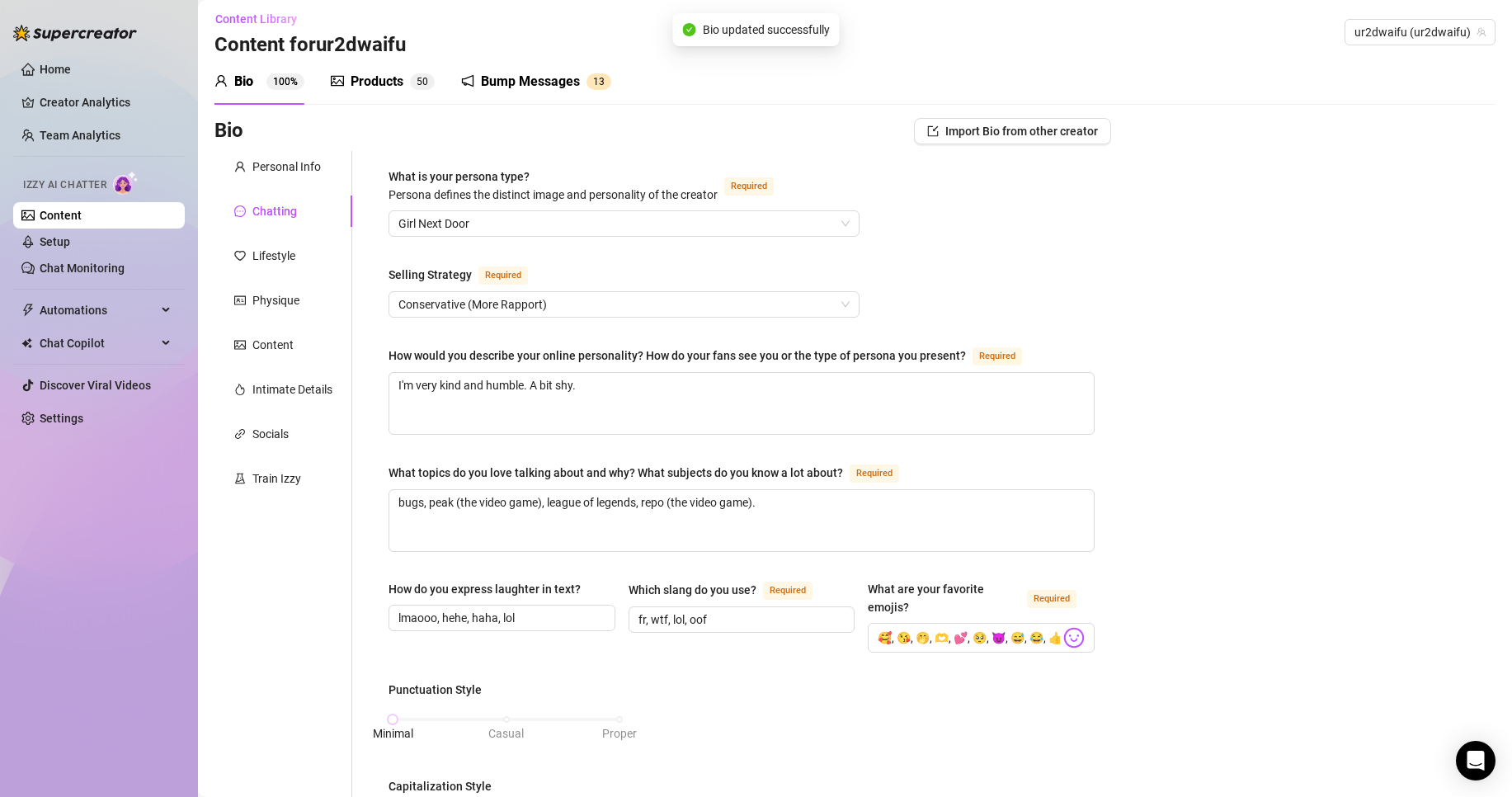
scroll to position [0, 0]
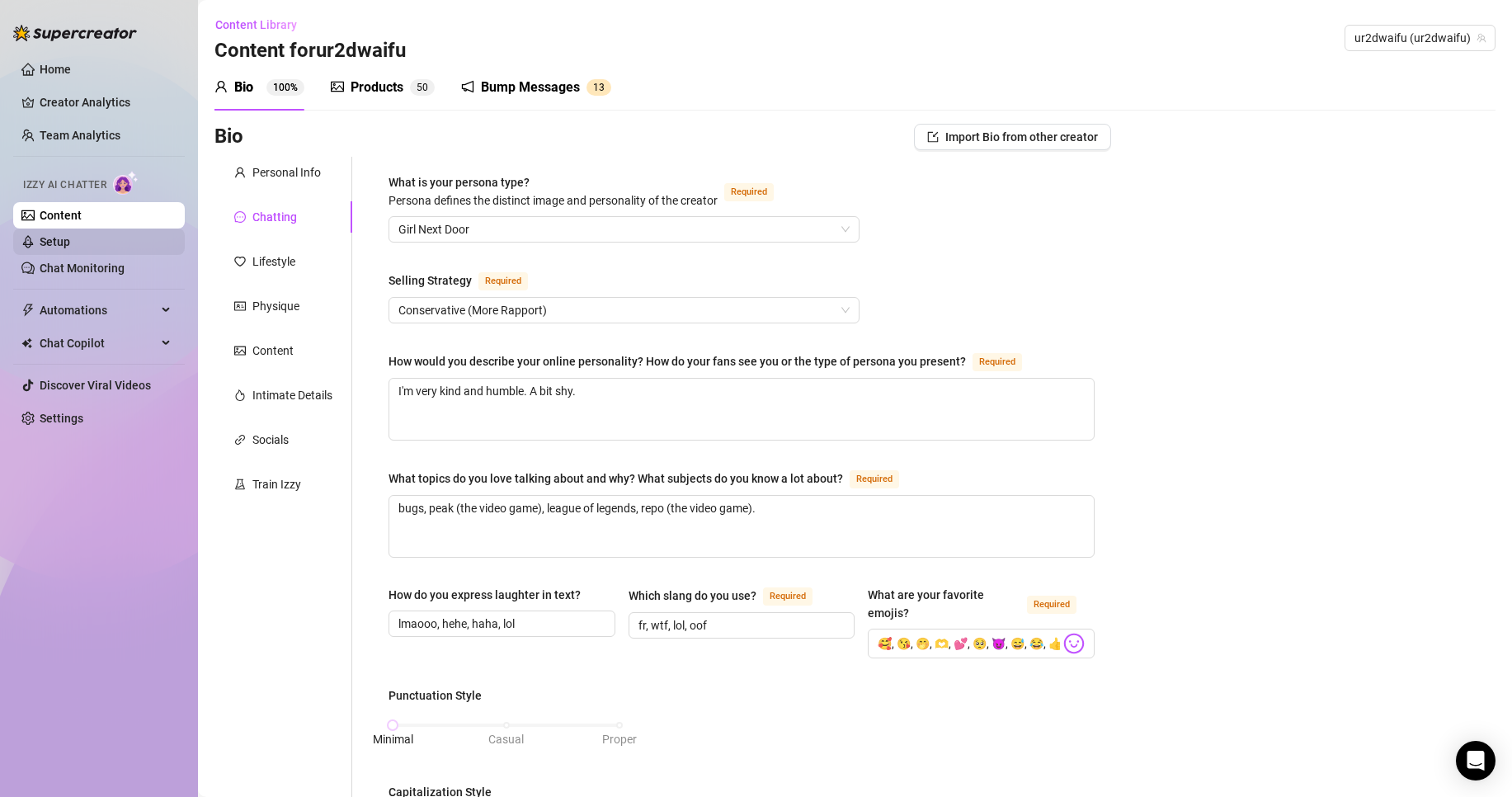
click at [70, 243] on link "Setup" at bounding box center [55, 242] width 30 height 13
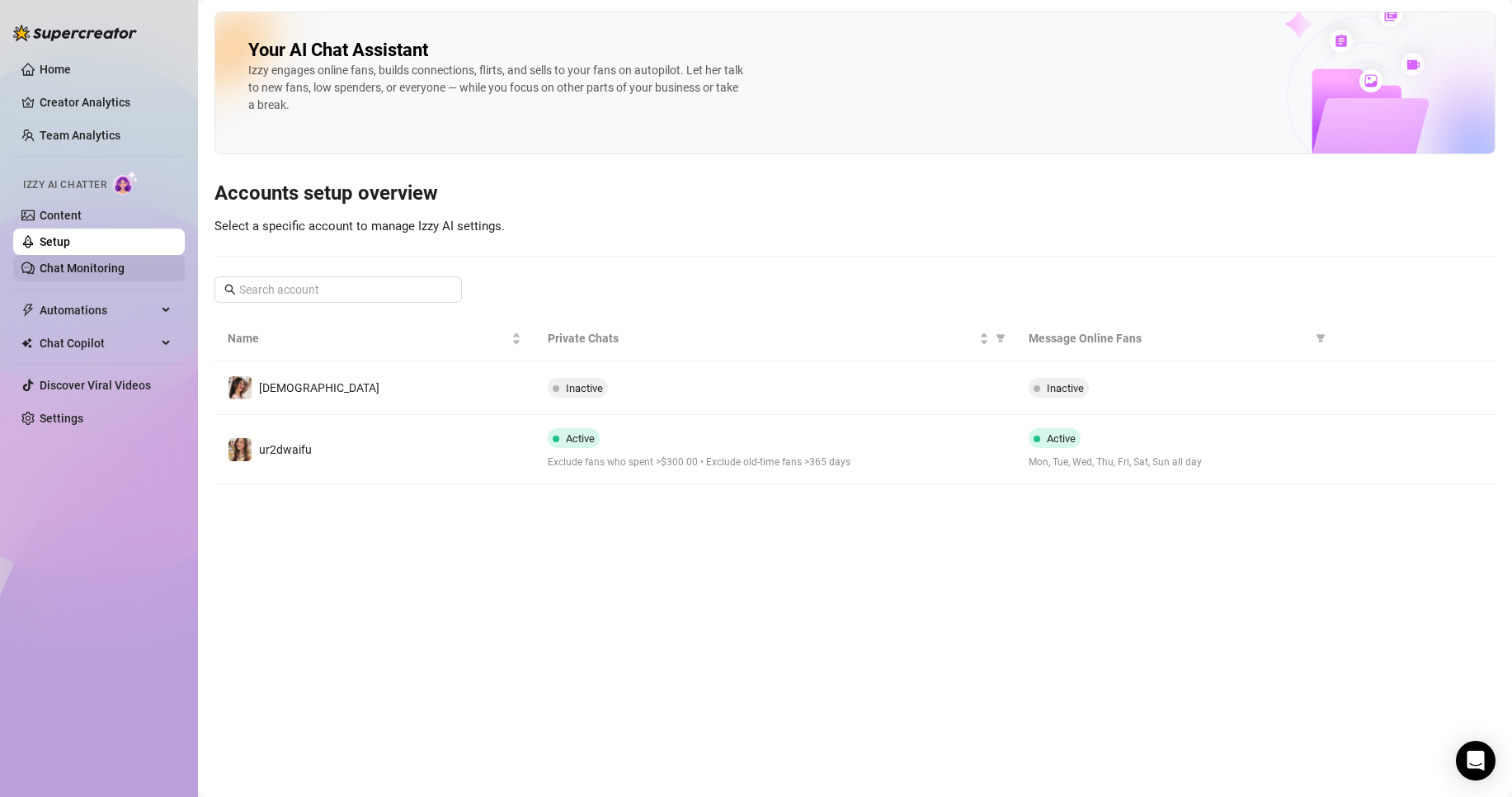
click at [124, 266] on link "Chat Monitoring" at bounding box center [83, 269] width 85 height 13
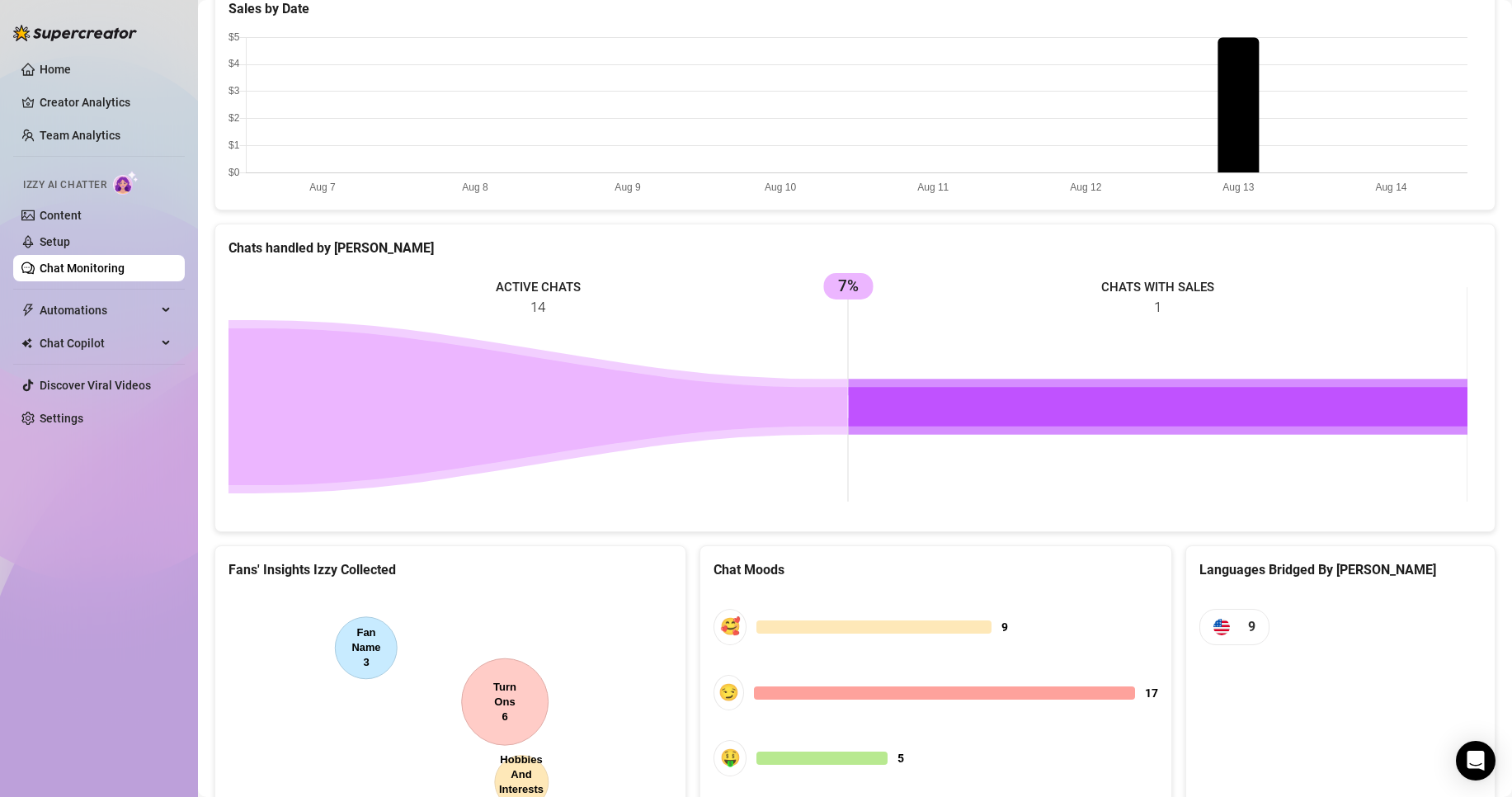
scroll to position [617, 0]
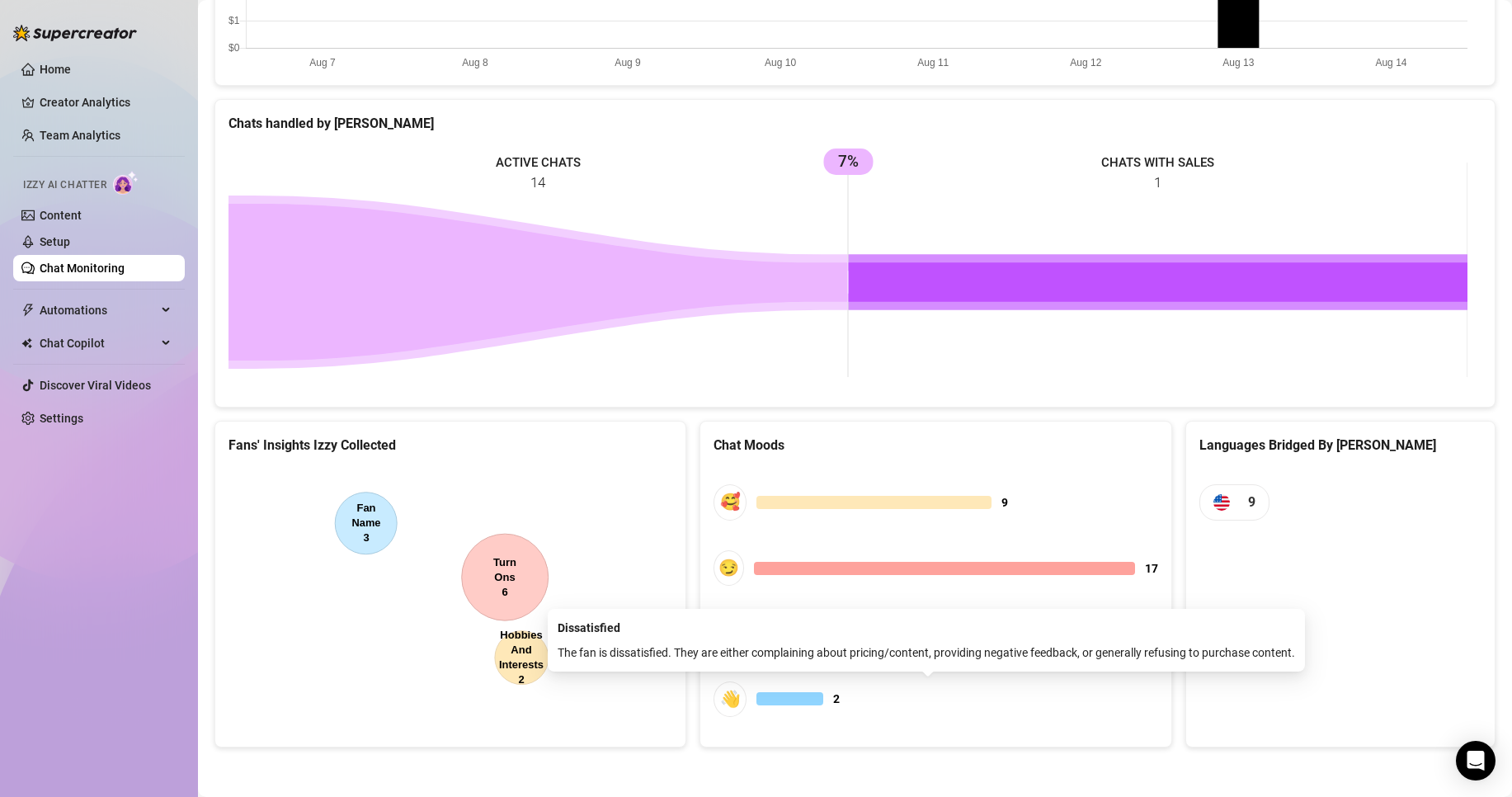
click at [793, 697] on div at bounding box center [790, 698] width 66 height 13
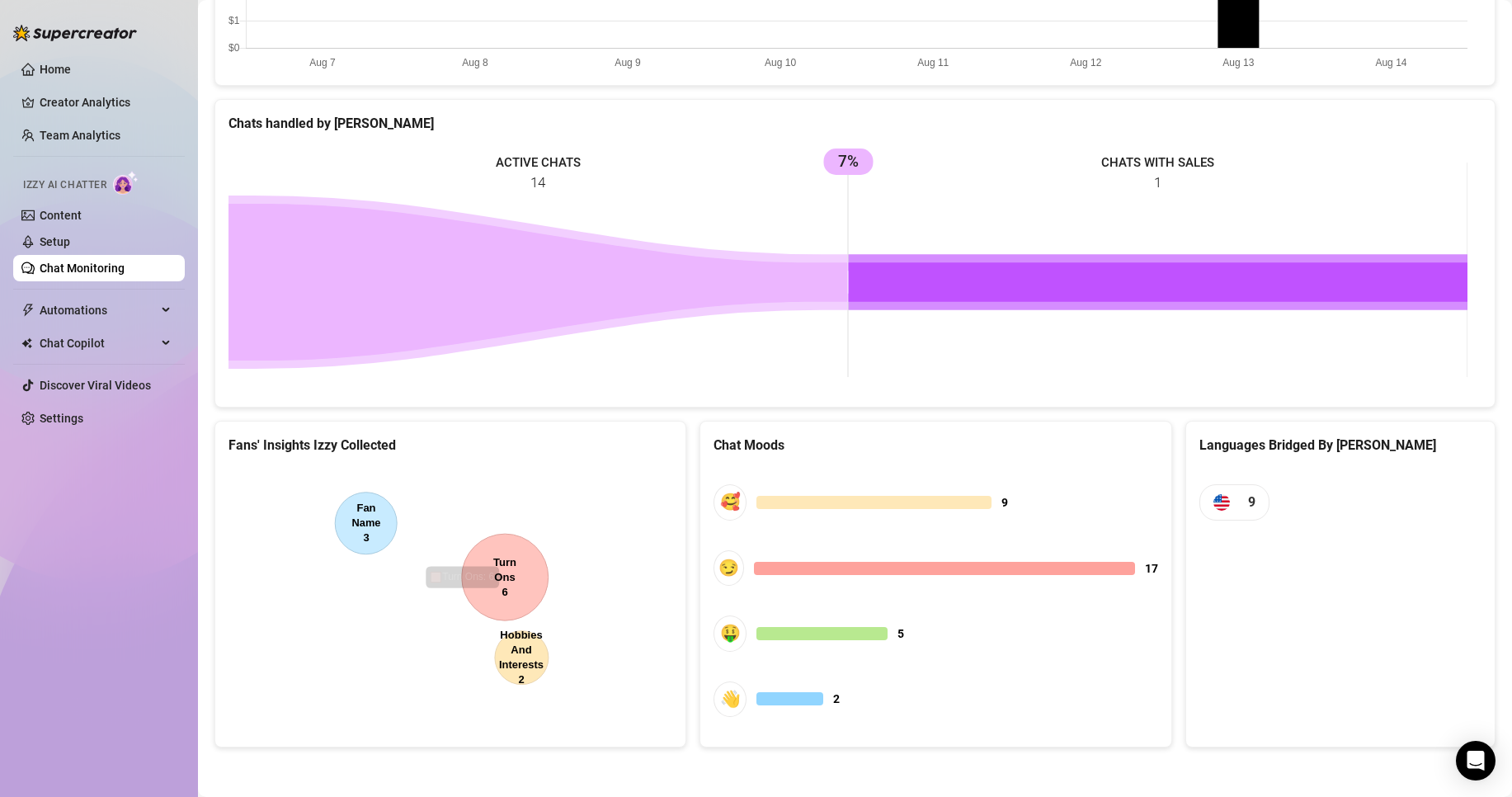
click at [491, 565] on canvas at bounding box center [448, 591] width 439 height 248
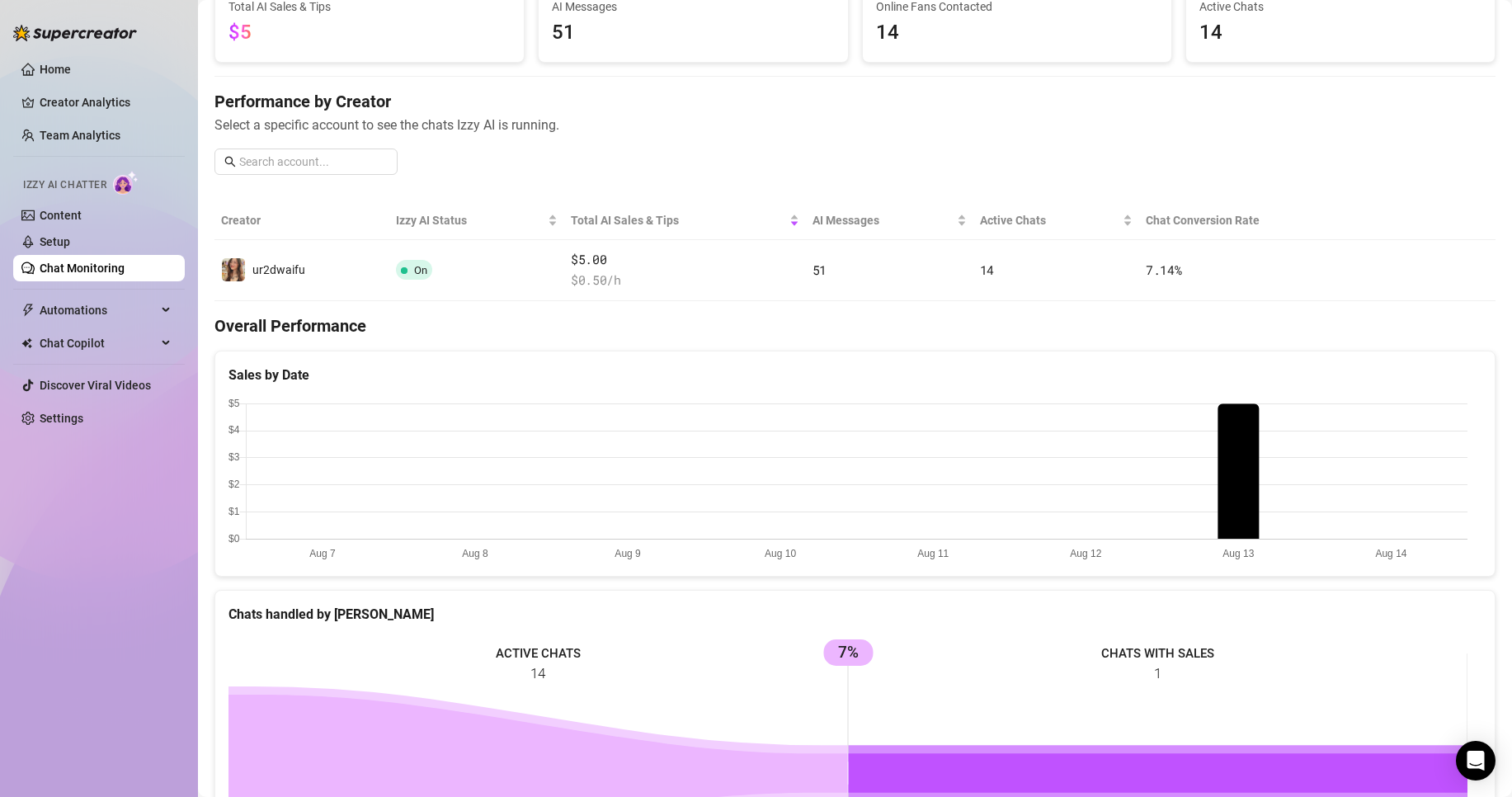
scroll to position [0, 0]
